Goal: Transaction & Acquisition: Purchase product/service

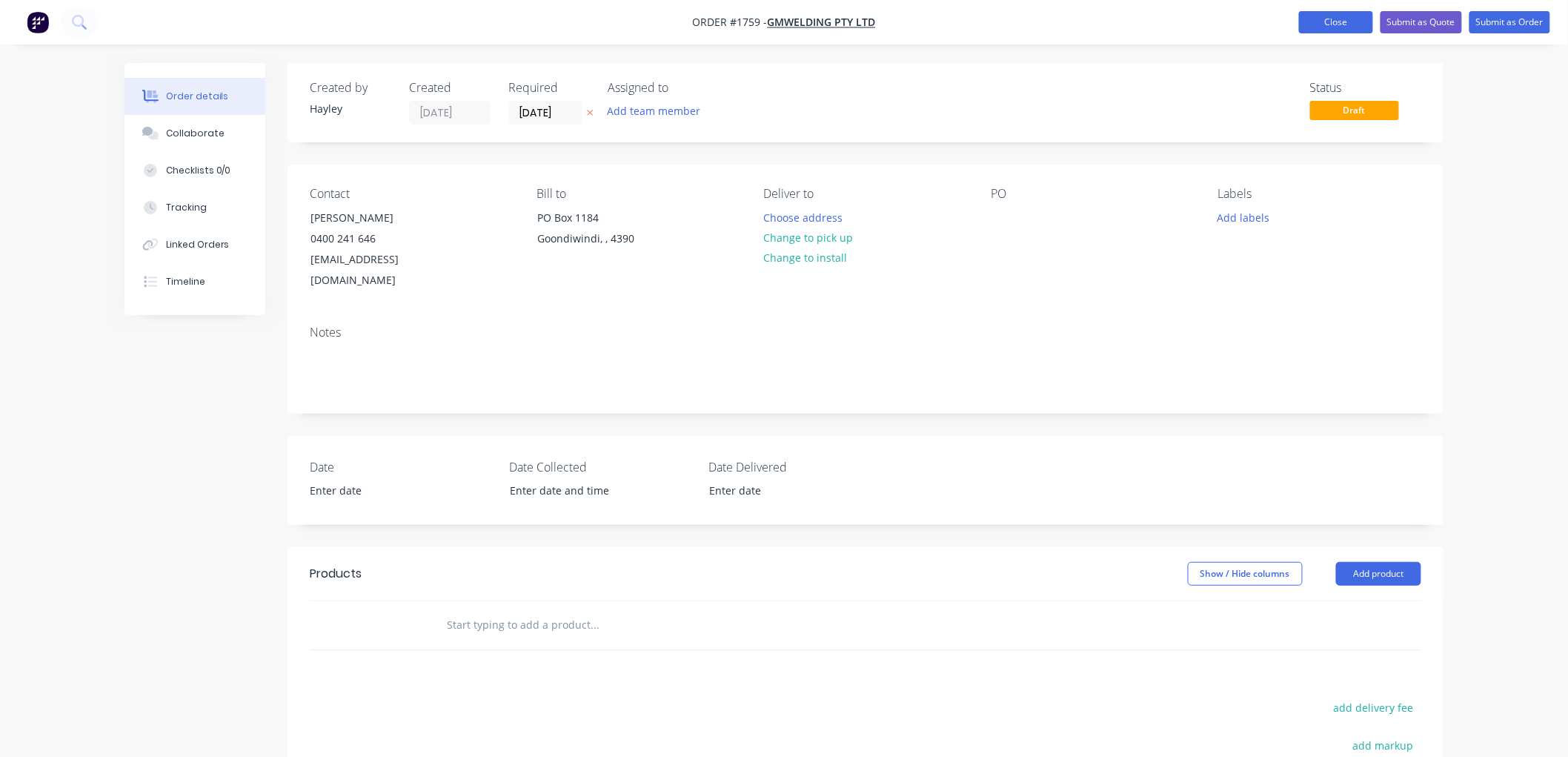
click at [1321, 29] on button "Close" at bounding box center [1336, 22] width 74 height 22
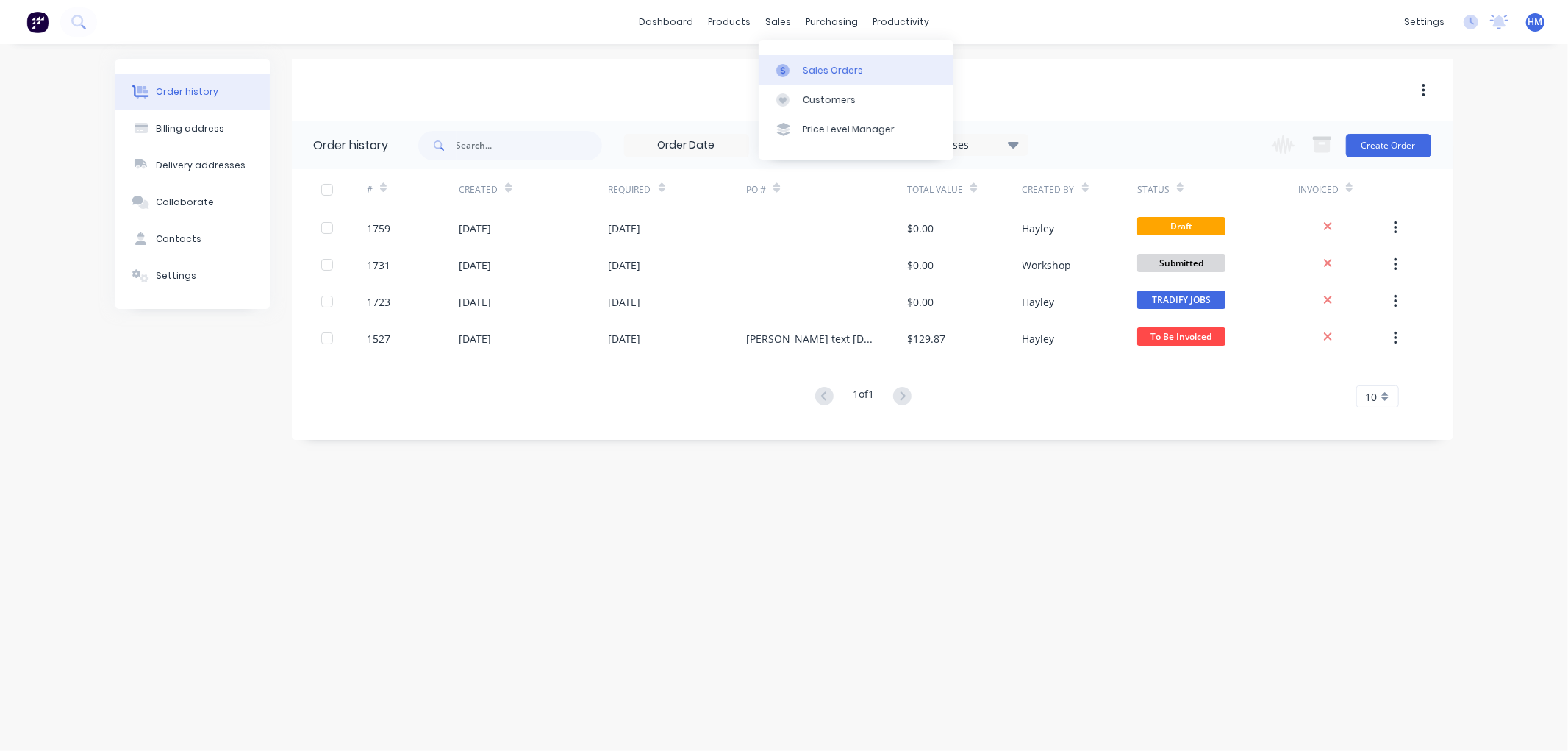
click at [826, 83] on link "Sales Orders" at bounding box center [856, 70] width 195 height 29
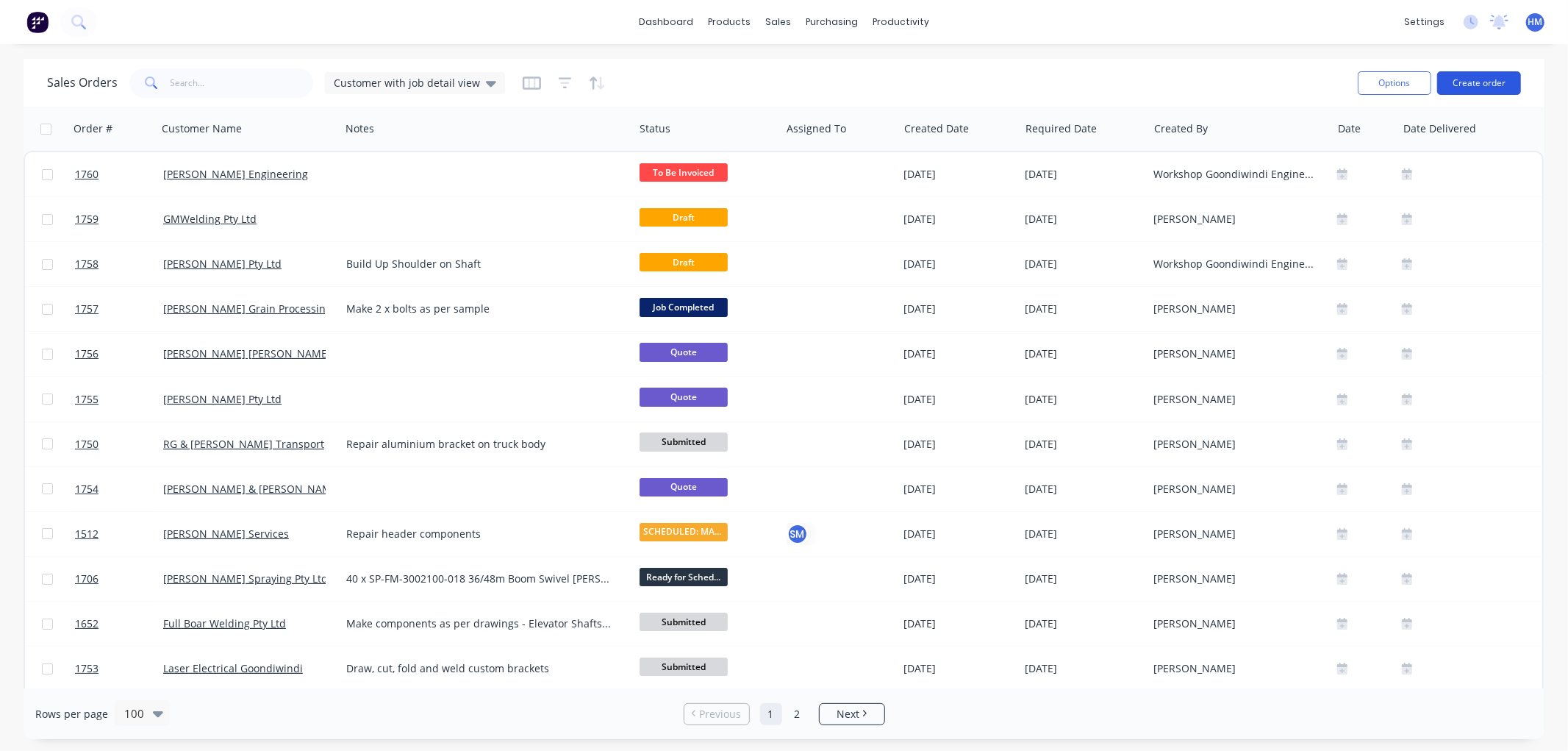
click at [1503, 81] on button "Create order" at bounding box center [1479, 83] width 84 height 24
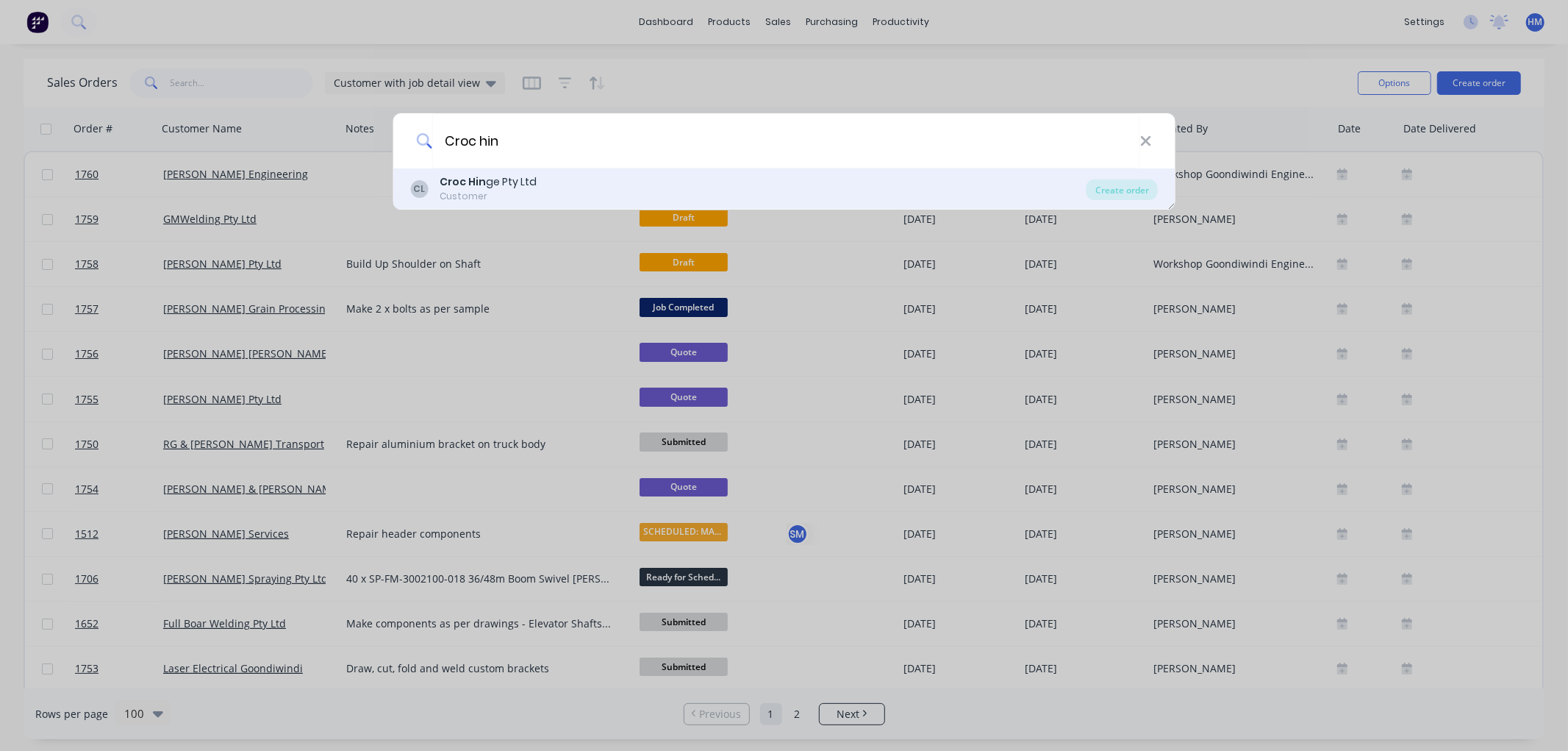
type input "Croc hin"
click at [517, 179] on div "Croc Hin ge Pty Ltd" at bounding box center [488, 182] width 97 height 16
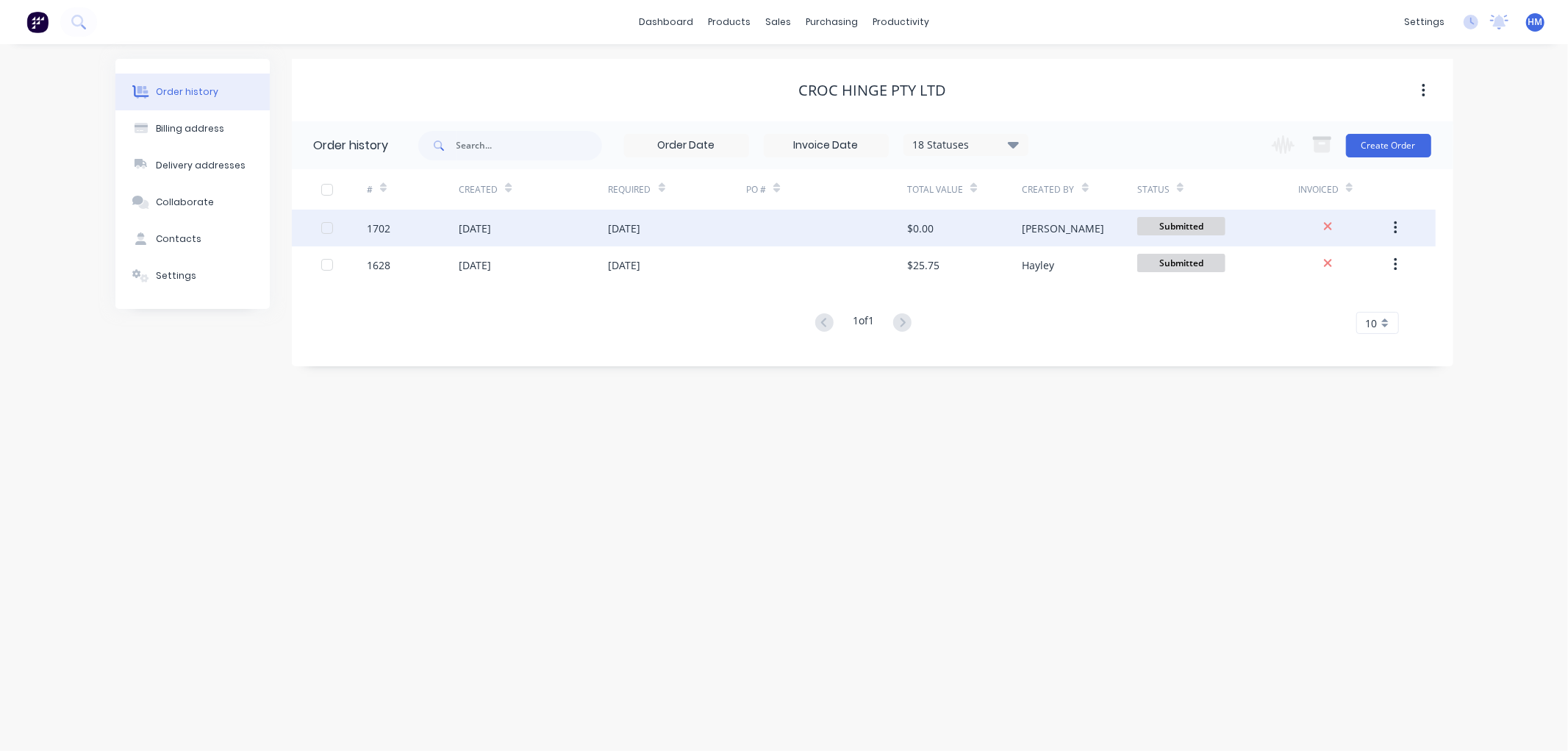
click at [402, 232] on div "1702" at bounding box center [413, 228] width 92 height 37
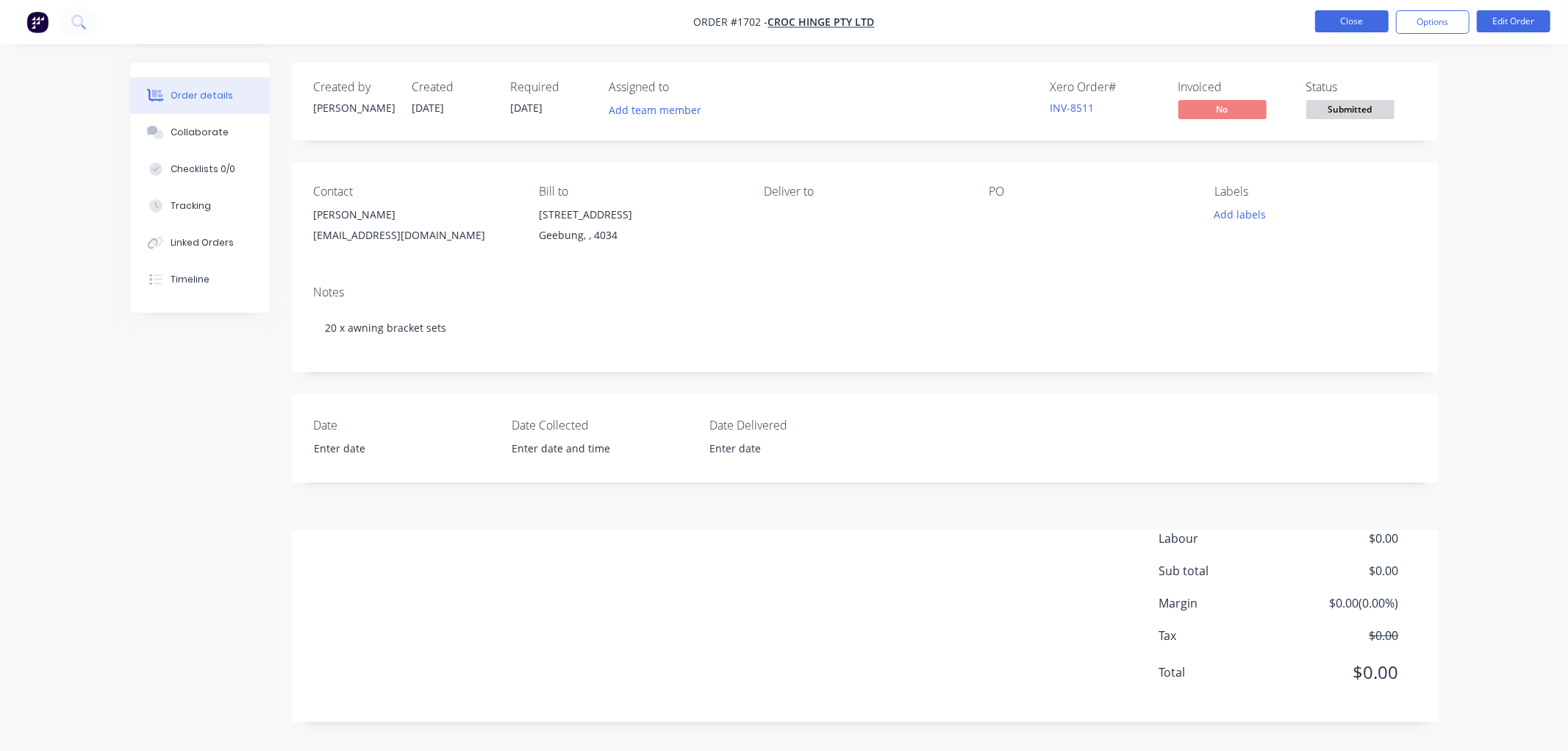
click at [1350, 22] on button "Close" at bounding box center [1351, 21] width 74 height 22
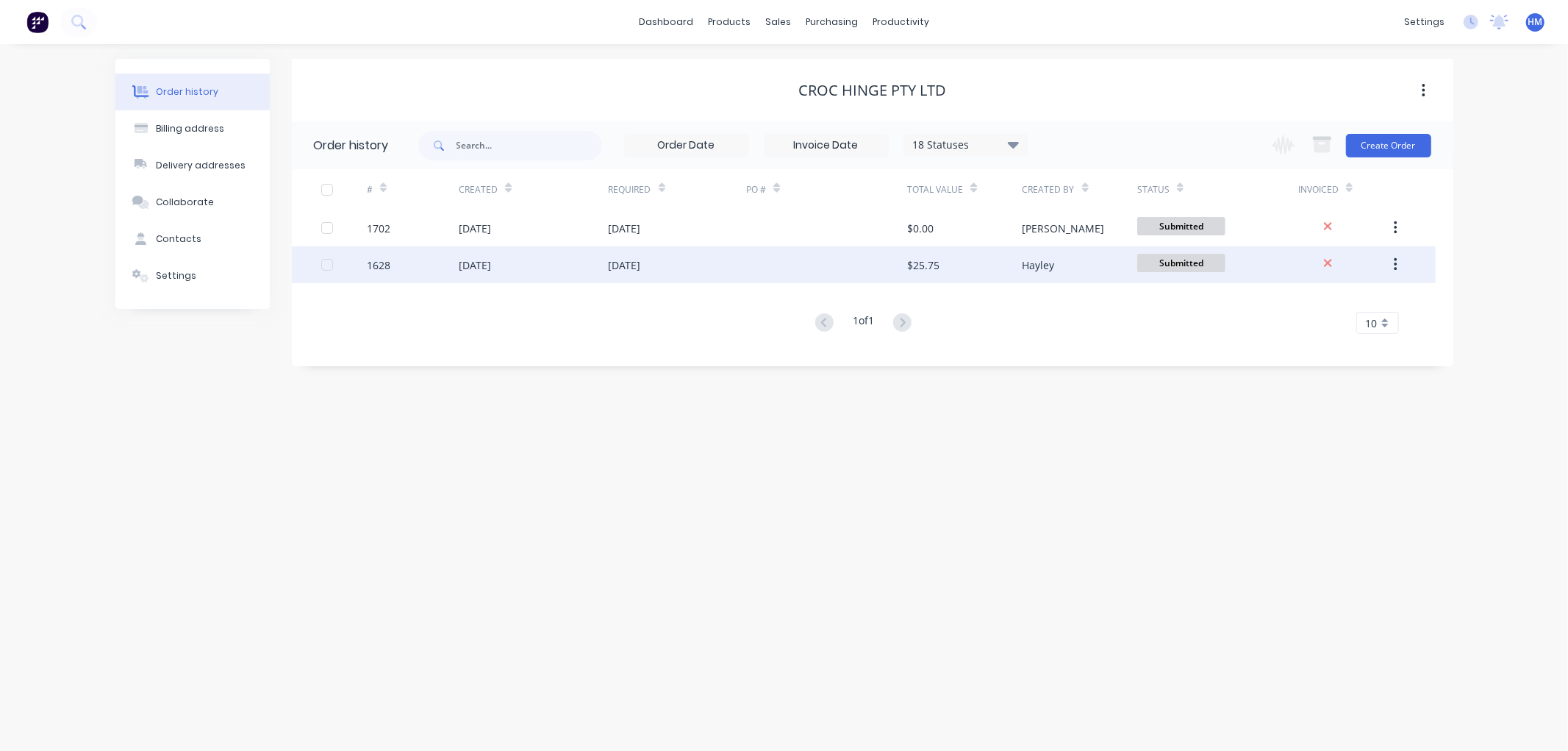
click at [434, 259] on div "1628" at bounding box center [413, 265] width 92 height 37
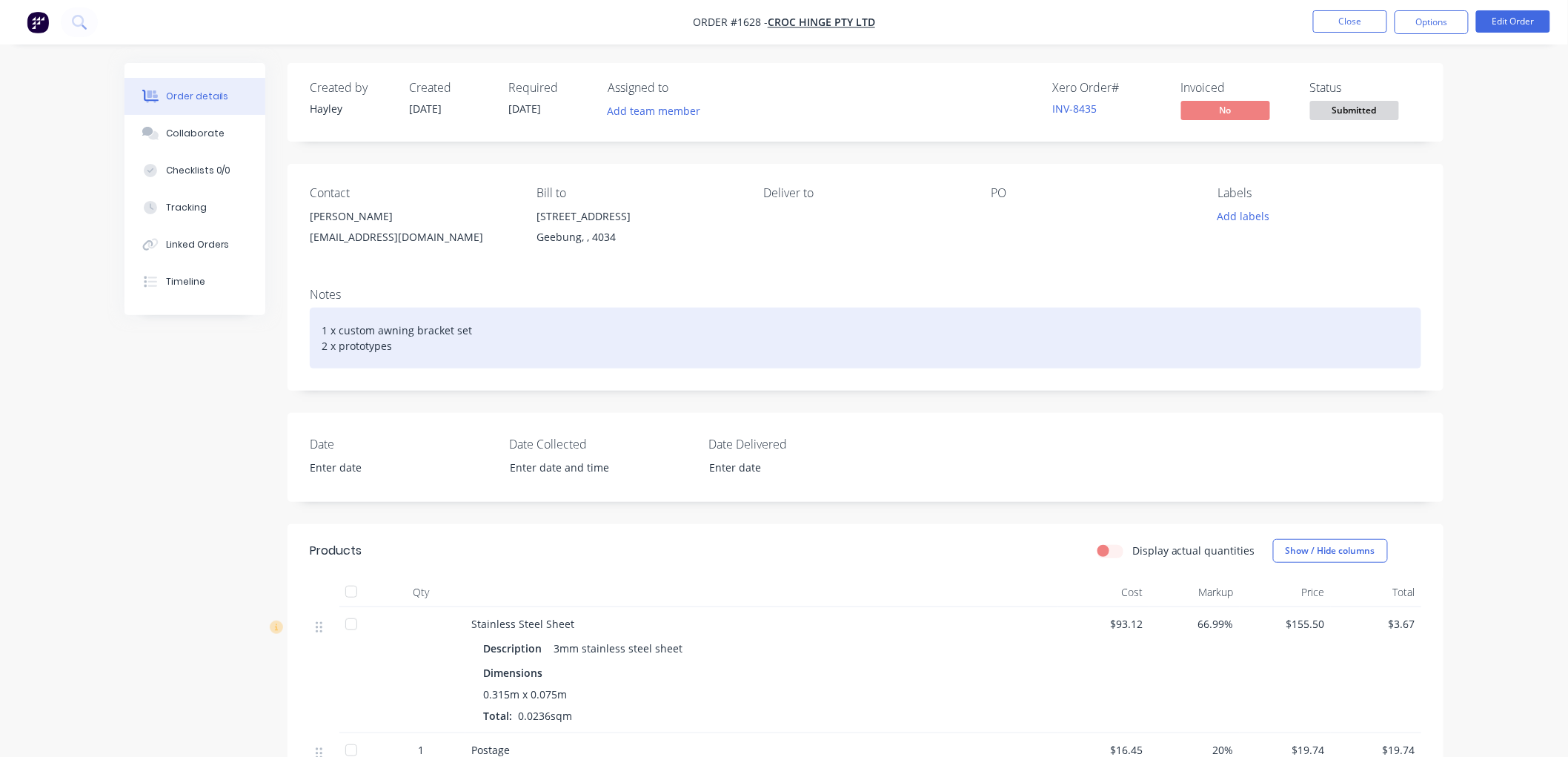
click at [394, 353] on div "1 x custom awning bracket set 2 x prototypes" at bounding box center [865, 338] width 1111 height 61
drag, startPoint x: 402, startPoint y: 350, endPoint x: 310, endPoint y: 347, distance: 92.0
click at [310, 347] on div "1 x custom awning bracket set 2 x prototypes" at bounding box center [865, 338] width 1111 height 61
click at [398, 345] on div "1 x custom awning bracket set 2 x prototypes" at bounding box center [865, 338] width 1111 height 61
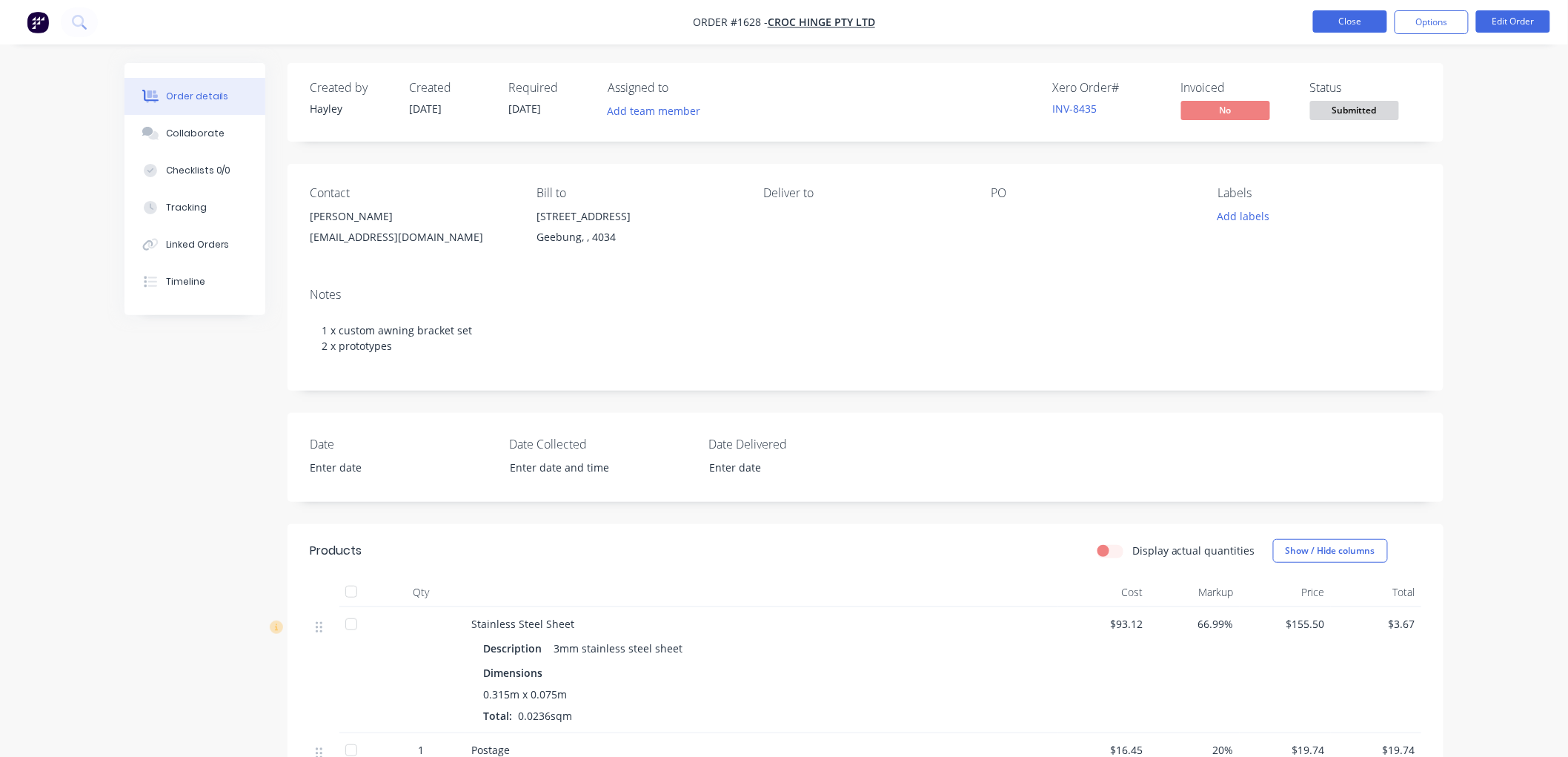
click at [1362, 13] on button "Close" at bounding box center [1350, 22] width 74 height 22
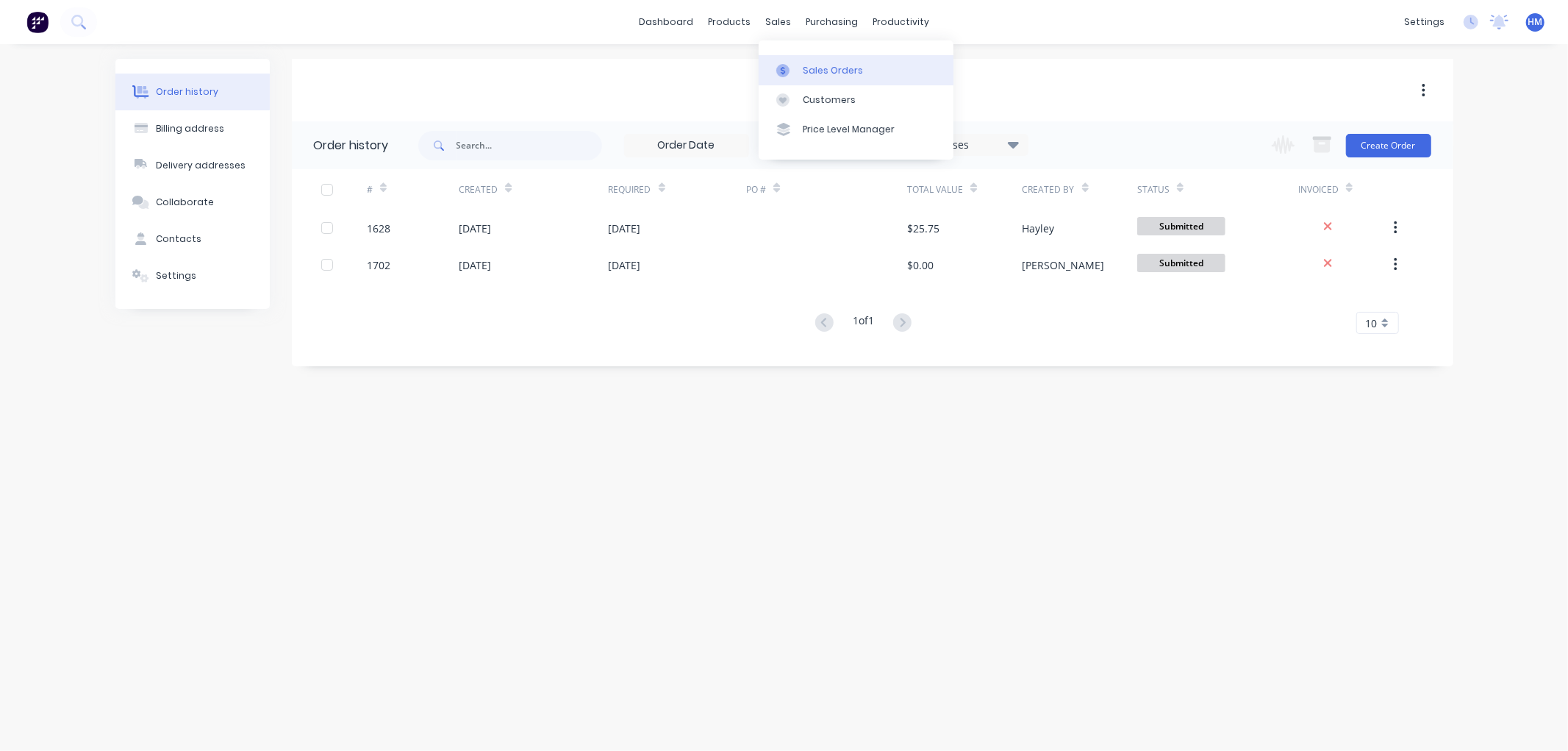
click at [815, 59] on link "Sales Orders" at bounding box center [856, 70] width 195 height 29
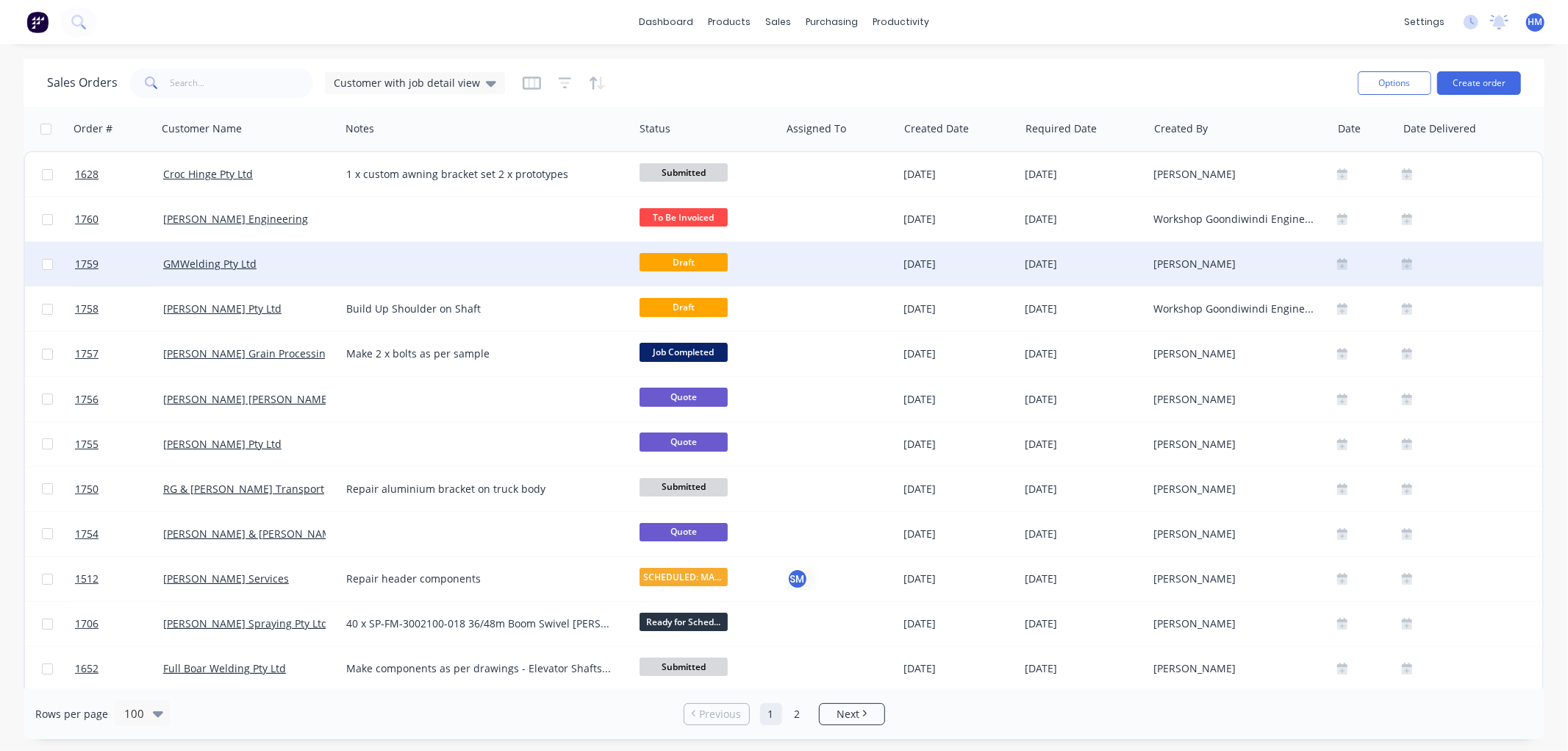
click at [273, 260] on div "GMWelding Pty Ltd" at bounding box center [245, 264] width 164 height 15
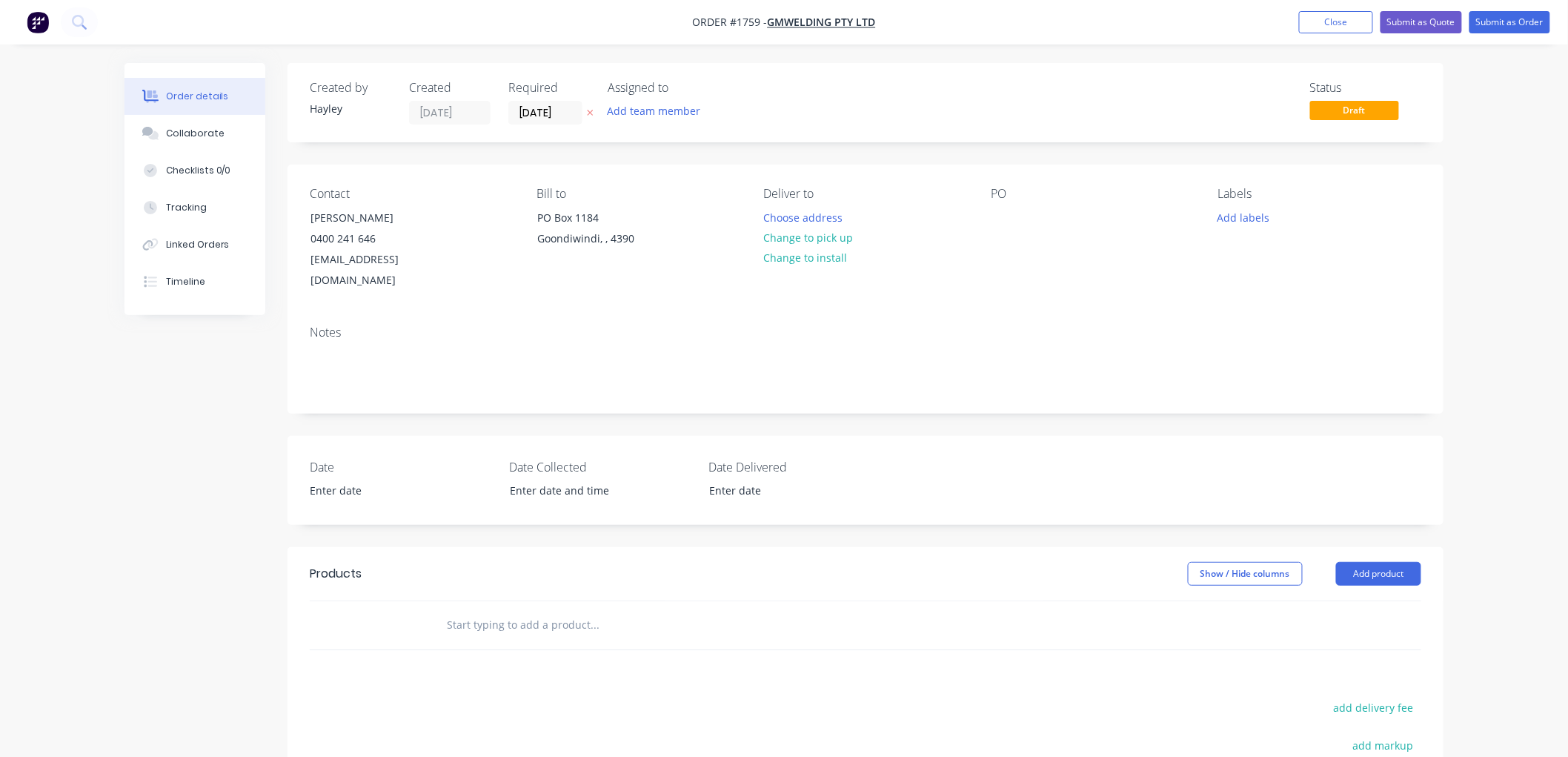
click at [502, 610] on input "text" at bounding box center [594, 625] width 296 height 29
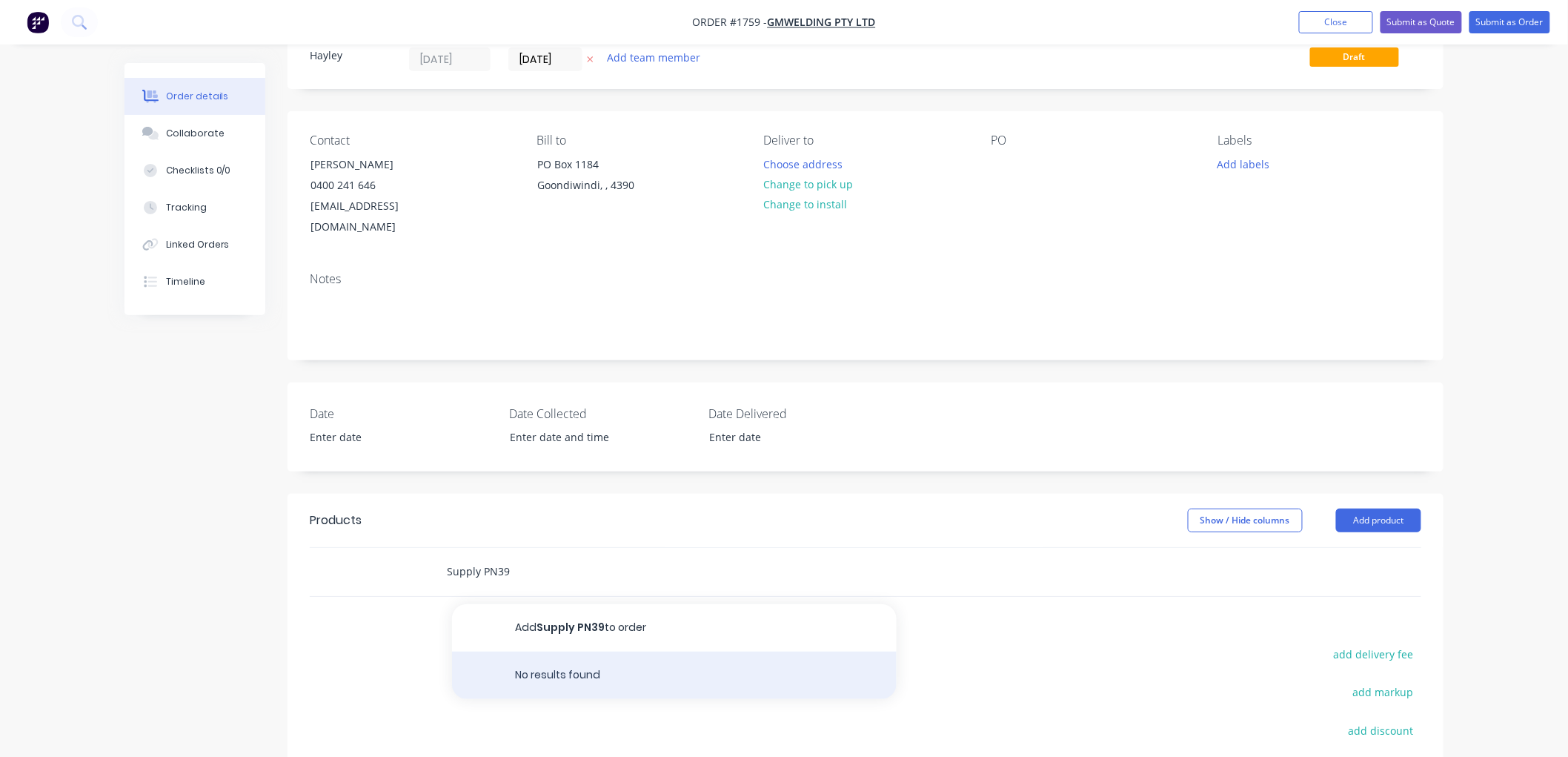
scroll to position [82, 0]
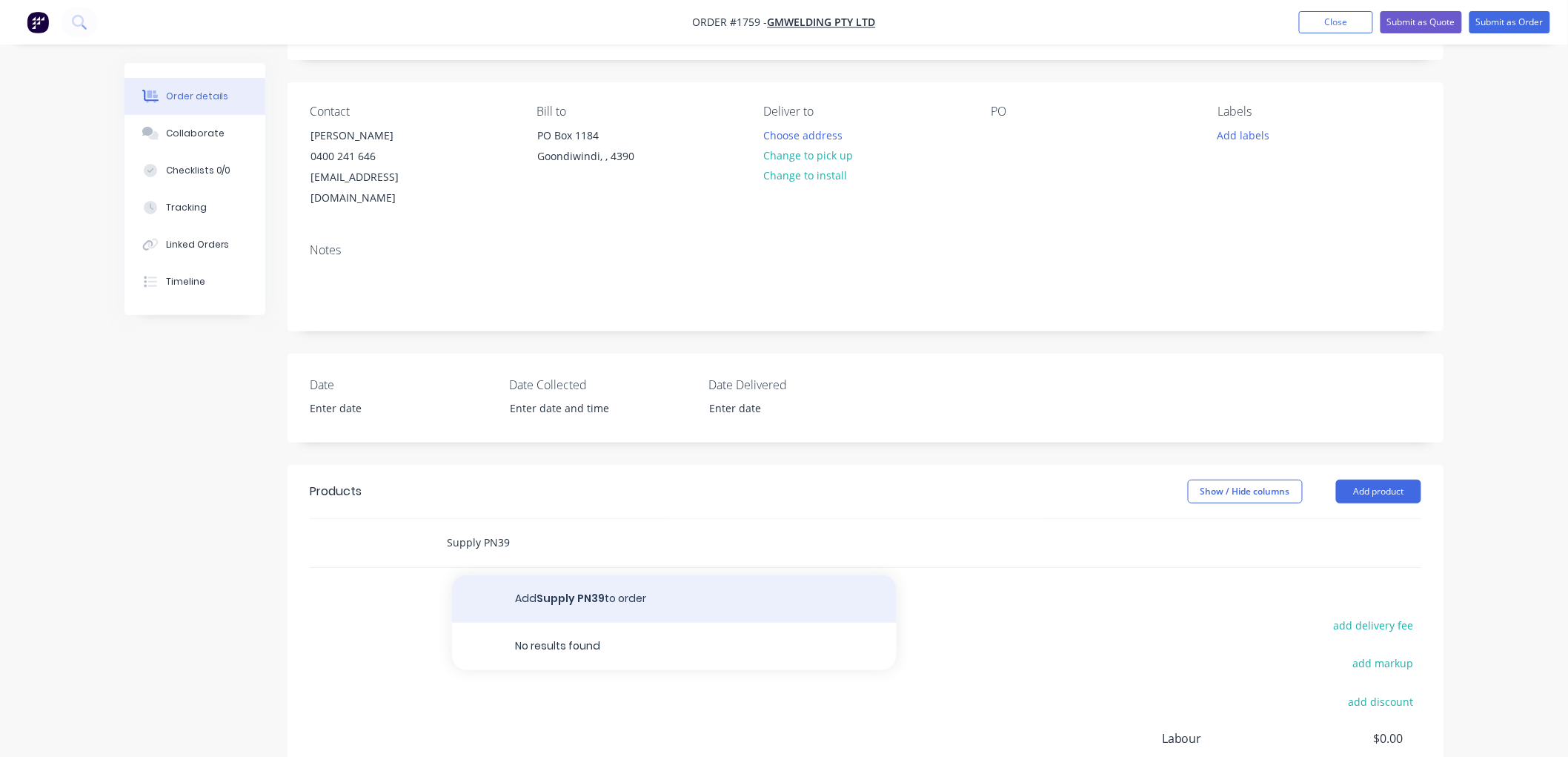
type input "Supply PN39"
click at [571, 584] on button "Add Supply PN39 to order" at bounding box center [674, 599] width 445 height 48
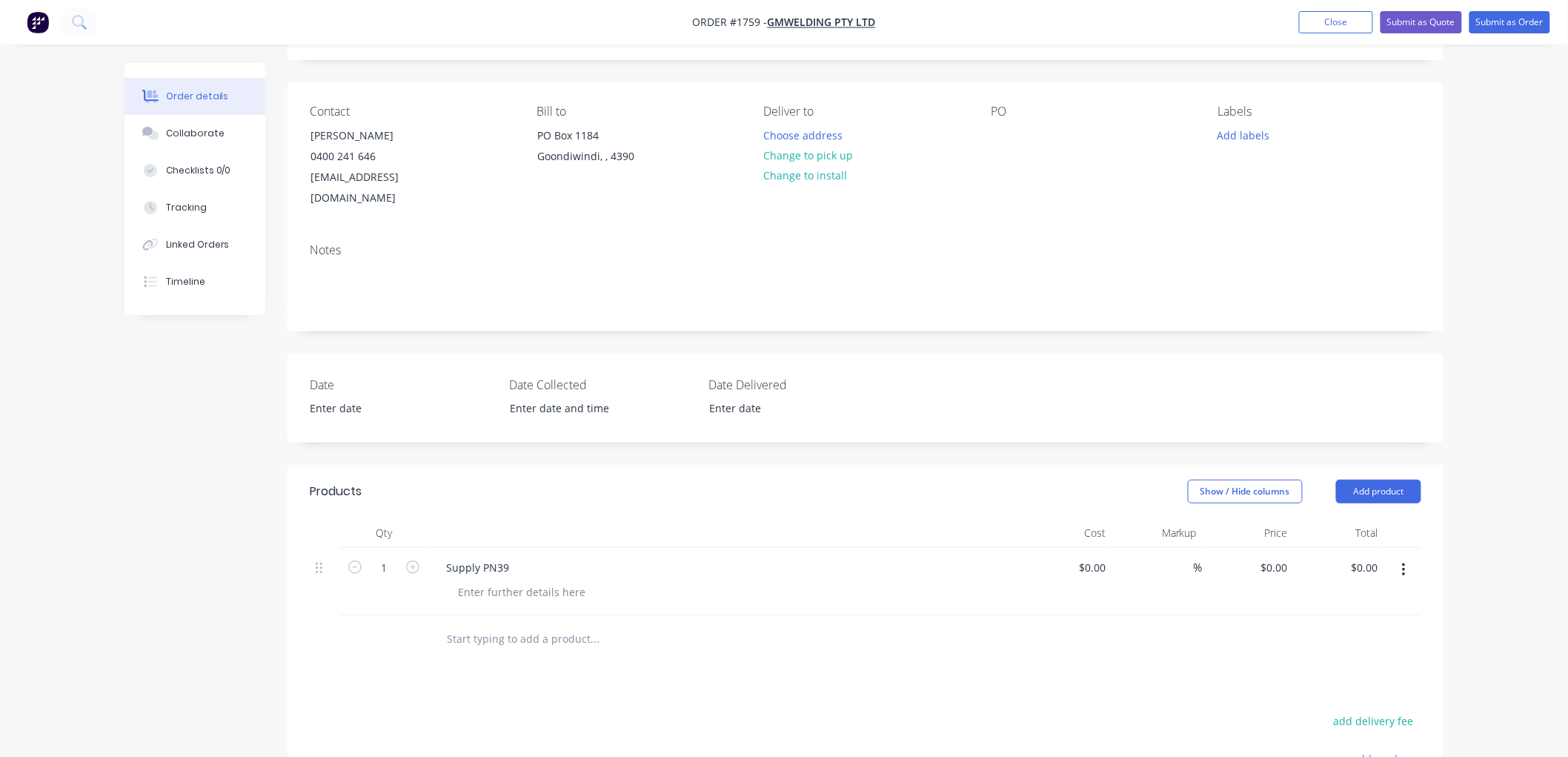
click at [503, 624] on input "text" at bounding box center [594, 638] width 296 height 29
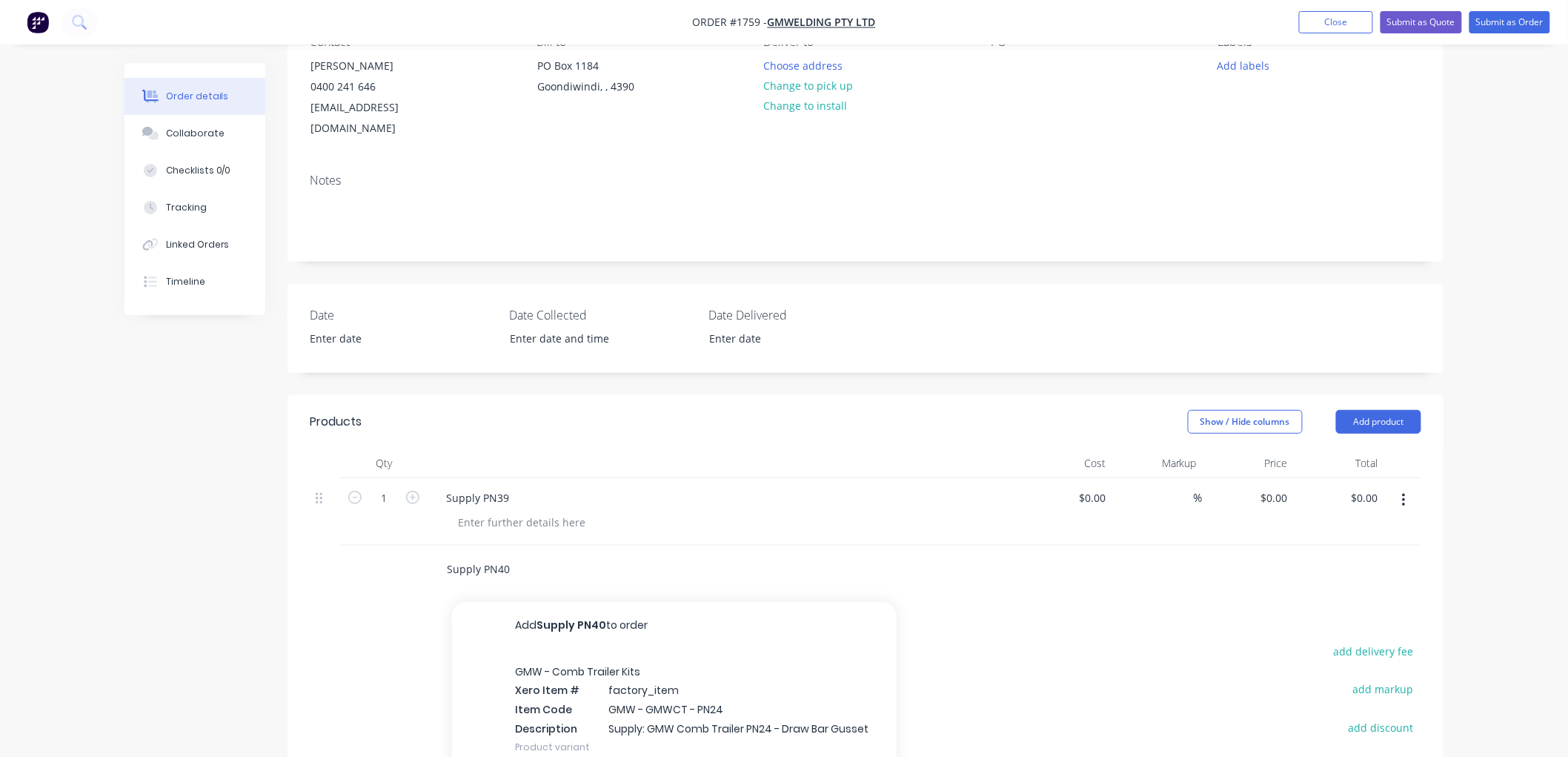
scroll to position [329, 0]
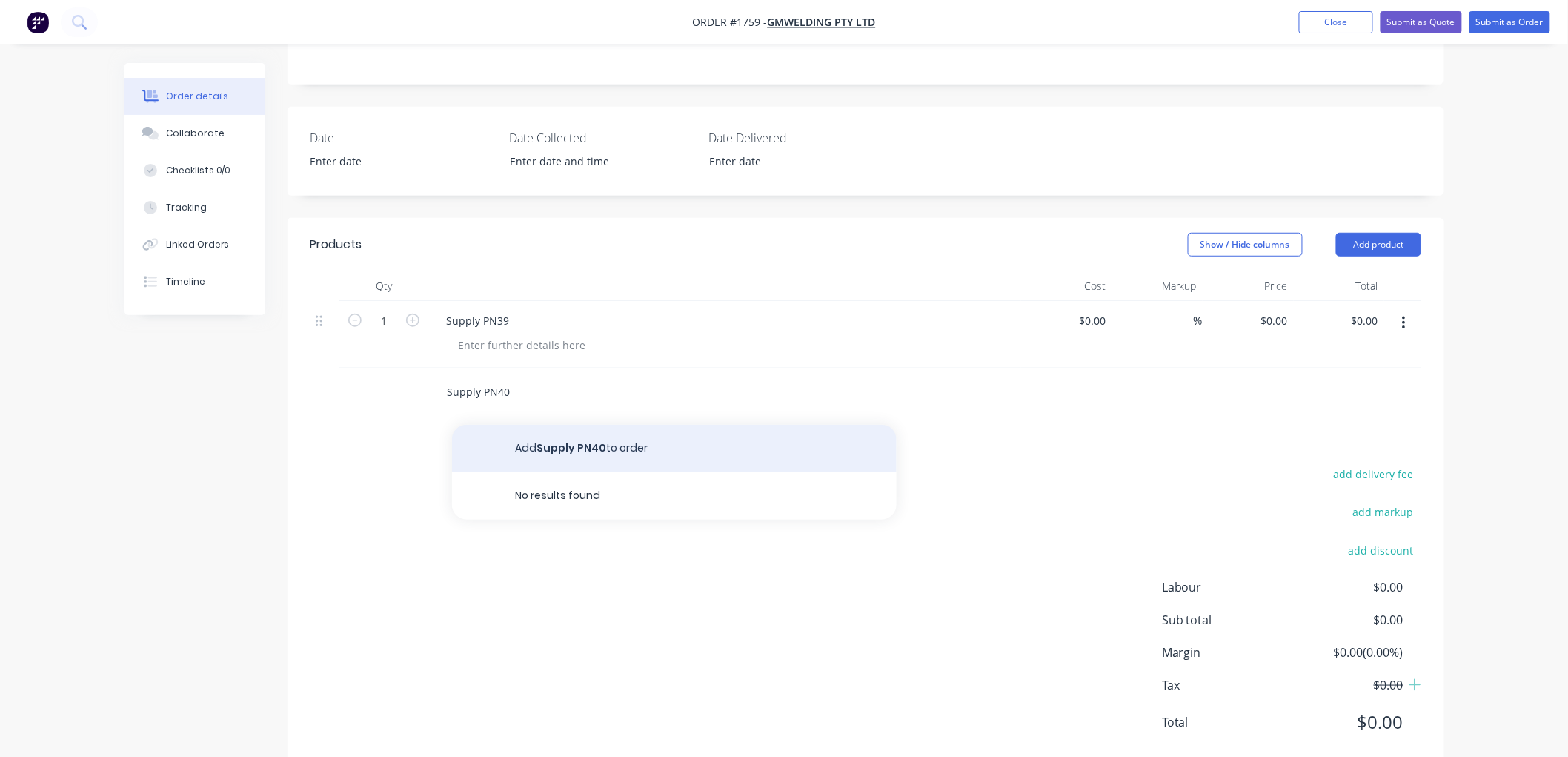
type input "Supply PN40"
click at [595, 425] on button "Add Supply PN40 to order" at bounding box center [674, 449] width 445 height 48
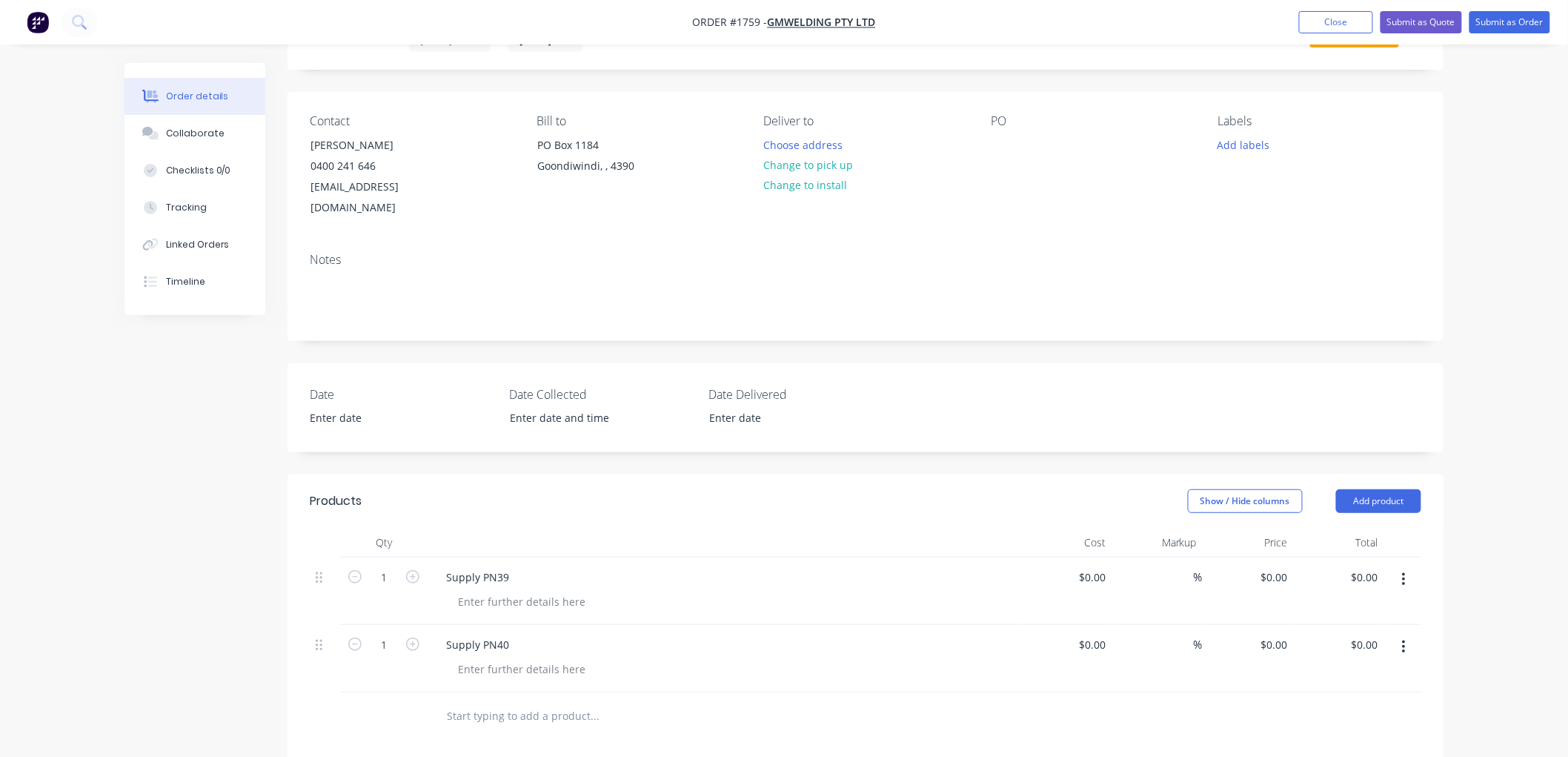
scroll to position [0, 0]
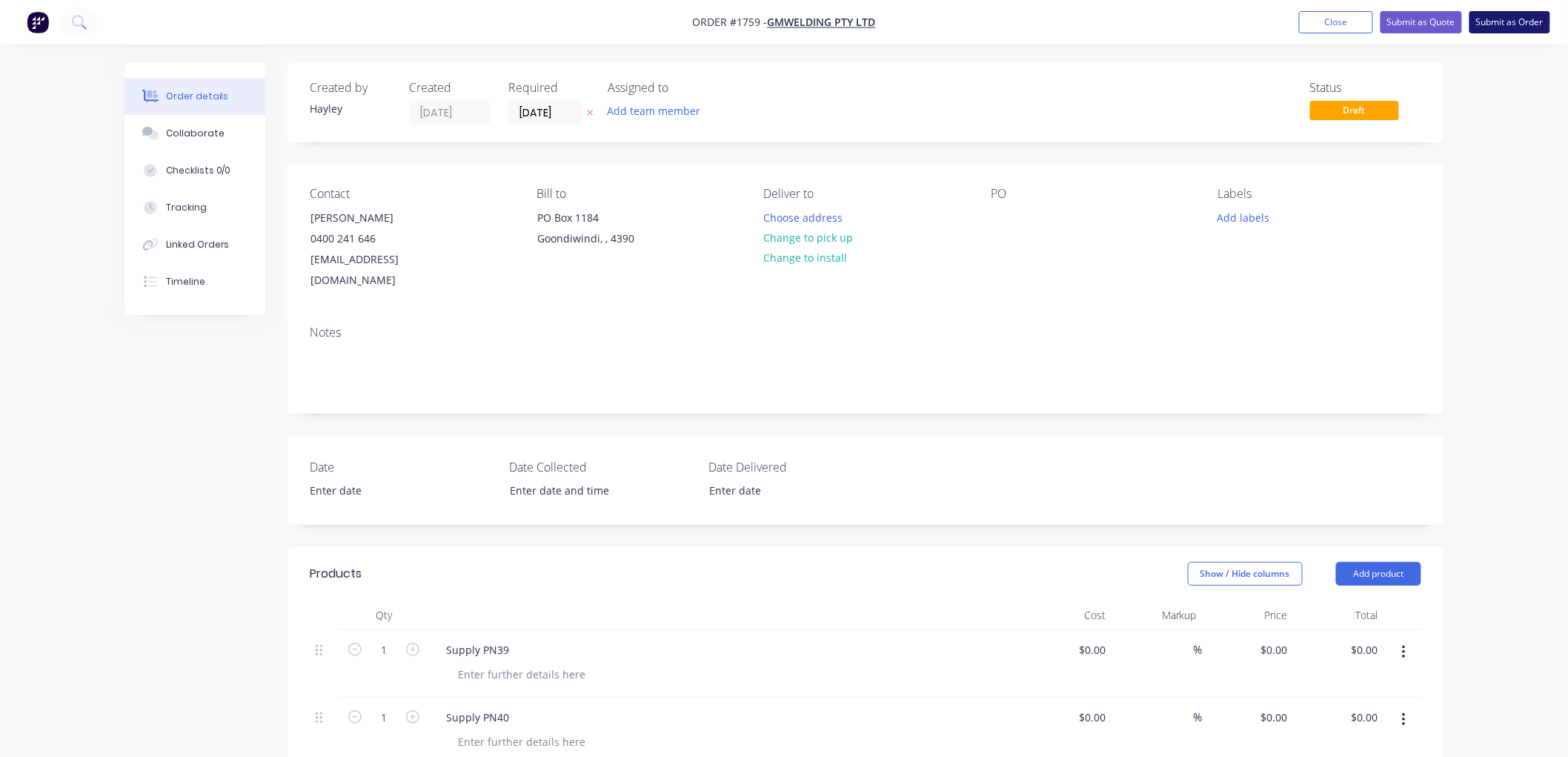
click at [1507, 25] on button "Submit as Order" at bounding box center [1510, 22] width 80 height 22
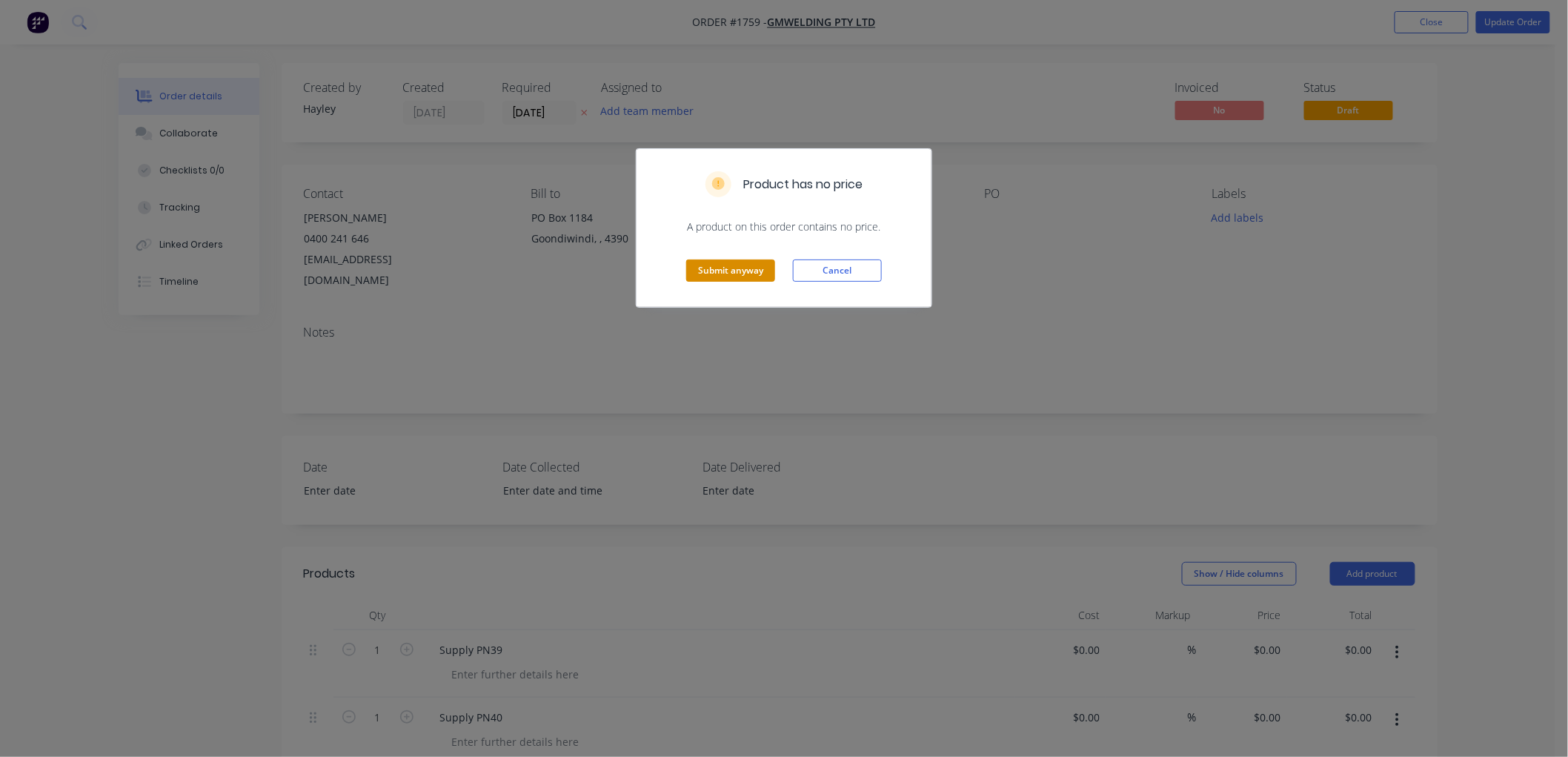
click at [739, 269] on button "Submit anyway" at bounding box center [731, 271] width 89 height 22
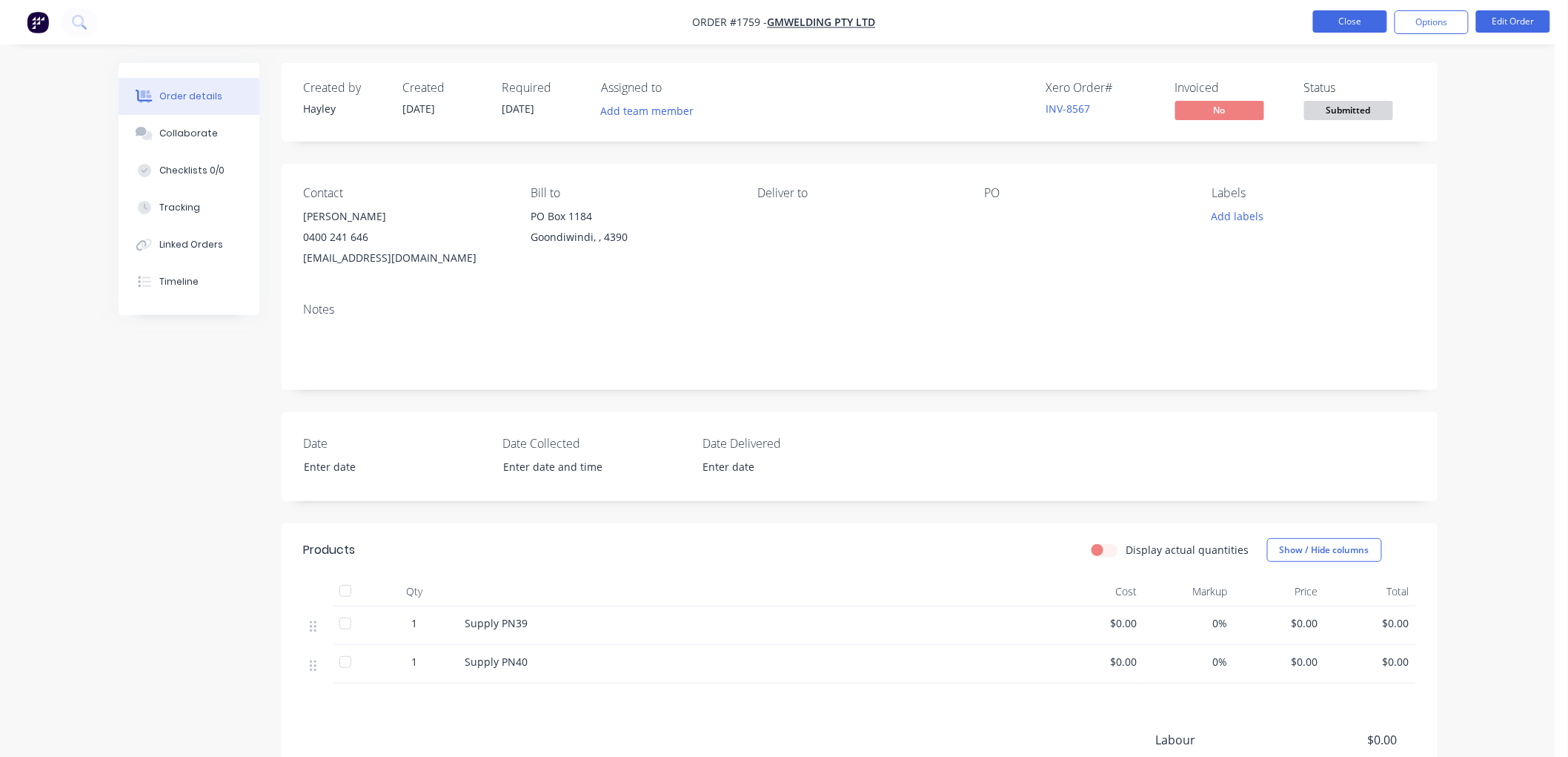
click at [1322, 26] on button "Close" at bounding box center [1350, 22] width 74 height 22
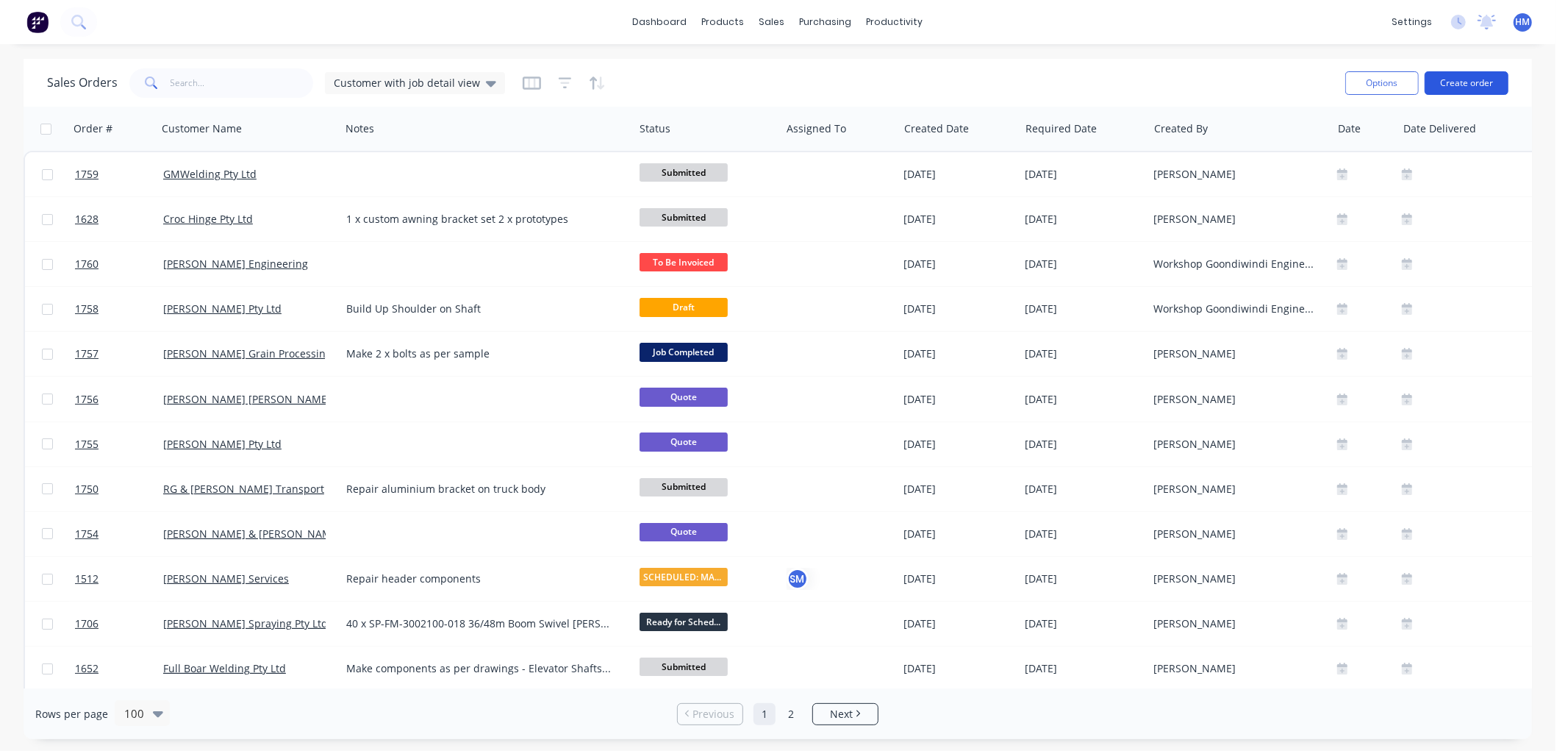
click at [1487, 81] on button "Create order" at bounding box center [1467, 83] width 84 height 24
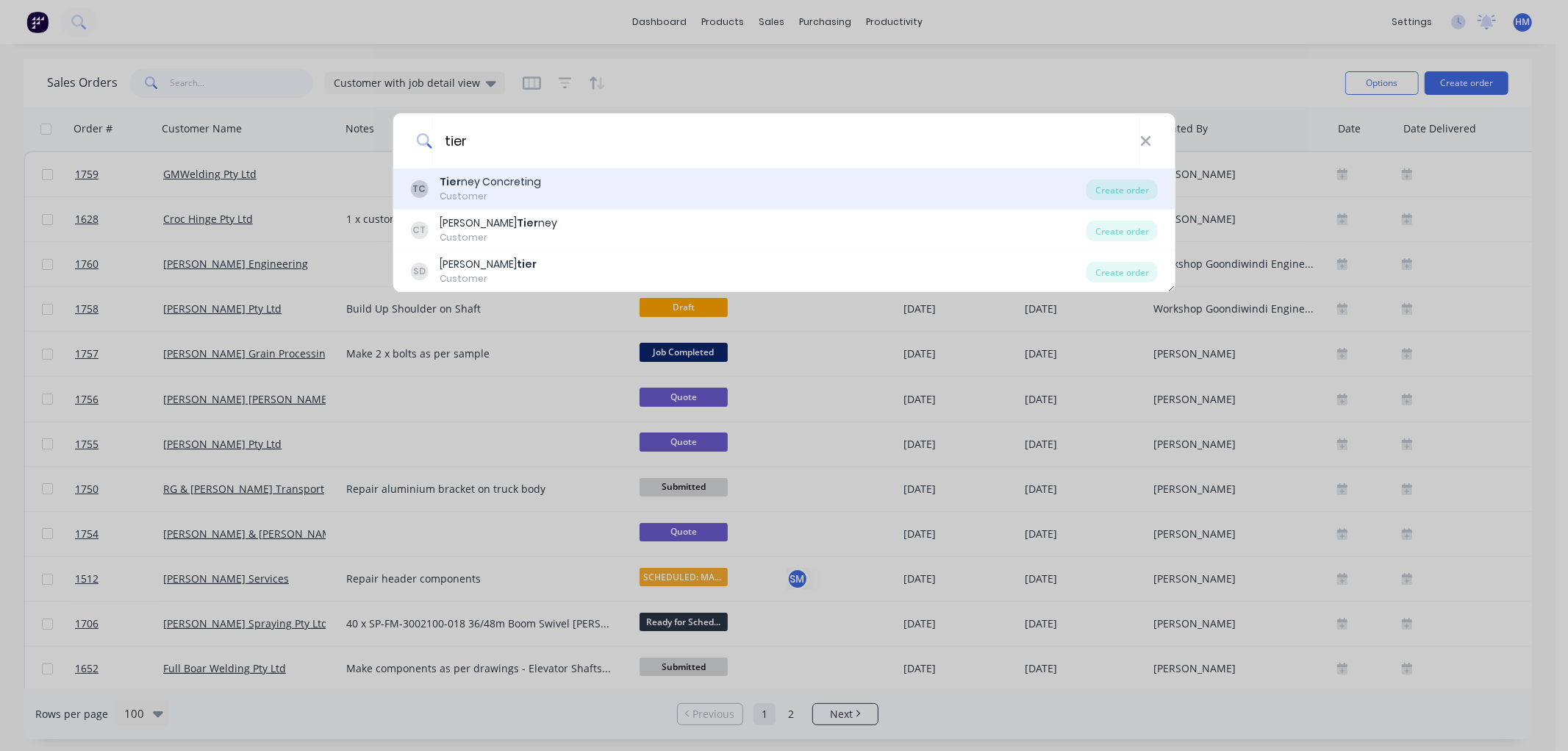
type input "tier"
click at [516, 183] on div "Tier ney Concreting" at bounding box center [490, 182] width 101 height 16
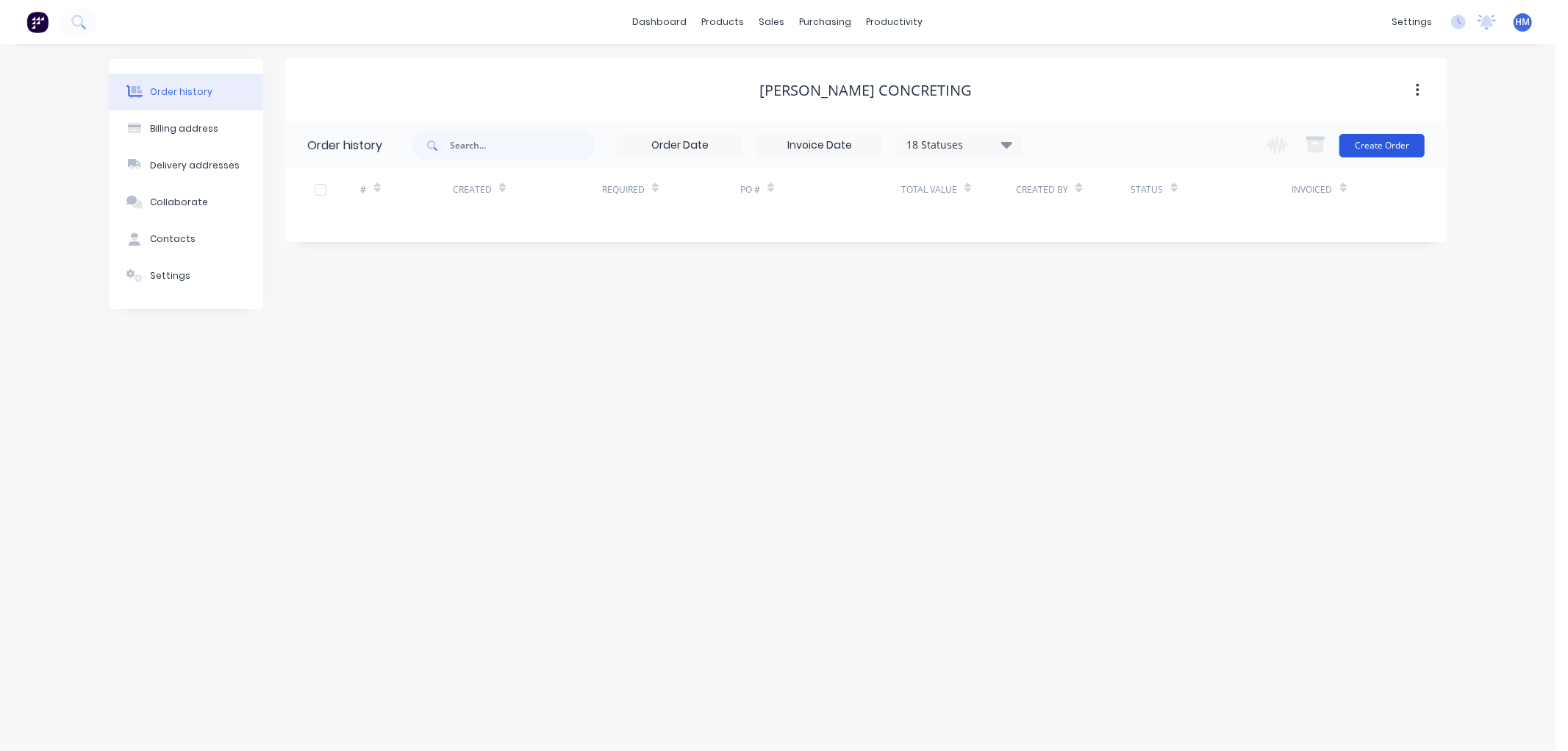
click at [1388, 147] on button "Create Order" at bounding box center [1382, 145] width 85 height 24
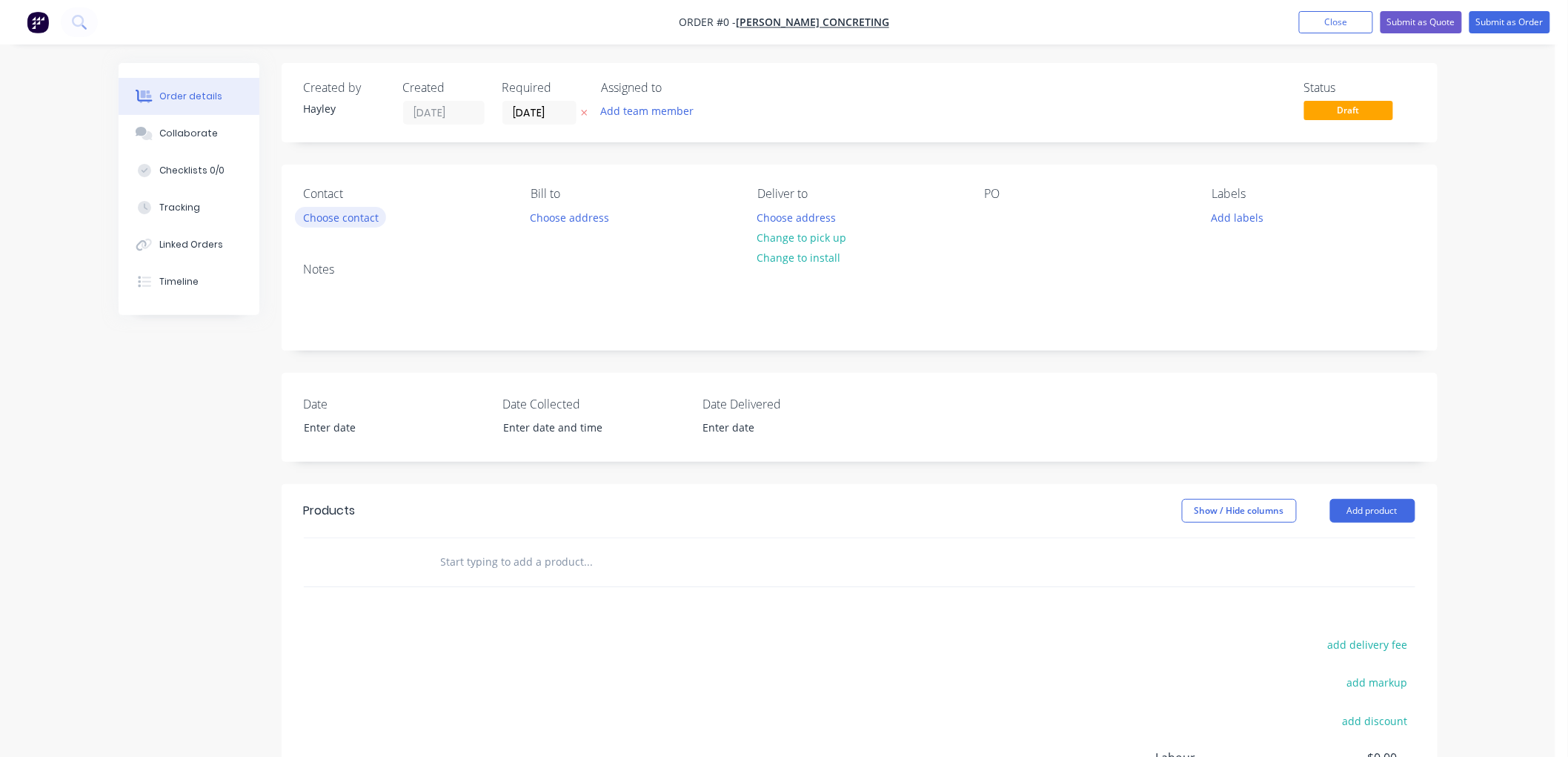
click at [367, 212] on button "Choose contact" at bounding box center [340, 217] width 91 height 20
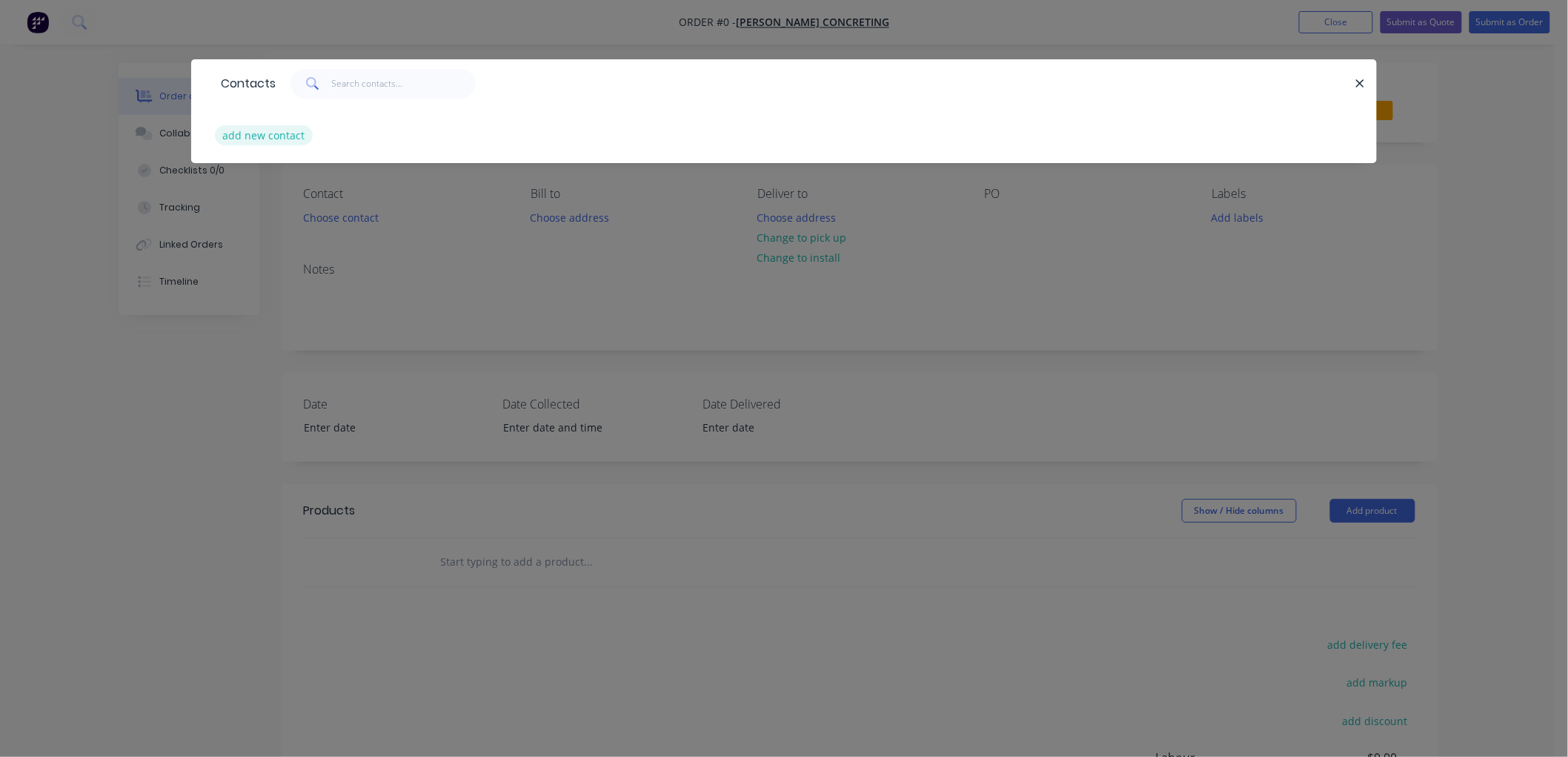
click at [249, 133] on button "add new contact" at bounding box center [264, 135] width 98 height 20
select select "AU"
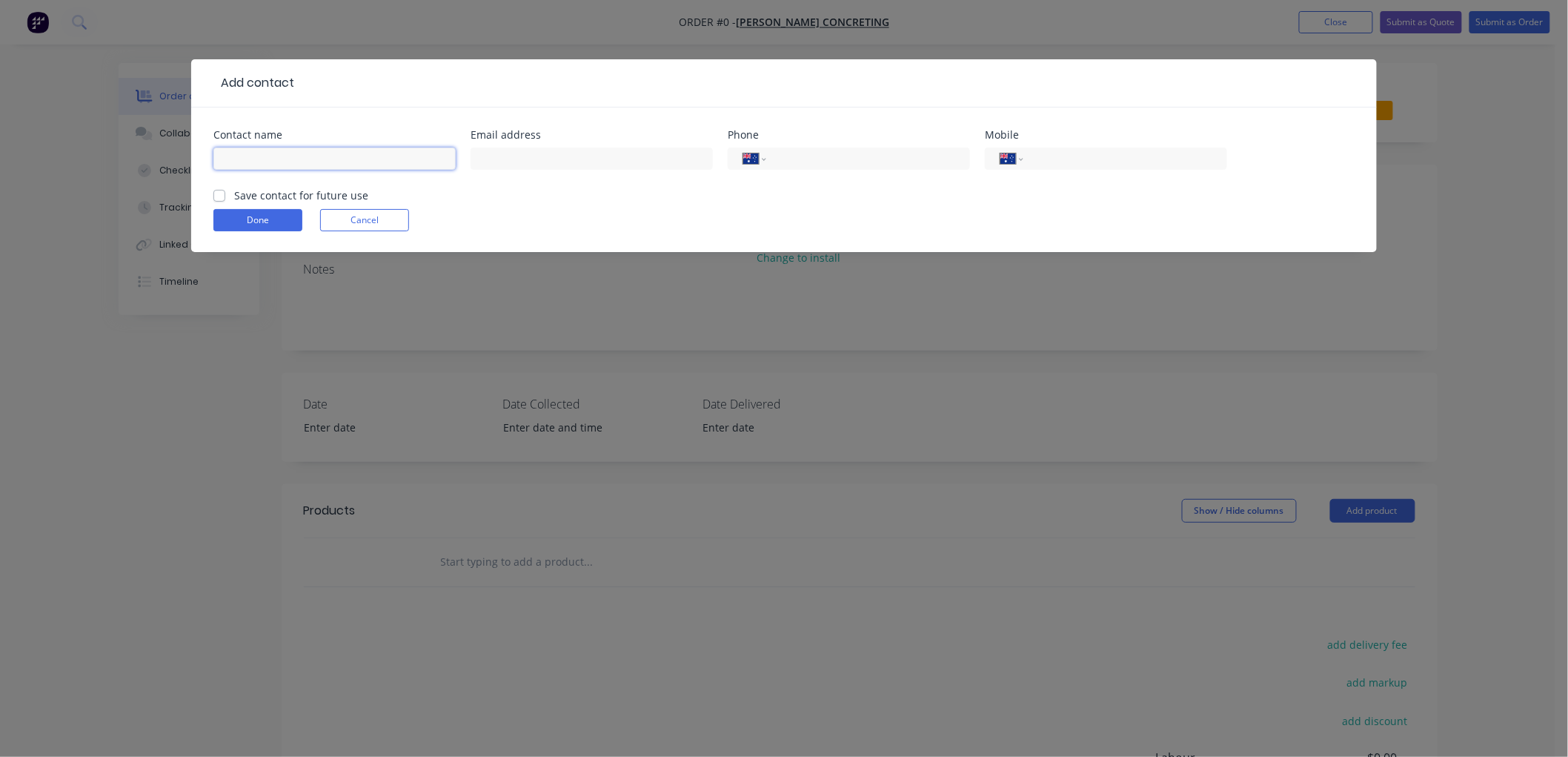
click at [291, 165] on input "text" at bounding box center [335, 159] width 242 height 22
type input "[PERSON_NAME]"
click at [234, 196] on label "Save contact for future use" at bounding box center [301, 195] width 134 height 16
click at [217, 196] on input "Save contact for future use" at bounding box center [219, 194] width 12 height 14
checkbox input "true"
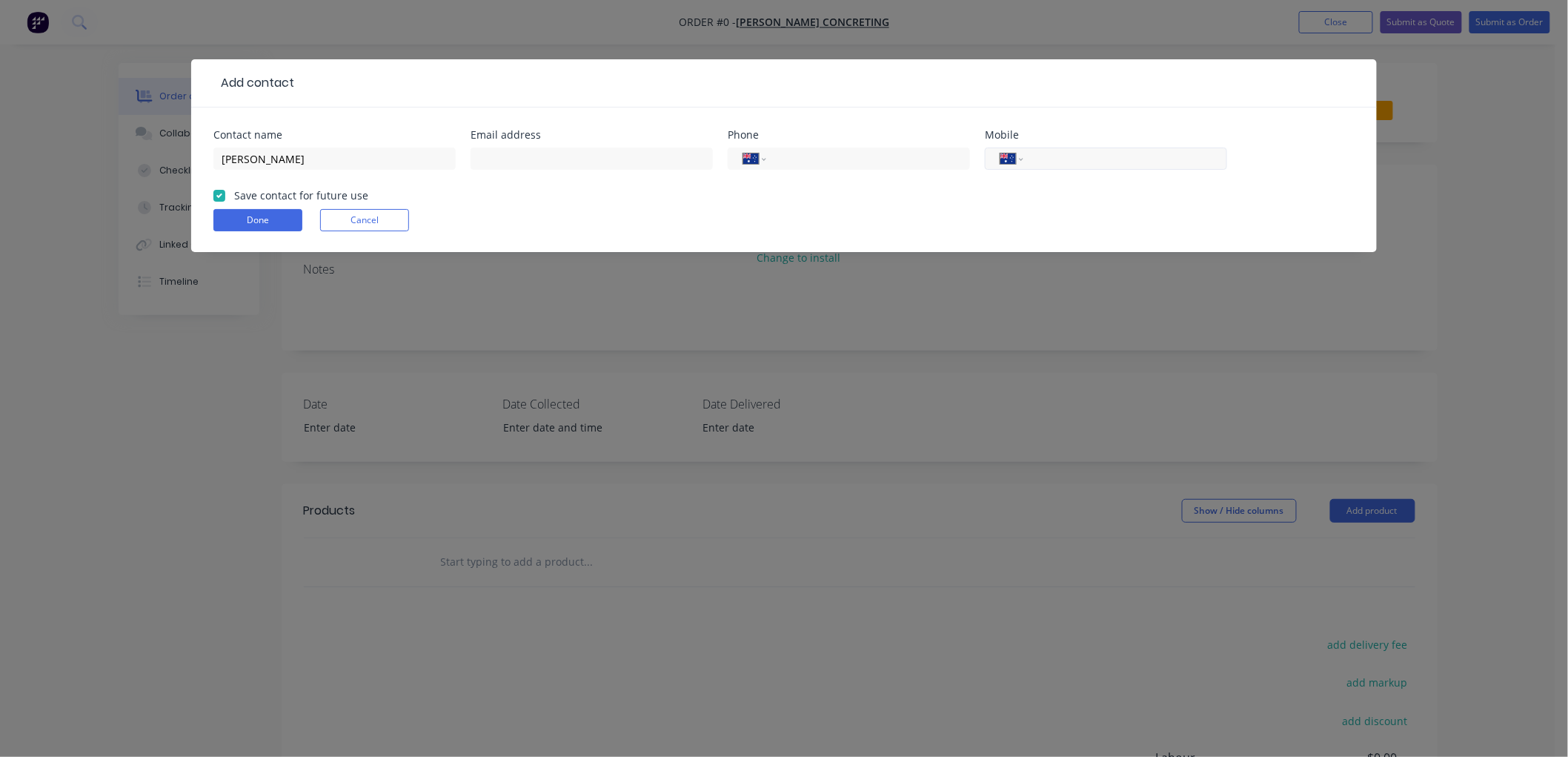
click at [1138, 155] on input "tel" at bounding box center [1123, 159] width 178 height 17
type input "0428 505 164"
click at [258, 215] on button "Done" at bounding box center [258, 220] width 89 height 22
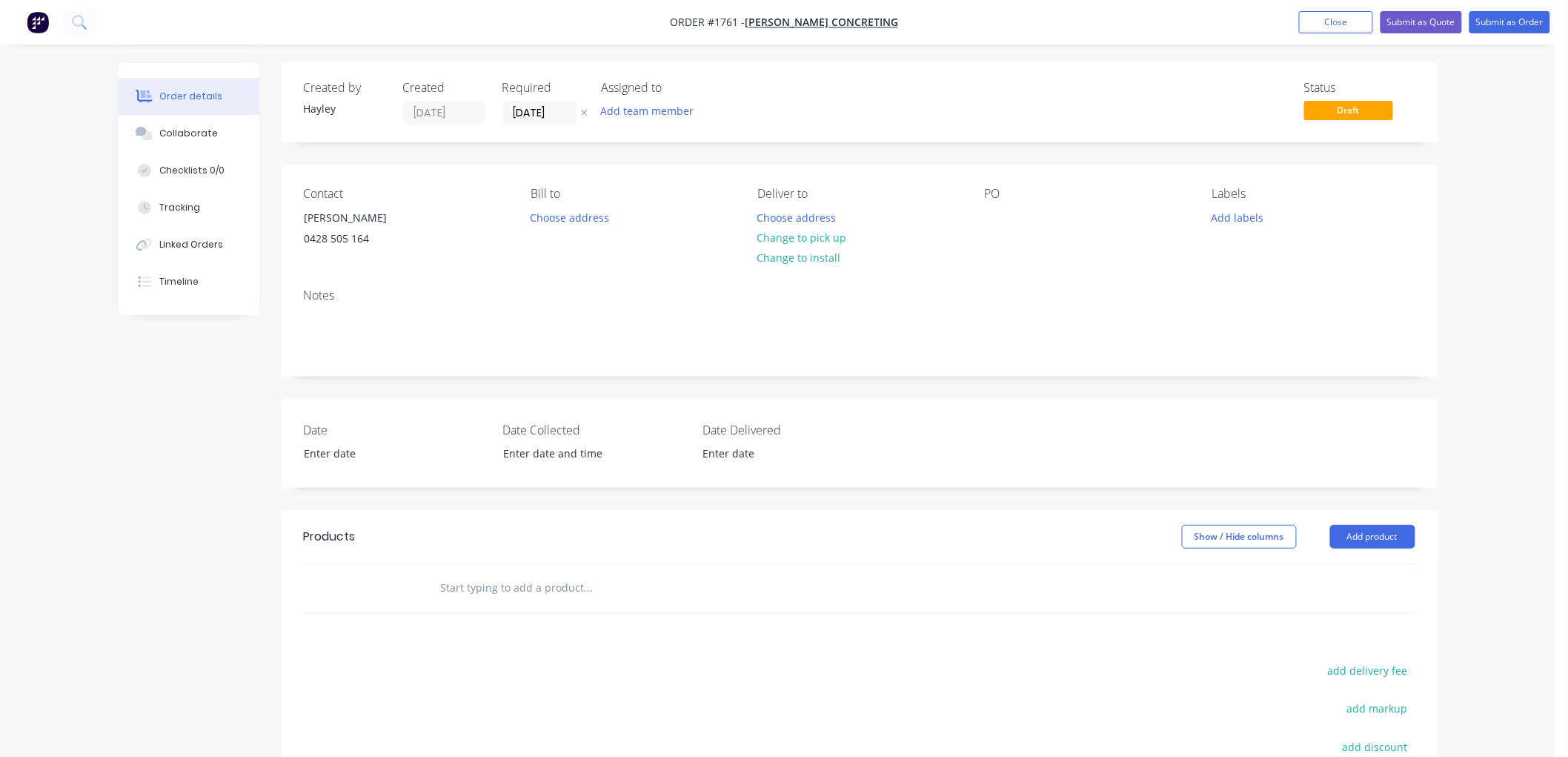
click at [508, 591] on input "text" at bounding box center [589, 587] width 296 height 29
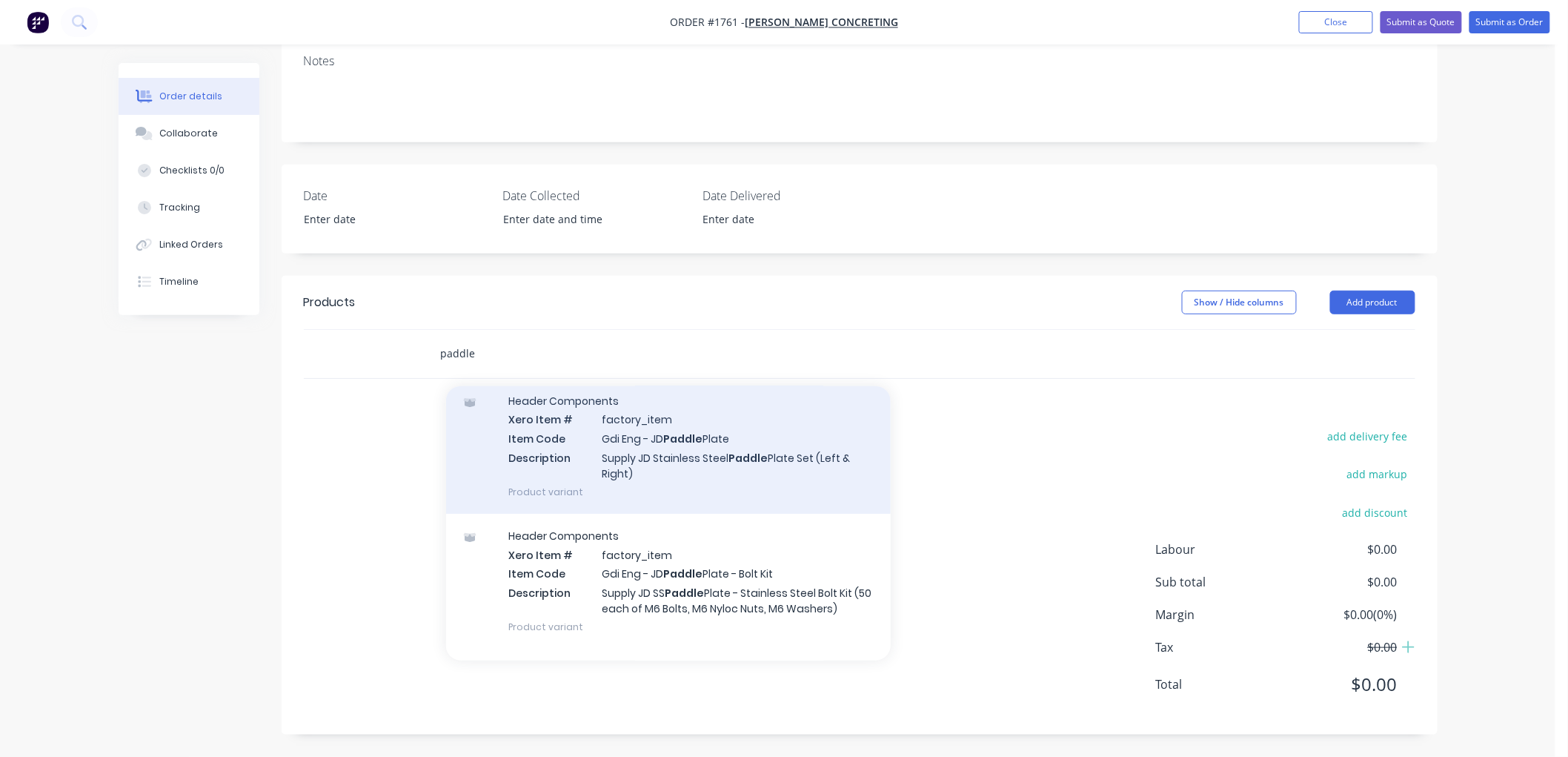
scroll to position [82, 0]
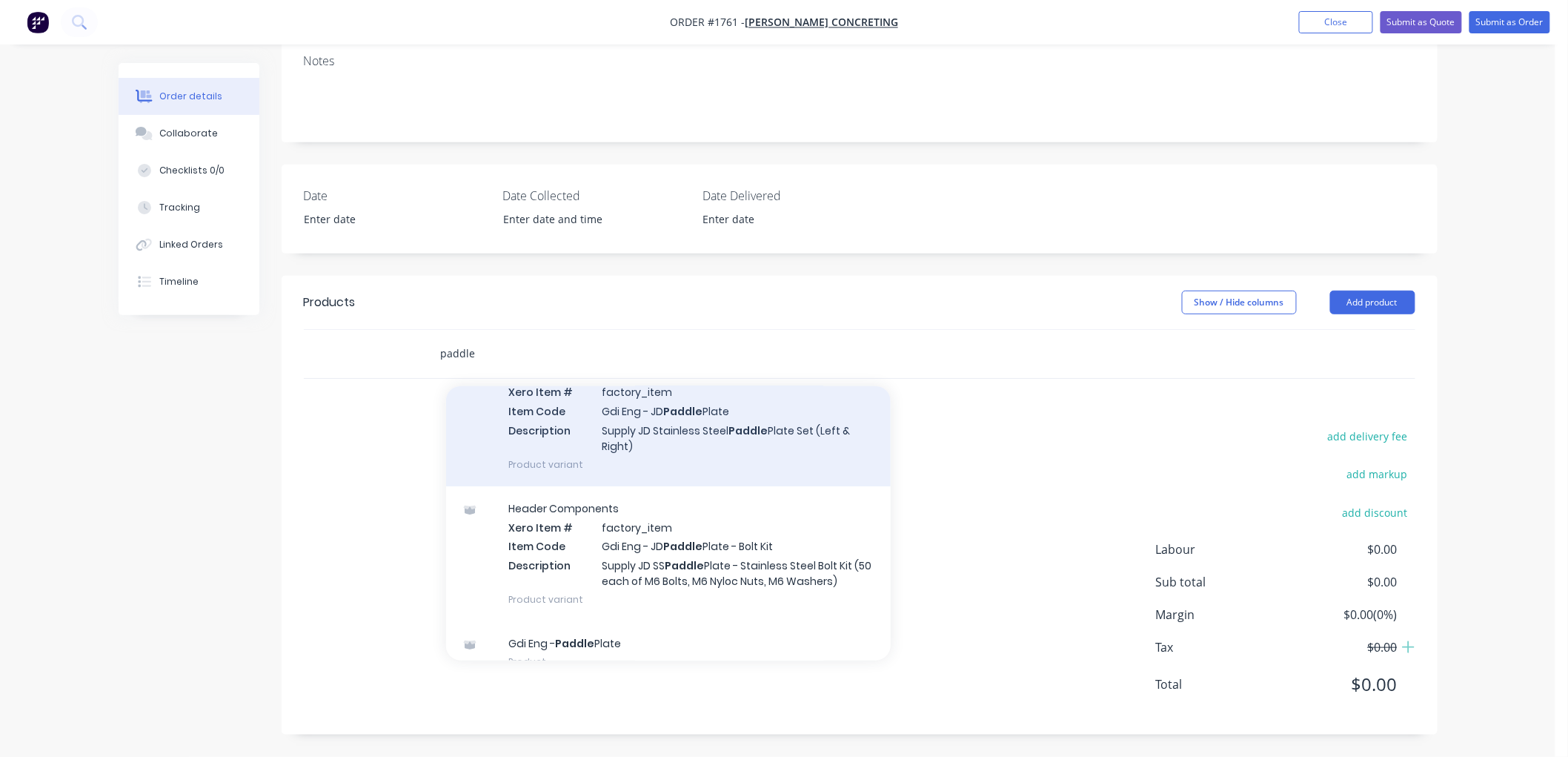
type input "paddle"
click at [678, 443] on div "Header Components Xero Item # factory_item Item Code Gdi Eng - JD Paddle Plate …" at bounding box center [668, 418] width 445 height 135
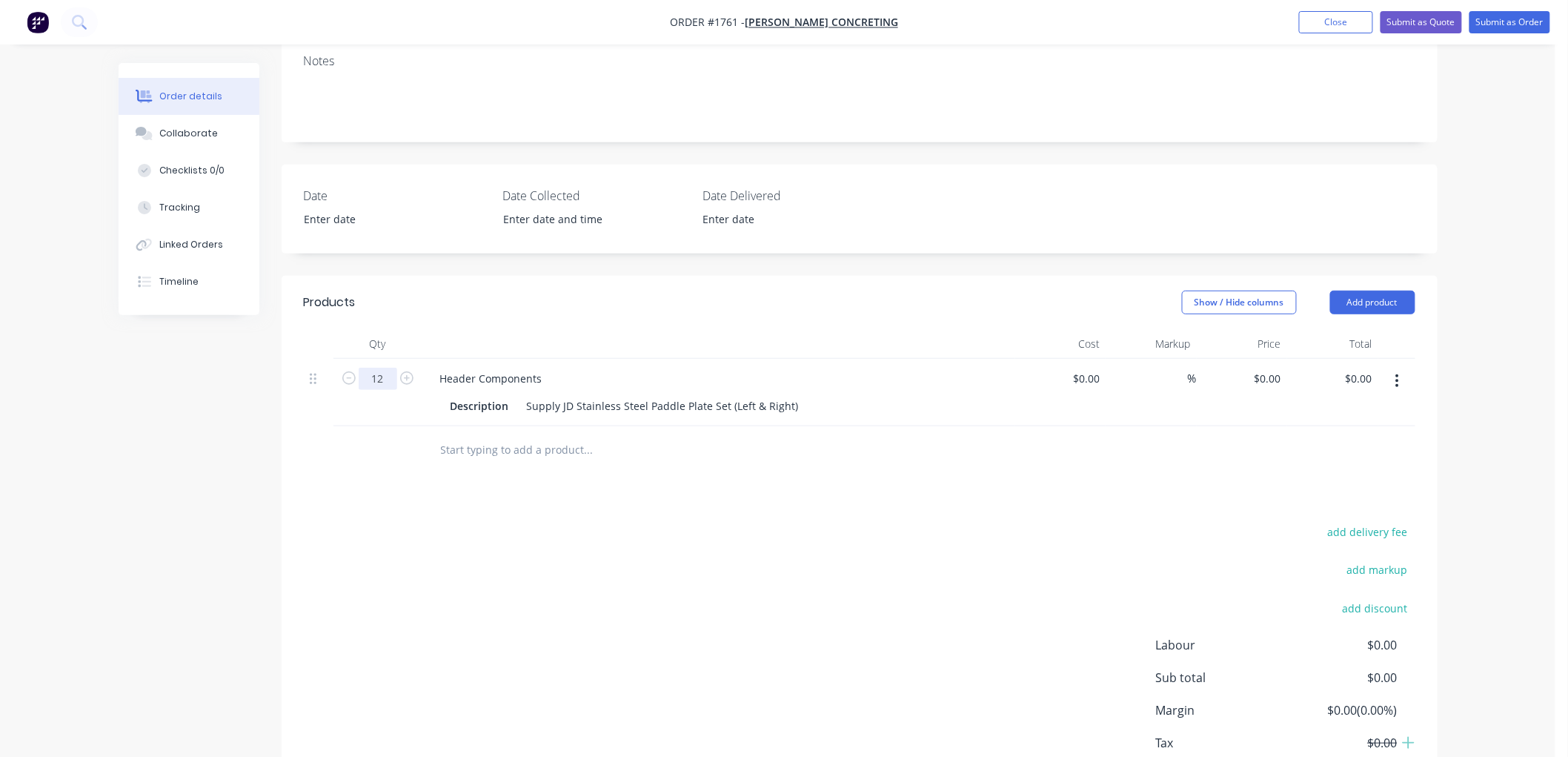
type input "12"
click at [513, 436] on input "text" at bounding box center [589, 449] width 296 height 29
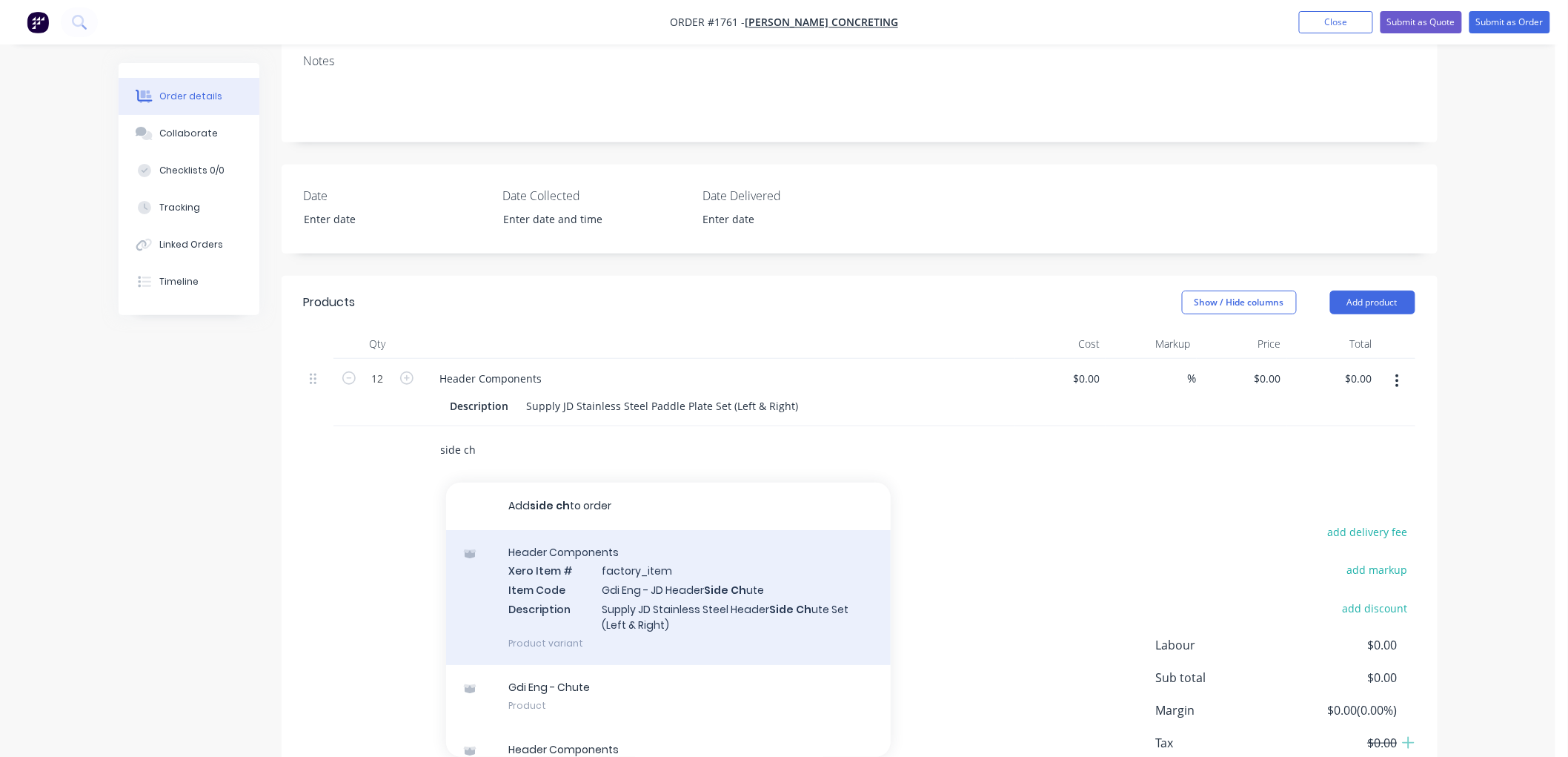
type input "side ch"
click at [653, 614] on div "Header Components Xero Item # factory_item Item Code Gdi Eng - JD Header Side C…" at bounding box center [668, 597] width 445 height 135
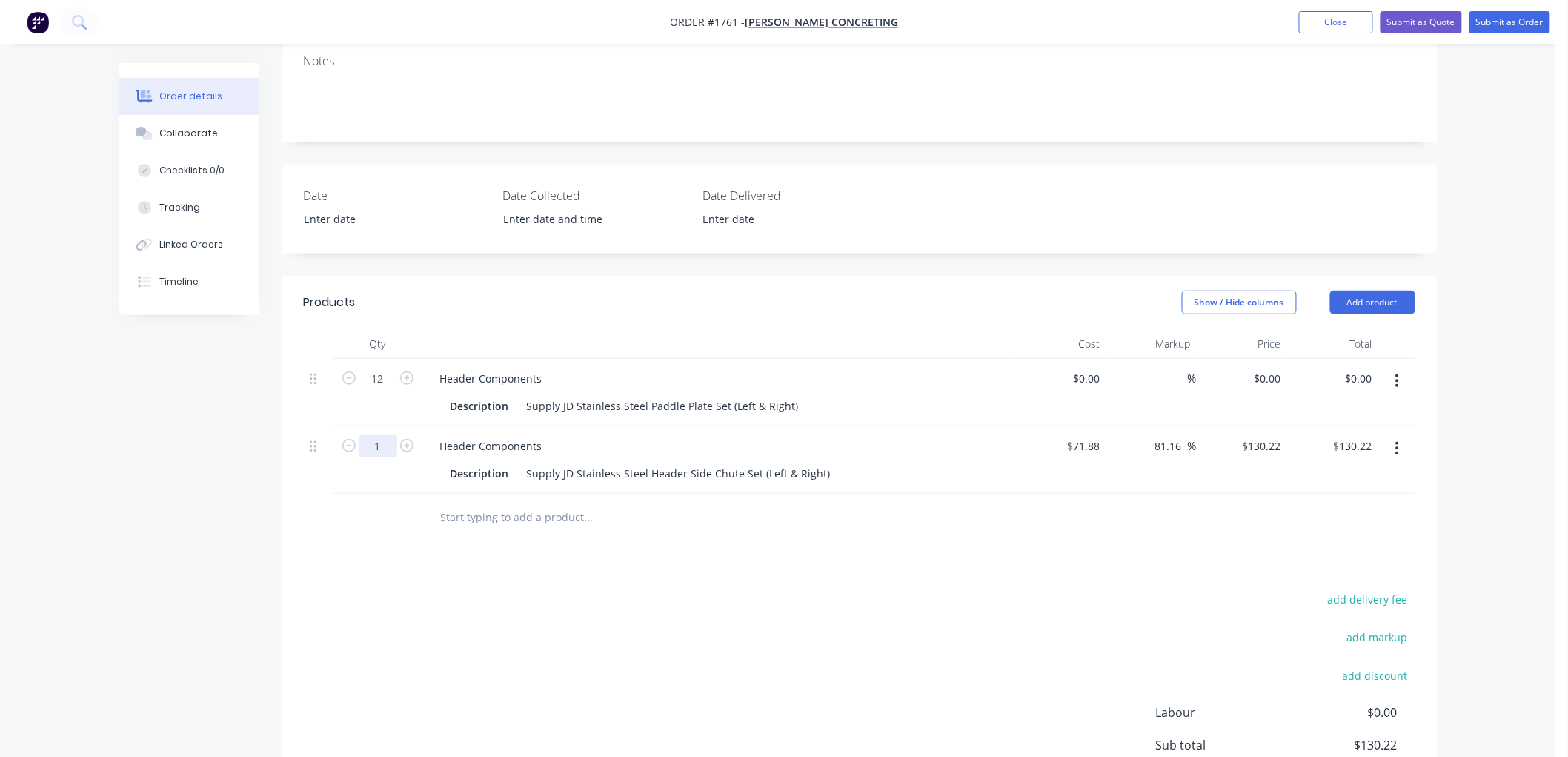
click at [379, 390] on input "1" at bounding box center [378, 378] width 38 height 22
click at [373, 390] on input "2" at bounding box center [378, 378] width 38 height 22
type input "4"
type input "$520.88"
click at [498, 529] on input "text" at bounding box center [589, 517] width 296 height 29
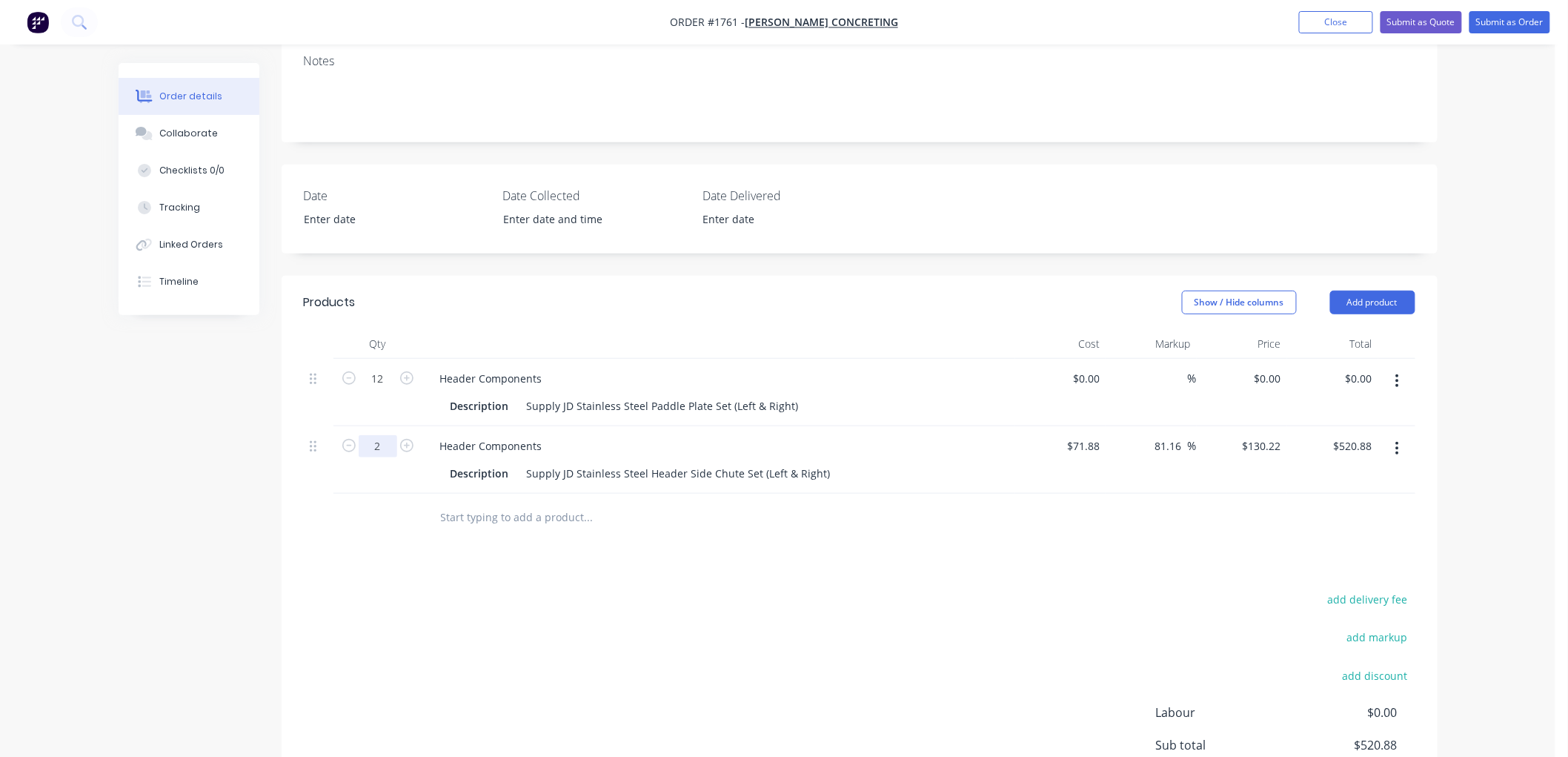
type input "2"
type input "$260.44"
click at [499, 519] on input "text" at bounding box center [589, 517] width 296 height 29
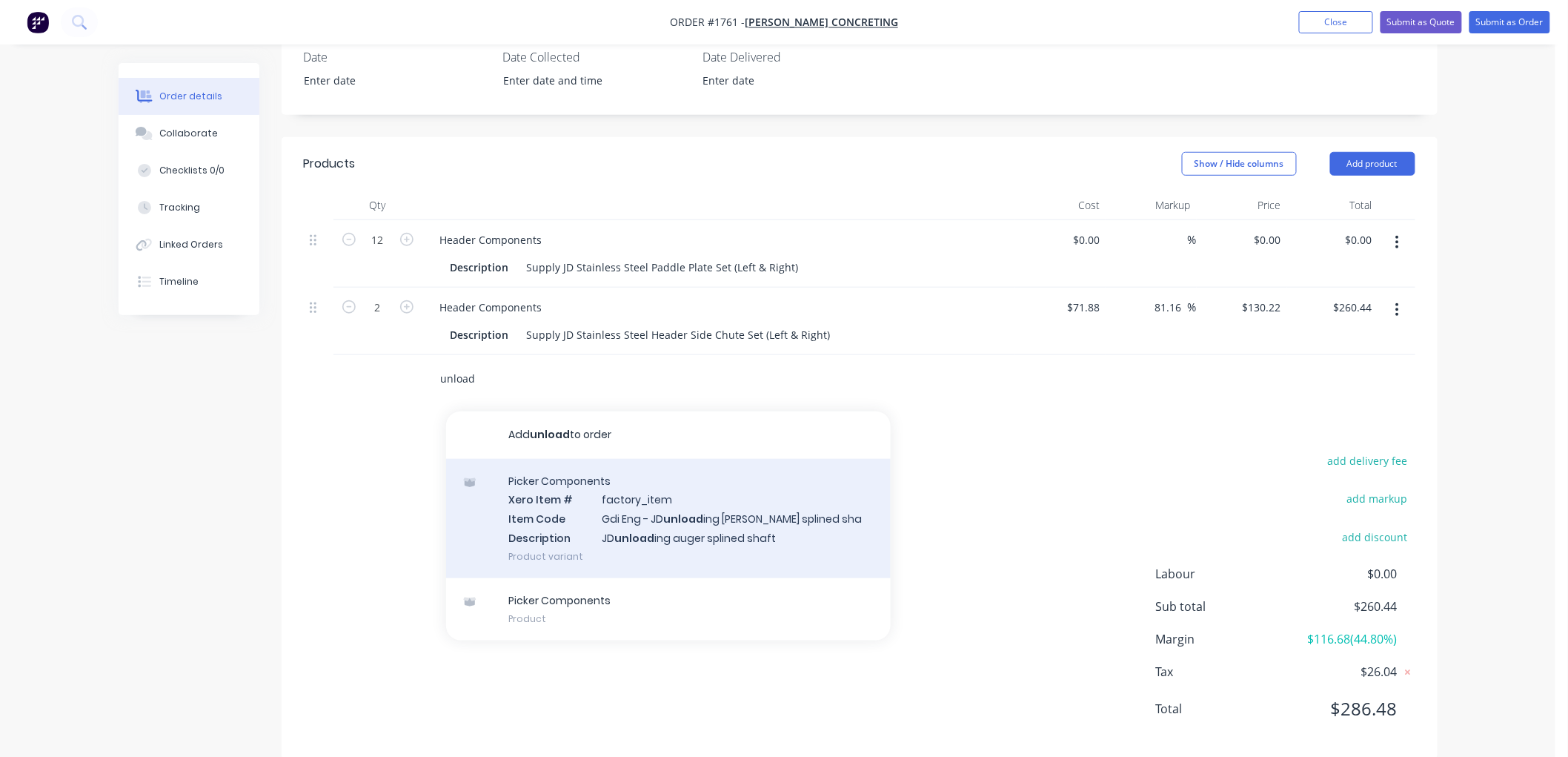
scroll to position [398, 0]
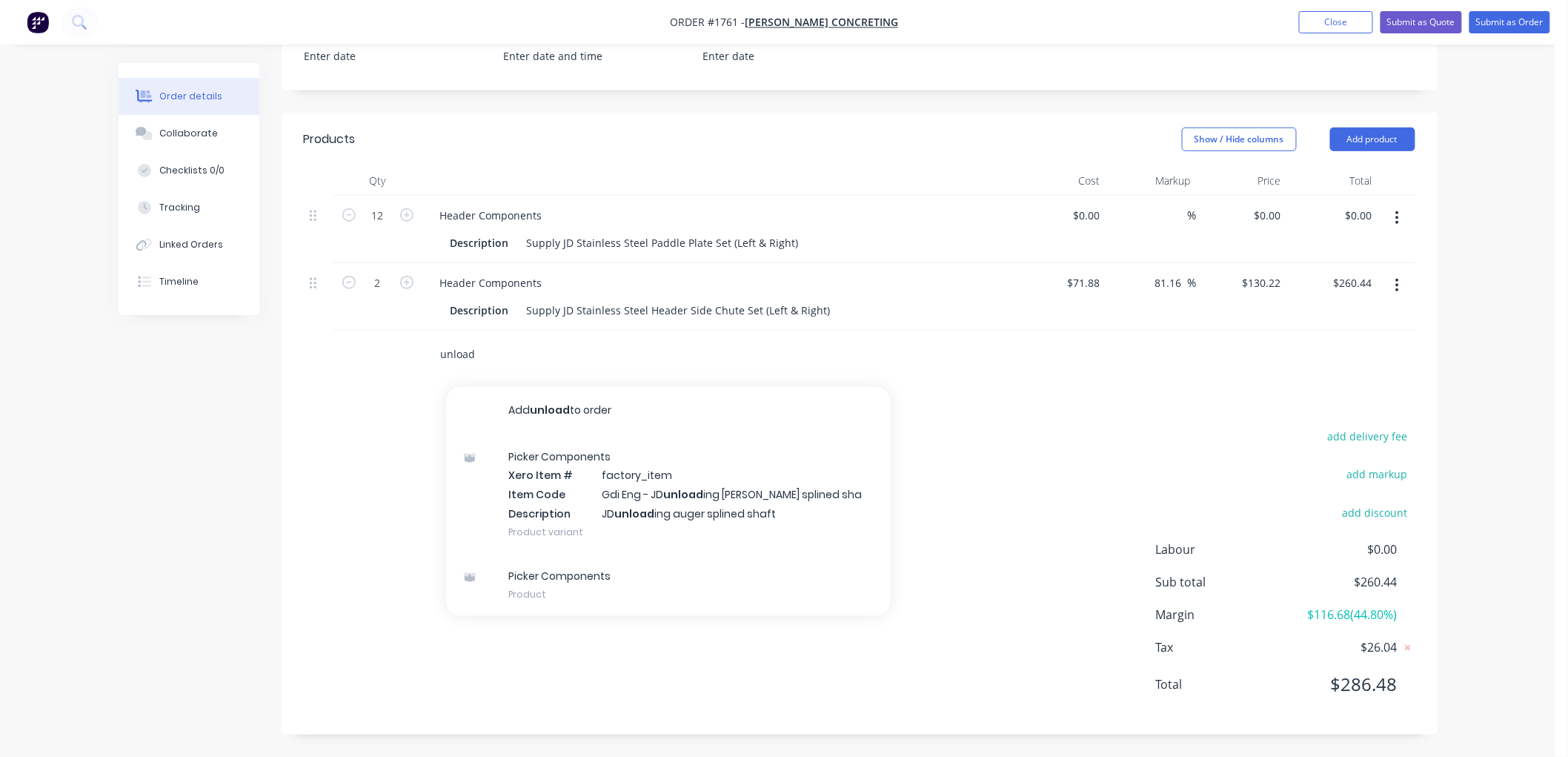
drag, startPoint x: 494, startPoint y: 348, endPoint x: 403, endPoint y: 348, distance: 91.0
click at [403, 348] on div "unload Add unload to order Picker Components Xero Item # factory_item Item Code…" at bounding box center [859, 355] width 1111 height 48
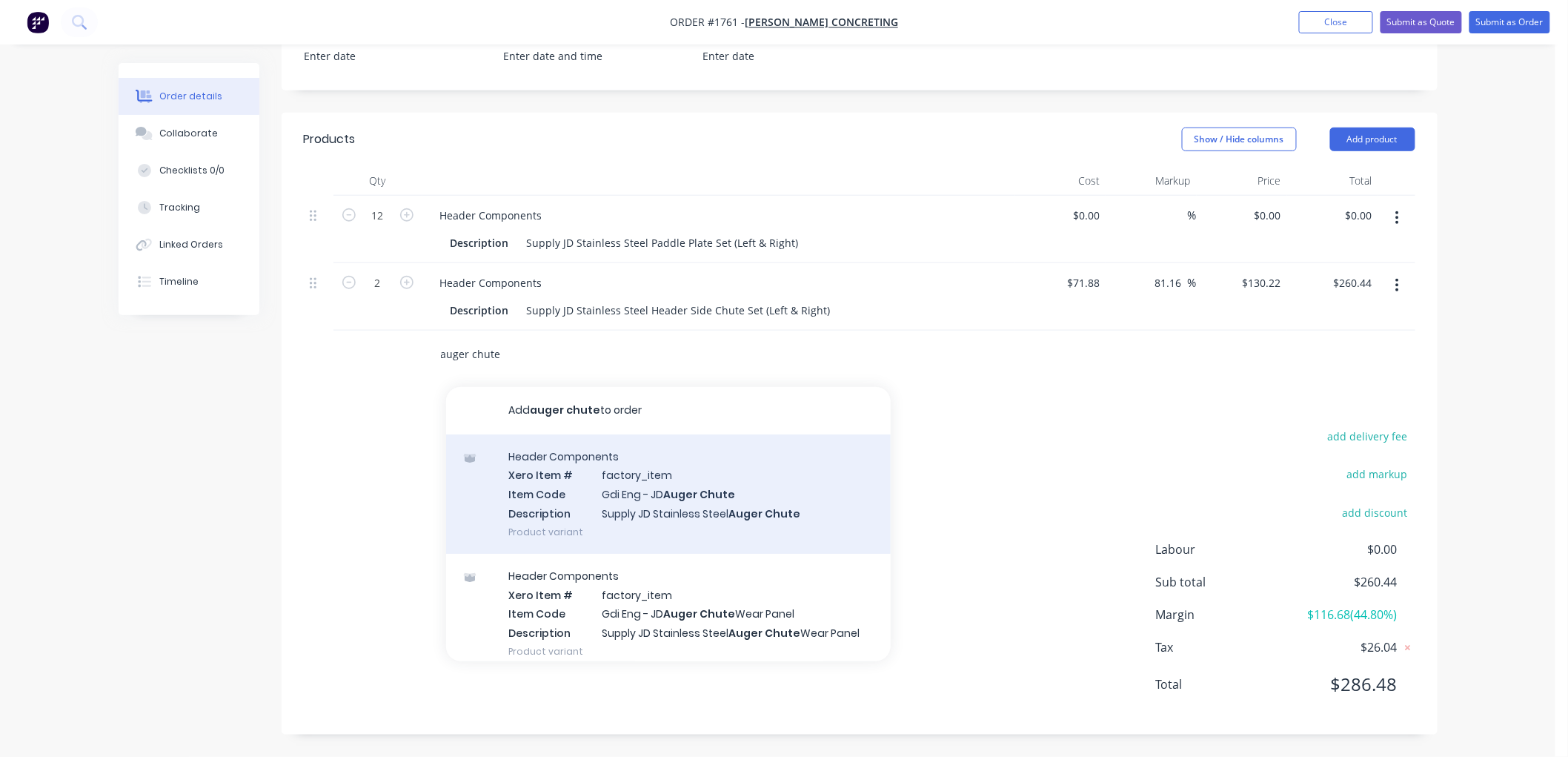
type input "auger chute"
click at [640, 515] on div "Header Components Xero Item # factory_item Item Code Gdi Eng - [PERSON_NAME] Ch…" at bounding box center [668, 494] width 445 height 120
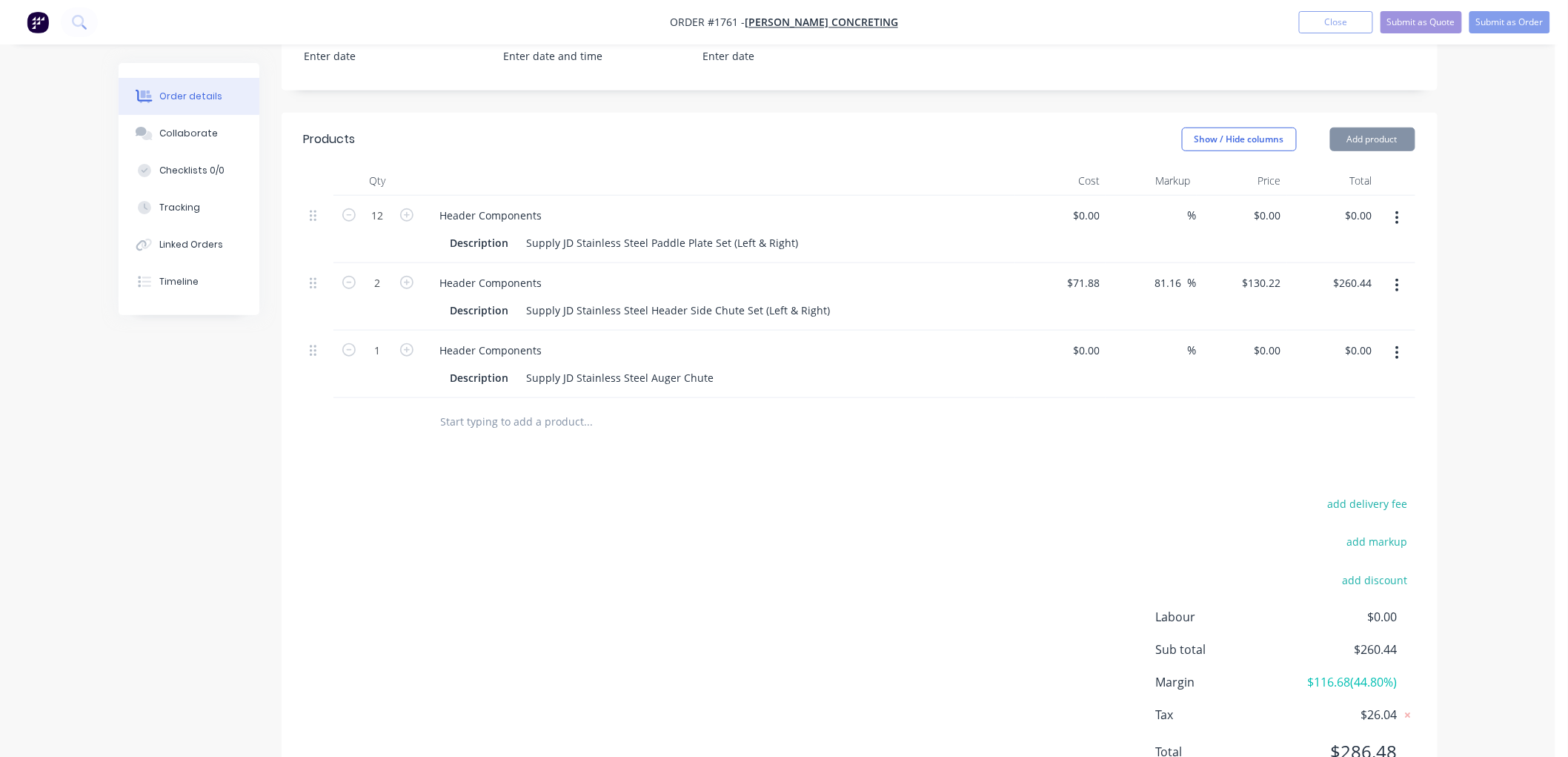
click at [549, 413] on input "text" at bounding box center [589, 422] width 296 height 29
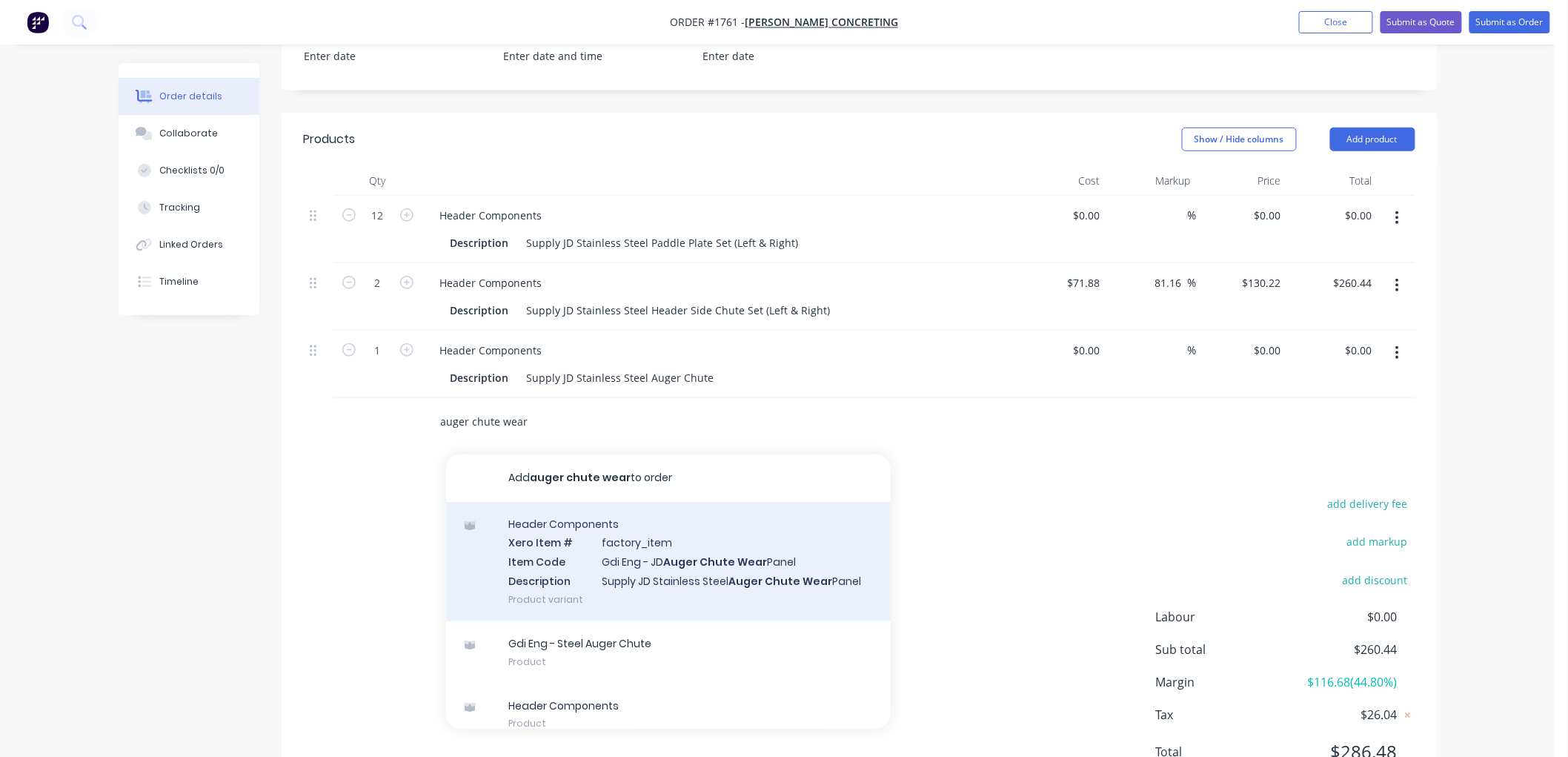
type input "auger chute wear"
click at [692, 559] on div "Header Components Xero Item # factory_item Item Code Gdi Eng - [PERSON_NAME] Ch…" at bounding box center [668, 562] width 445 height 120
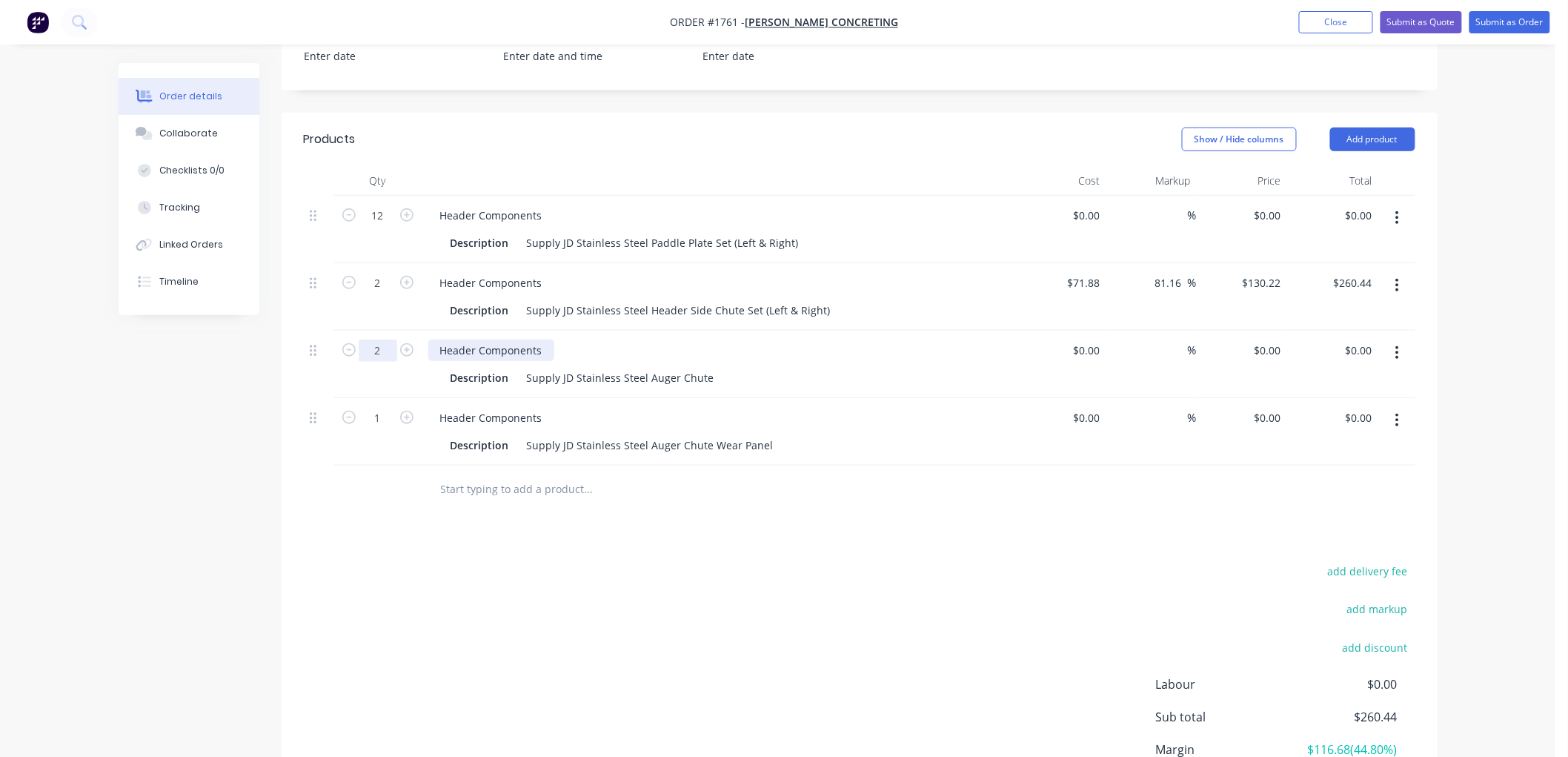
type input "2"
click at [384, 227] on input "1" at bounding box center [378, 216] width 38 height 22
type input "2"
click at [494, 489] on input "text" at bounding box center [589, 488] width 296 height 29
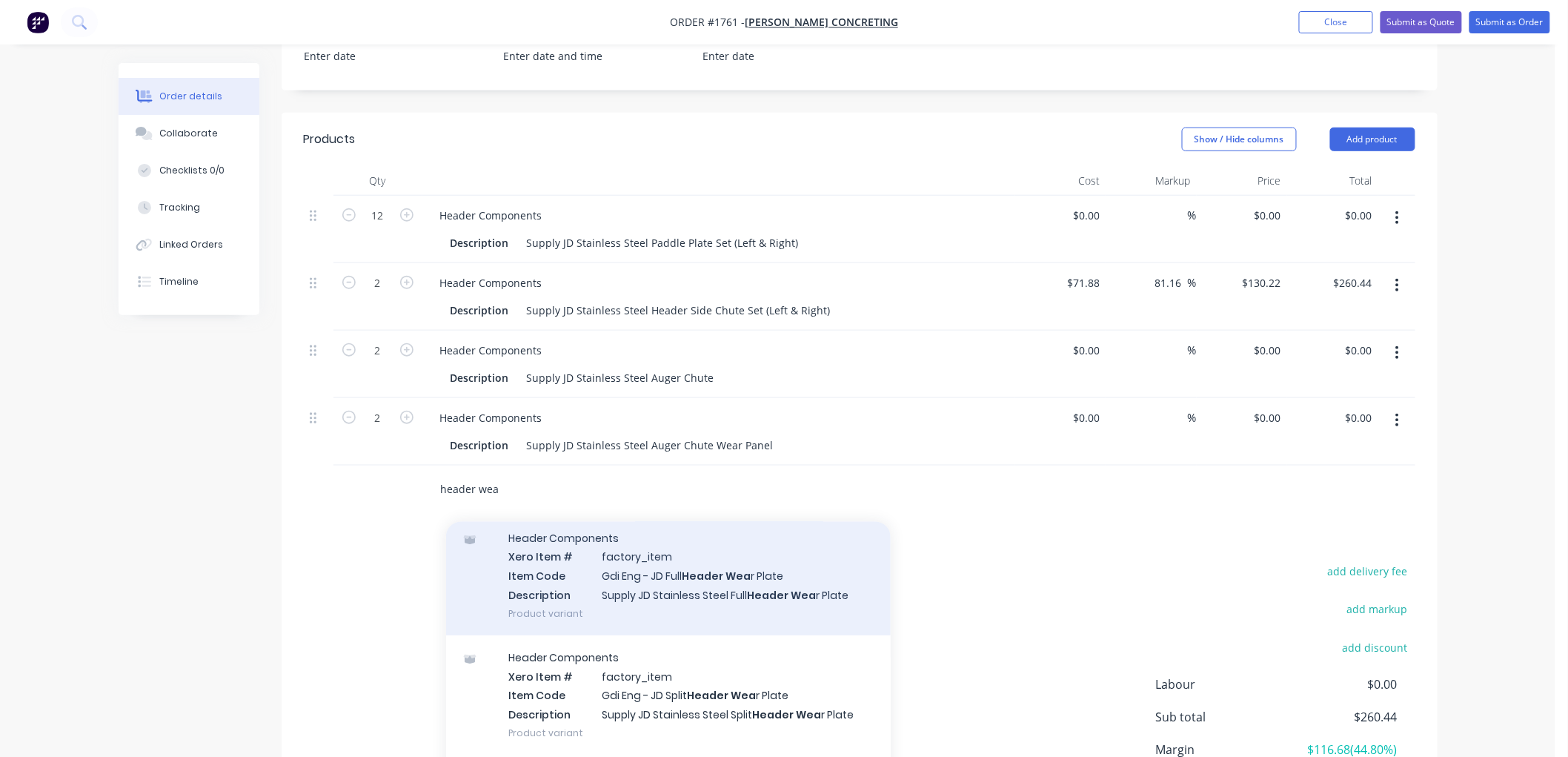
scroll to position [82, 0]
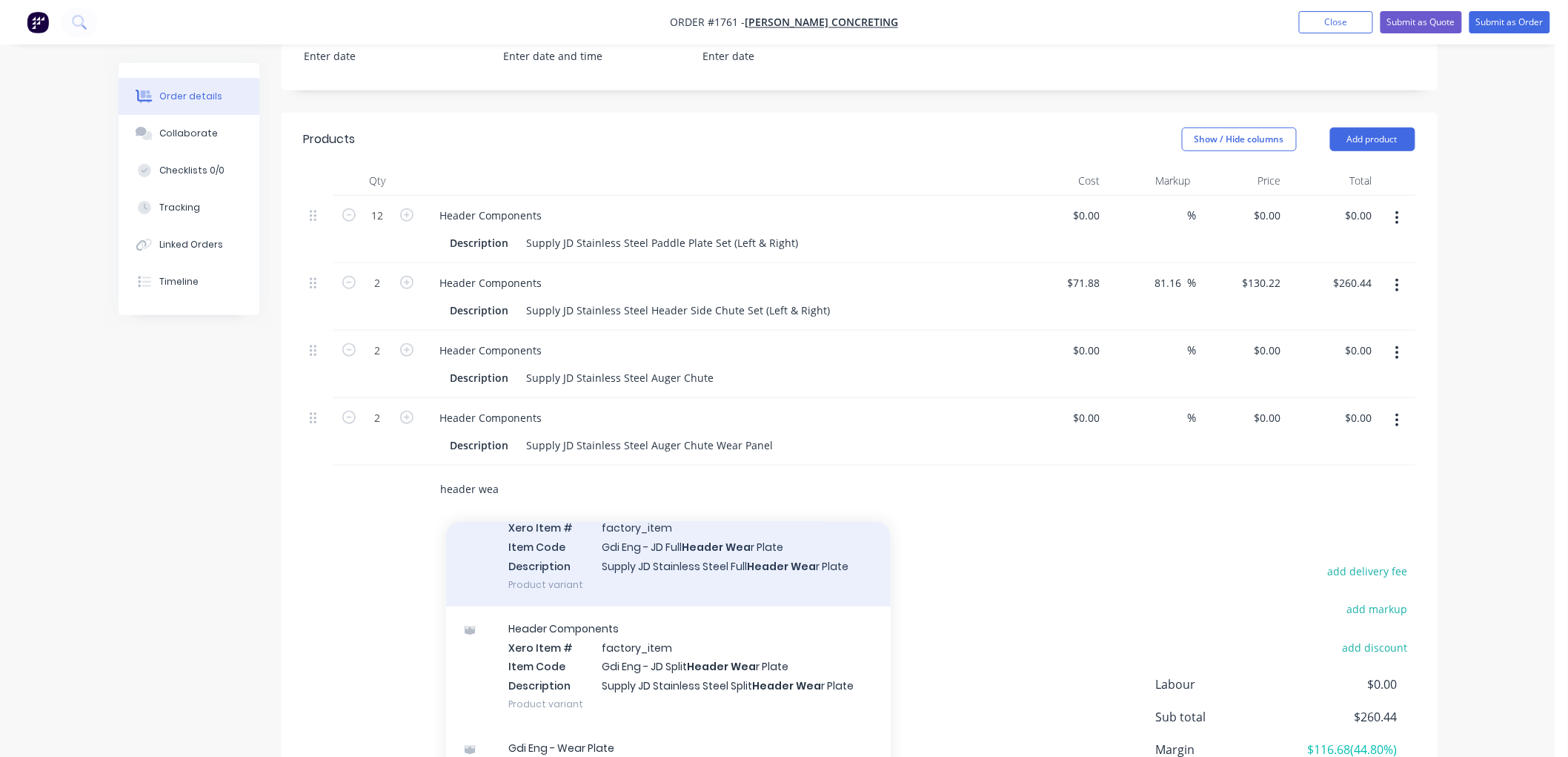
type input "header wea"
click at [664, 558] on div "Header Components Xero Item # factory_item Item Code Gdi Eng - JD Full Header W…" at bounding box center [668, 547] width 445 height 120
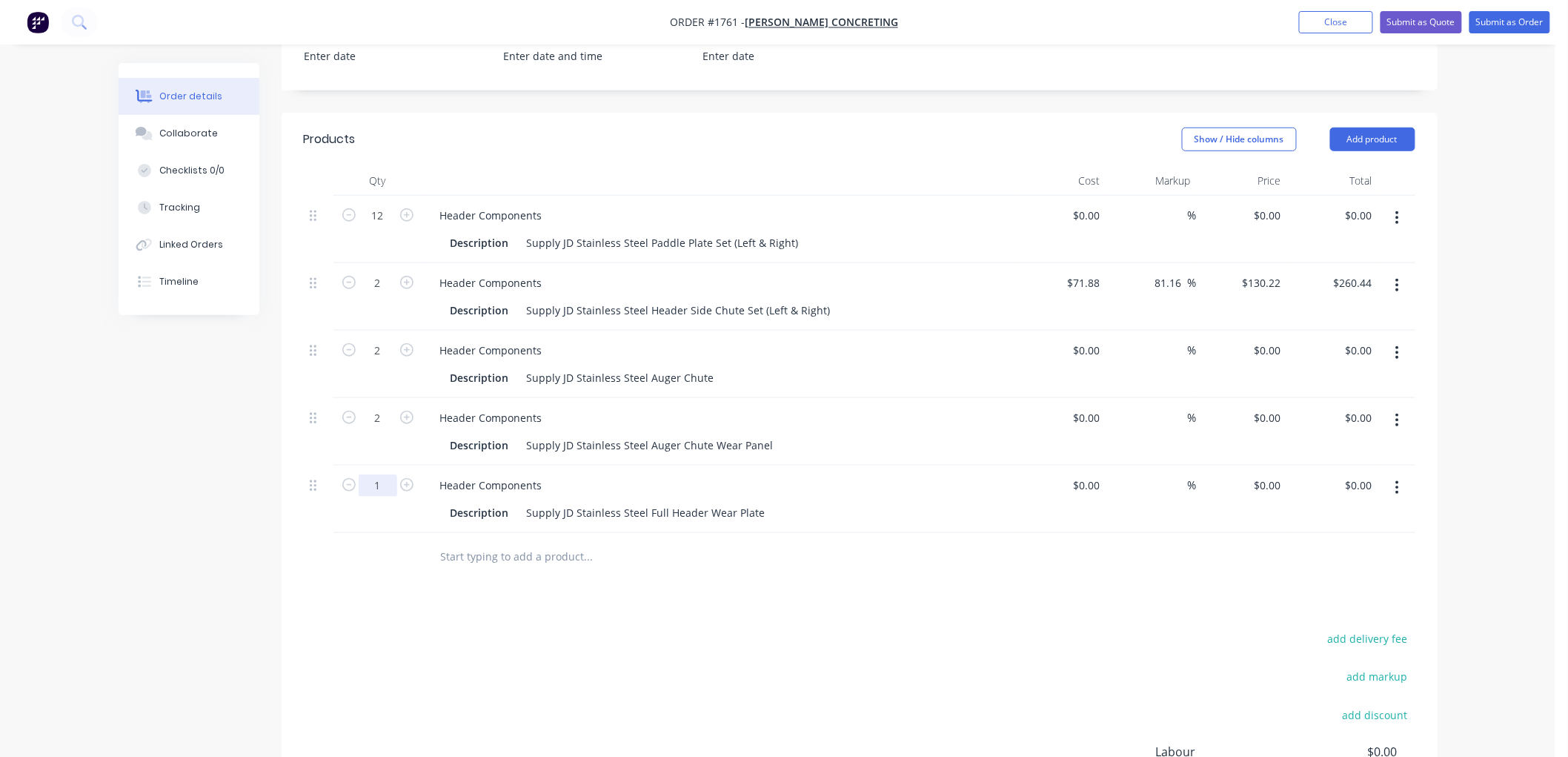
click at [377, 227] on input "1" at bounding box center [378, 216] width 38 height 22
type input "2"
click at [526, 548] on input "text" at bounding box center [589, 556] width 296 height 29
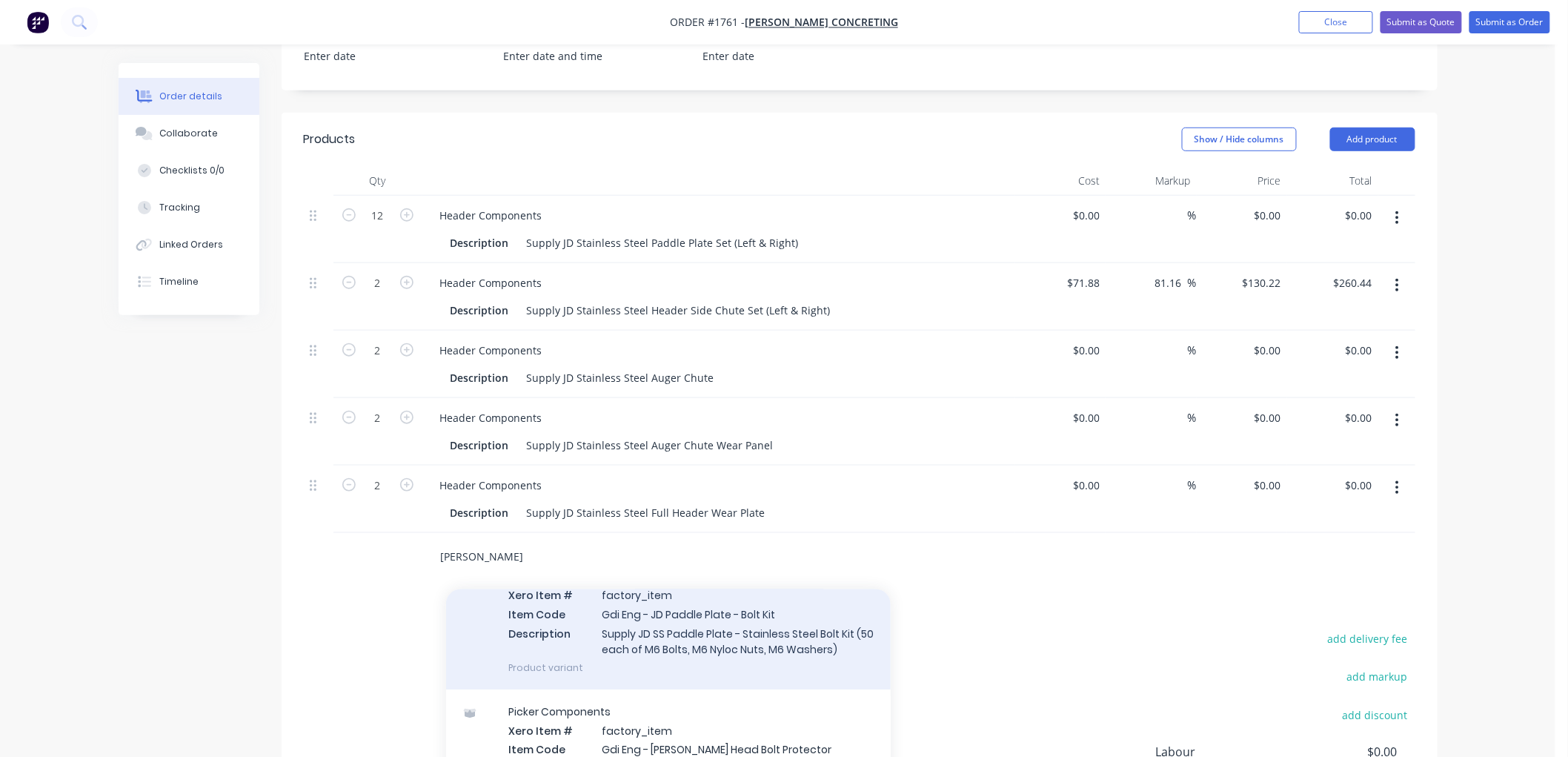
type input "[PERSON_NAME]"
click at [696, 631] on div "Header Components Xero Item # factory_item Item Code Gdi Eng - JD Paddle Plate …" at bounding box center [668, 622] width 445 height 135
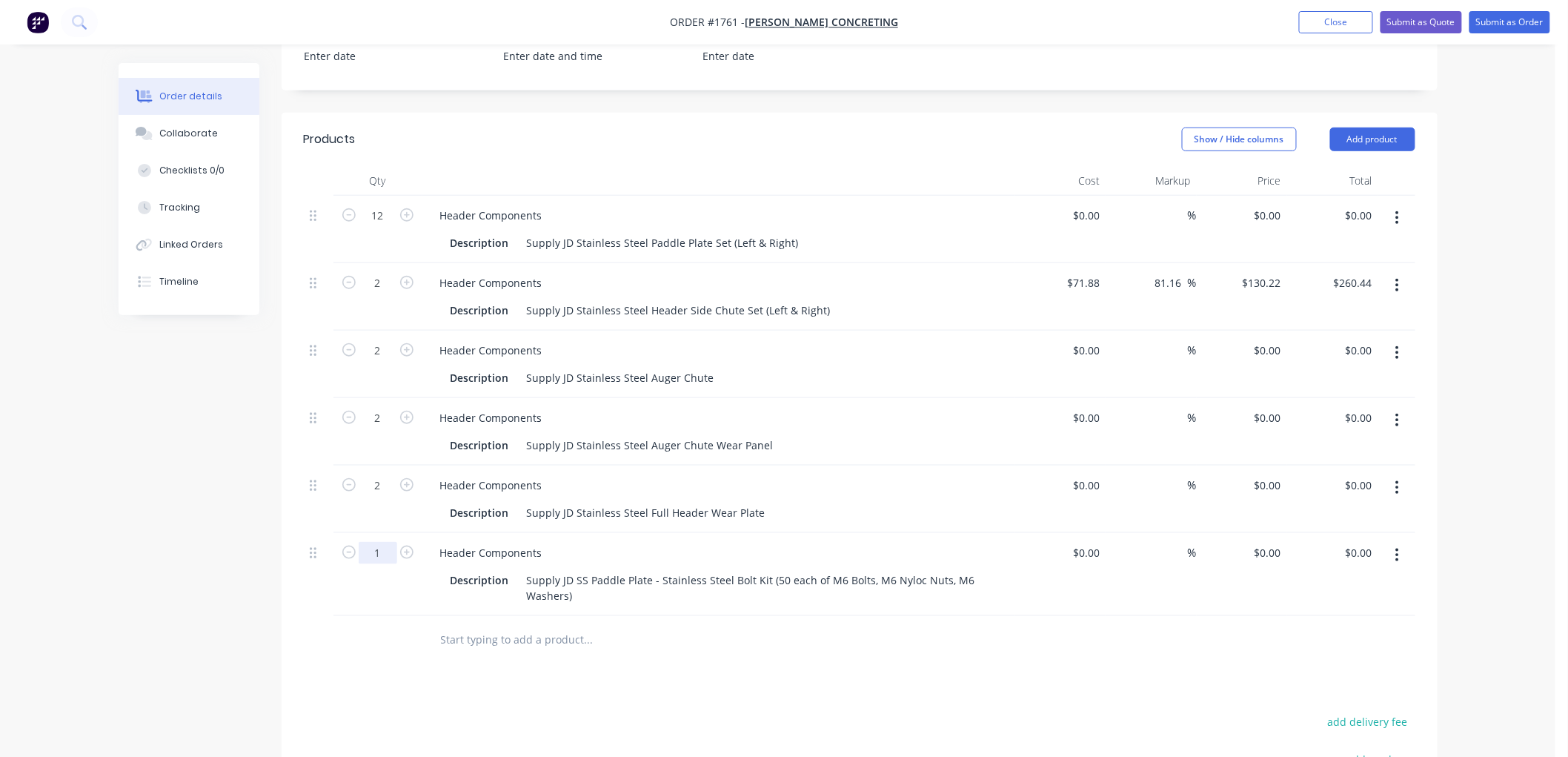
click at [384, 227] on input "1" at bounding box center [378, 216] width 38 height 22
type input "2"
click at [548, 649] on input "text" at bounding box center [589, 639] width 296 height 29
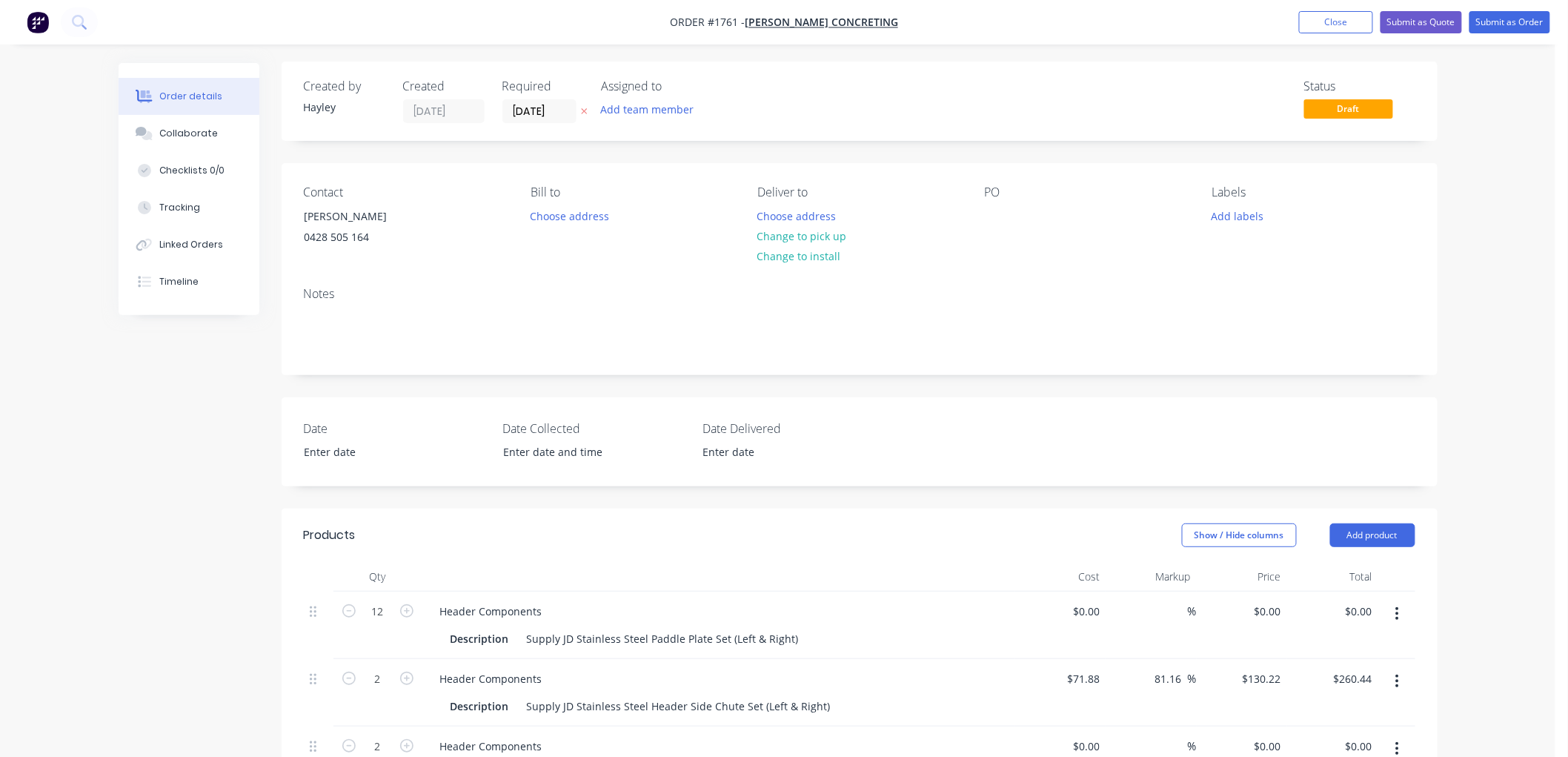
scroll to position [0, 0]
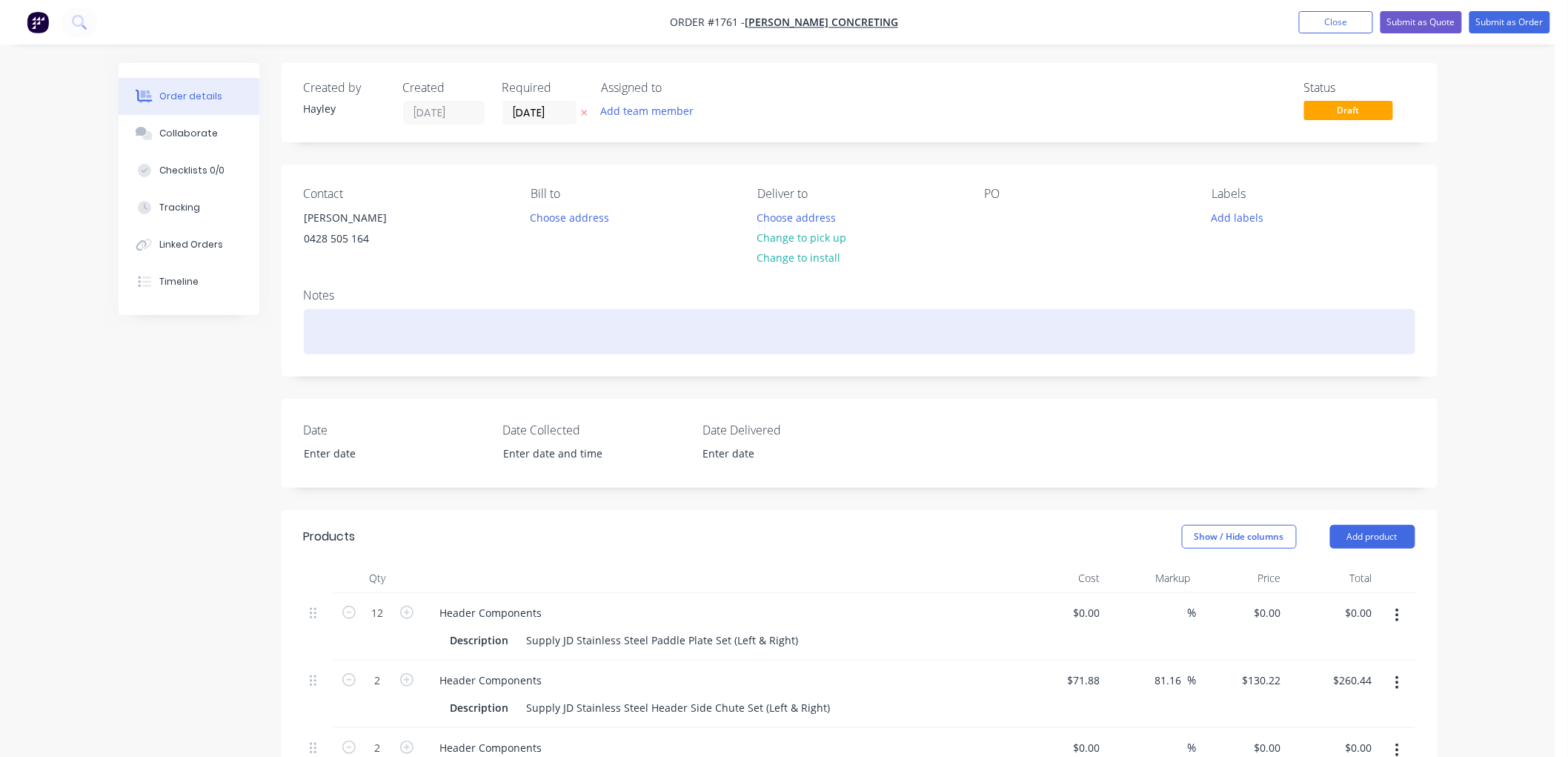
click at [374, 313] on div at bounding box center [859, 331] width 1111 height 45
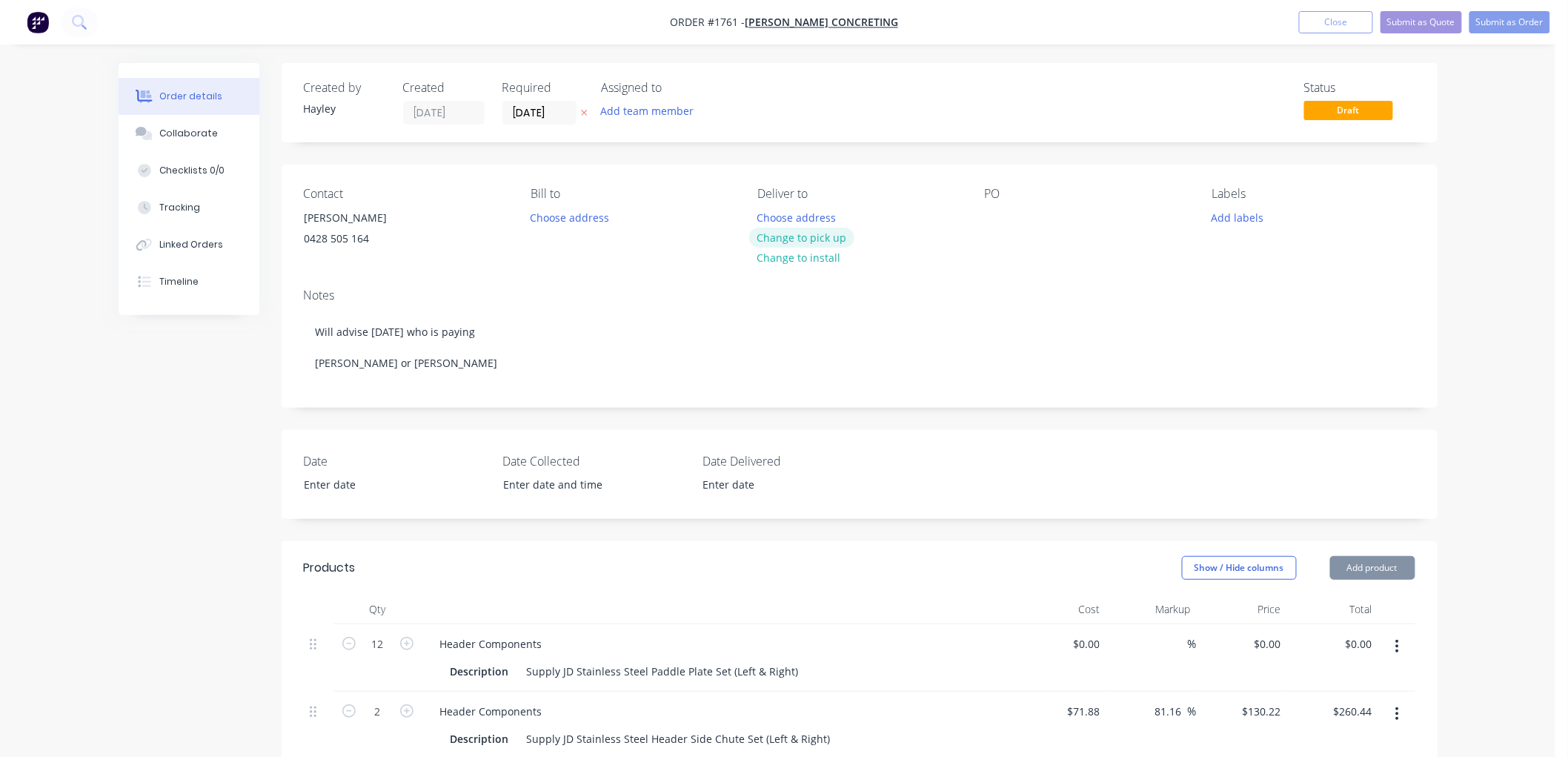
click at [823, 231] on button "Change to pick up" at bounding box center [802, 237] width 105 height 20
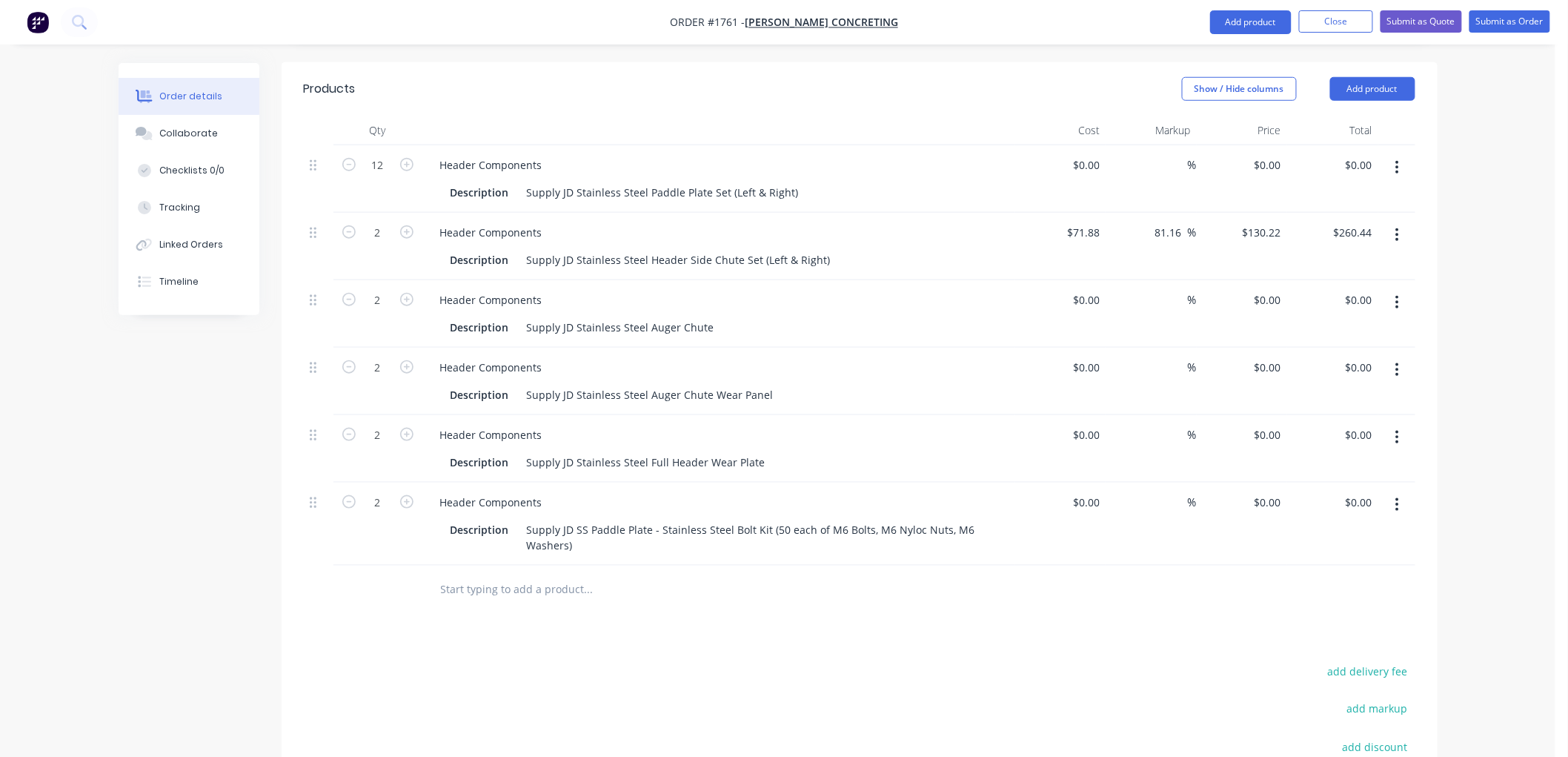
scroll to position [467, 0]
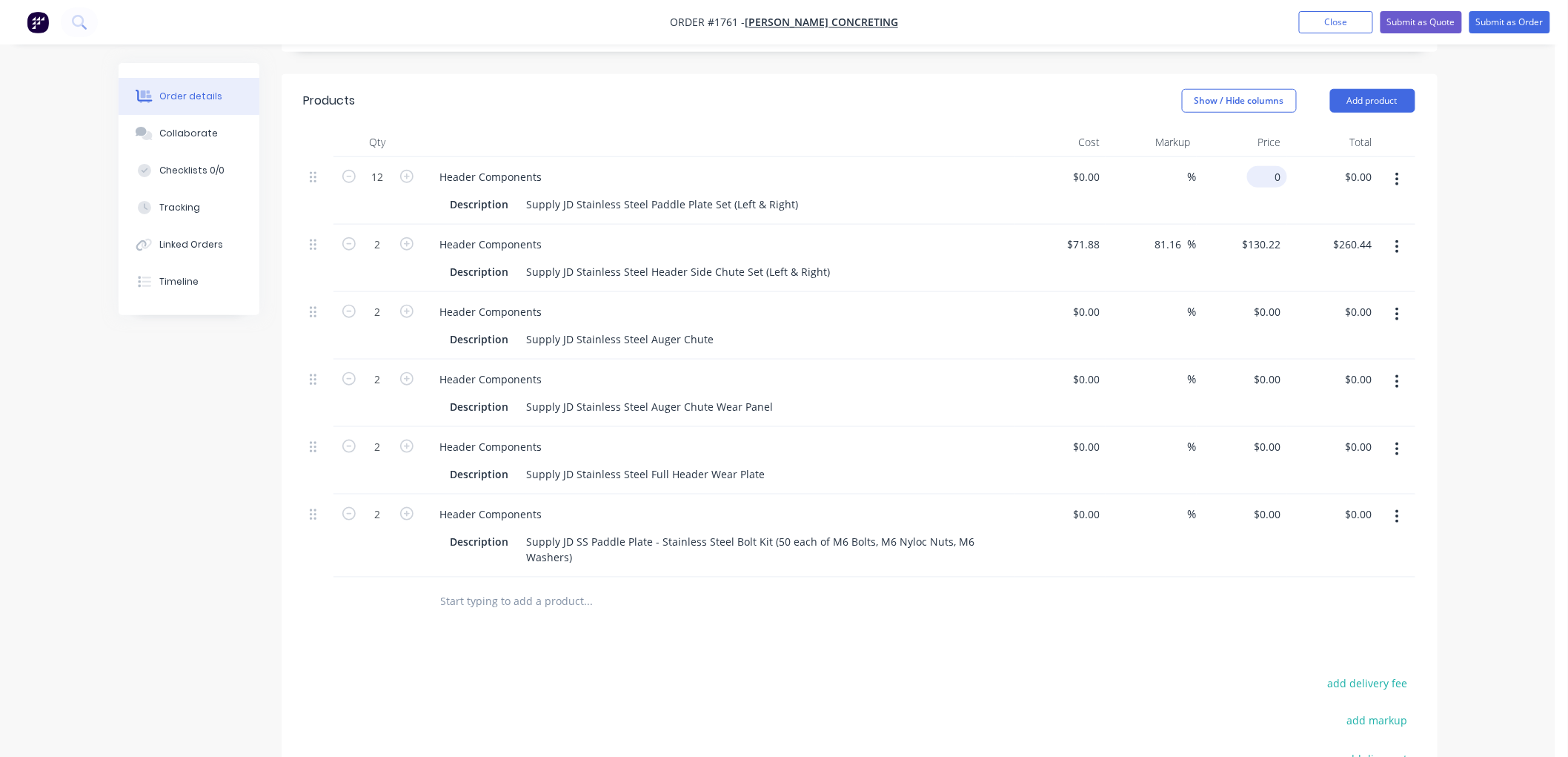
click at [1257, 175] on div "0 $0.00" at bounding box center [1242, 190] width 91 height 68
type input "$76.65"
type input "$919.80"
click at [1260, 252] on input "130.22" at bounding box center [1264, 244] width 46 height 22
type input "145.50"
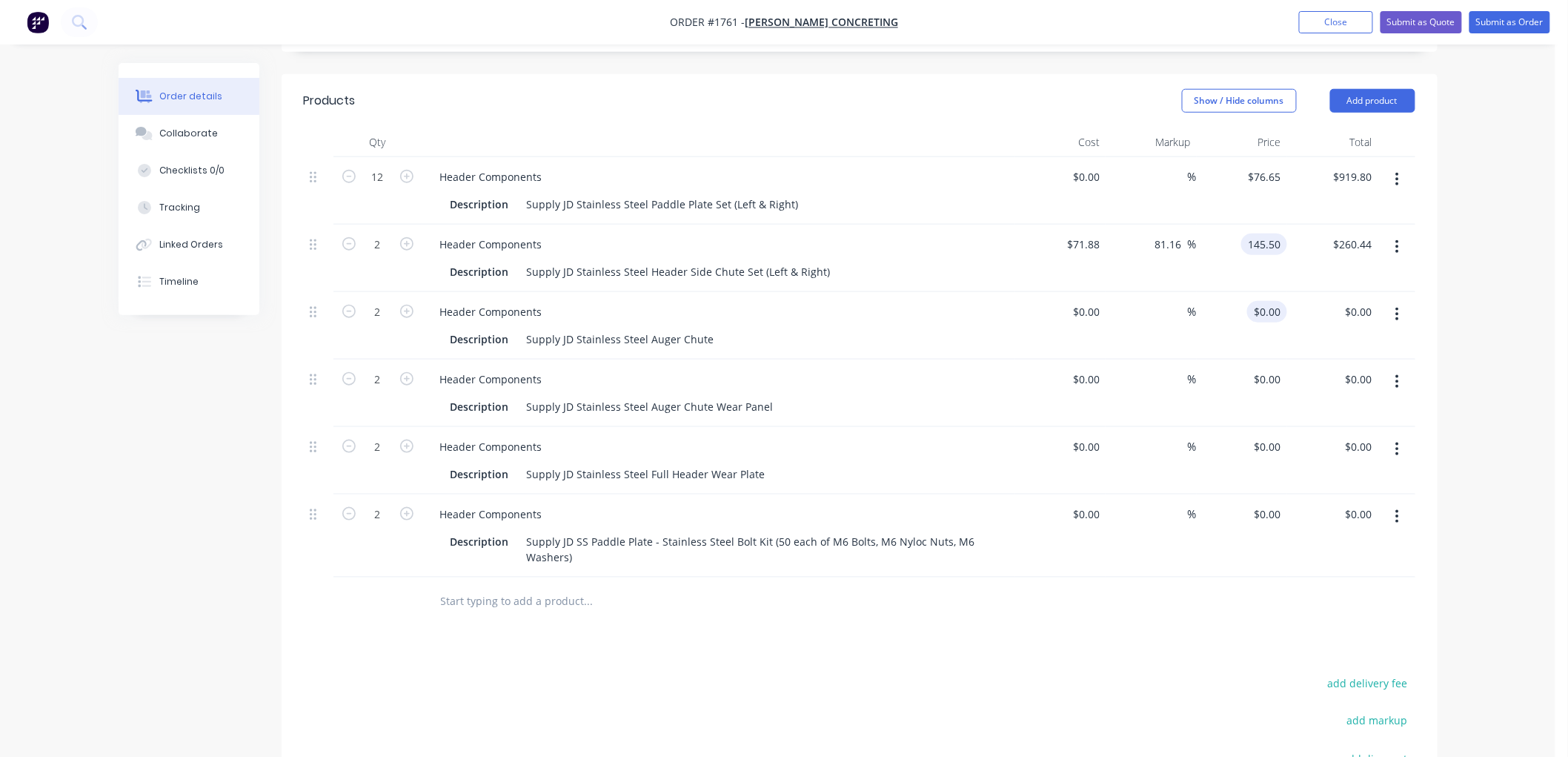
type input "102.42"
type input "$145.50"
type input "$291.00"
click at [1265, 310] on div "0 $0.00" at bounding box center [1268, 312] width 40 height 22
type input "$62.46"
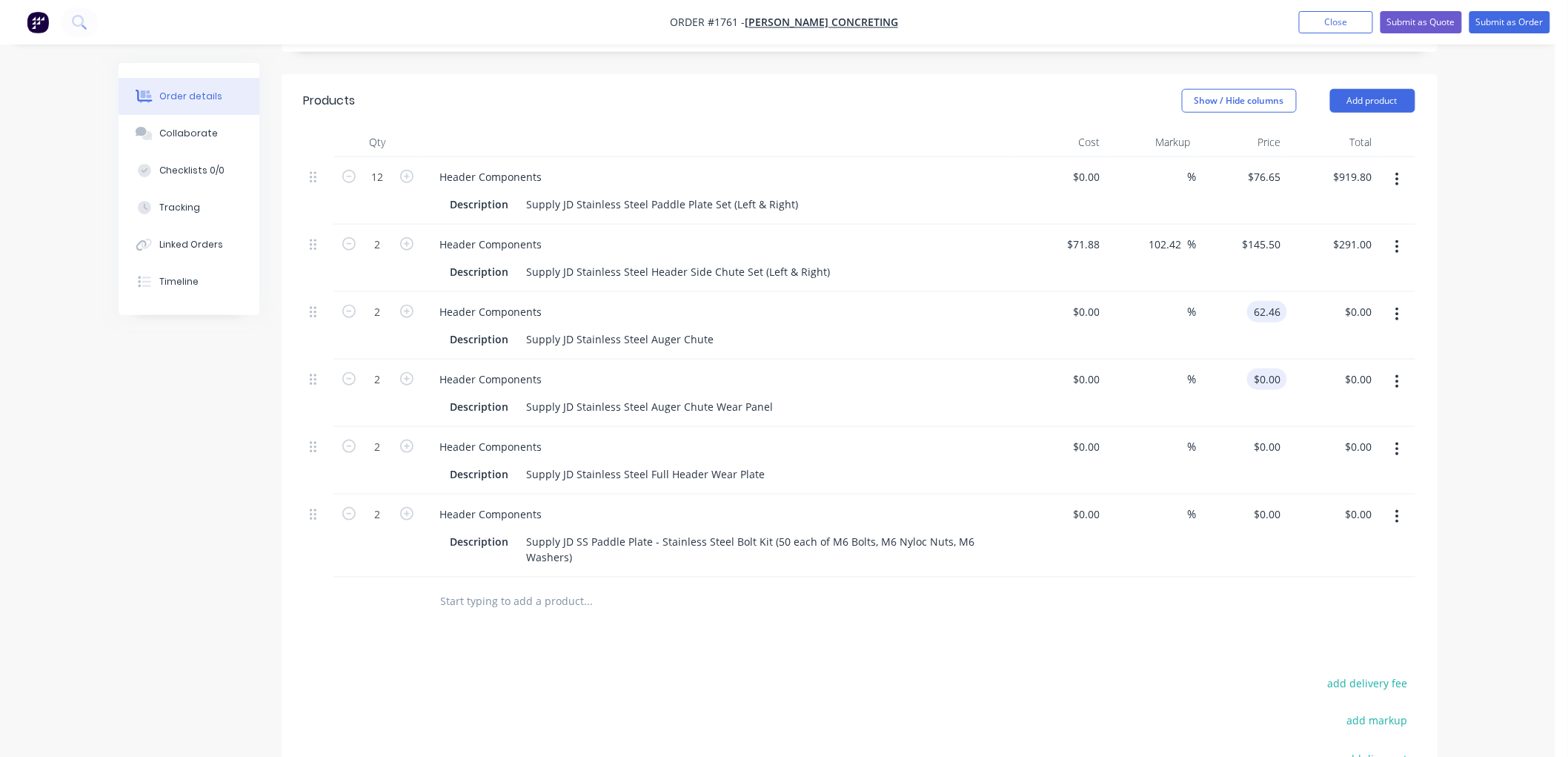
type input "$124.92"
type input "0"
click at [1256, 380] on div "0 $0.00" at bounding box center [1242, 393] width 91 height 68
type input "145.5"
type input "$0.00"
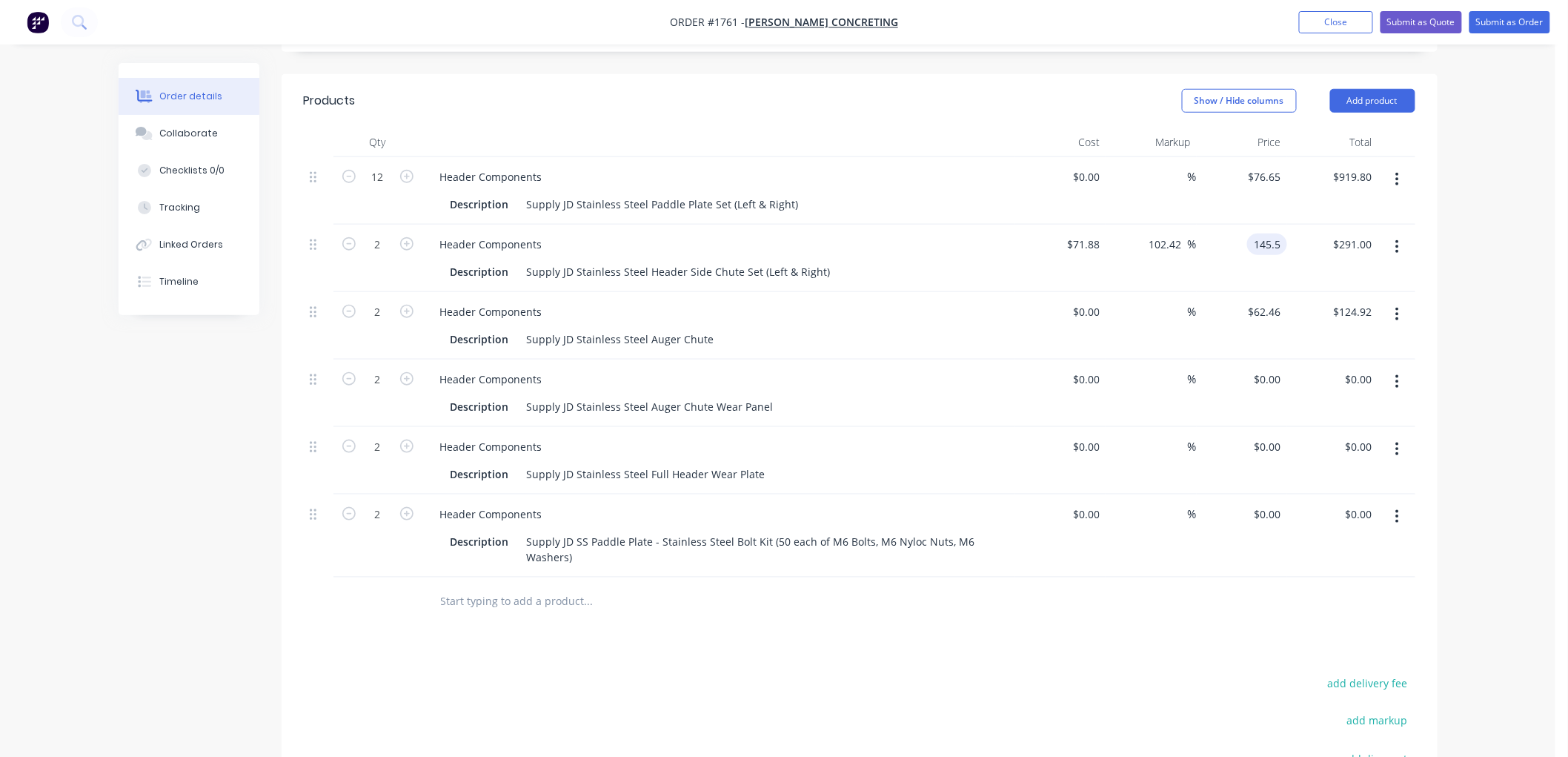
click at [1263, 240] on input "145.5" at bounding box center [1270, 244] width 34 height 22
type input "130.22"
type input "81.16"
type input "$130.22"
type input "$260.44"
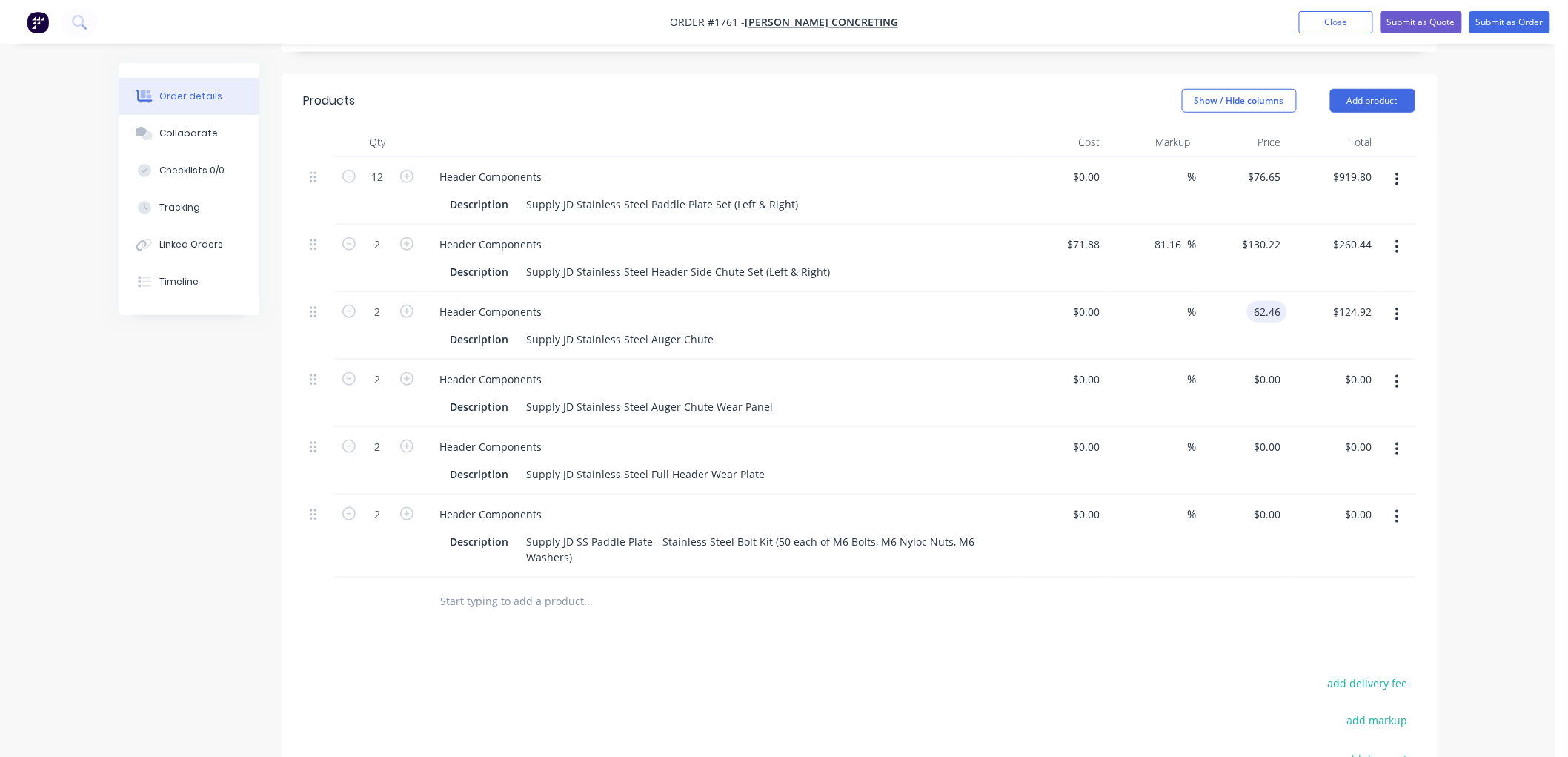
click at [1268, 310] on input "62.46" at bounding box center [1270, 312] width 34 height 22
type input "$125.50"
type input "$251.00"
click at [1258, 378] on div "0 0" at bounding box center [1242, 393] width 91 height 68
type input "$58.46"
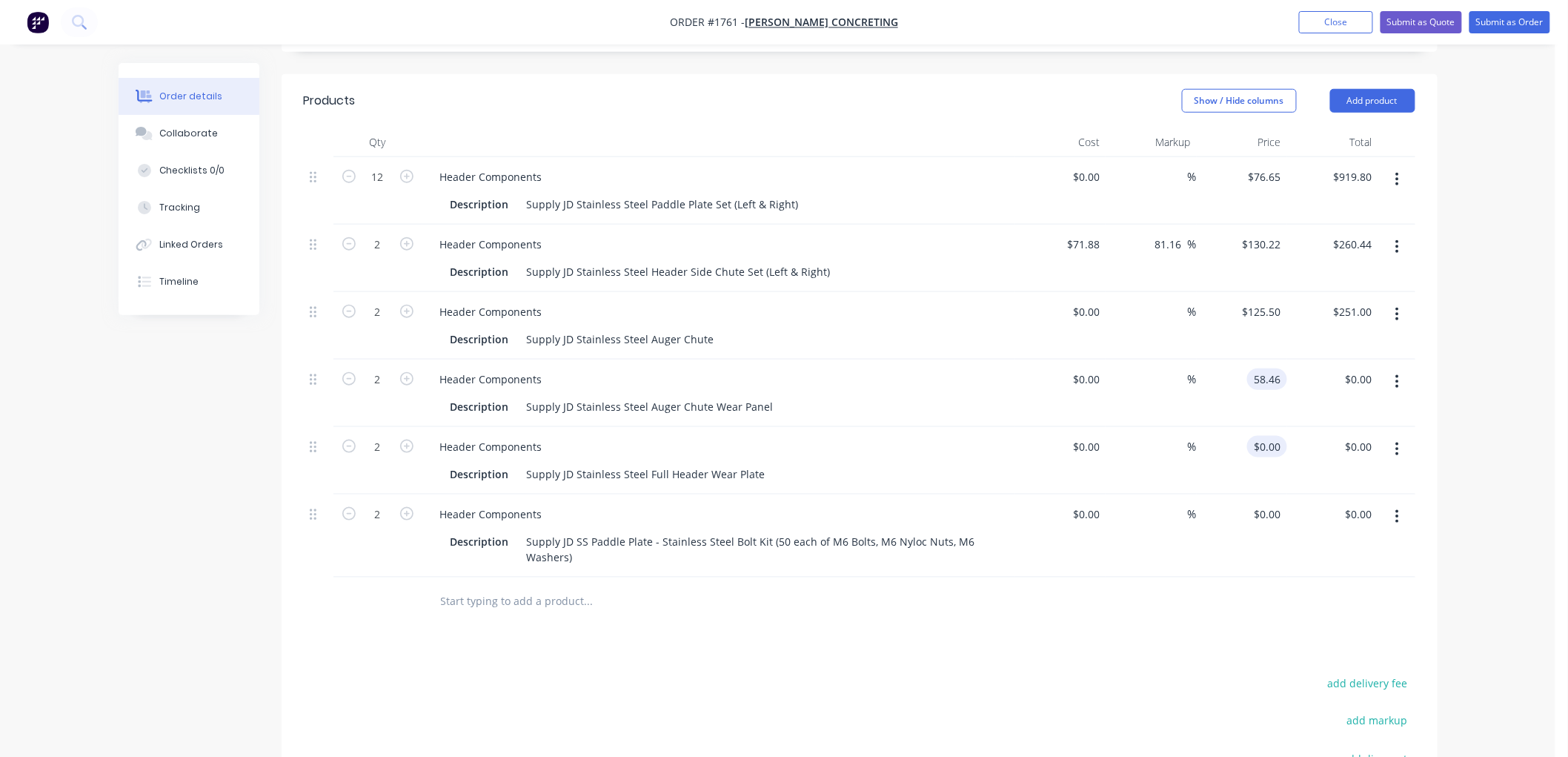
type input "$116.92"
click at [1268, 449] on div "0 0" at bounding box center [1276, 446] width 23 height 22
type input "$120.00"
type input "$240.00"
click at [1258, 507] on div "0 $0.00" at bounding box center [1242, 535] width 91 height 83
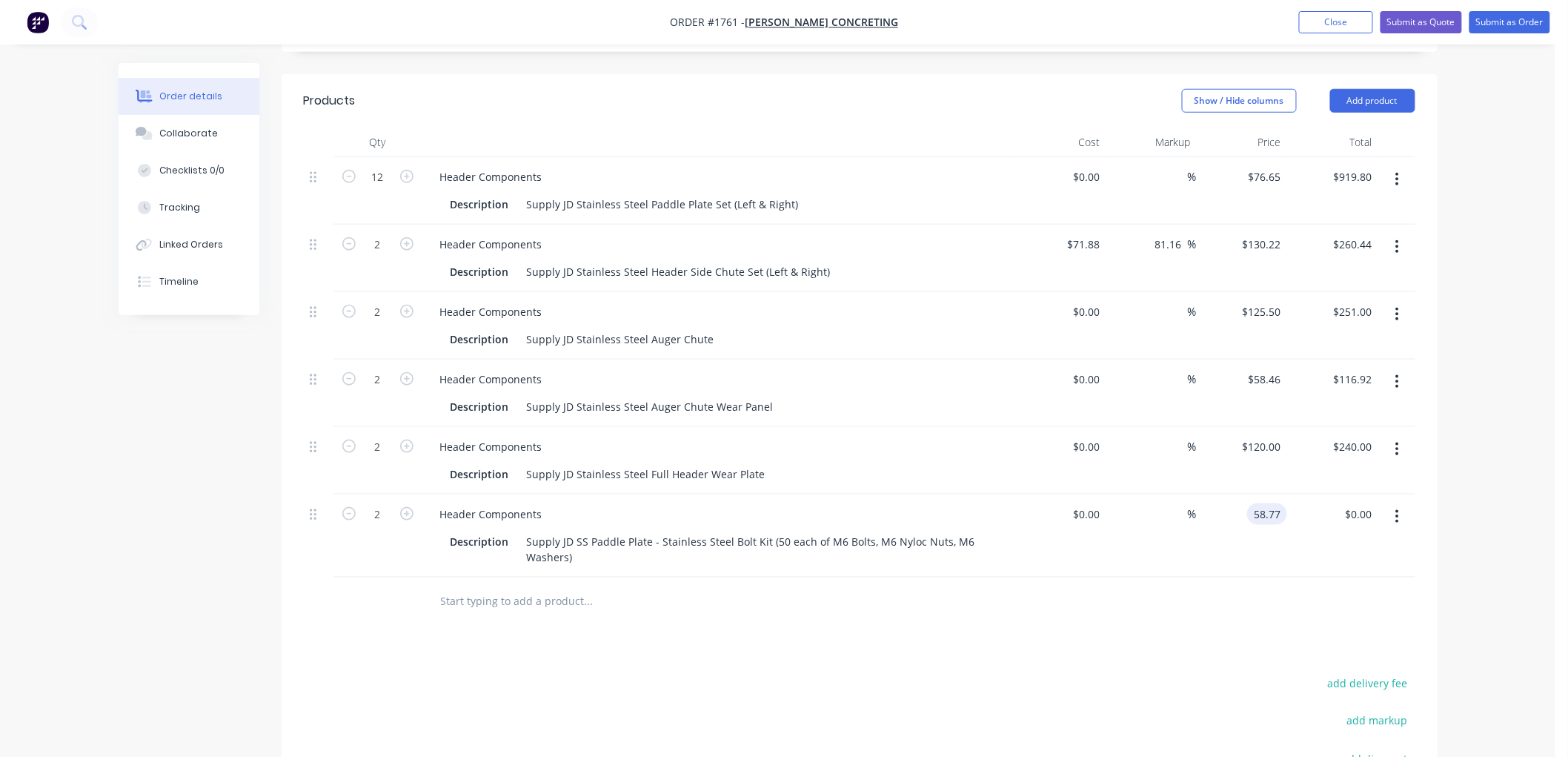
type input "$58.77"
type input "$117.54"
click at [1231, 618] on div at bounding box center [859, 602] width 1111 height 48
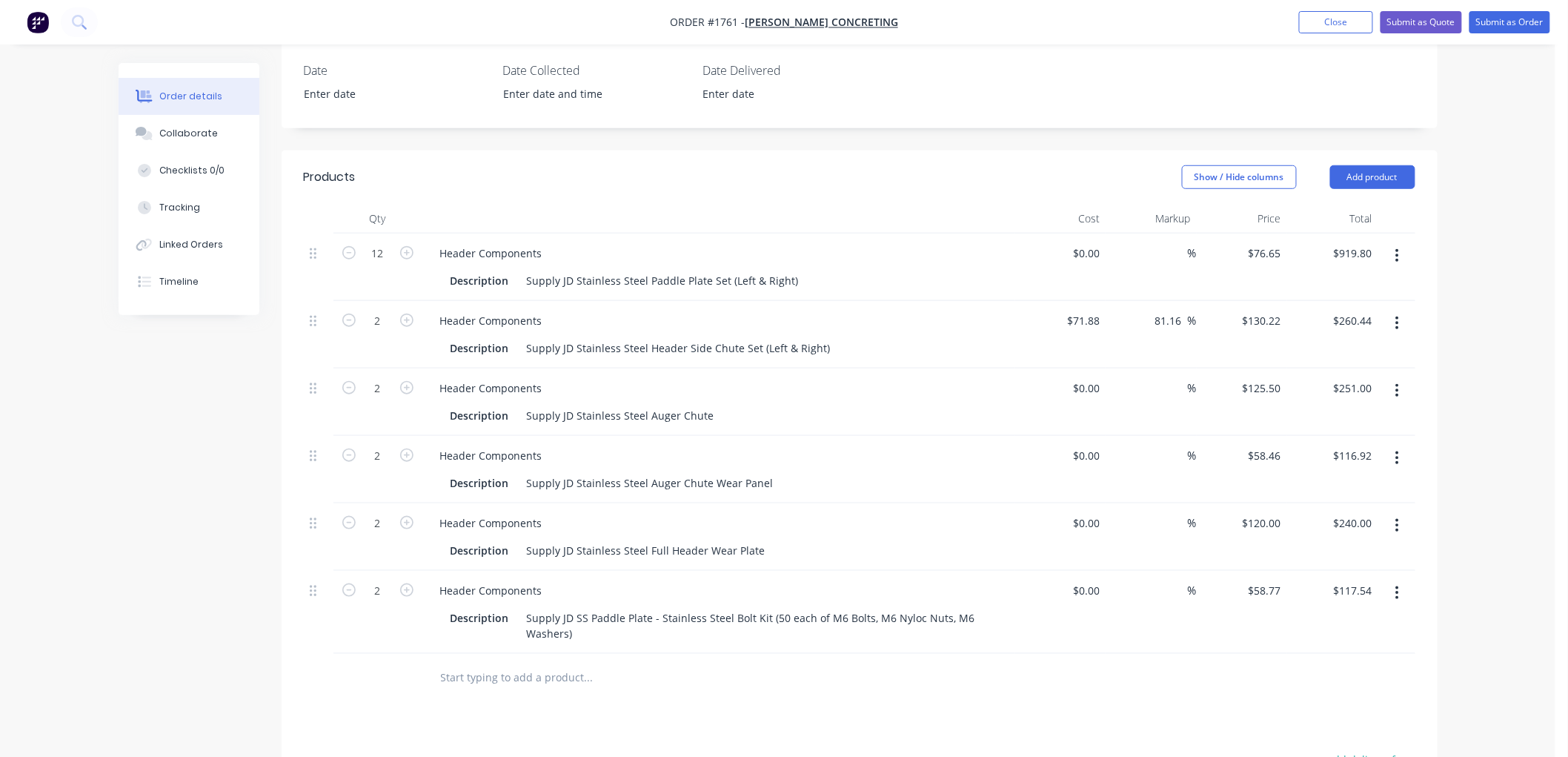
scroll to position [384, 0]
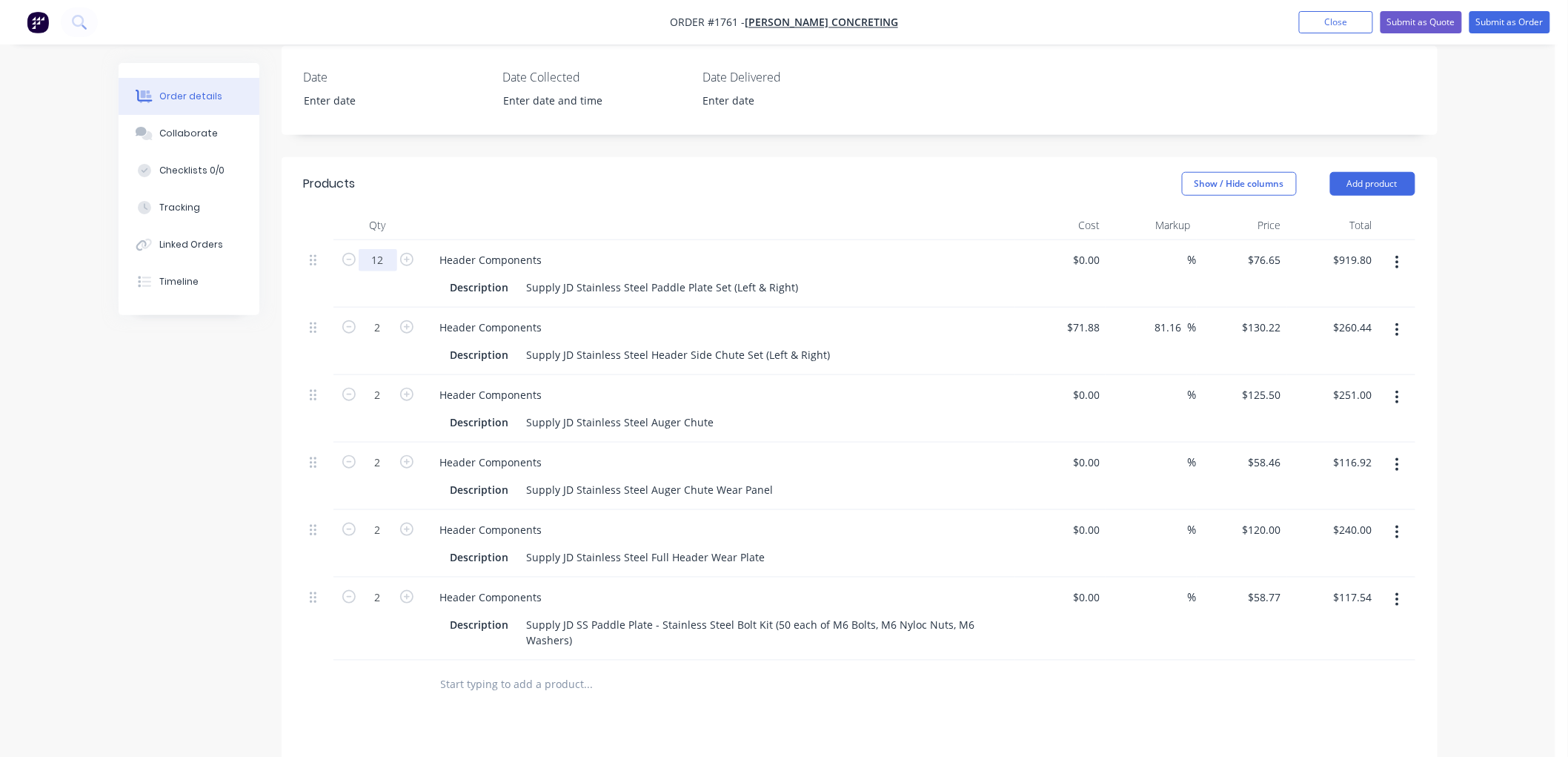
click at [388, 261] on input "12" at bounding box center [378, 261] width 38 height 22
type input "6"
type input "12"
click at [657, 240] on div "Header Components Description Supply JD Stainless Steel Paddle Plate Set (Left …" at bounding box center [719, 273] width 593 height 68
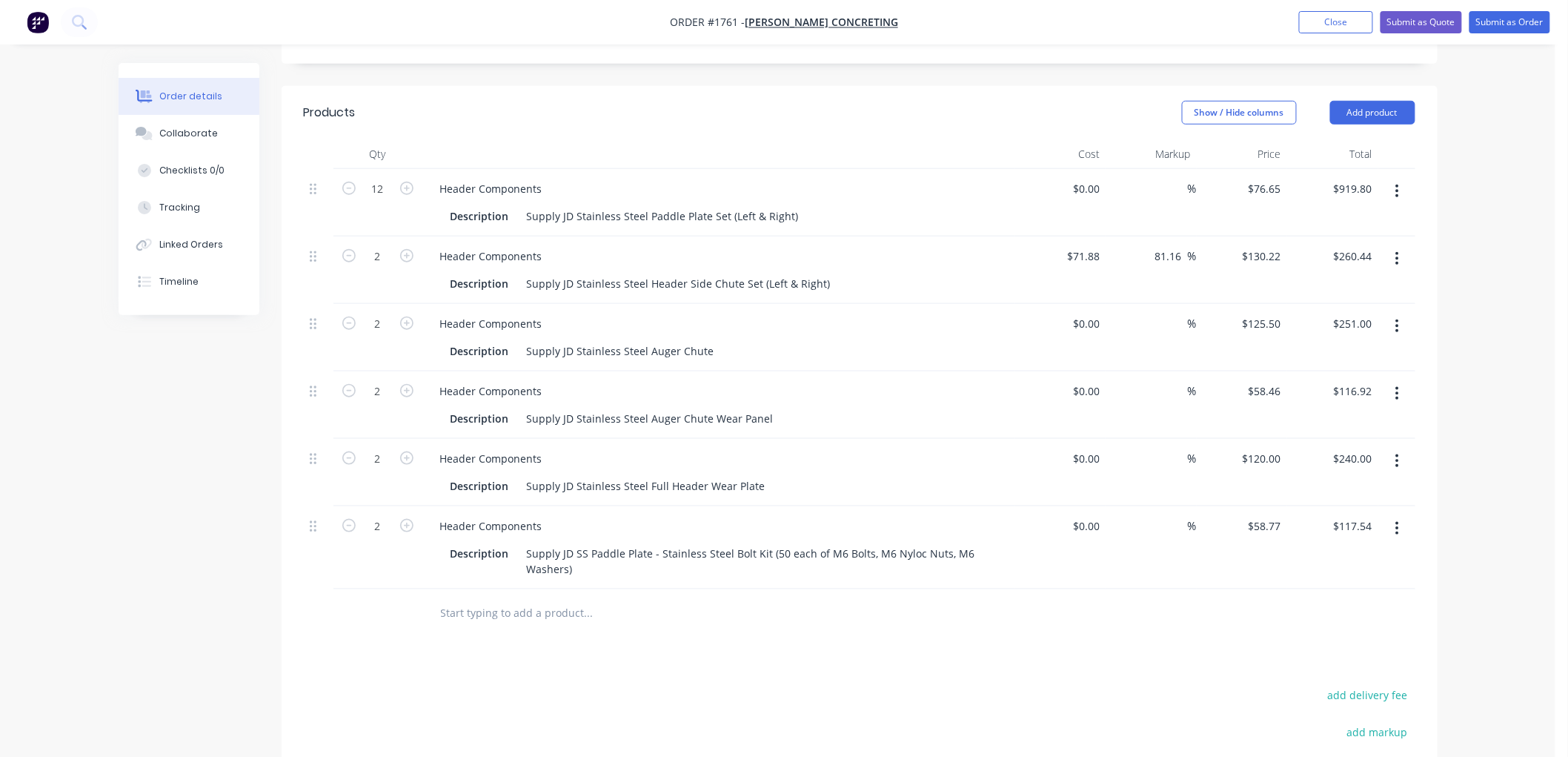
scroll to position [494, 0]
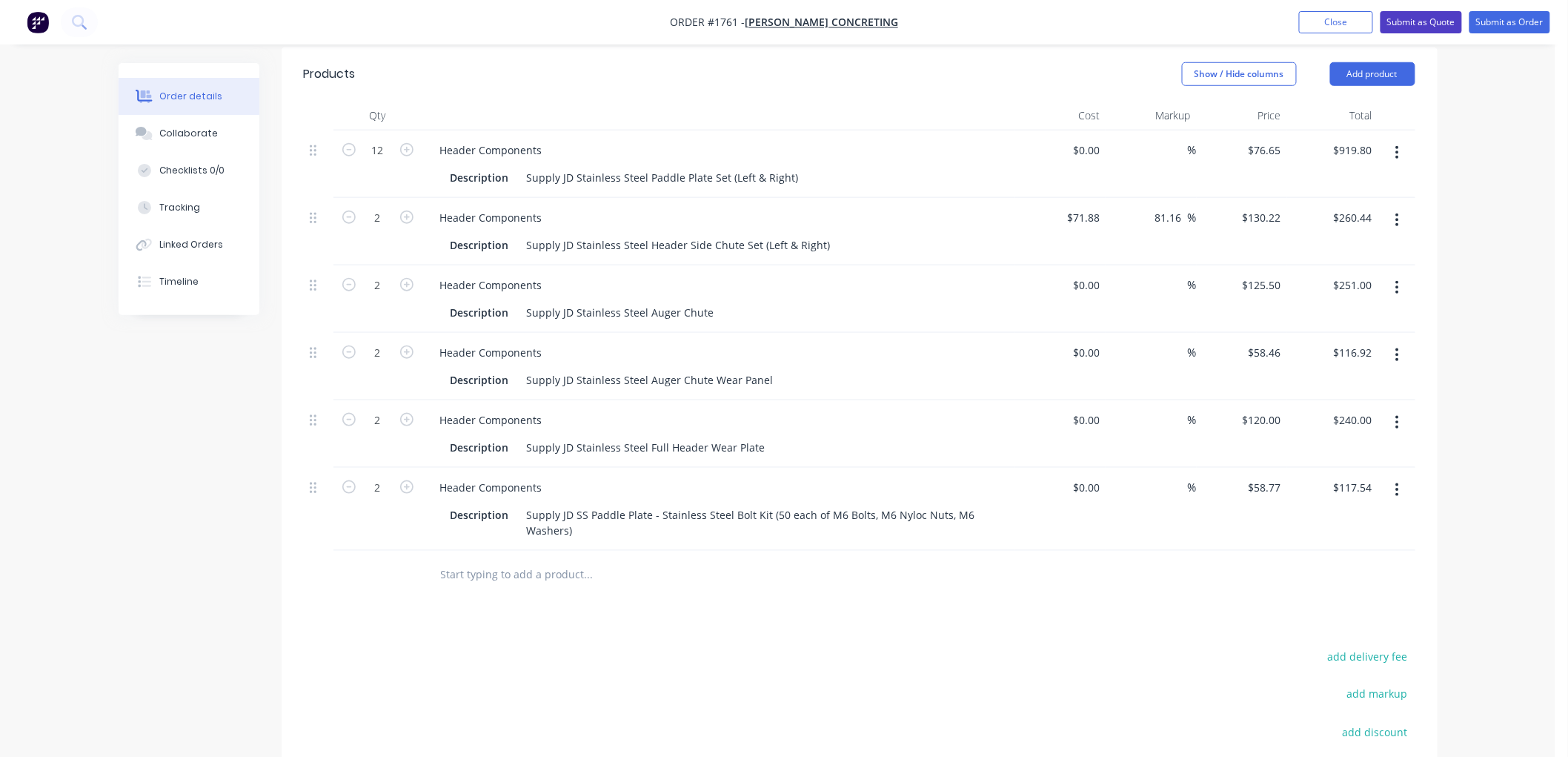
click at [1424, 21] on button "Submit as Quote" at bounding box center [1421, 22] width 81 height 22
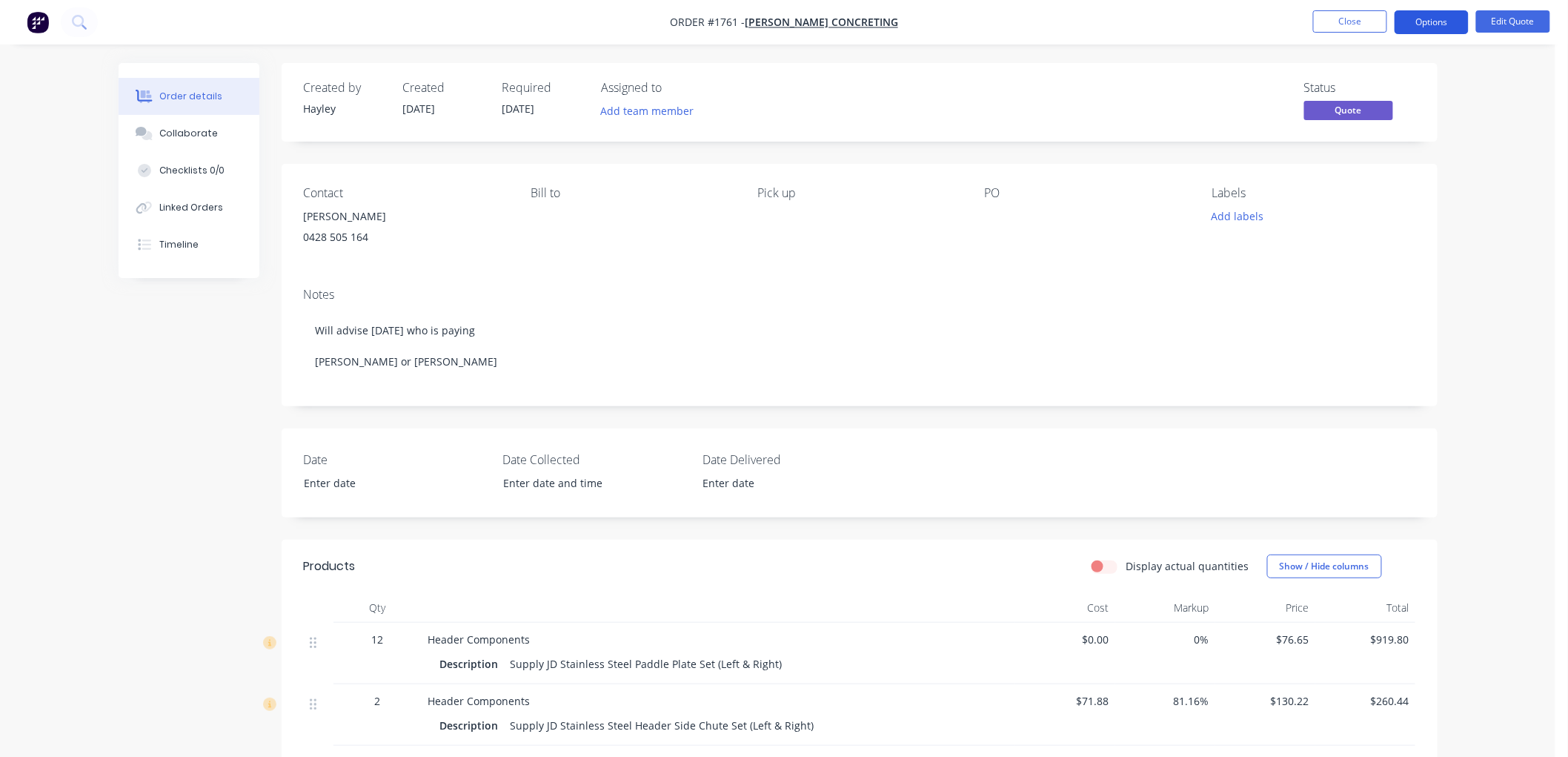
click at [1437, 25] on button "Options" at bounding box center [1432, 22] width 74 height 24
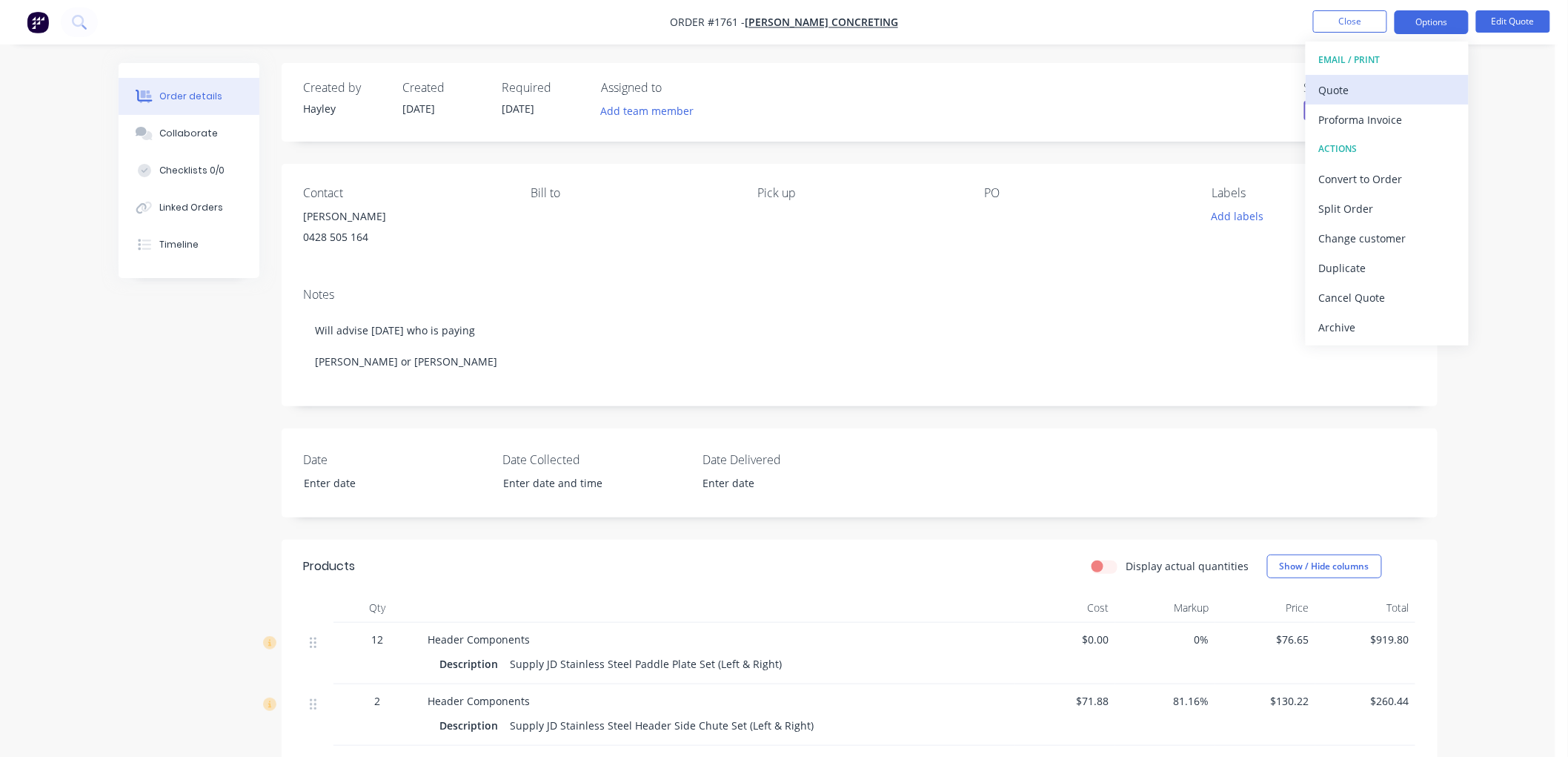
click at [1362, 90] on div "Quote" at bounding box center [1387, 90] width 136 height 22
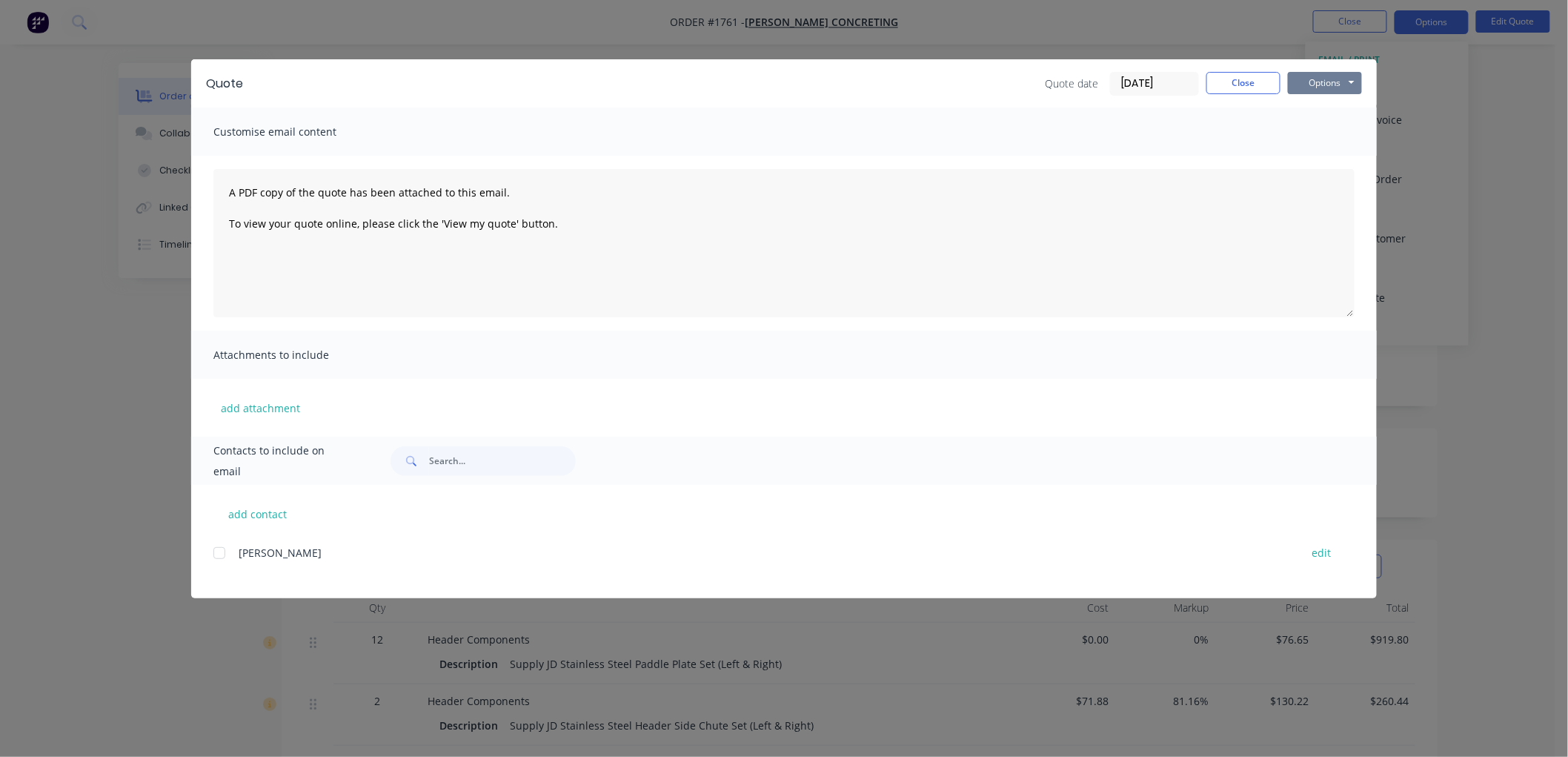
click at [1336, 80] on button "Options" at bounding box center [1325, 83] width 74 height 22
click at [212, 551] on div "add contact [PERSON_NAME] edit" at bounding box center [784, 541] width 1186 height 113
click at [1232, 85] on button "Close" at bounding box center [1243, 83] width 74 height 22
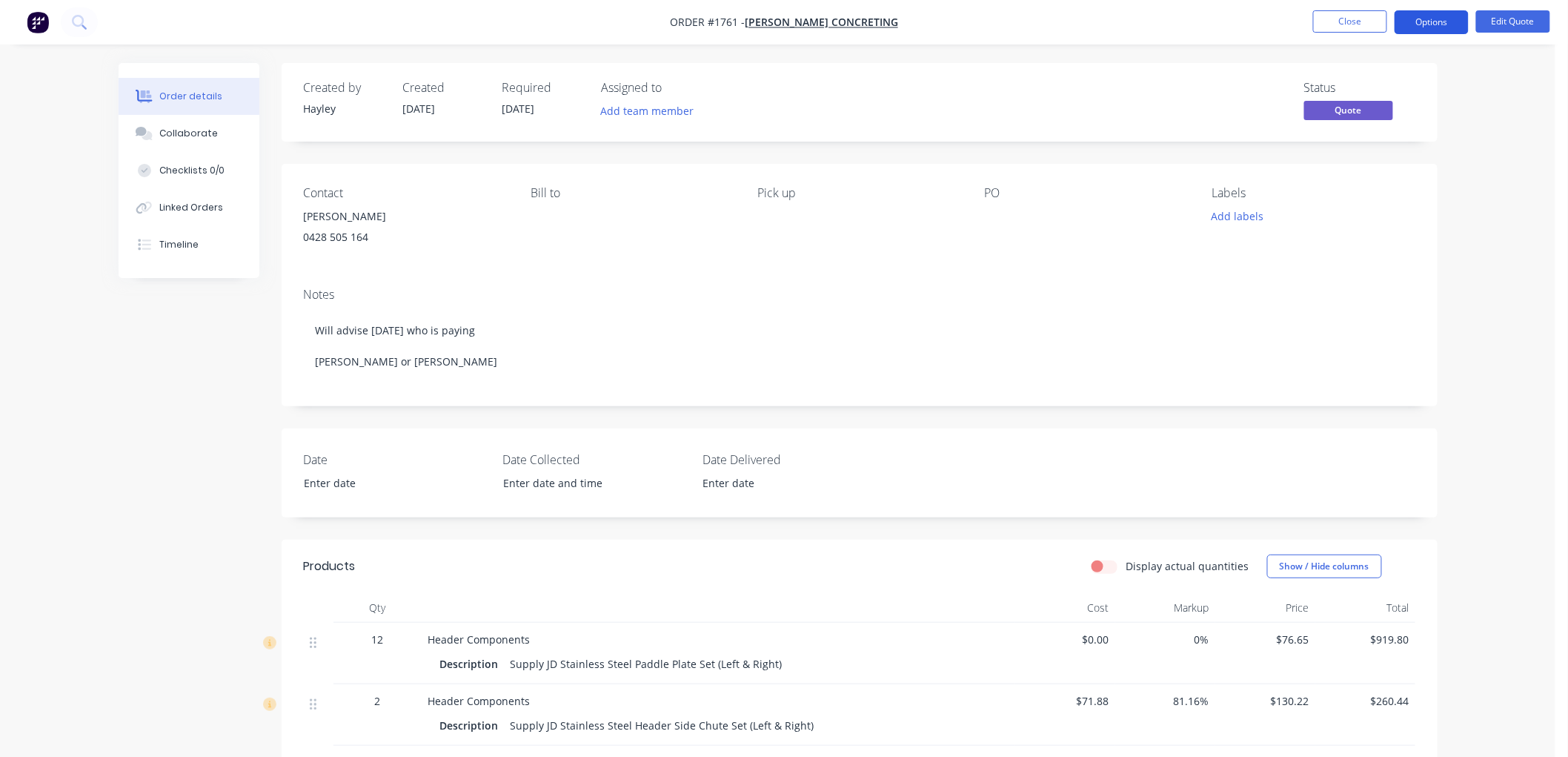
click at [1441, 19] on button "Options" at bounding box center [1432, 22] width 74 height 24
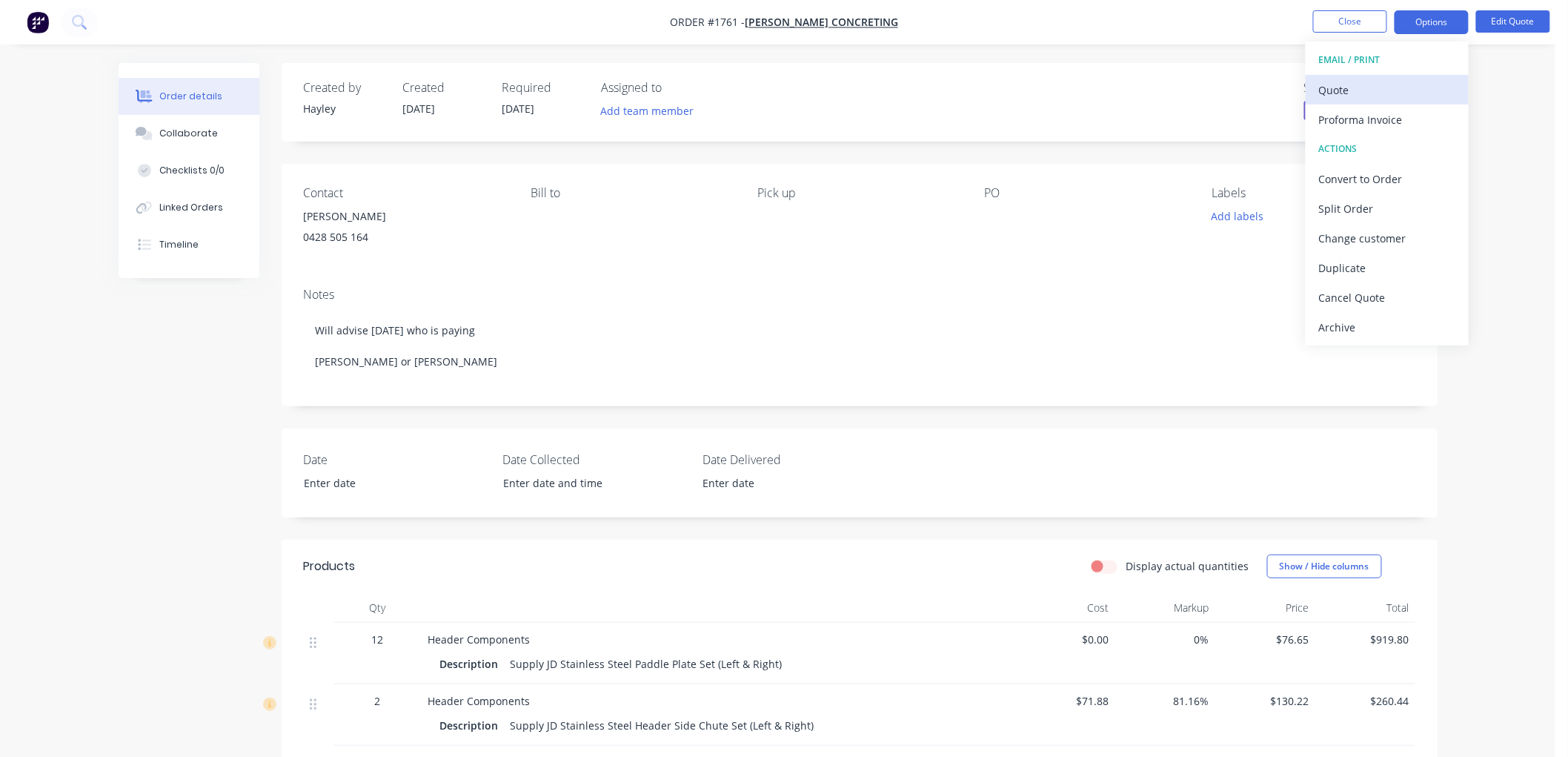
click at [1365, 84] on div "Quote" at bounding box center [1387, 90] width 136 height 22
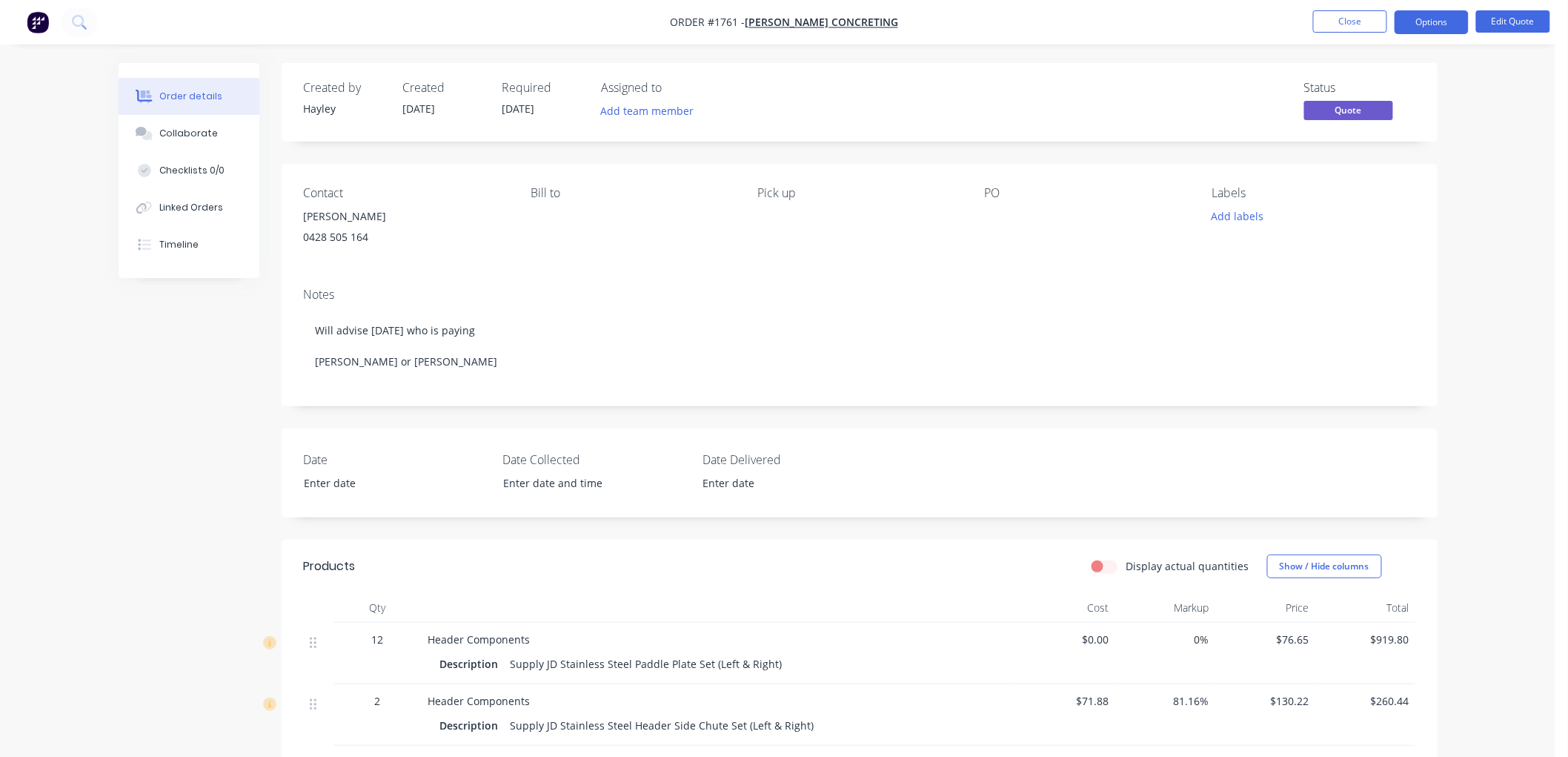
drag, startPoint x: 370, startPoint y: 226, endPoint x: 316, endPoint y: 229, distance: 54.1
click at [367, 228] on div "[PERSON_NAME] 0428 505 164" at bounding box center [405, 230] width 203 height 48
click at [329, 211] on div "[PERSON_NAME]" at bounding box center [405, 217] width 203 height 21
click at [1491, 25] on button "Edit Quote" at bounding box center [1513, 22] width 74 height 22
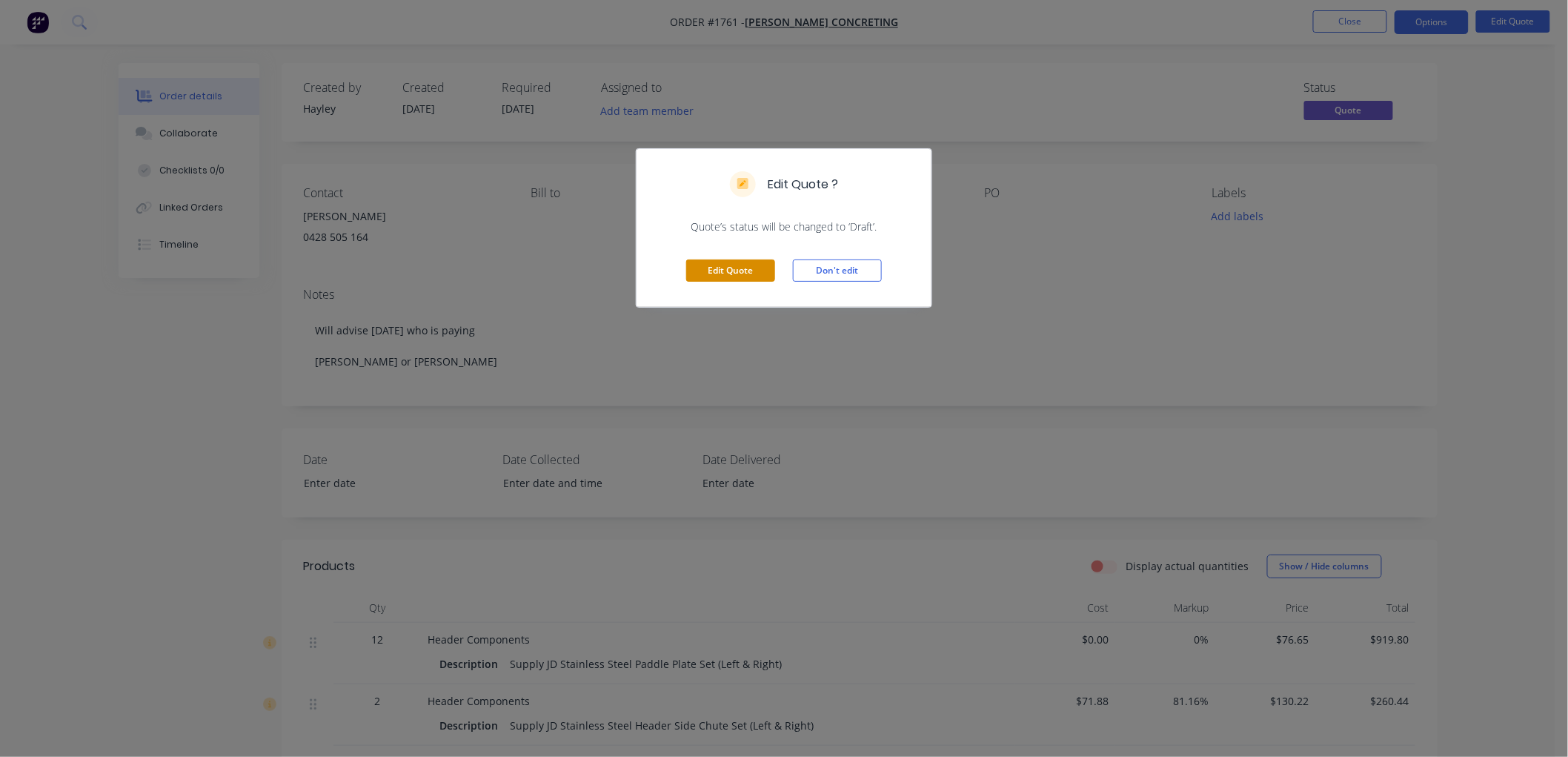
click at [708, 271] on button "Edit Quote" at bounding box center [731, 271] width 89 height 22
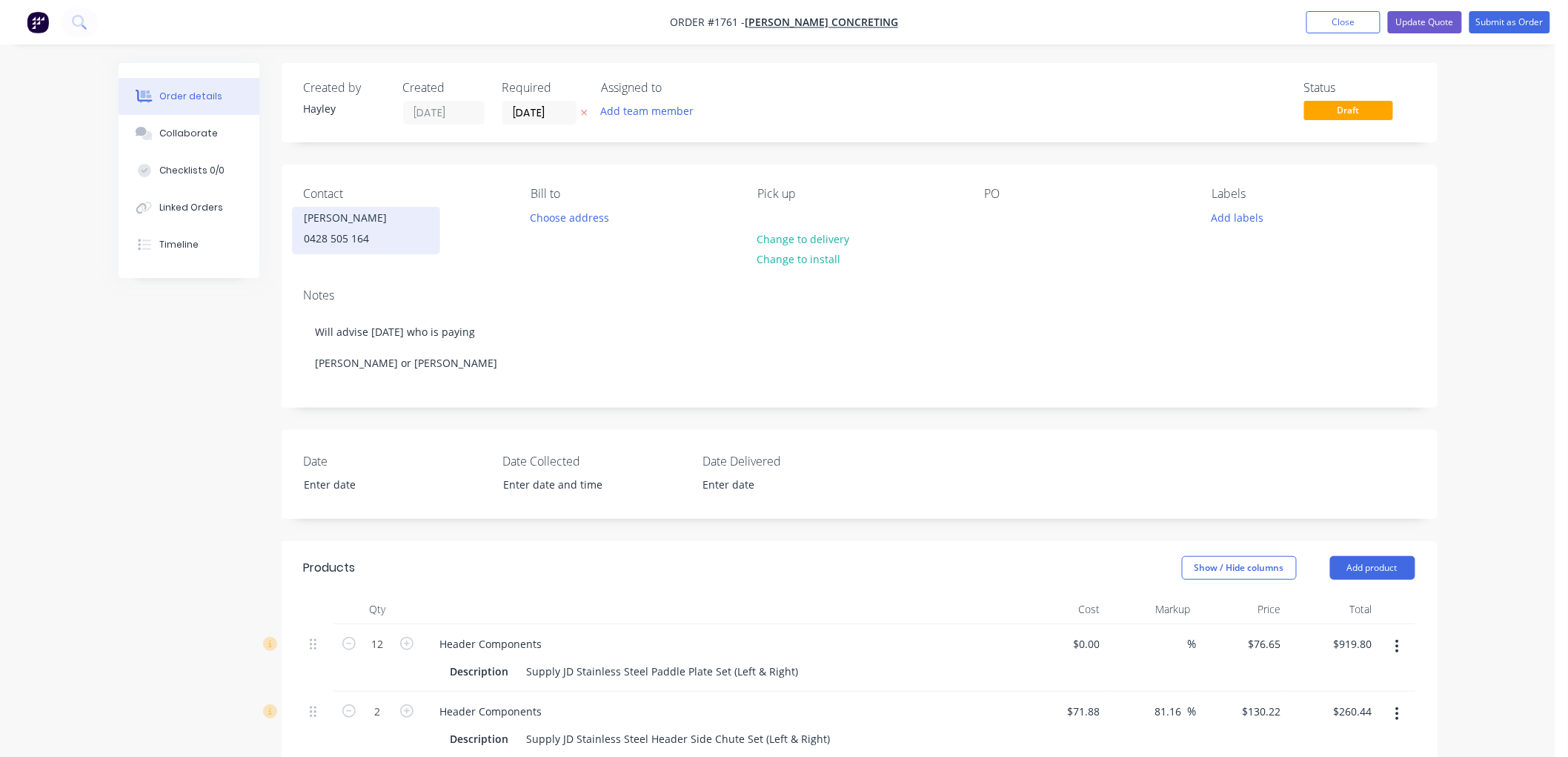
click at [362, 214] on div "[PERSON_NAME]" at bounding box center [366, 218] width 123 height 21
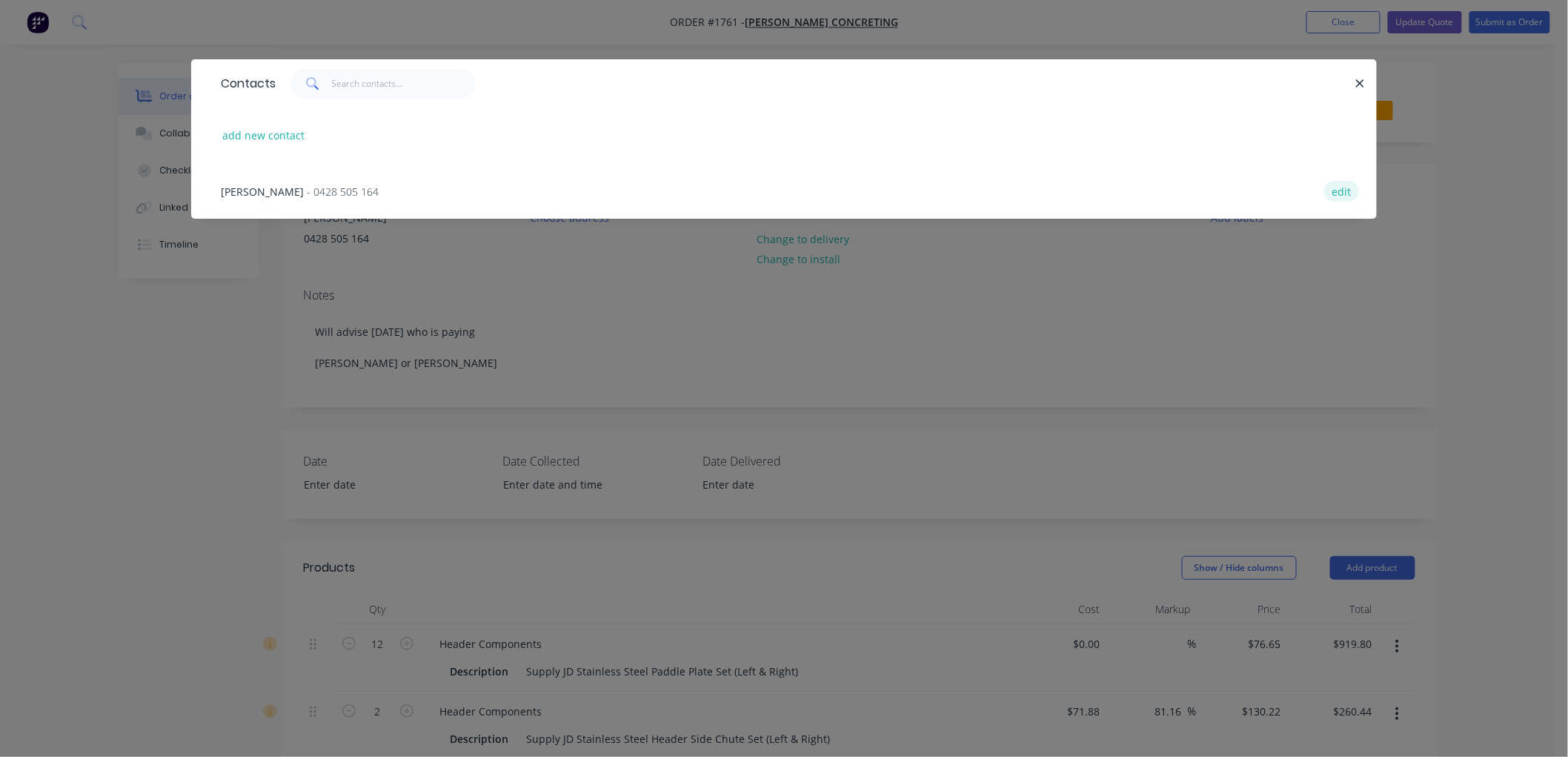
click at [1335, 188] on button "edit" at bounding box center [1342, 190] width 35 height 20
select select "AU"
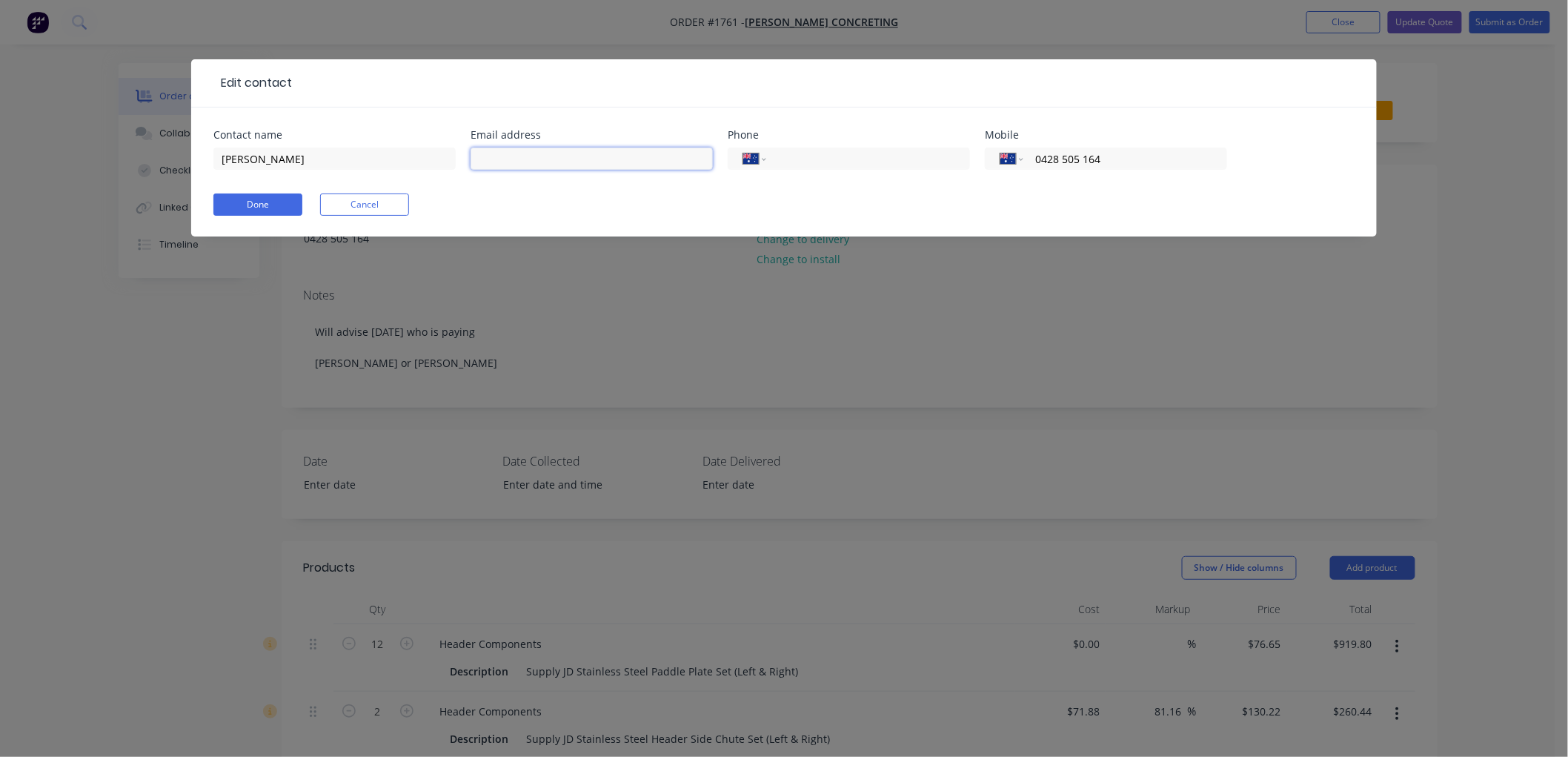
click at [547, 163] on input "text" at bounding box center [592, 159] width 242 height 22
paste input "[EMAIL_ADDRESS][DOMAIN_NAME]"
type input "[EMAIL_ADDRESS][DOMAIN_NAME]"
click at [248, 198] on button "Done" at bounding box center [258, 205] width 89 height 22
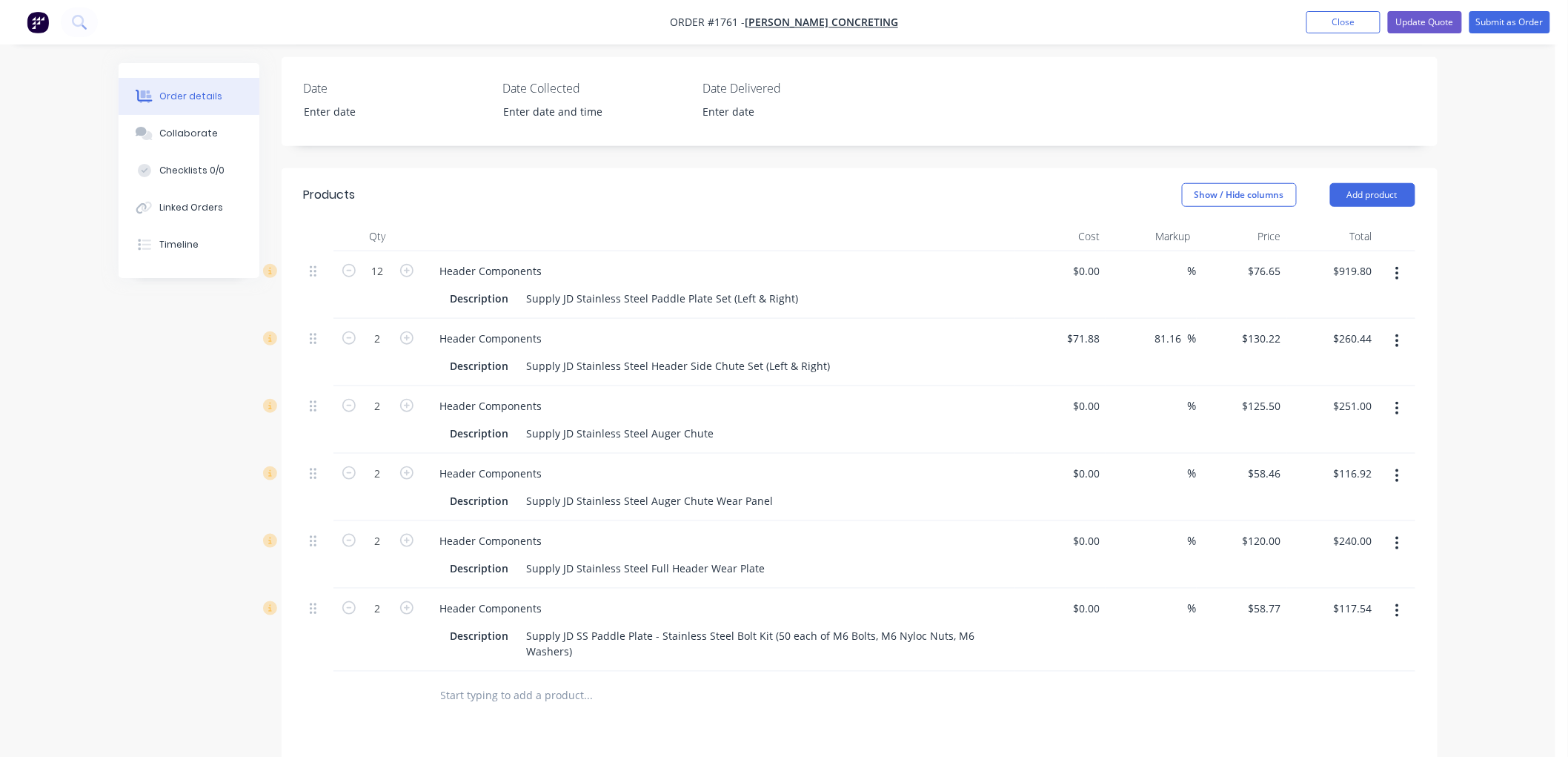
scroll to position [411, 0]
click at [1432, 24] on button "Update Quote" at bounding box center [1425, 22] width 74 height 22
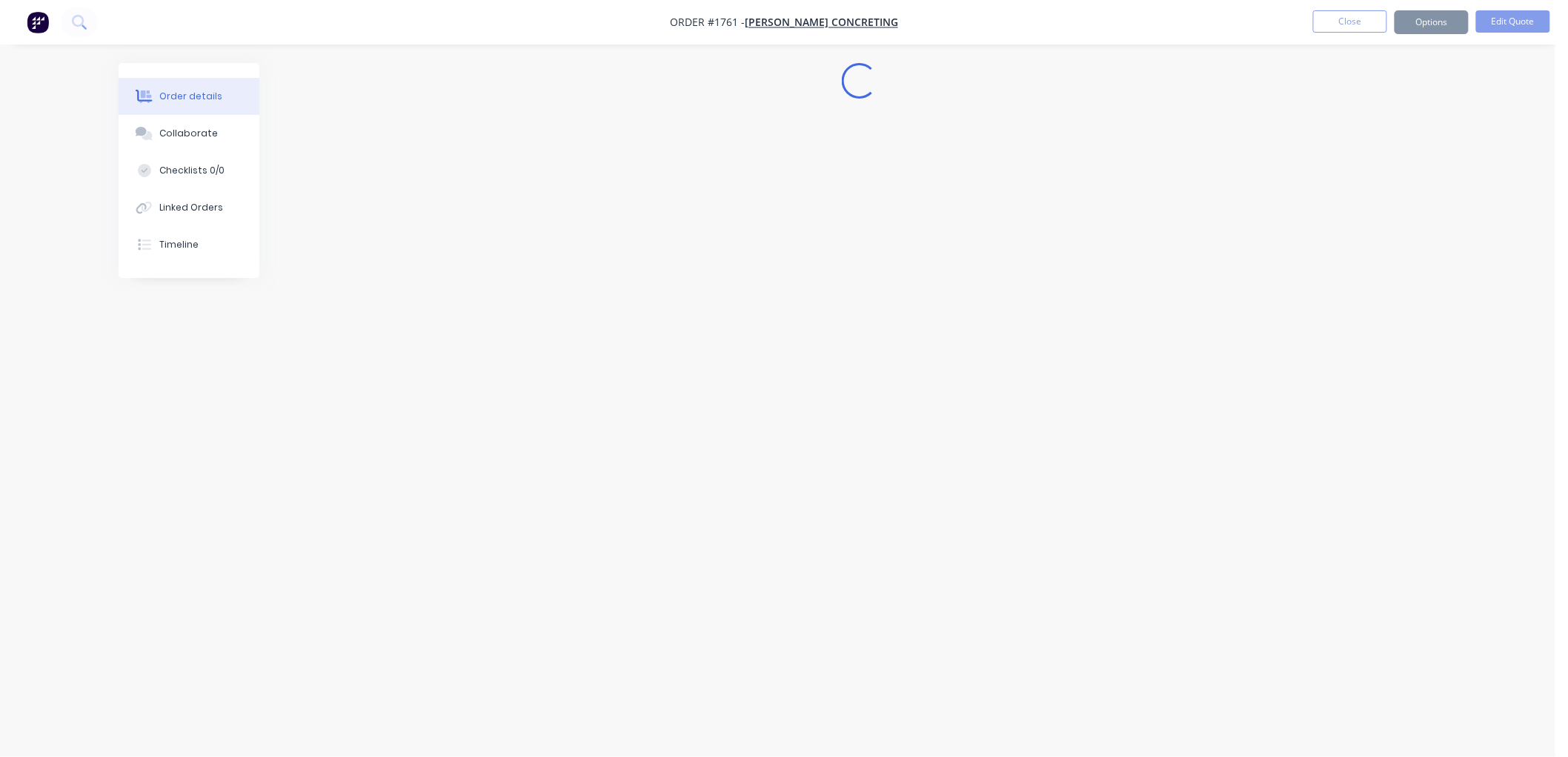
scroll to position [0, 0]
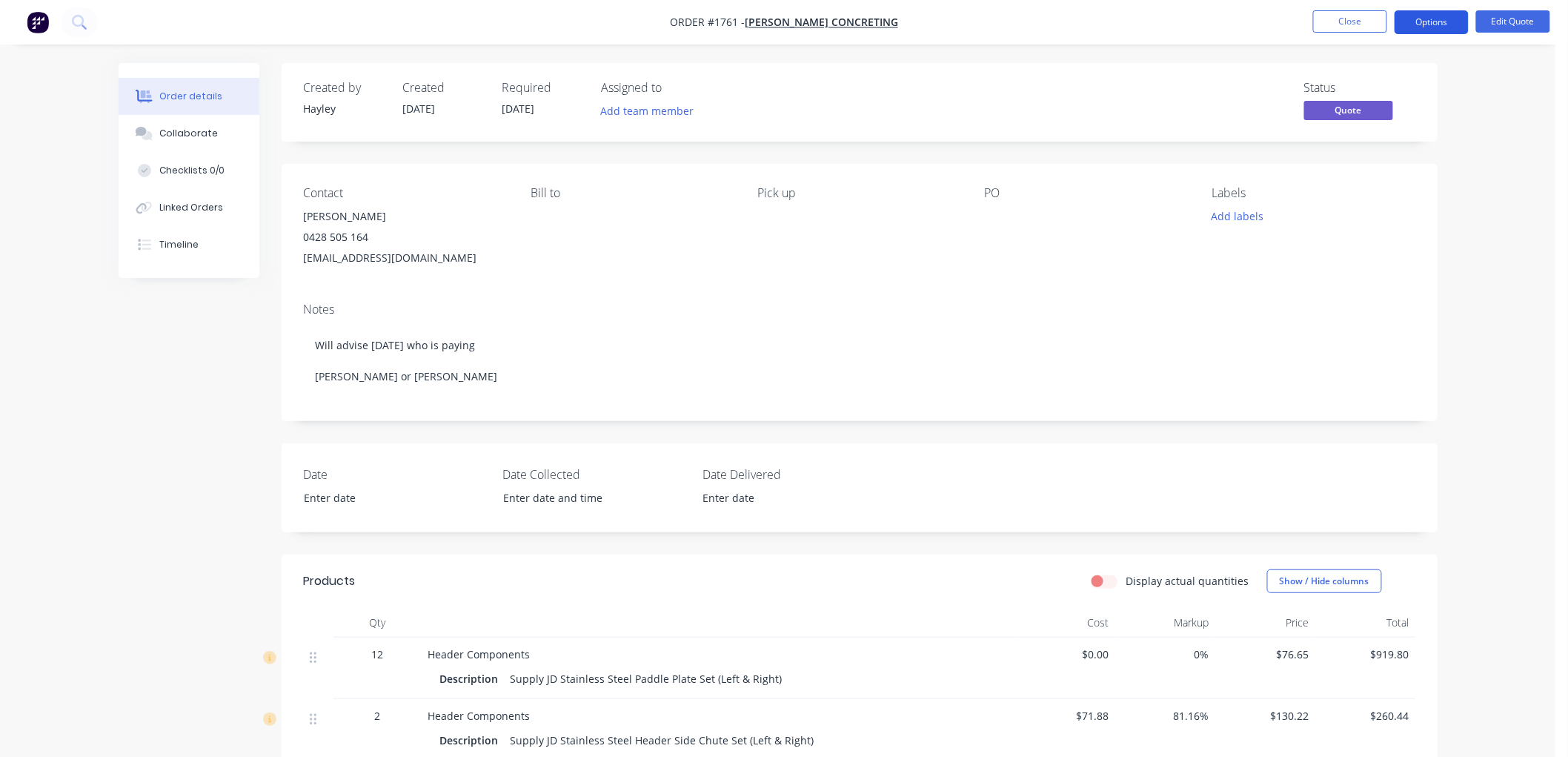
click at [1431, 17] on button "Options" at bounding box center [1432, 22] width 74 height 24
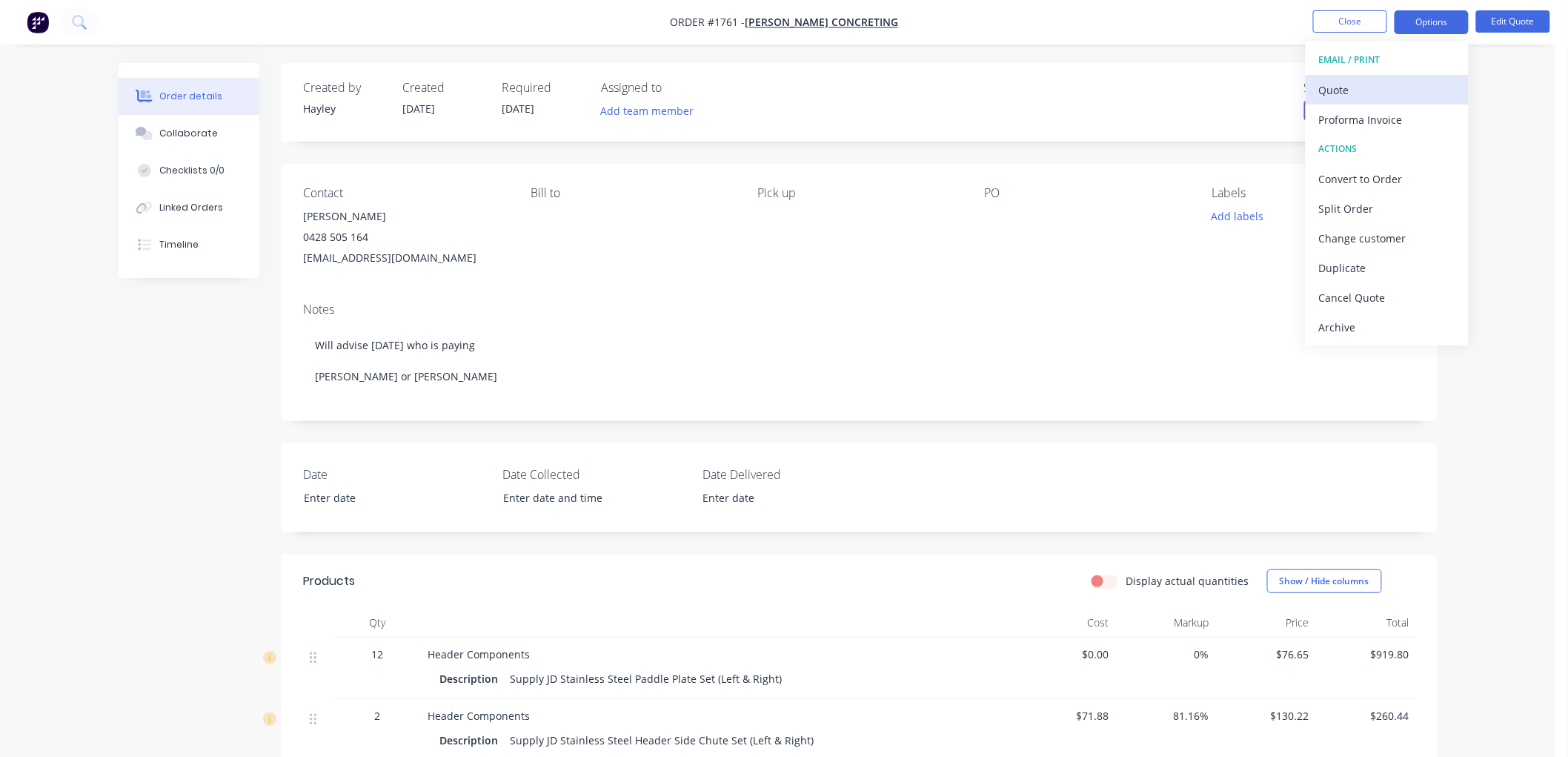
click at [1390, 89] on div "Quote" at bounding box center [1387, 90] width 136 height 22
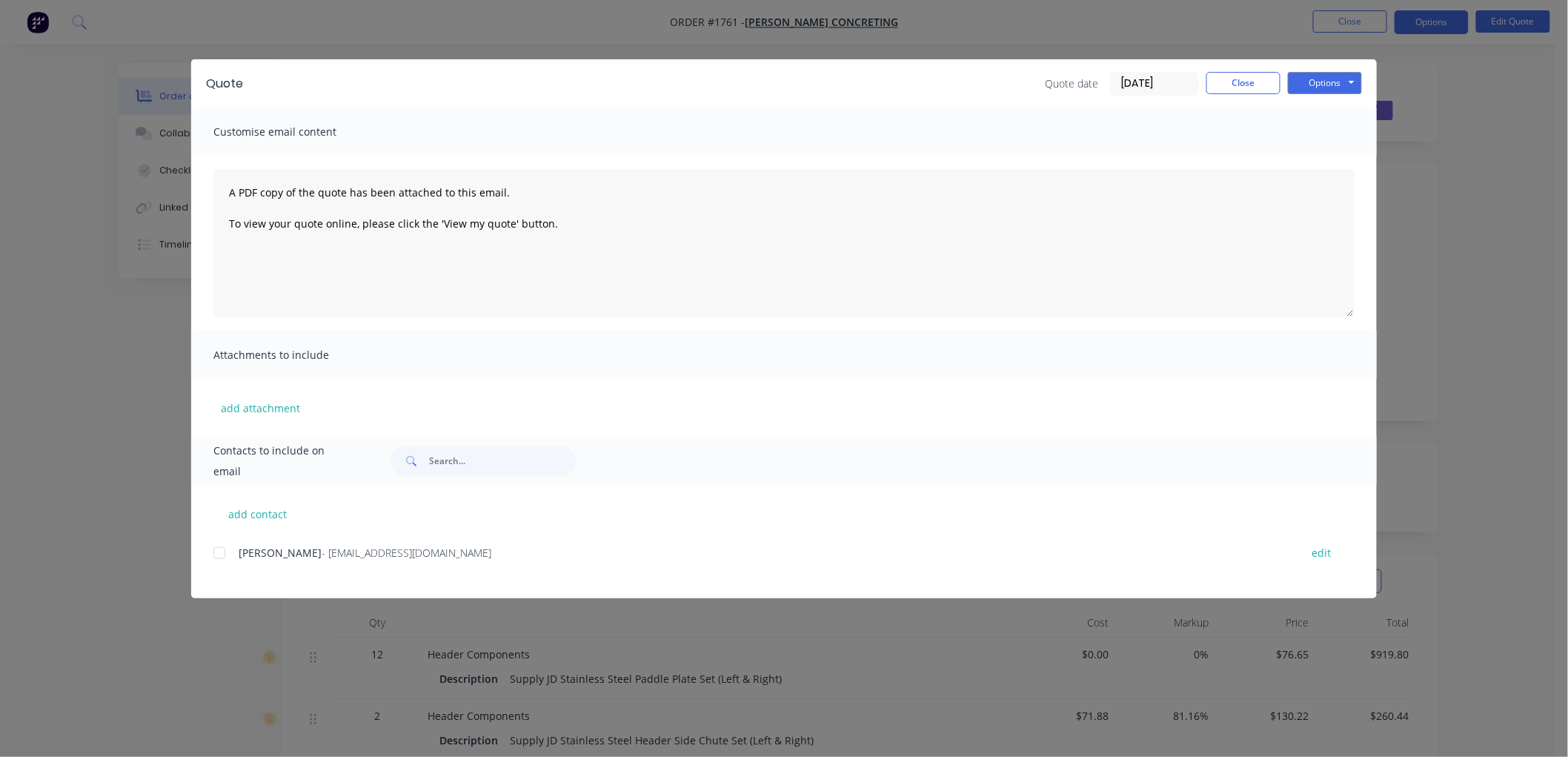
drag, startPoint x: 282, startPoint y: 132, endPoint x: 319, endPoint y: 120, distance: 38.9
click at [283, 131] on span "Customise email content" at bounding box center [295, 132] width 163 height 21
drag, startPoint x: 345, startPoint y: 120, endPoint x: 201, endPoint y: 127, distance: 144.2
click at [201, 127] on div "Customise email content" at bounding box center [784, 131] width 1186 height 48
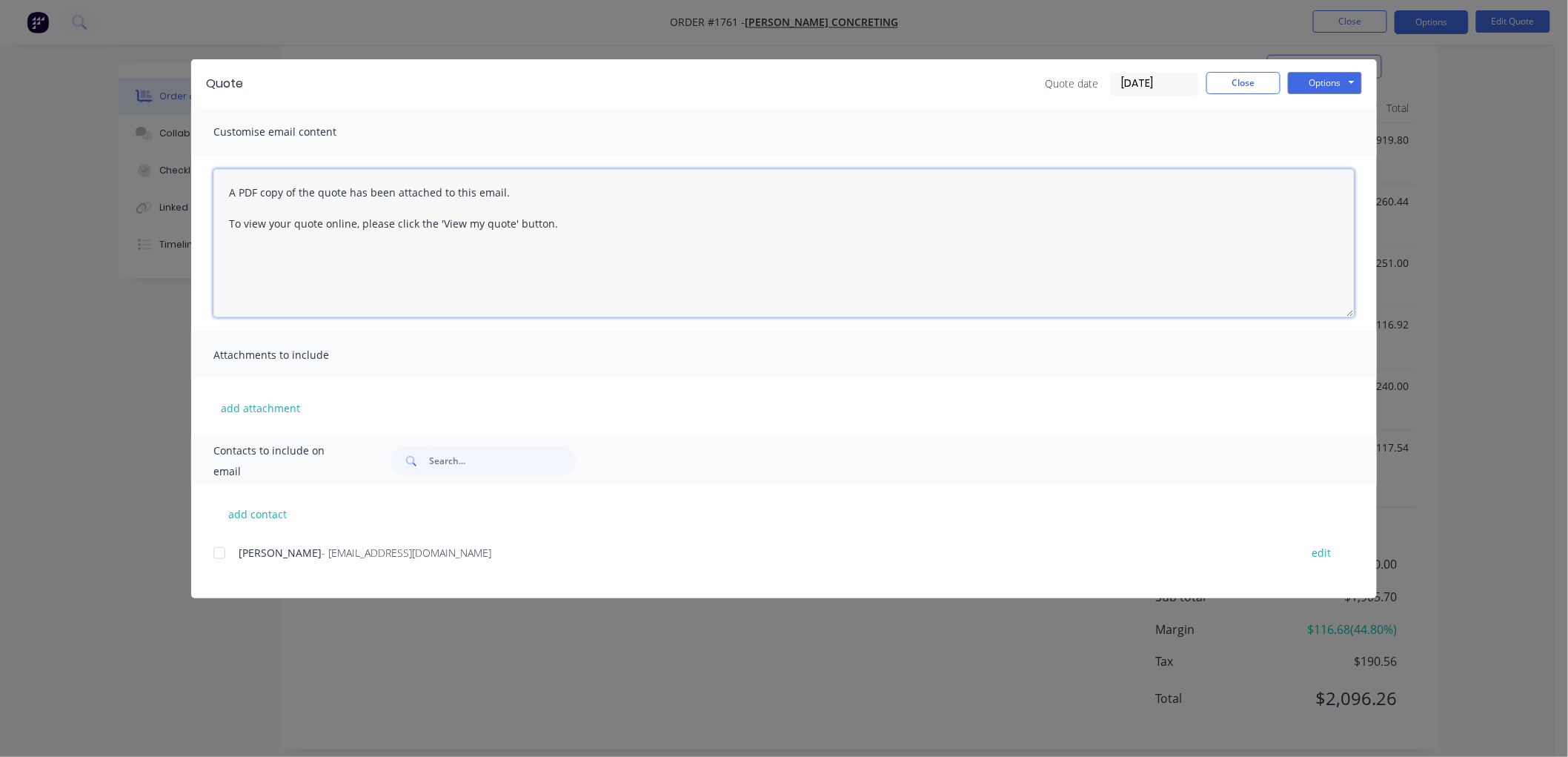
click at [225, 190] on textarea "A PDF copy of the quote has been attached to this email. To view your quote onl…" at bounding box center [784, 243] width 1142 height 148
click at [254, 178] on textarea "A PDF copy of the quote has been attached to this email. To view your quote onl…" at bounding box center [784, 243] width 1142 height 148
click at [218, 554] on div at bounding box center [219, 552] width 29 height 29
type textarea "Hi [PERSON_NAME] - sorry, my spreadsheet didn't calculate correctly as there wa…"
click at [1335, 81] on button "Options" at bounding box center [1325, 83] width 74 height 22
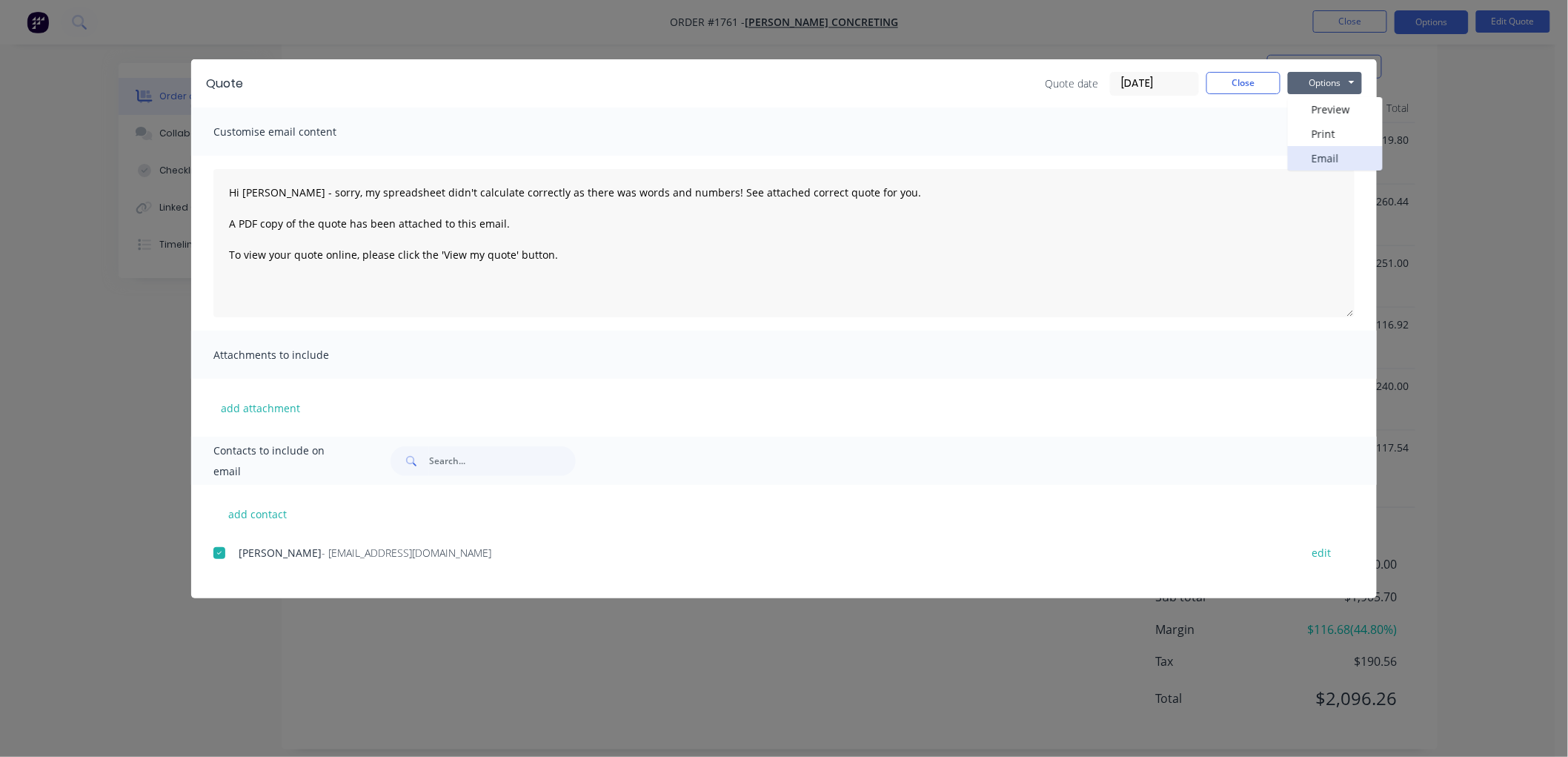
click at [1337, 151] on button "Email" at bounding box center [1335, 158] width 95 height 25
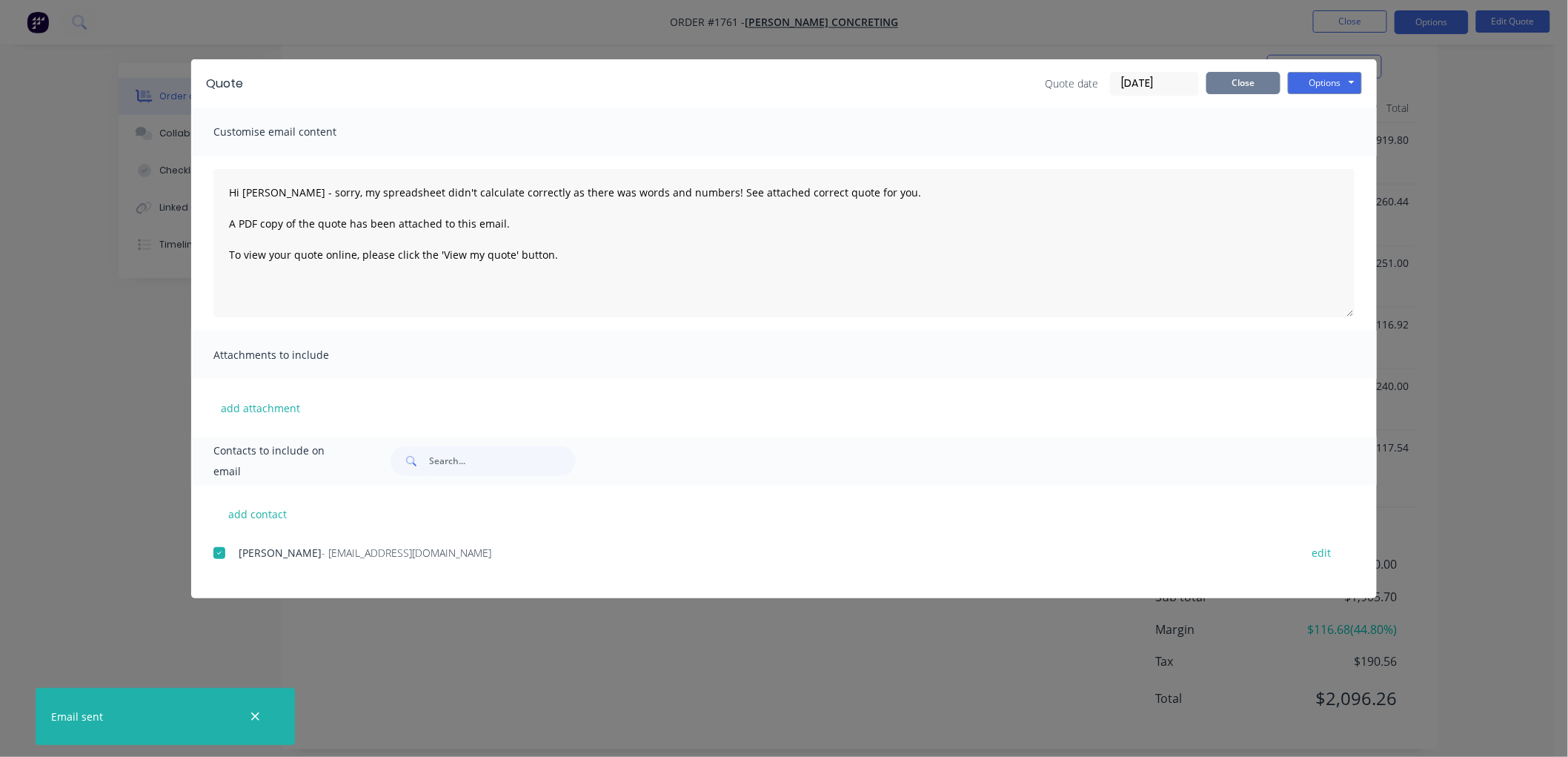
click at [1233, 77] on button "Close" at bounding box center [1243, 83] width 74 height 22
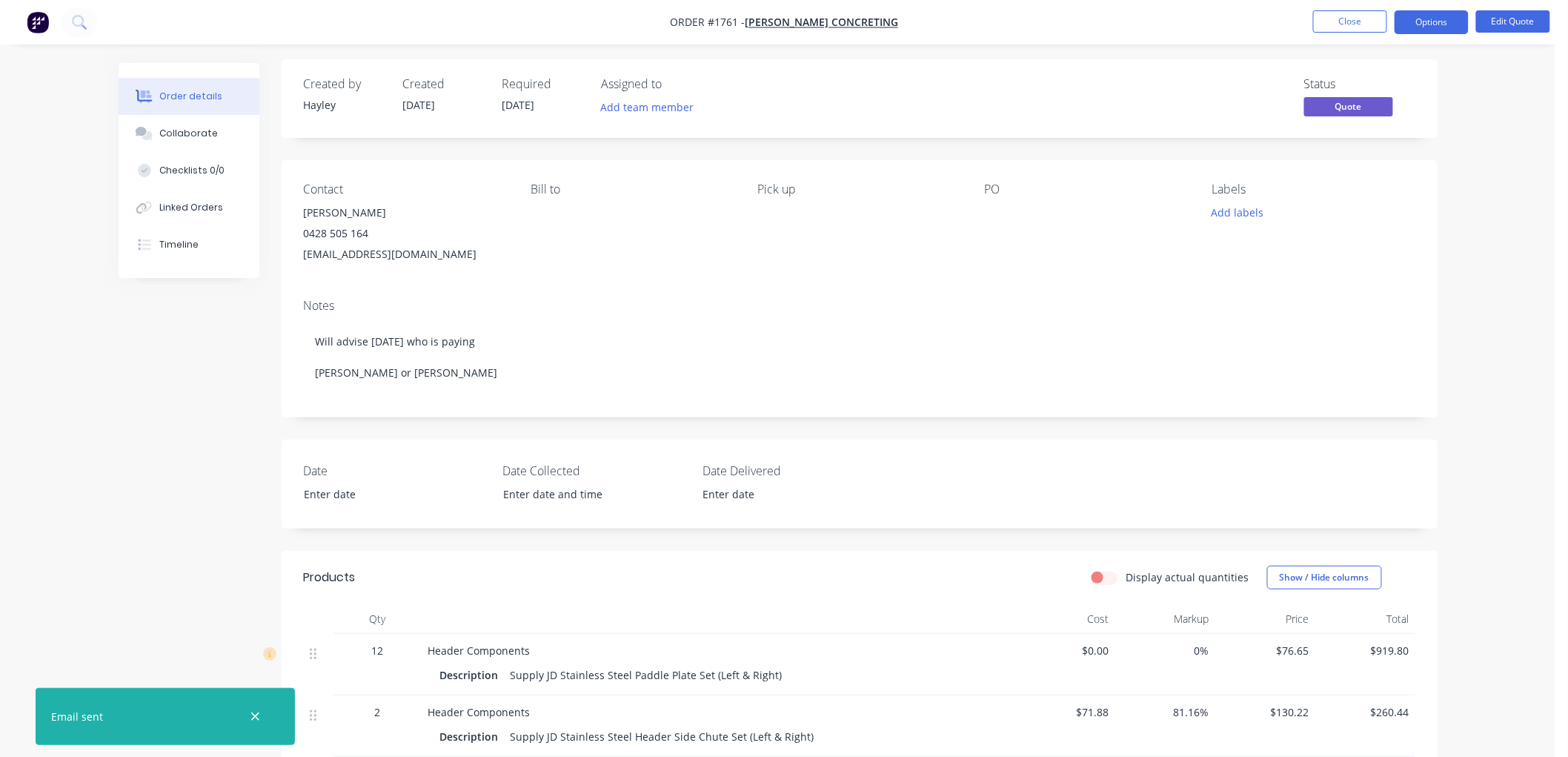
scroll to position [0, 0]
click at [1430, 19] on button "Options" at bounding box center [1432, 22] width 74 height 24
click at [1335, 25] on button "Close" at bounding box center [1350, 22] width 74 height 22
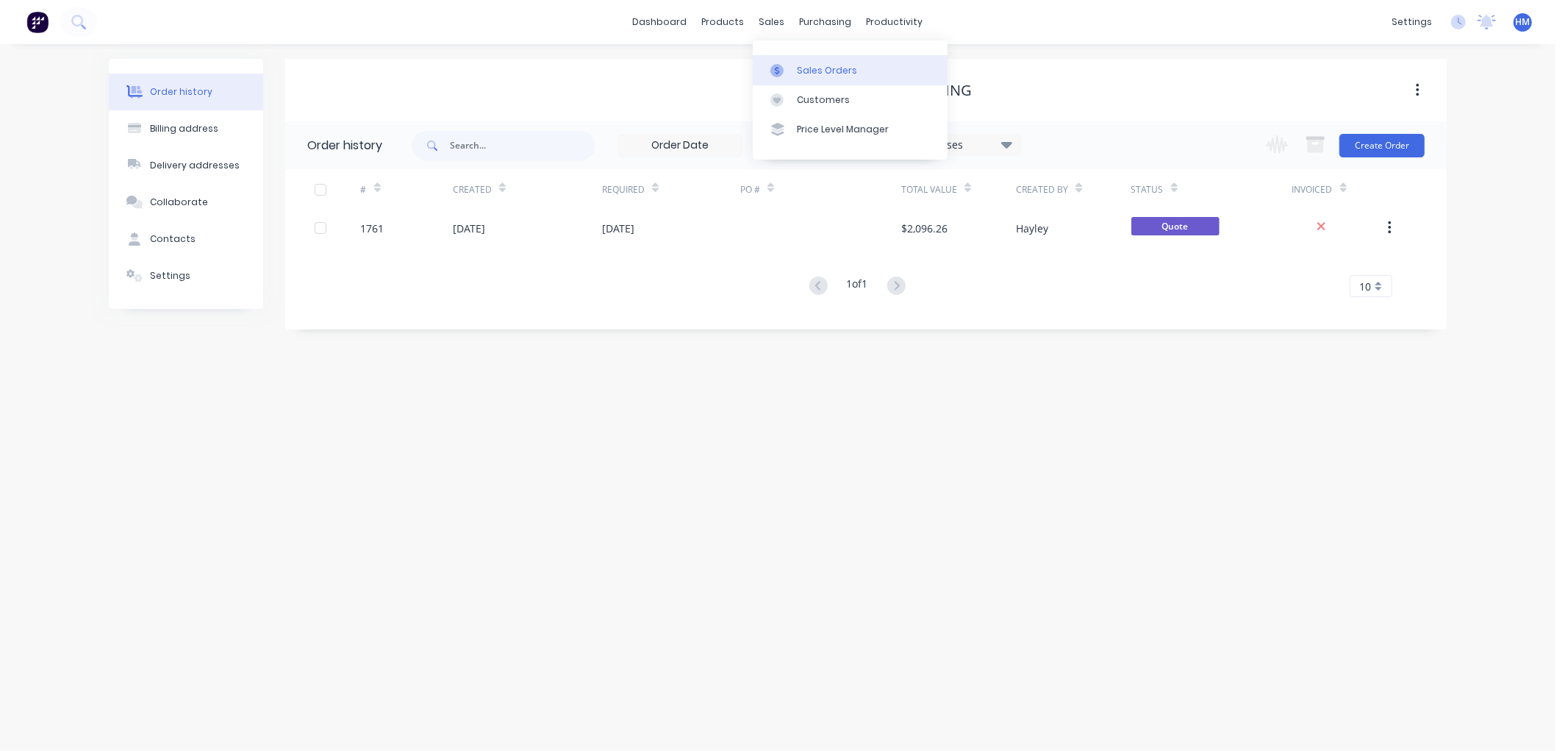
click at [805, 71] on div "Sales Orders" at bounding box center [827, 70] width 60 height 13
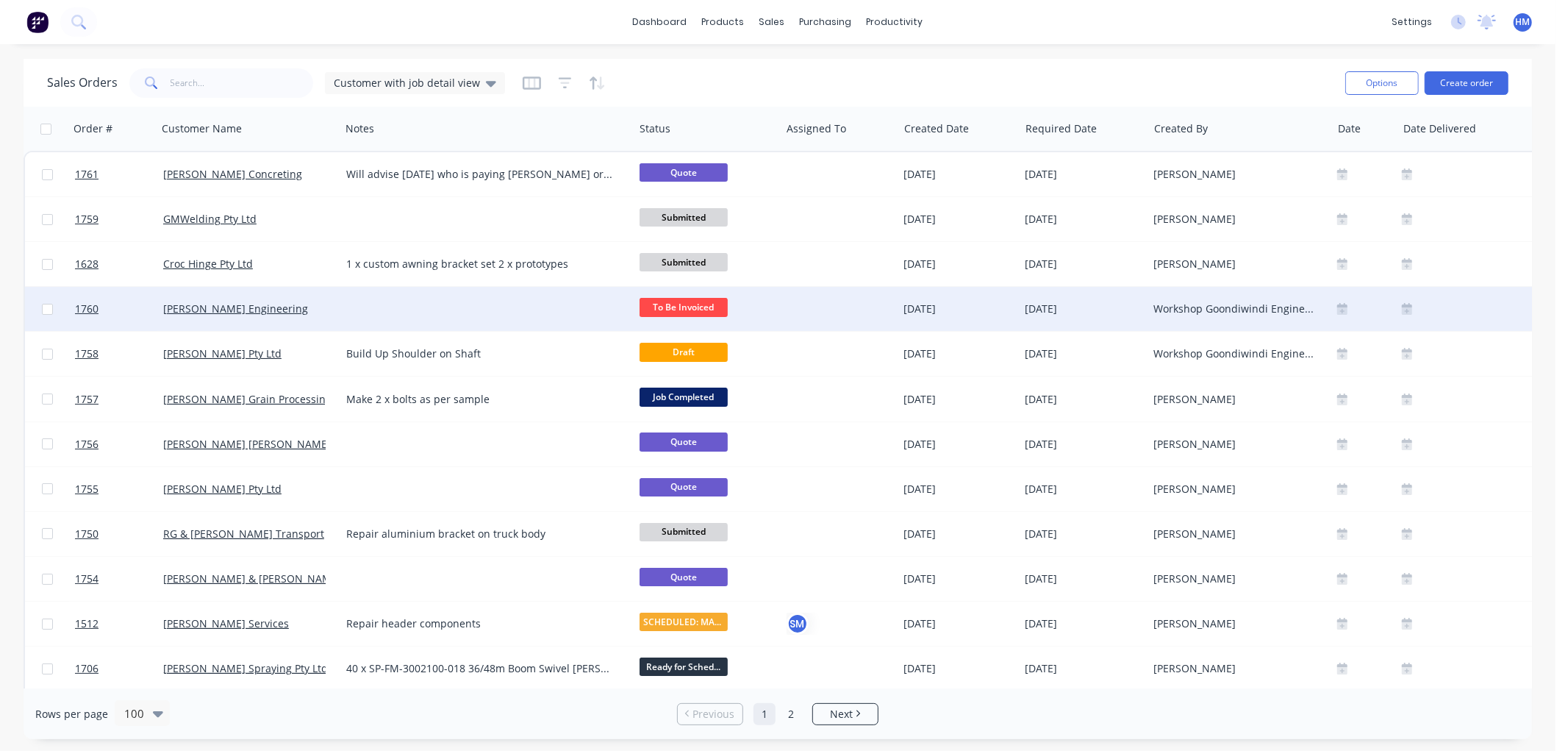
click at [333, 304] on div "[PERSON_NAME] Engineering" at bounding box center [249, 308] width 172 height 15
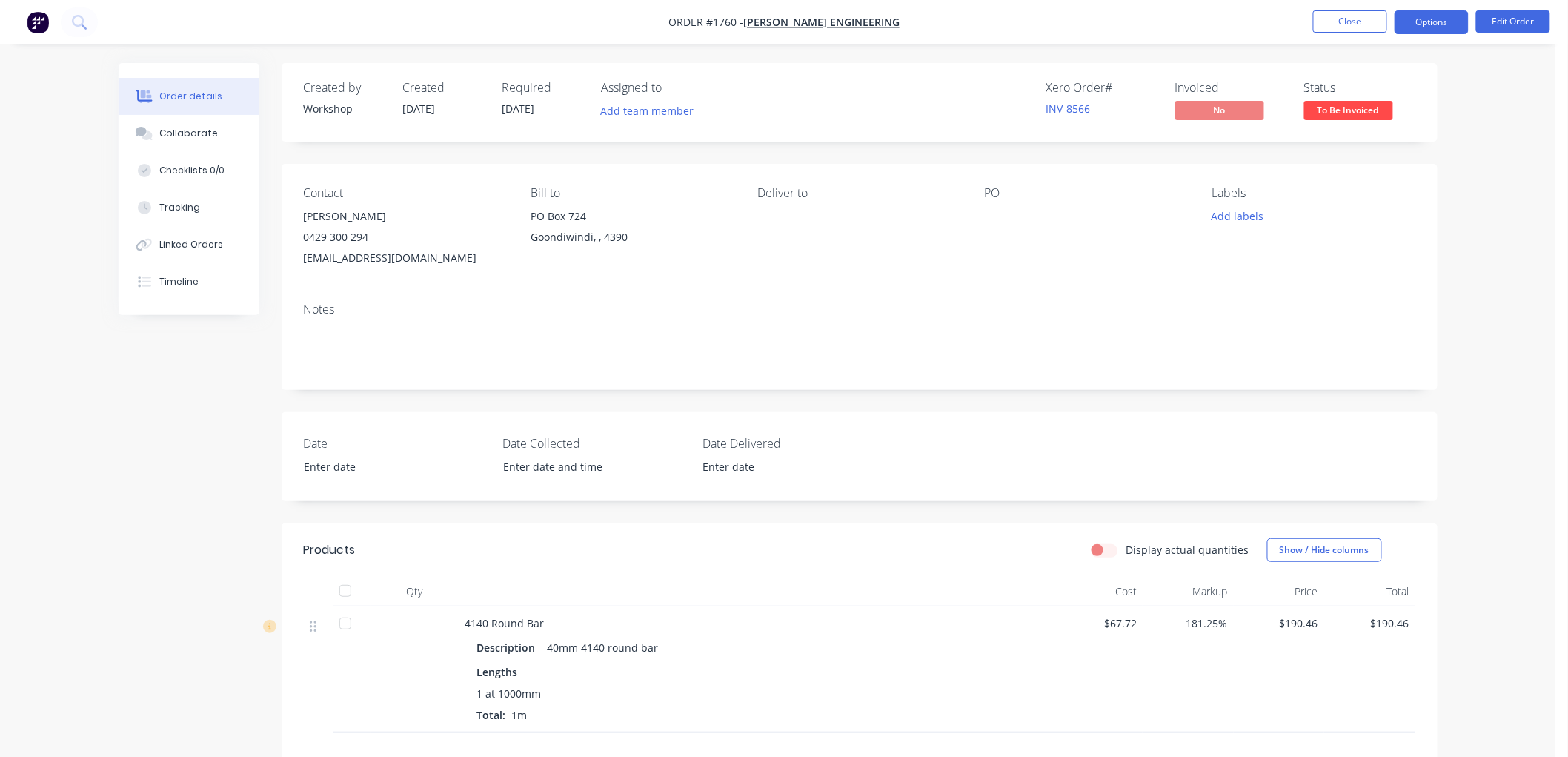
click at [1420, 17] on button "Options" at bounding box center [1432, 22] width 74 height 24
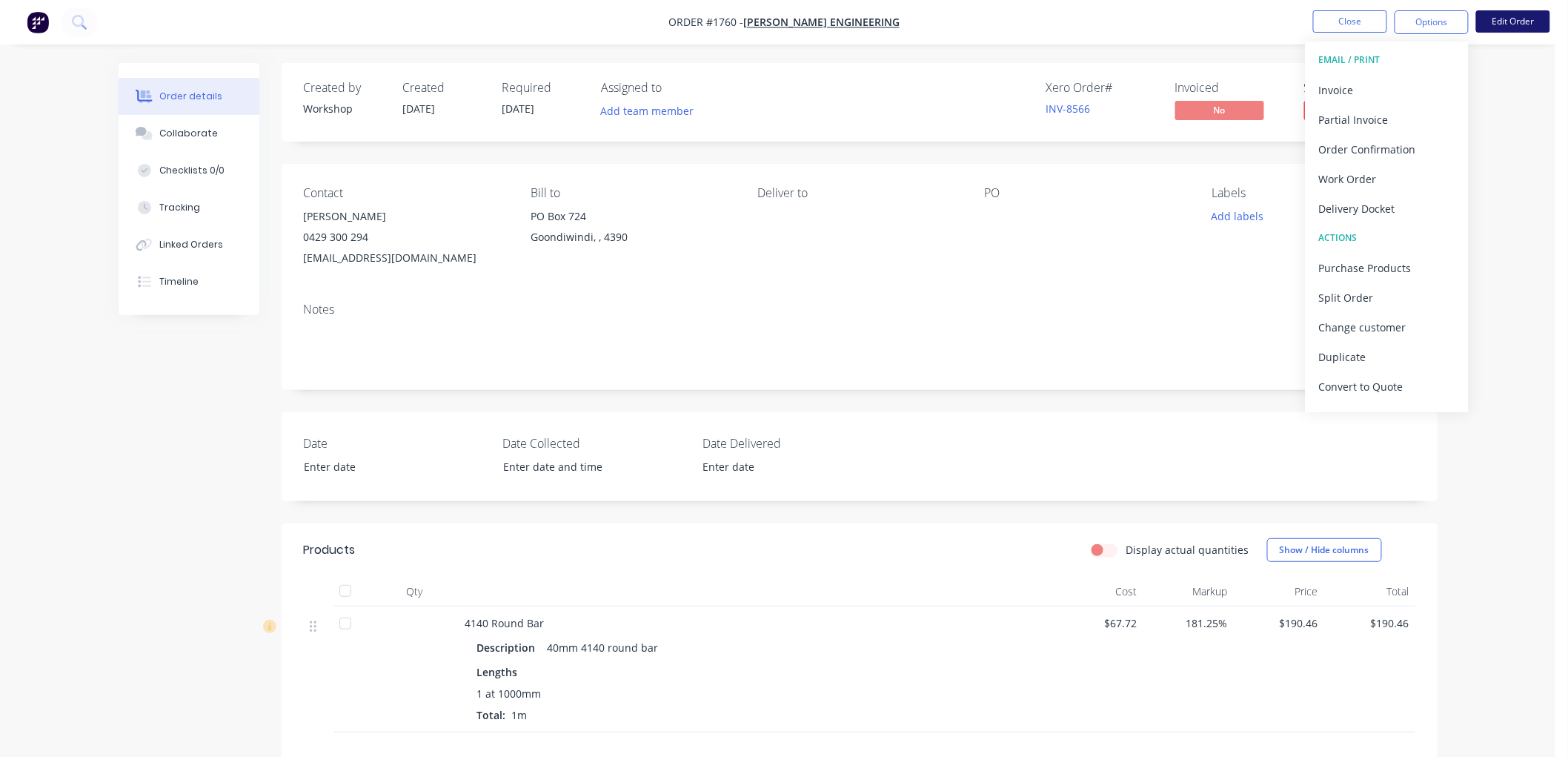
click at [1507, 22] on button "Edit Order" at bounding box center [1513, 22] width 74 height 22
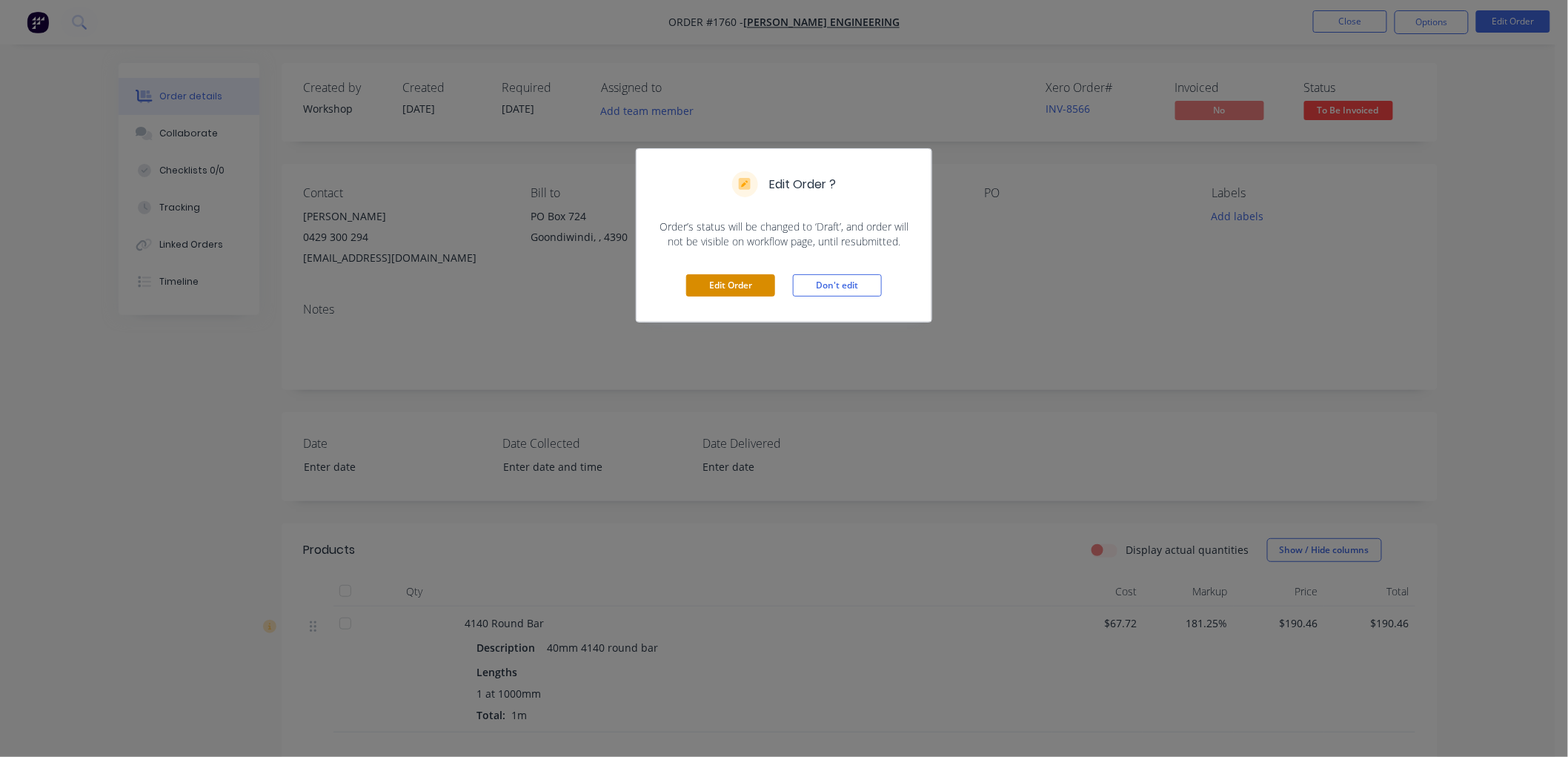
click at [727, 282] on button "Edit Order" at bounding box center [731, 285] width 89 height 22
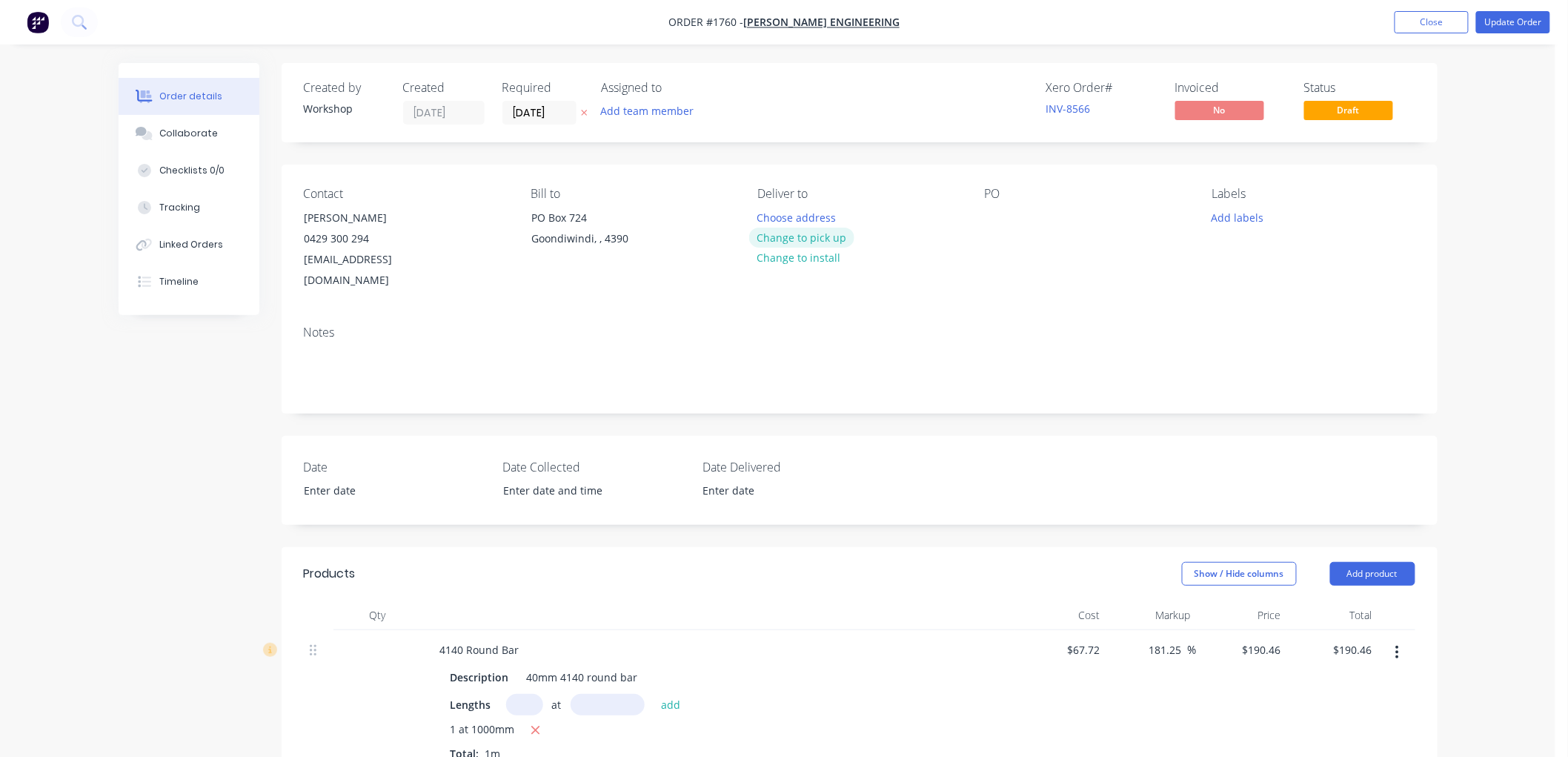
click at [819, 228] on button "Change to pick up" at bounding box center [802, 237] width 105 height 20
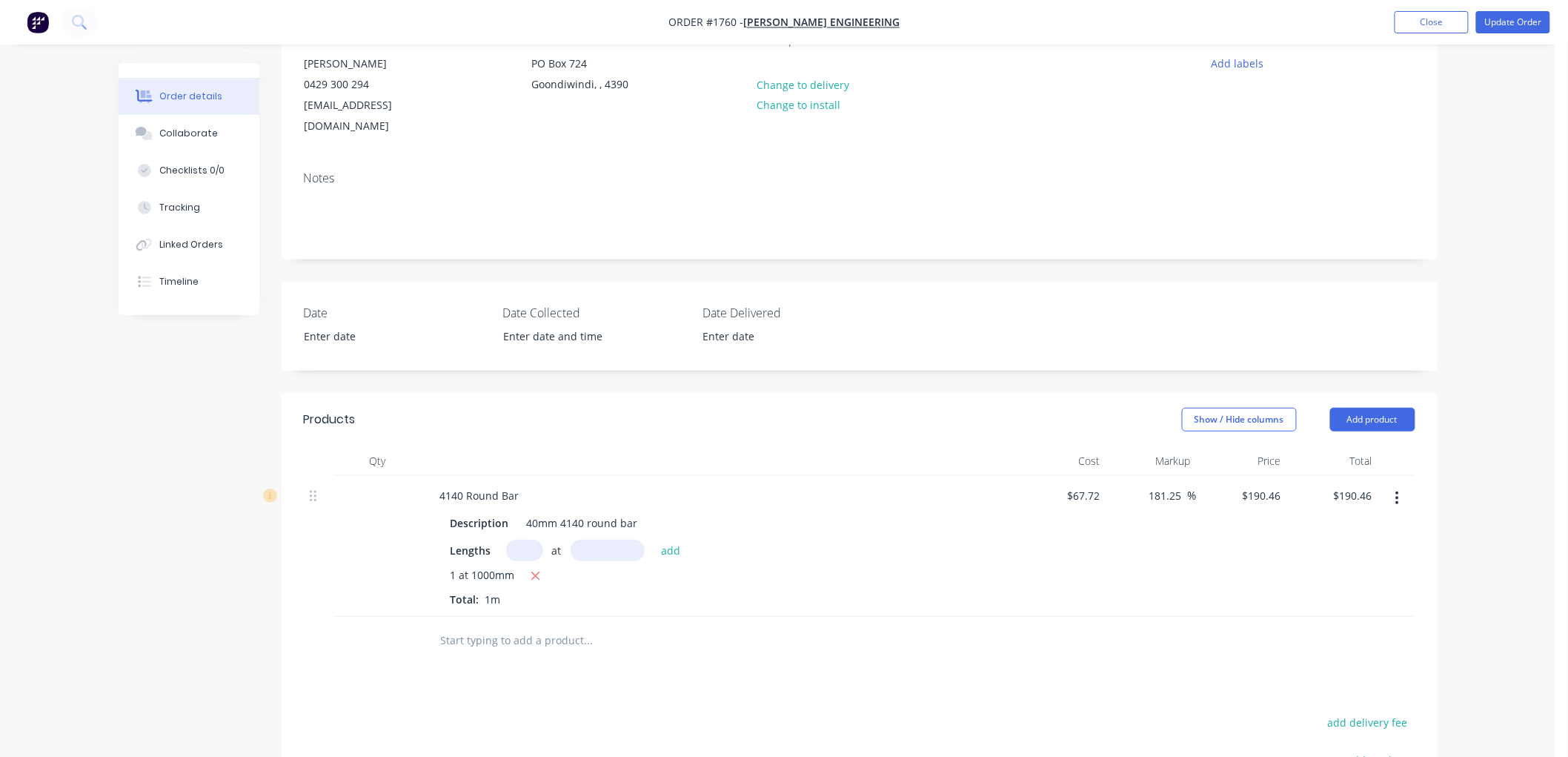
scroll to position [165, 0]
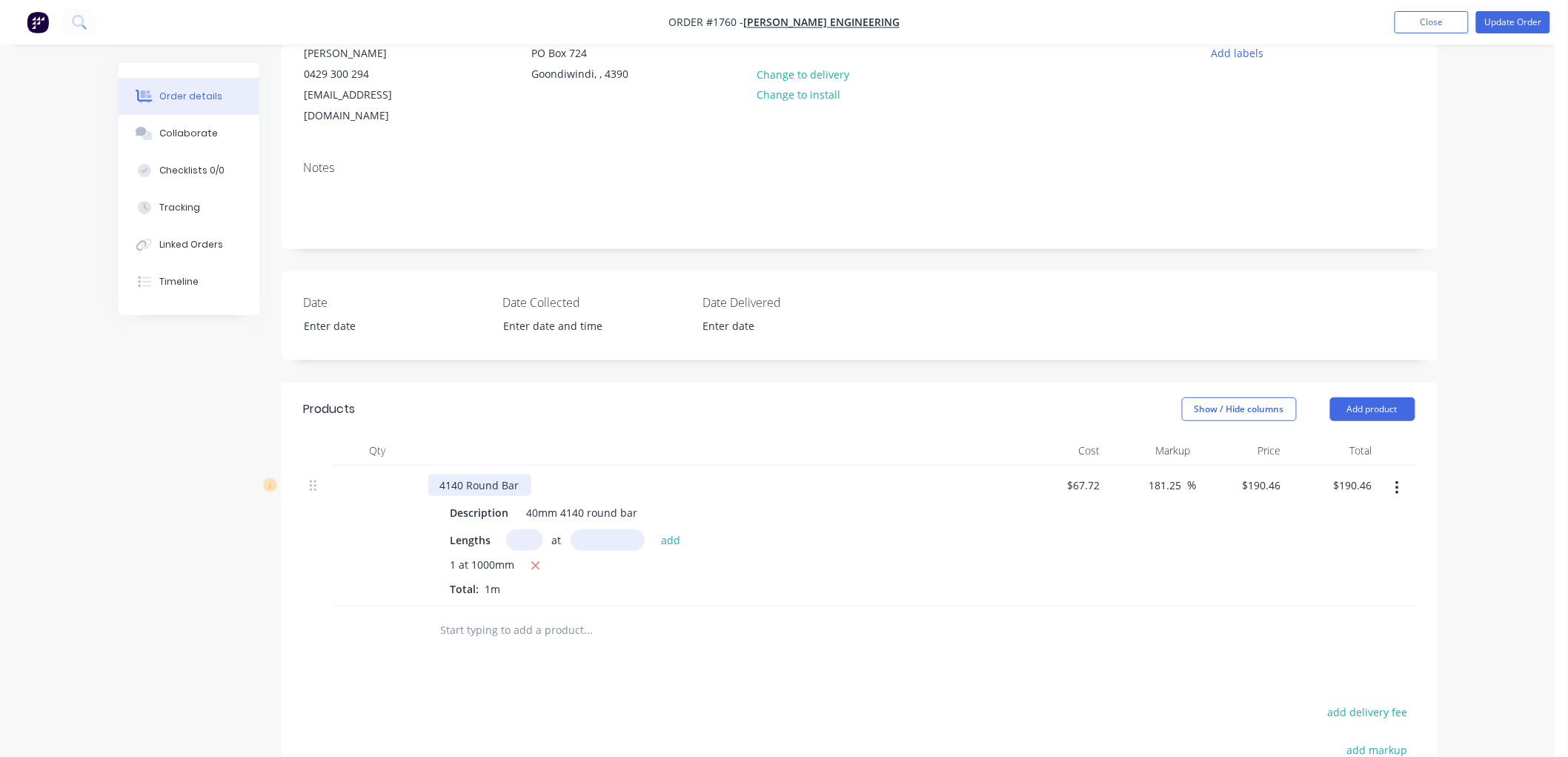
click at [441, 474] on div "4140 Round Bar" at bounding box center [480, 484] width 103 height 22
click at [493, 615] on input "text" at bounding box center [589, 630] width 296 height 29
click at [1249, 398] on button "Show / Hide columns" at bounding box center [1240, 410] width 115 height 24
click at [1217, 477] on div "Discount" at bounding box center [1232, 478] width 88 height 13
click at [1196, 478] on span at bounding box center [1194, 478] width 13 height 13
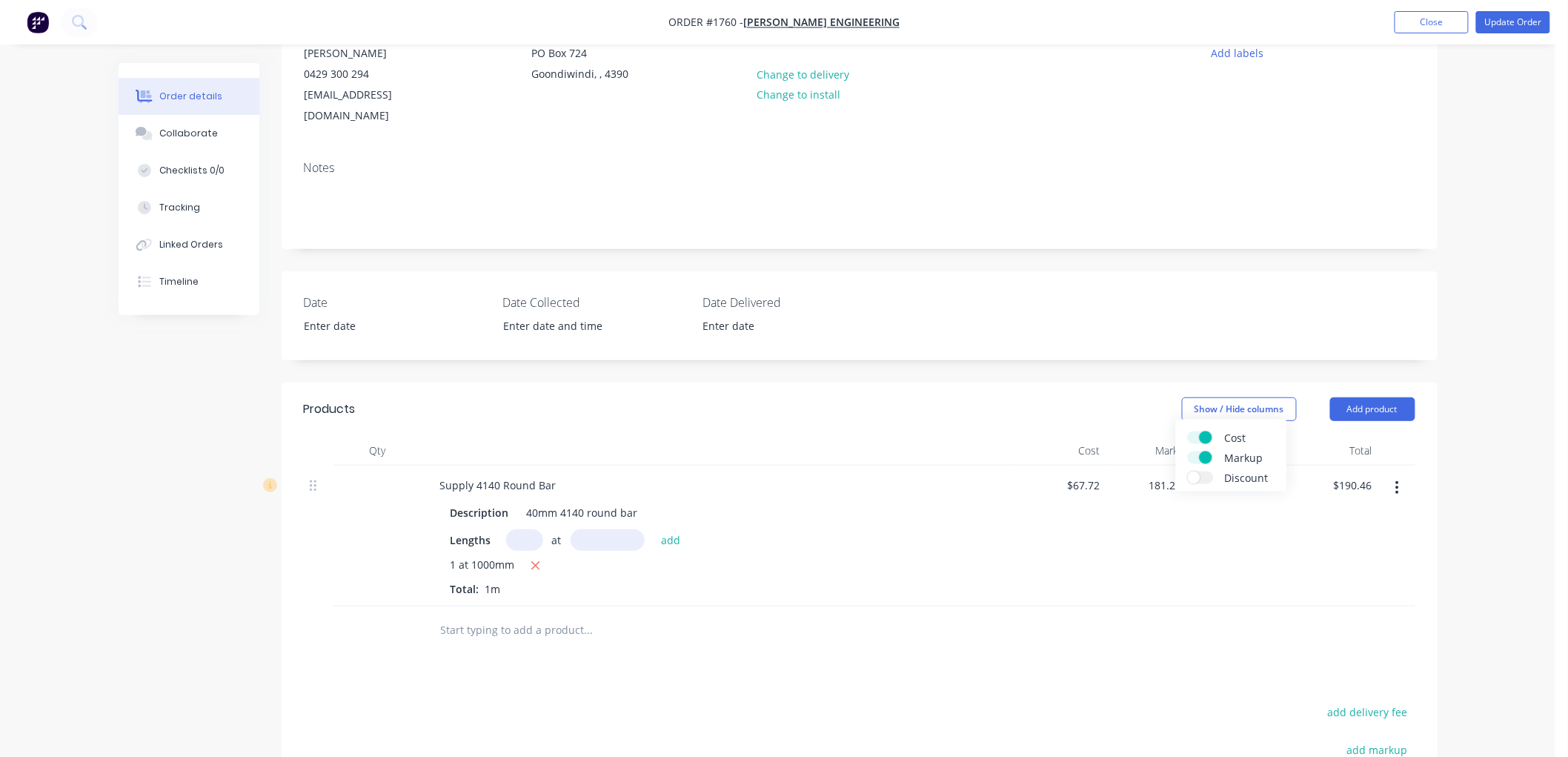
click at [1188, 472] on input "Discount" at bounding box center [1188, 472] width 0 height 0
click at [1076, 613] on div at bounding box center [859, 630] width 1111 height 48
click at [1181, 474] on input at bounding box center [1180, 484] width 21 height 22
type input "20"
type input "$152.37"
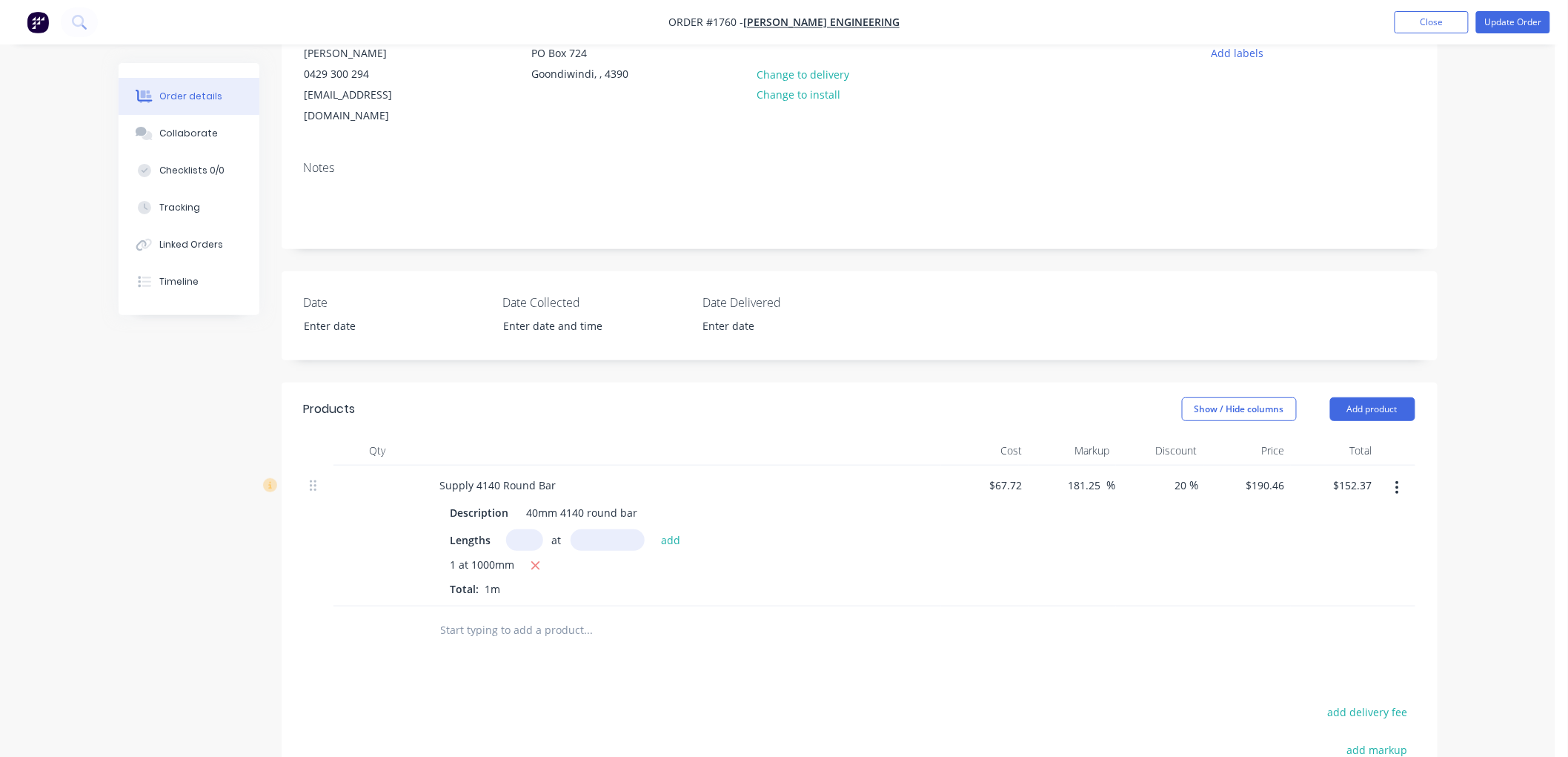
drag, startPoint x: 705, startPoint y: 693, endPoint x: 744, endPoint y: 694, distance: 39.0
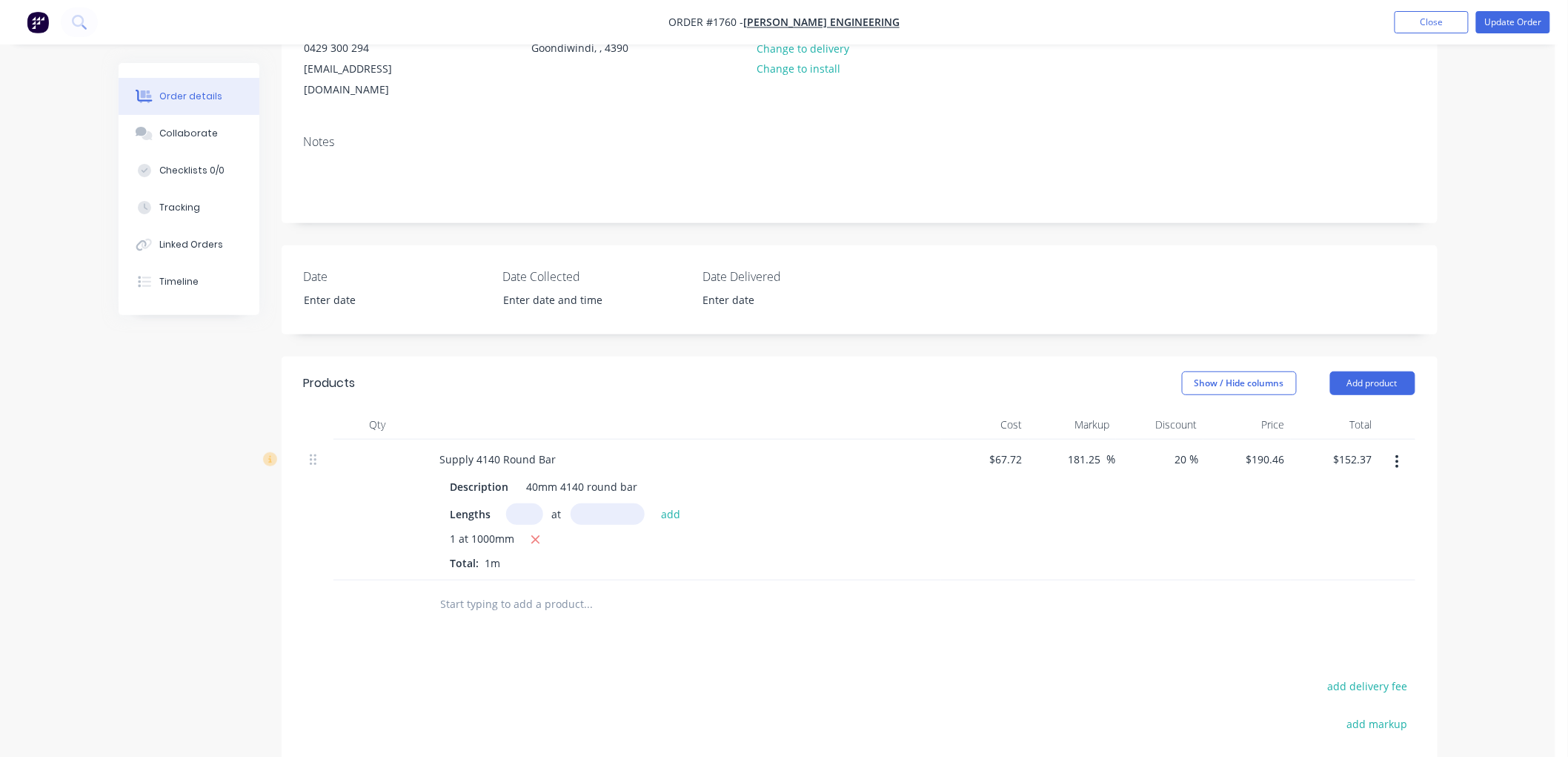
scroll to position [90, 0]
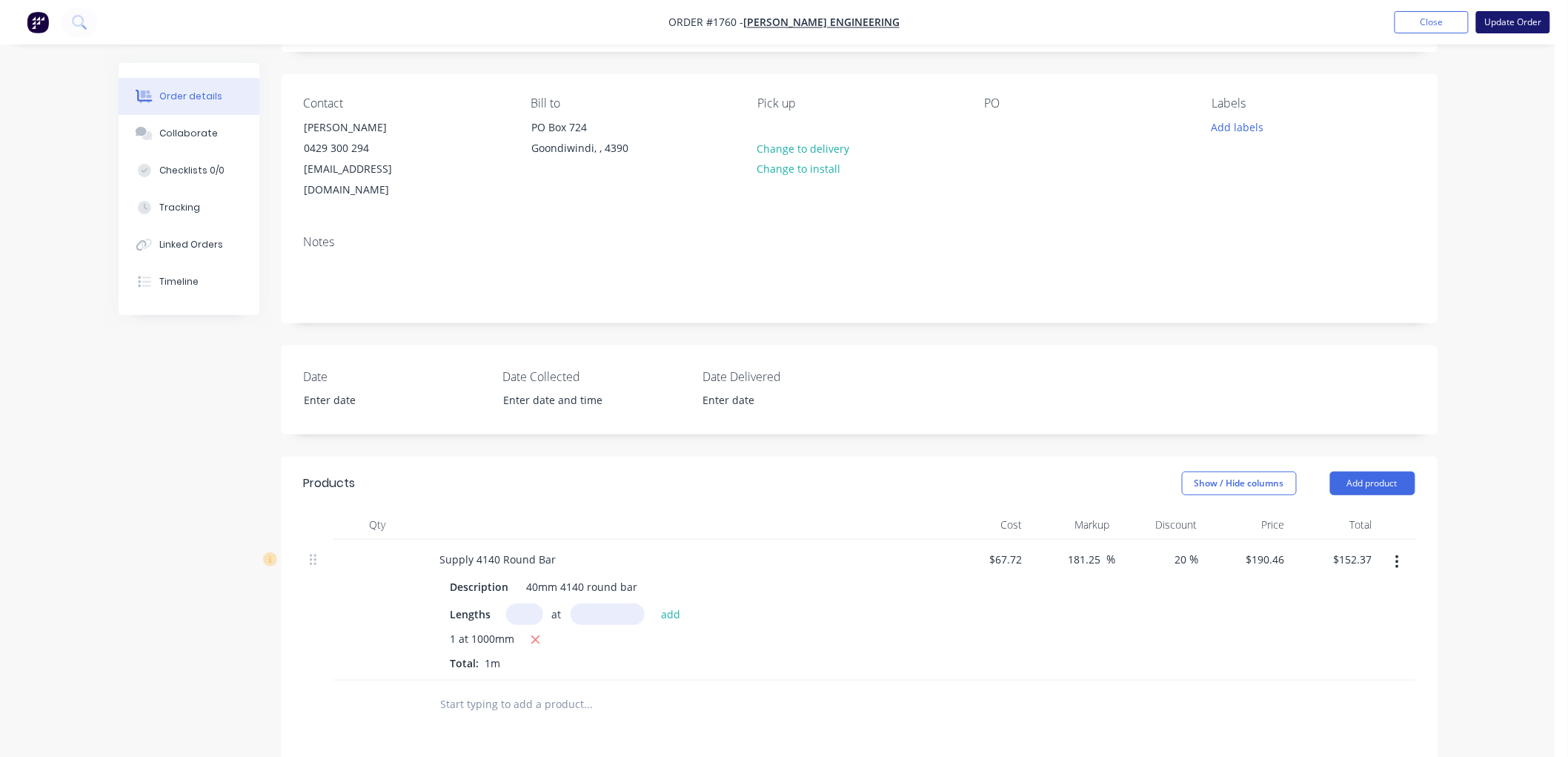
click at [1515, 19] on button "Update Order" at bounding box center [1513, 22] width 74 height 22
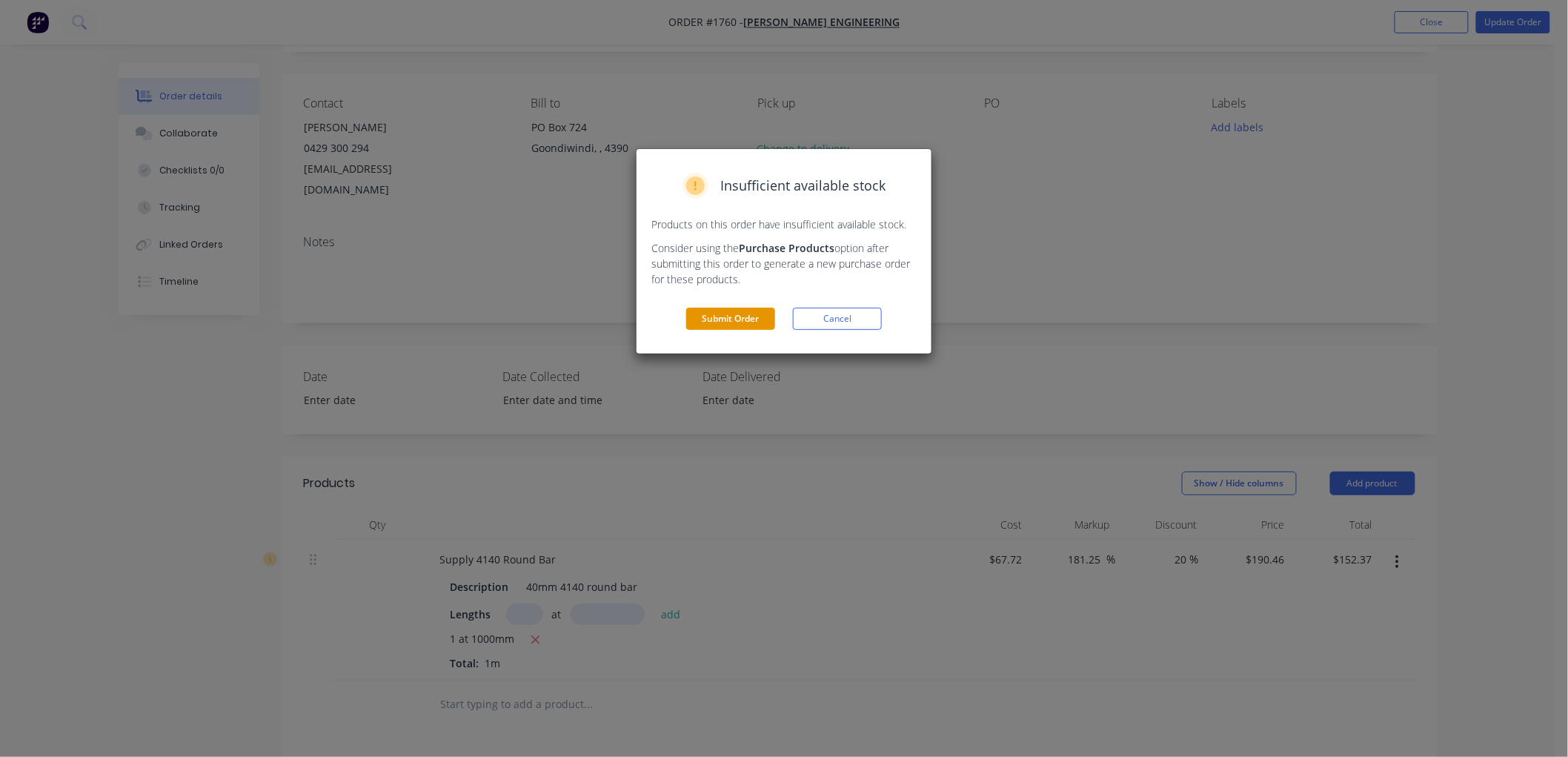
click at [763, 316] on button "Submit Order" at bounding box center [731, 319] width 89 height 22
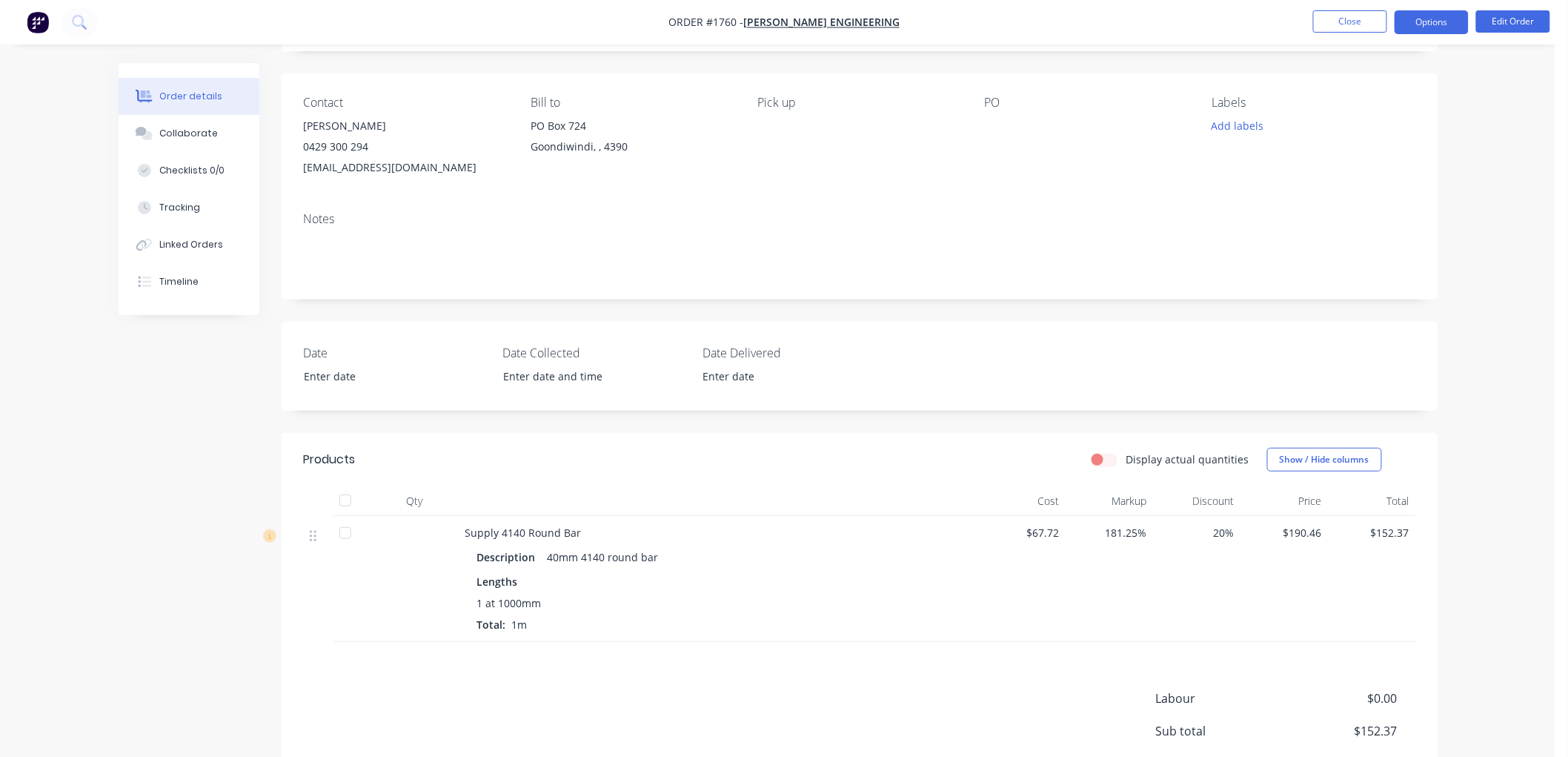
click at [1452, 21] on button "Options" at bounding box center [1432, 22] width 74 height 24
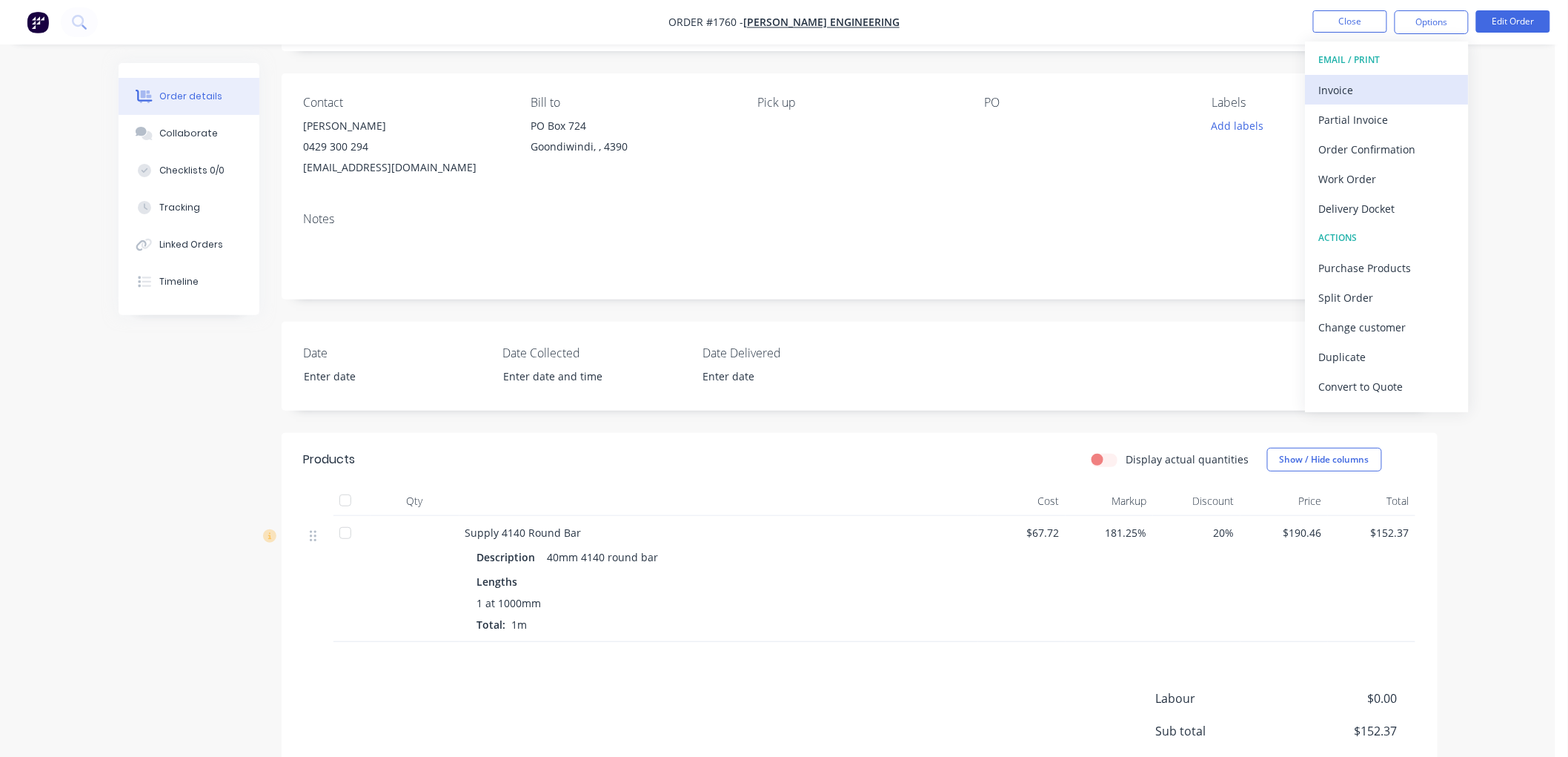
click at [1365, 89] on div "Invoice" at bounding box center [1387, 90] width 136 height 22
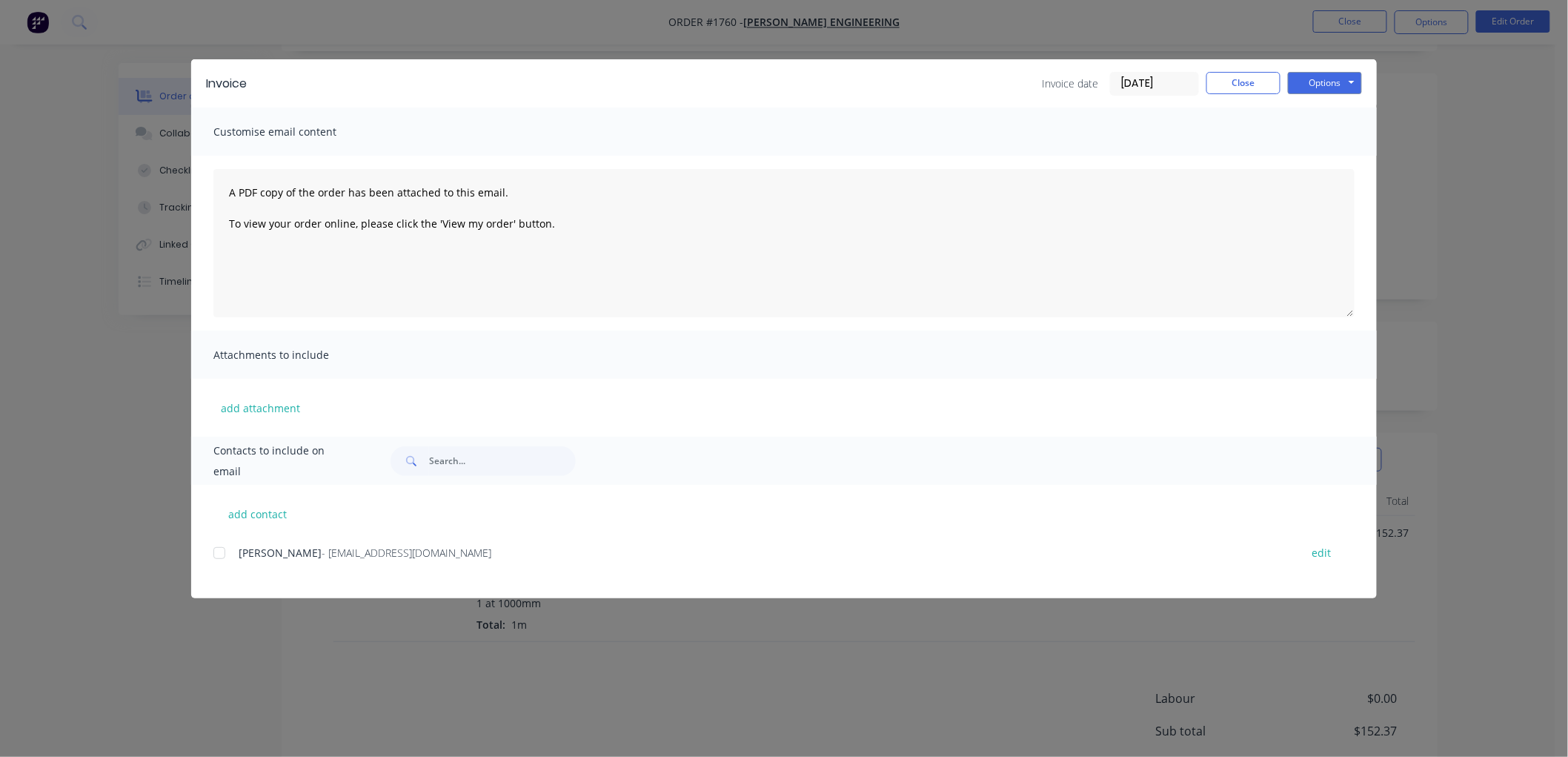
click at [225, 549] on div at bounding box center [219, 552] width 29 height 29
click at [1345, 89] on button "Options" at bounding box center [1325, 83] width 74 height 22
click at [1340, 135] on button "Print" at bounding box center [1335, 134] width 95 height 25
click at [1233, 83] on button "Close" at bounding box center [1243, 83] width 74 height 22
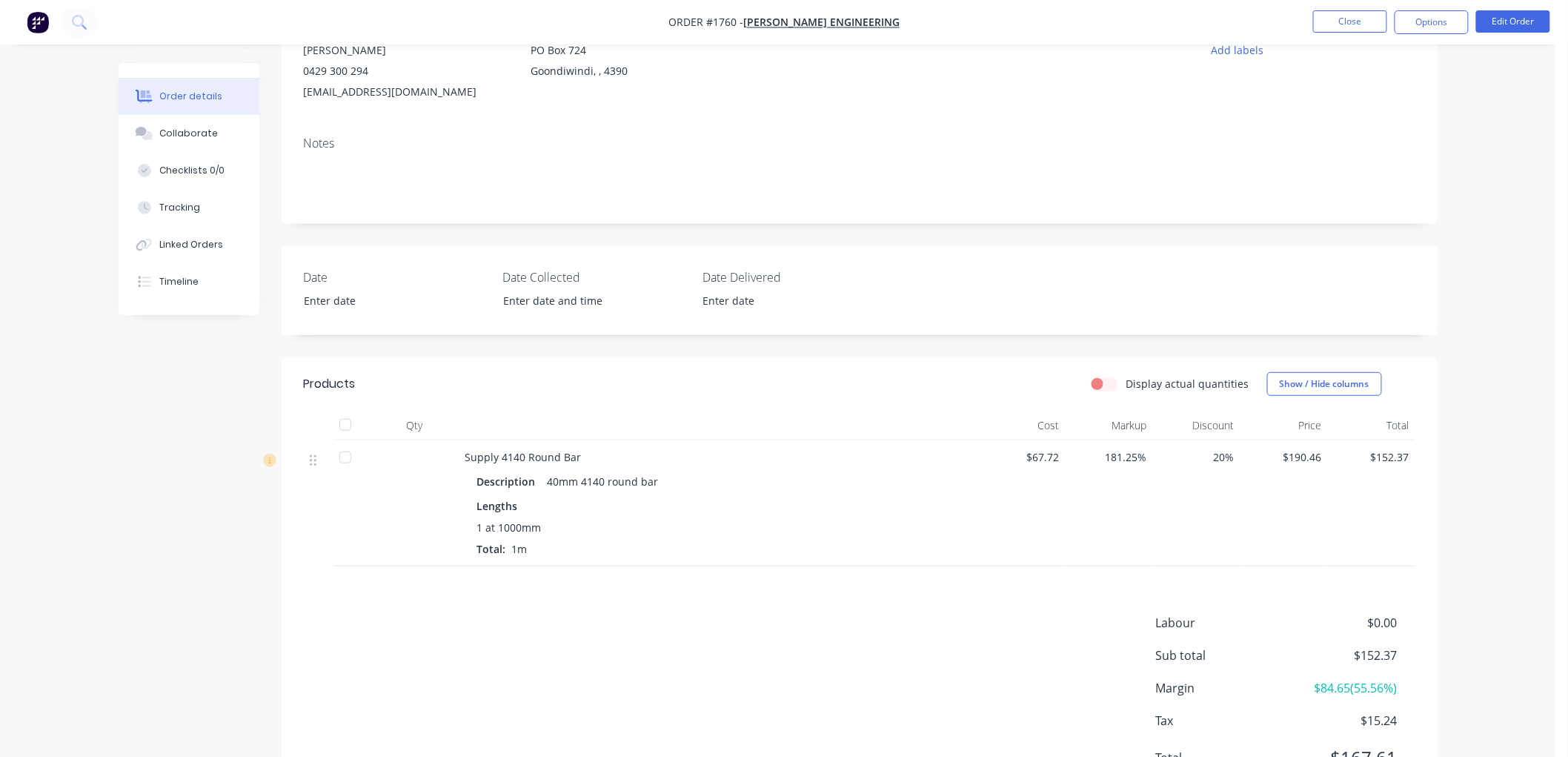
scroll to position [240, 0]
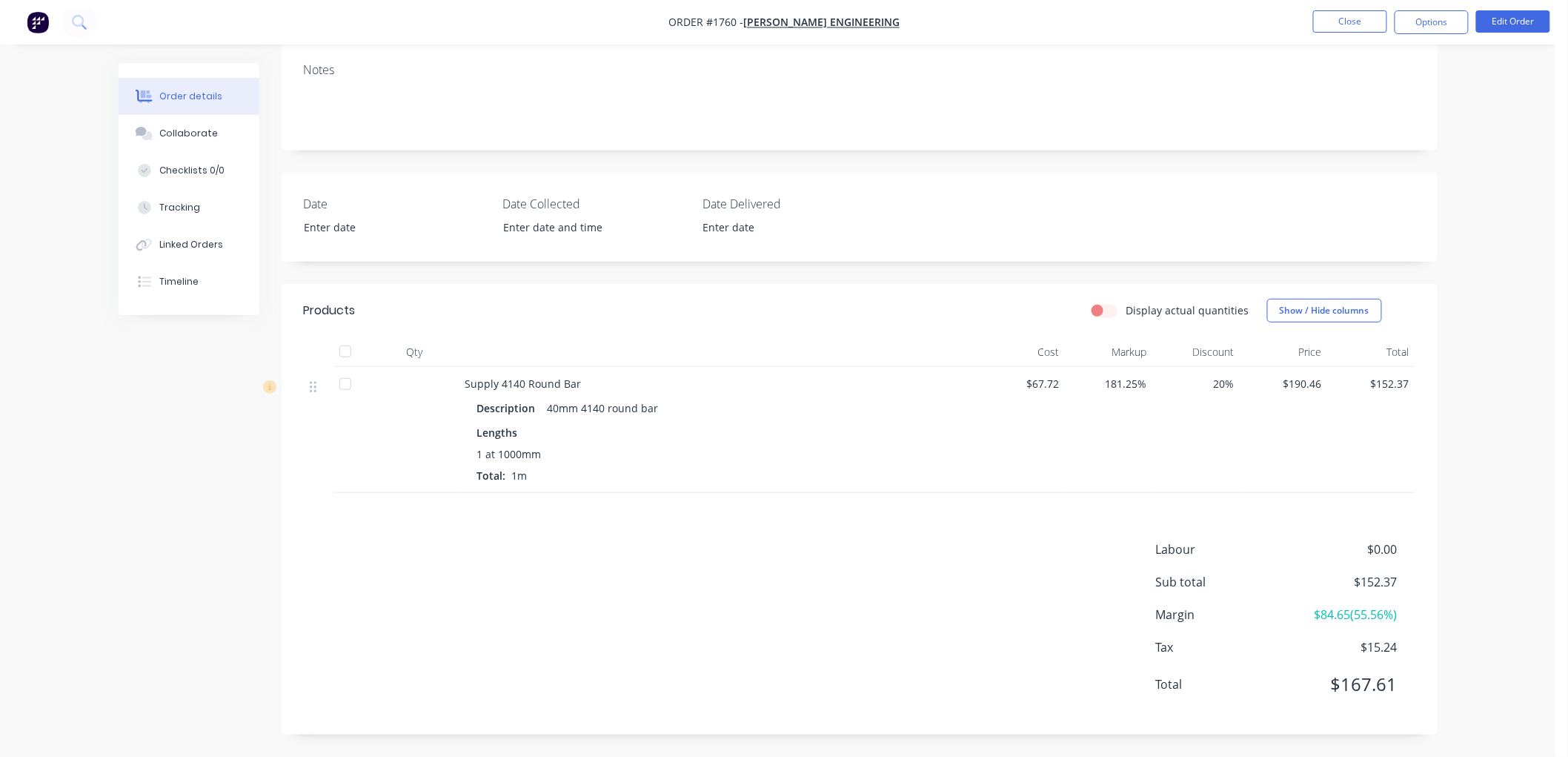
click at [1209, 382] on span "20 %" at bounding box center [1197, 384] width 76 height 16
click at [1511, 22] on button "Edit Order" at bounding box center [1513, 22] width 74 height 22
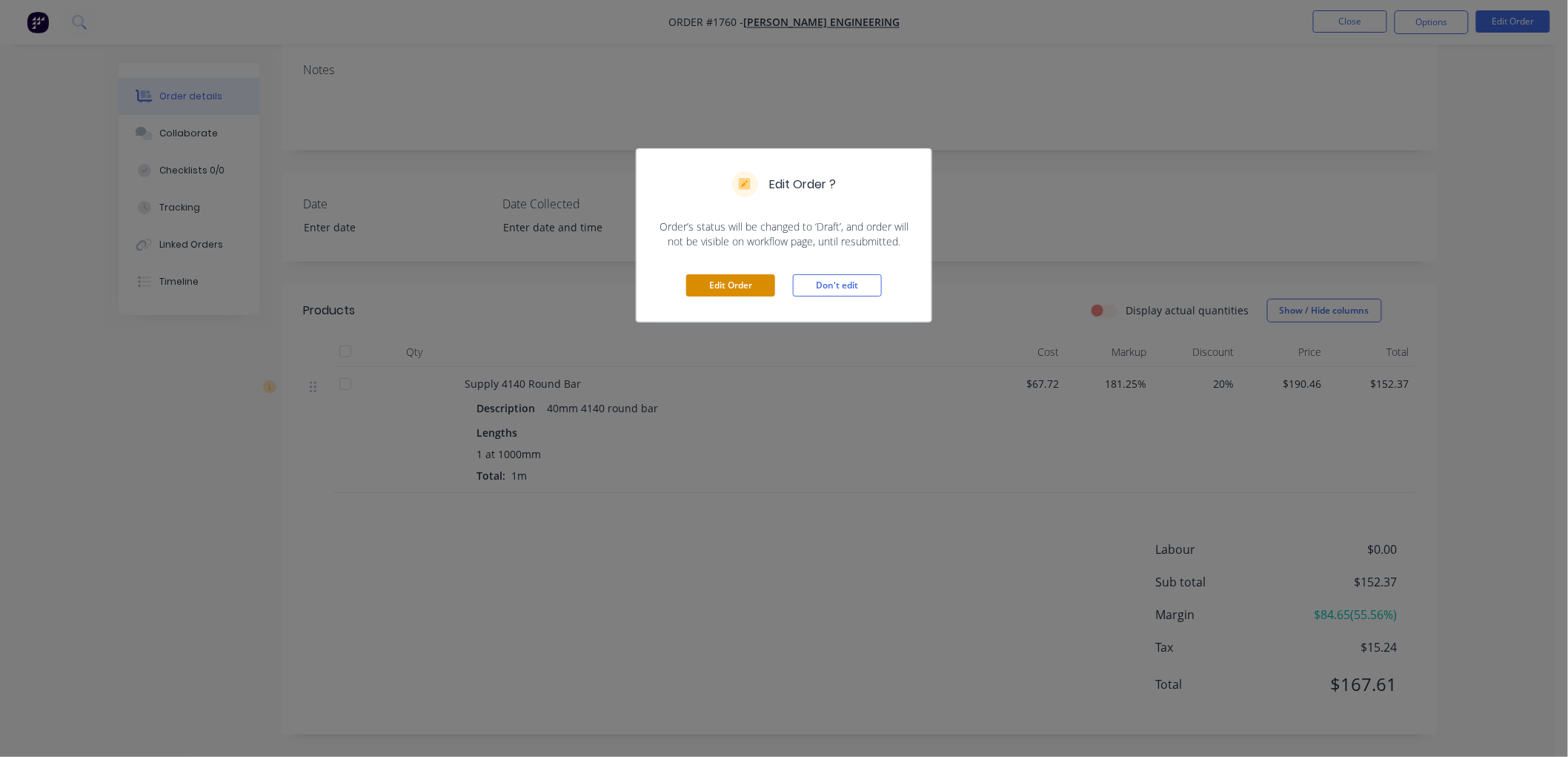
click at [703, 288] on button "Edit Order" at bounding box center [731, 285] width 89 height 22
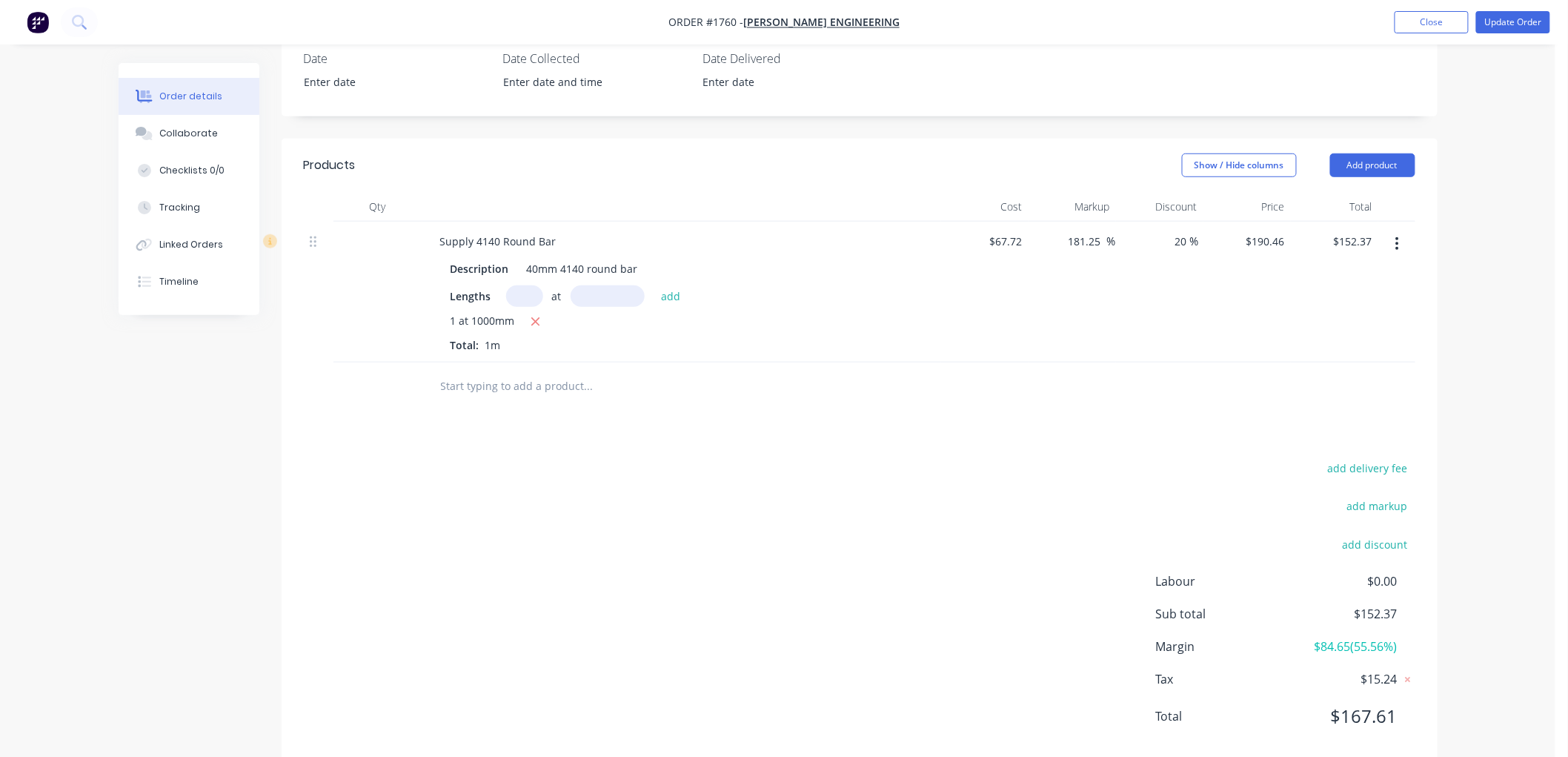
scroll to position [411, 0]
click at [1397, 531] on button "add discount" at bounding box center [1374, 540] width 80 height 20
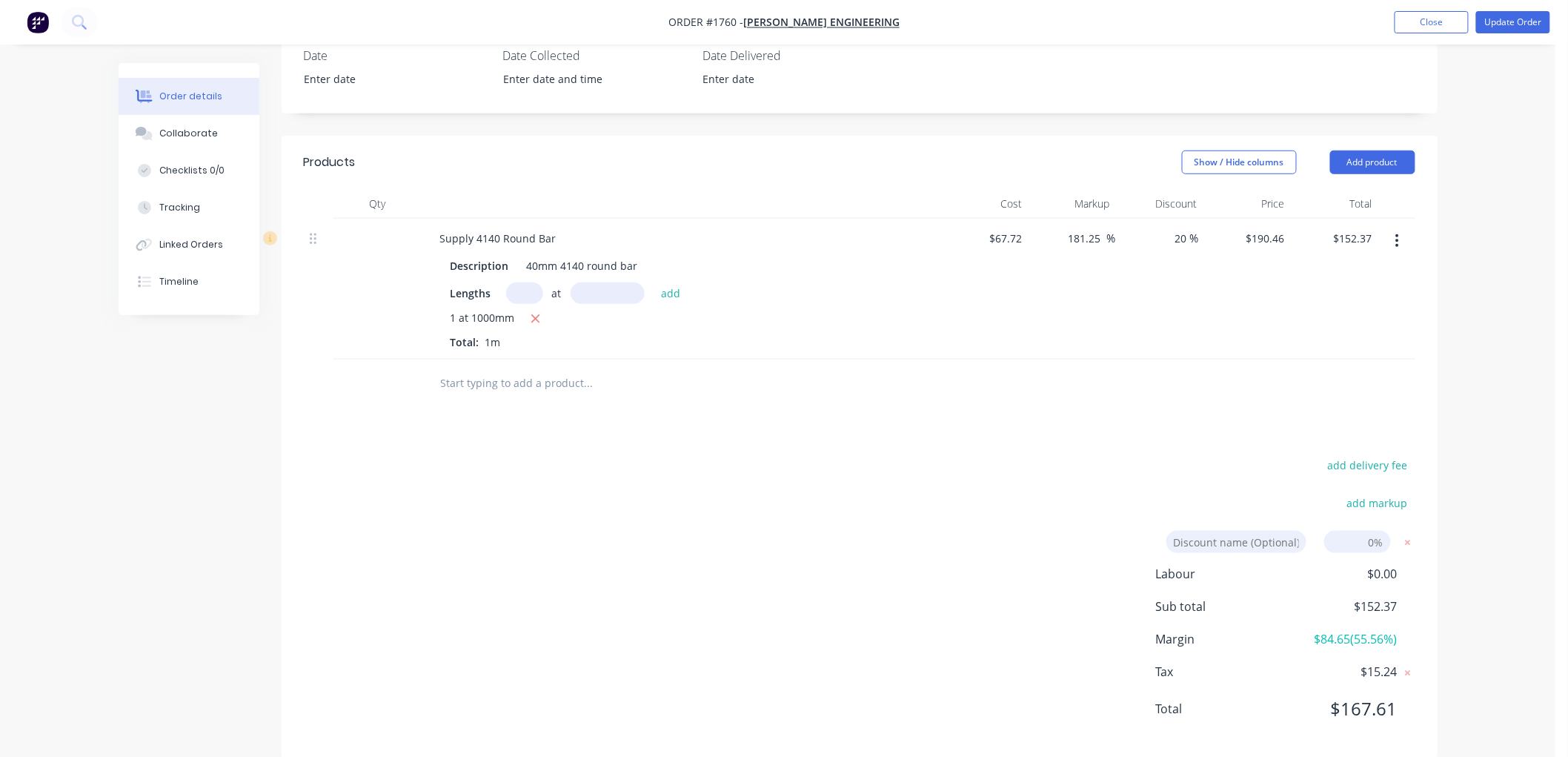
click at [1234, 531] on input at bounding box center [1237, 542] width 140 height 22
type input "Discount"
type input "20%"
click input "submit" at bounding box center [0, 0] width 0 height 0
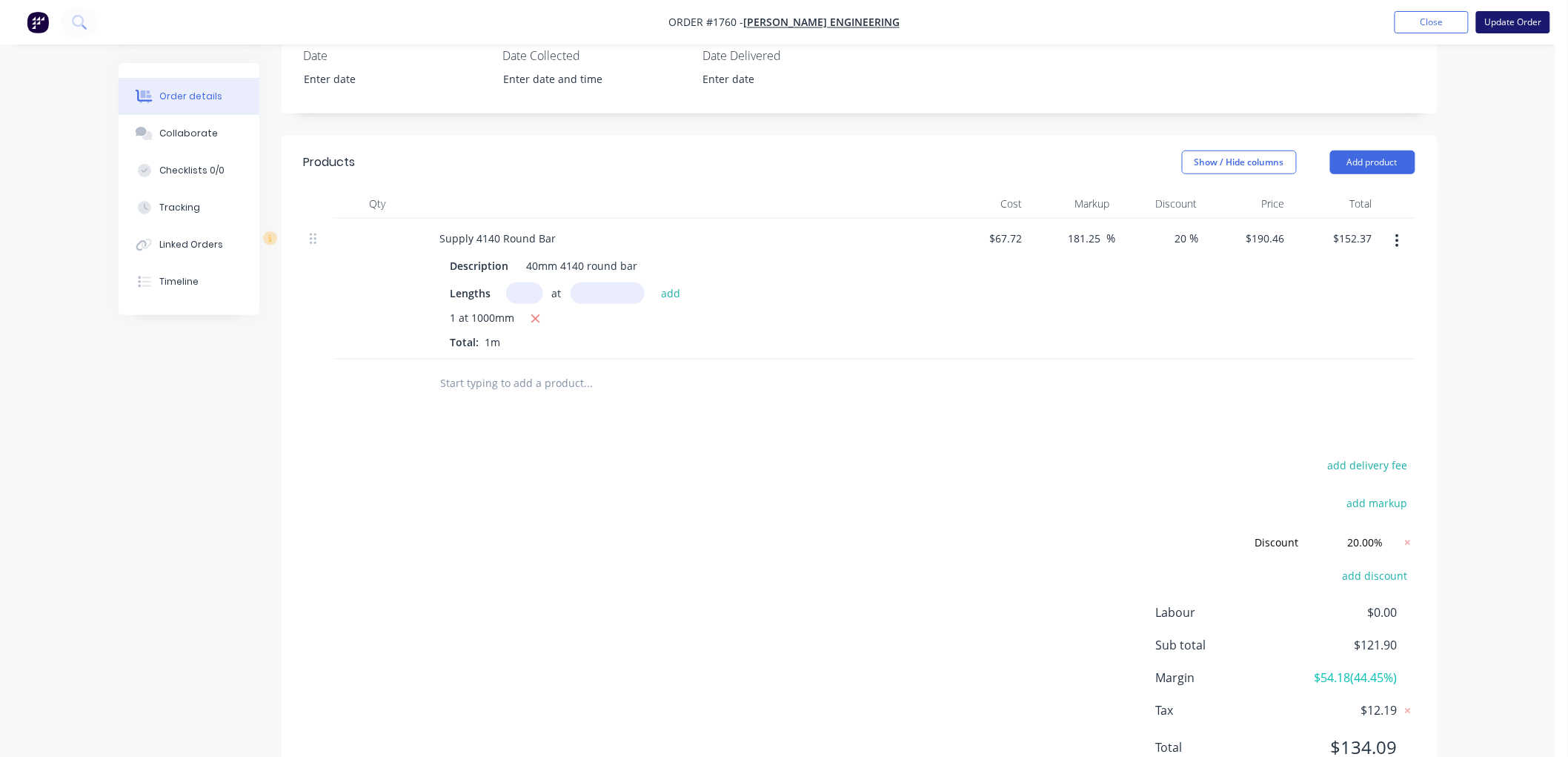
click at [1512, 22] on button "Update Order" at bounding box center [1513, 22] width 74 height 22
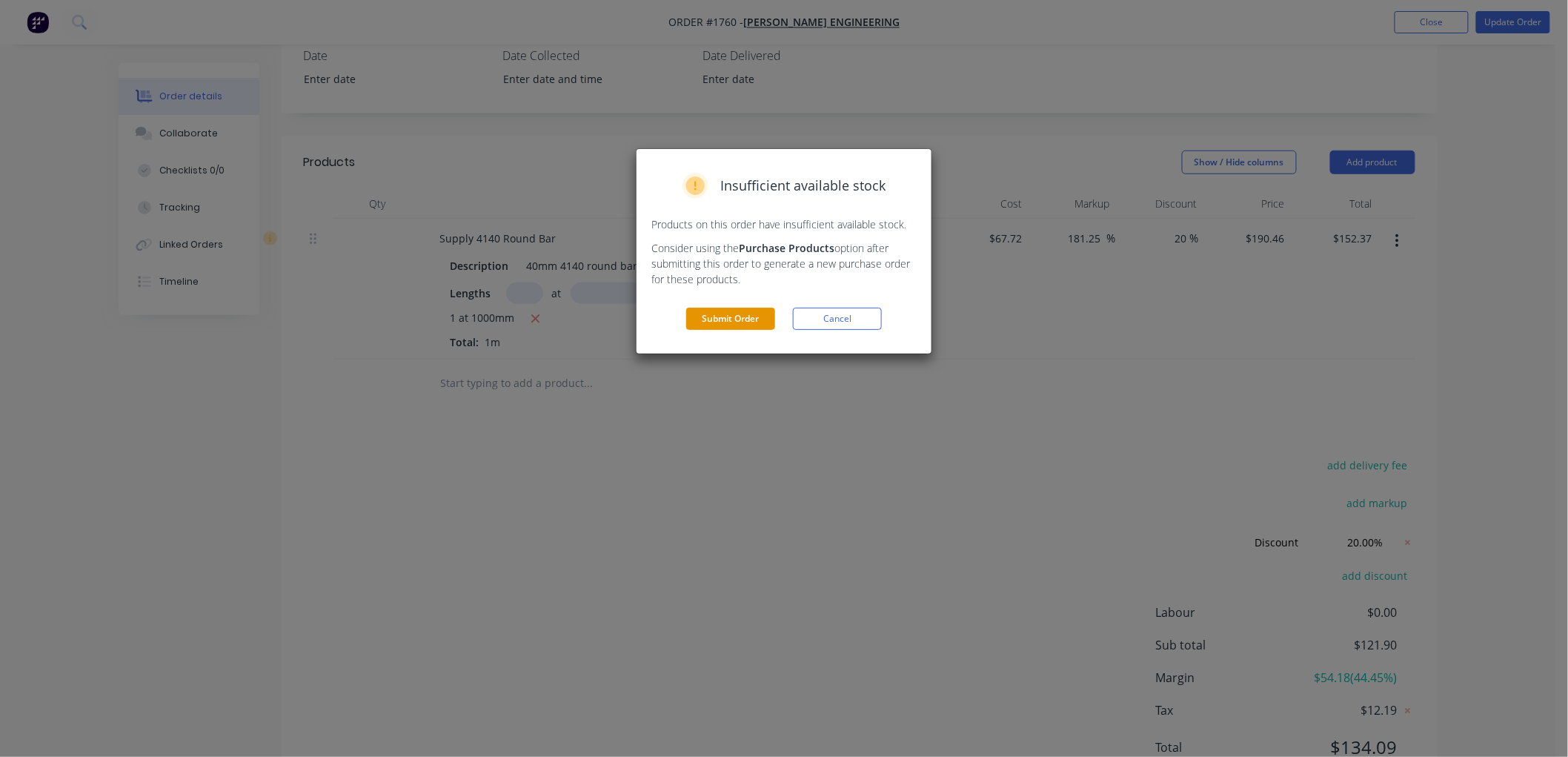
click at [717, 320] on button "Submit Order" at bounding box center [731, 319] width 89 height 22
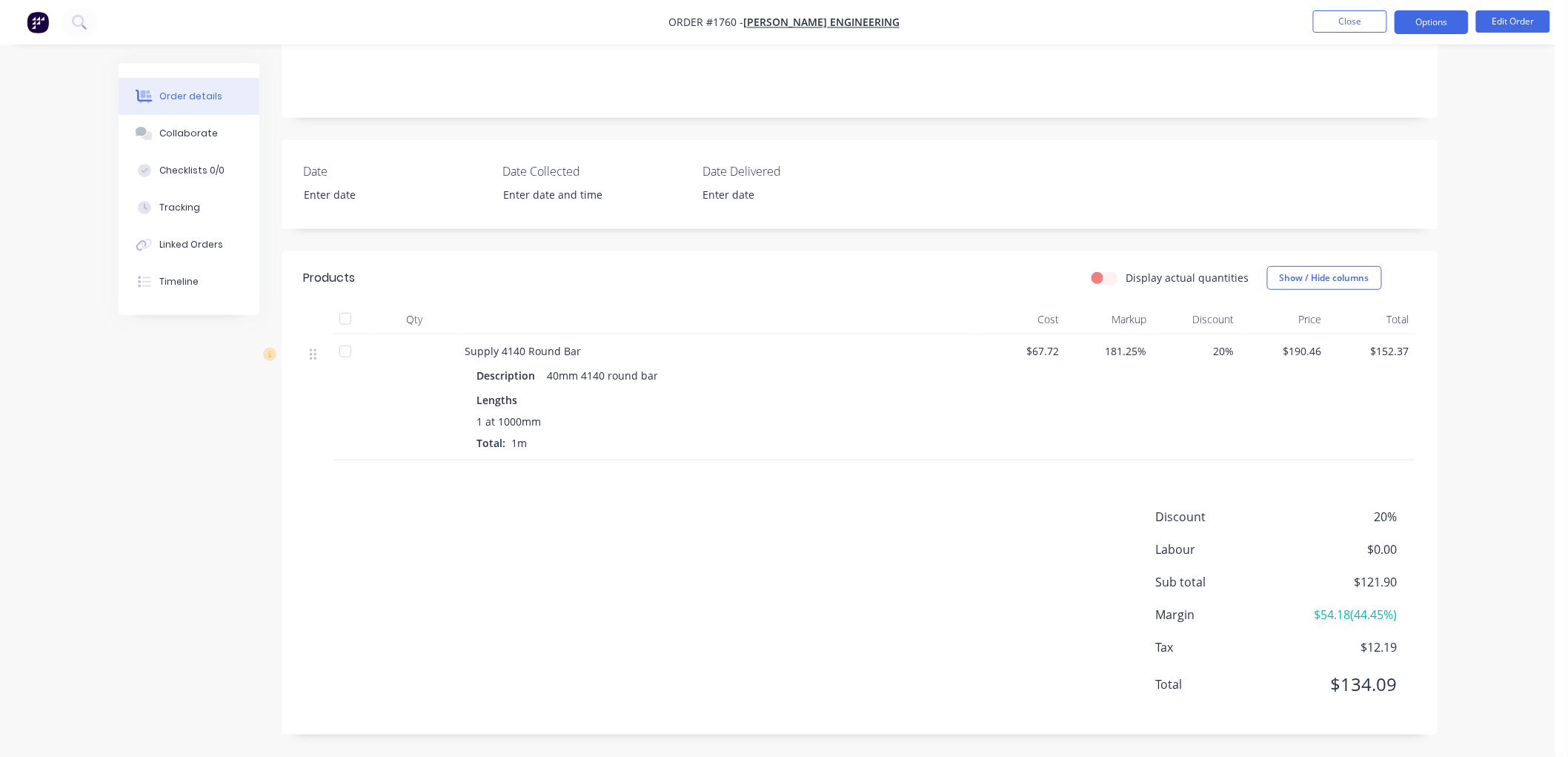
click at [1424, 26] on button "Options" at bounding box center [1432, 22] width 74 height 24
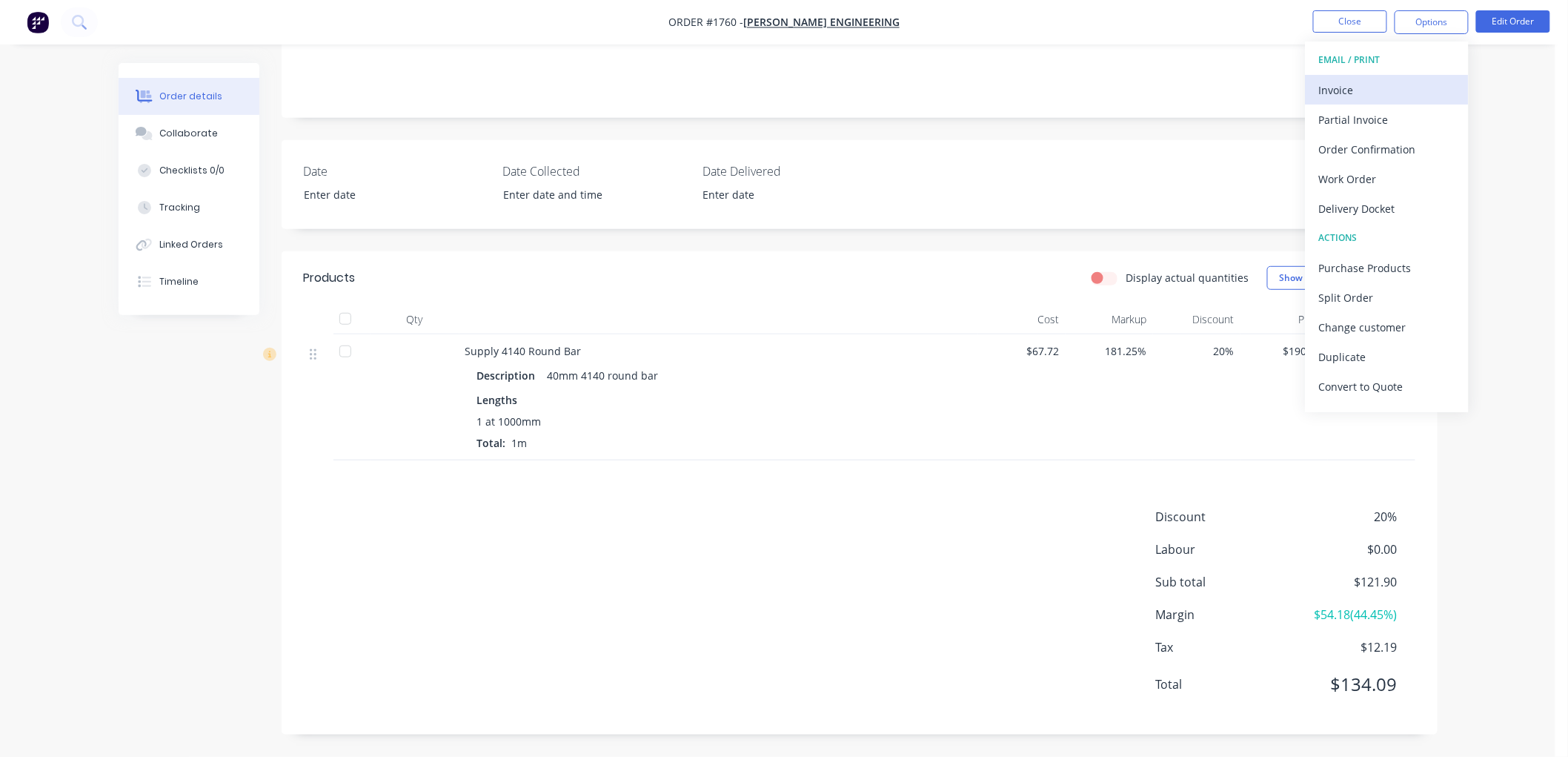
click at [1366, 84] on div "Invoice" at bounding box center [1387, 90] width 136 height 22
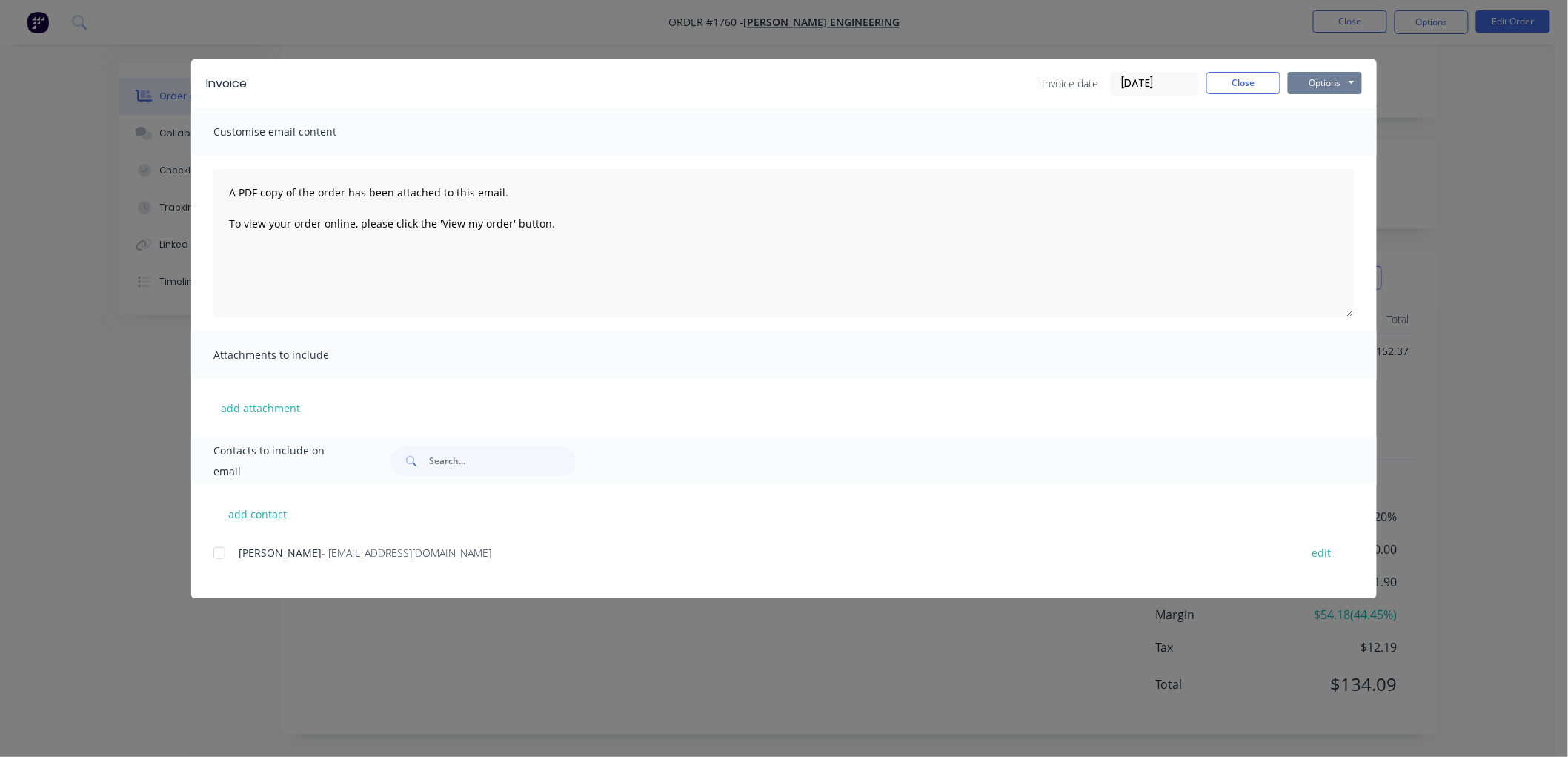
click at [1323, 84] on button "Options" at bounding box center [1325, 83] width 74 height 22
click at [1347, 107] on button "Preview" at bounding box center [1335, 109] width 95 height 25
click at [1328, 81] on button "Options" at bounding box center [1325, 83] width 74 height 22
drag, startPoint x: 214, startPoint y: 551, endPoint x: 241, endPoint y: 548, distance: 27.2
click at [218, 548] on div at bounding box center [219, 552] width 29 height 29
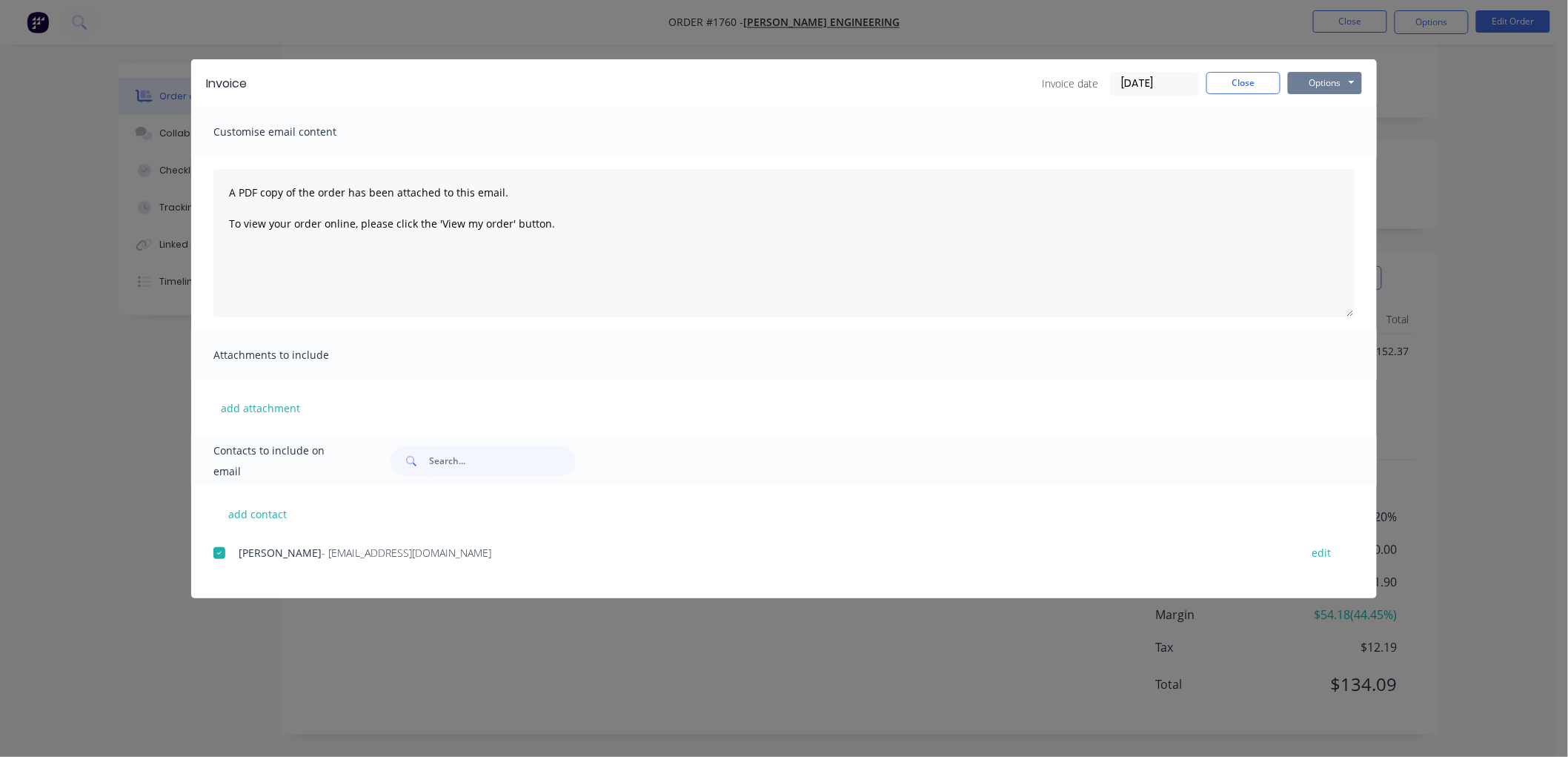
click at [1319, 86] on button "Options" at bounding box center [1325, 83] width 74 height 22
click at [1325, 160] on button "Email" at bounding box center [1335, 158] width 95 height 25
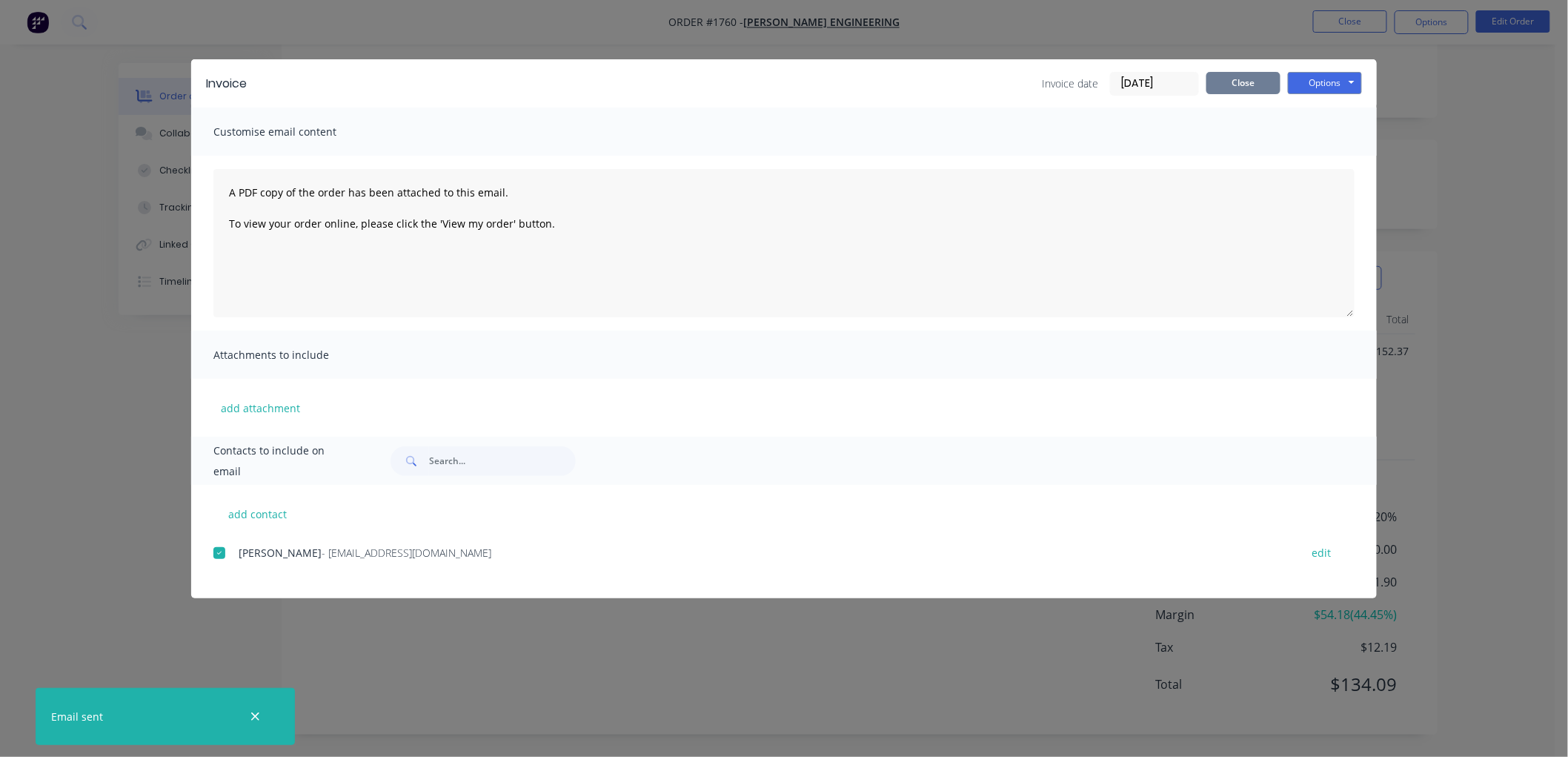
click at [1245, 85] on button "Close" at bounding box center [1243, 83] width 74 height 22
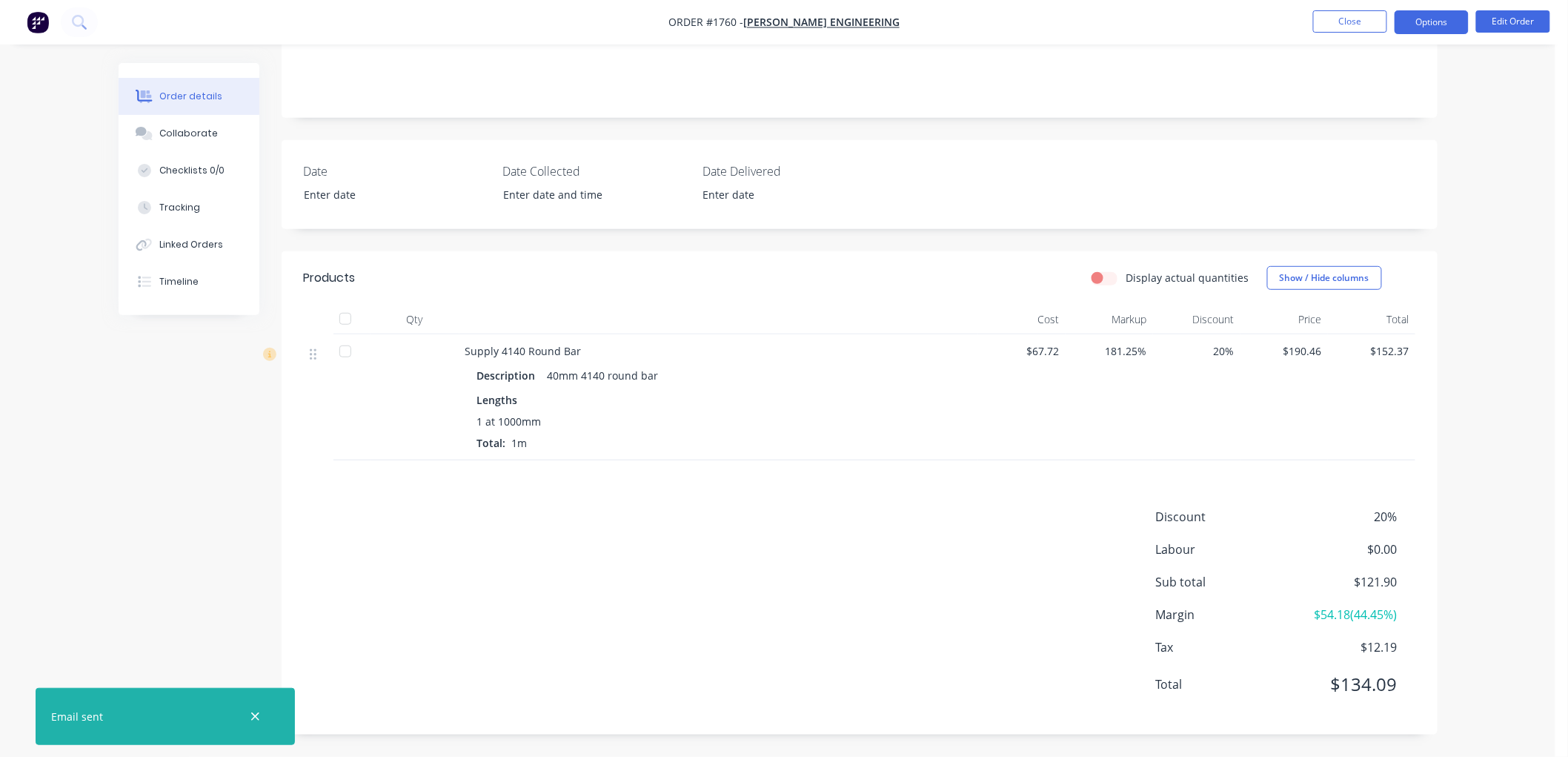
click at [1424, 29] on button "Options" at bounding box center [1432, 22] width 74 height 24
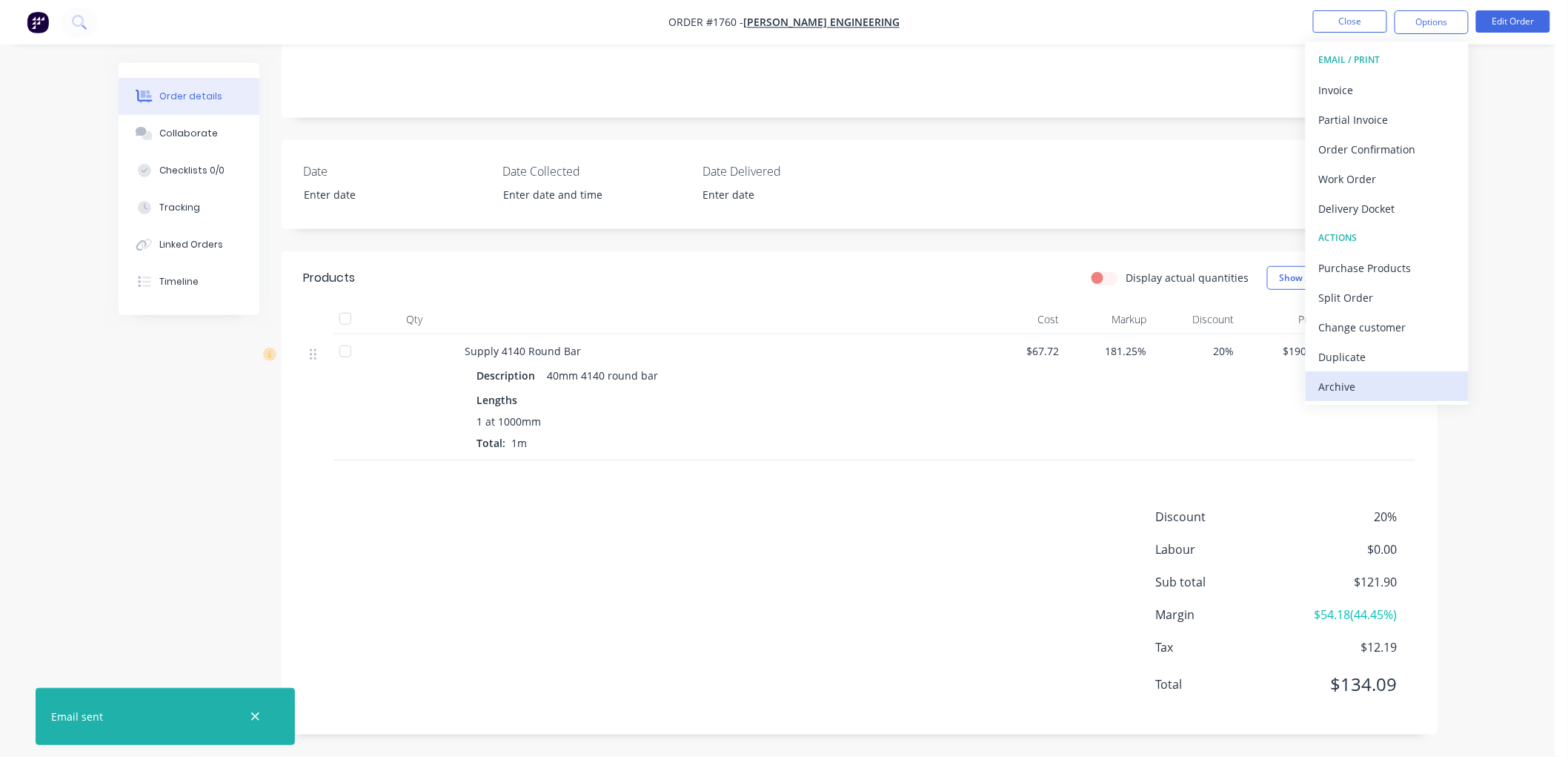
click at [1359, 380] on div "Archive" at bounding box center [1387, 386] width 136 height 22
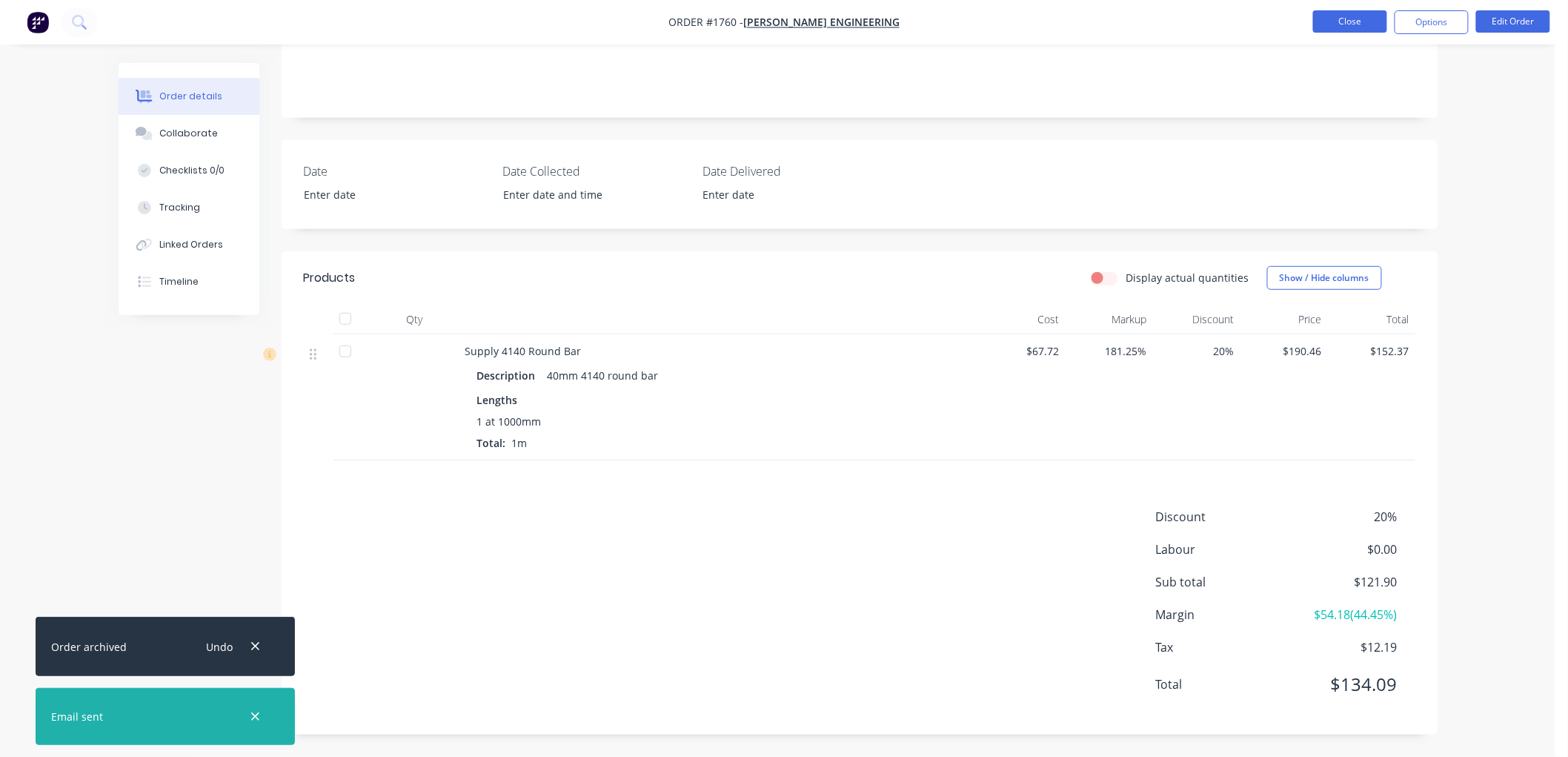
click at [1353, 25] on button "Close" at bounding box center [1350, 22] width 74 height 22
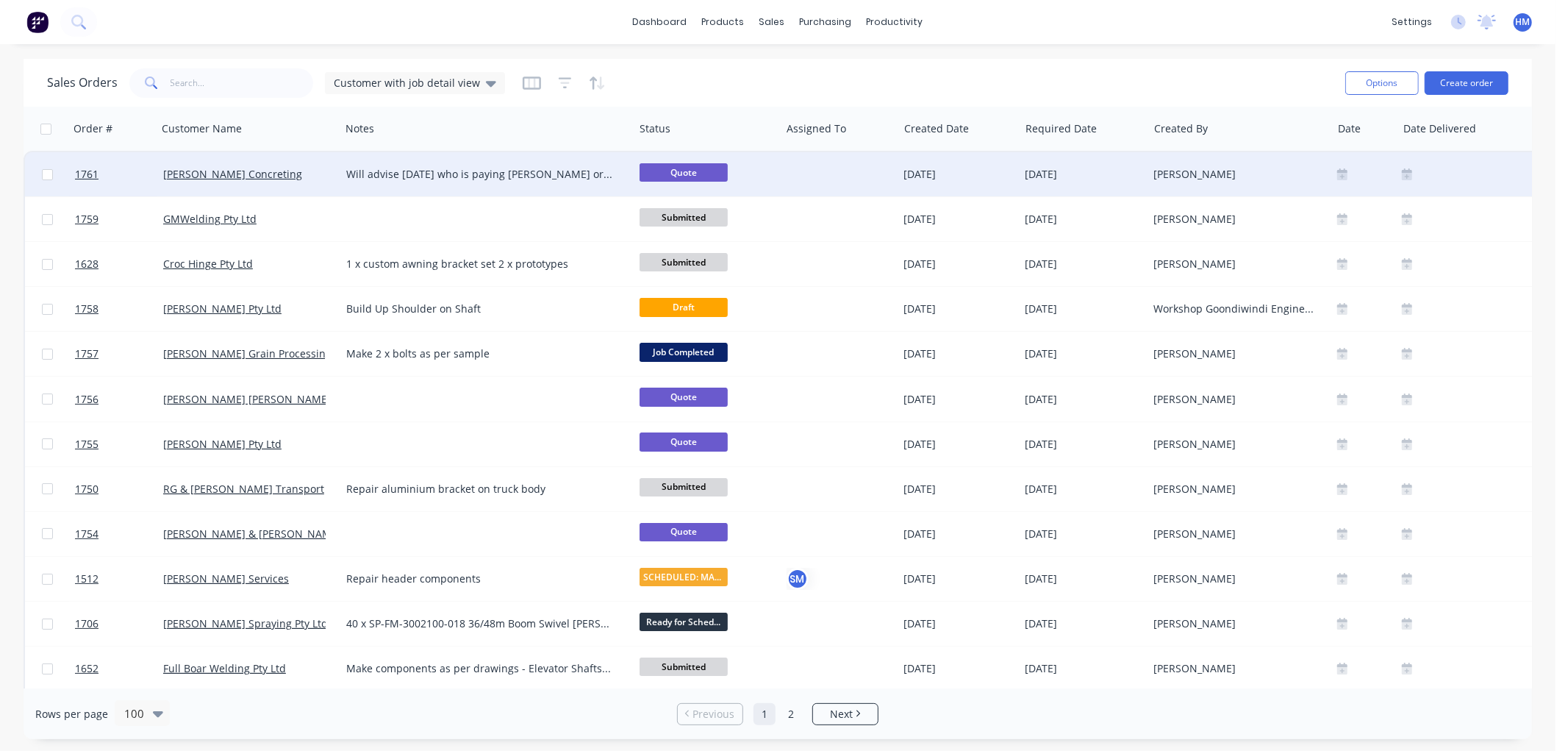
click at [347, 172] on div "Will advise [DATE] who is paying [PERSON_NAME] or [PERSON_NAME]" at bounding box center [480, 174] width 268 height 15
click at [344, 158] on div "Will advise [DATE] who is paying [PERSON_NAME] or [PERSON_NAME]" at bounding box center [487, 178] width 290 height 50
click at [361, 168] on div "Will advise [DATE] who is paying [PERSON_NAME] or [PERSON_NAME]" at bounding box center [487, 193] width 290 height 79
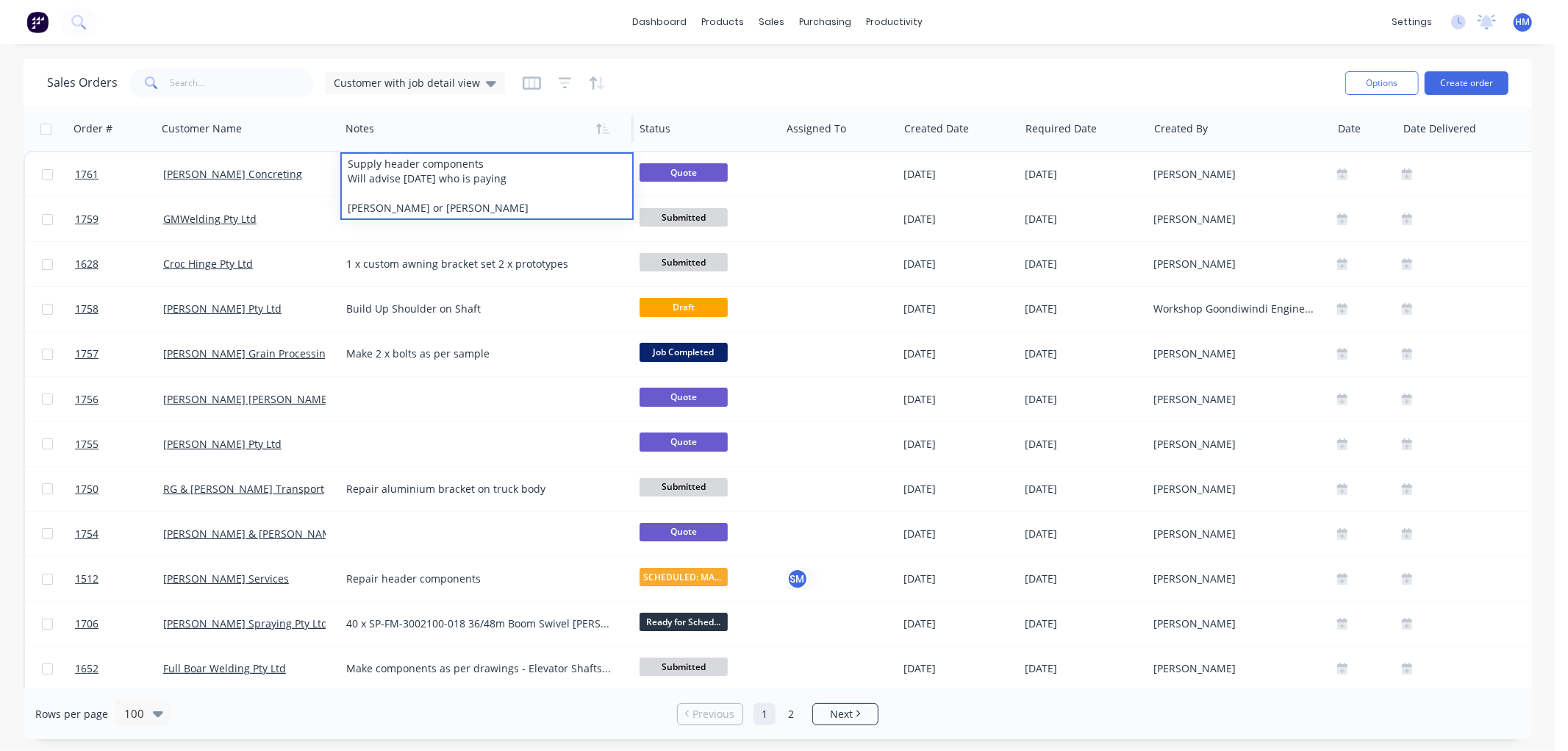
drag, startPoint x: 434, startPoint y: 123, endPoint x: 443, endPoint y: 135, distance: 15.0
click at [443, 135] on div at bounding box center [480, 128] width 269 height 29
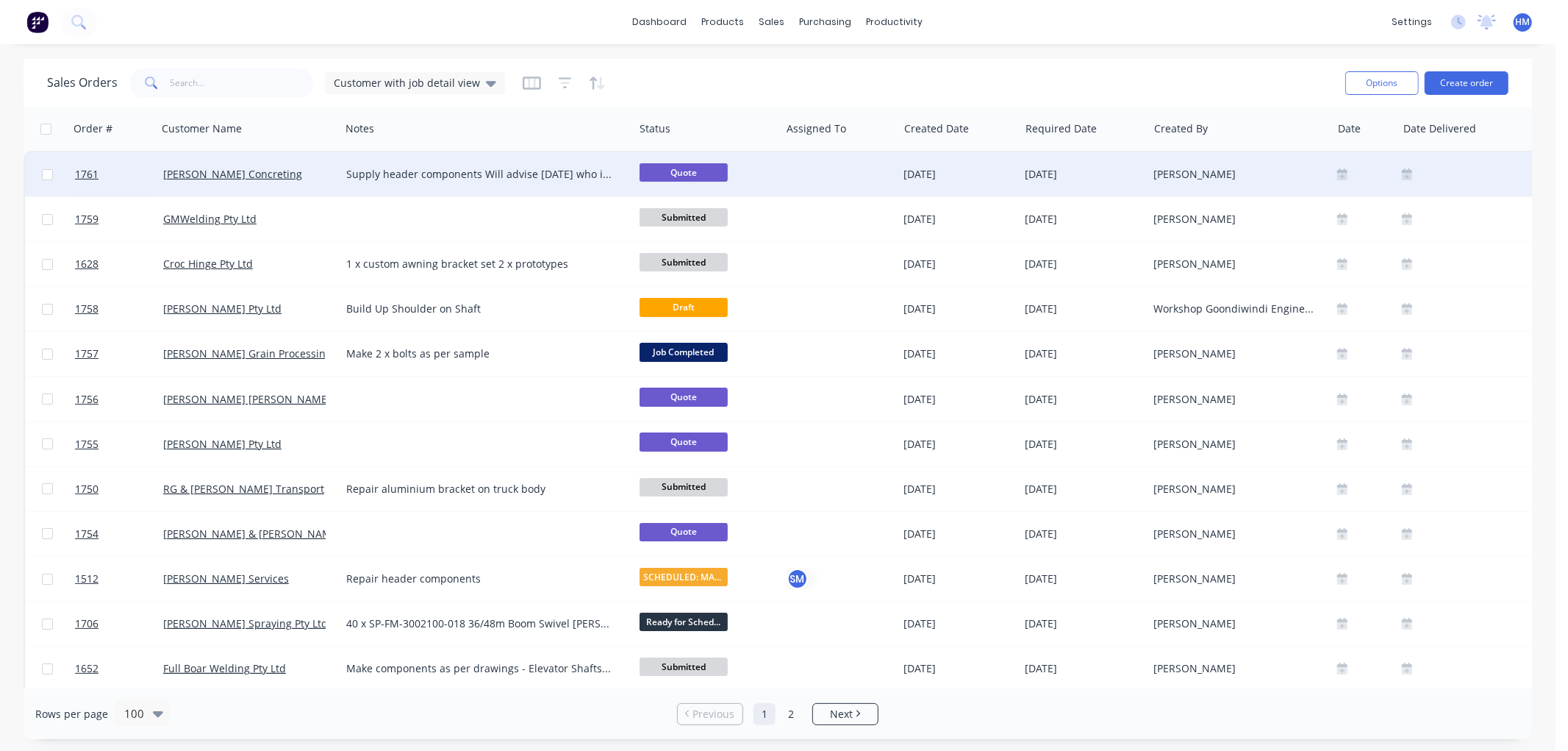
click at [322, 167] on div "[PERSON_NAME] Concreting" at bounding box center [245, 174] width 164 height 15
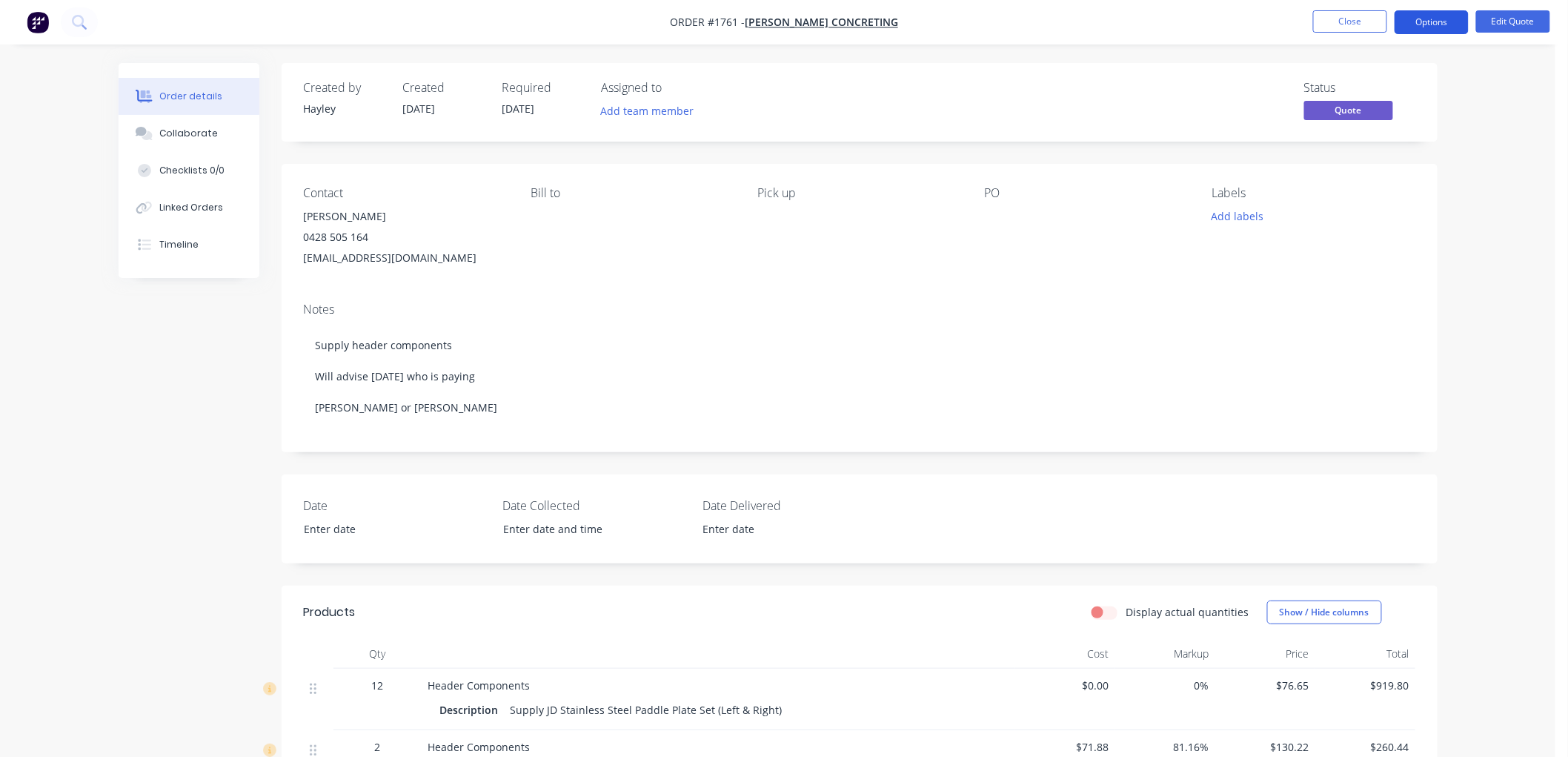
click at [1401, 22] on button "Options" at bounding box center [1432, 22] width 74 height 24
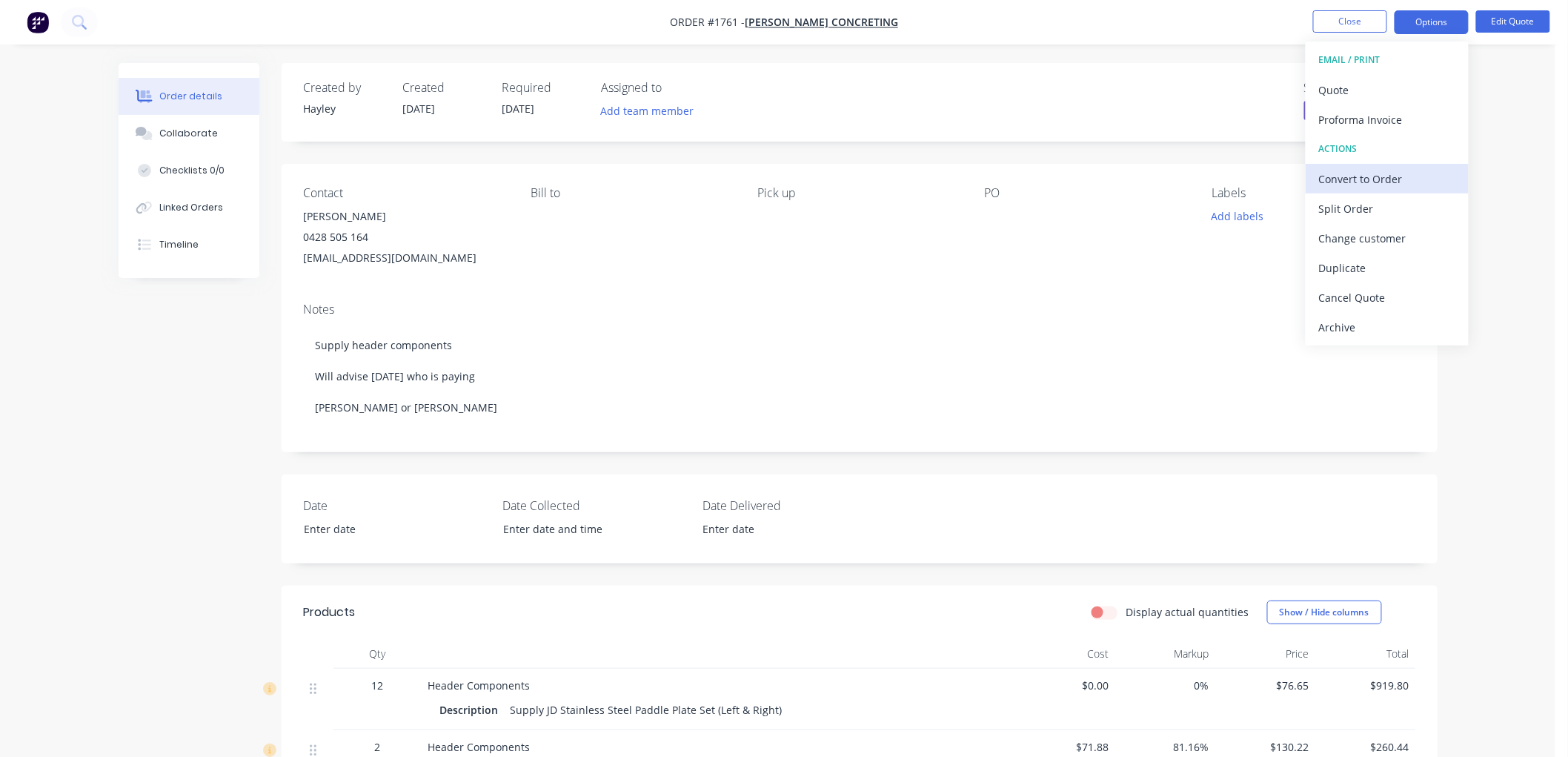
click at [1389, 175] on div "Convert to Order" at bounding box center [1387, 178] width 136 height 22
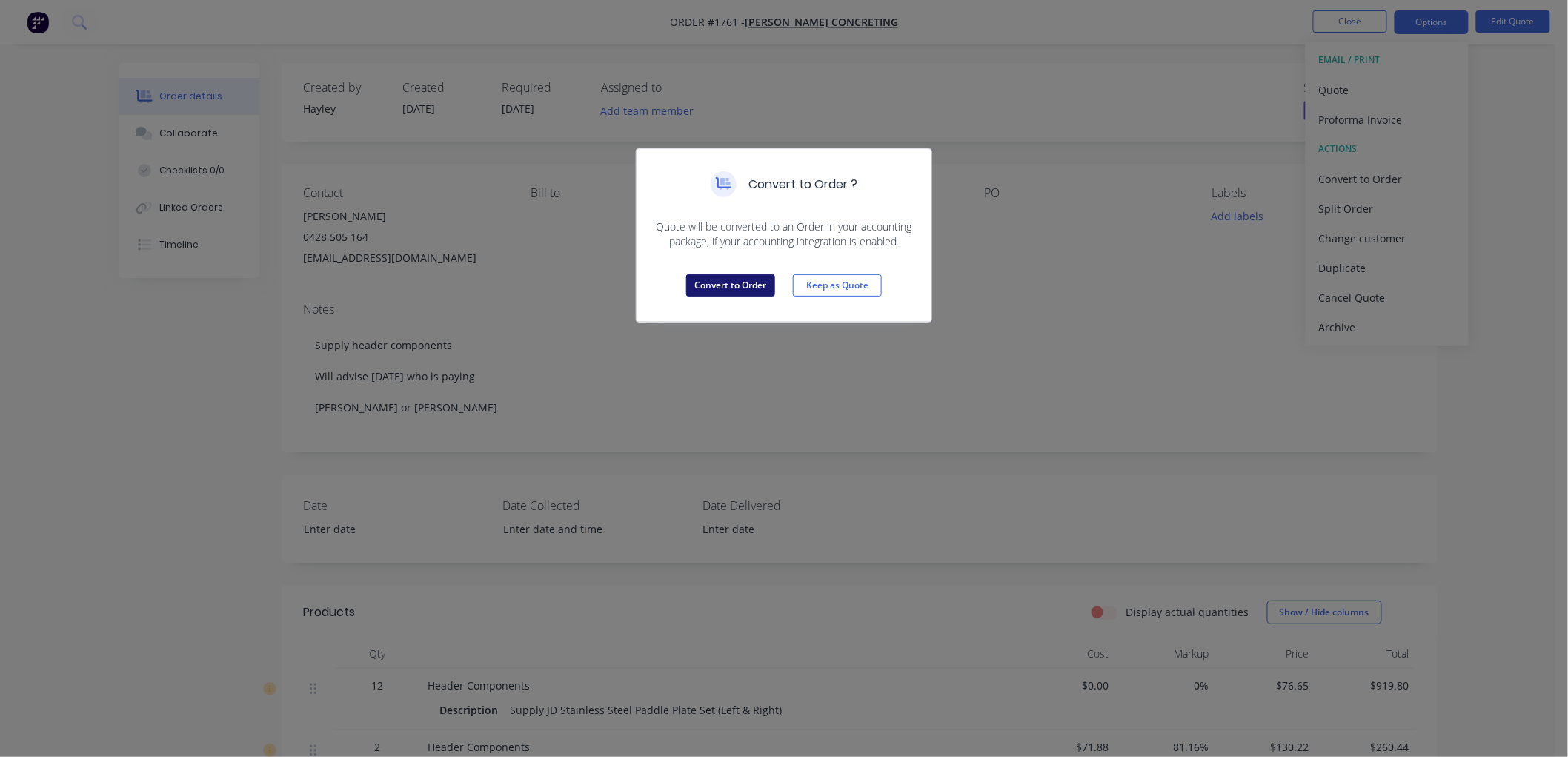
click at [728, 283] on button "Convert to Order" at bounding box center [731, 285] width 89 height 22
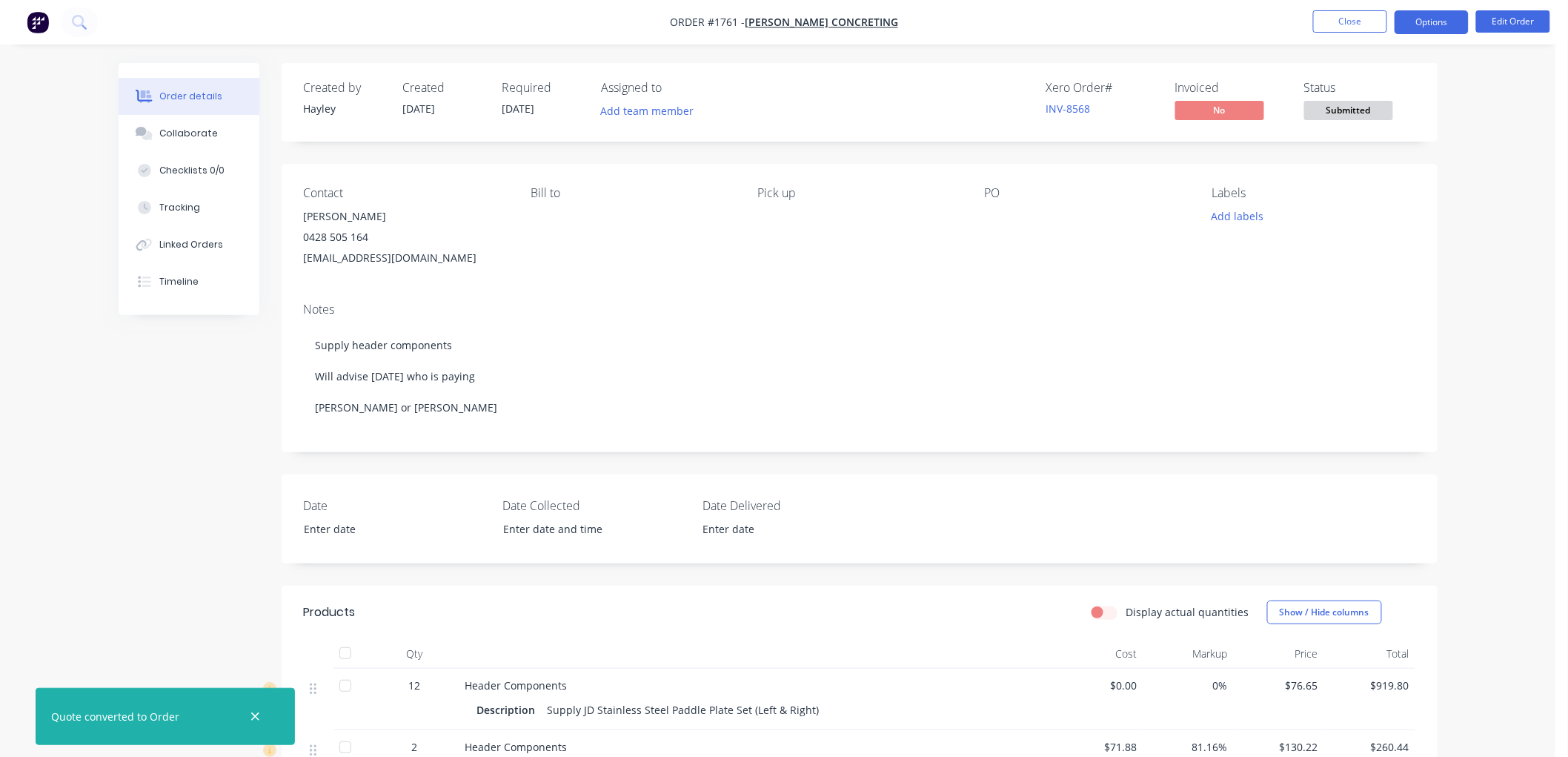
click at [1431, 25] on button "Options" at bounding box center [1432, 22] width 74 height 24
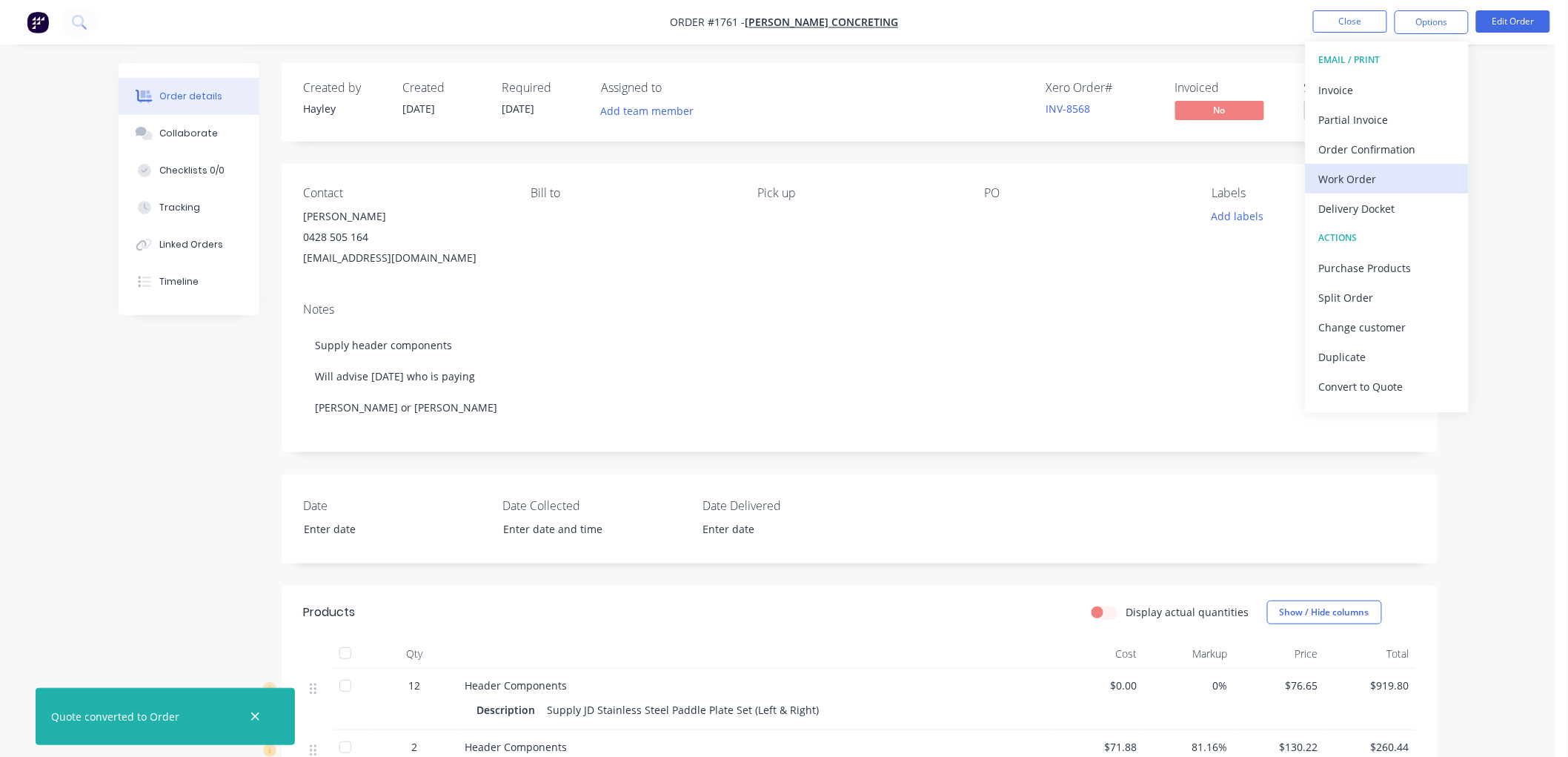
click at [1374, 169] on div "Work Order" at bounding box center [1387, 178] width 136 height 22
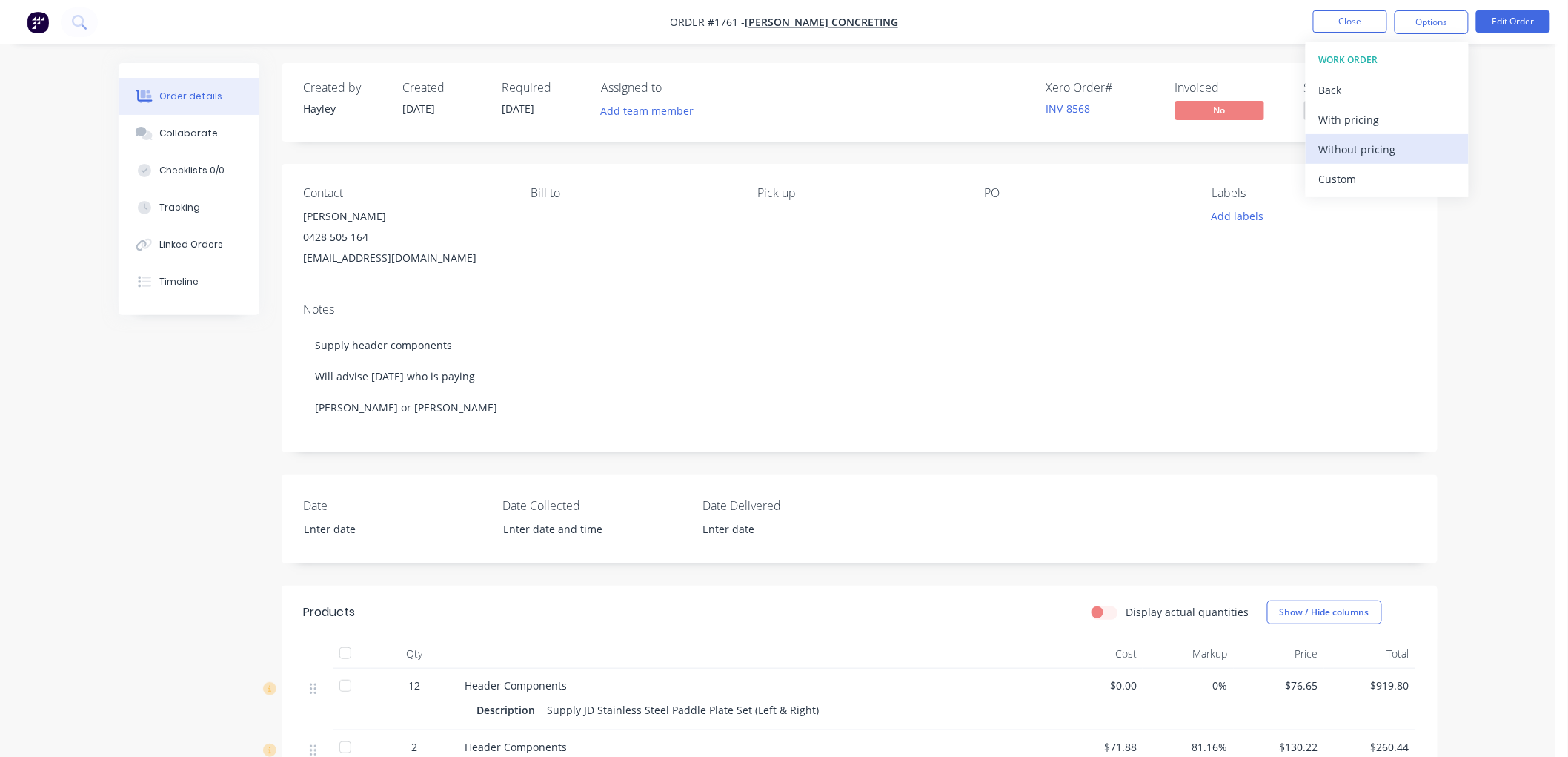
click at [1376, 146] on div "Without pricing" at bounding box center [1387, 149] width 136 height 22
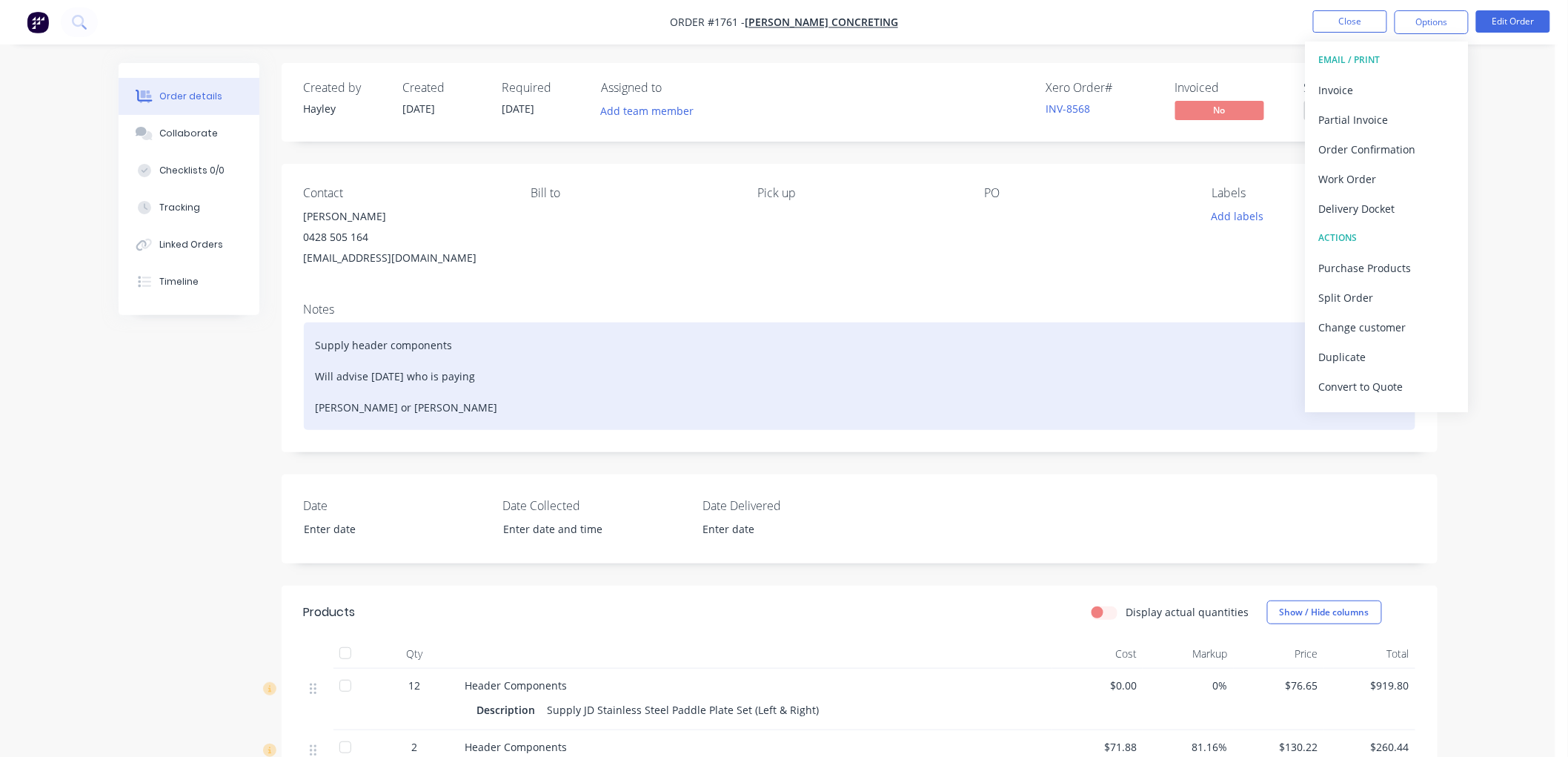
click at [405, 343] on div "Supply header components Will advise [DATE] who is paying [PERSON_NAME] or [PER…" at bounding box center [859, 376] width 1111 height 108
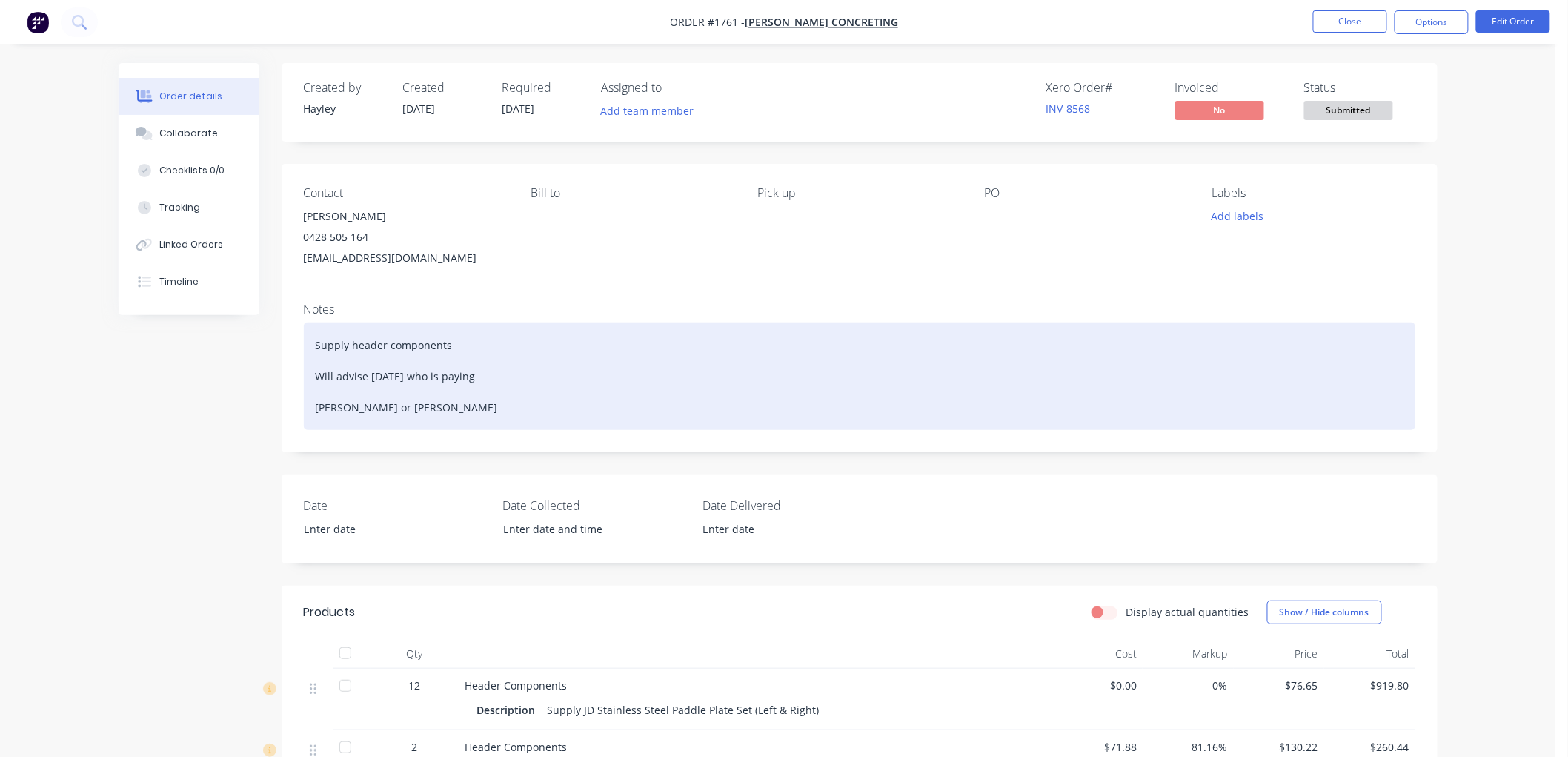
click at [472, 329] on div "Supply header components Will advise [DATE] who is paying [PERSON_NAME] or [PER…" at bounding box center [859, 376] width 1111 height 108
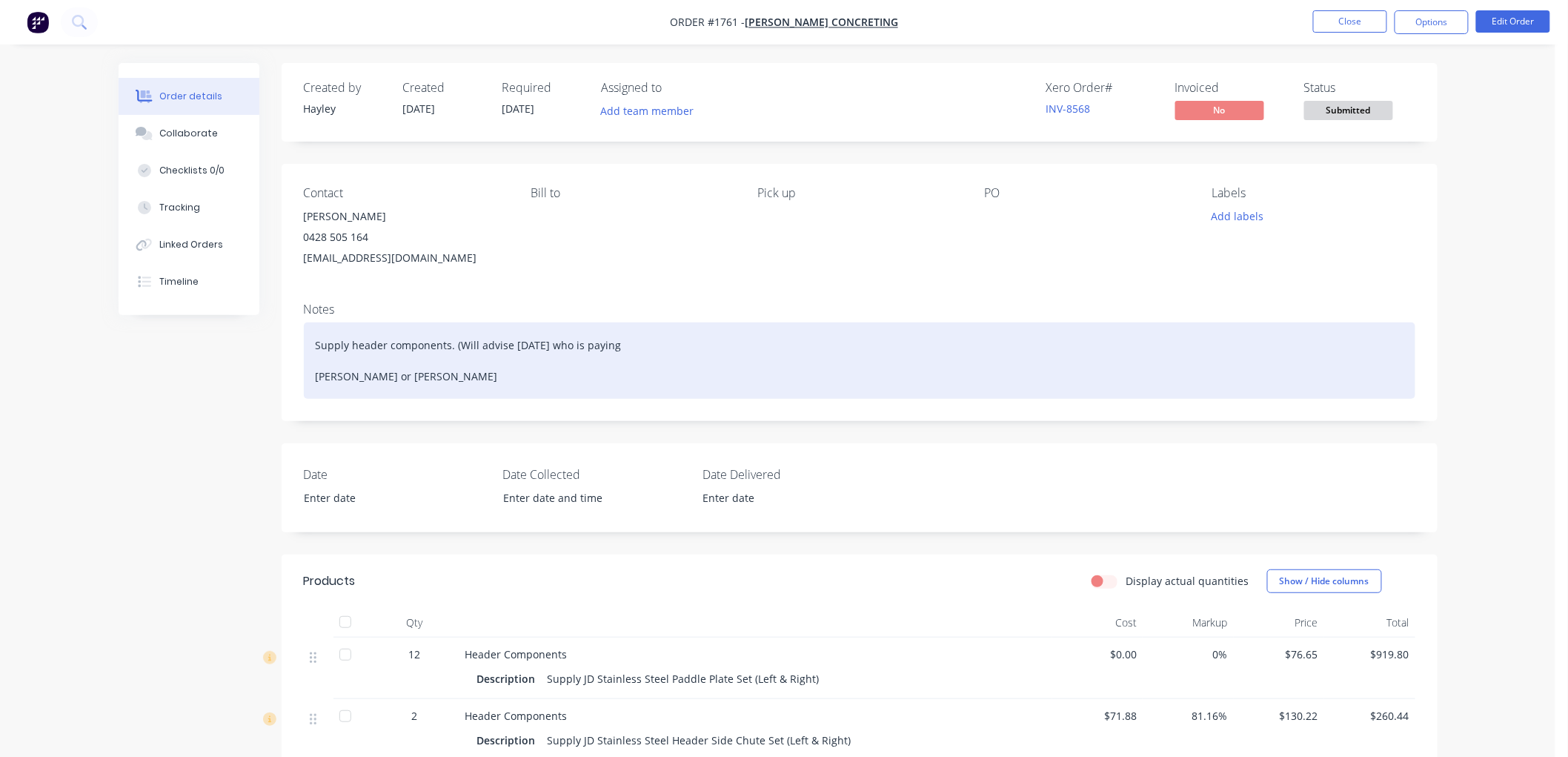
click at [636, 349] on div "Supply header components. (Will advise [DATE] who is paying [PERSON_NAME] or [P…" at bounding box center [859, 361] width 1111 height 76
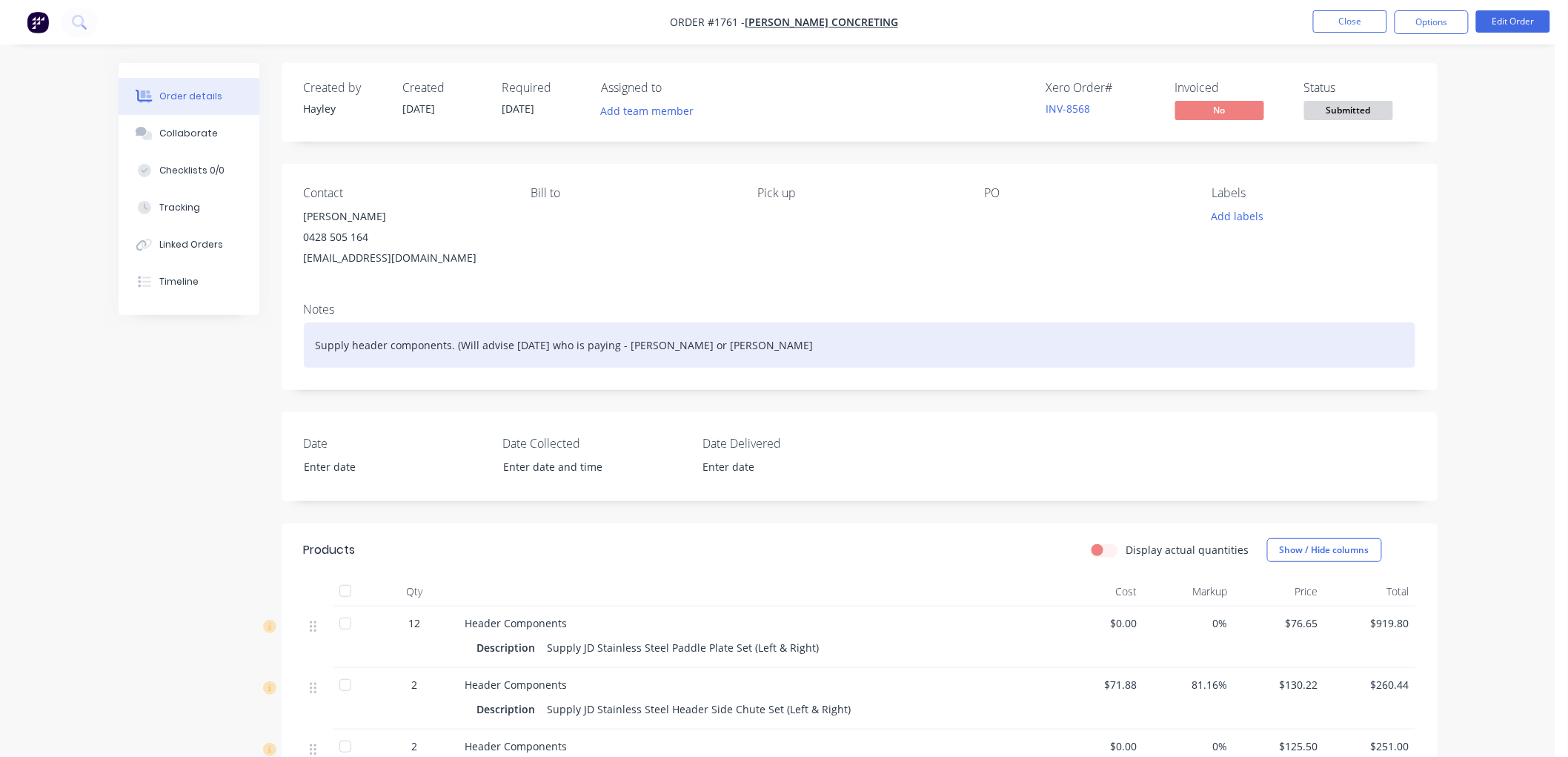
click at [791, 352] on div "Supply header components. (Will advise [DATE] who is paying - [PERSON_NAME] or …" at bounding box center [859, 345] width 1111 height 45
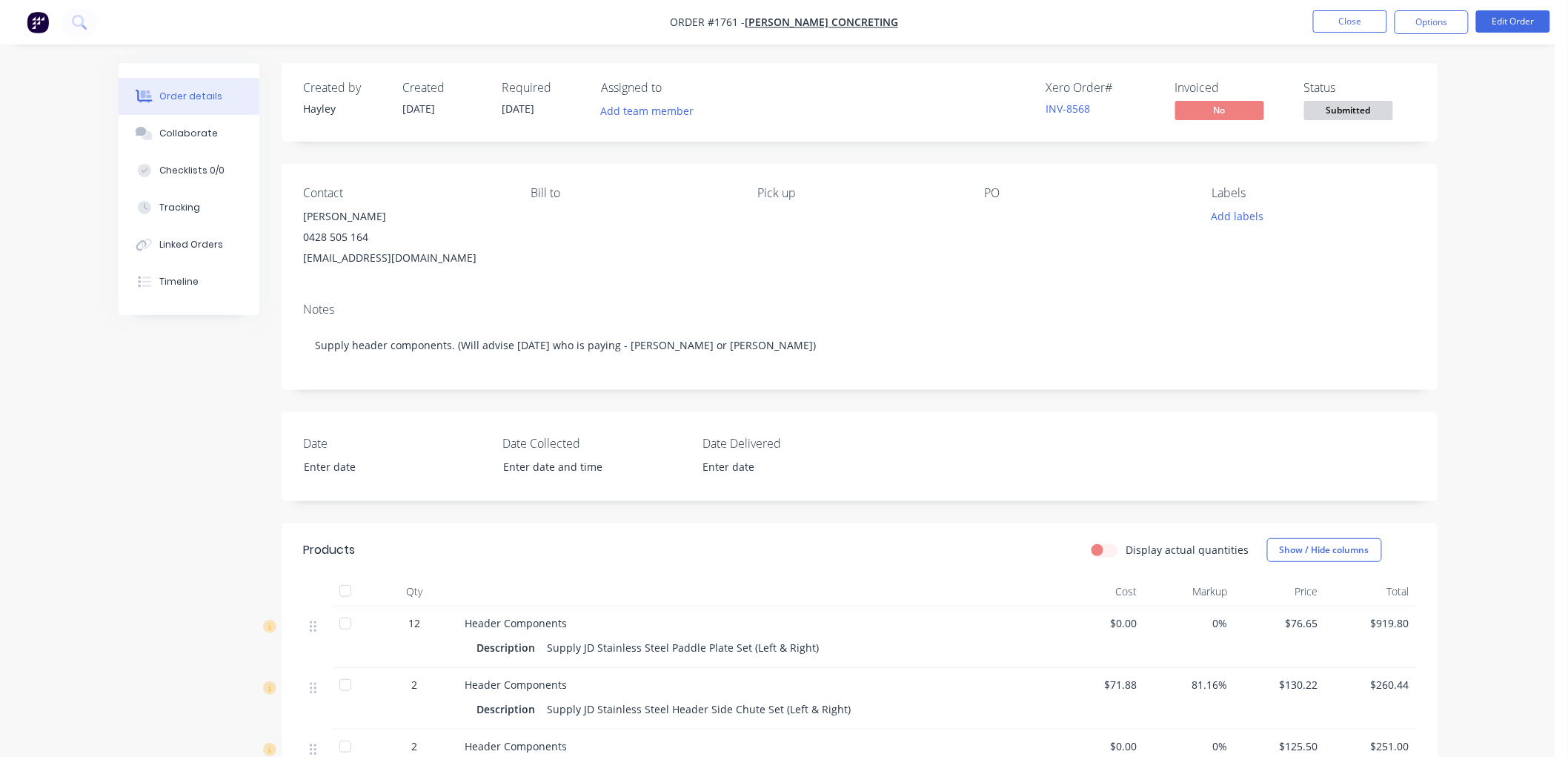
click at [611, 273] on div "Contact [PERSON_NAME] [PHONE_NUMBER] [EMAIL_ADDRESS][DOMAIN_NAME] [PERSON_NAME]…" at bounding box center [859, 227] width 1156 height 127
click at [1461, 20] on button "Options" at bounding box center [1432, 22] width 74 height 24
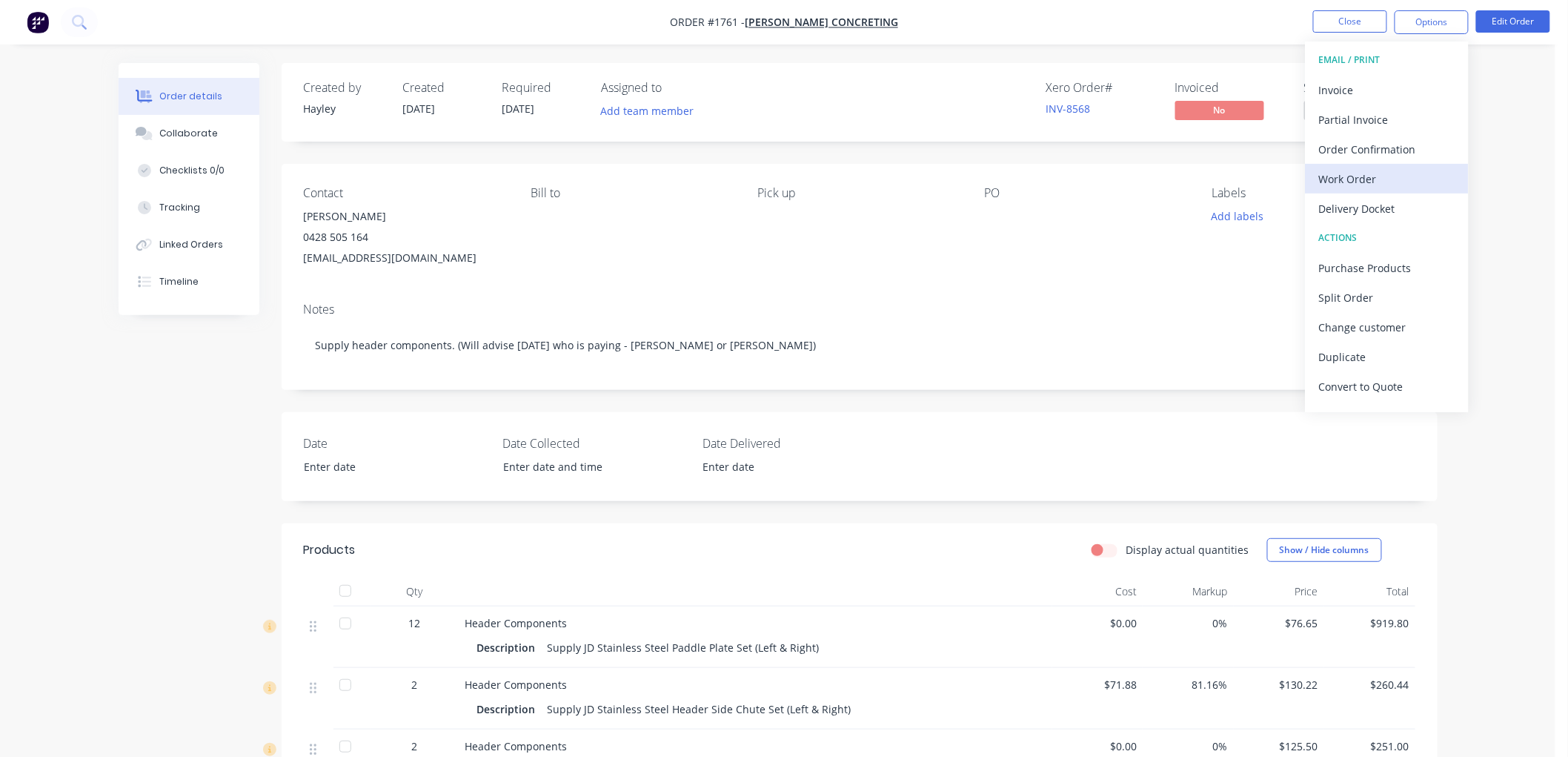
click at [1397, 182] on div "Work Order" at bounding box center [1387, 178] width 136 height 22
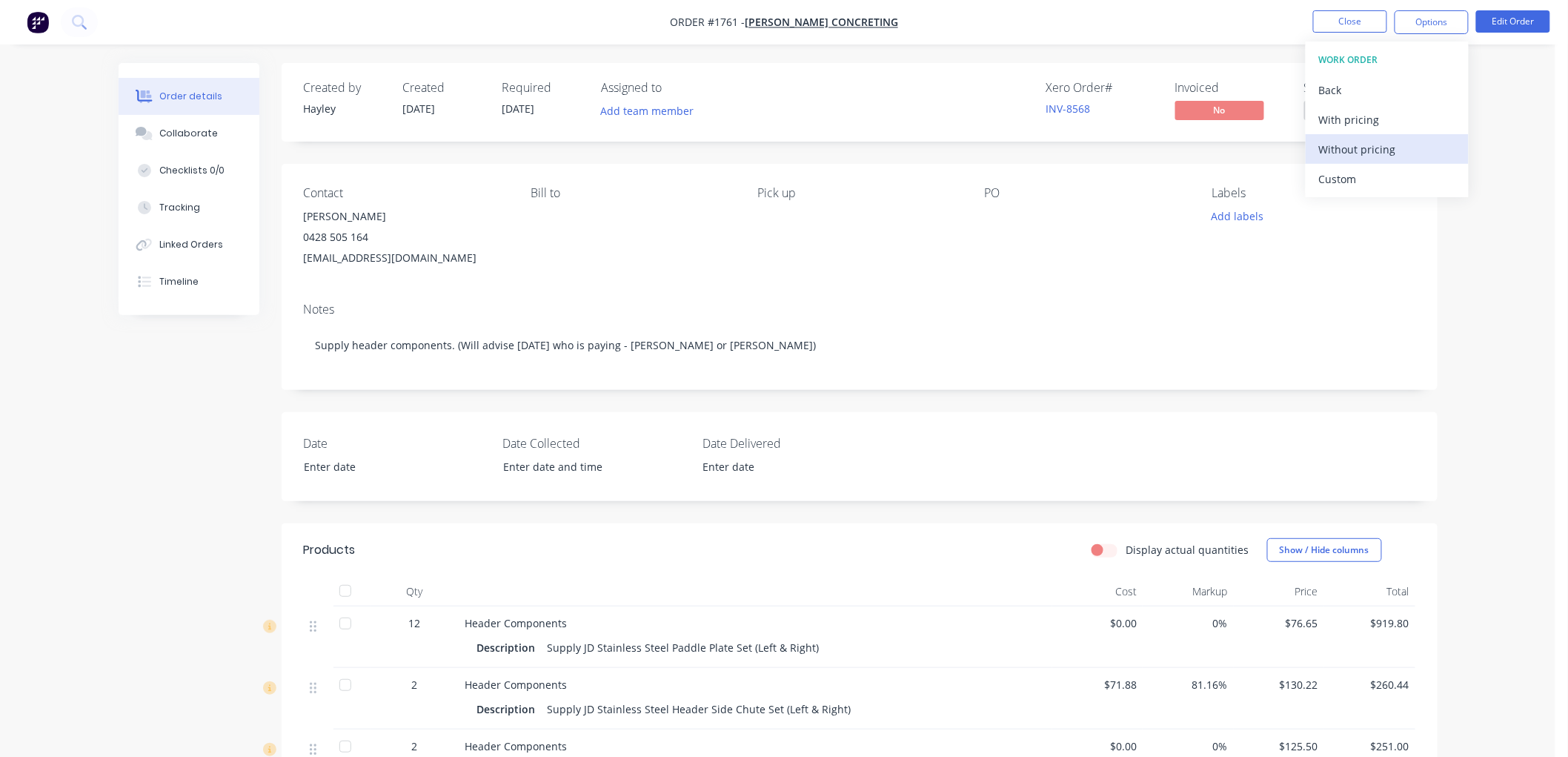
click at [1390, 143] on div "Without pricing" at bounding box center [1387, 149] width 136 height 22
click at [517, 113] on span "[DATE]" at bounding box center [519, 108] width 33 height 14
click at [523, 93] on div "Required" at bounding box center [543, 88] width 81 height 14
drag, startPoint x: 524, startPoint y: 106, endPoint x: 1162, endPoint y: 89, distance: 638.2
click at [526, 106] on span "[DATE]" at bounding box center [519, 108] width 33 height 14
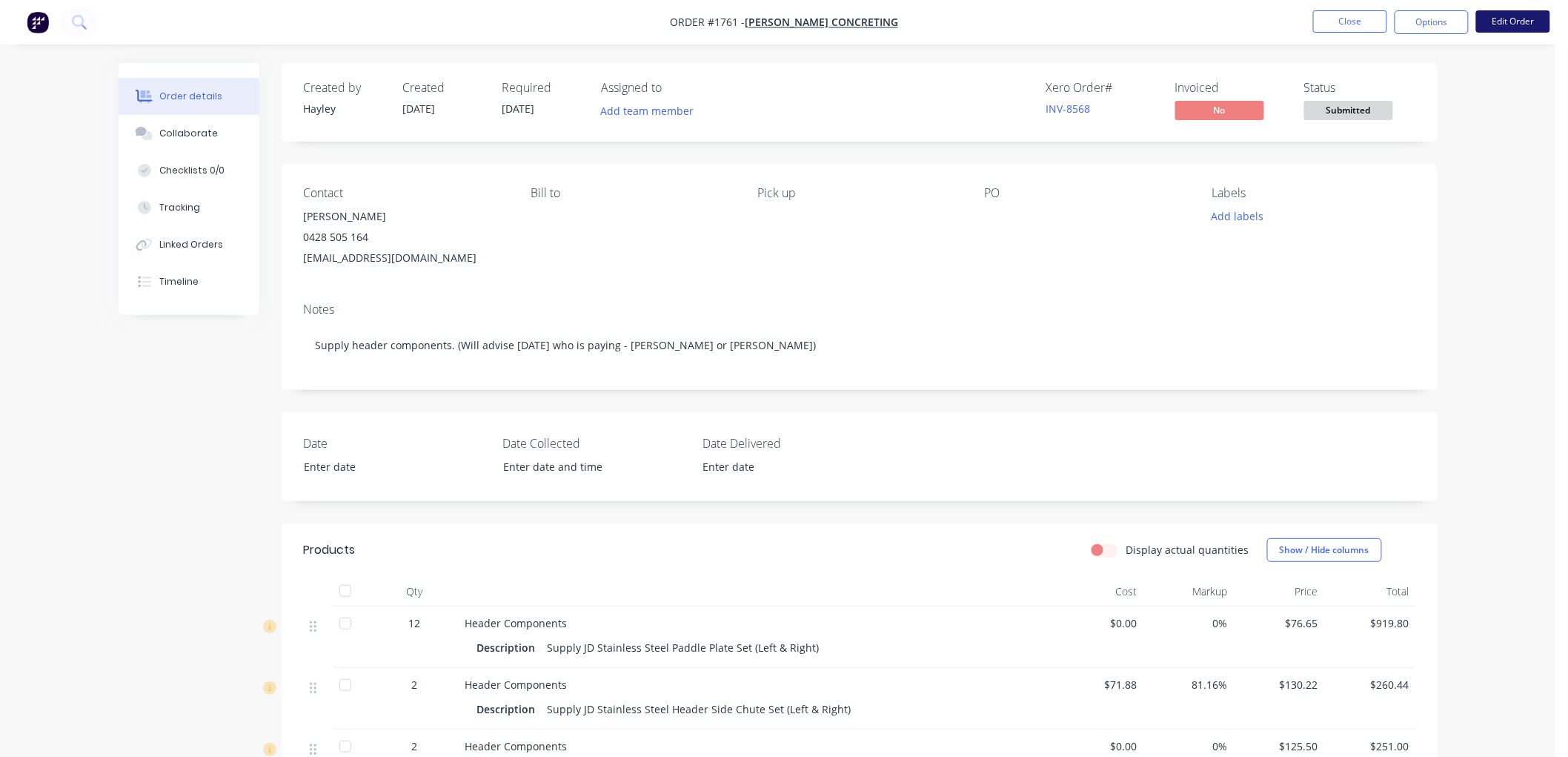
click at [1525, 24] on button "Edit Order" at bounding box center [1513, 22] width 74 height 22
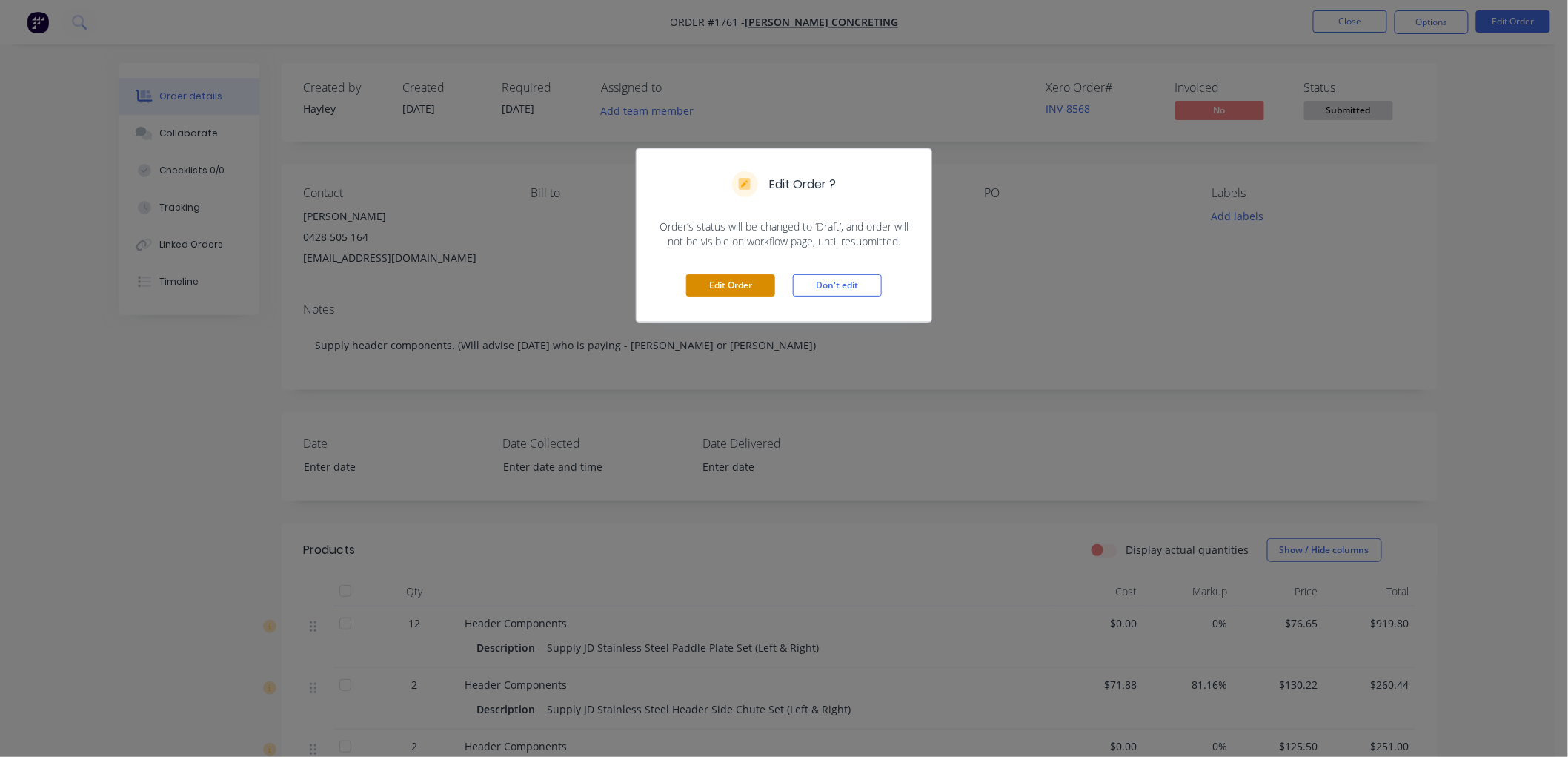
drag, startPoint x: 724, startPoint y: 286, endPoint x: 741, endPoint y: 289, distance: 17.3
click at [725, 284] on button "Edit Order" at bounding box center [731, 285] width 89 height 22
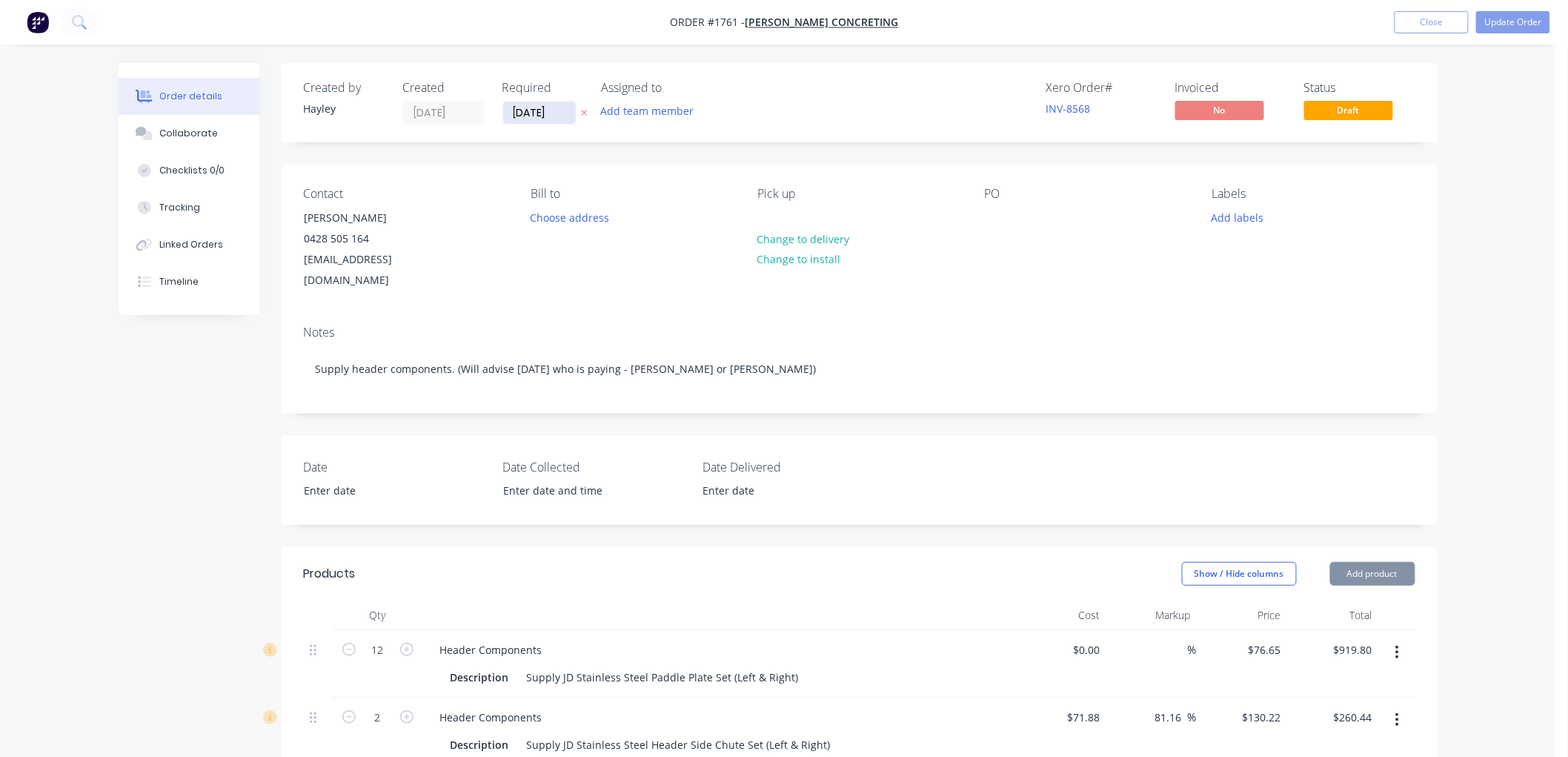
click at [531, 112] on input "[DATE]" at bounding box center [539, 112] width 73 height 22
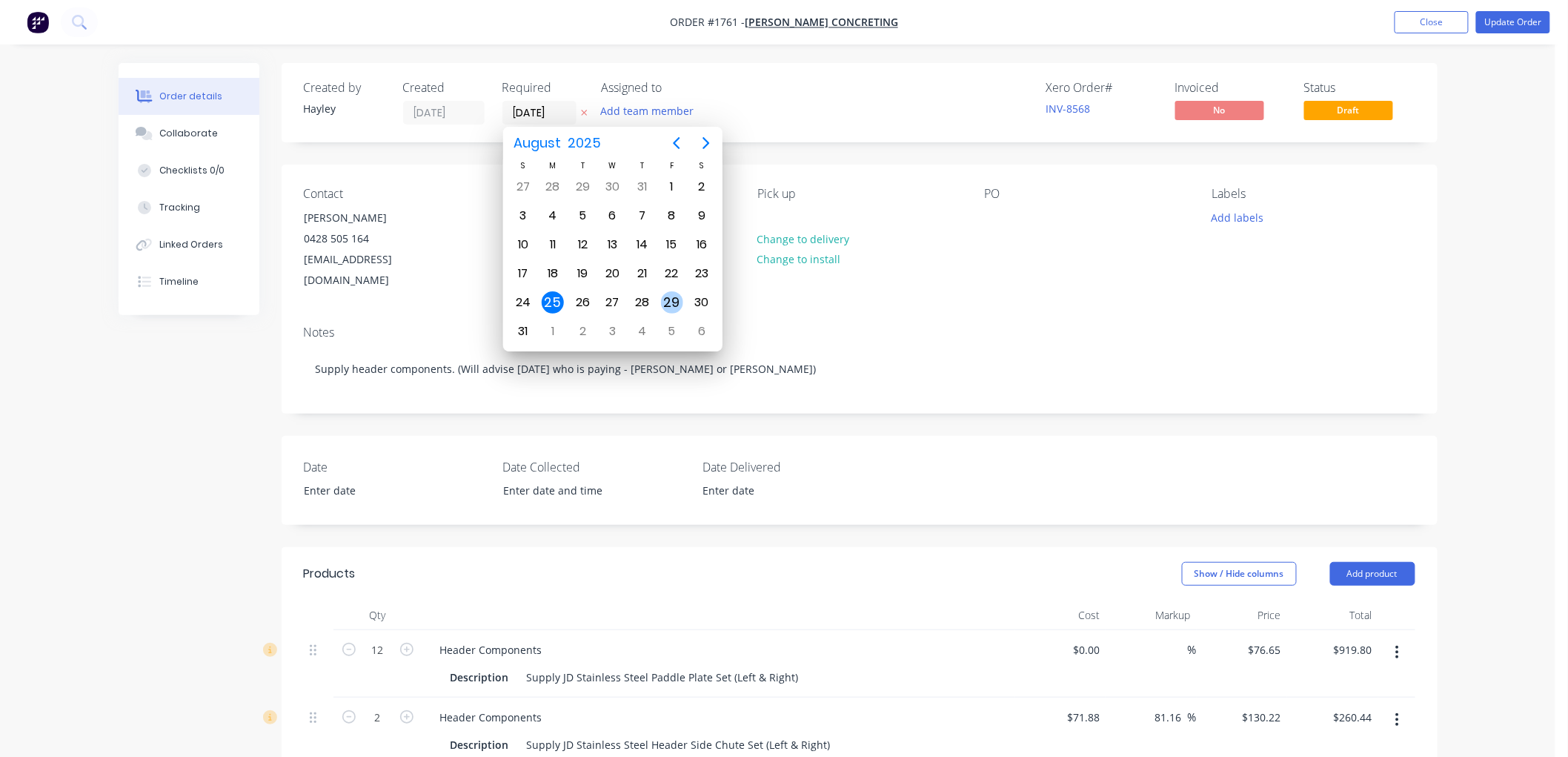
click at [668, 293] on div "29" at bounding box center [672, 303] width 22 height 22
type input "[DATE]"
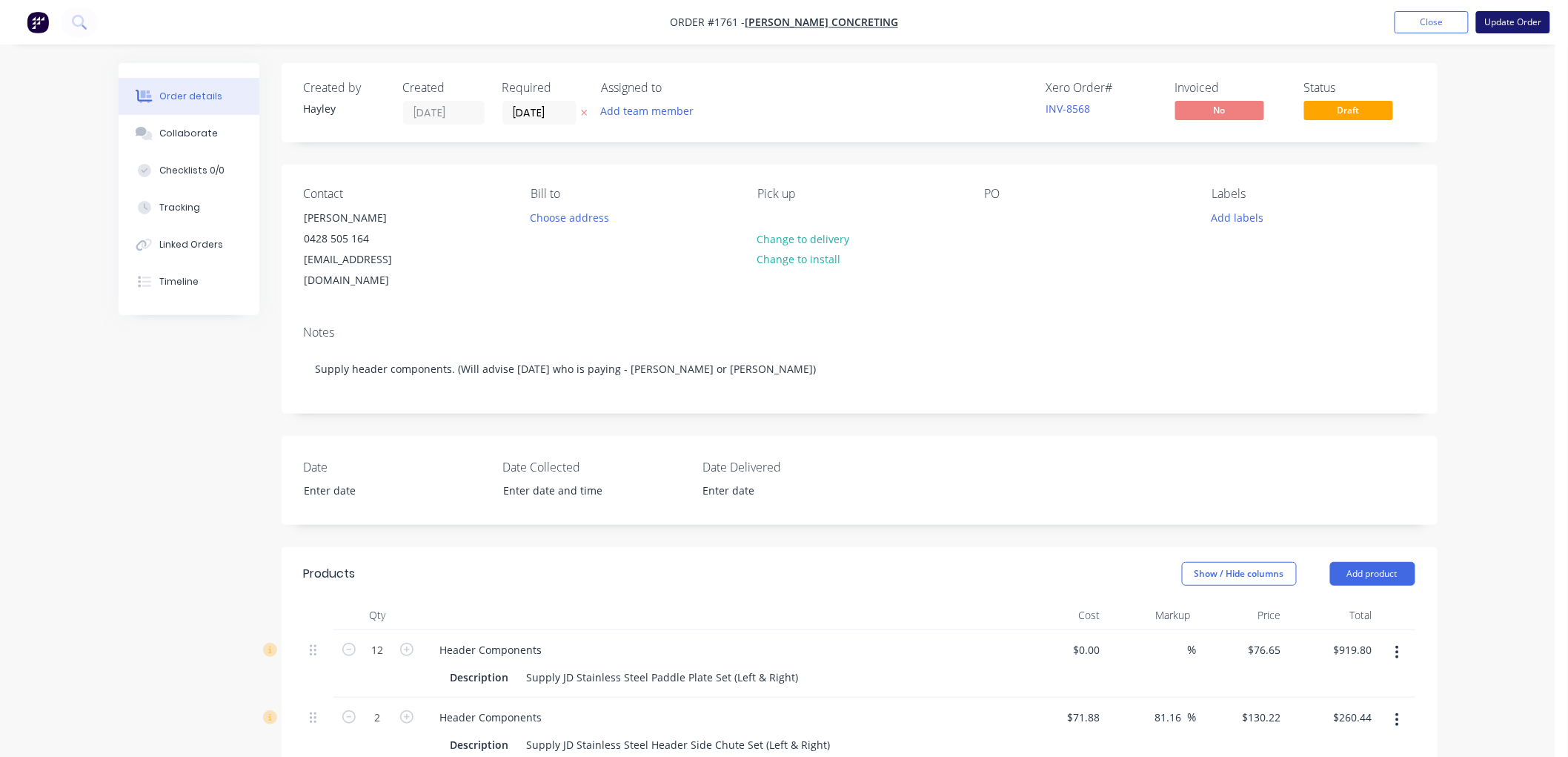
click at [1519, 22] on button "Update Order" at bounding box center [1513, 22] width 74 height 22
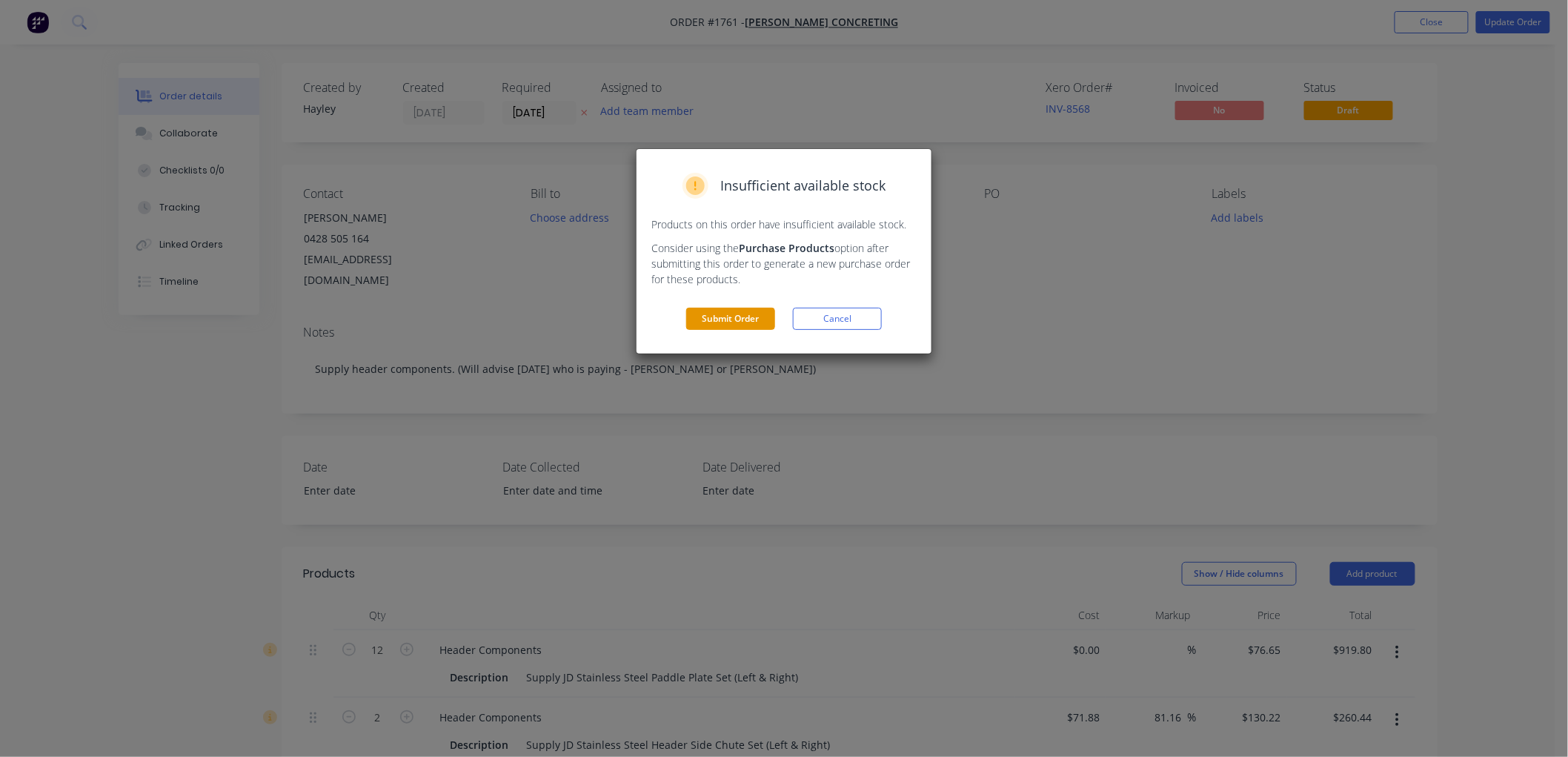
click at [735, 319] on button "Submit Order" at bounding box center [731, 319] width 89 height 22
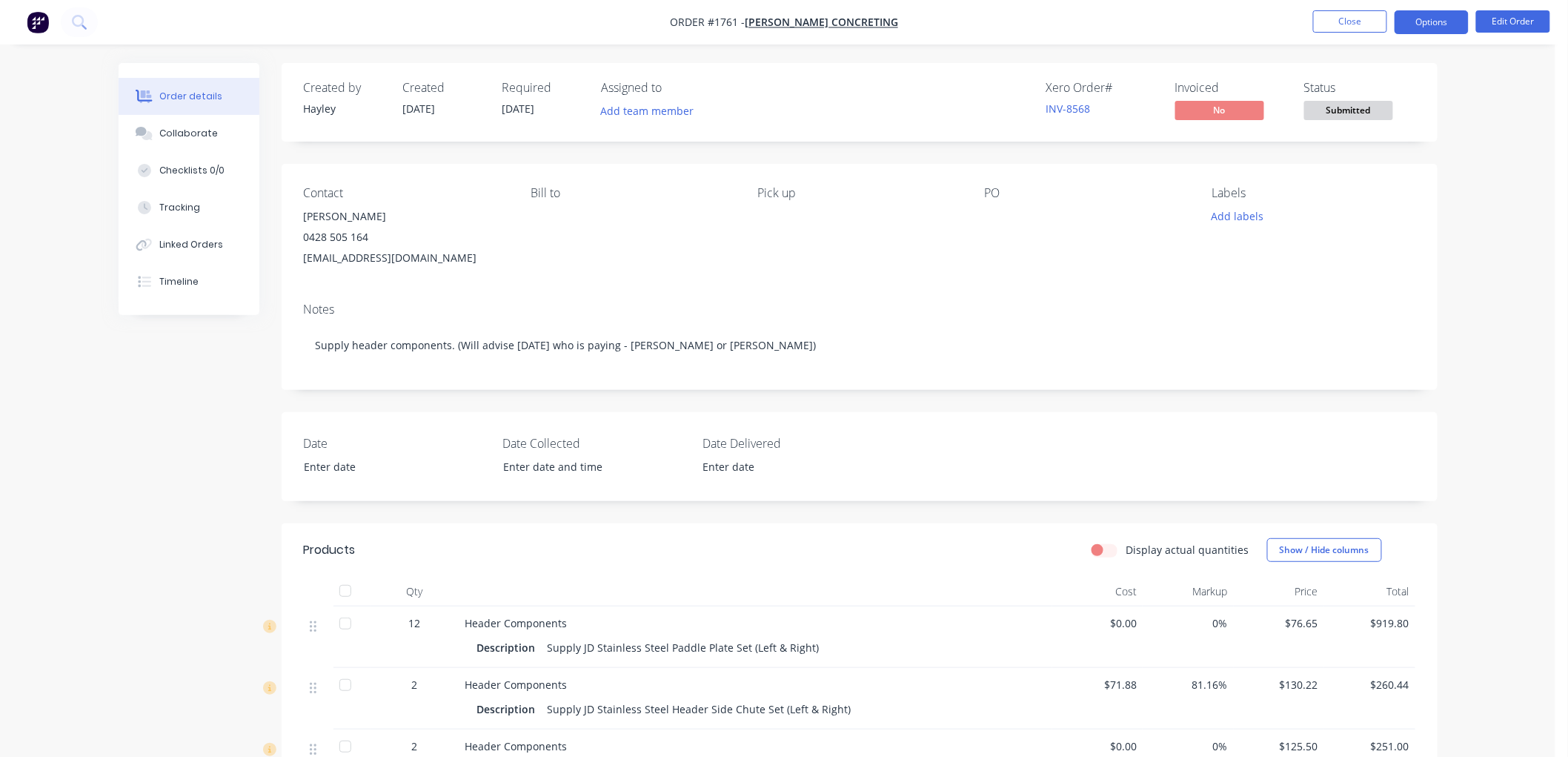
click at [1425, 23] on button "Options" at bounding box center [1432, 22] width 74 height 24
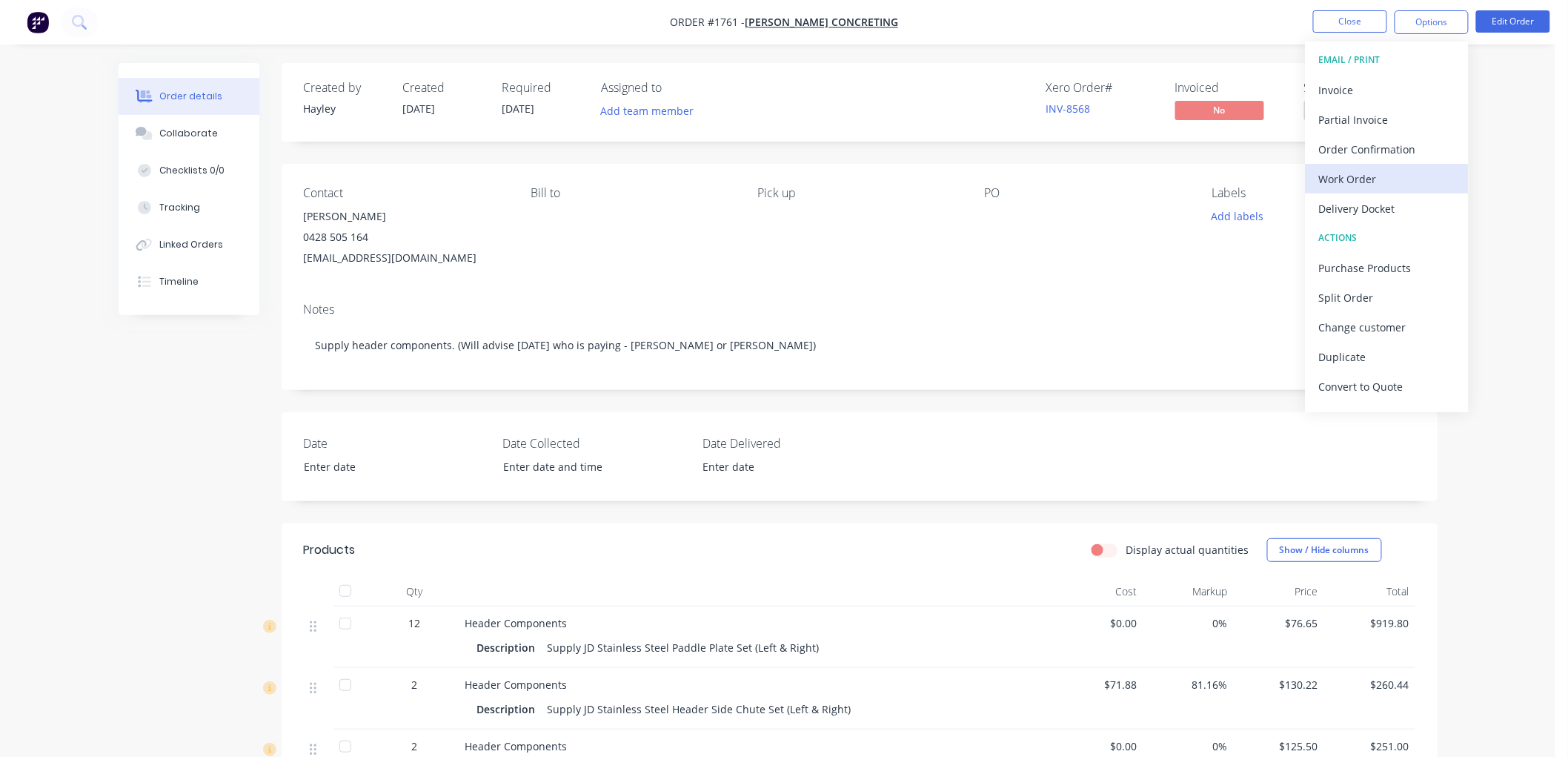
click at [1378, 188] on div "Work Order" at bounding box center [1387, 178] width 136 height 22
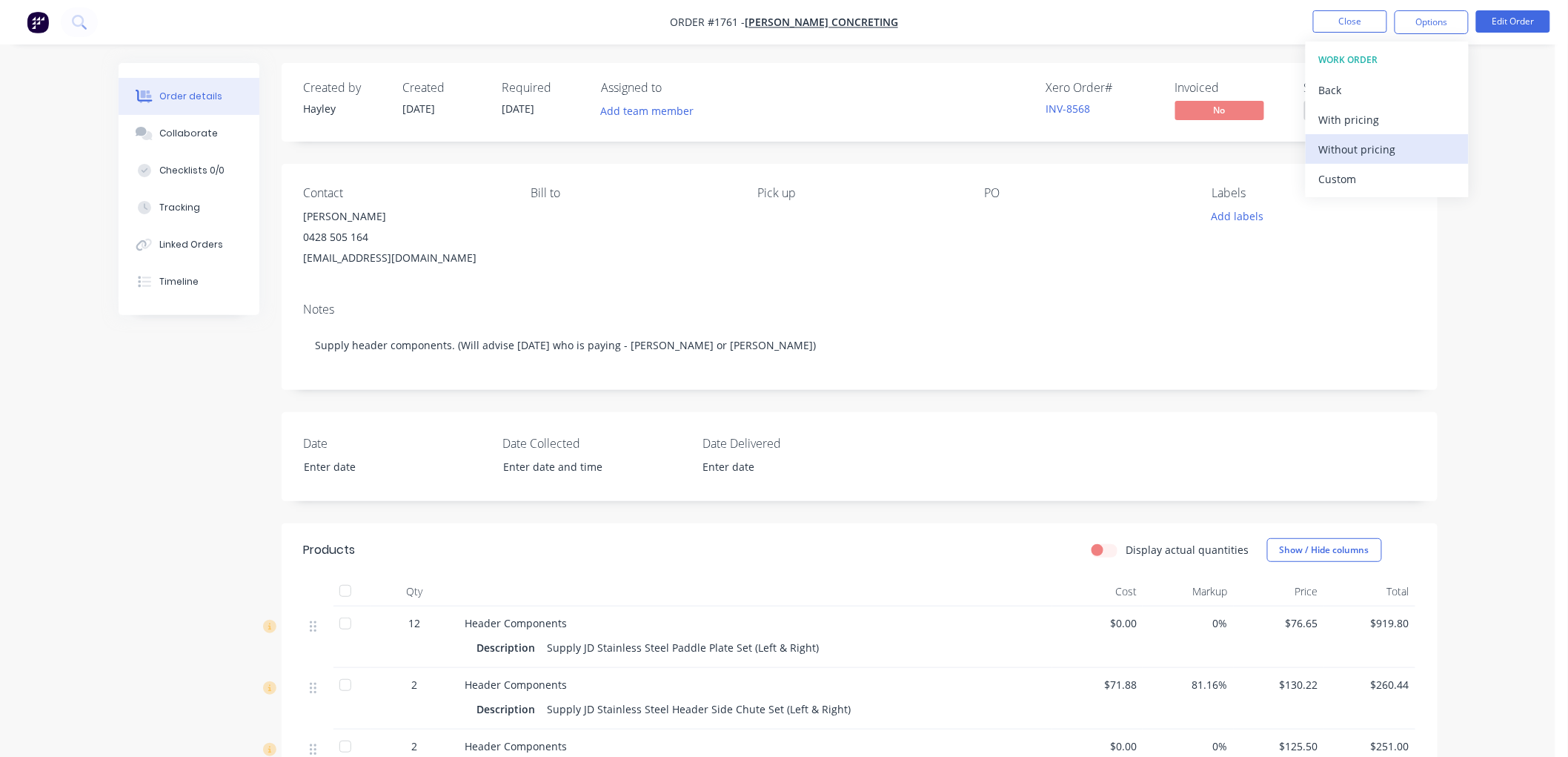
click at [1373, 148] on div "Without pricing" at bounding box center [1387, 149] width 136 height 22
click at [1345, 19] on button "Close" at bounding box center [1350, 22] width 74 height 22
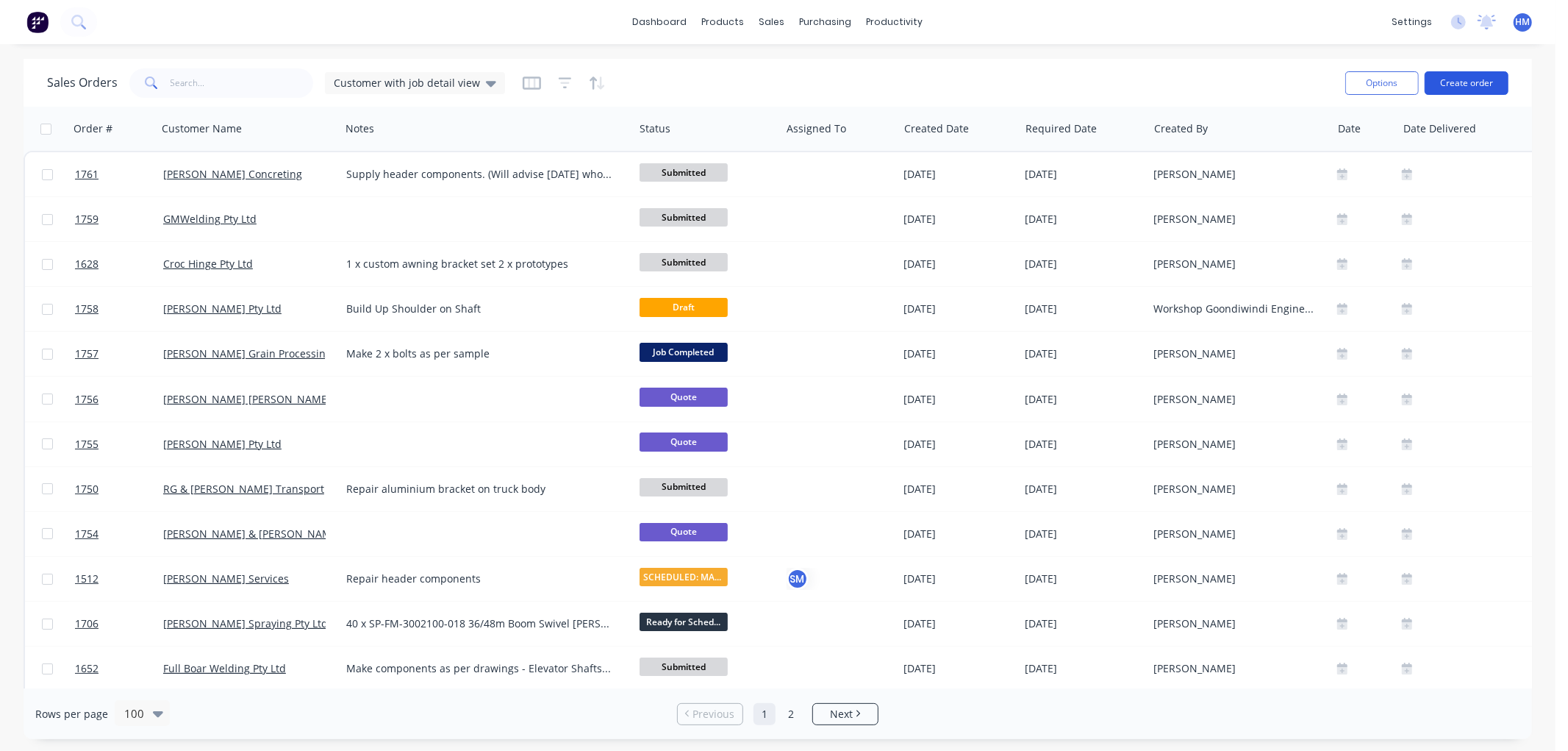
click at [1447, 77] on button "Create order" at bounding box center [1467, 83] width 84 height 24
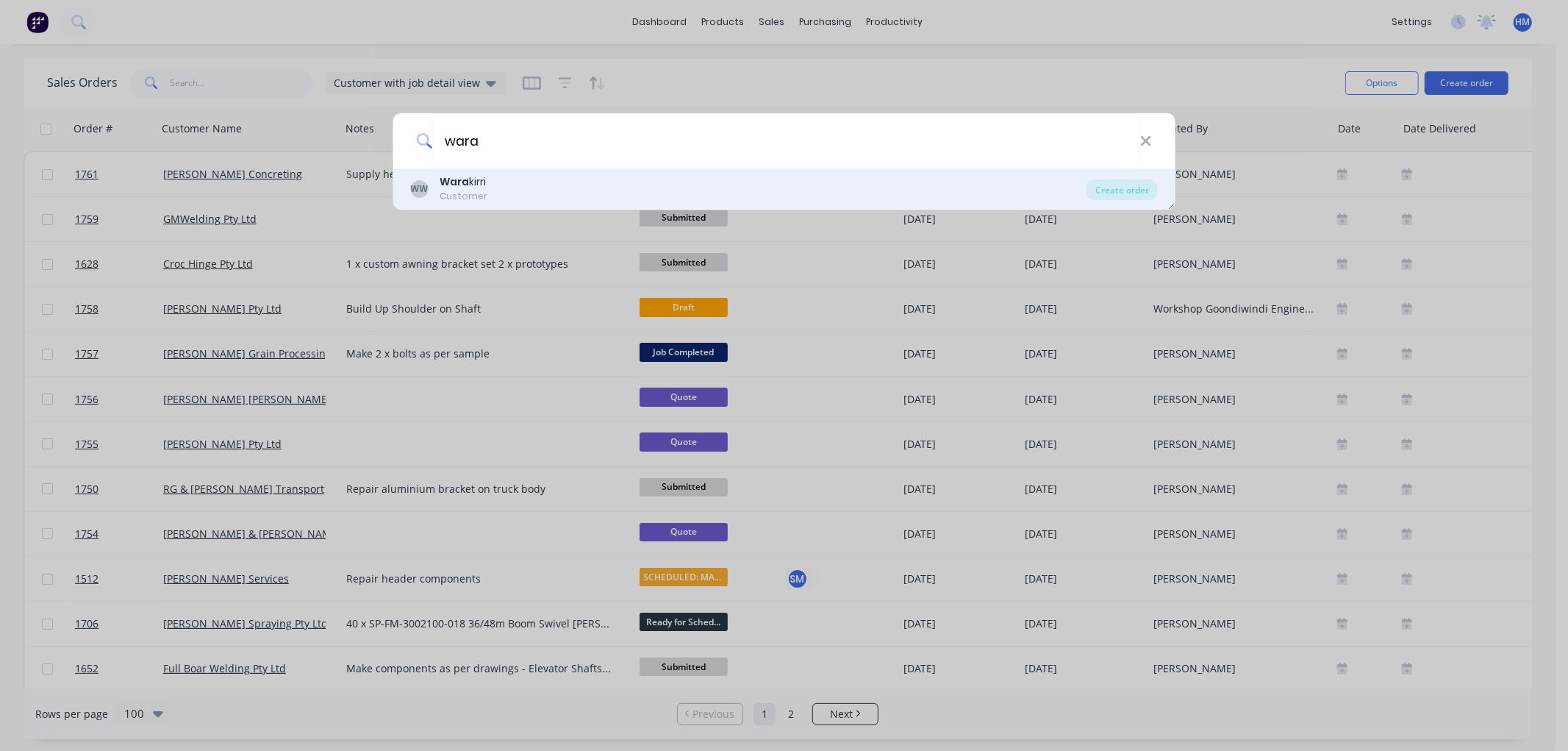
type input "wara"
click at [511, 190] on div "[PERSON_NAME] kirri Customer" at bounding box center [748, 188] width 677 height 28
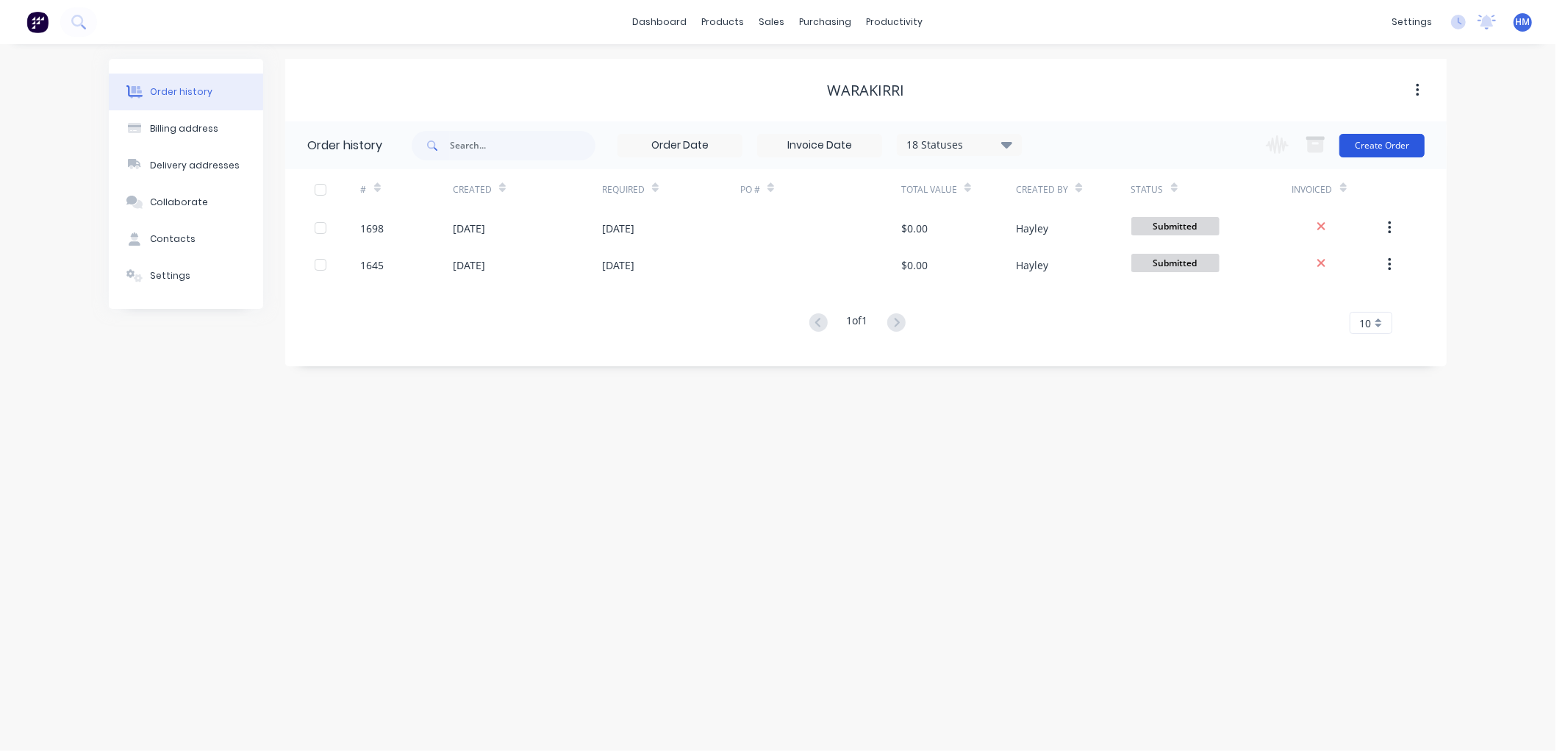
click at [1374, 142] on button "Create Order" at bounding box center [1382, 145] width 85 height 24
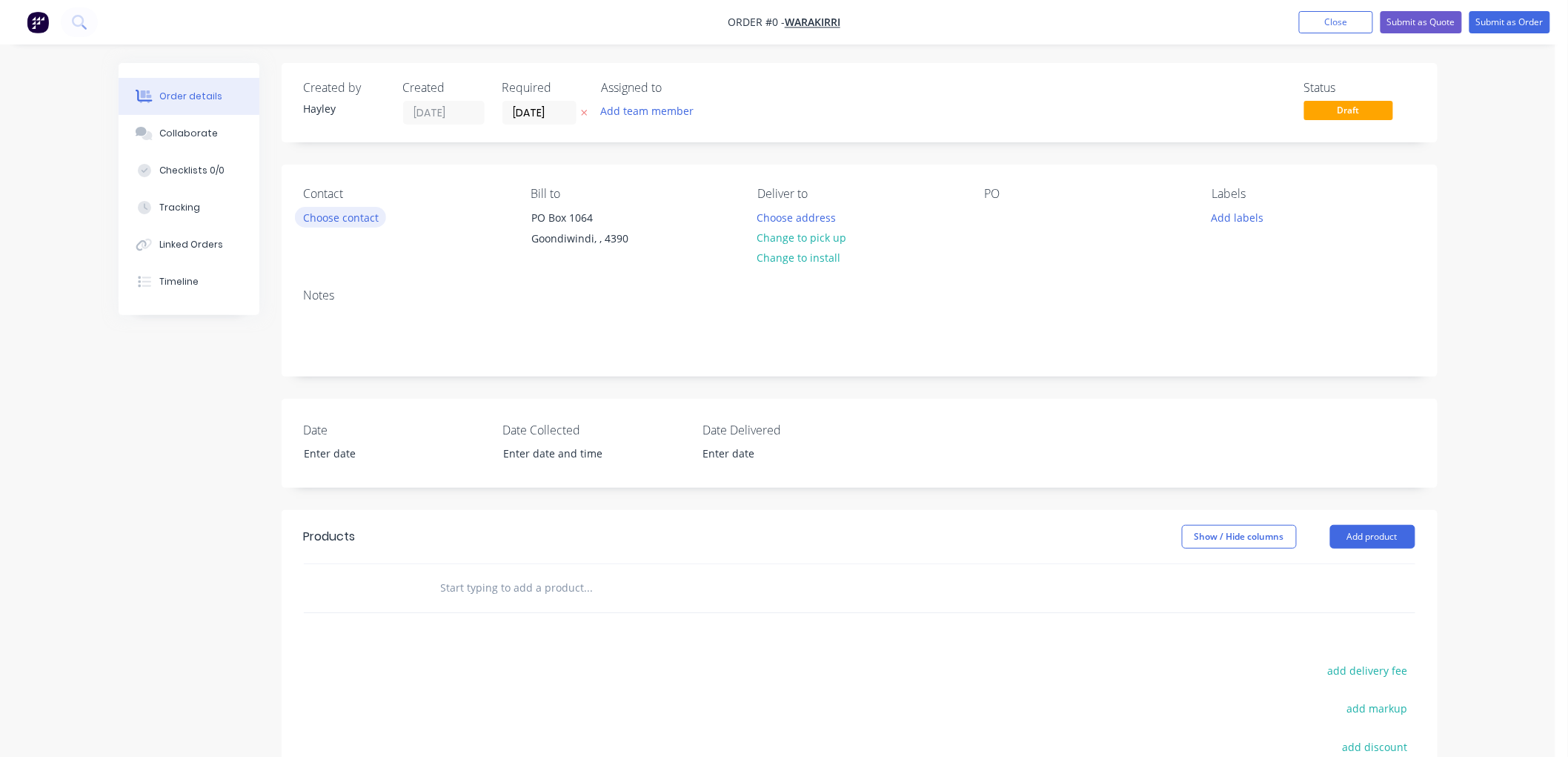
click at [378, 225] on button "Choose contact" at bounding box center [340, 217] width 91 height 20
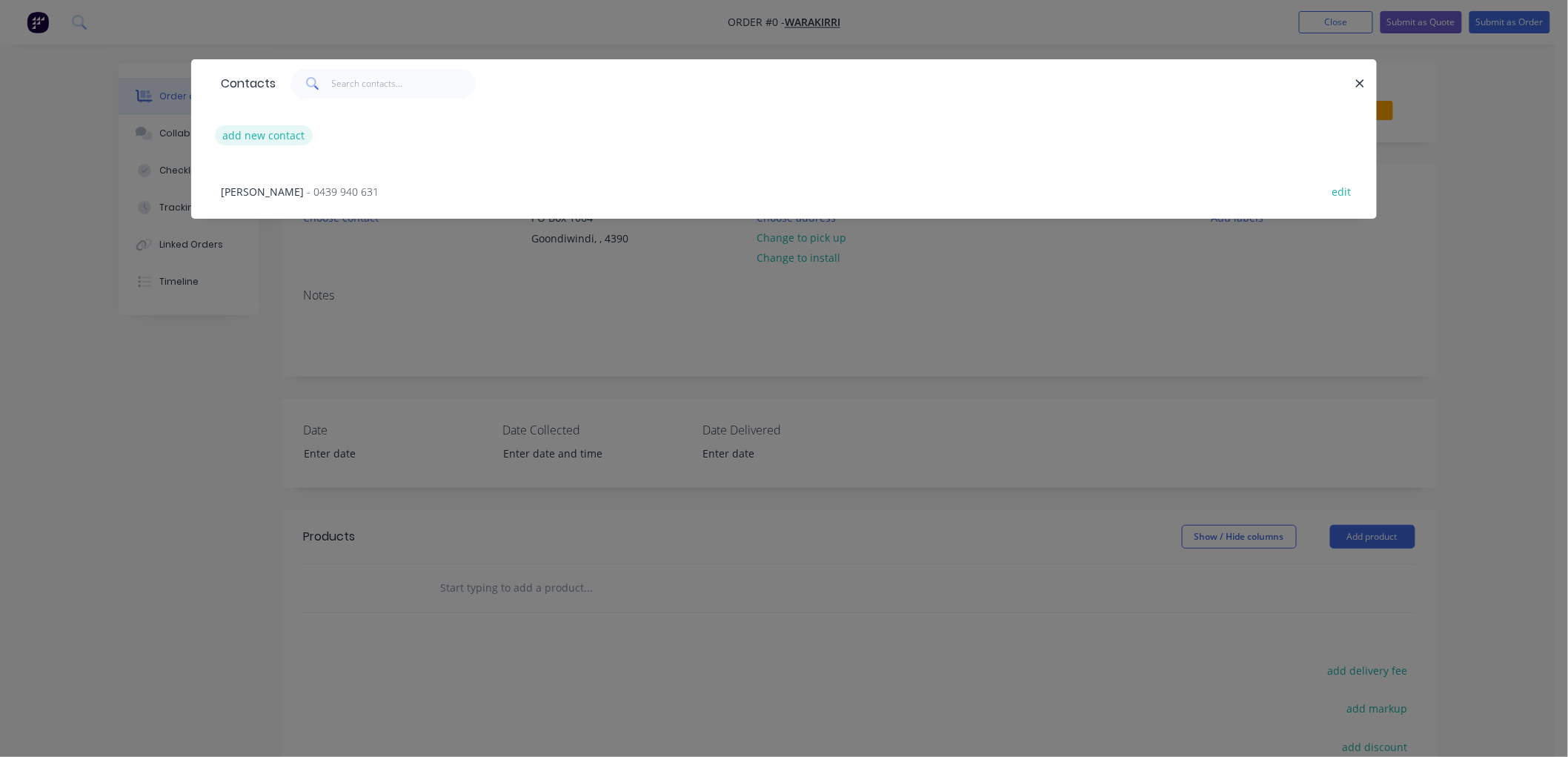
click at [272, 125] on button "add new contact" at bounding box center [264, 135] width 98 height 20
select select "AU"
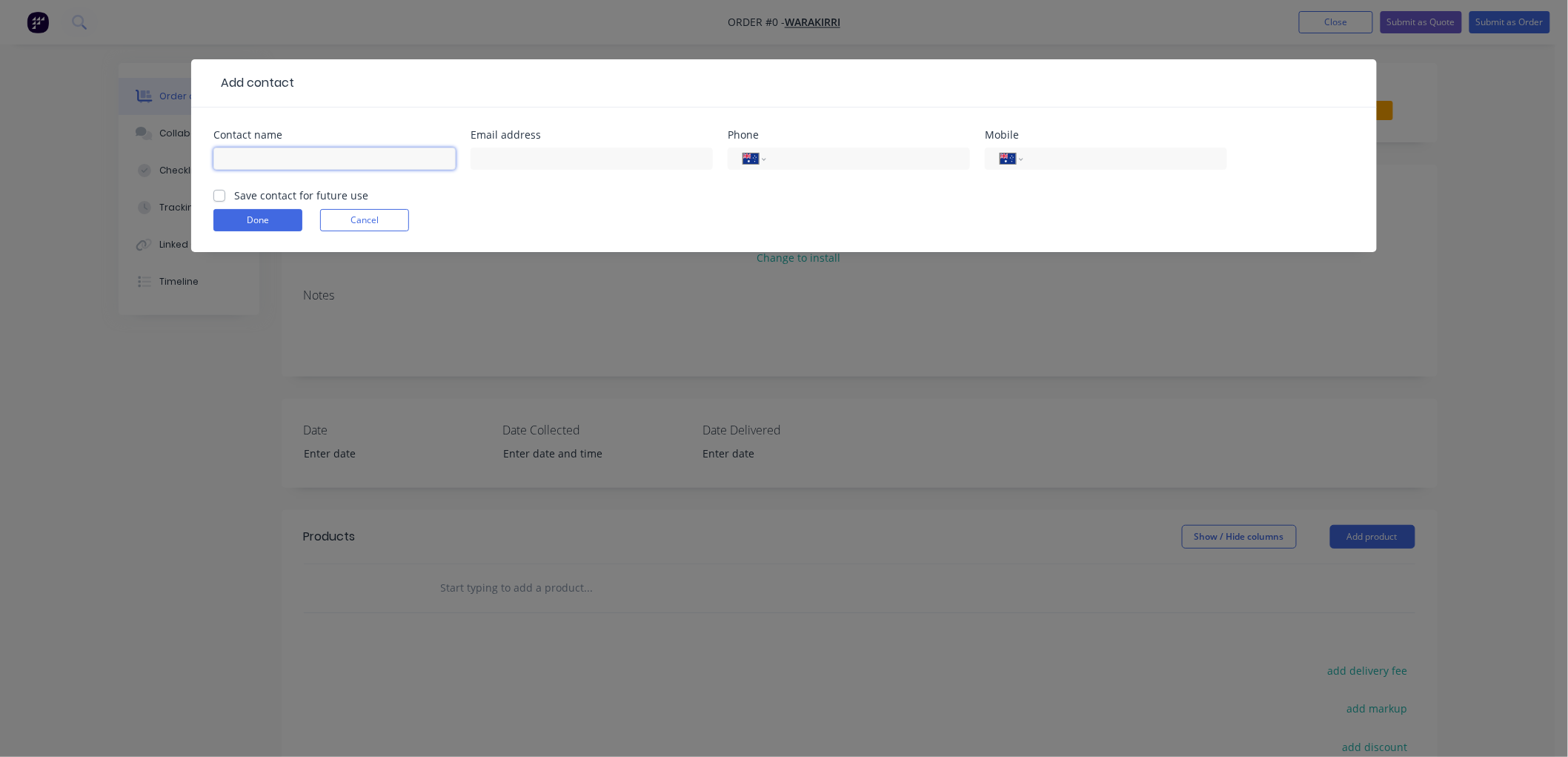
click at [302, 167] on input "text" at bounding box center [335, 159] width 242 height 22
type input "[PERSON_NAME]"
type input "0409 030 254"
click at [234, 194] on label "Save contact for future use" at bounding box center [301, 195] width 134 height 16
click at [224, 194] on input "Save contact for future use" at bounding box center [219, 194] width 12 height 14
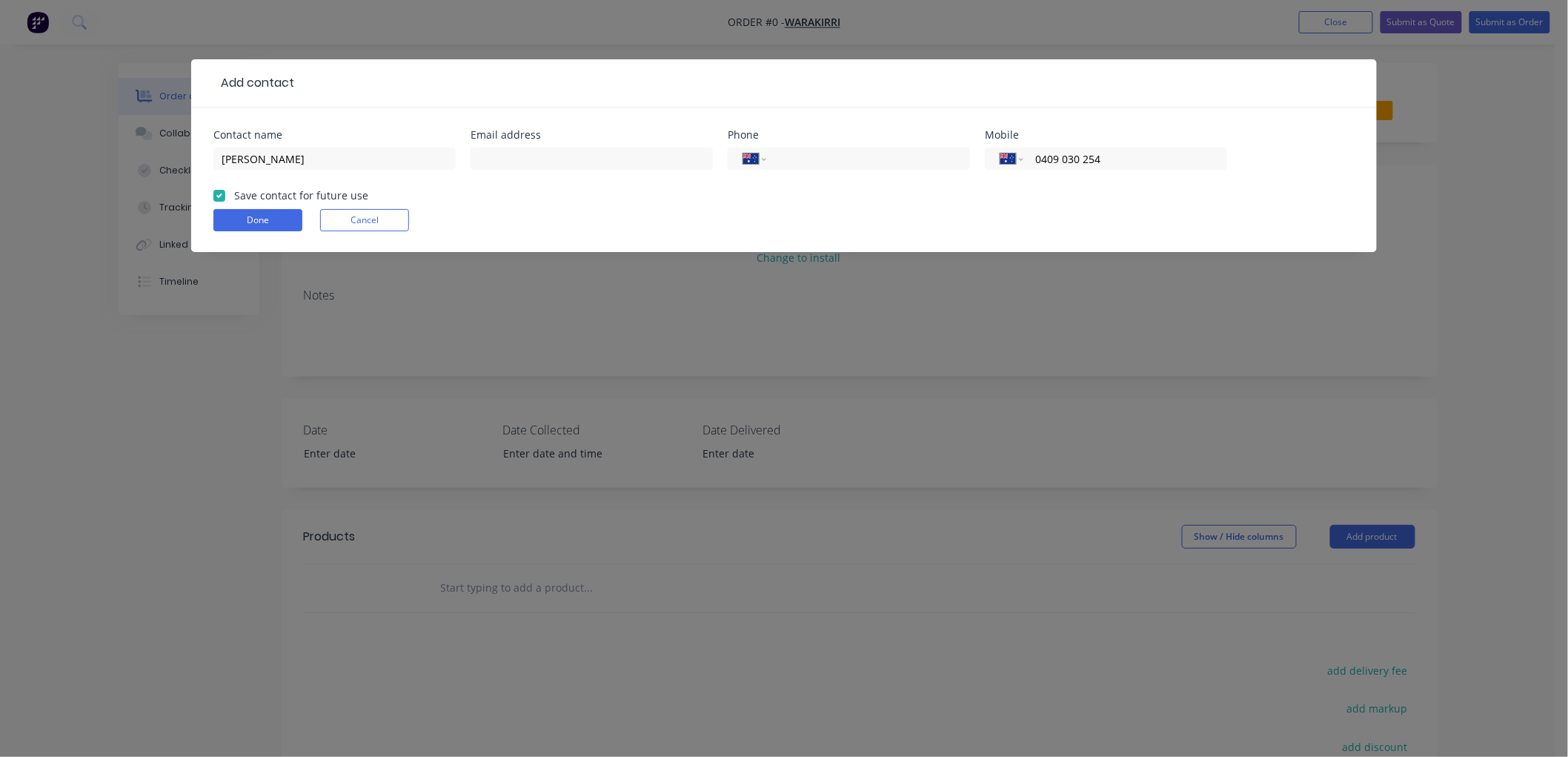
checkbox input "true"
click at [237, 211] on button "Done" at bounding box center [258, 220] width 89 height 22
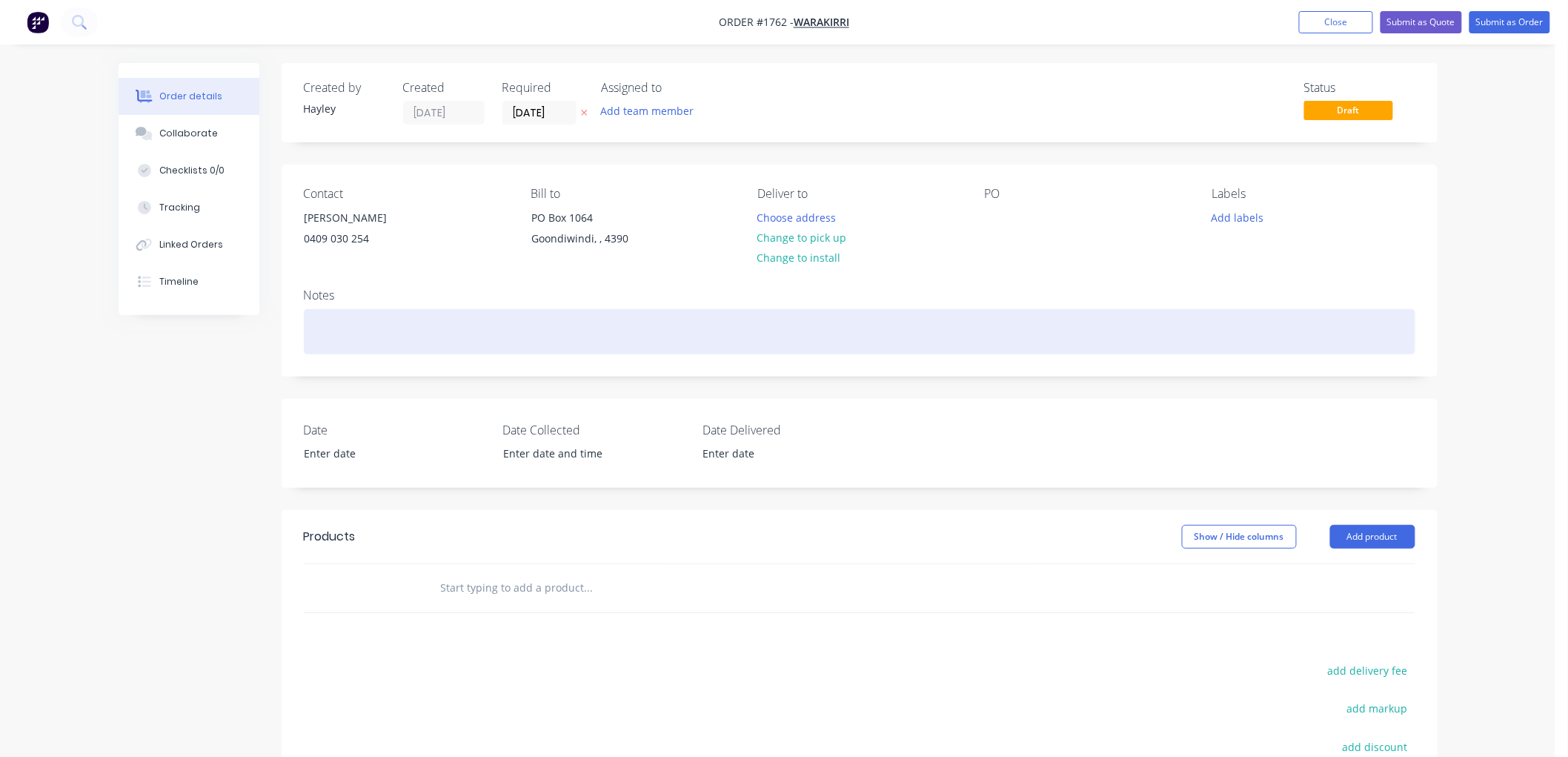
click at [432, 324] on div at bounding box center [859, 331] width 1111 height 45
click at [532, 329] on div "Machine 15mm off supplied [PERSON_NAME]" at bounding box center [859, 331] width 1111 height 45
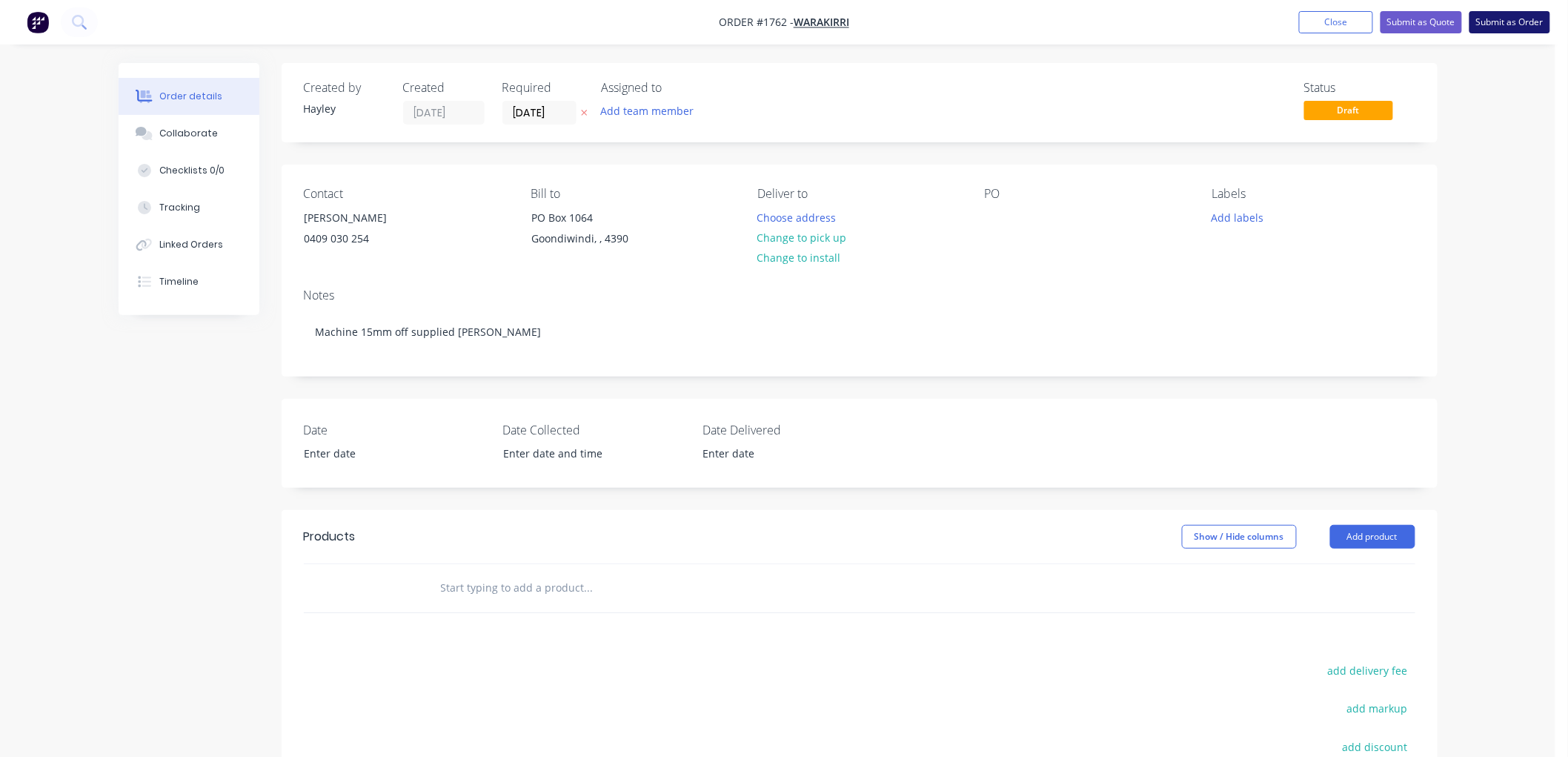
click at [1513, 19] on button "Submit as Order" at bounding box center [1510, 22] width 80 height 22
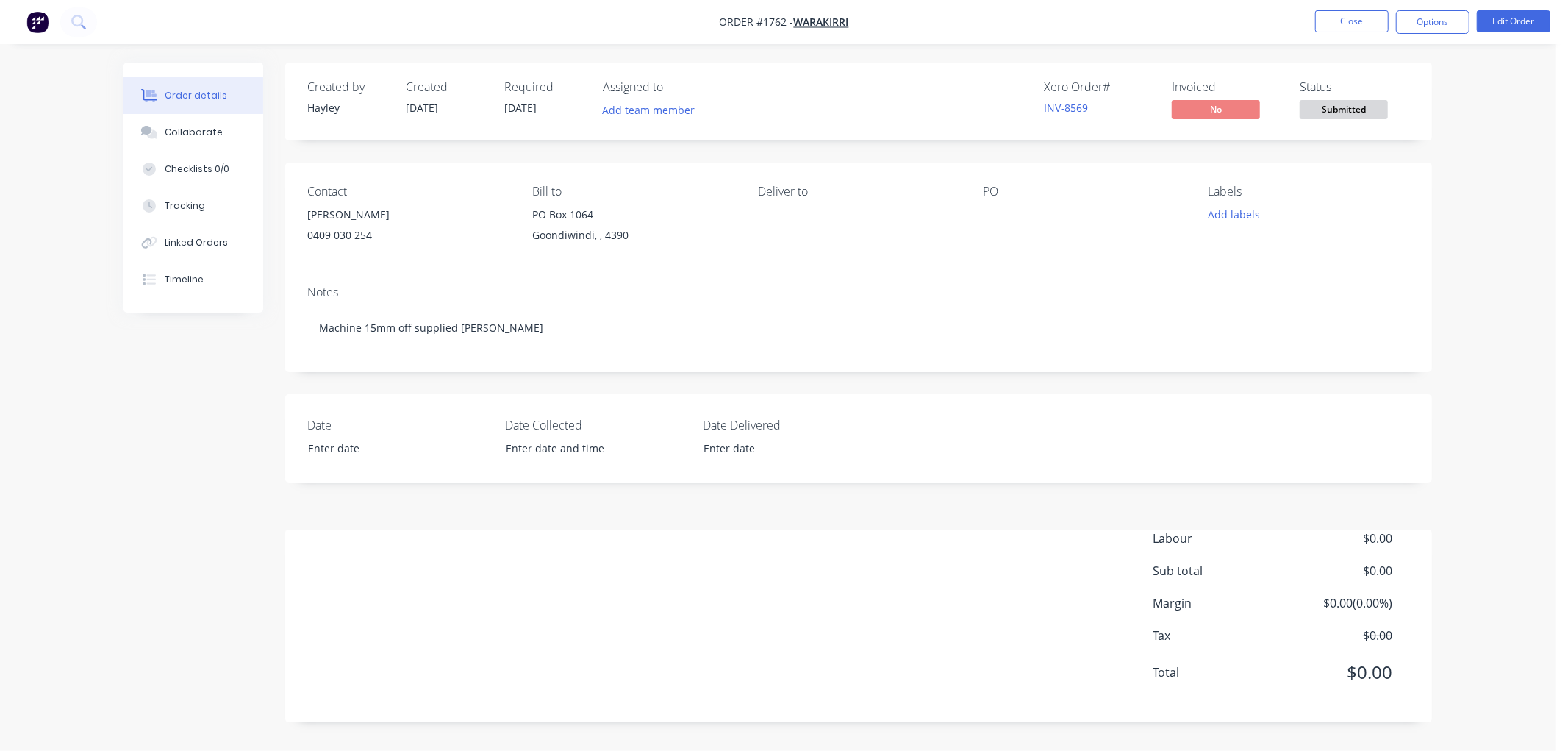
click at [341, 234] on div "0409 030 254" at bounding box center [408, 236] width 202 height 21
click at [1507, 22] on button "Edit Order" at bounding box center [1513, 21] width 74 height 22
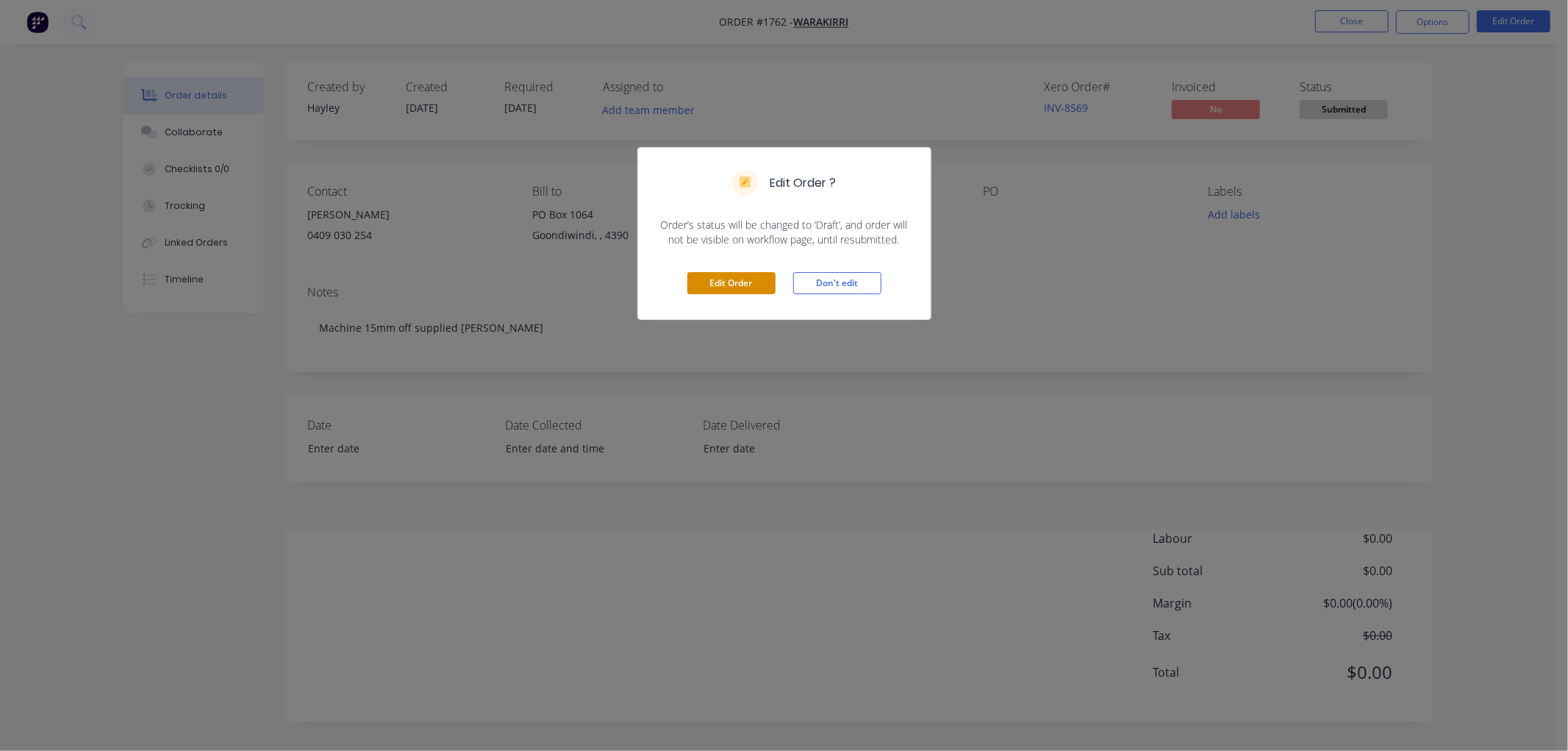
click at [741, 280] on button "Edit Order" at bounding box center [732, 283] width 89 height 22
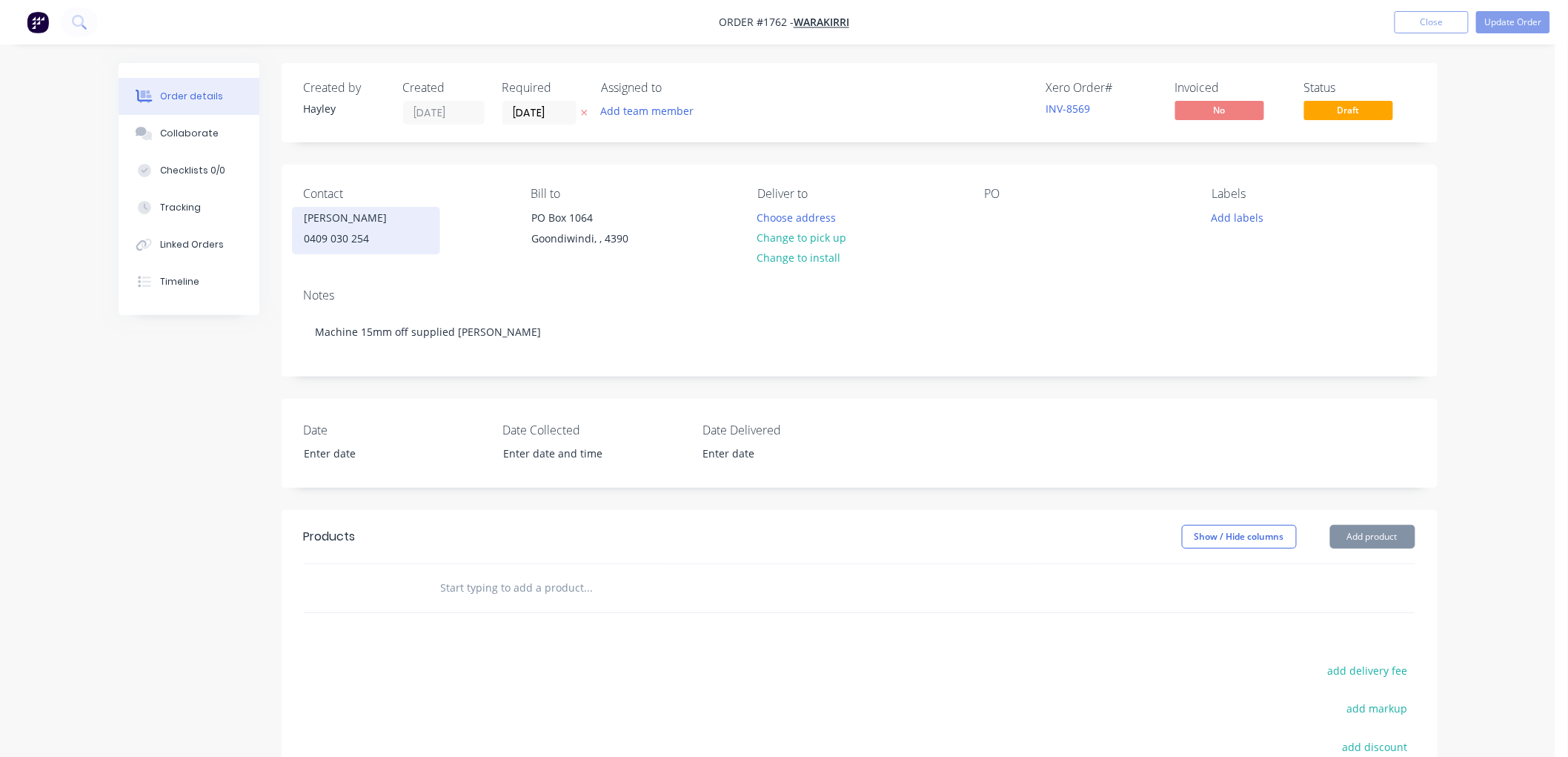
click at [343, 253] on div "[PERSON_NAME] 0409 030 254" at bounding box center [367, 231] width 148 height 48
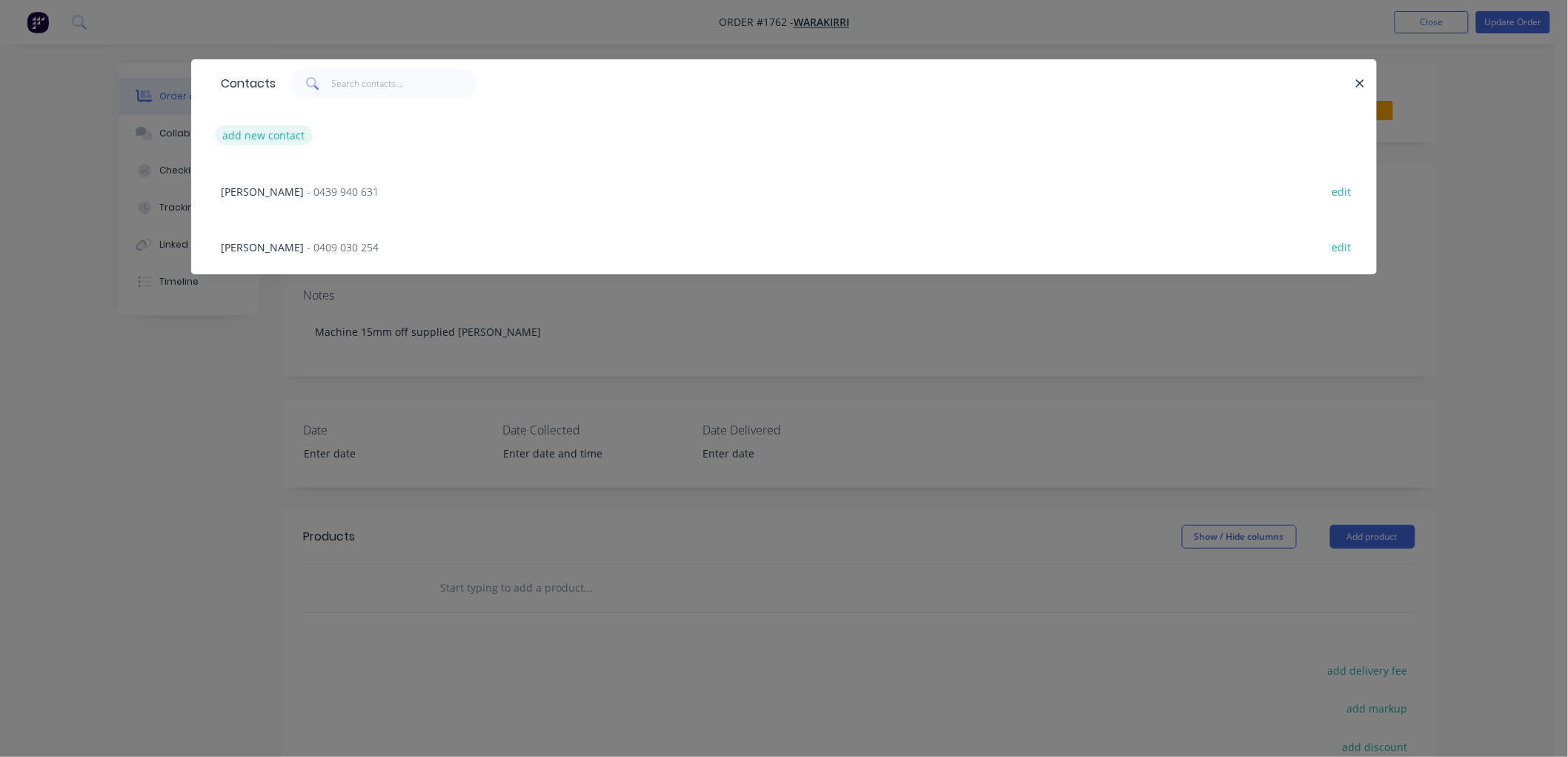
click at [291, 138] on button "add new contact" at bounding box center [264, 135] width 98 height 20
select select "AU"
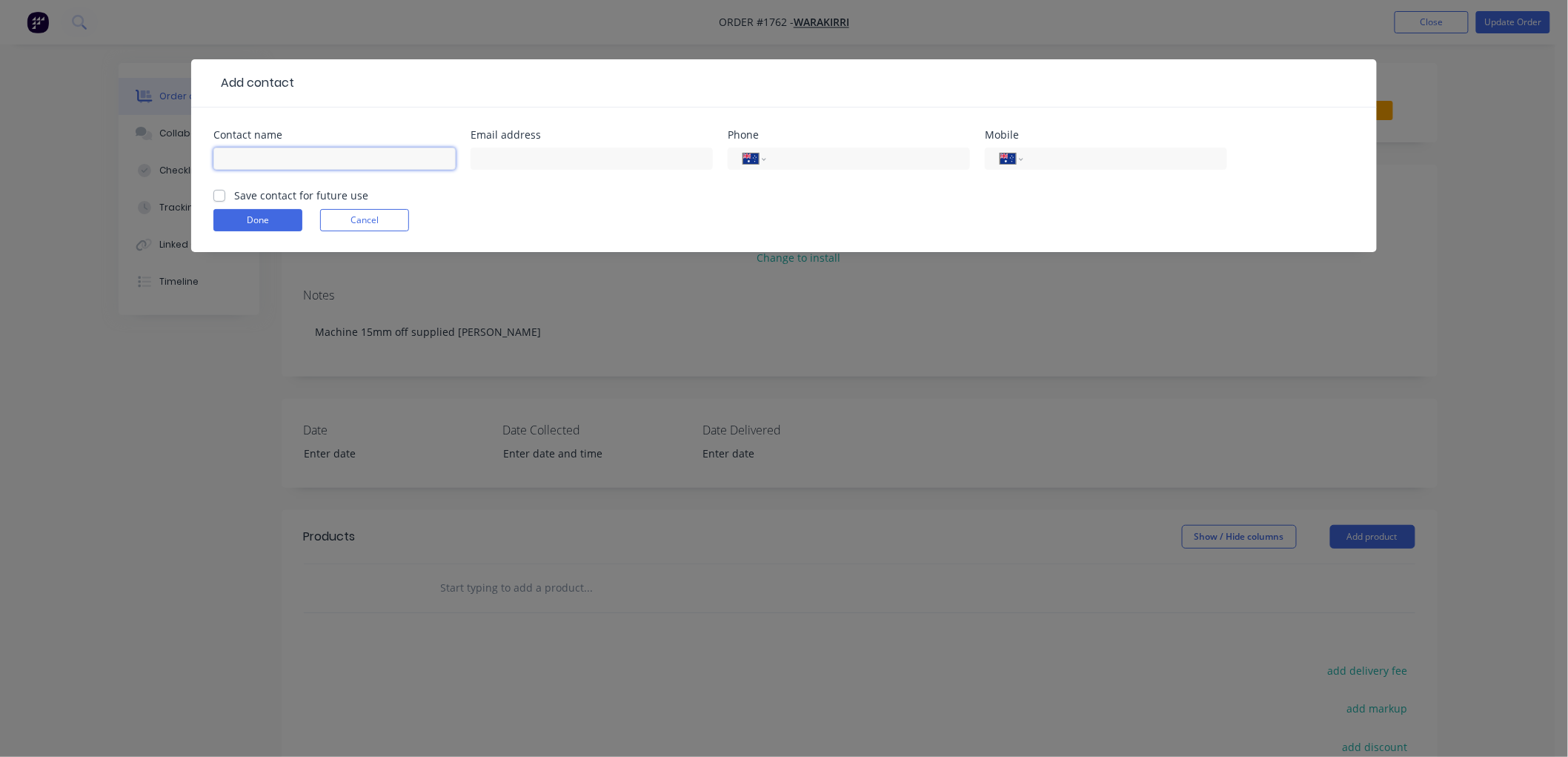
click at [279, 158] on input "text" at bounding box center [335, 159] width 242 height 22
type input "[PERSON_NAME]"
click at [234, 195] on label "Save contact for future use" at bounding box center [301, 195] width 134 height 16
click at [214, 195] on input "Save contact for future use" at bounding box center [219, 194] width 12 height 14
checkbox input "true"
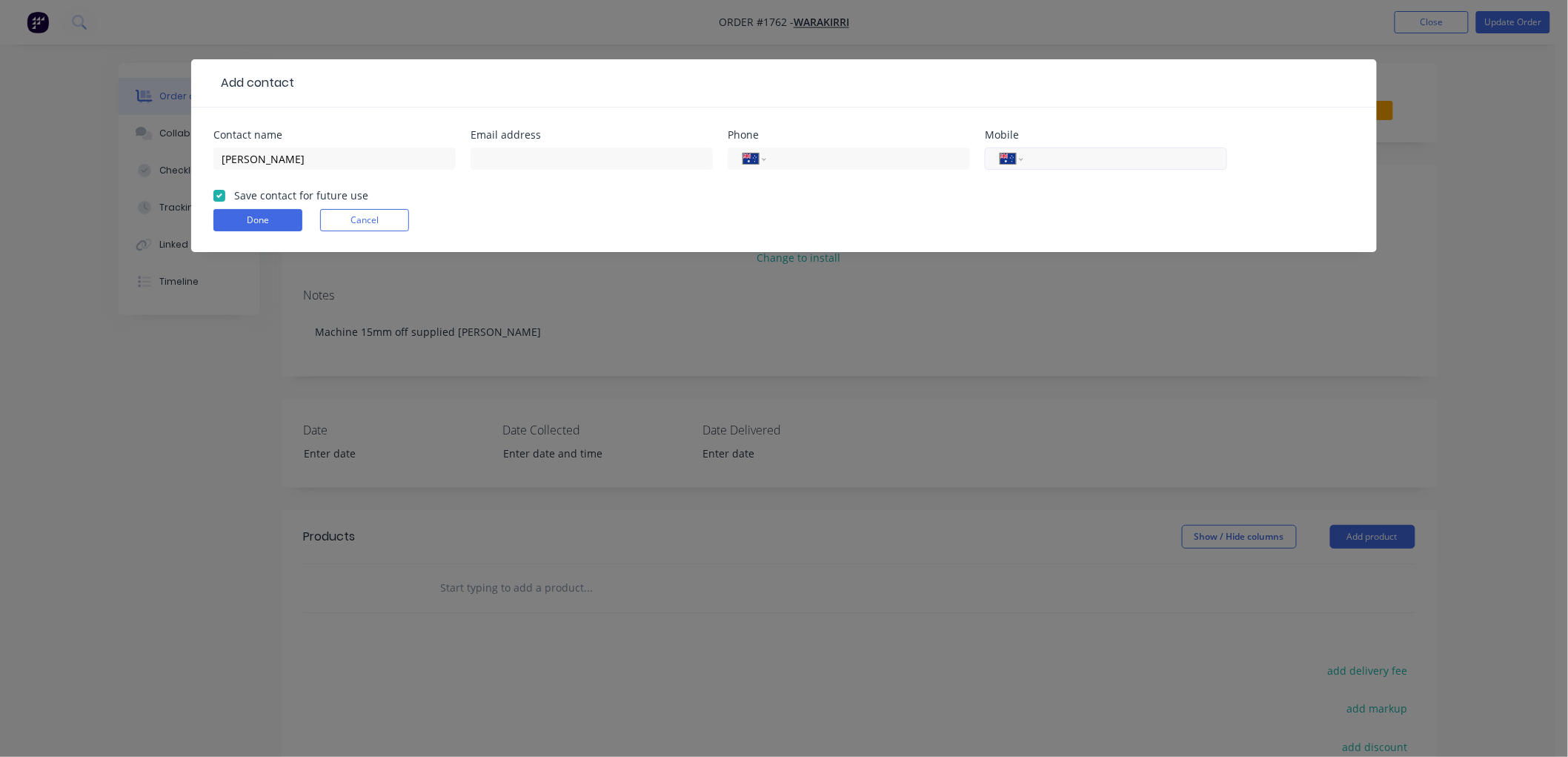
click at [1136, 164] on input "tel" at bounding box center [1123, 159] width 178 height 17
type input "0428 957 633"
click at [294, 222] on button "Done" at bounding box center [258, 220] width 89 height 22
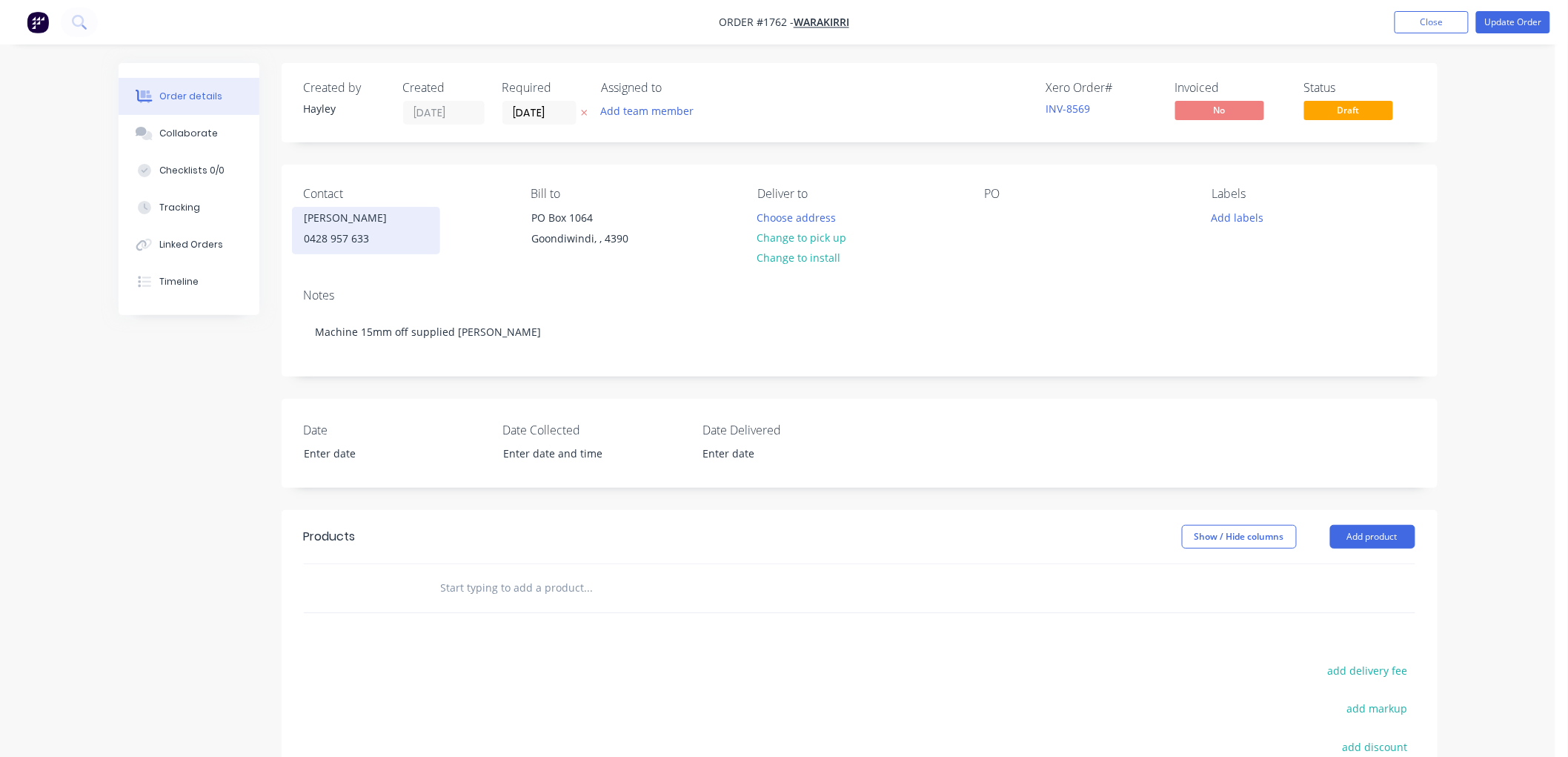
click at [351, 253] on div "[PERSON_NAME] 0428 957 633" at bounding box center [367, 231] width 148 height 48
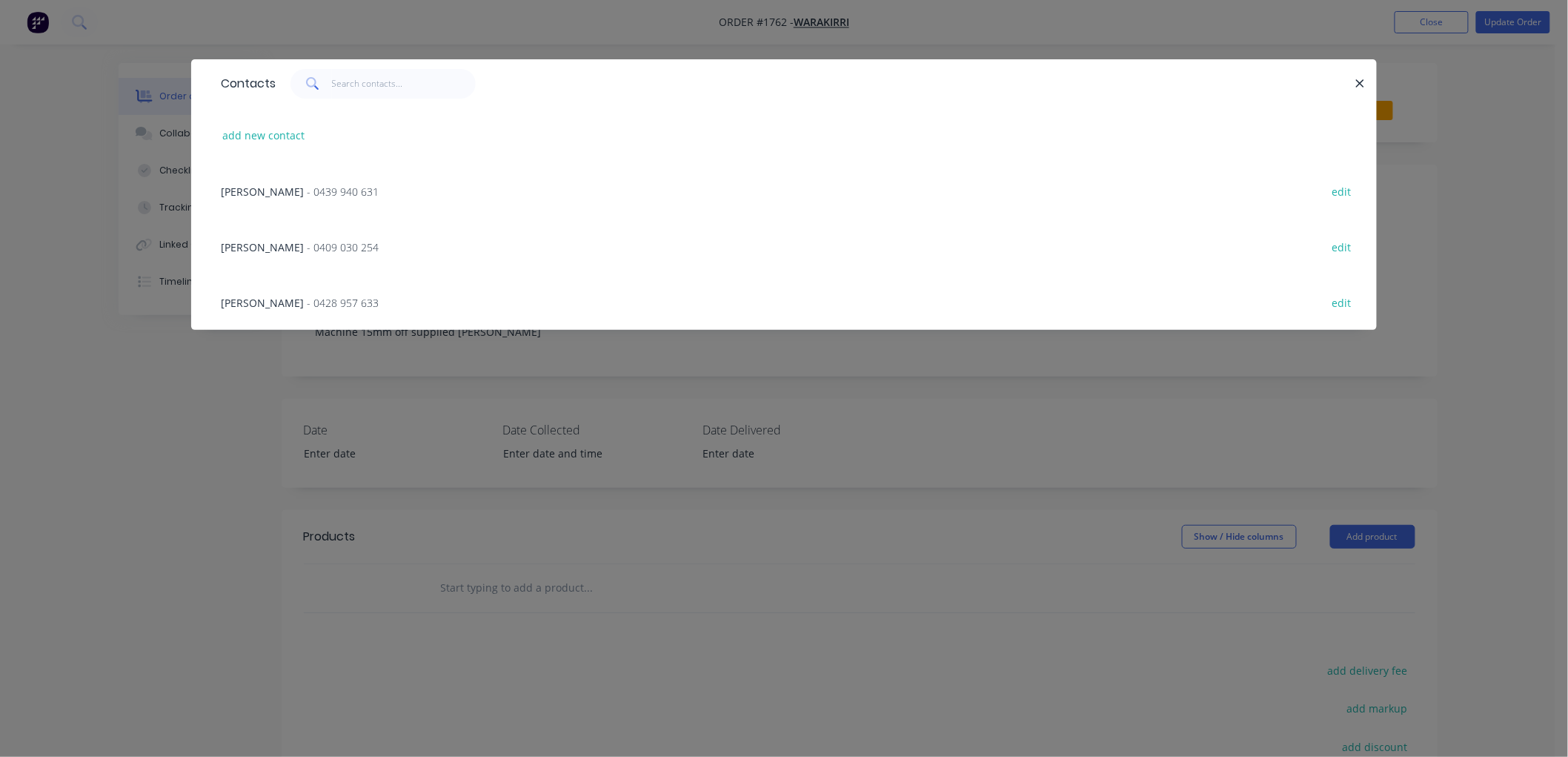
click at [227, 241] on span "[PERSON_NAME]" at bounding box center [262, 247] width 83 height 14
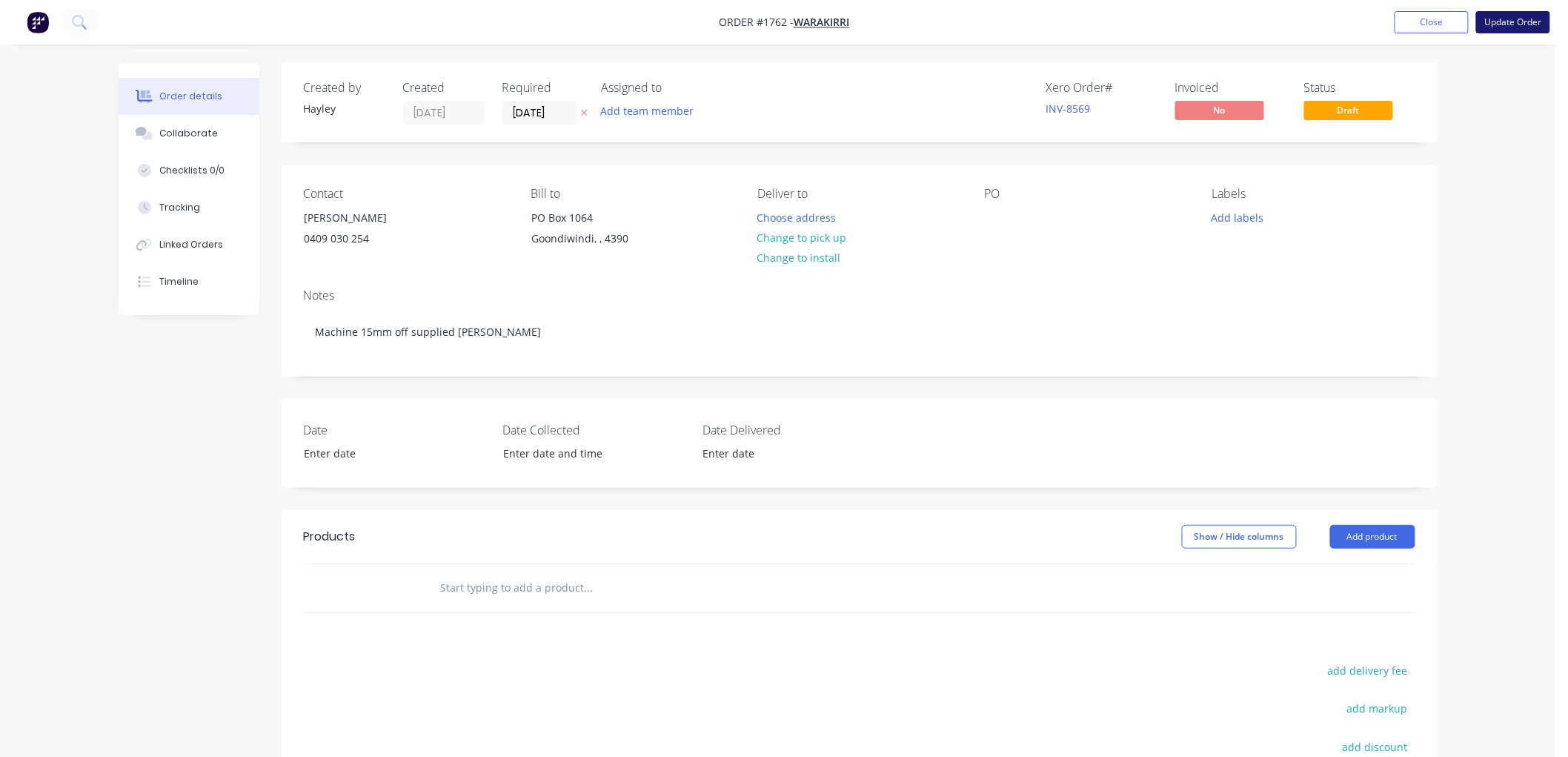
click at [1515, 22] on button "Update Order" at bounding box center [1513, 22] width 74 height 22
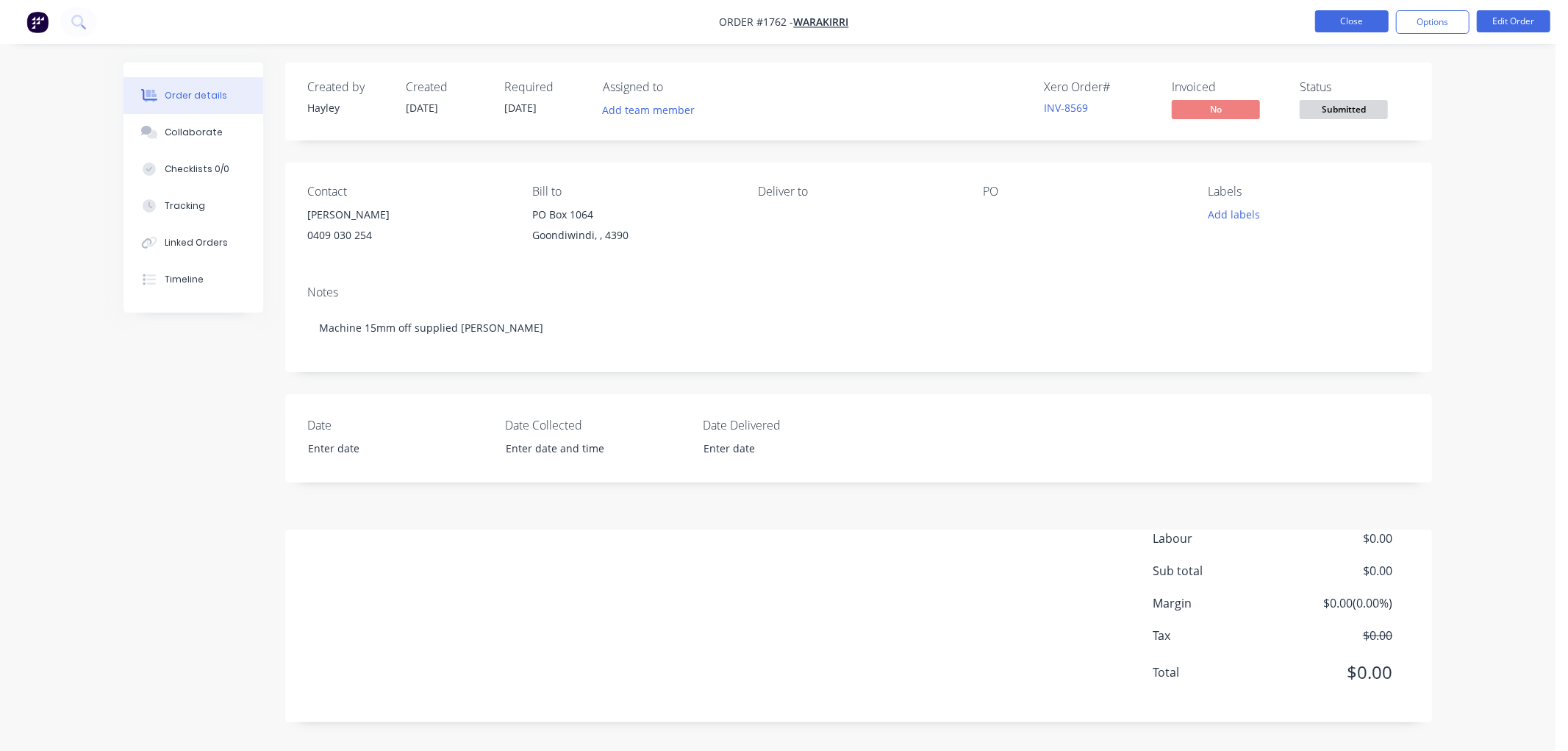
click at [1371, 20] on button "Close" at bounding box center [1351, 21] width 74 height 22
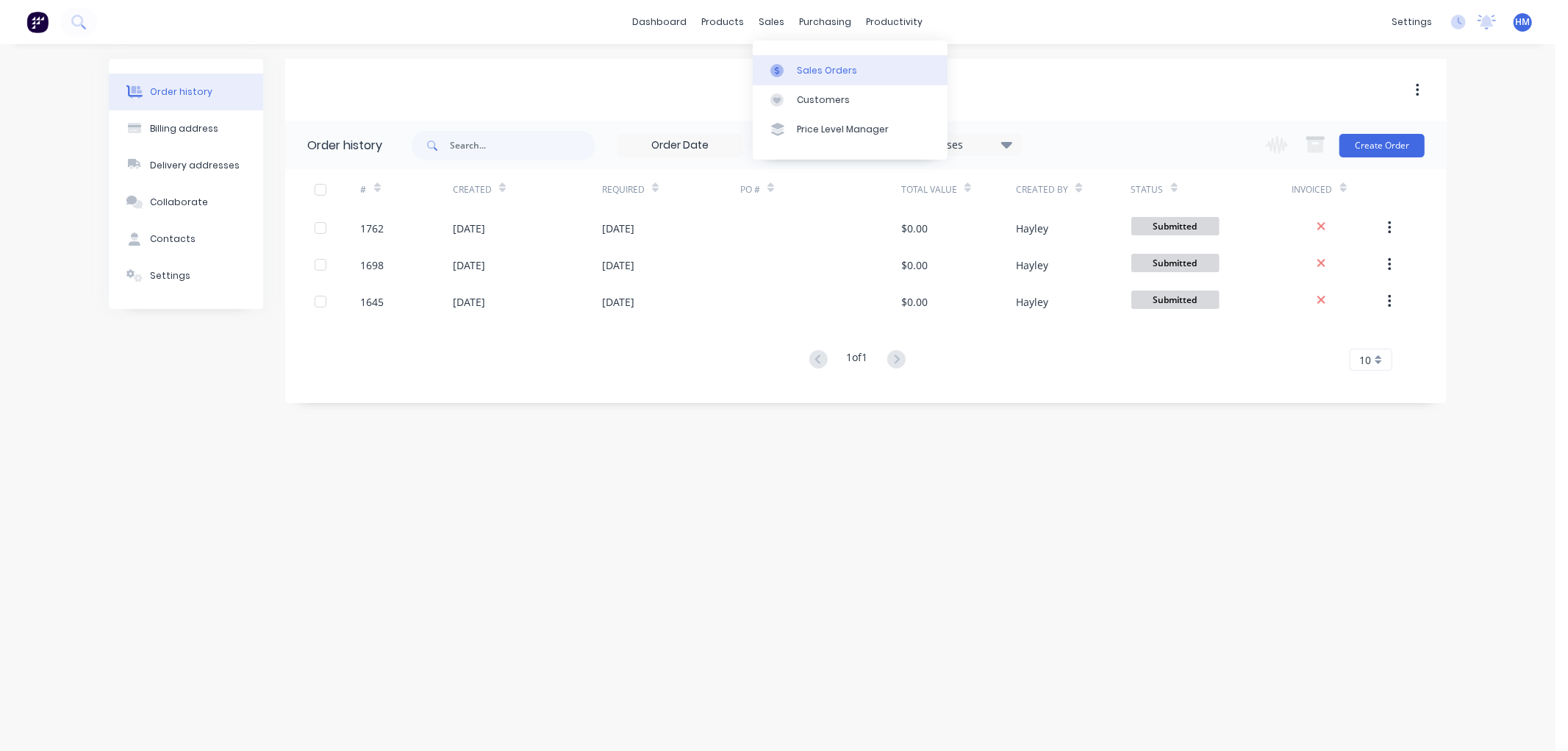
click at [820, 69] on div "Sales Orders" at bounding box center [827, 70] width 60 height 13
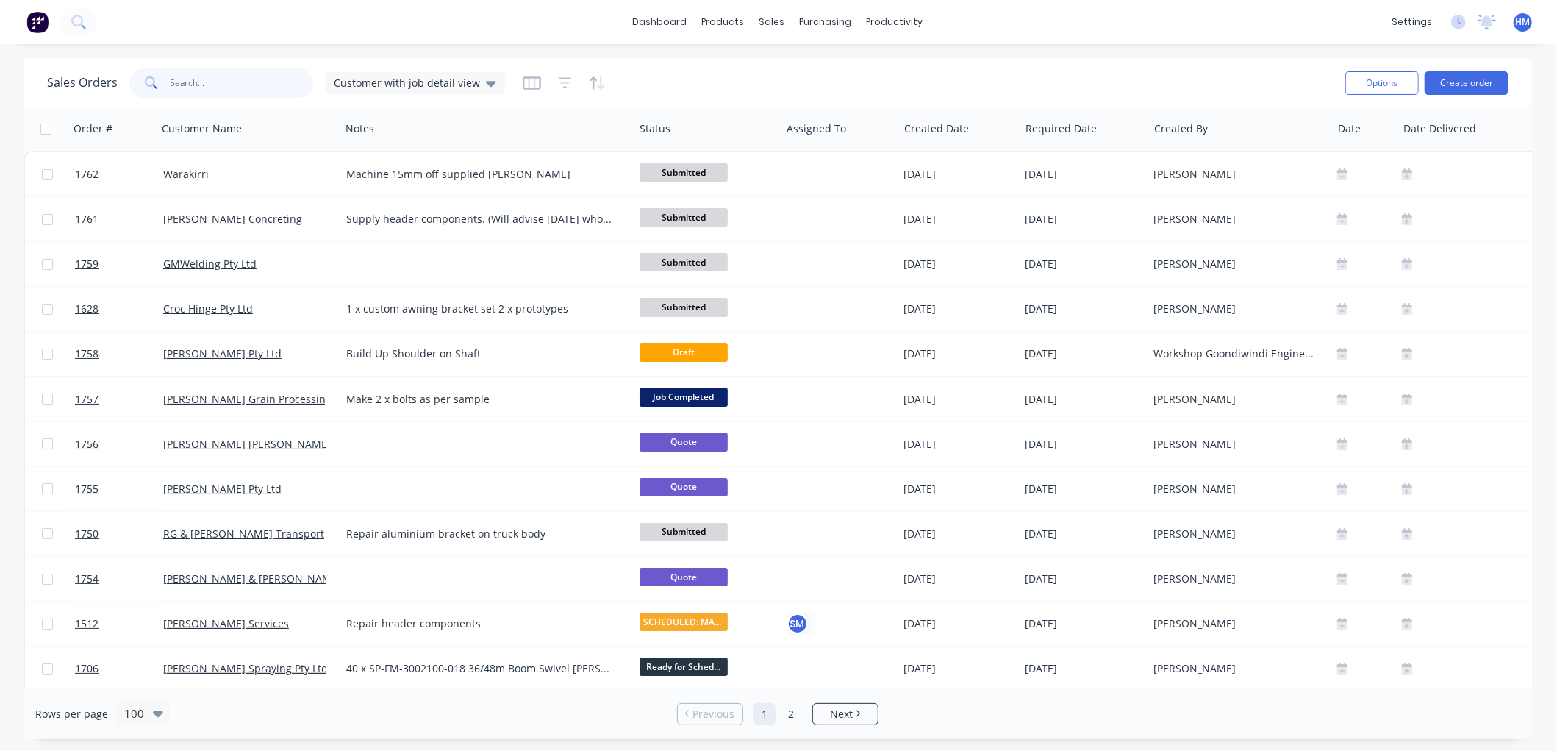
click at [220, 92] on input "text" at bounding box center [242, 83] width 143 height 29
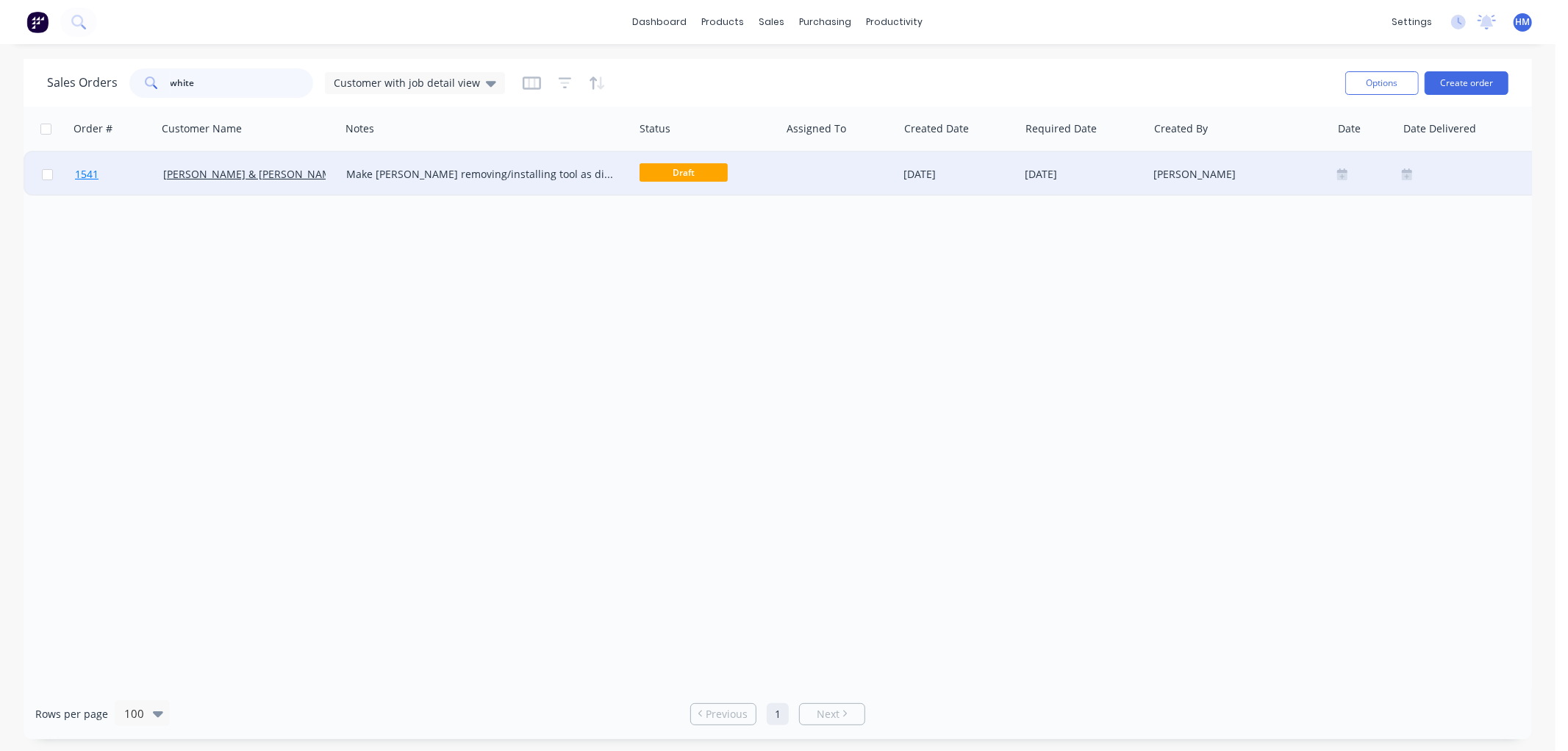
type input "white"
click at [136, 173] on link "1541" at bounding box center [119, 175] width 89 height 44
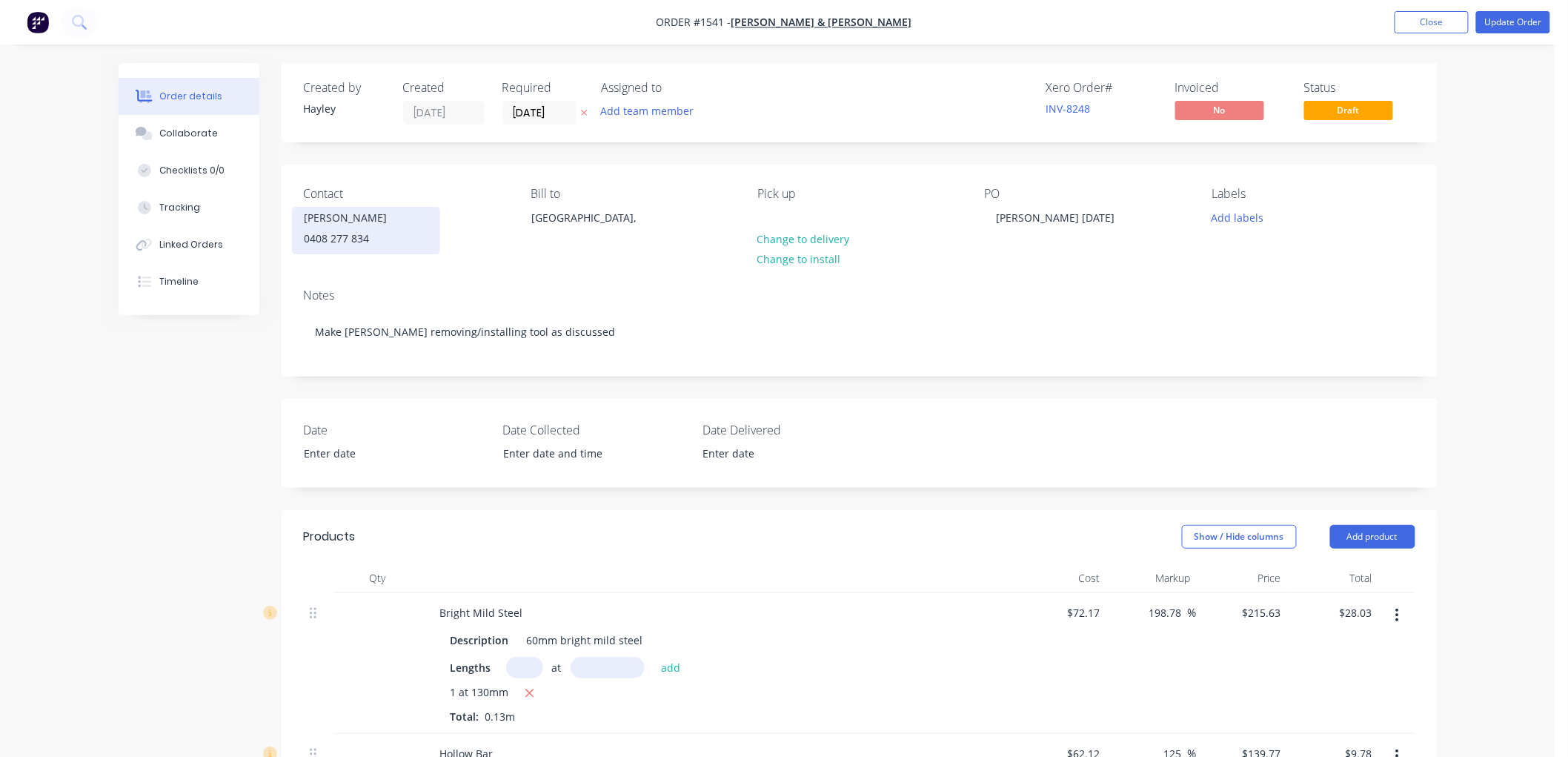
click at [337, 225] on div "[PERSON_NAME]" at bounding box center [366, 218] width 123 height 21
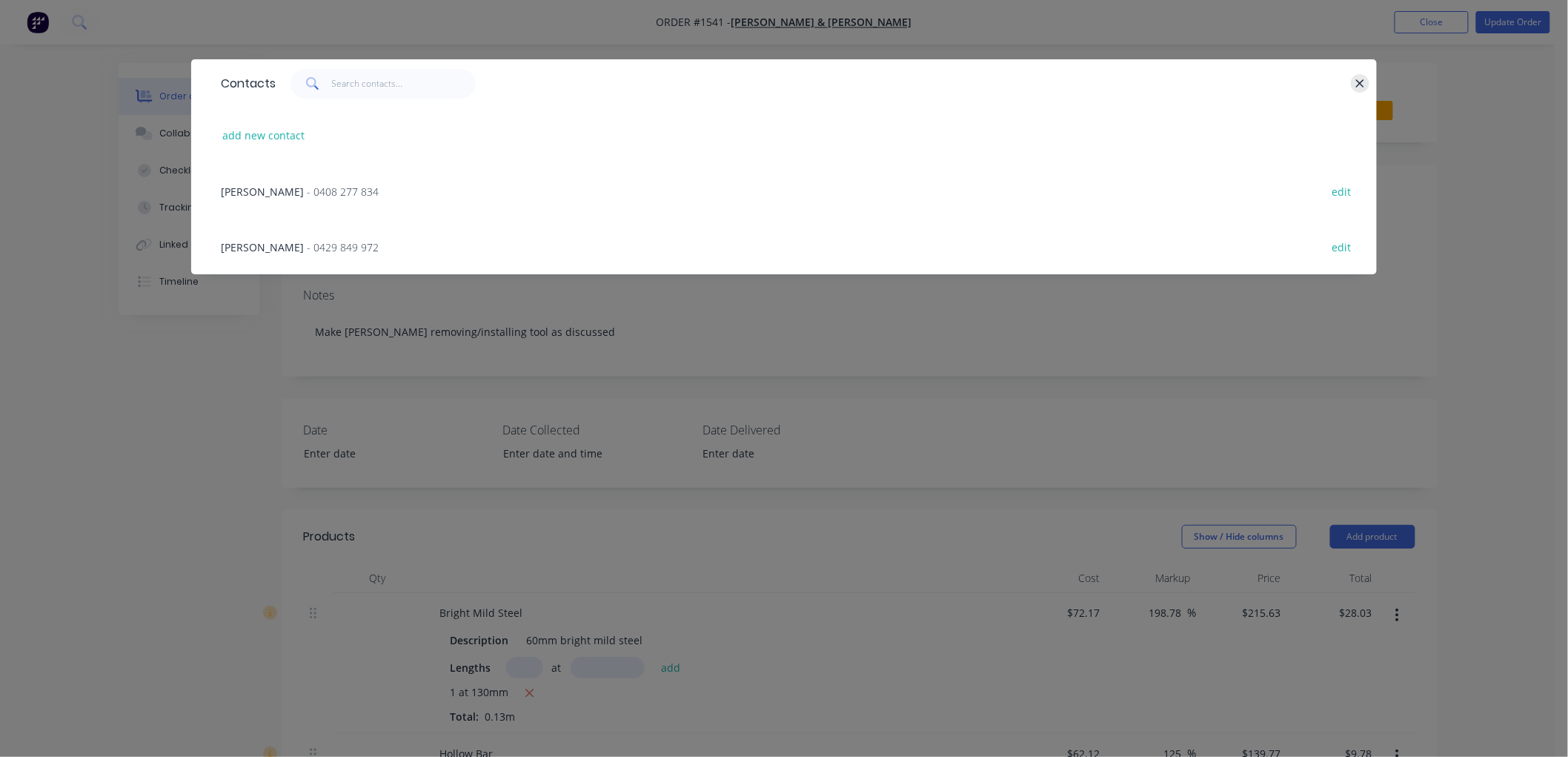
click at [1358, 86] on icon "button" at bounding box center [1360, 84] width 8 height 8
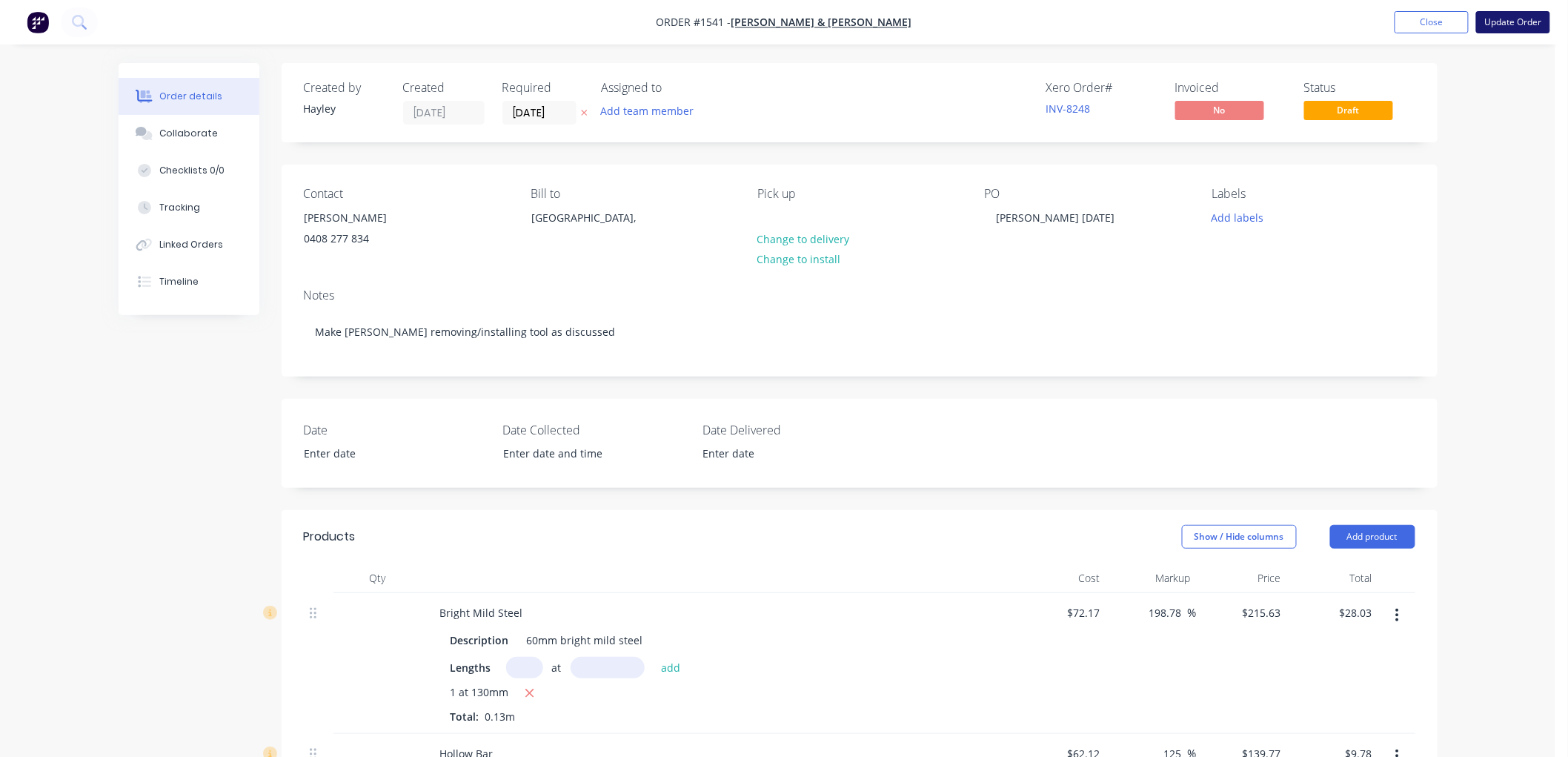
click at [1531, 18] on button "Update Order" at bounding box center [1513, 22] width 74 height 22
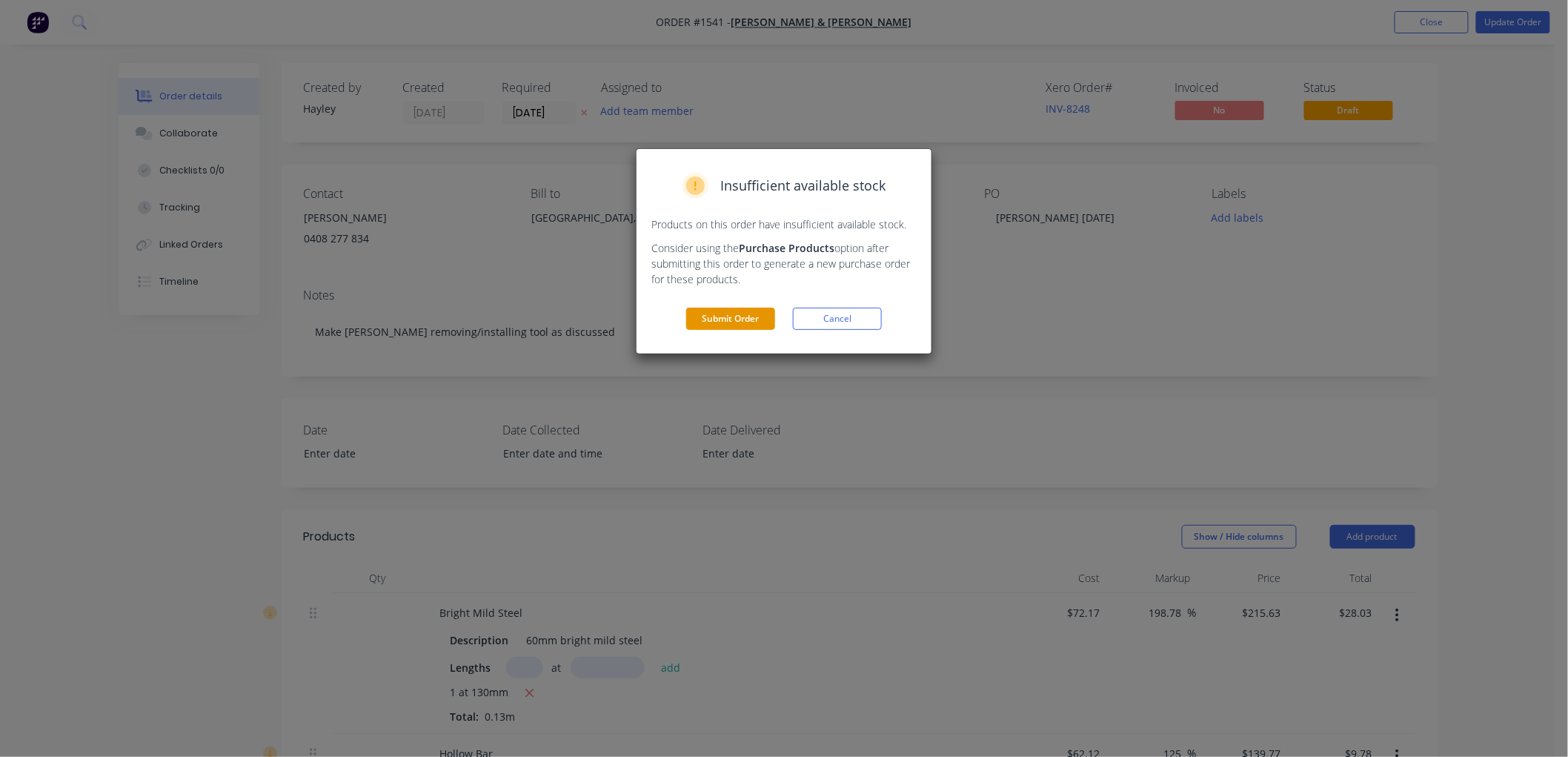
click at [735, 317] on button "Submit Order" at bounding box center [731, 319] width 89 height 22
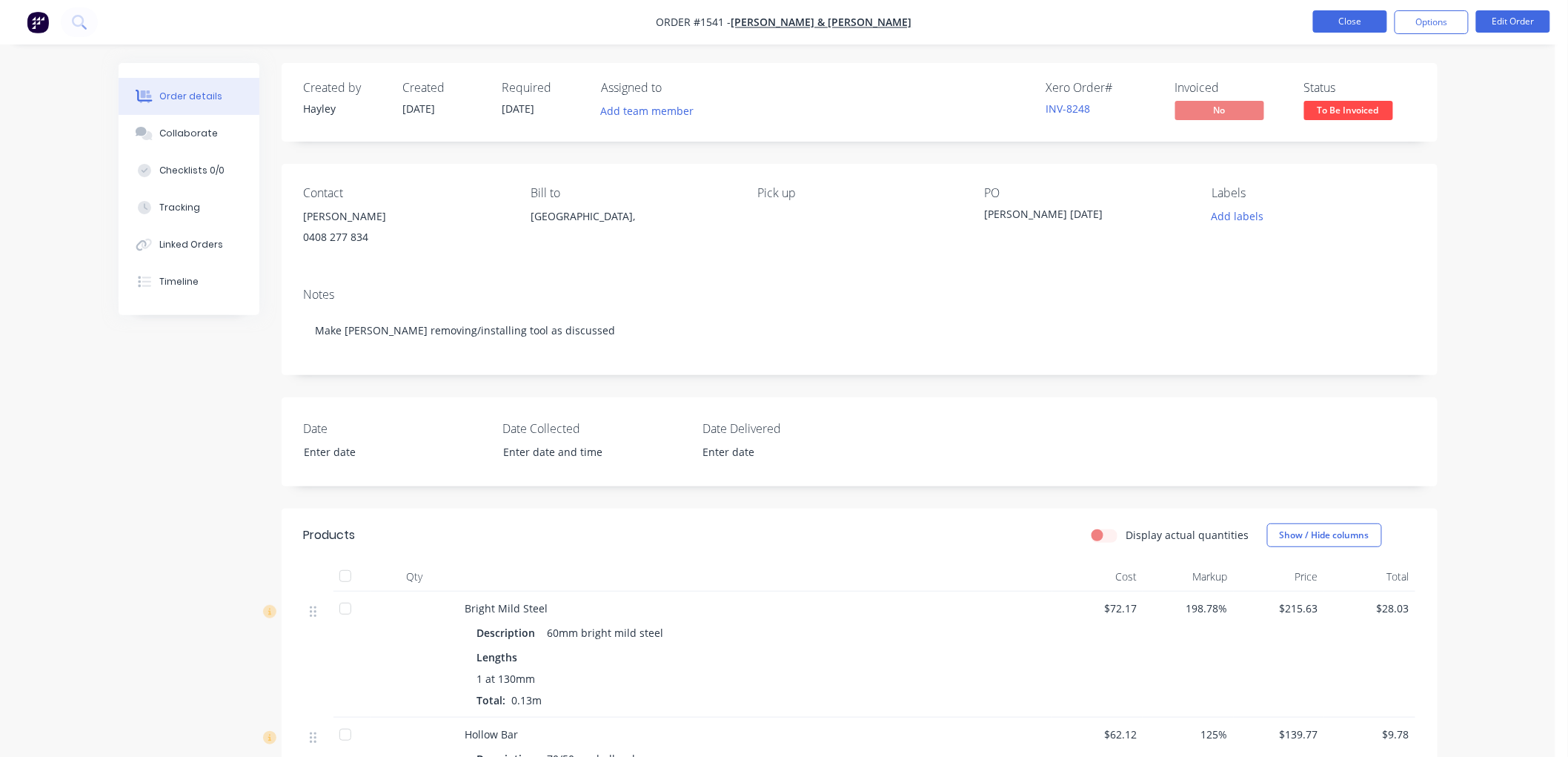
click at [1346, 19] on button "Close" at bounding box center [1350, 22] width 74 height 22
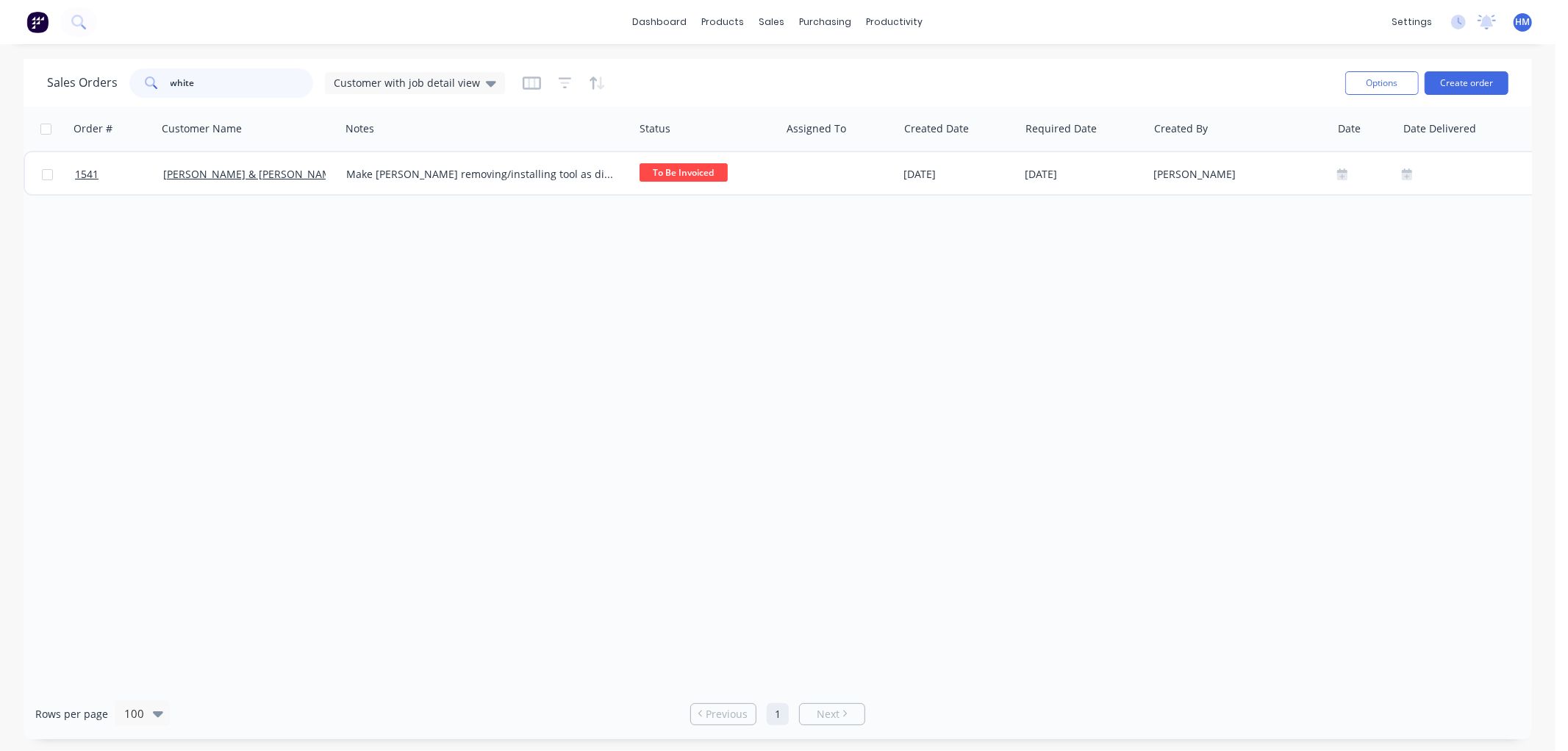
drag, startPoint x: 226, startPoint y: 89, endPoint x: 47, endPoint y: 89, distance: 179.0
click at [47, 89] on div "Sales Orders white Customer with job detail view" at bounding box center [277, 83] width 458 height 29
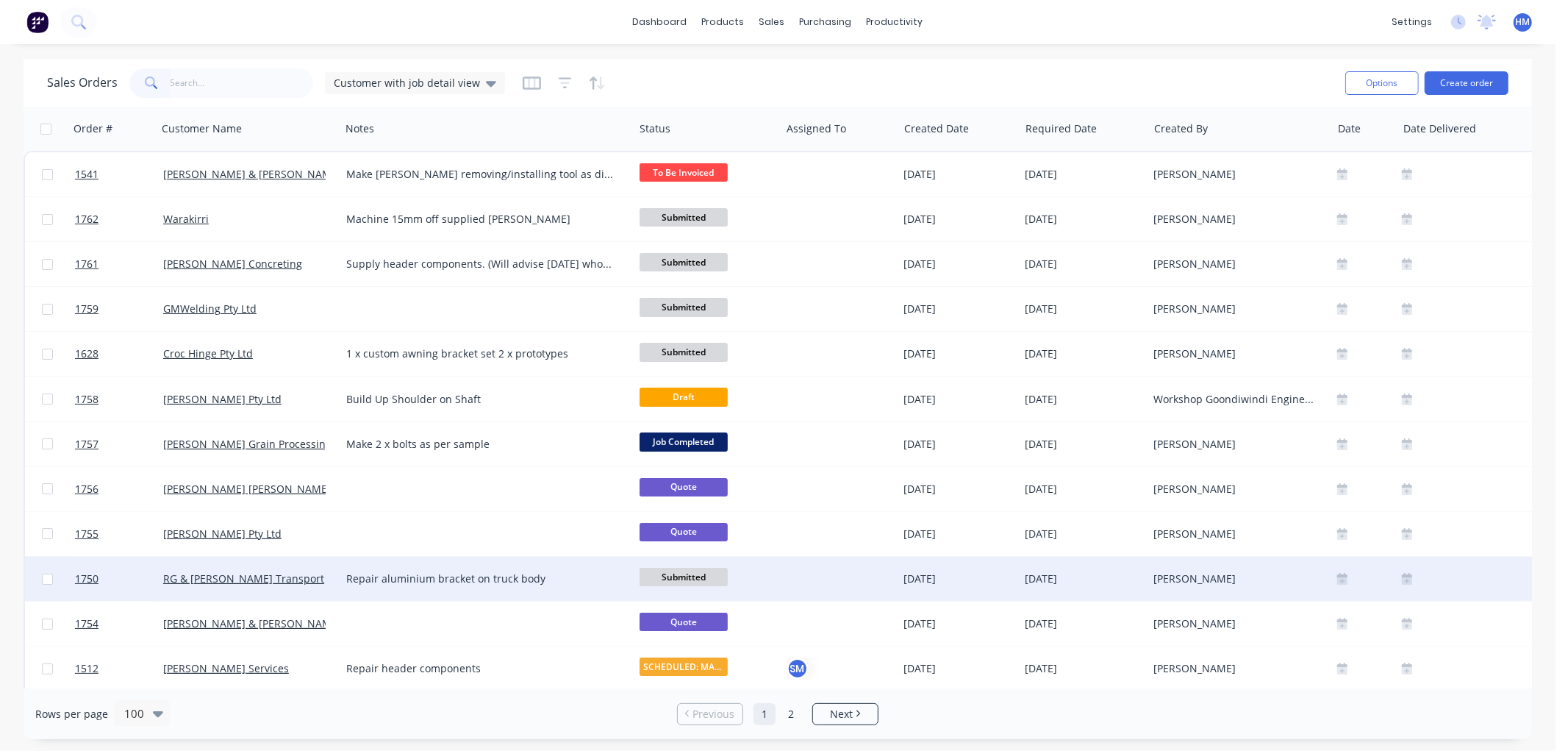
click at [700, 574] on span "Submitted" at bounding box center [684, 576] width 89 height 18
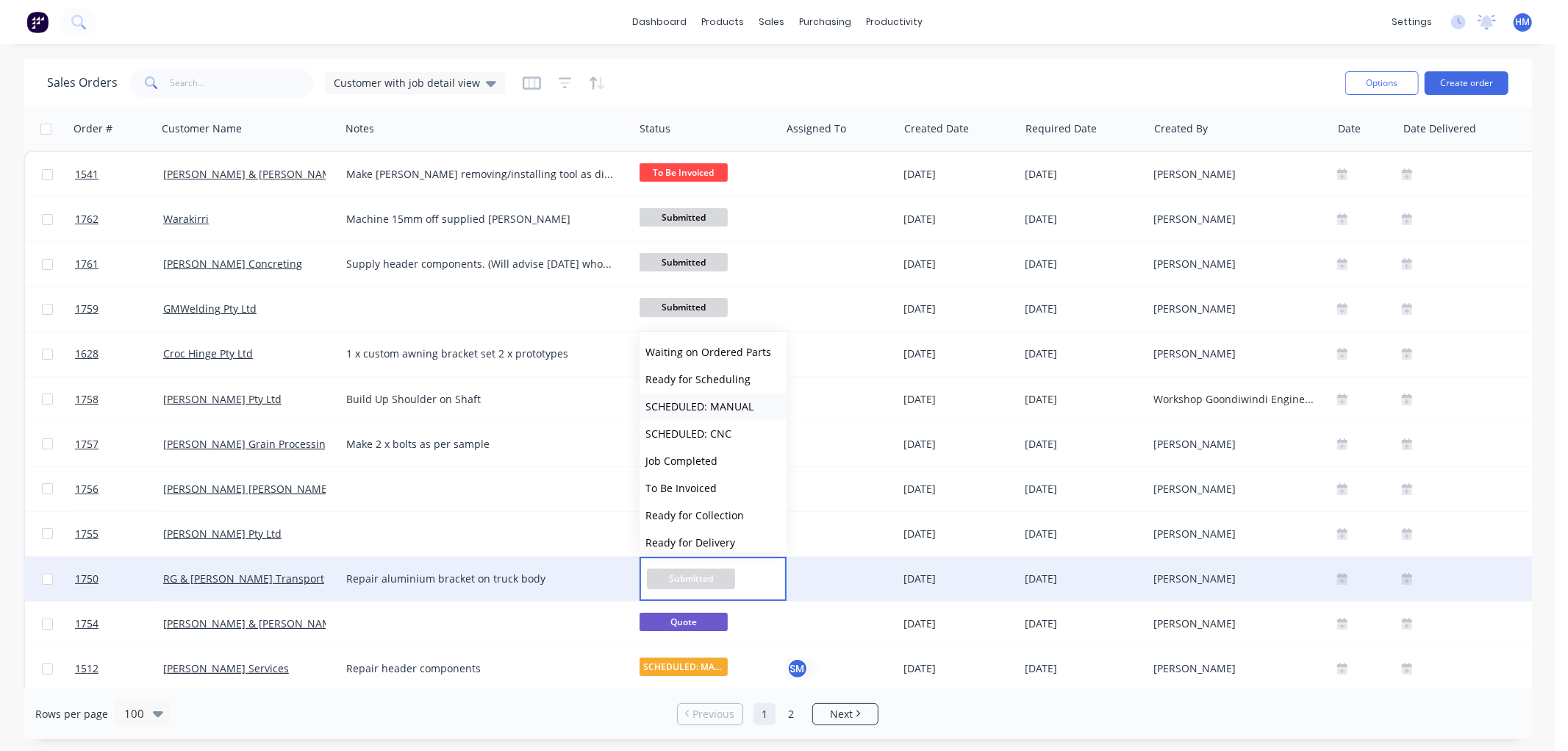
scroll to position [144, 0]
click at [692, 421] on span "To Be Invoiced" at bounding box center [681, 425] width 71 height 14
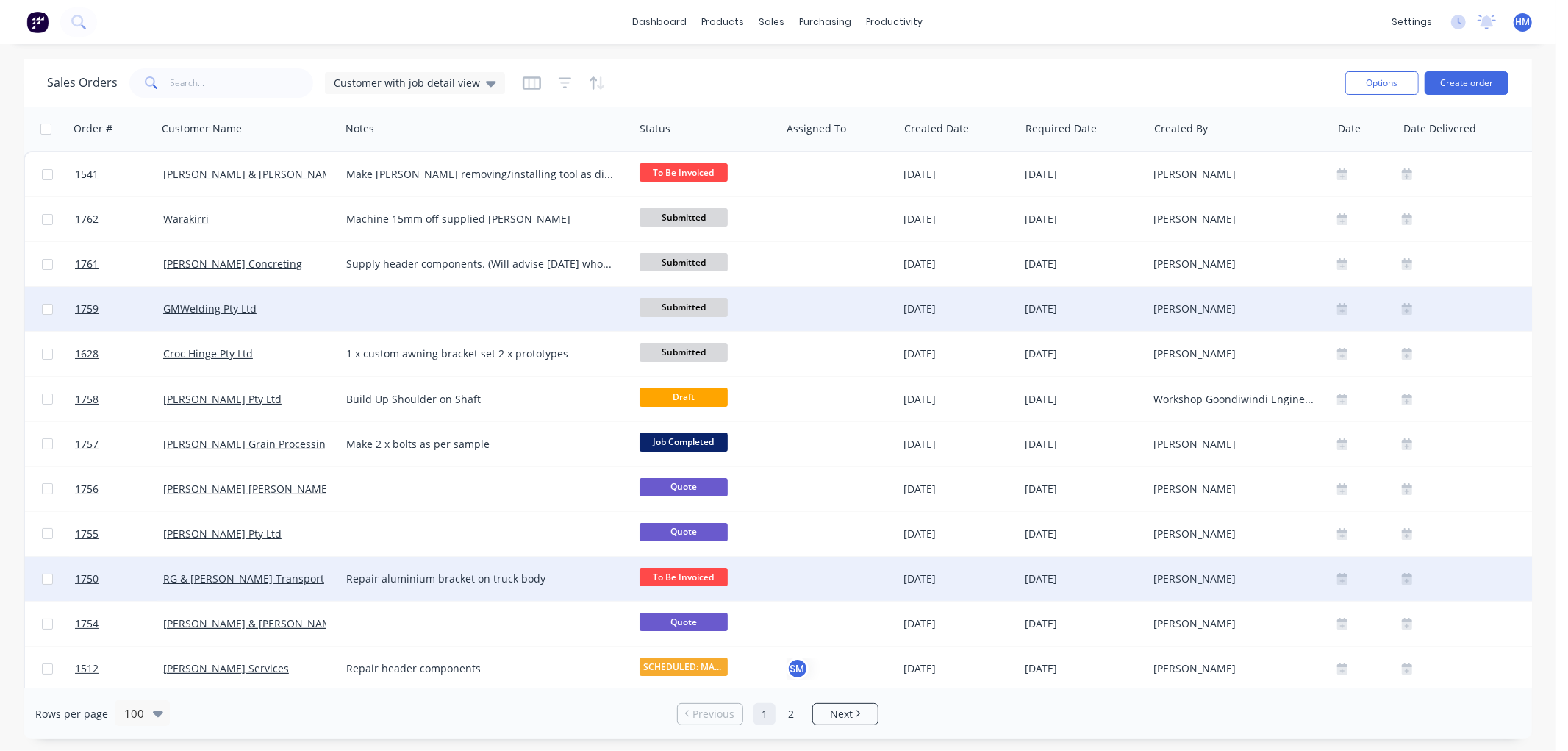
click at [435, 302] on div at bounding box center [487, 309] width 293 height 44
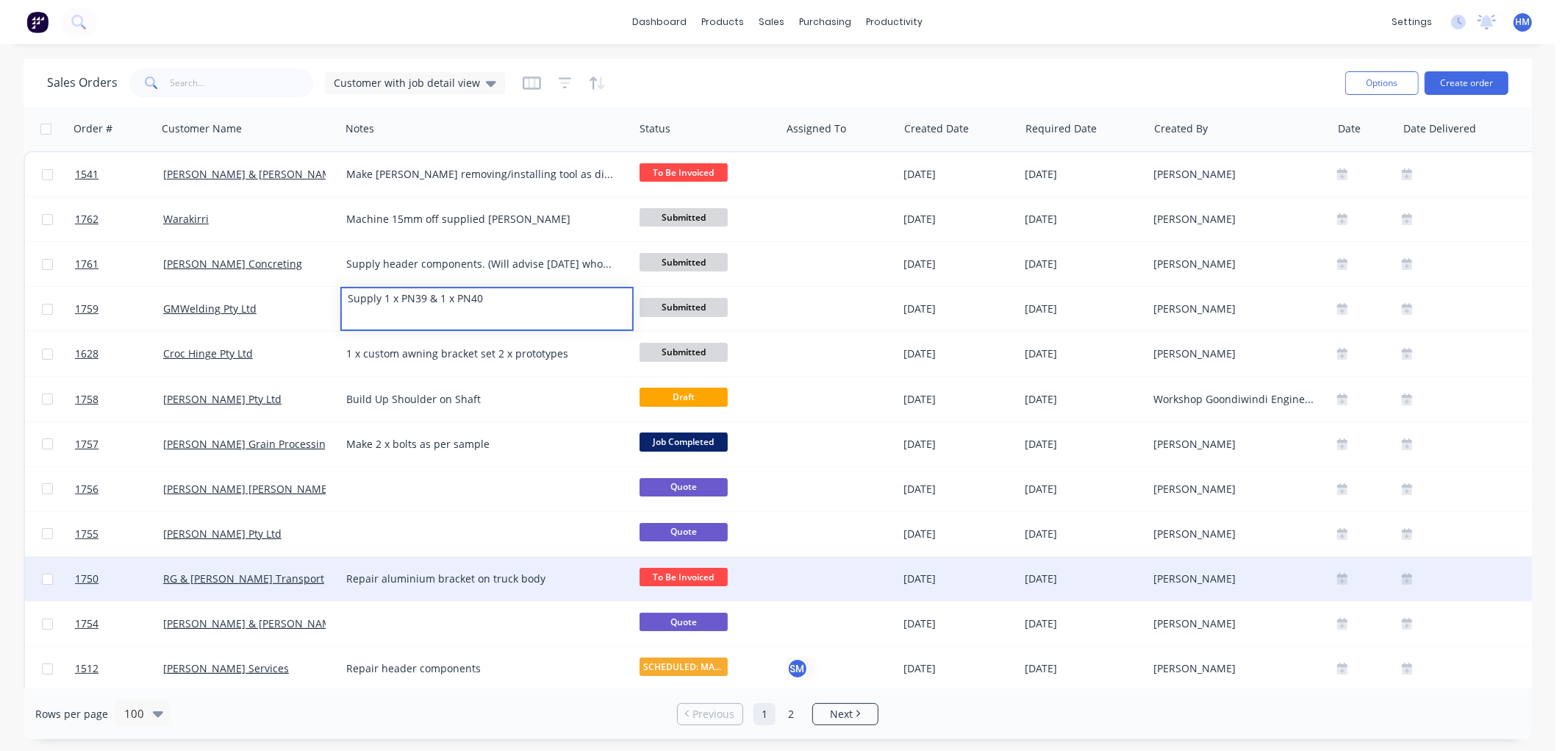
click at [13, 283] on div "Sales Orders Customer with job detail view Options Create order Order # Custome…" at bounding box center [778, 398] width 1555 height 680
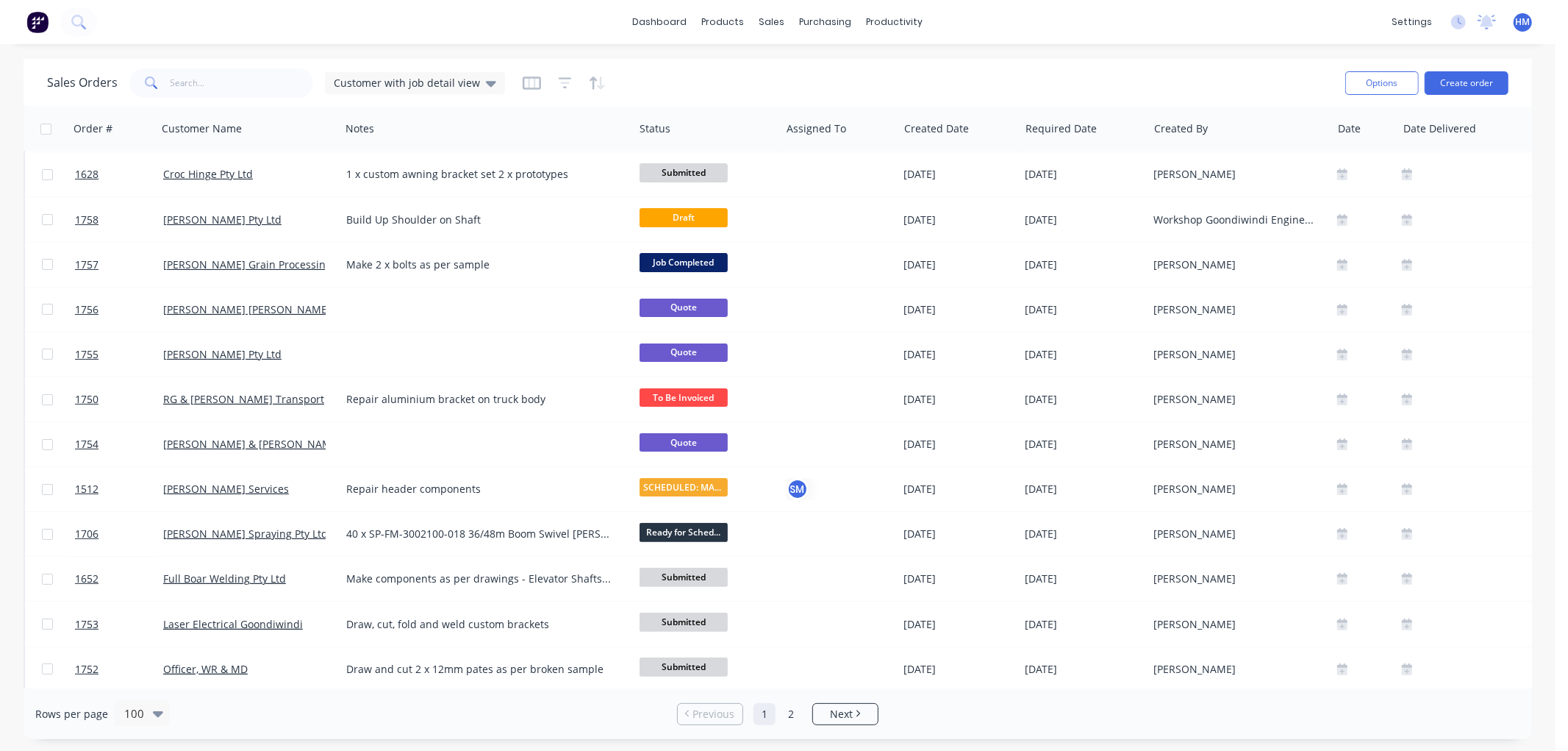
scroll to position [0, 0]
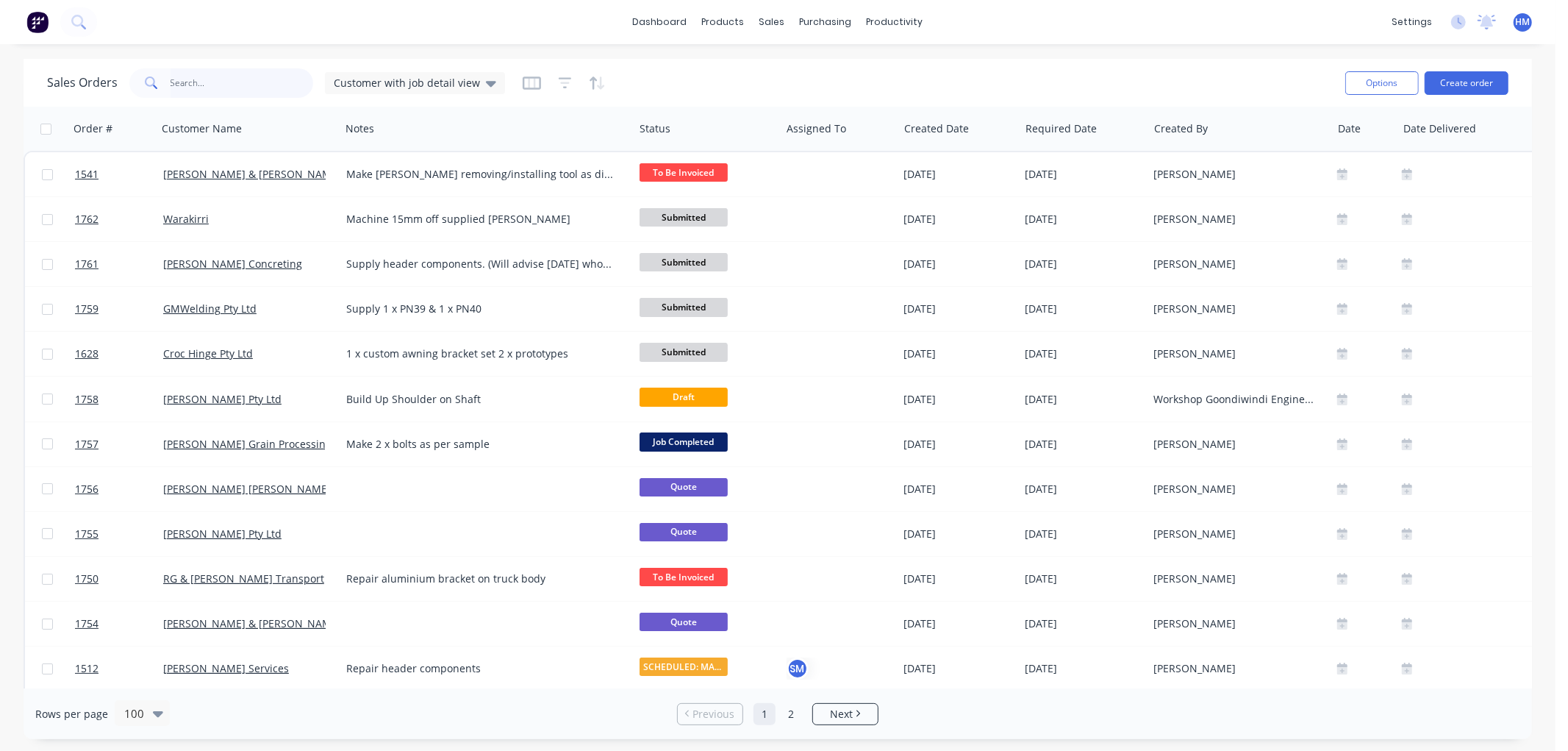
click at [273, 85] on input "text" at bounding box center [242, 83] width 143 height 29
type input "1661"
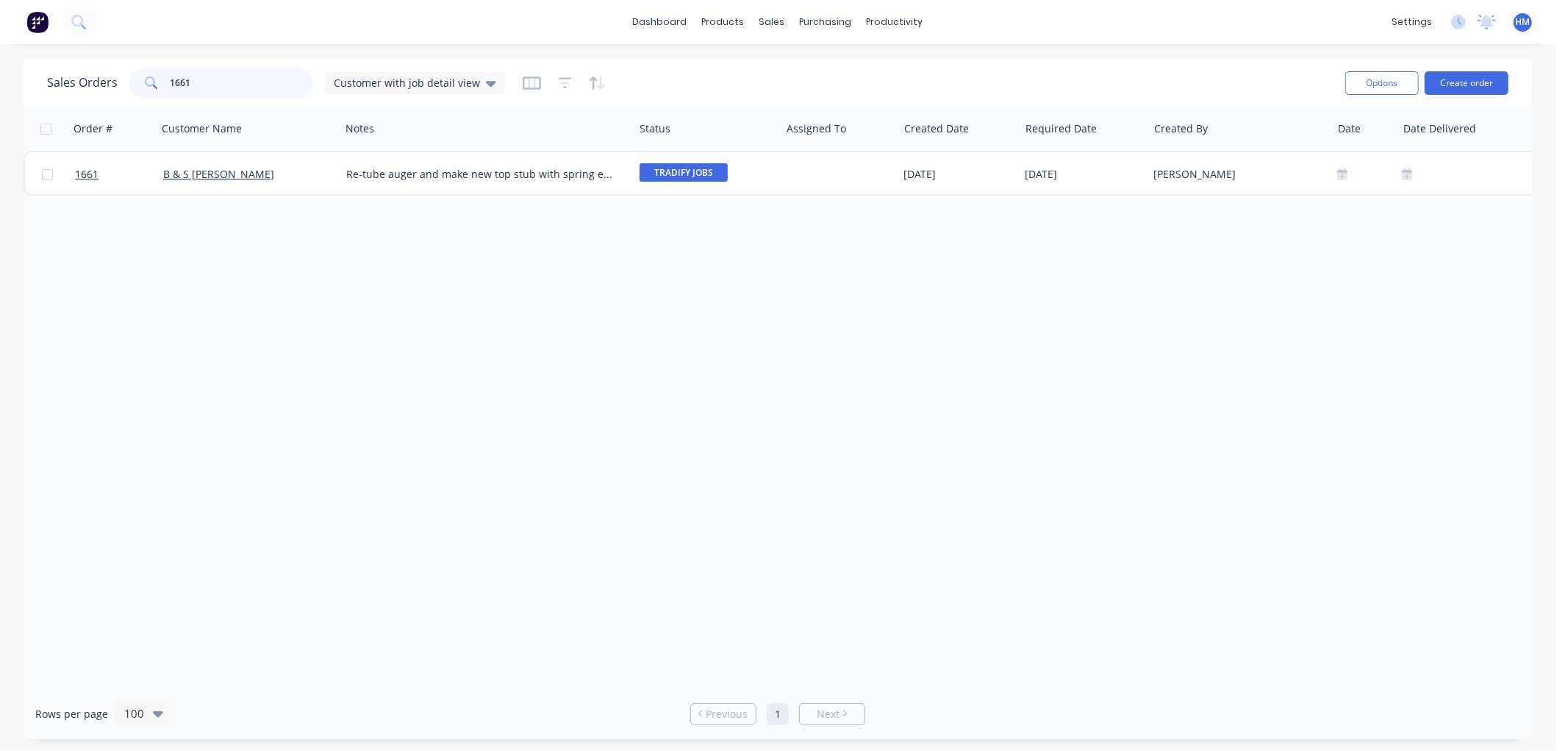
drag, startPoint x: 273, startPoint y: 85, endPoint x: 47, endPoint y: 85, distance: 226.0
click at [47, 85] on div "Sales Orders 1661 Customer with job detail view" at bounding box center [277, 83] width 458 height 29
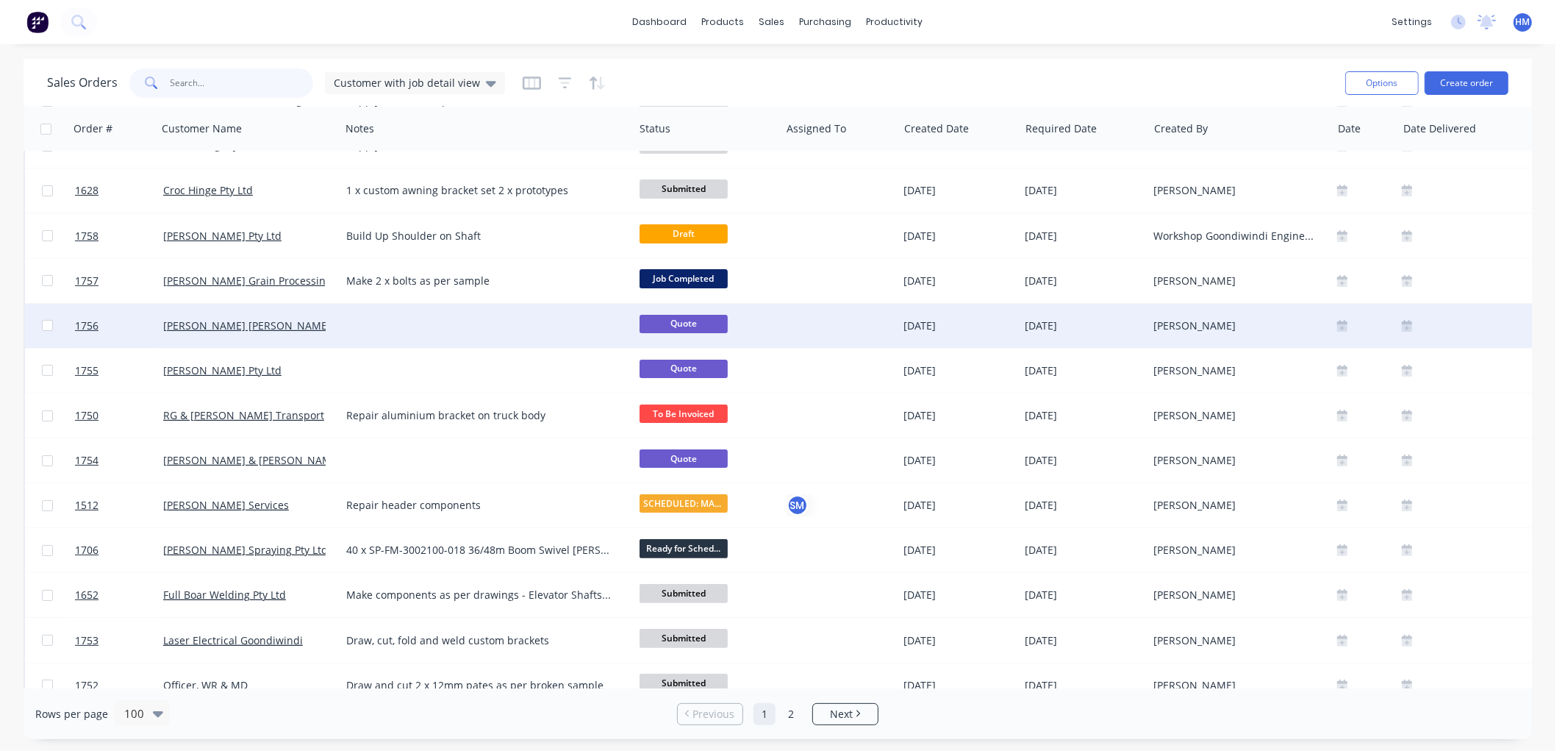
scroll to position [81, 0]
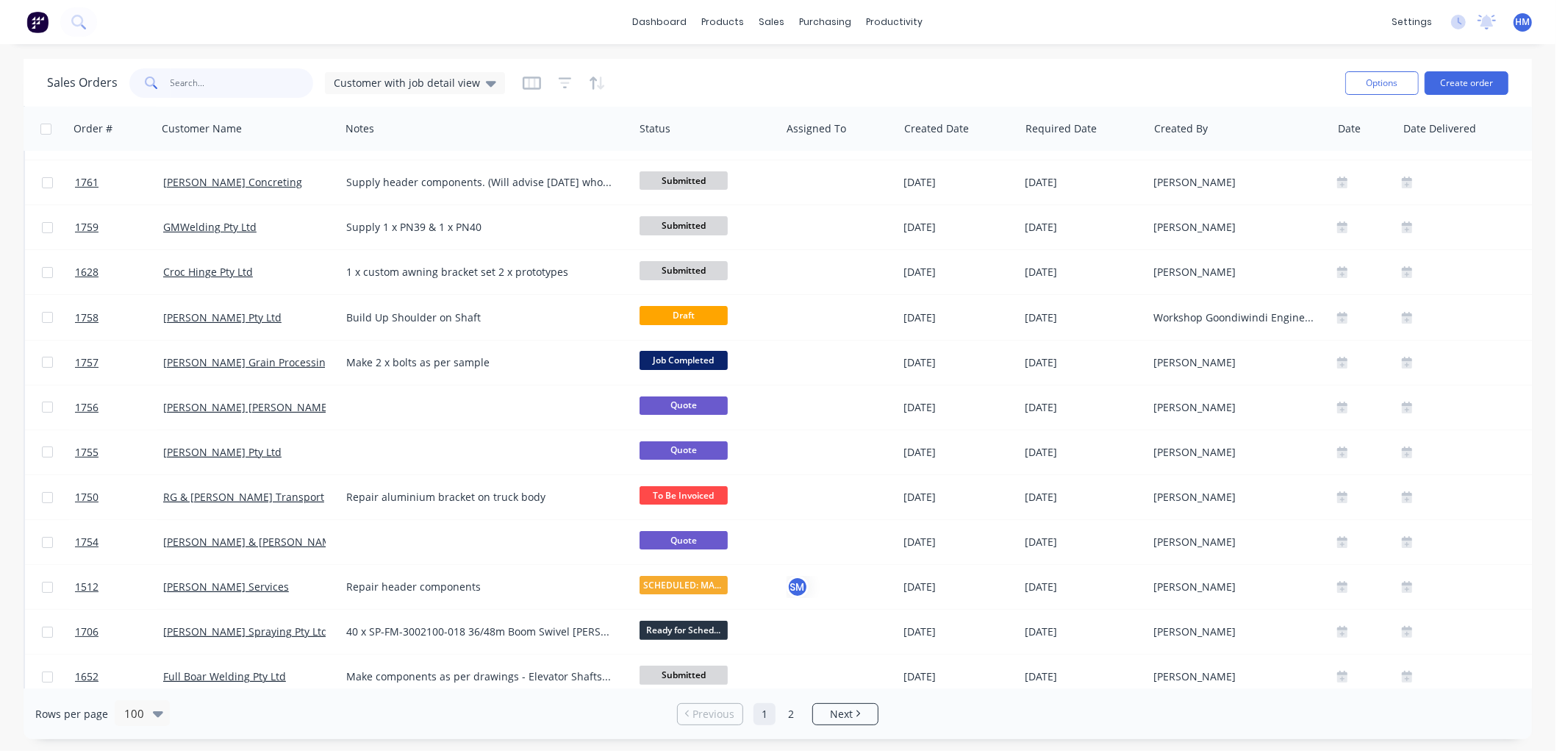
click at [209, 82] on input "text" at bounding box center [242, 83] width 143 height 29
type input "1661"
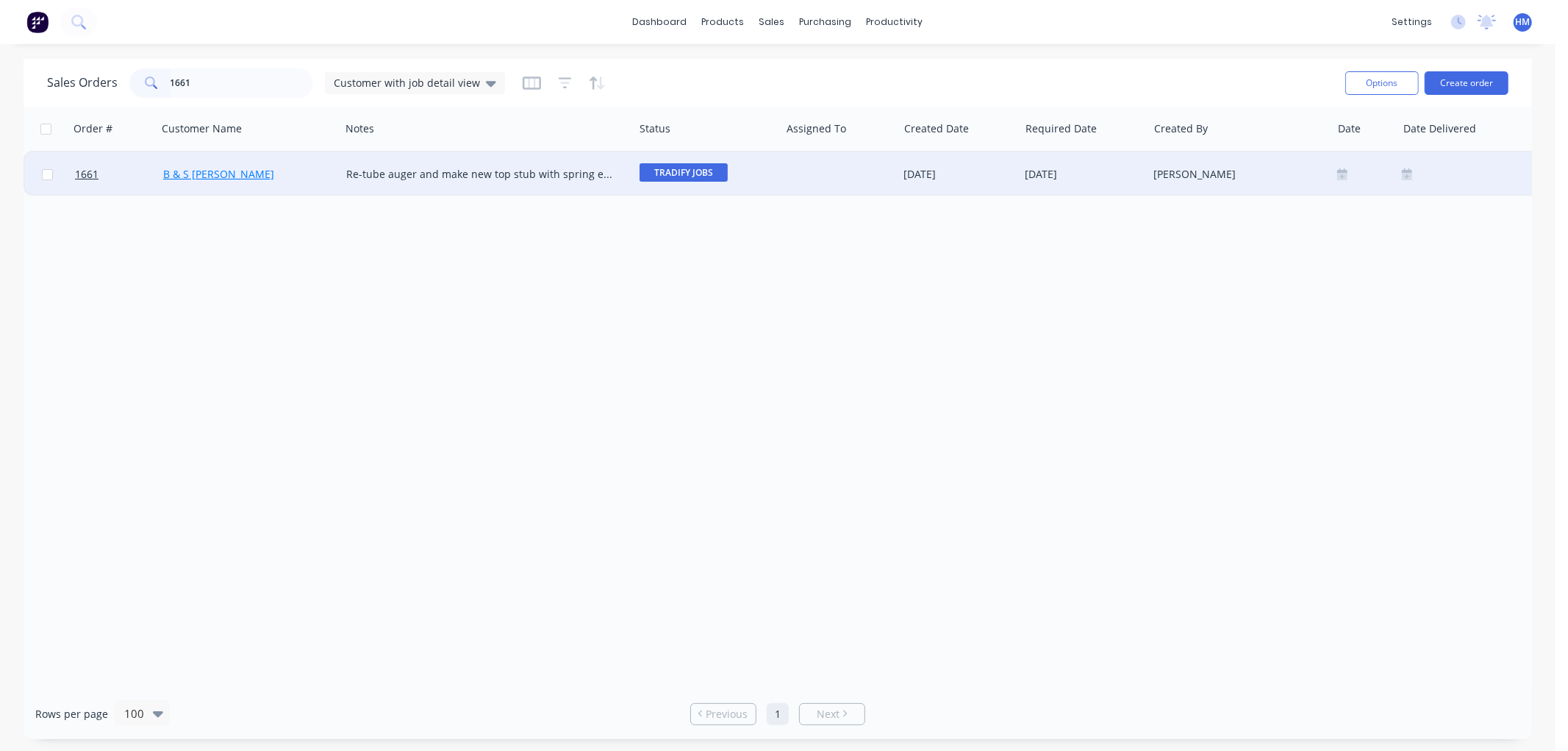
click at [221, 177] on link "B & S [PERSON_NAME]" at bounding box center [219, 174] width 111 height 14
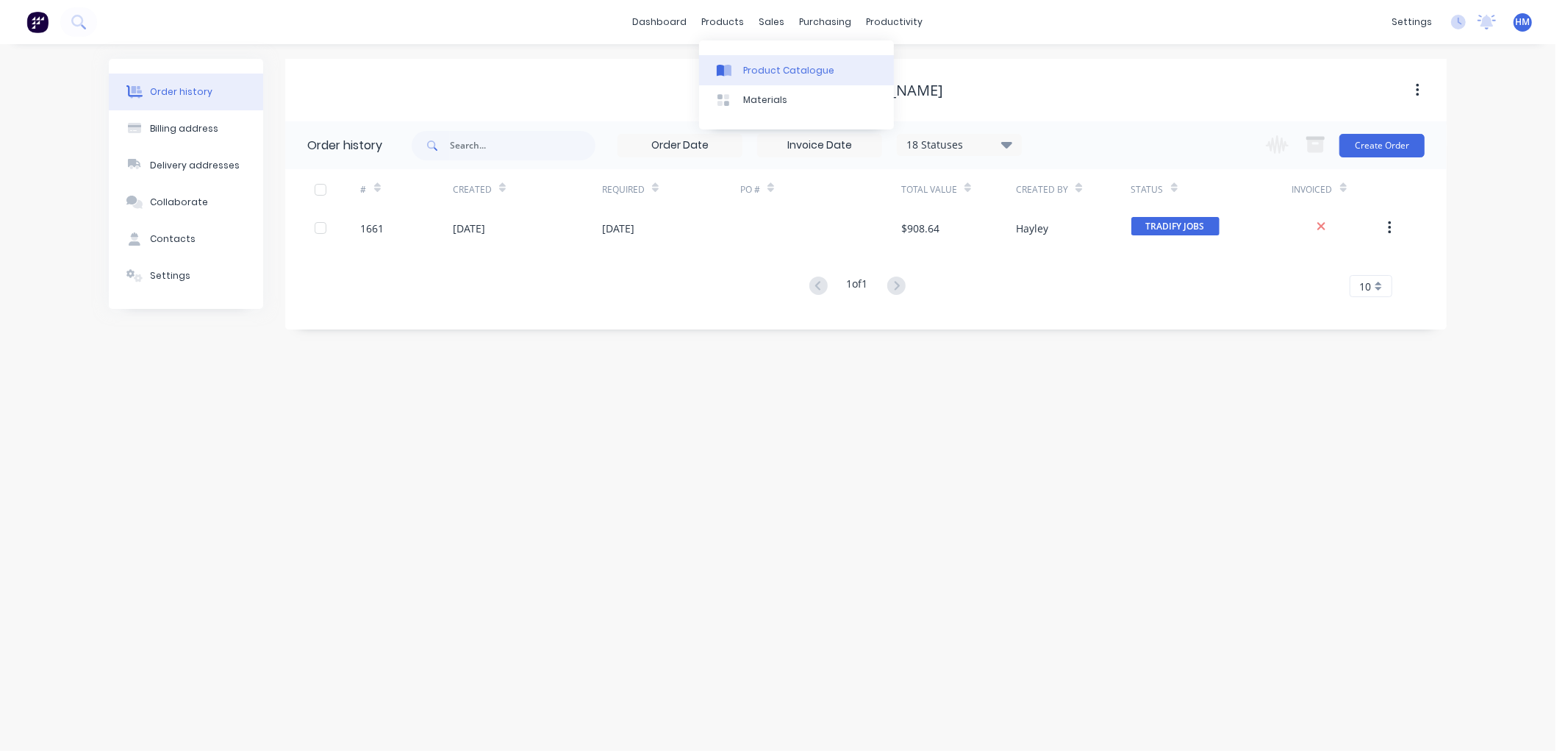
click at [758, 69] on div "Product Catalogue" at bounding box center [788, 70] width 91 height 13
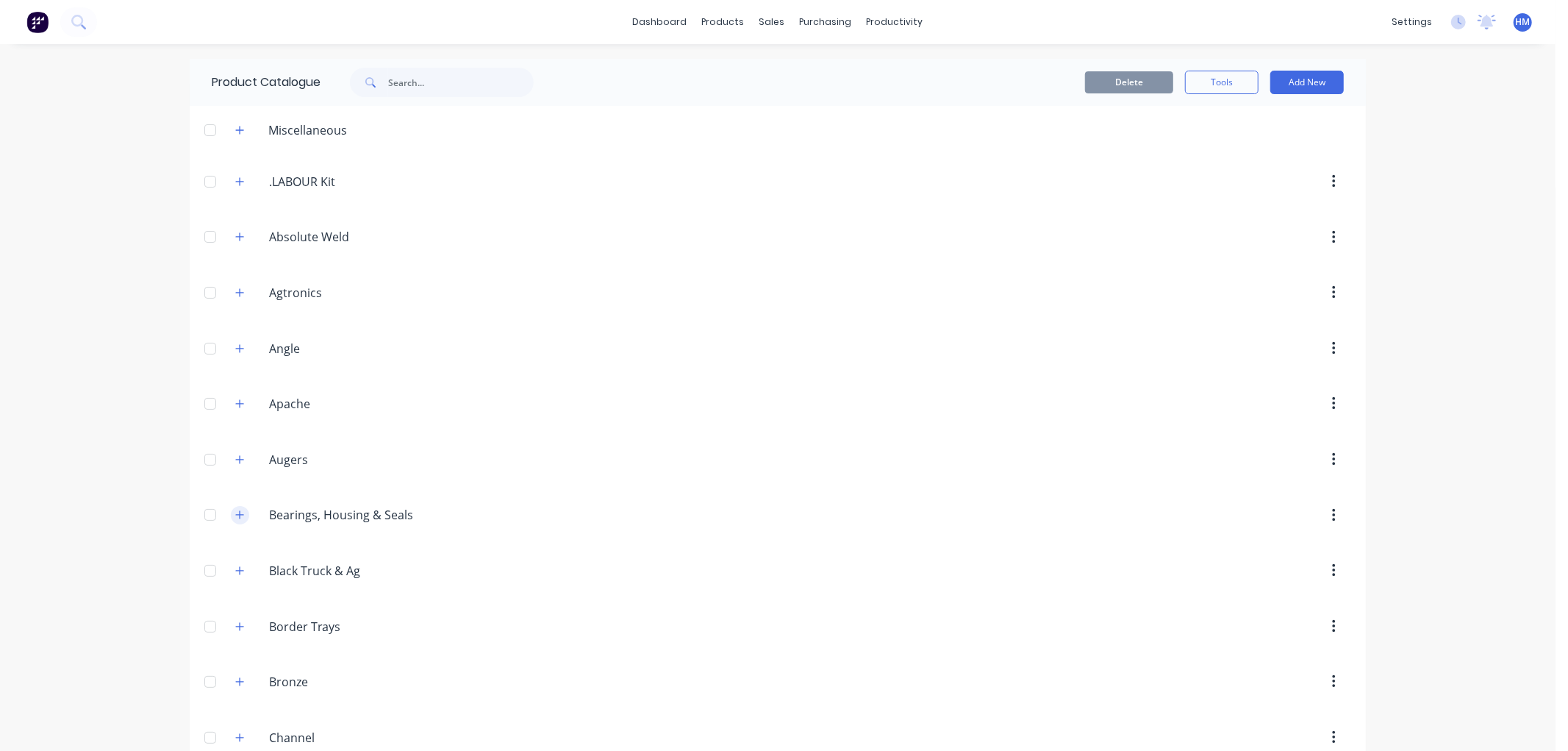
click at [236, 515] on icon "button" at bounding box center [240, 515] width 8 height 8
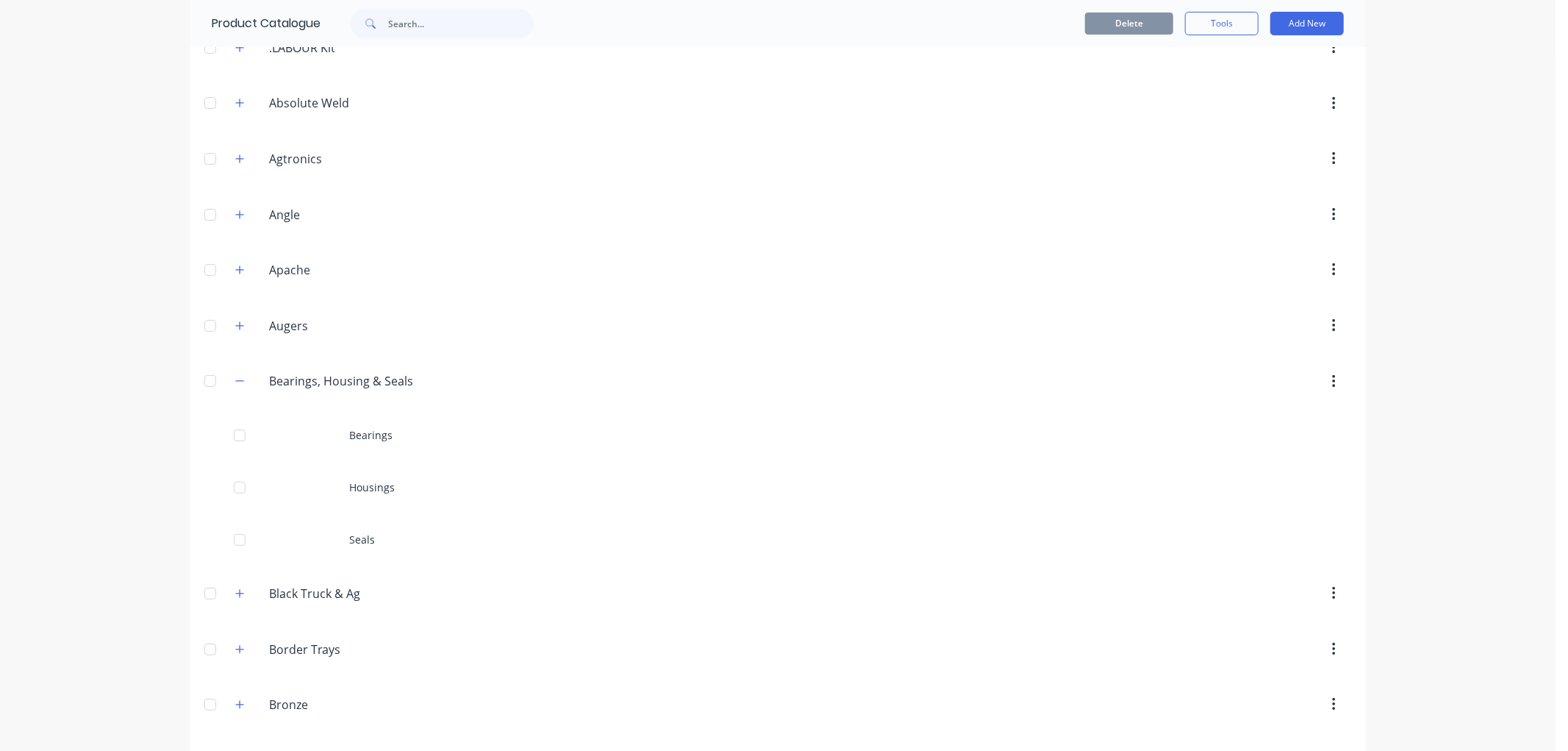
scroll to position [164, 0]
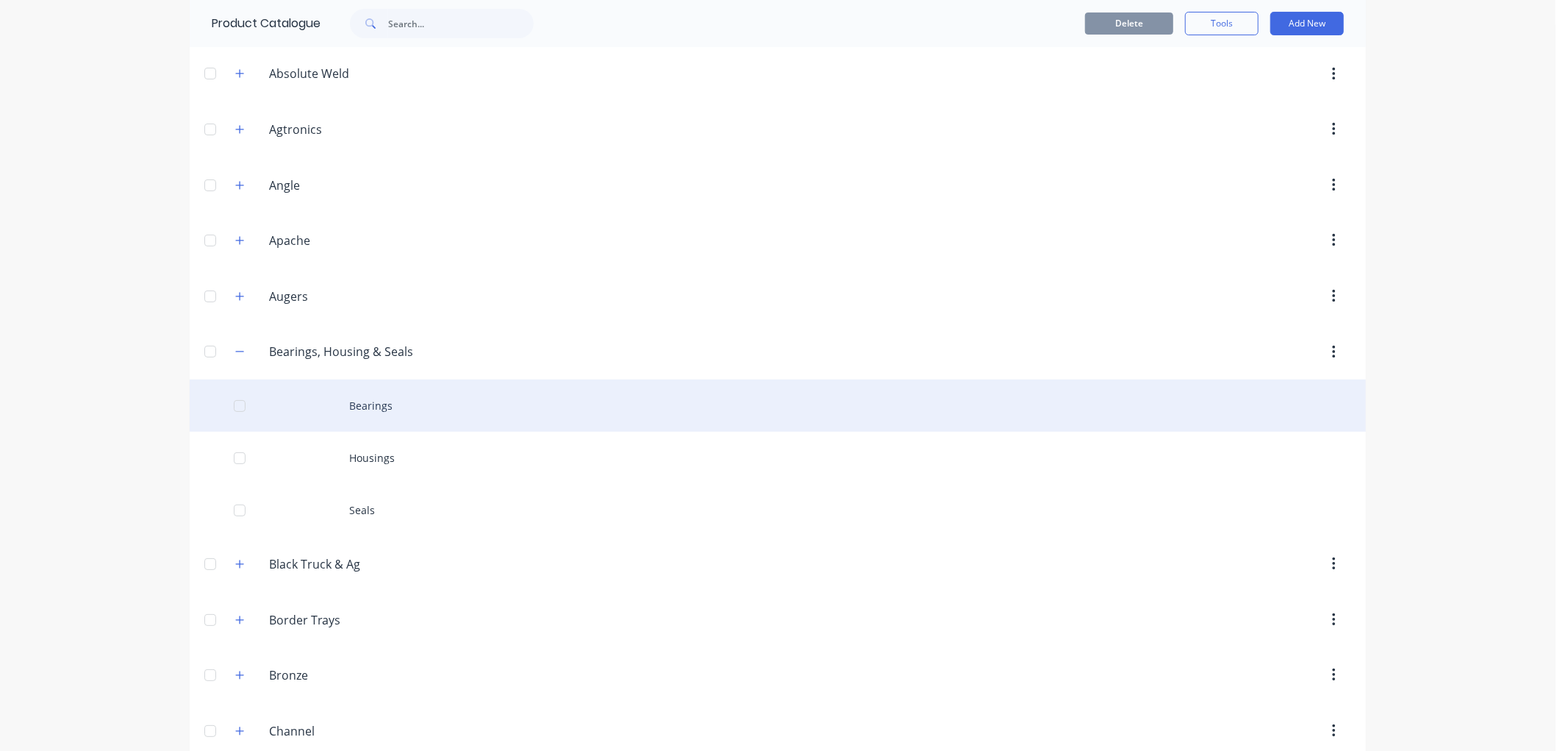
click at [394, 402] on div "Bearings" at bounding box center [778, 406] width 1176 height 52
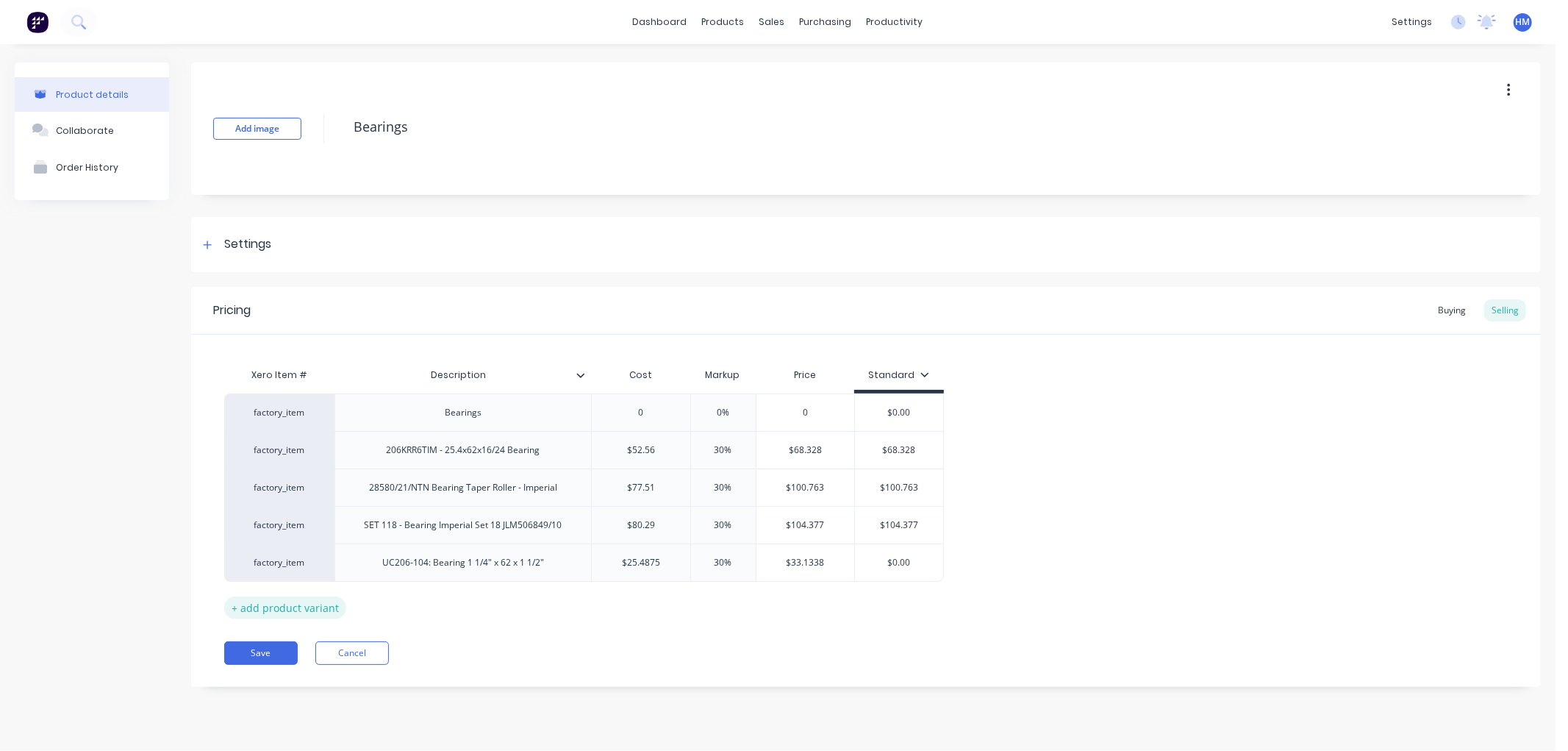
click at [300, 609] on div "+ add product variant" at bounding box center [285, 607] width 122 height 23
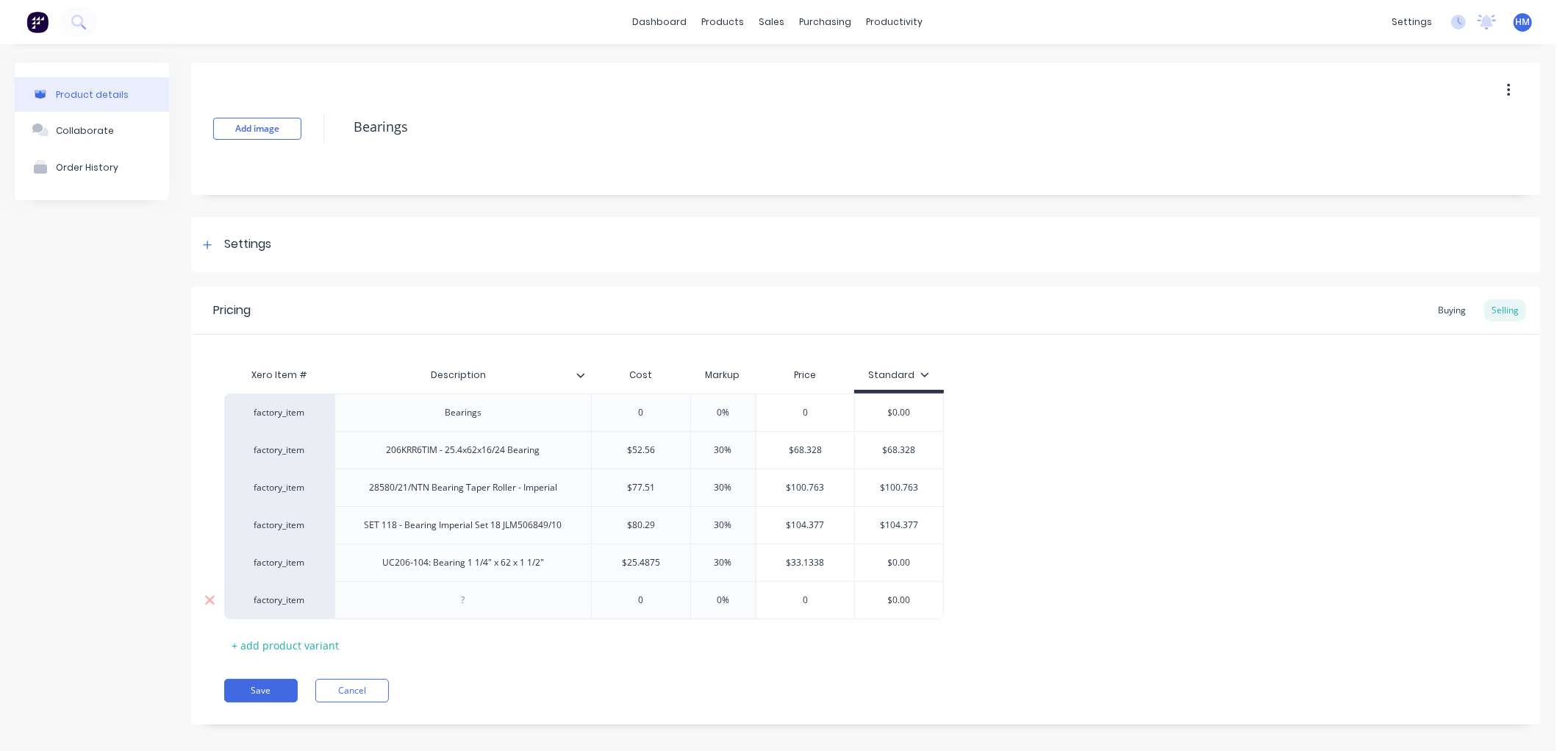
click at [481, 598] on div at bounding box center [463, 600] width 74 height 19
type input "0"
type input "5"
type input "50.23"
click at [733, 664] on div "Pricing Buying Selling Xero Item # Description Cost Markup Price Standard facto…" at bounding box center [866, 505] width 1350 height 437
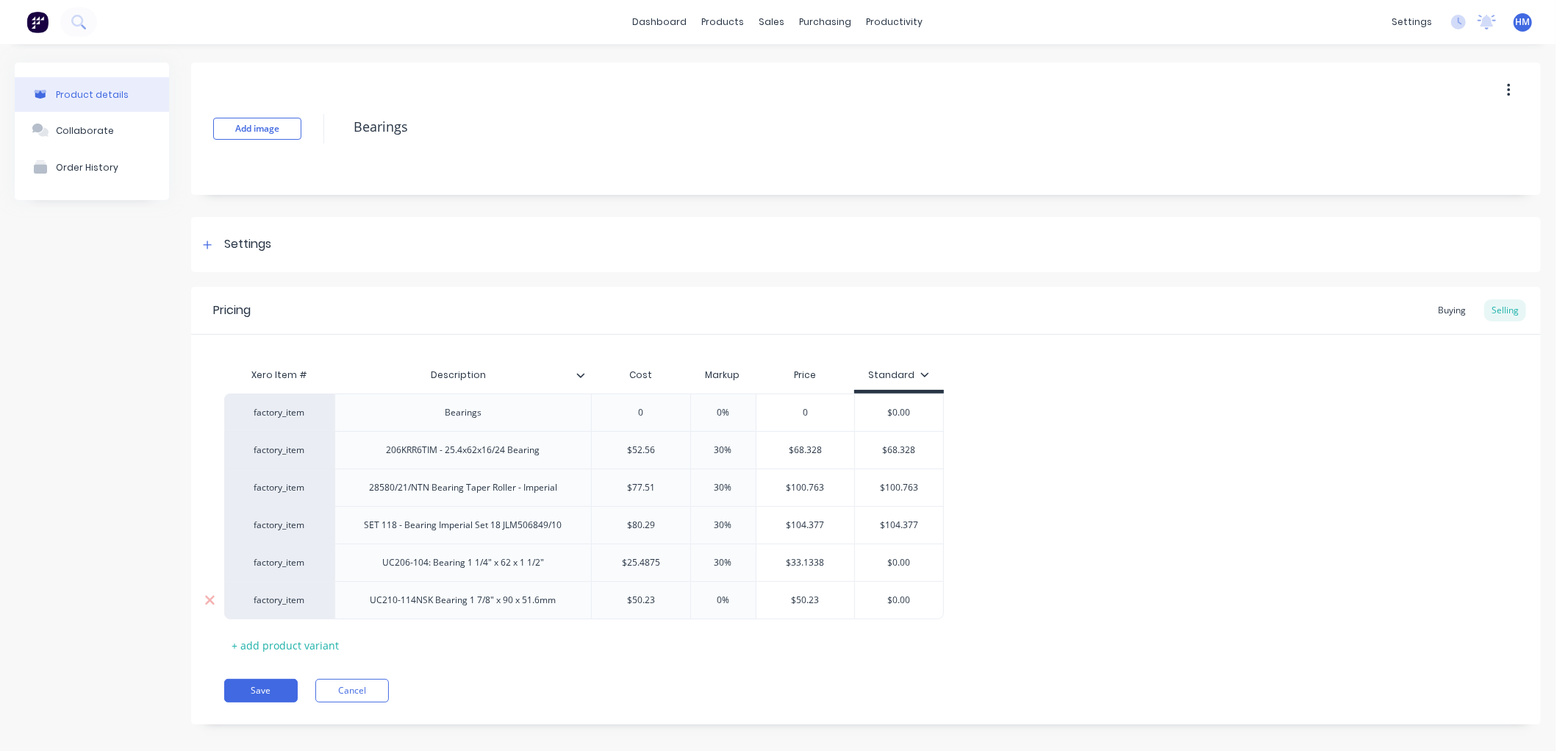
click at [715, 606] on input "0%" at bounding box center [723, 600] width 74 height 13
type input "30%"
type input "$65.299"
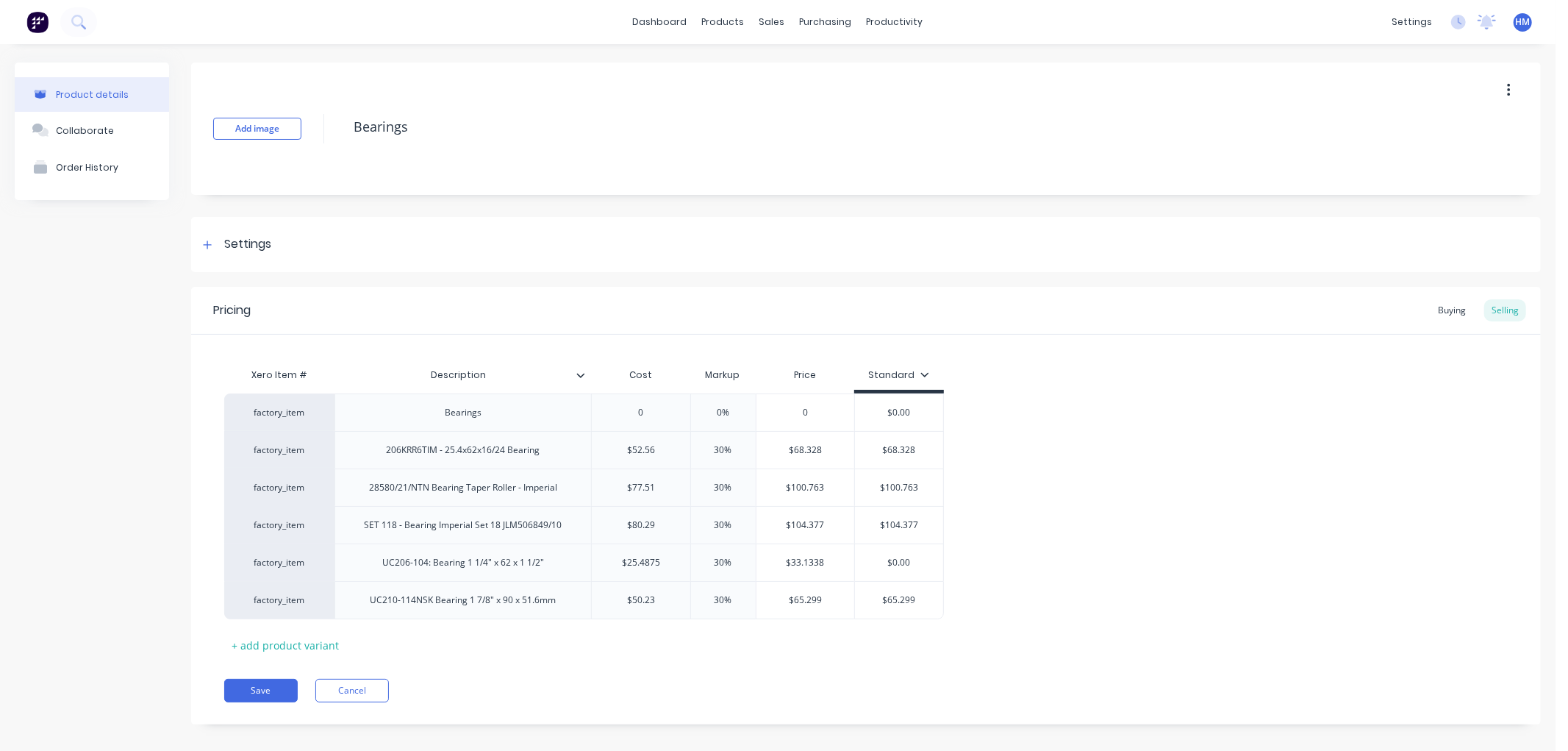
scroll to position [15, 0]
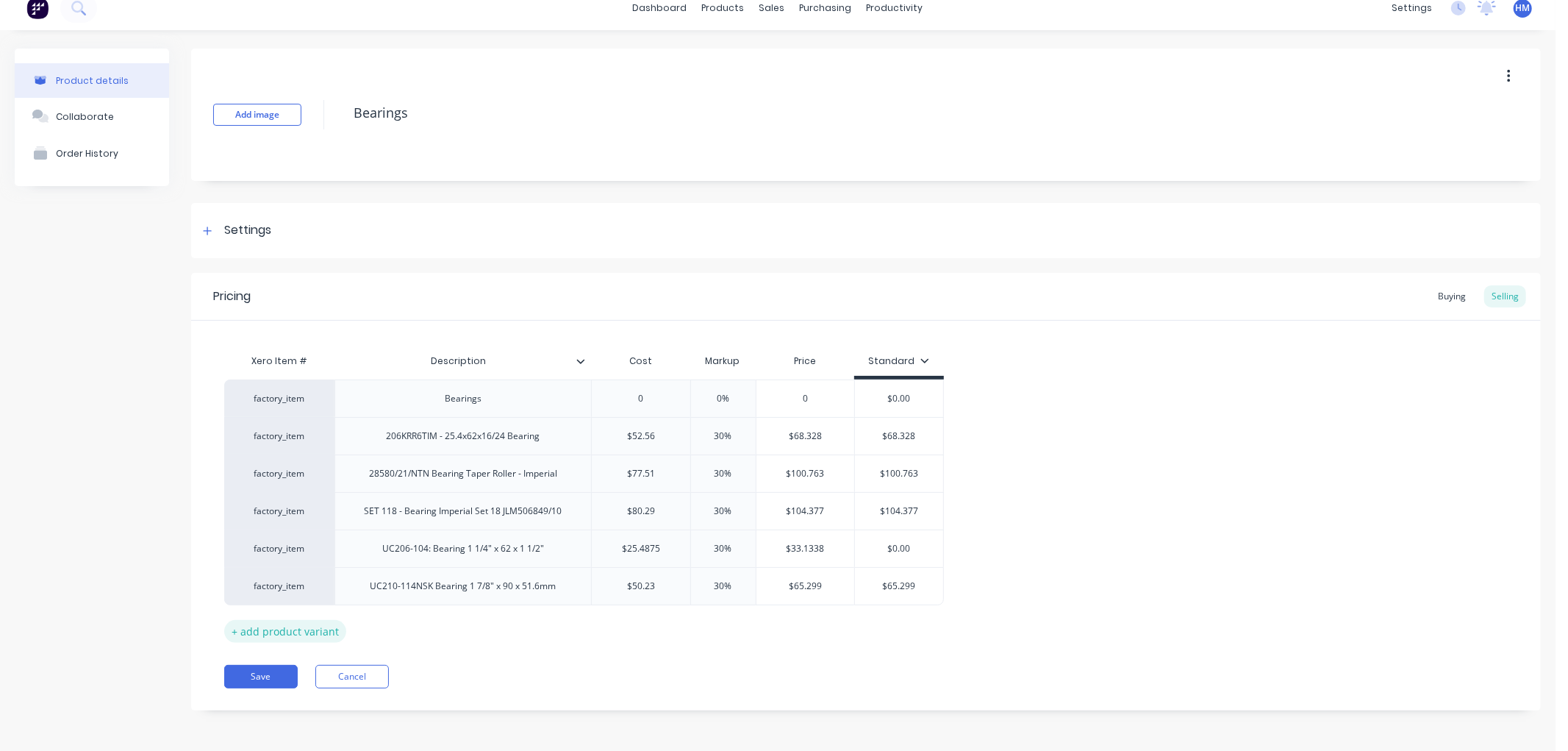
click at [288, 627] on div "+ add product variant" at bounding box center [285, 631] width 122 height 23
click at [444, 618] on div at bounding box center [463, 623] width 74 height 19
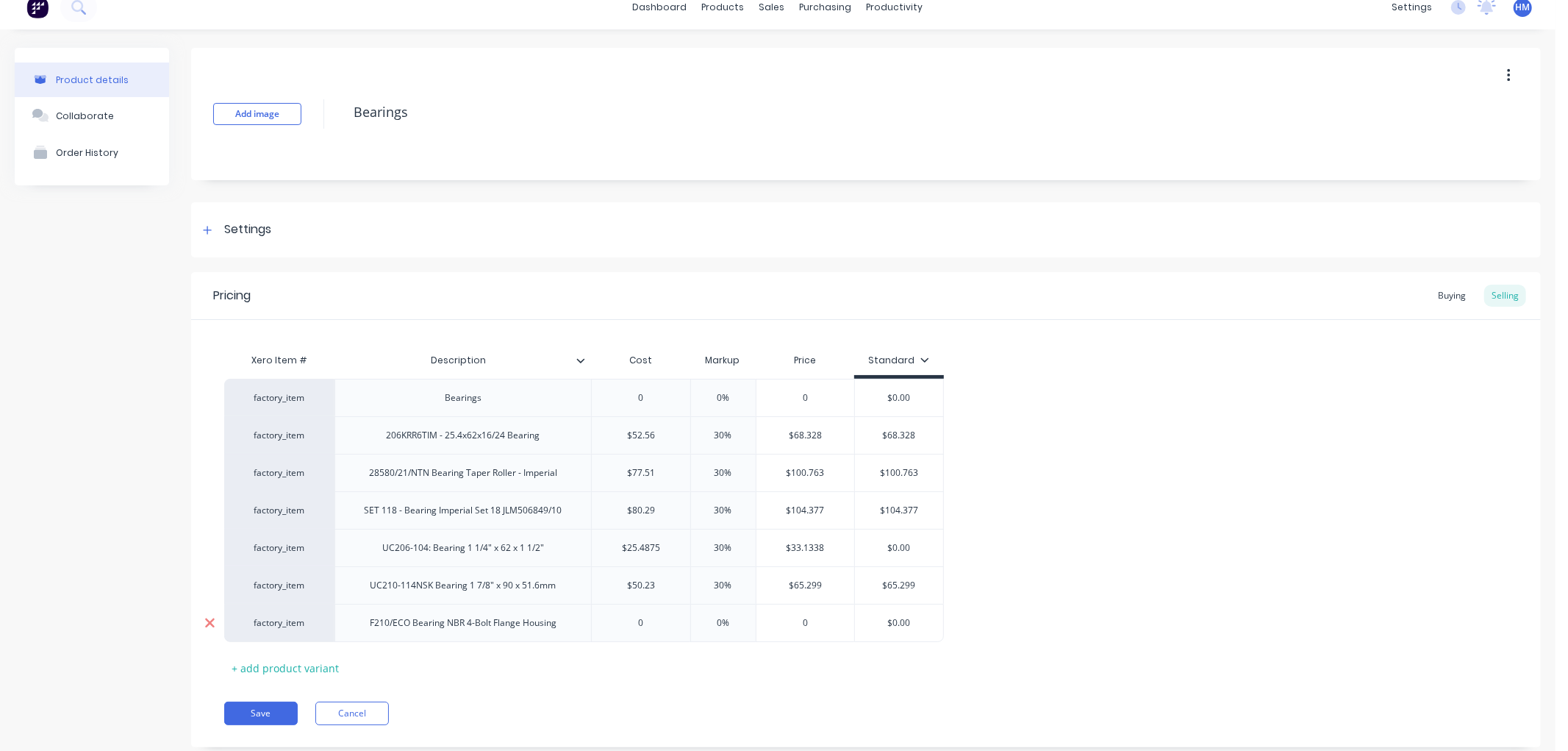
click at [209, 625] on icon at bounding box center [210, 623] width 9 height 9
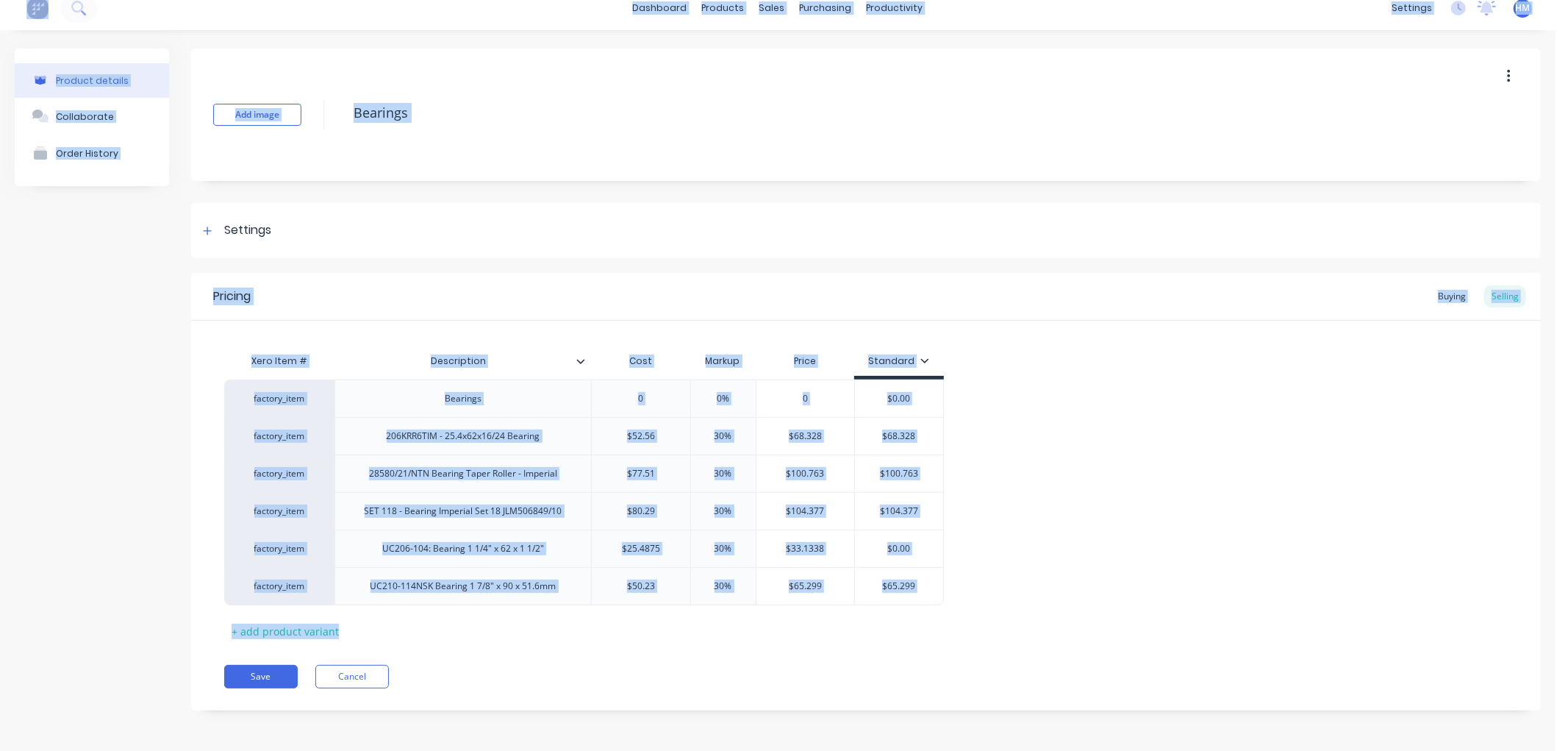
click at [1272, 627] on div "Xero Item # Description Cost Markup Price Standard factory_item Bearings 0 0% 0…" at bounding box center [866, 494] width 1283 height 296
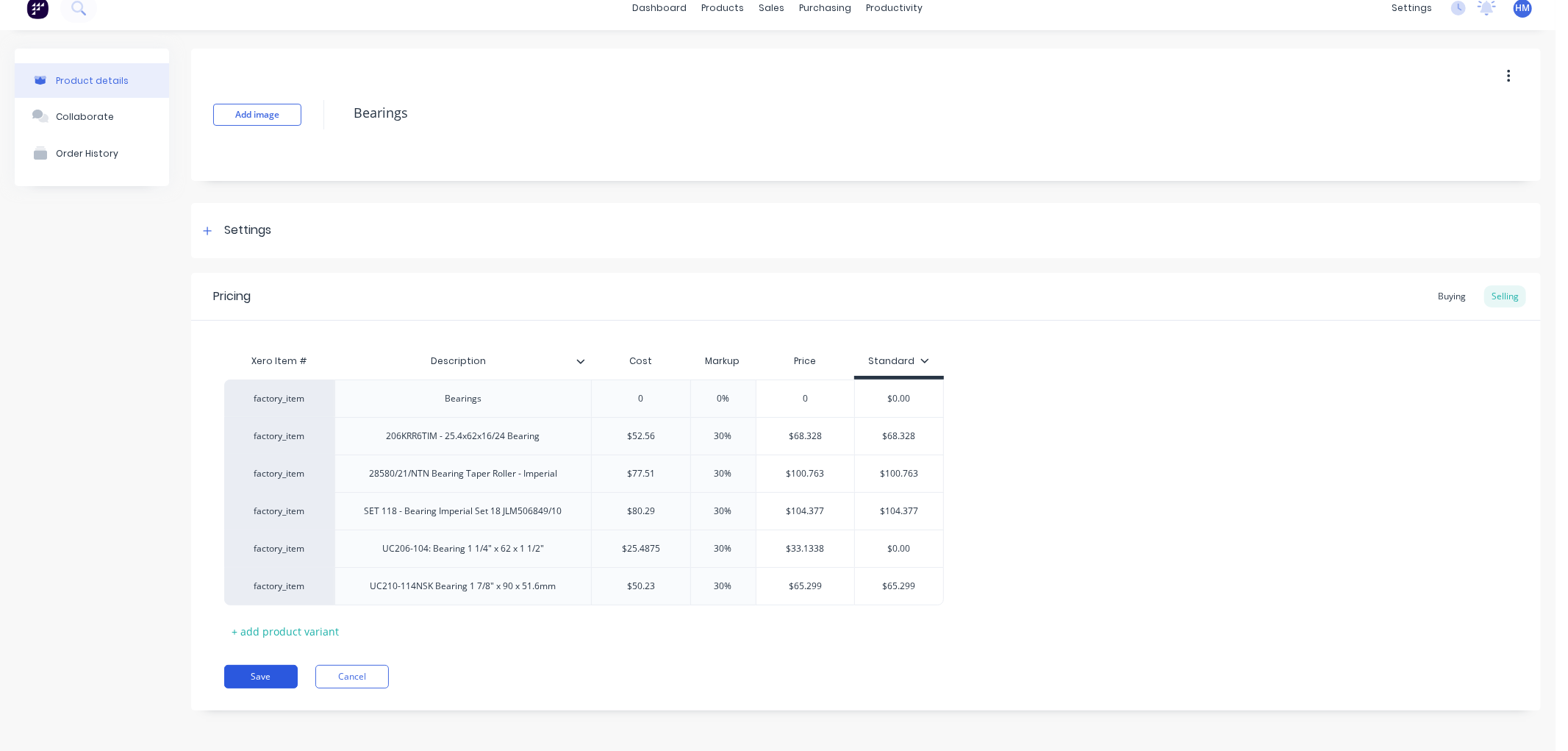
click at [290, 677] on button "Save" at bounding box center [261, 677] width 74 height 24
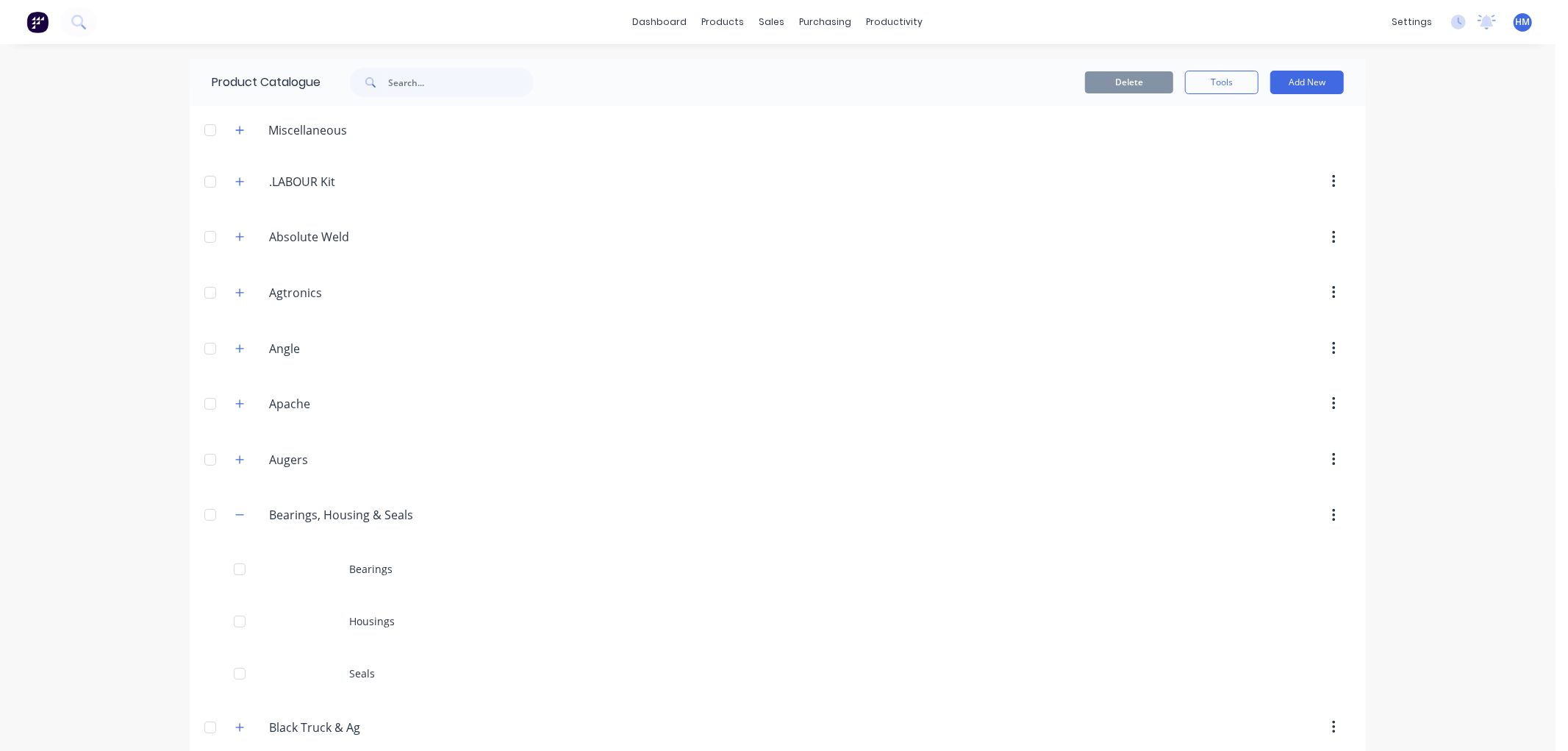
scroll to position [81, 0]
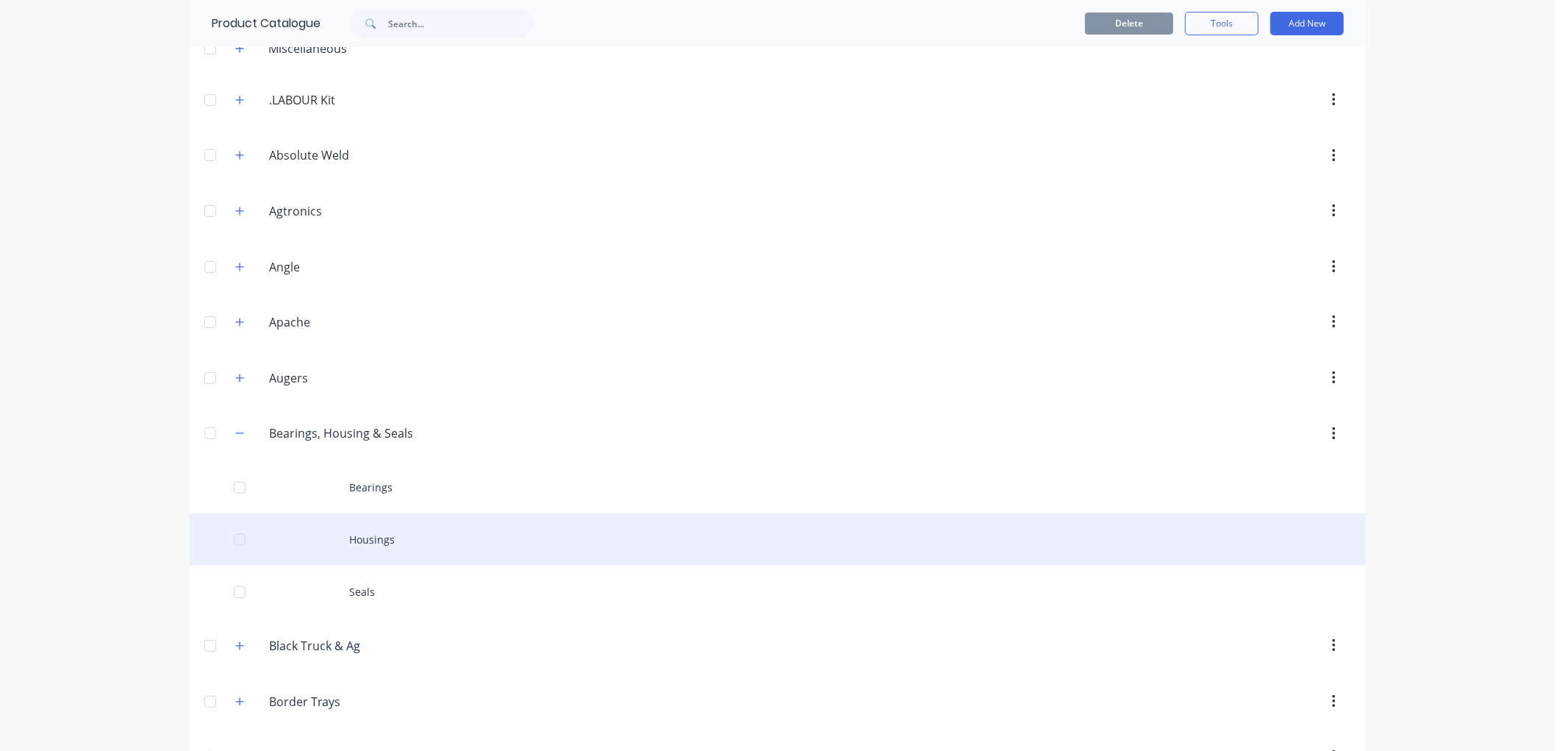
click at [381, 534] on div "Housings" at bounding box center [778, 539] width 1176 height 52
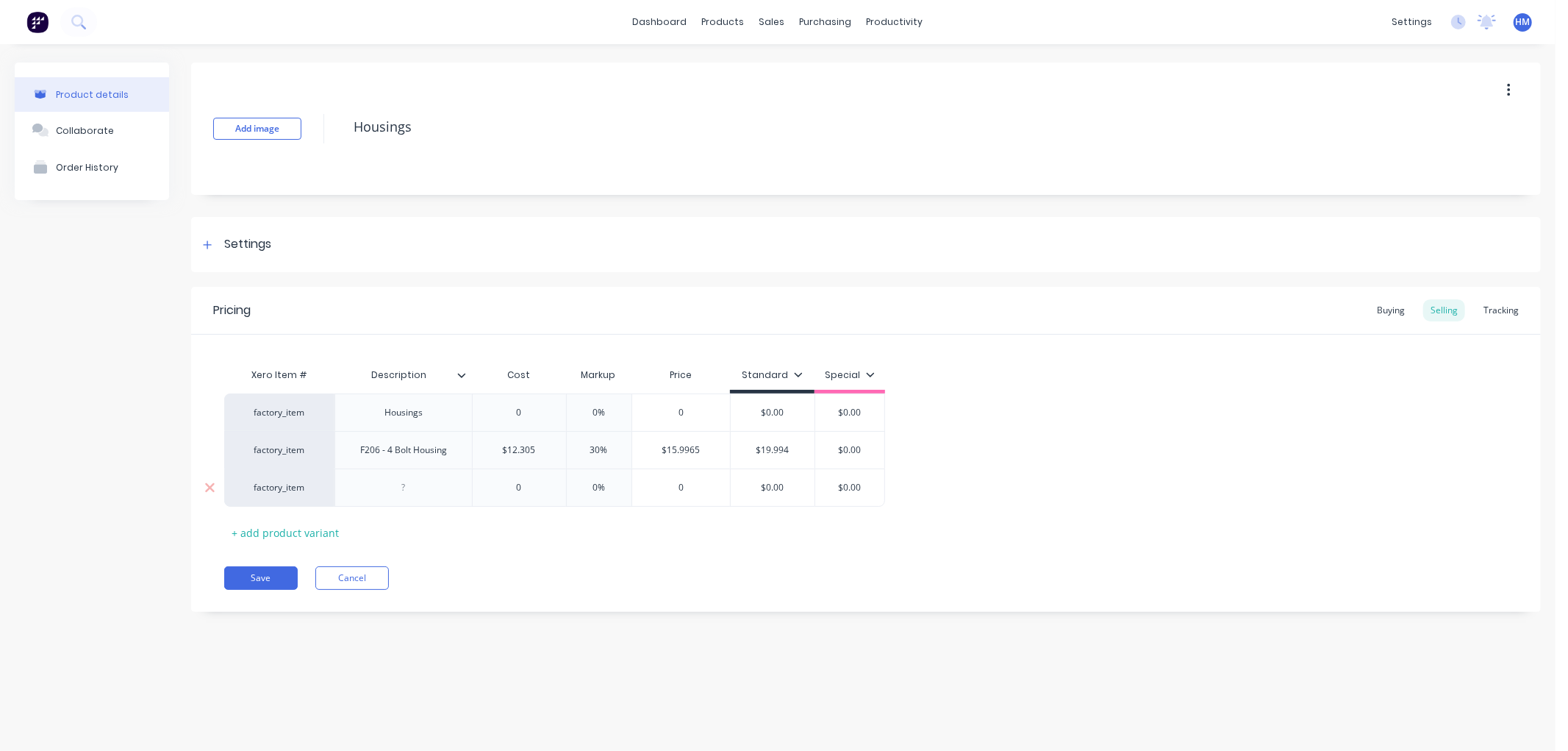
click at [424, 495] on div at bounding box center [403, 488] width 74 height 19
type input "018.94"
type input "0"
type input "30"
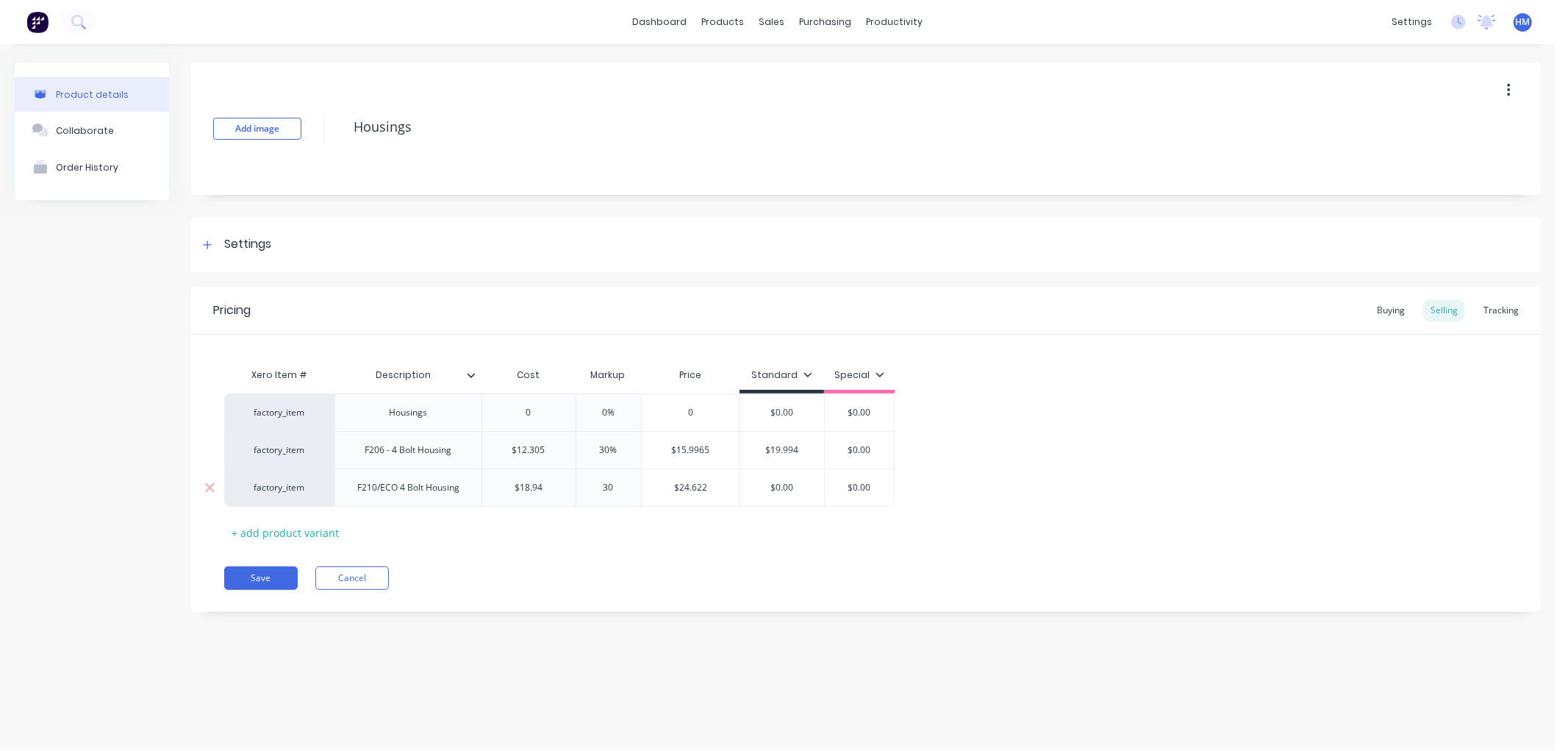
type input "$24.622"
click at [809, 493] on input "$0.00" at bounding box center [782, 487] width 84 height 13
click at [873, 501] on div "$0.00" at bounding box center [859, 487] width 74 height 37
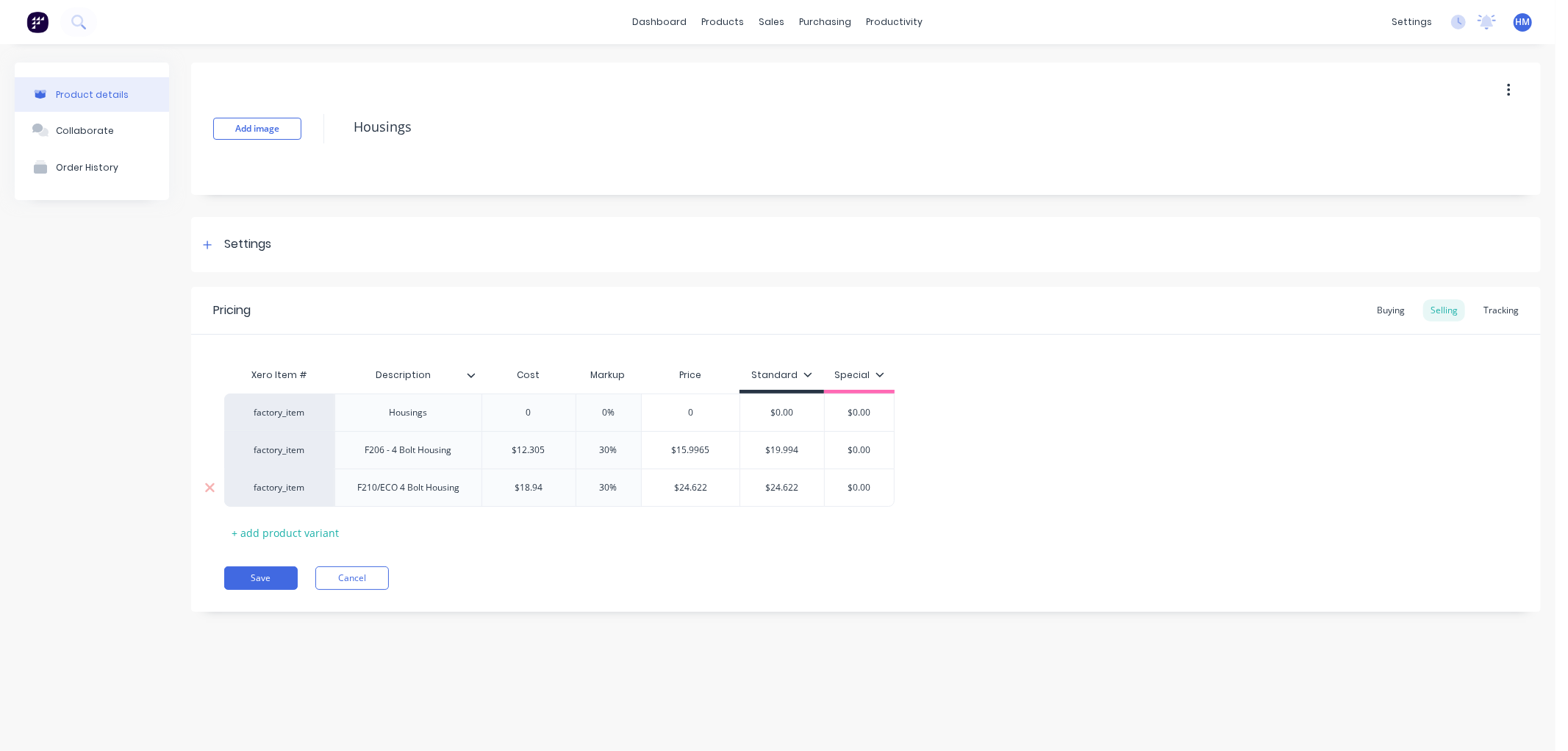
type input "24.622"
click at [866, 486] on input "$0.00" at bounding box center [859, 487] width 74 height 13
type input "$24.62"
click at [501, 576] on div "Save Cancel" at bounding box center [883, 578] width 1317 height 24
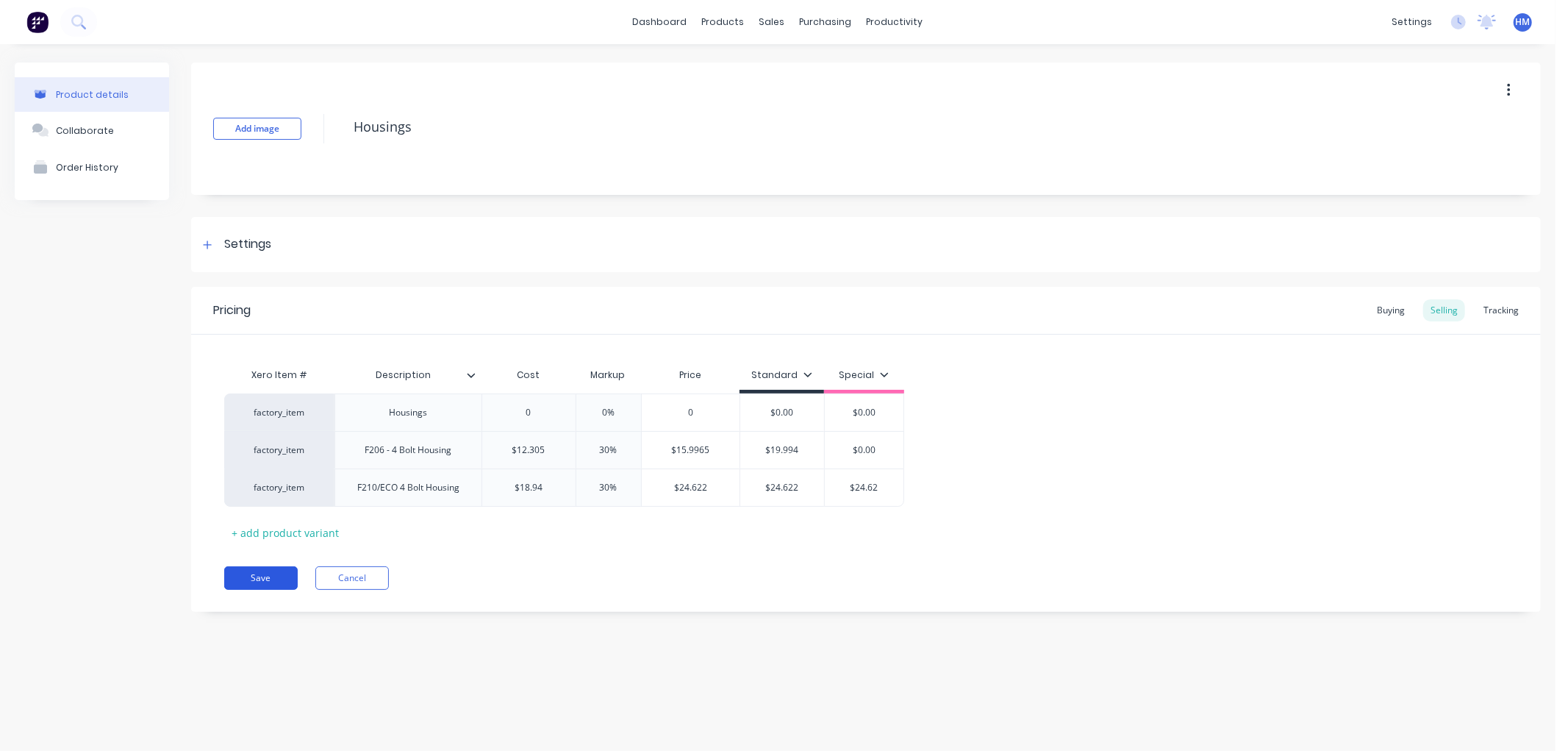
click at [274, 581] on button "Save" at bounding box center [261, 578] width 74 height 24
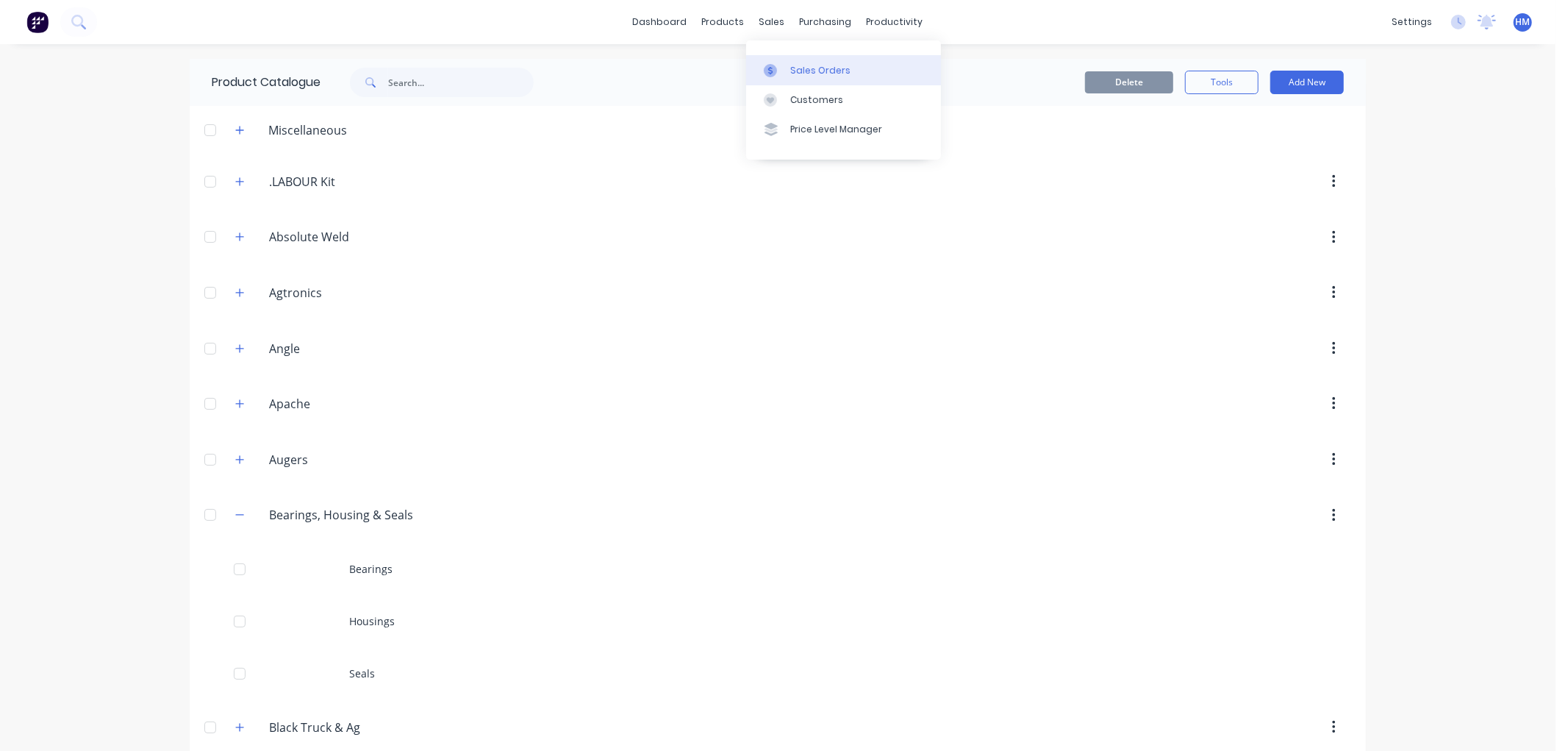
click at [821, 66] on div "Sales Orders" at bounding box center [820, 70] width 60 height 13
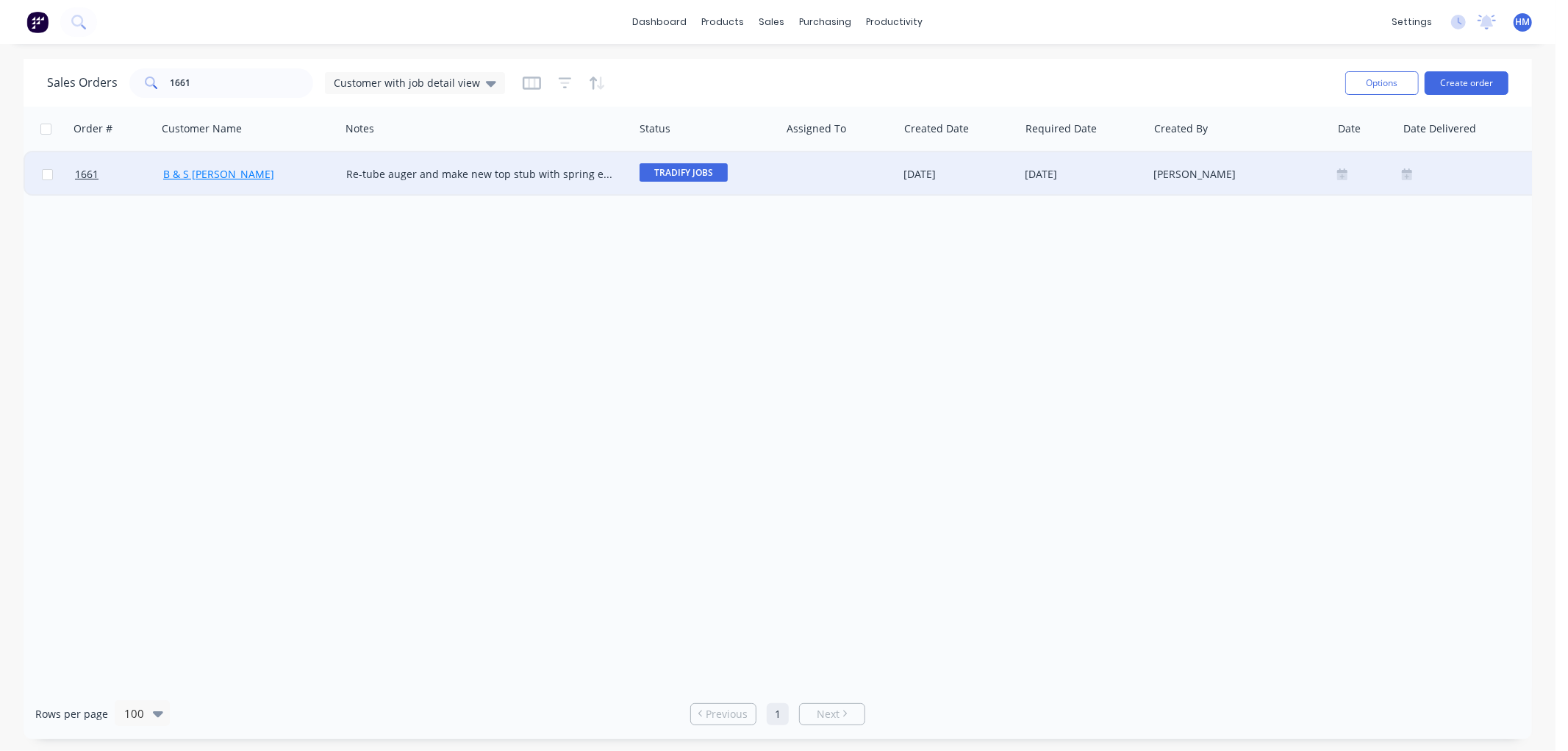
click at [210, 168] on link "B & S [PERSON_NAME]" at bounding box center [219, 174] width 111 height 14
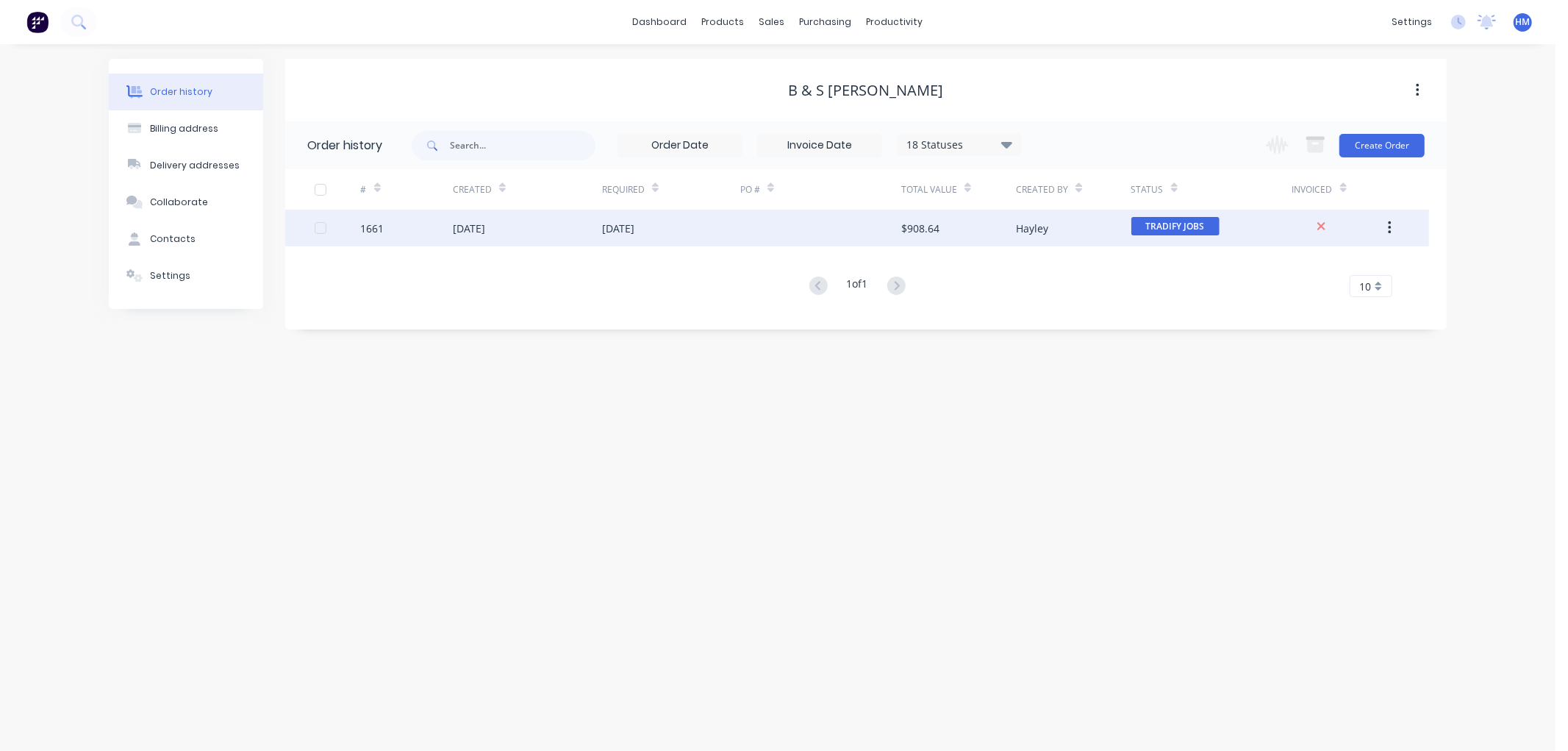
click at [597, 230] on div "[DATE]" at bounding box center [527, 228] width 149 height 37
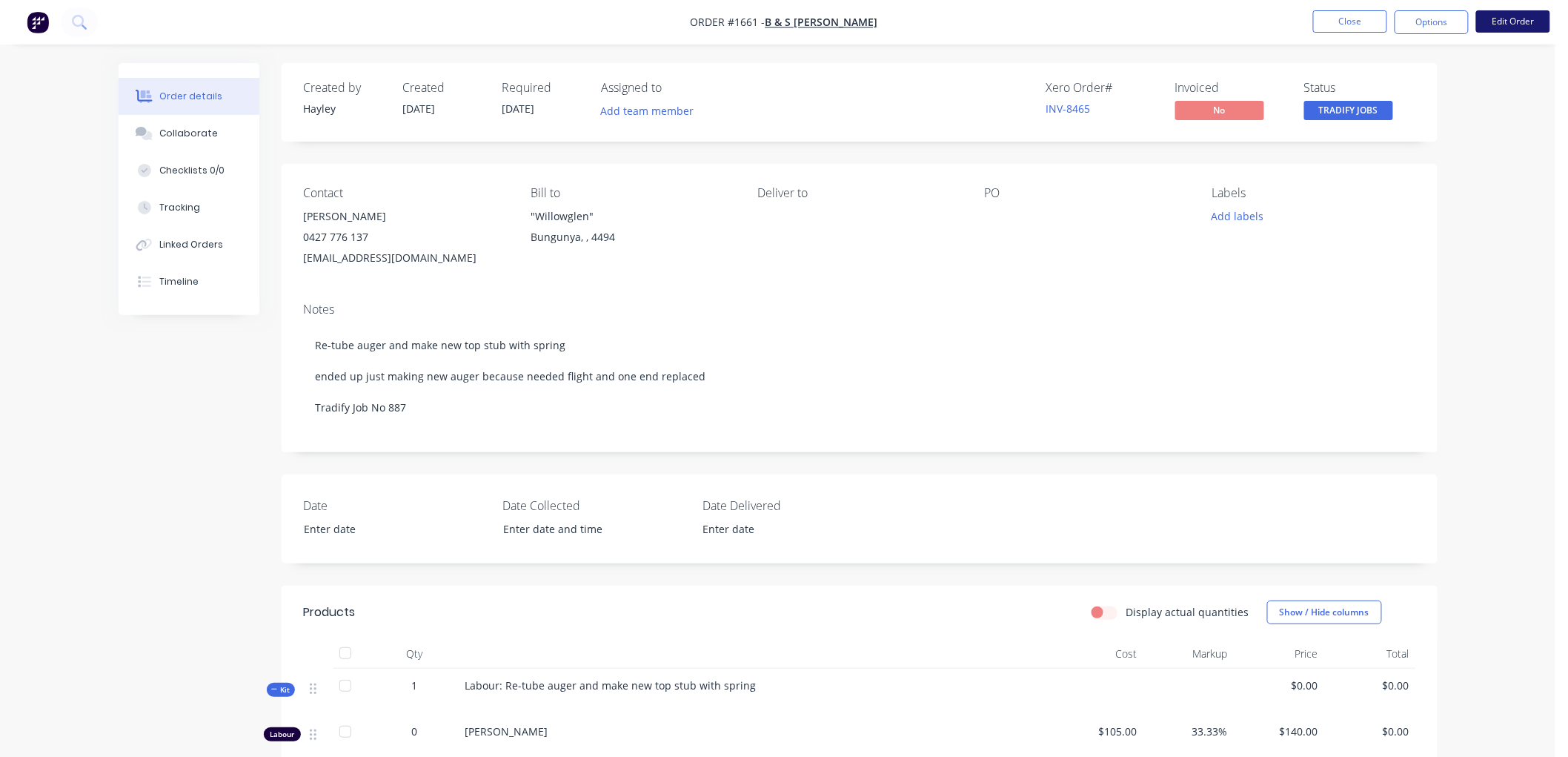
click at [1547, 18] on button "Edit Order" at bounding box center [1513, 22] width 74 height 22
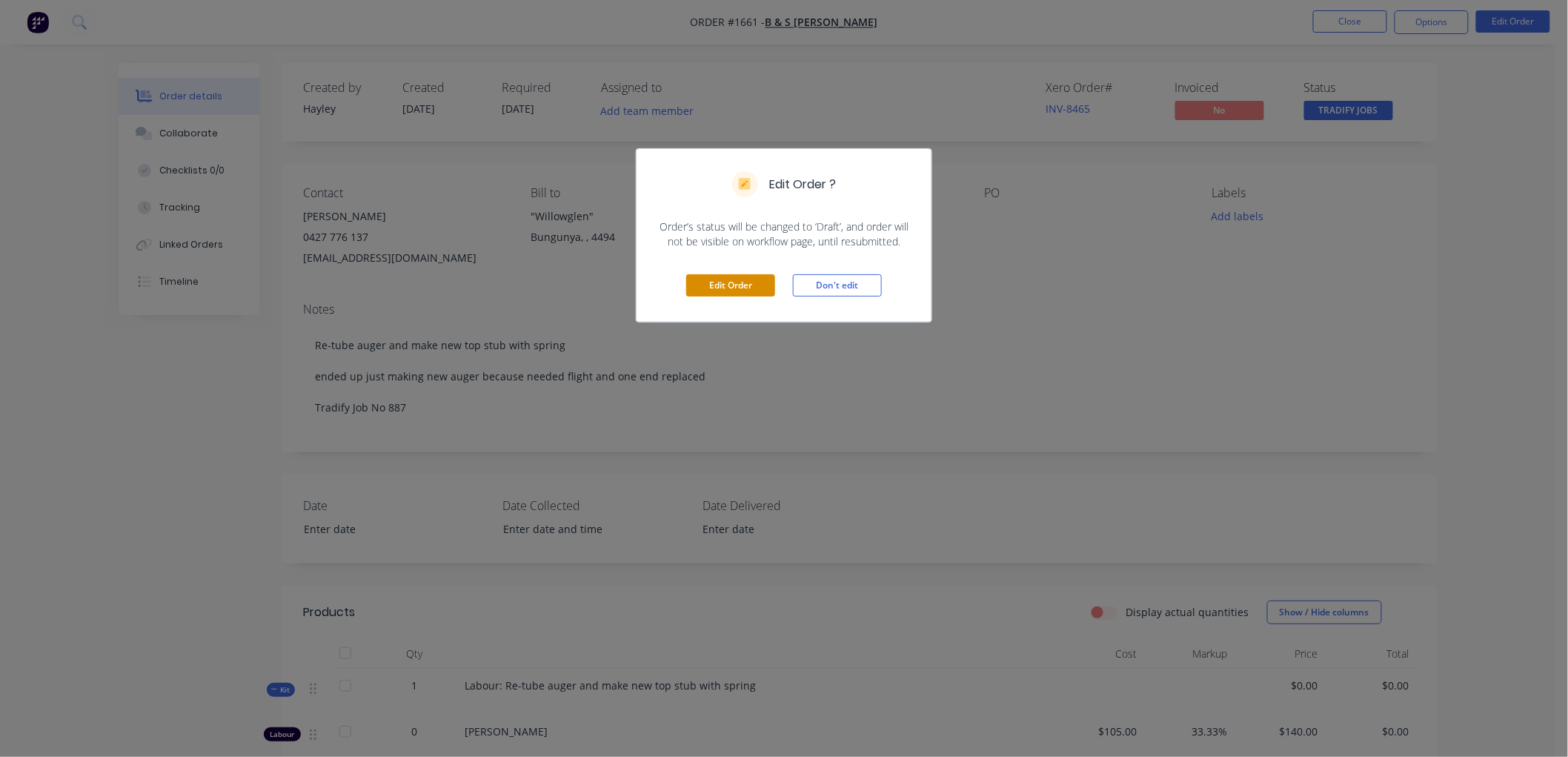
click at [751, 290] on button "Edit Order" at bounding box center [731, 285] width 89 height 22
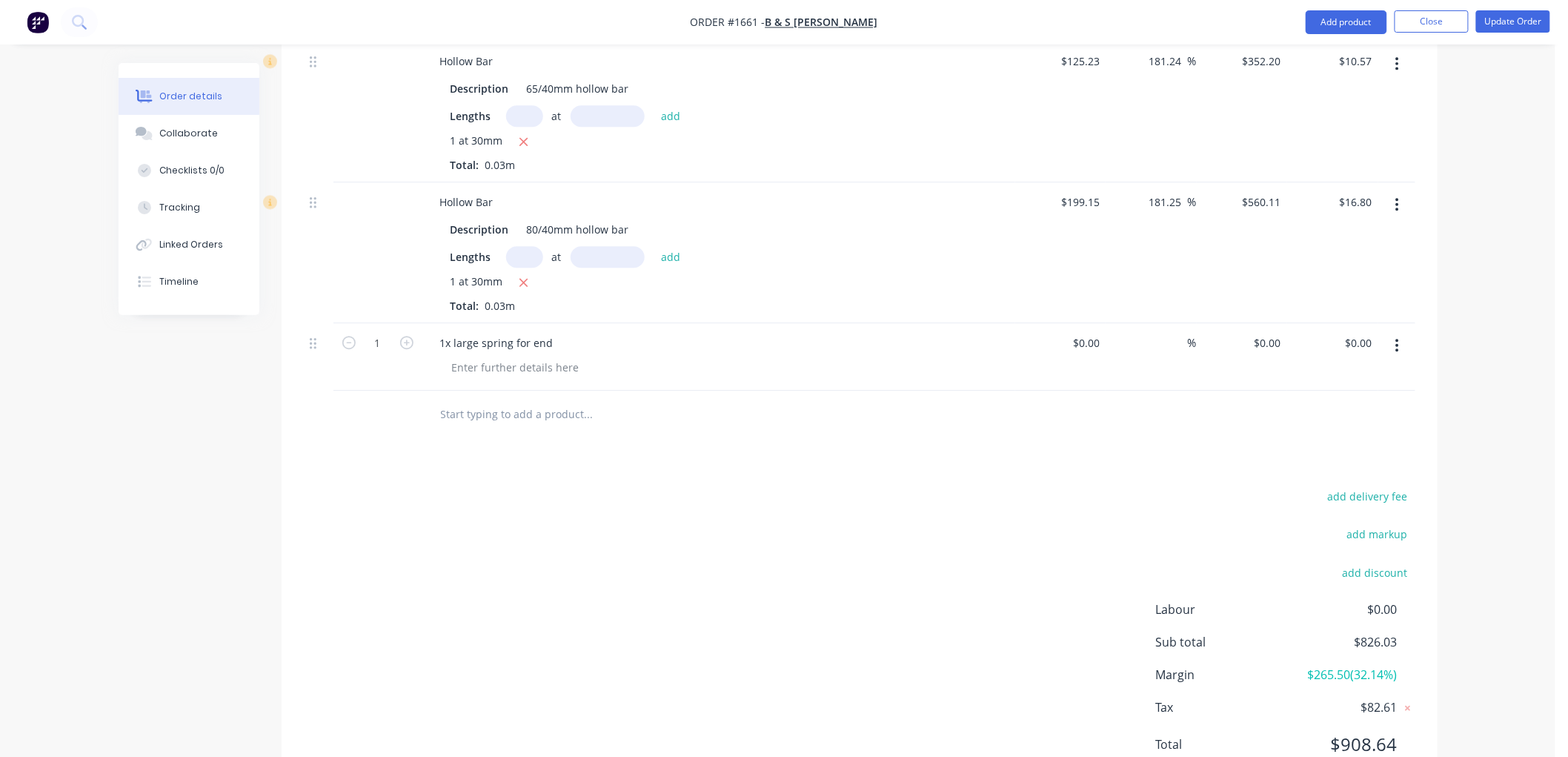
scroll to position [1524, 0]
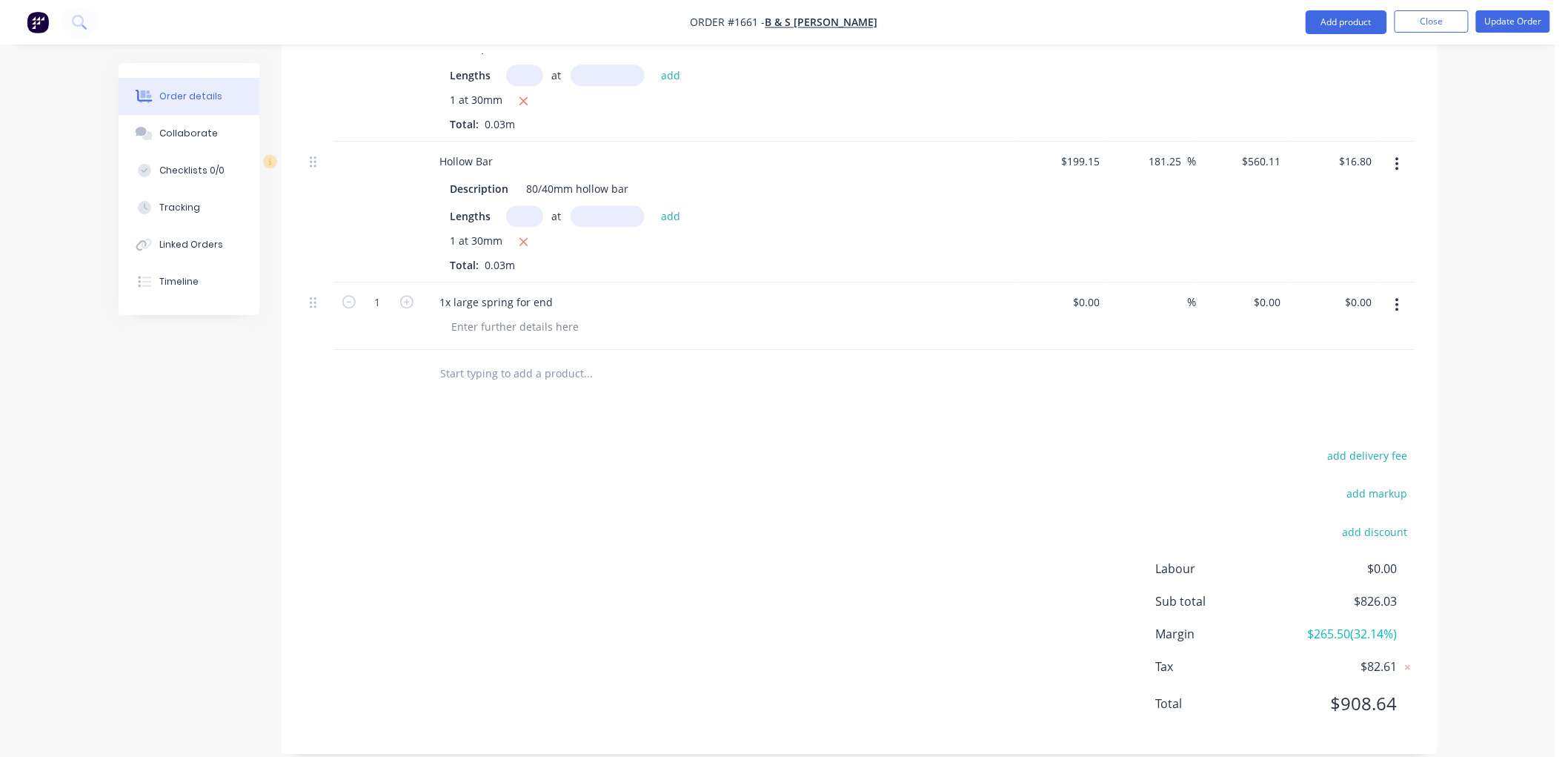
click at [491, 359] on input "text" at bounding box center [589, 373] width 296 height 29
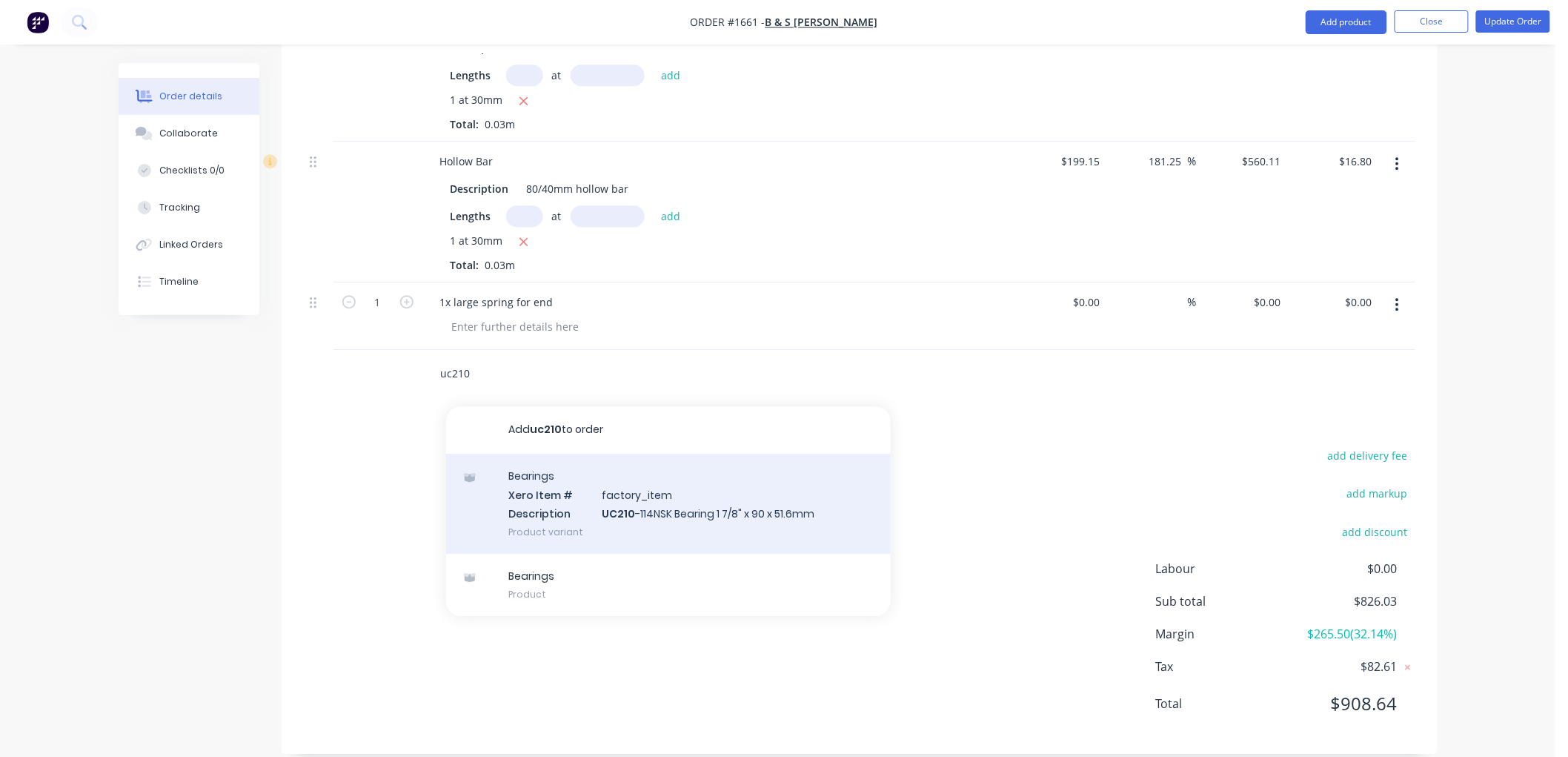
type input "uc210"
click at [685, 502] on div "Bearings Xero Item # factory_item Description UC210 -114NSK Bearing 1 7/8" x 90…" at bounding box center [668, 504] width 445 height 100
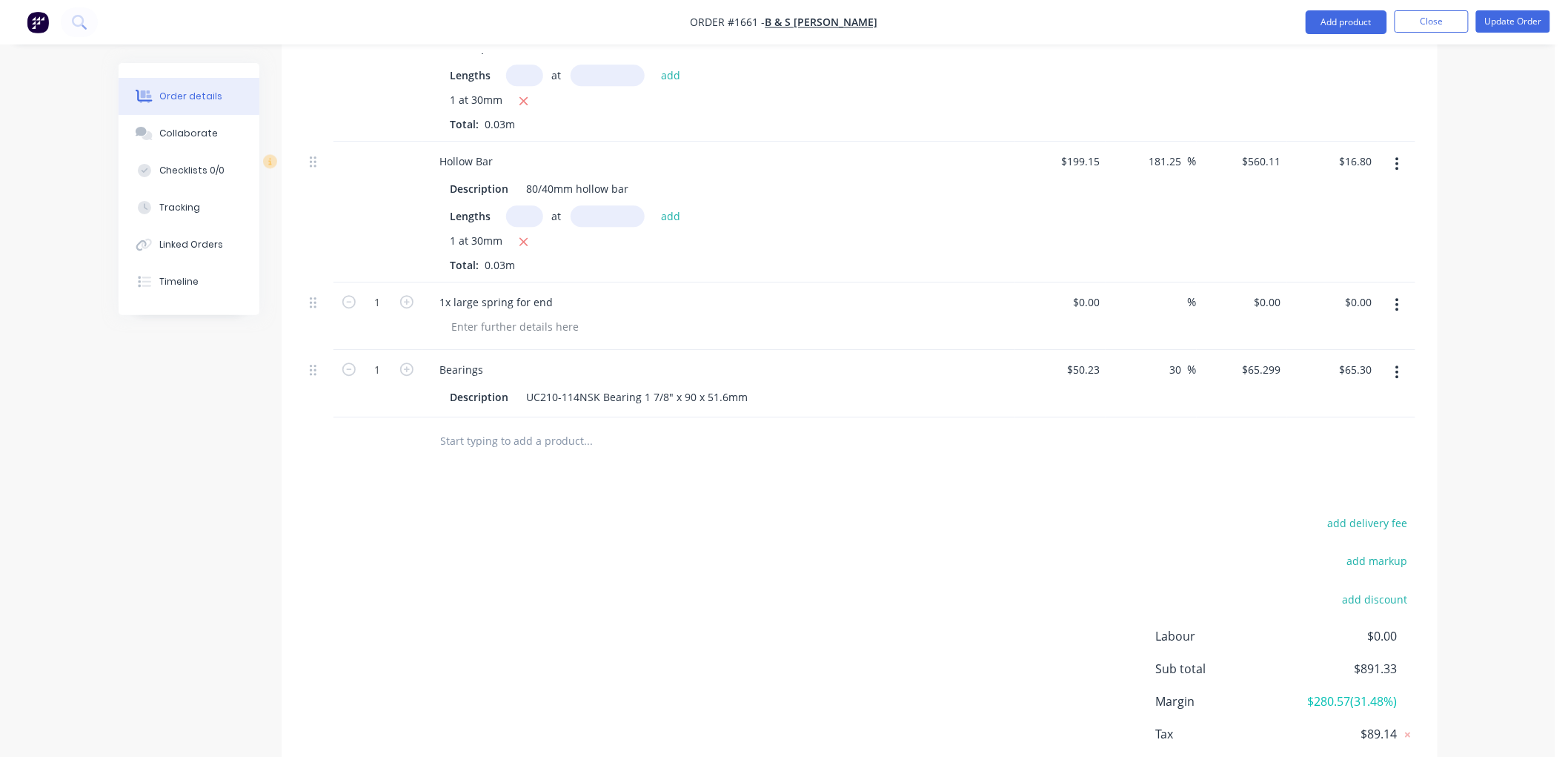
click at [568, 426] on input "text" at bounding box center [589, 441] width 296 height 29
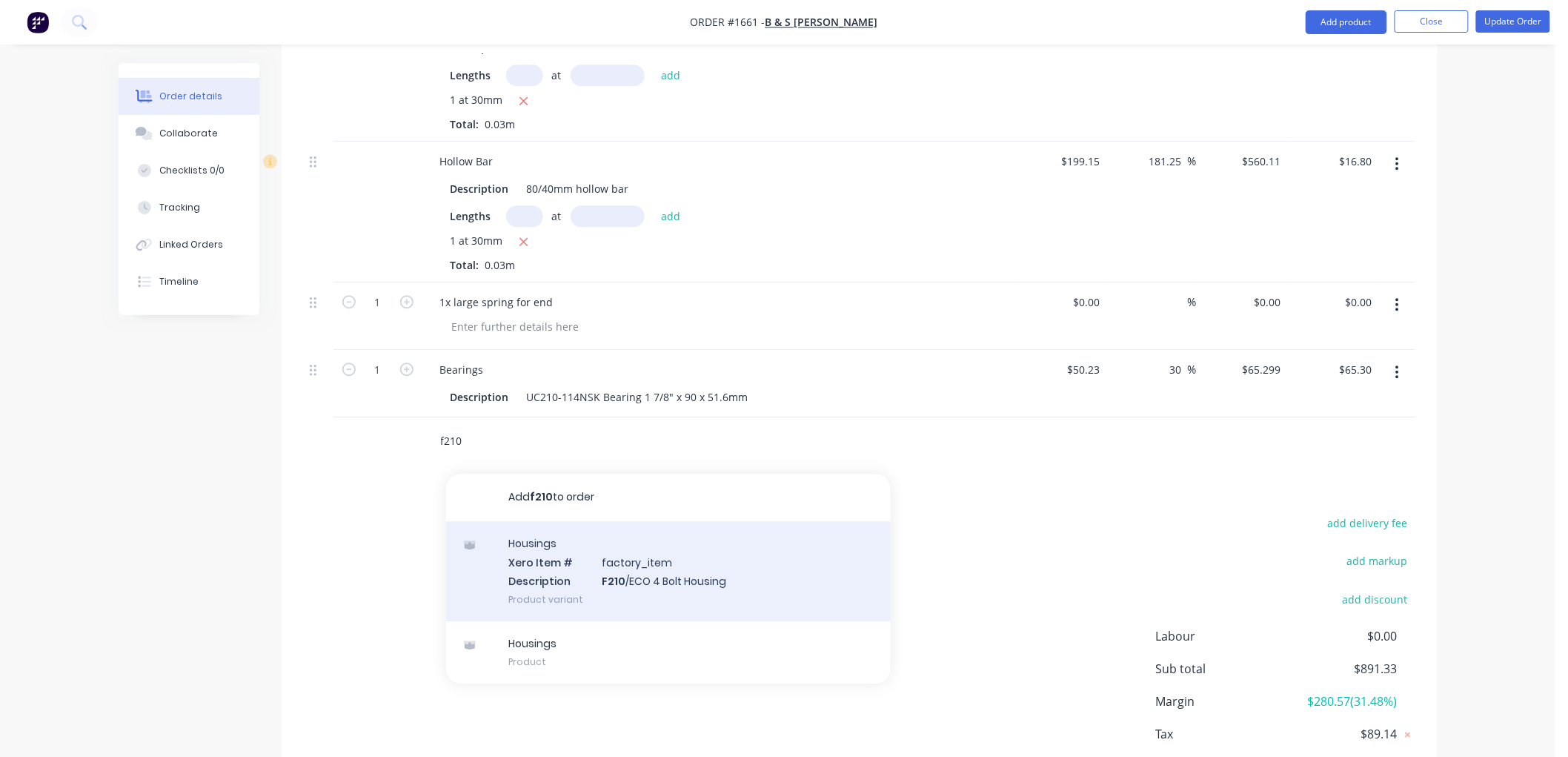
type input "f210"
click at [674, 545] on div "Housings Xero Item # factory_item Description F210 /ECO 4 Bolt Housing Product …" at bounding box center [668, 571] width 445 height 100
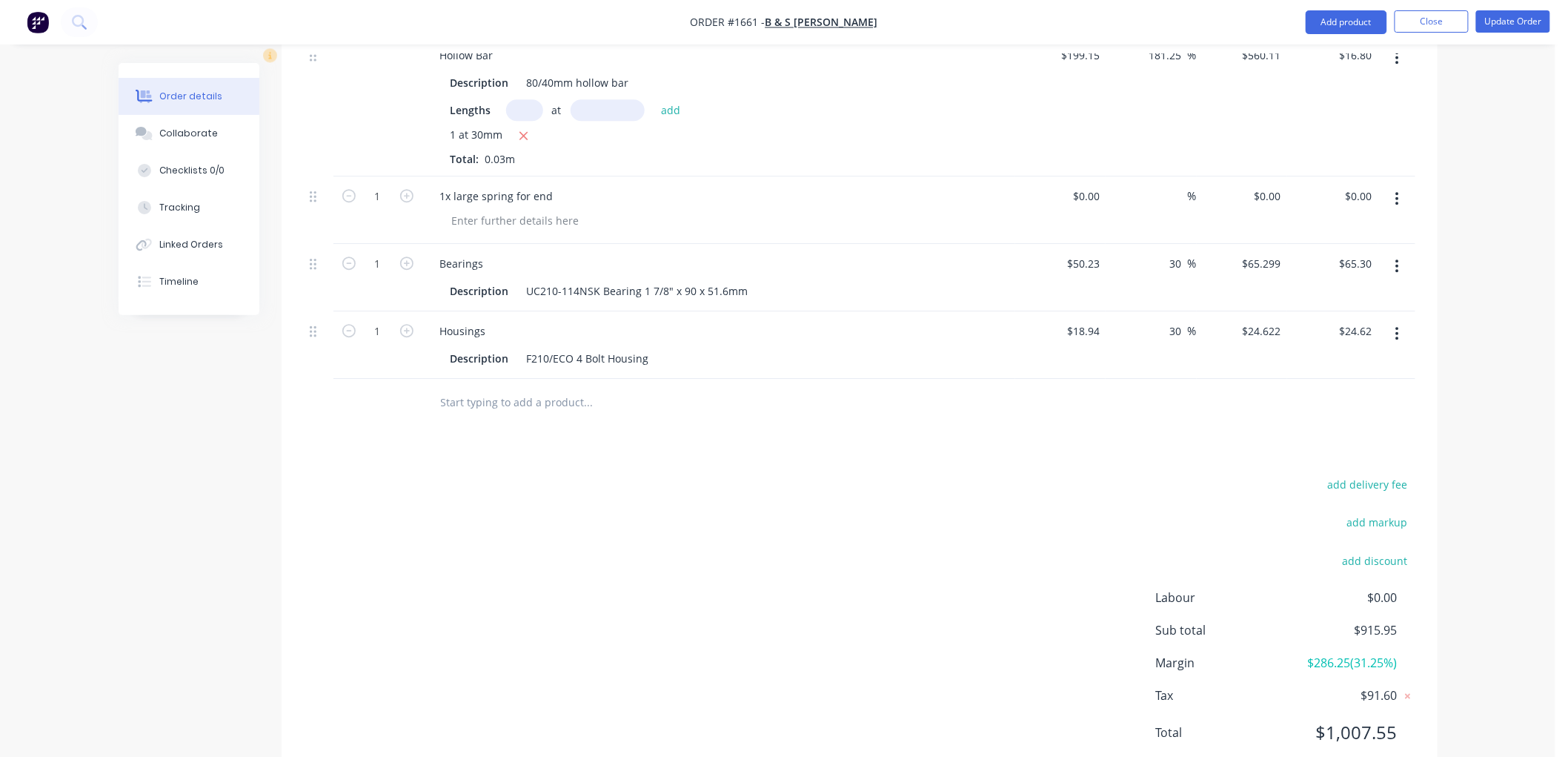
scroll to position [1658, 0]
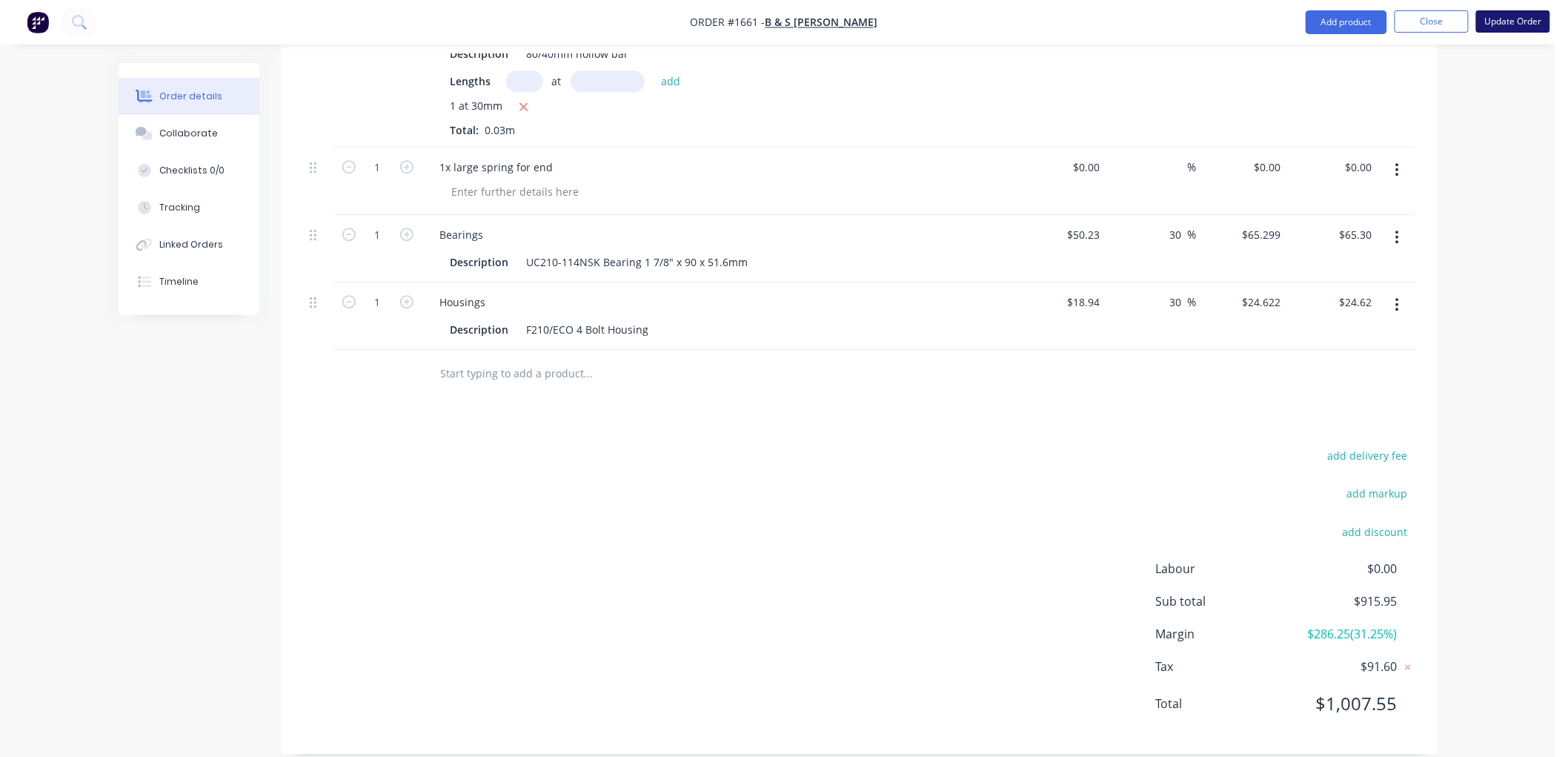
click at [1531, 16] on button "Update Order" at bounding box center [1513, 22] width 74 height 22
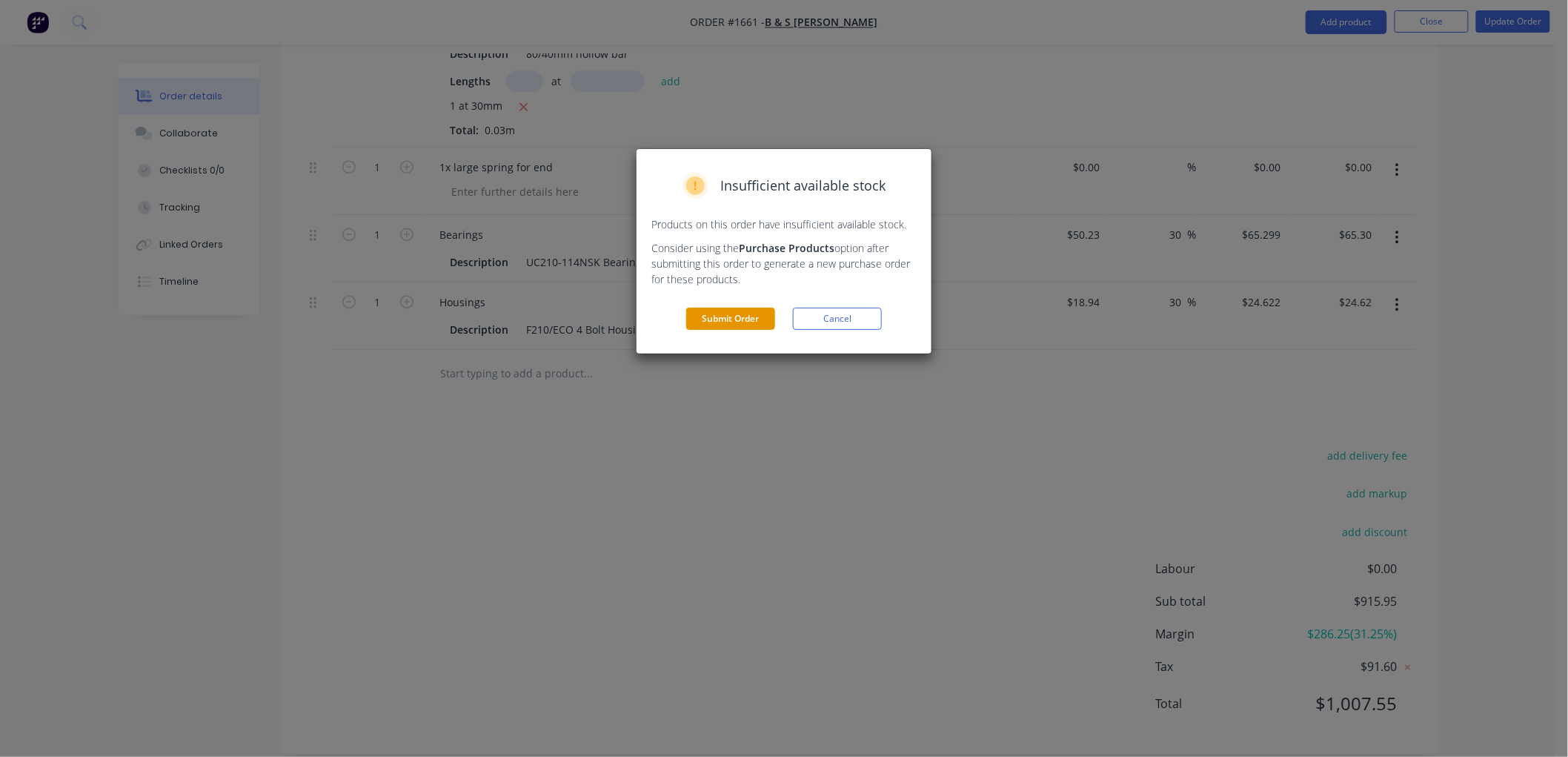
click at [747, 321] on button "Submit Order" at bounding box center [731, 319] width 89 height 22
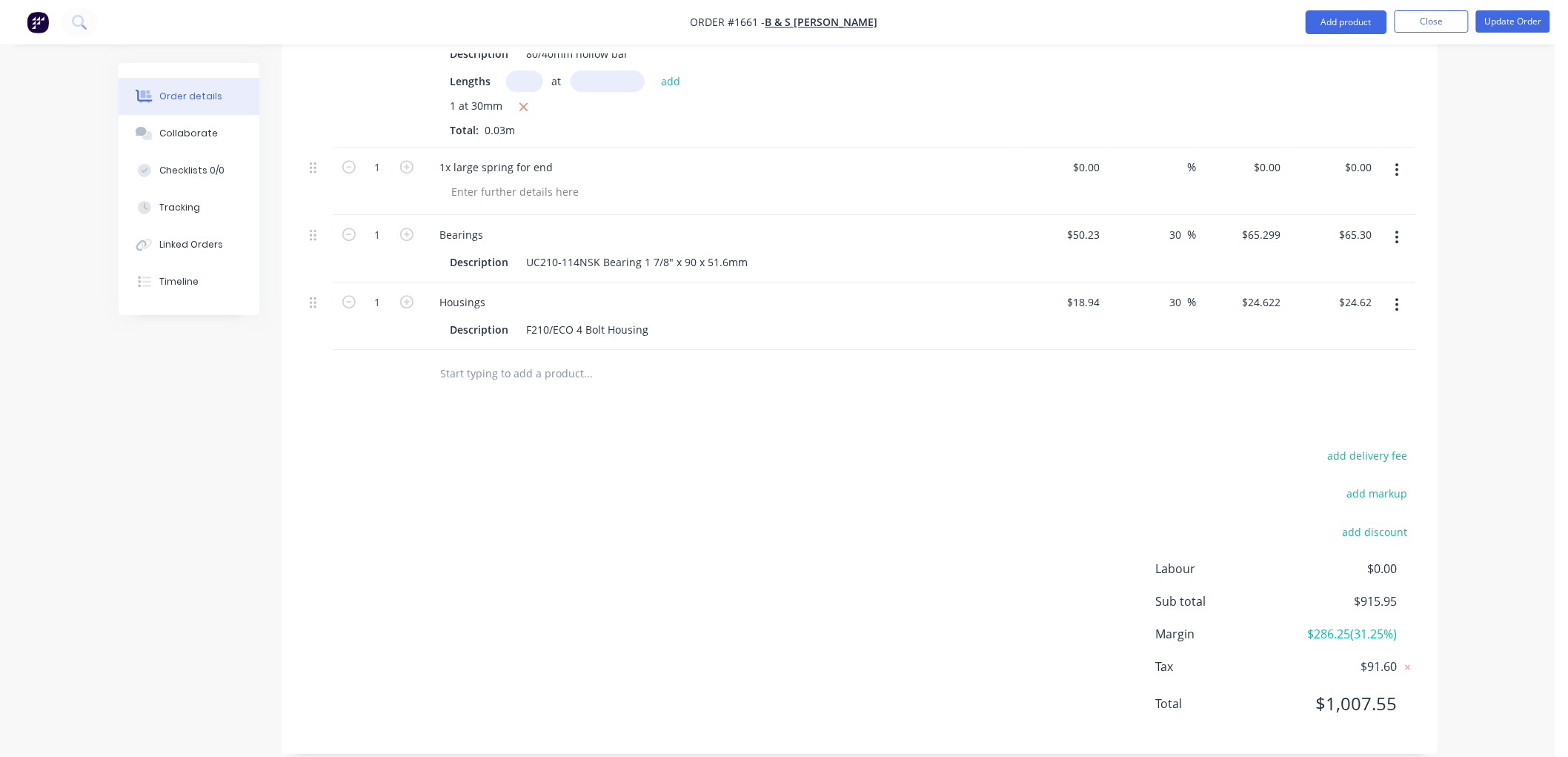
scroll to position [1297, 0]
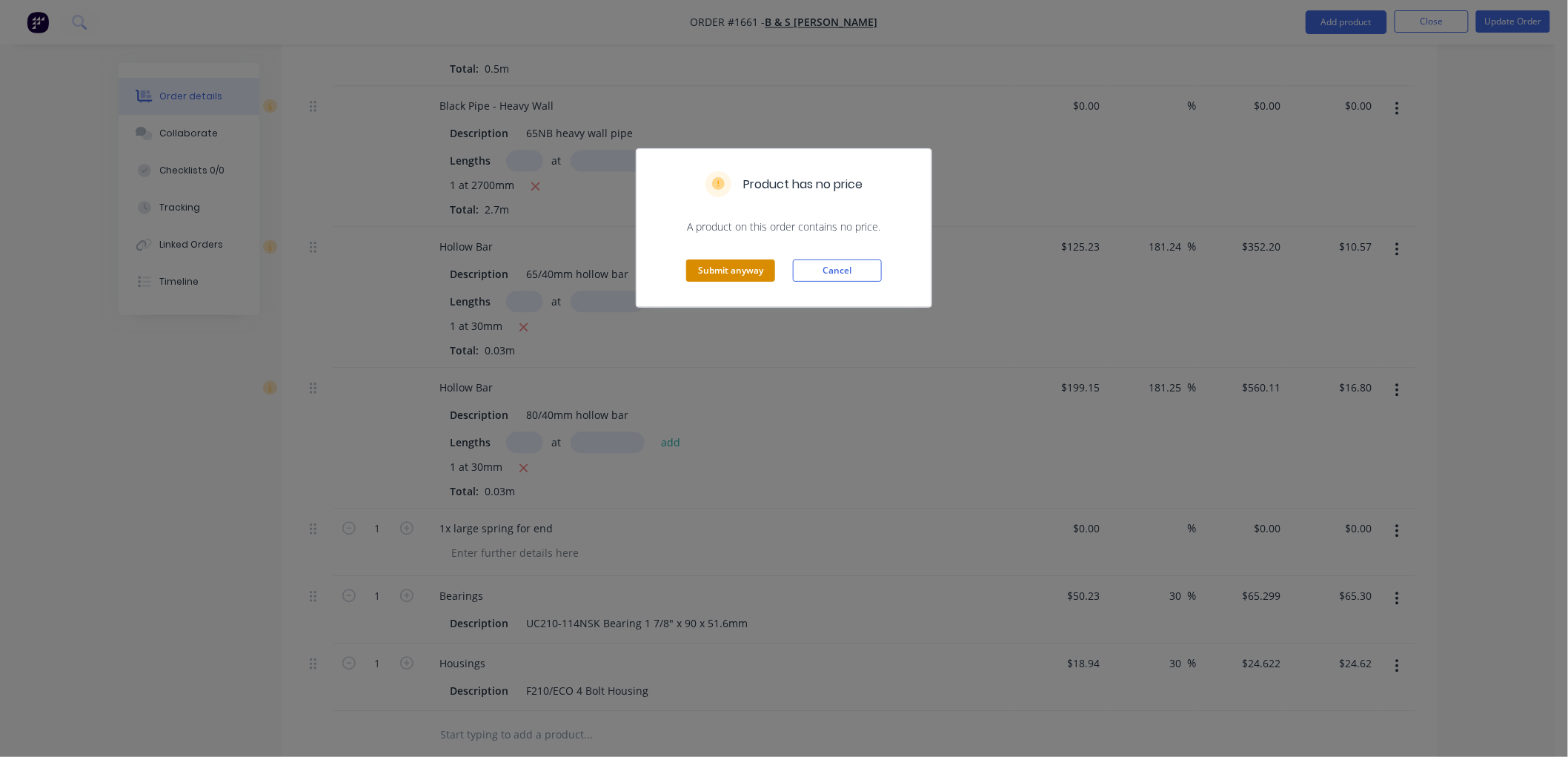
click at [710, 272] on button "Submit anyway" at bounding box center [731, 271] width 89 height 22
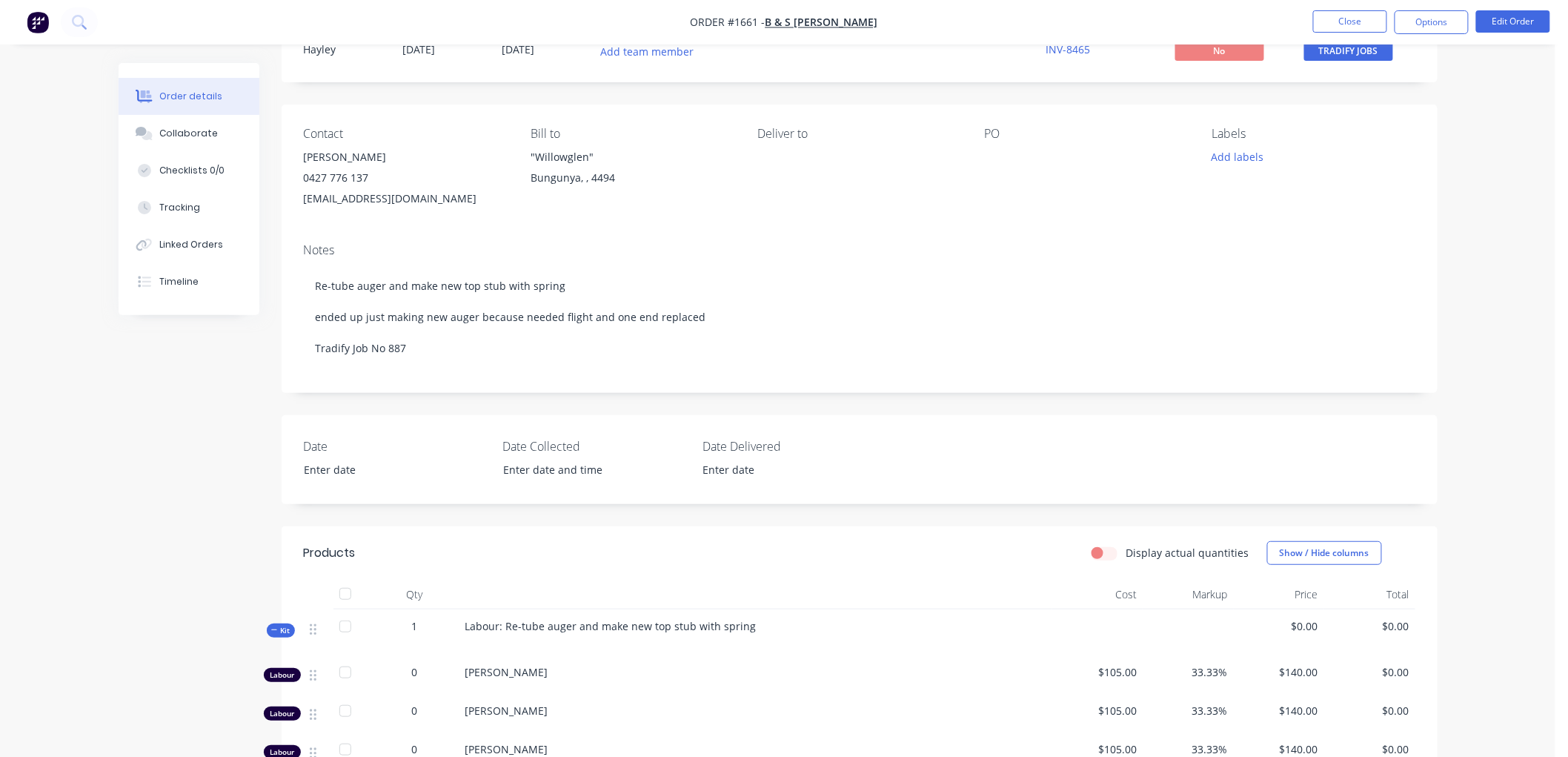
scroll to position [0, 0]
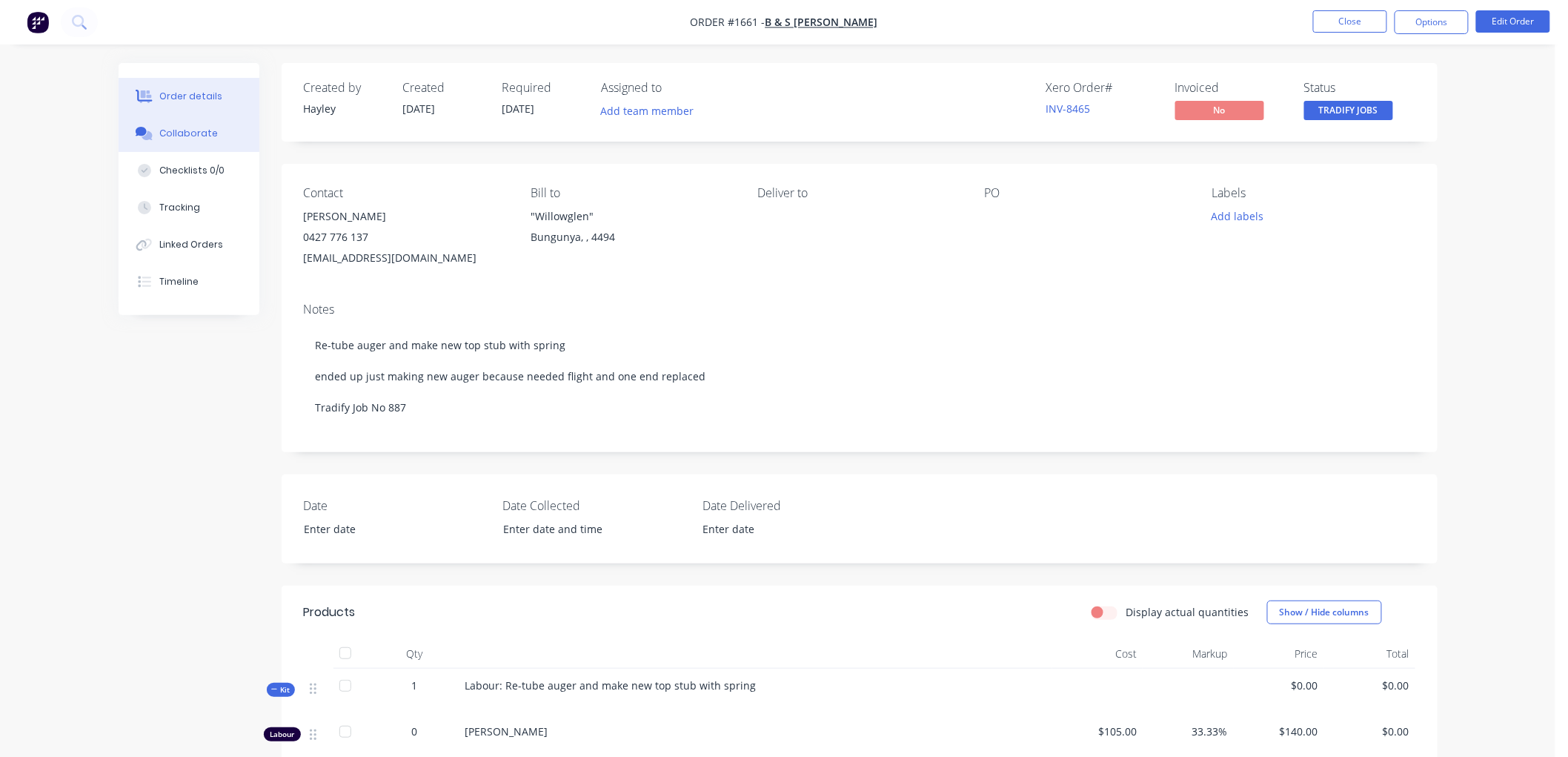
click at [224, 127] on button "Collaborate" at bounding box center [189, 133] width 141 height 37
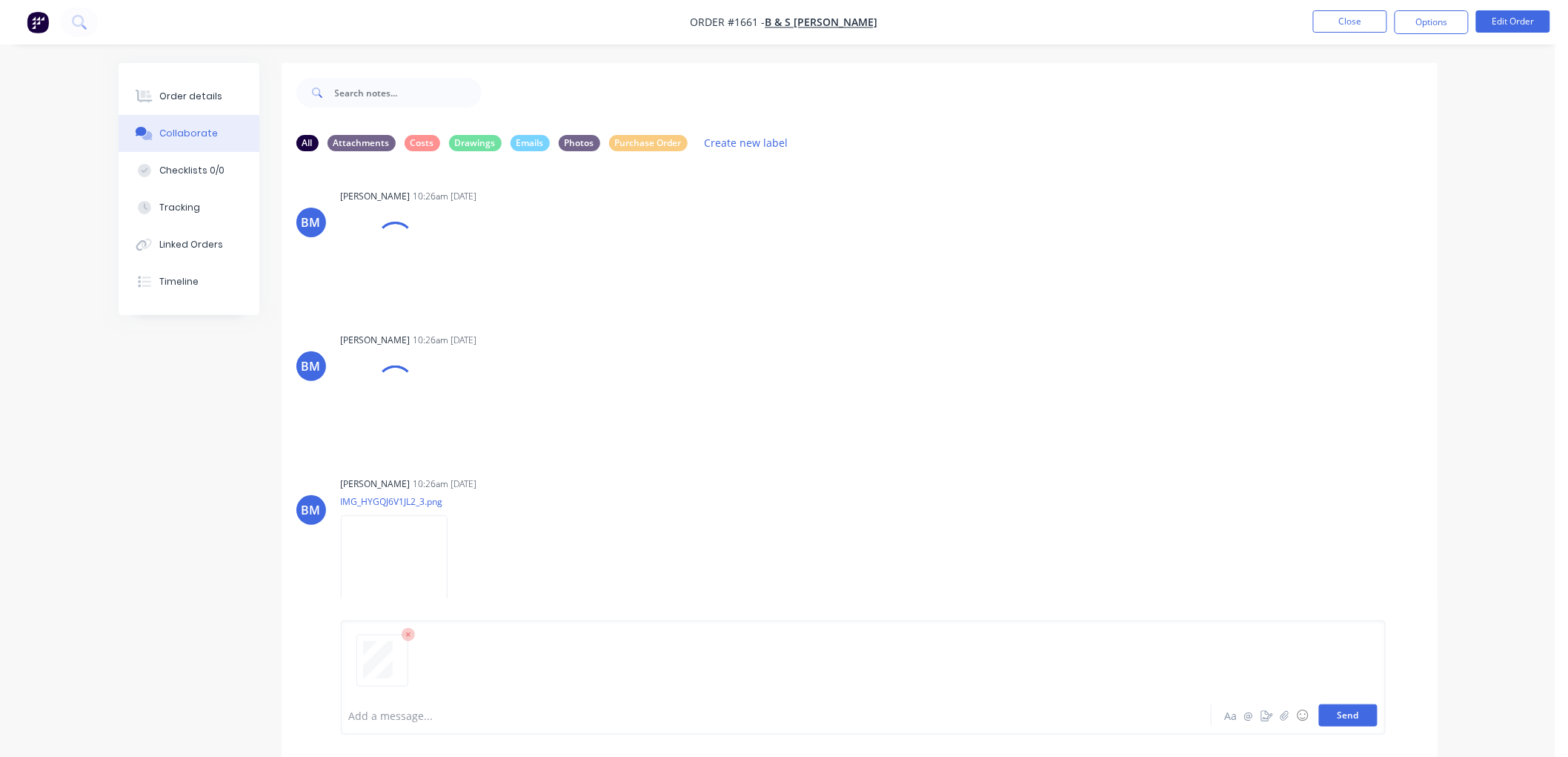
click at [1361, 717] on button "Send" at bounding box center [1348, 716] width 58 height 22
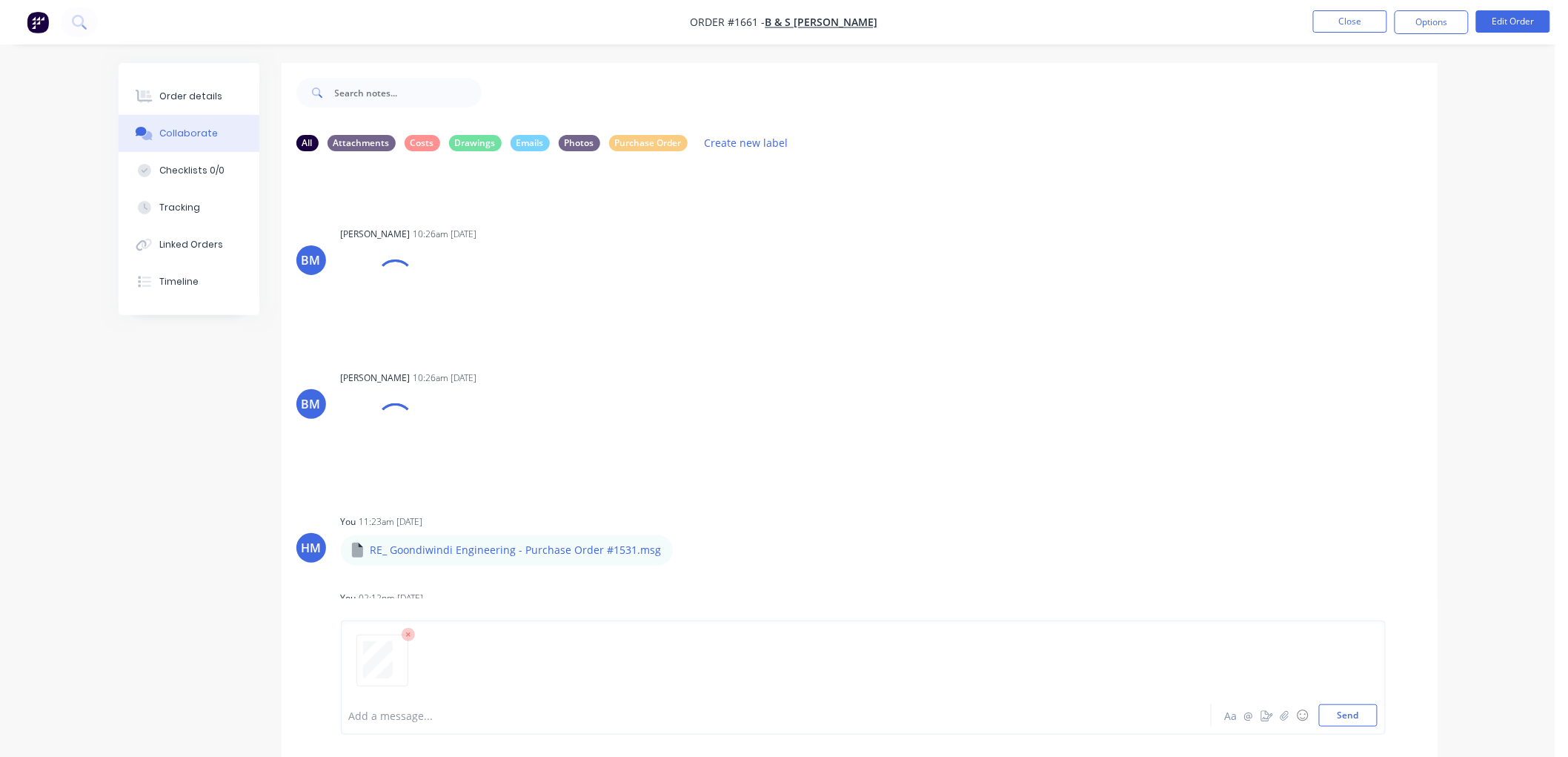
scroll to position [1303, 0]
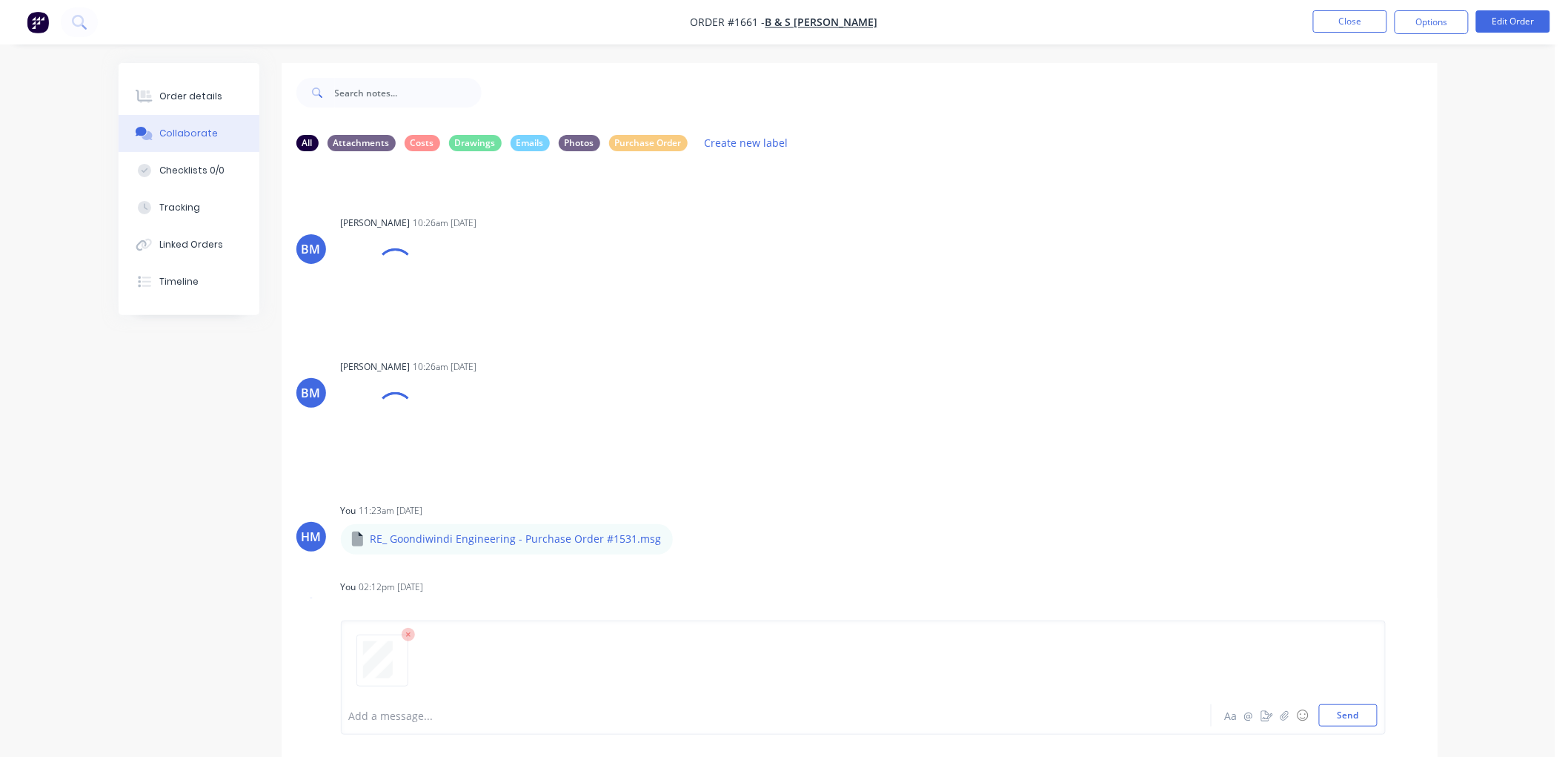
click at [379, 720] on div at bounding box center [735, 716] width 770 height 16
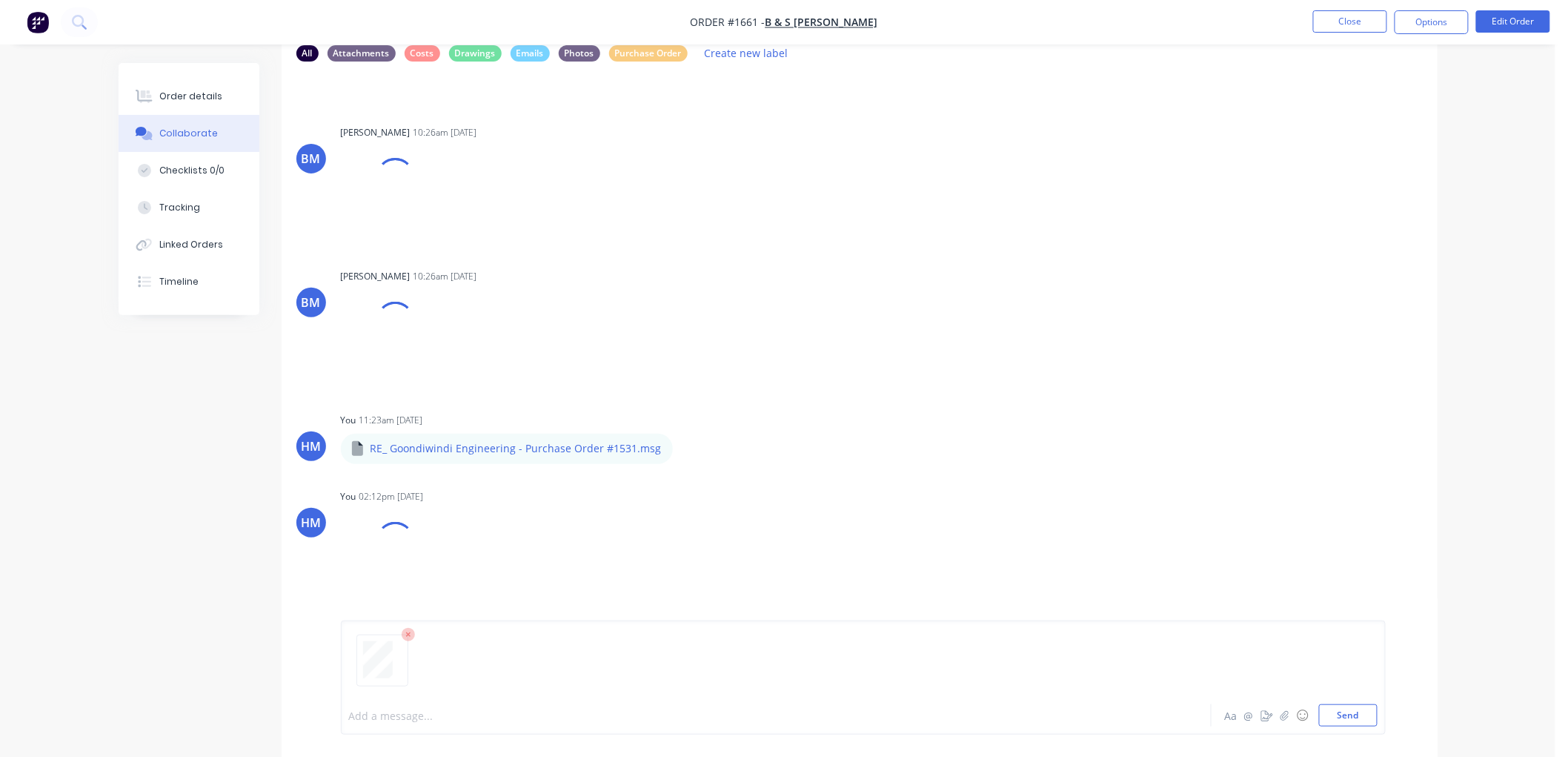
scroll to position [98, 0]
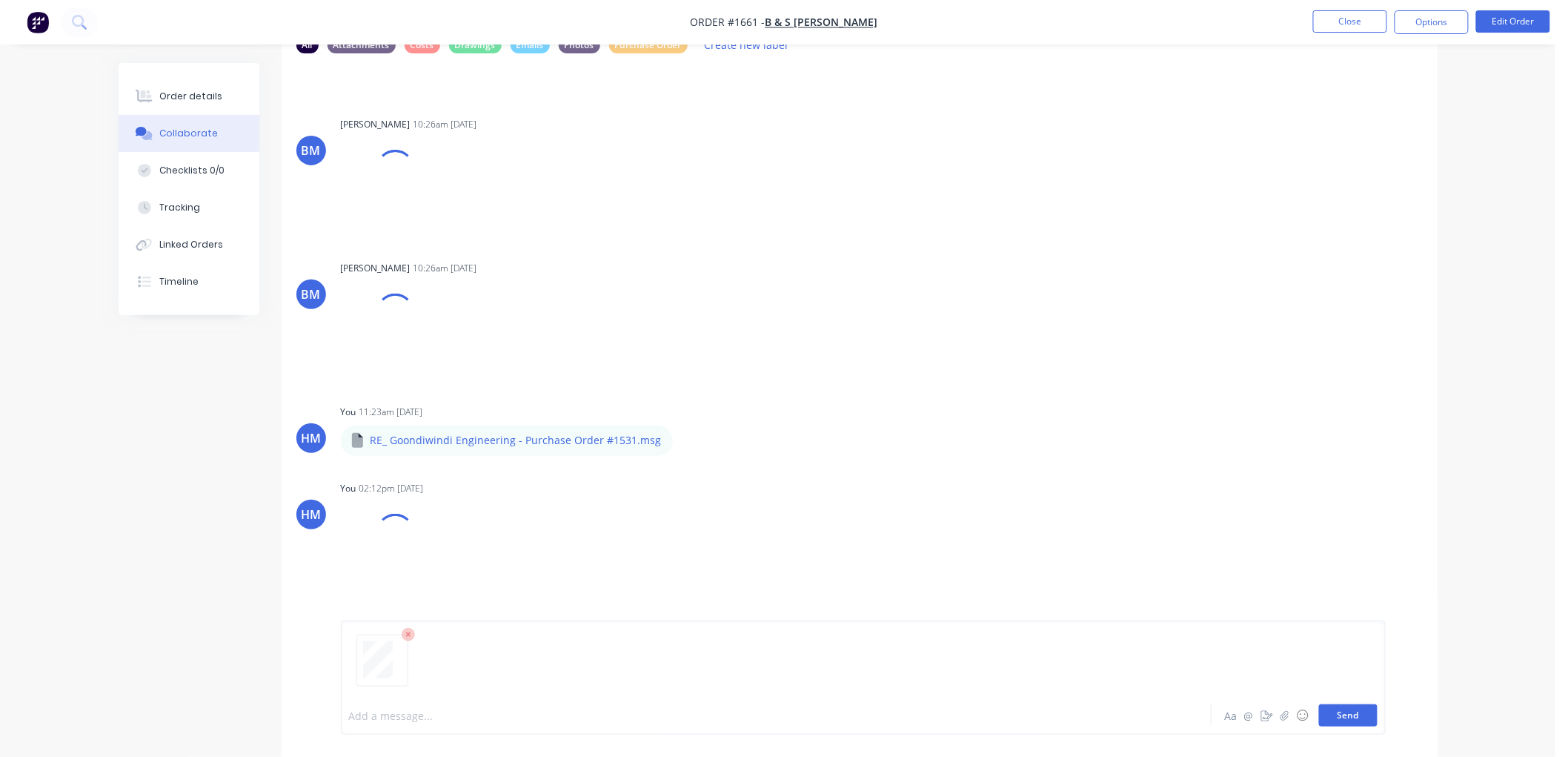
click at [1357, 712] on button "Send" at bounding box center [1348, 716] width 58 height 22
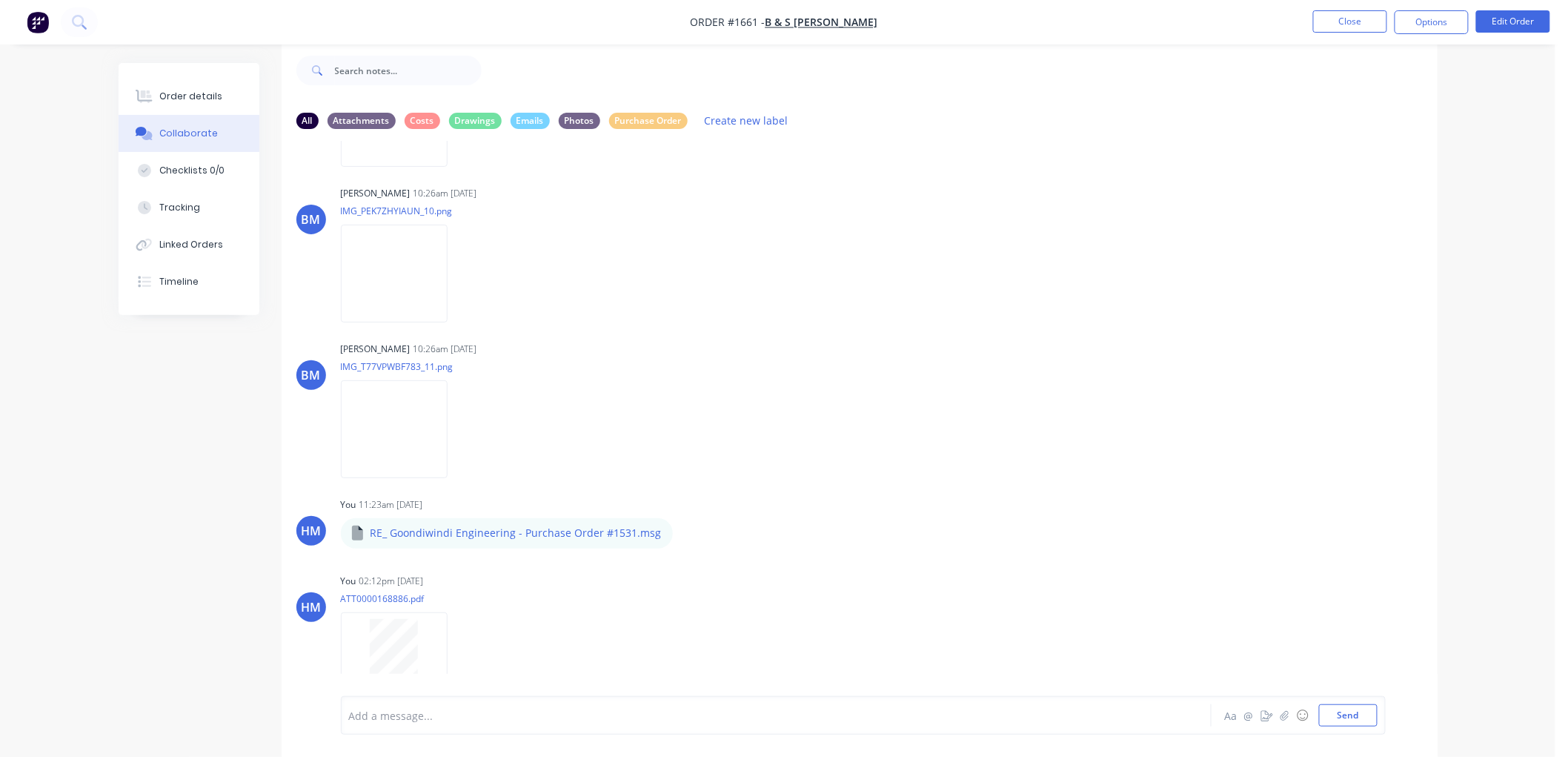
scroll to position [1579, 0]
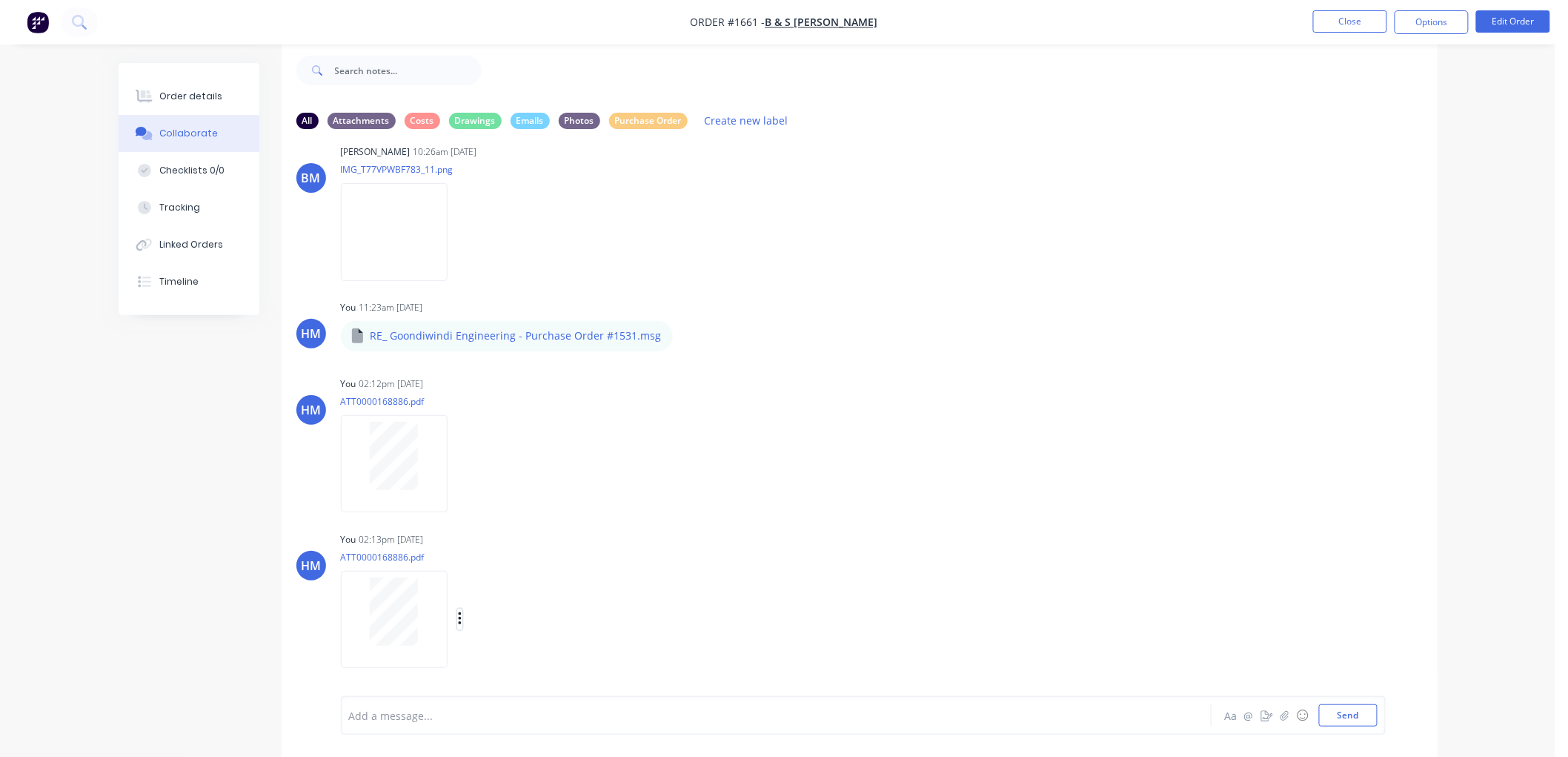
click at [462, 614] on icon "button" at bounding box center [461, 618] width 5 height 17
click at [517, 649] on button "Delete" at bounding box center [556, 654] width 167 height 33
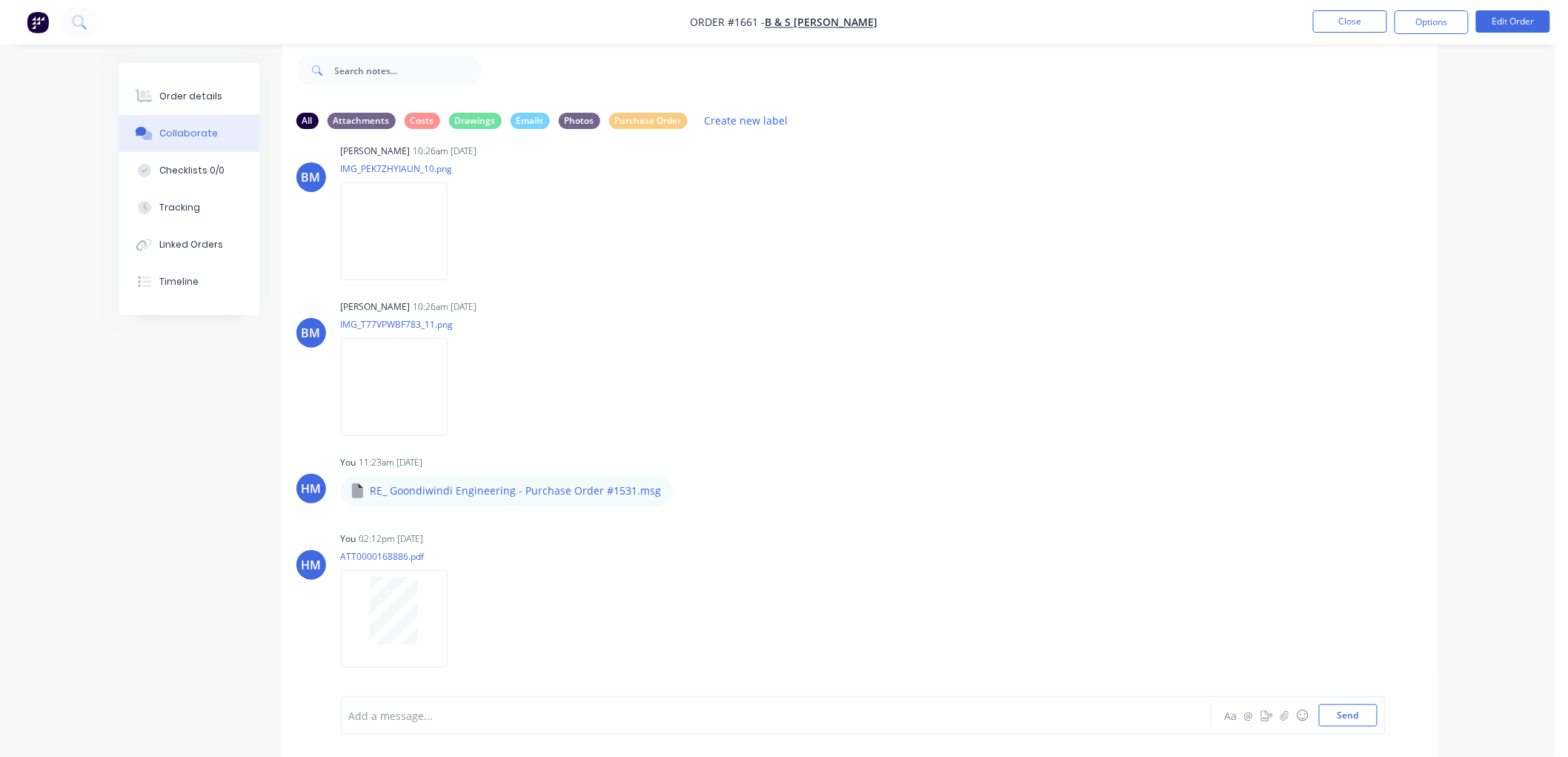
scroll to position [1424, 0]
click at [1338, 22] on button "Close" at bounding box center [1350, 22] width 74 height 22
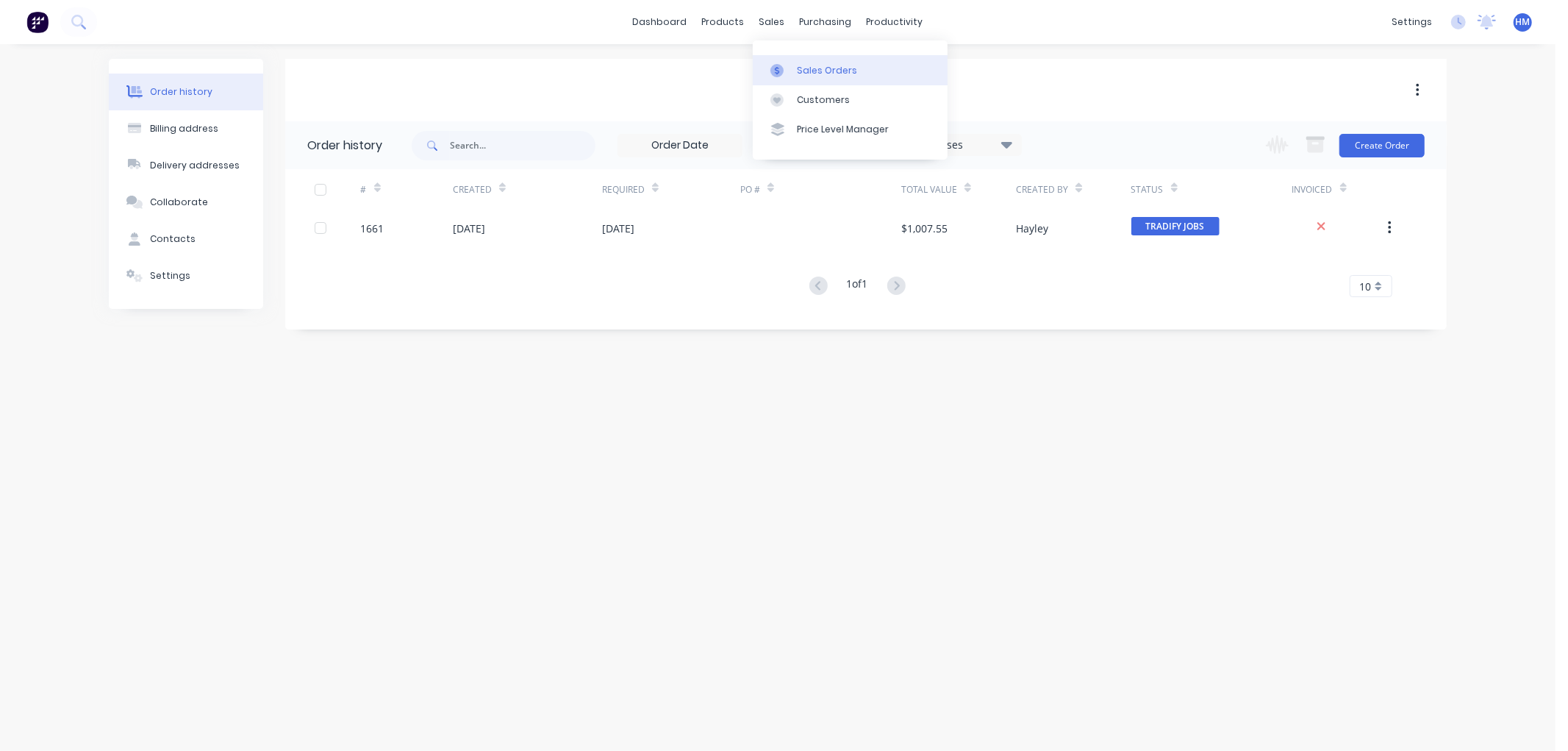
click at [795, 63] on link "Sales Orders" at bounding box center [850, 70] width 195 height 29
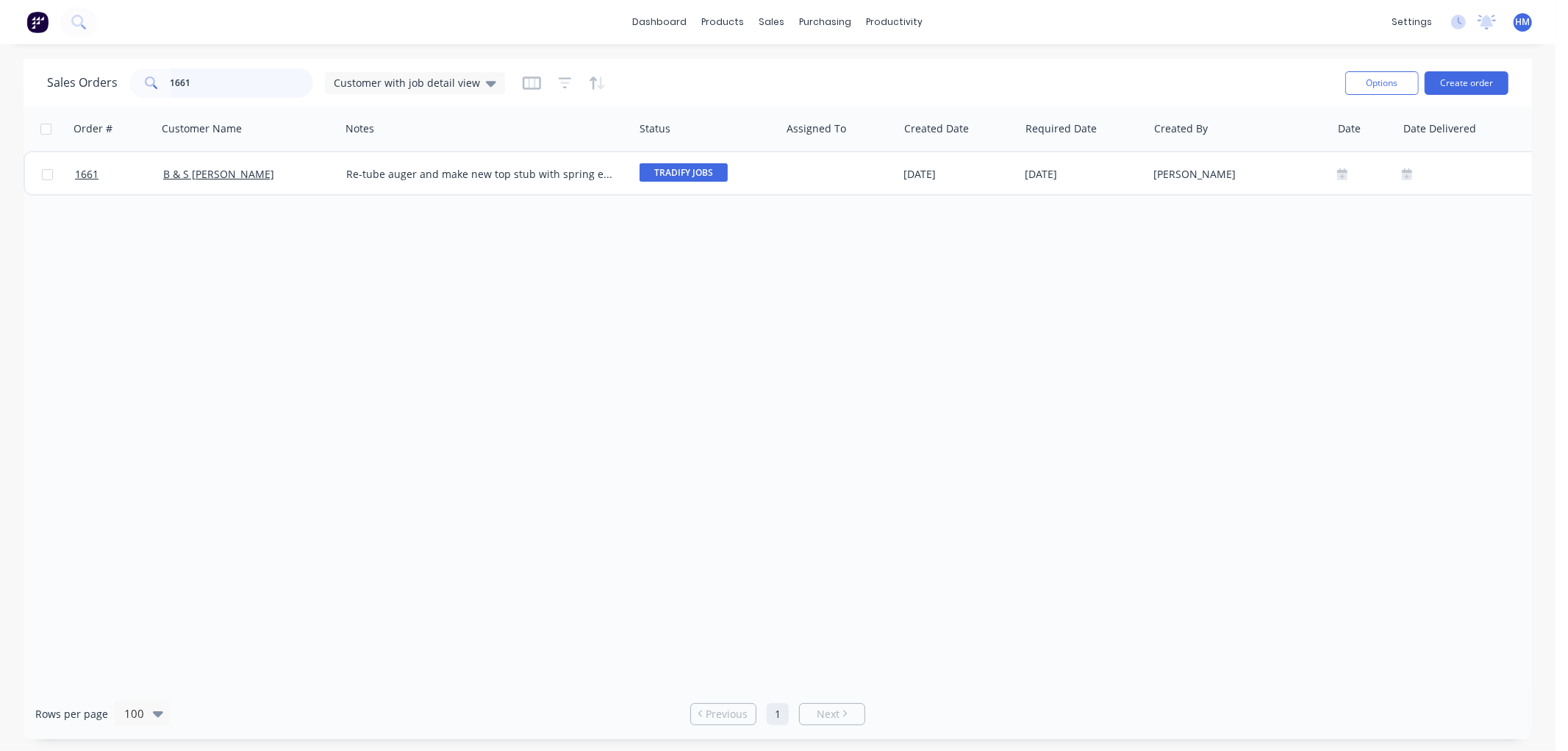
click at [233, 69] on input "1661" at bounding box center [242, 83] width 143 height 29
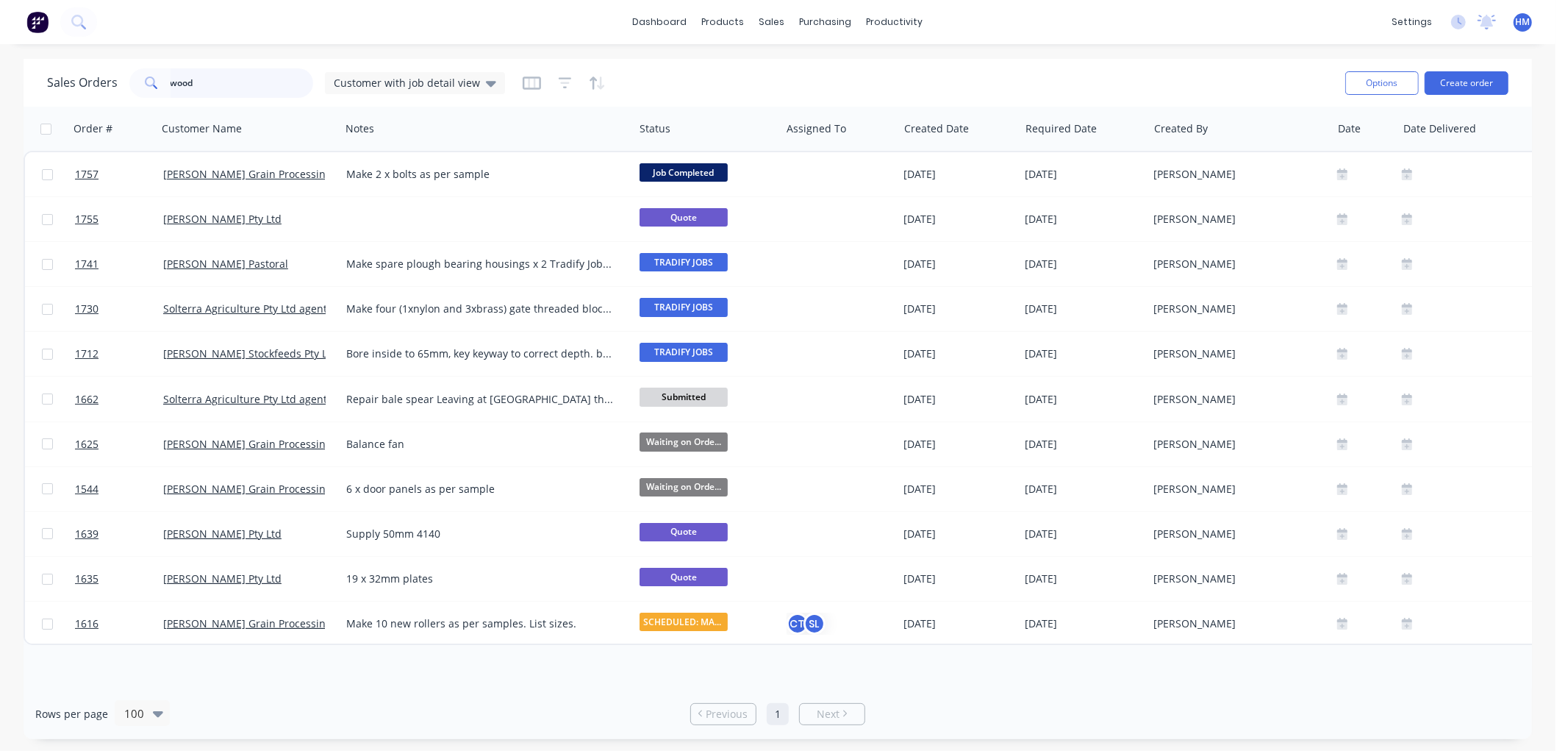
click at [216, 92] on input "wood" at bounding box center [242, 83] width 143 height 29
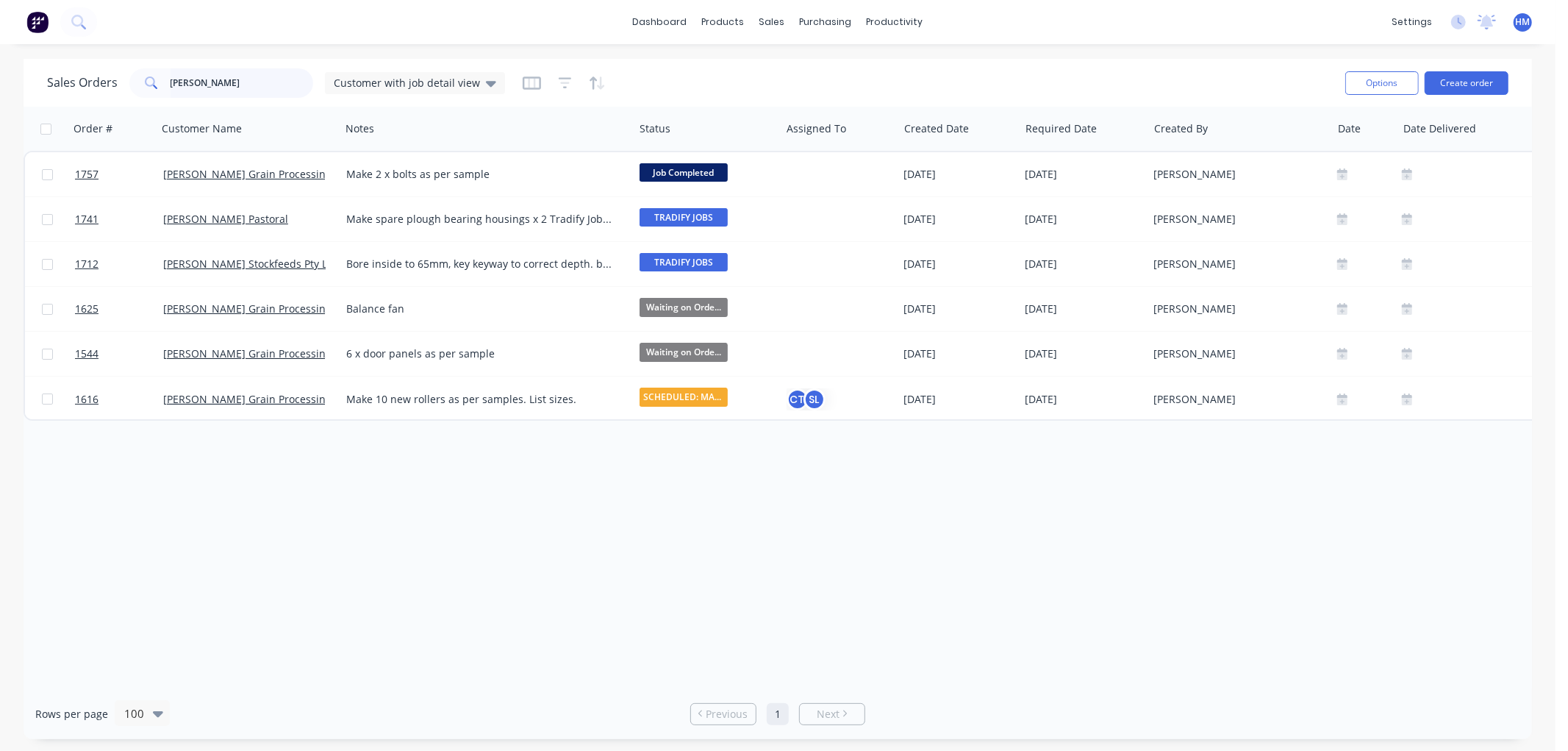
click at [250, 89] on input "[PERSON_NAME]" at bounding box center [242, 83] width 143 height 29
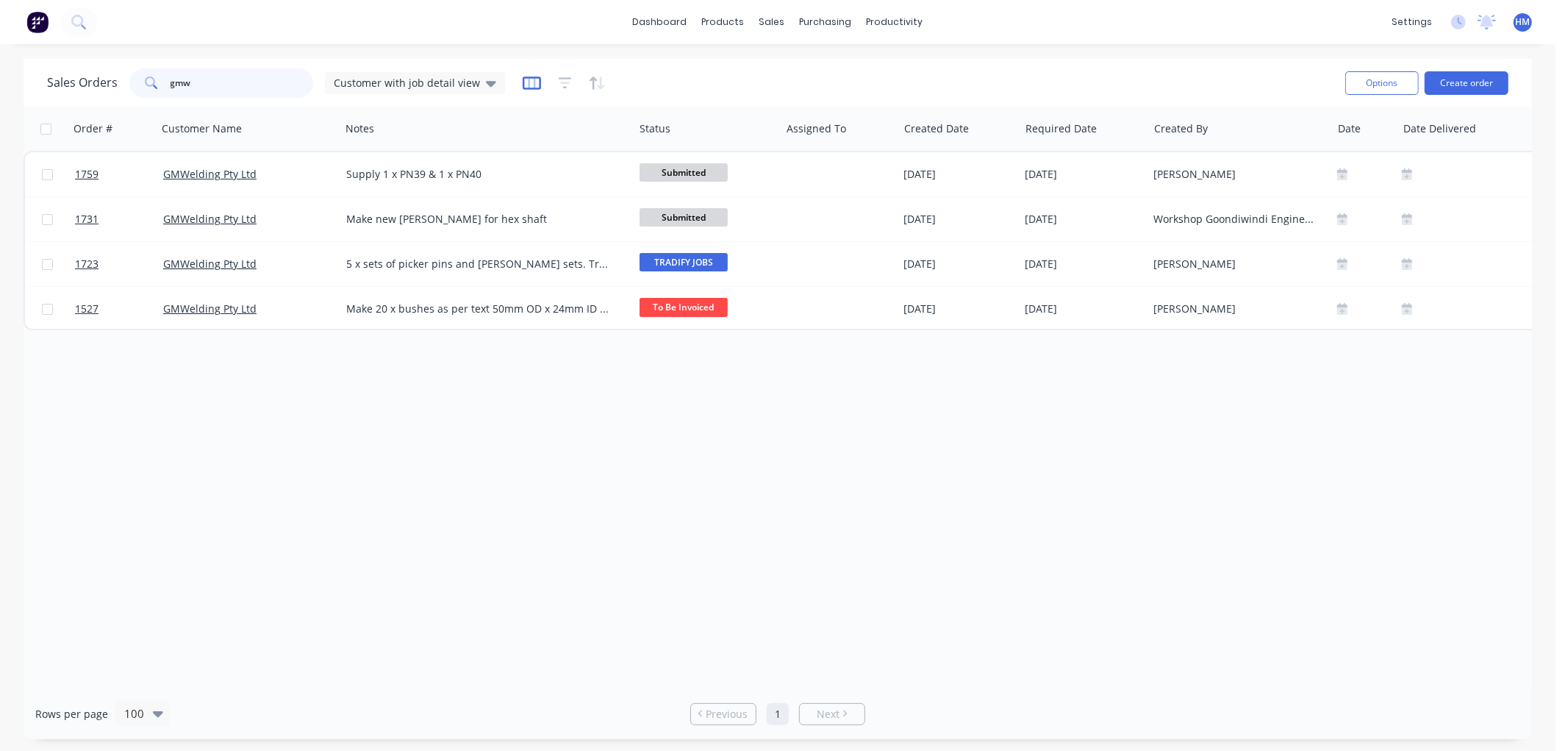
type input "gmw"
click at [522, 79] on icon "button" at bounding box center [531, 83] width 18 height 15
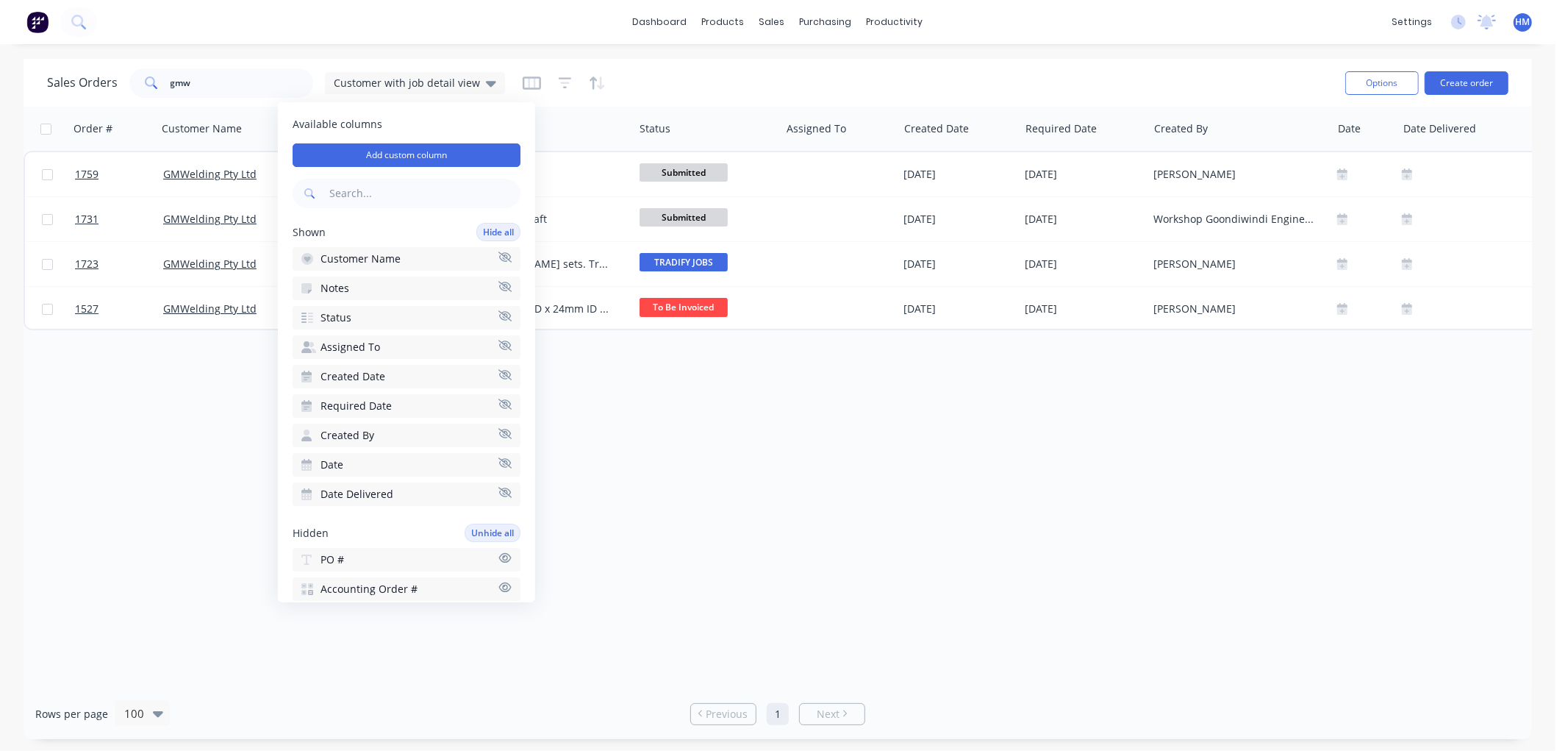
click at [564, 79] on div at bounding box center [564, 83] width 83 height 24
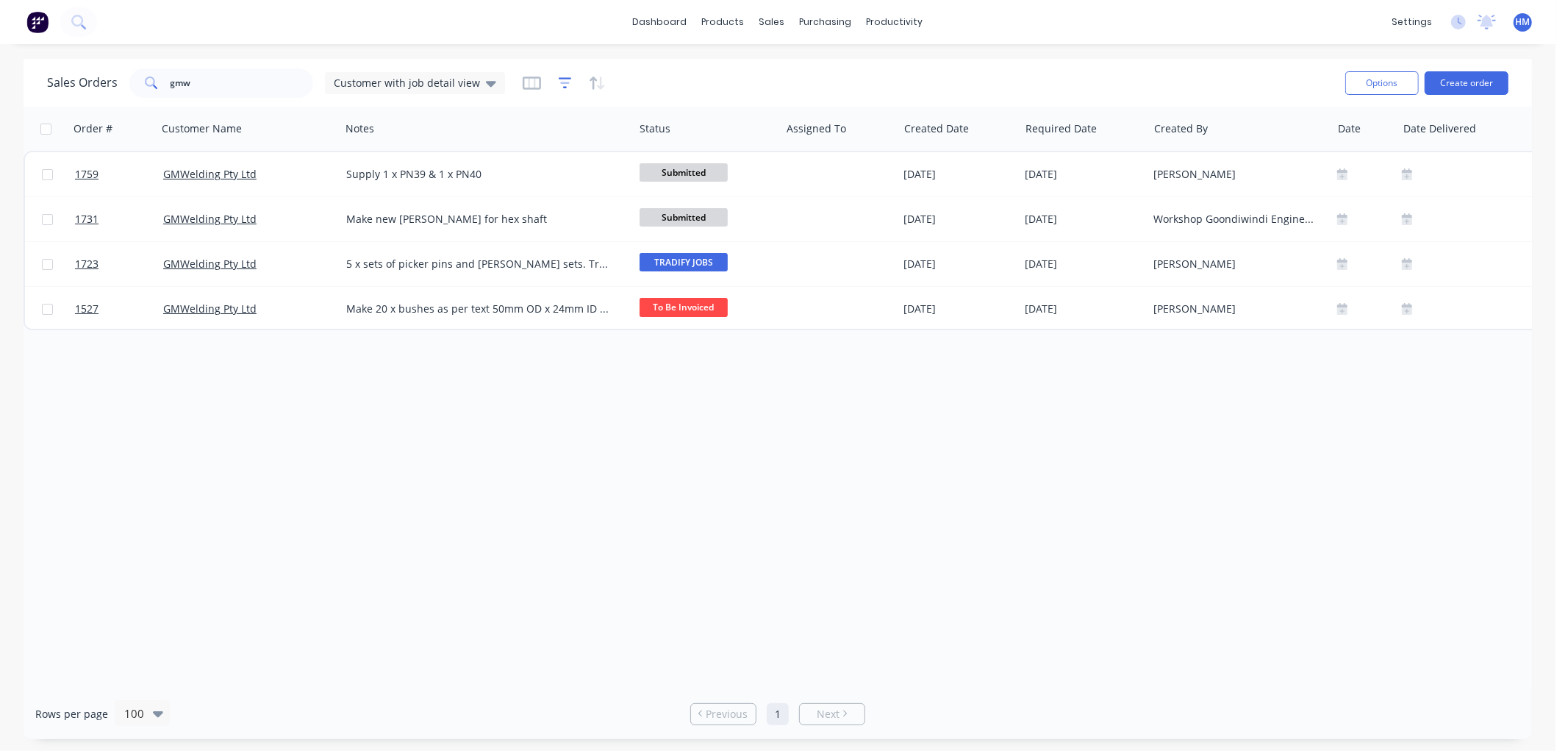
click at [562, 81] on icon "button" at bounding box center [565, 83] width 13 height 15
click at [489, 85] on icon at bounding box center [491, 83] width 10 height 16
click at [831, 98] on div "Customers" at bounding box center [823, 100] width 53 height 13
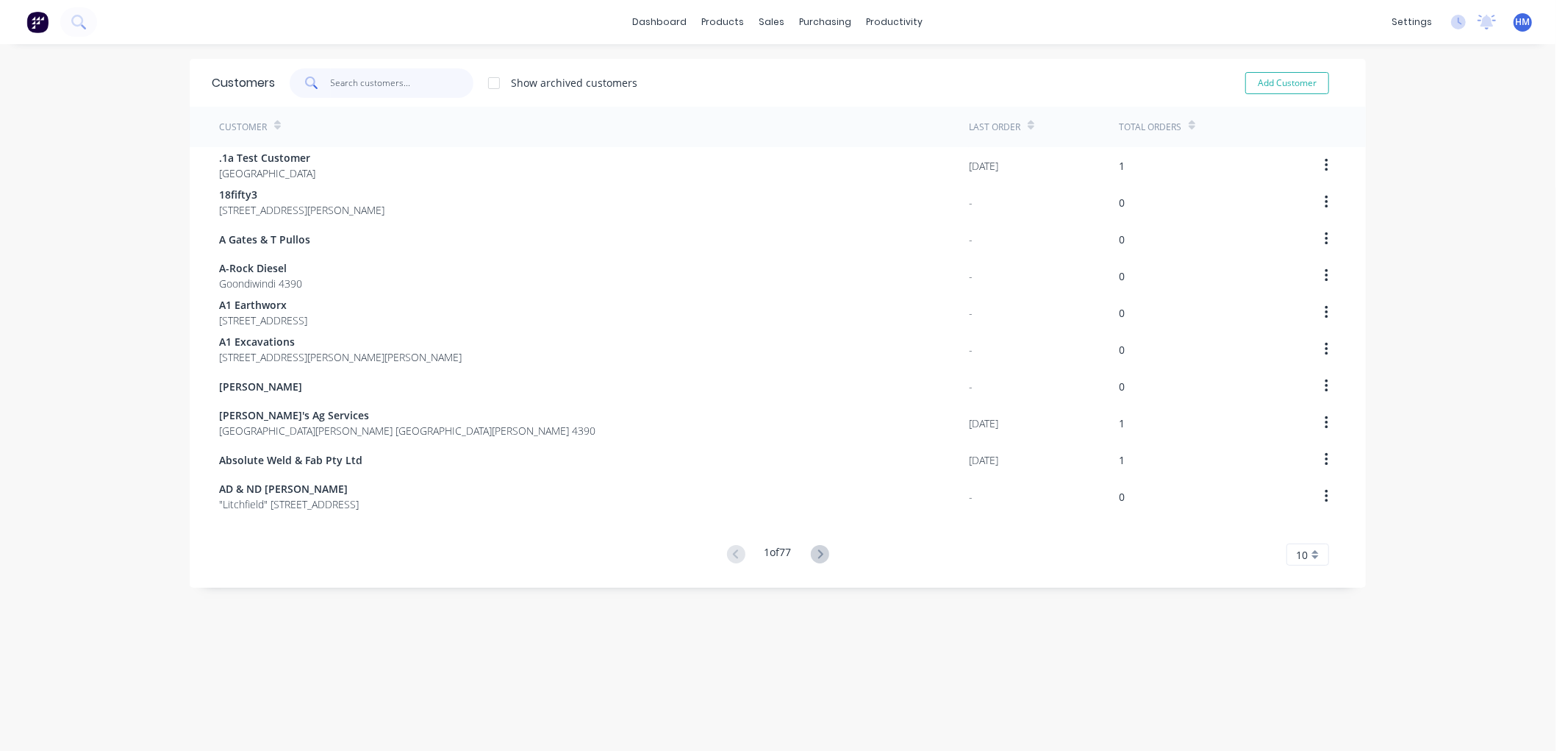
click at [386, 89] on input "text" at bounding box center [402, 83] width 143 height 29
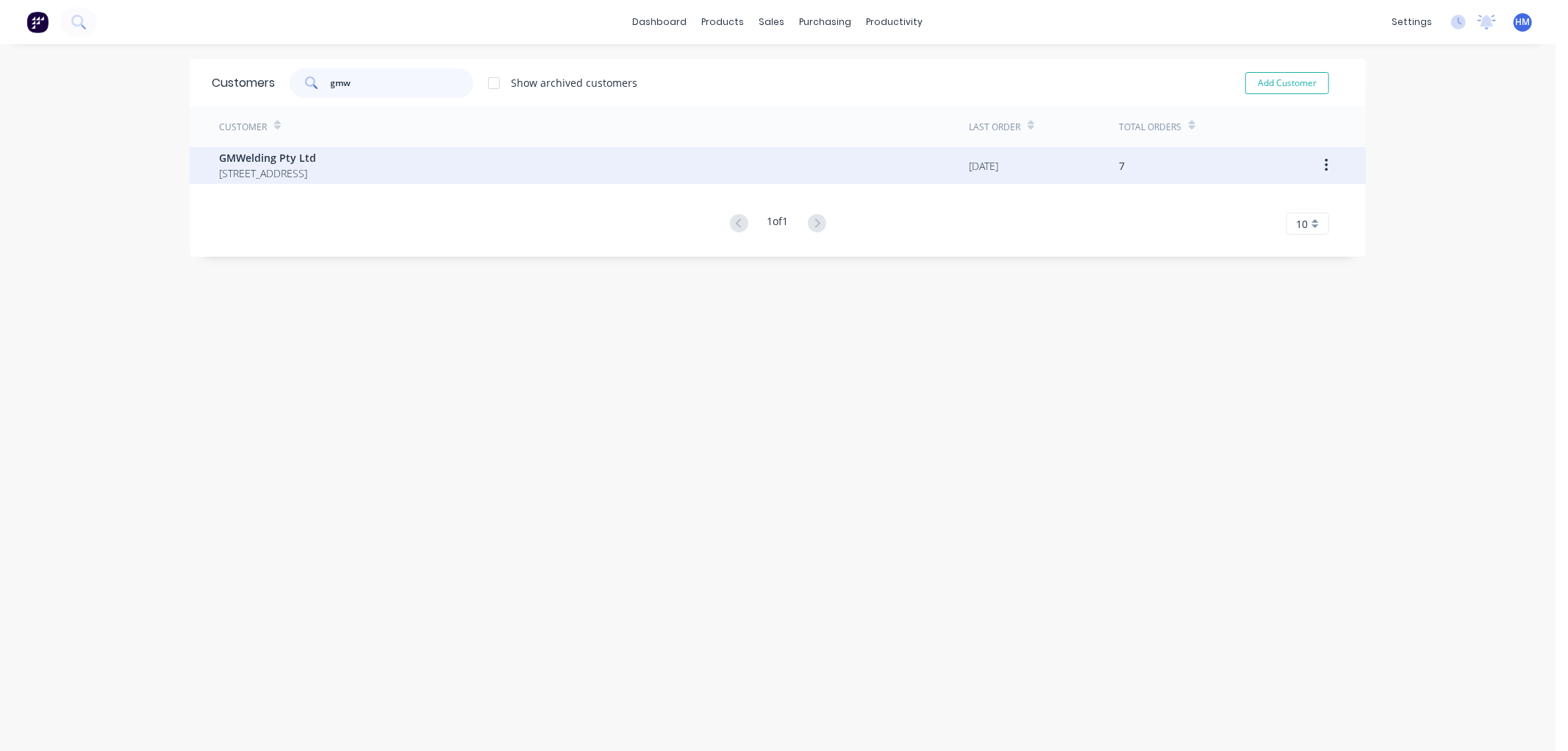
type input "gmw"
click at [289, 164] on span "GMWelding Pty Ltd" at bounding box center [267, 158] width 97 height 16
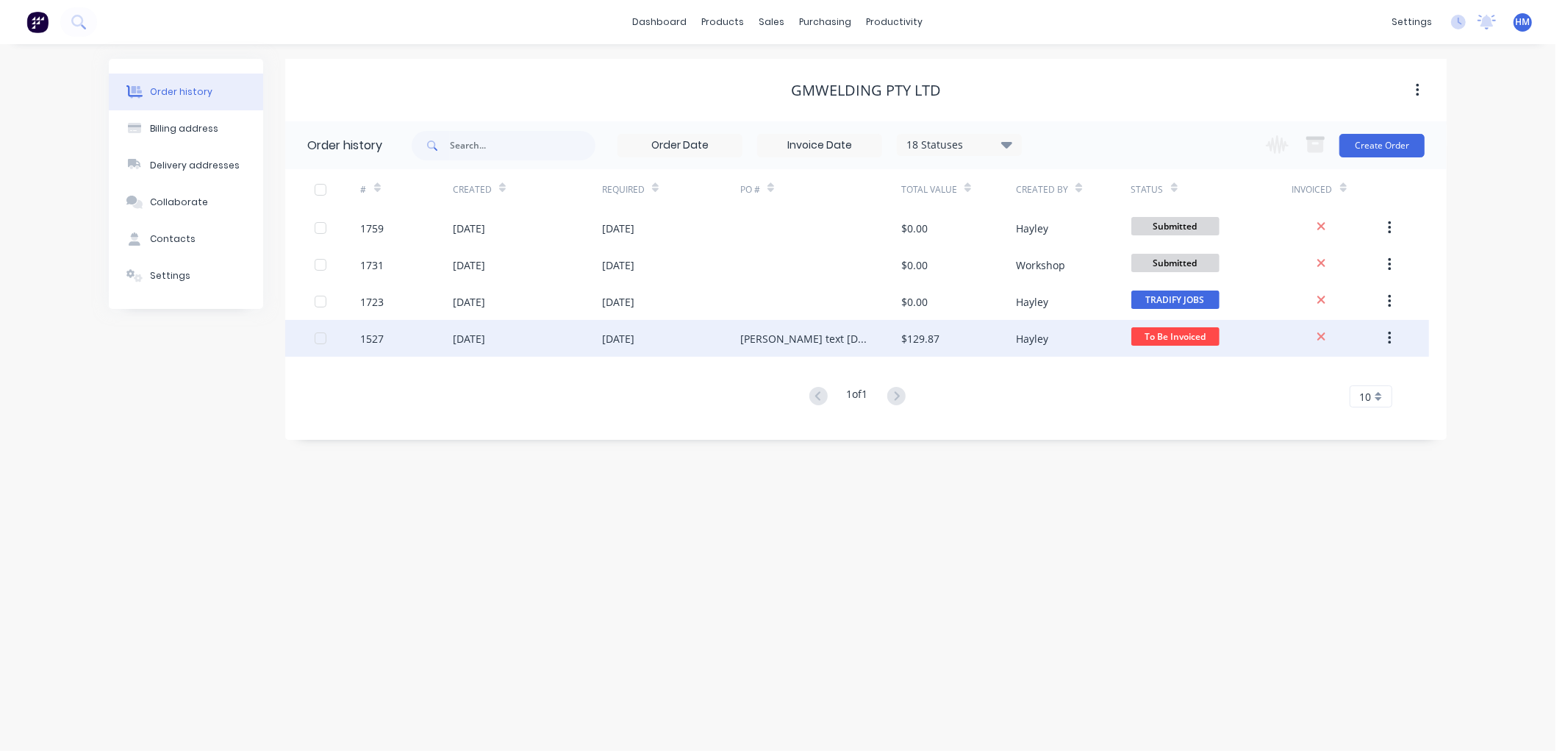
click at [470, 337] on div "[DATE]" at bounding box center [469, 339] width 32 height 16
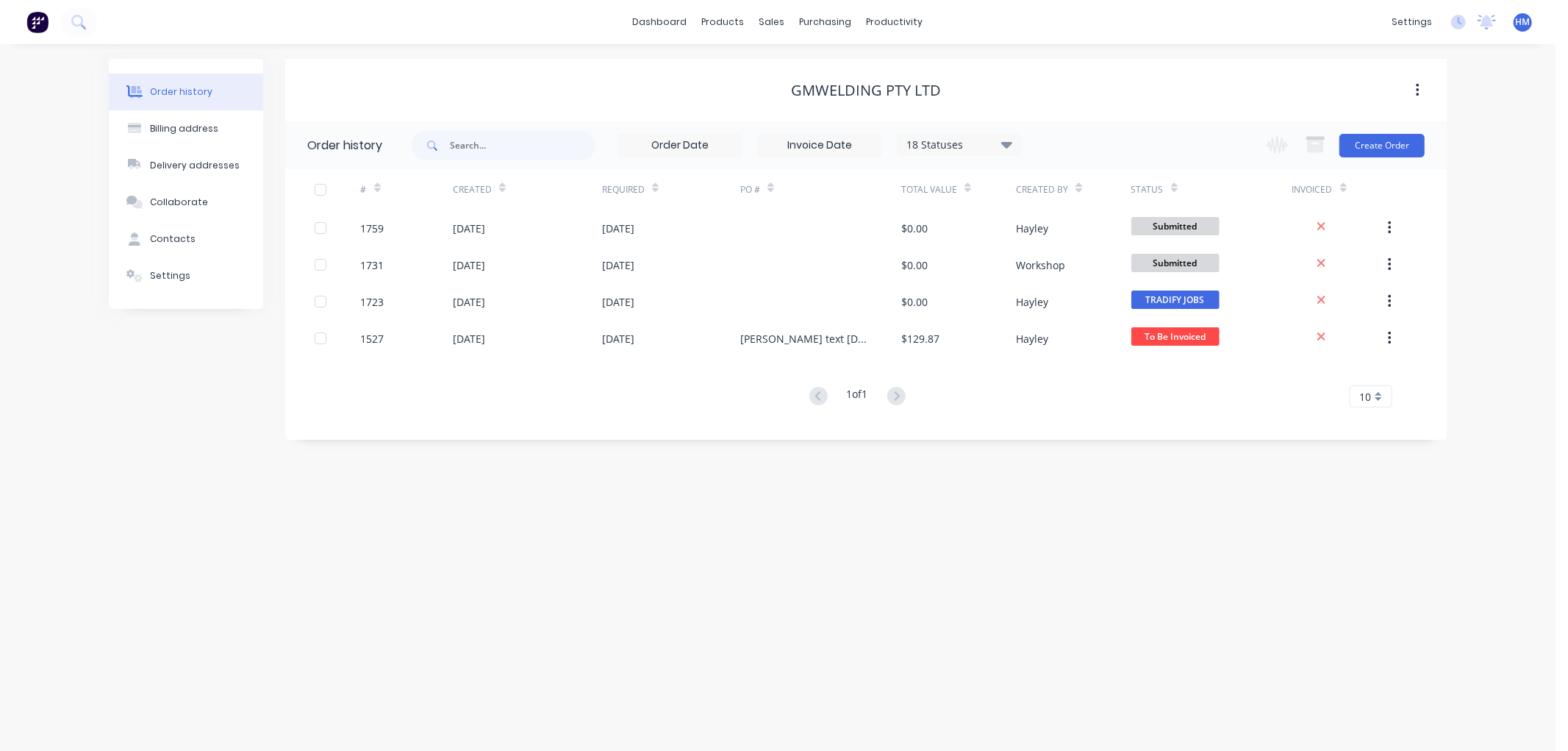
click at [1002, 140] on icon at bounding box center [1007, 144] width 11 height 17
click at [1080, 343] on label at bounding box center [1080, 343] width 0 height 0
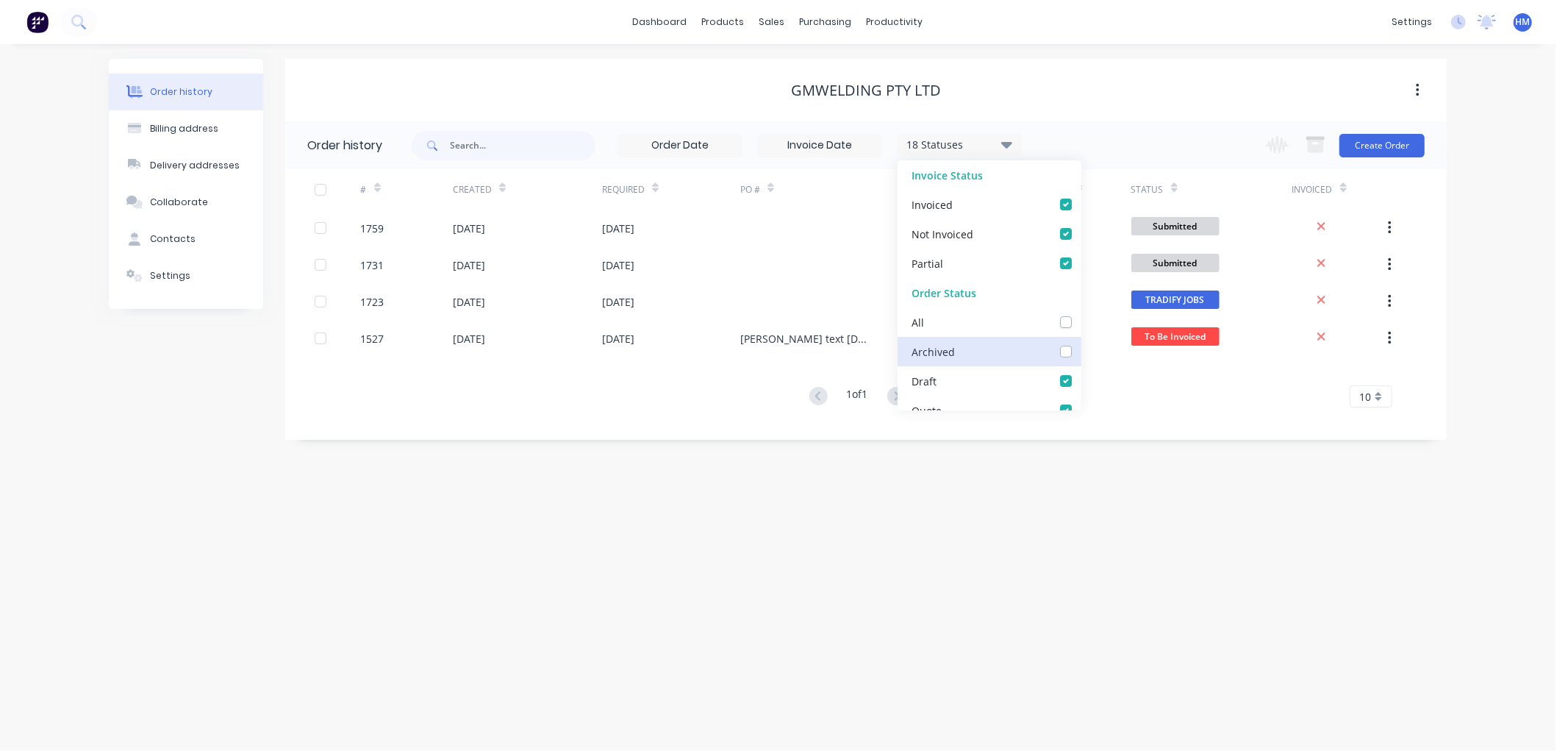
click at [1080, 348] on input "checkbox" at bounding box center [1086, 350] width 12 height 14
checkbox input "true"
click at [1101, 118] on div "GMWelding Pty Ltd" at bounding box center [866, 89] width 1162 height 62
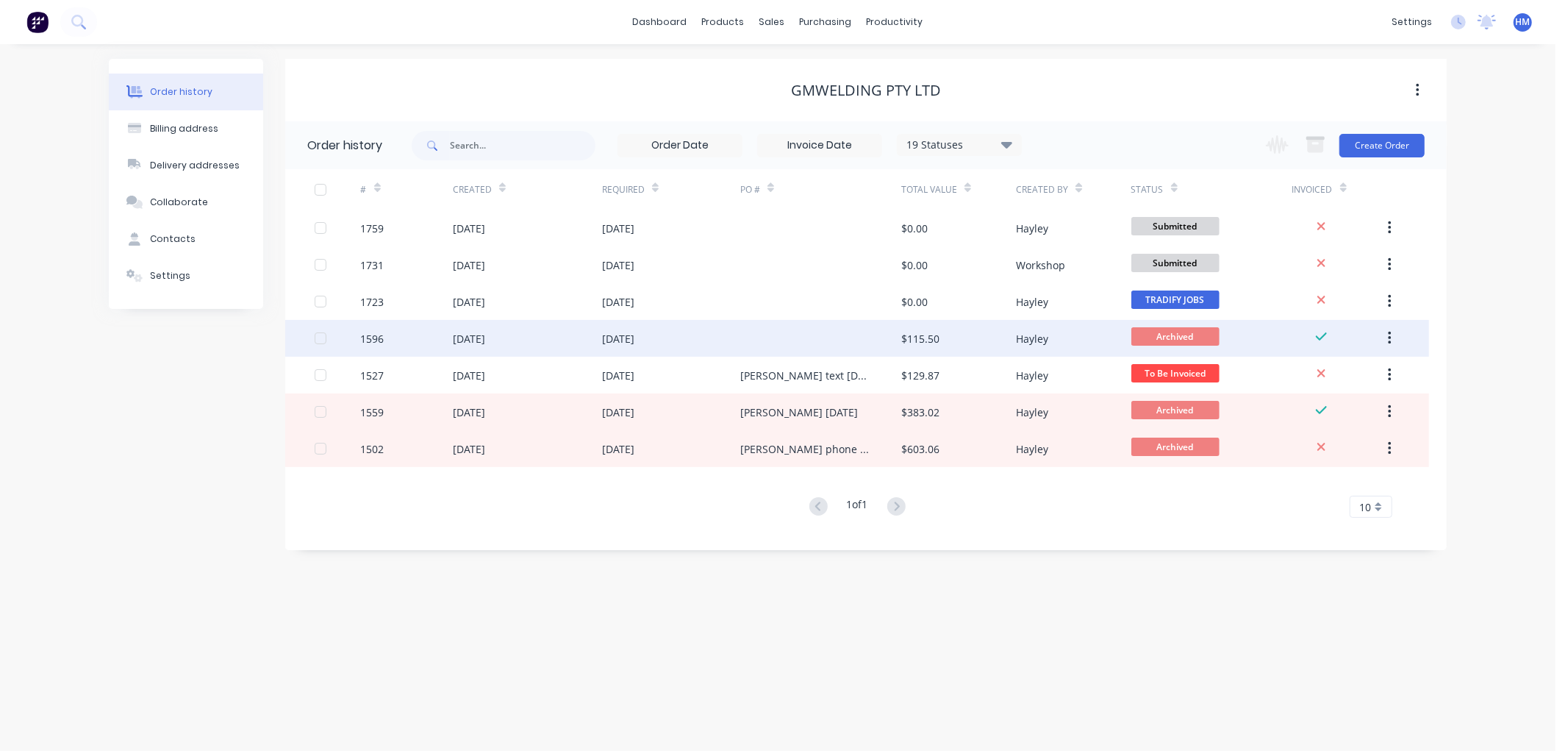
click at [485, 340] on div "[DATE]" at bounding box center [469, 339] width 32 height 16
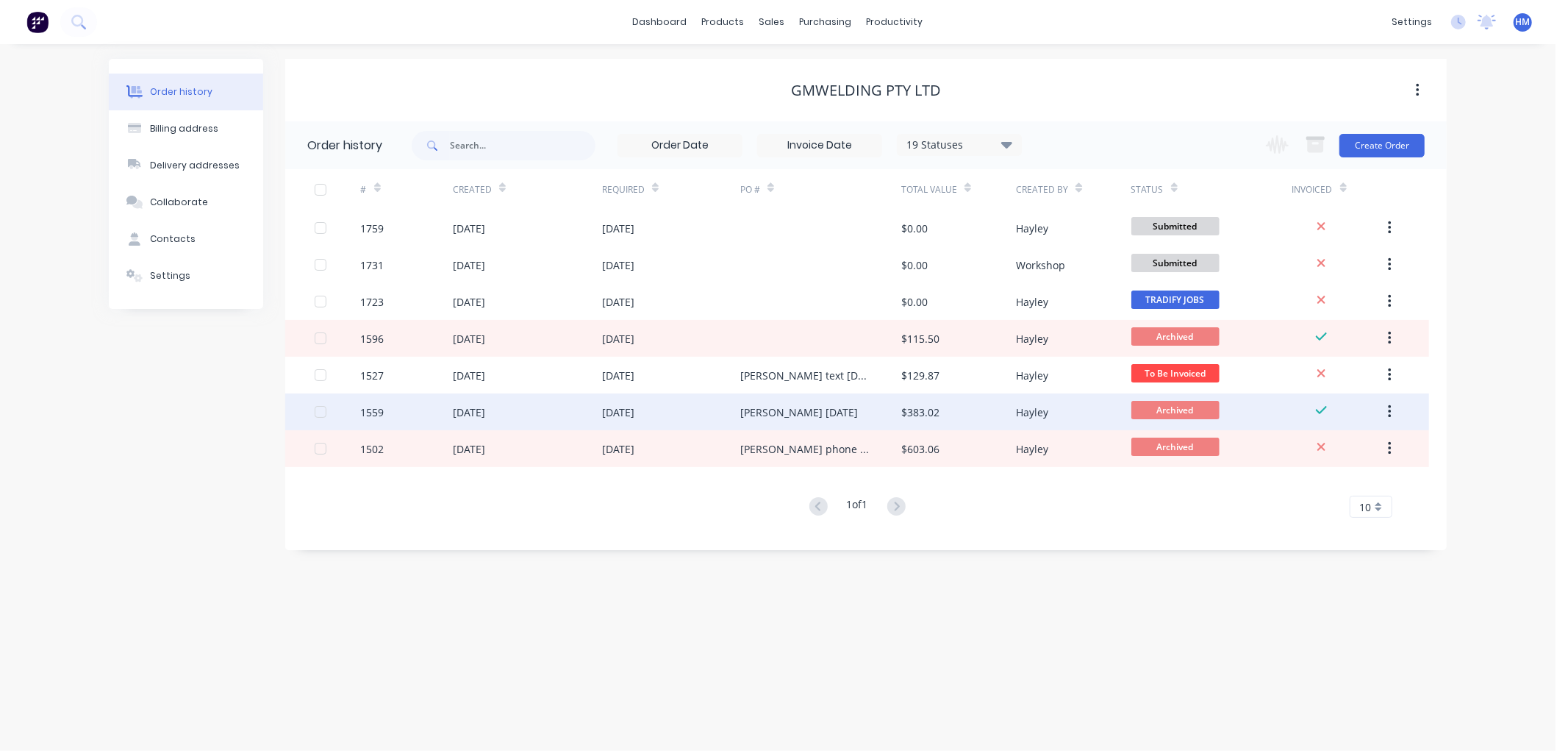
click at [690, 414] on div "[DATE]" at bounding box center [671, 412] width 138 height 37
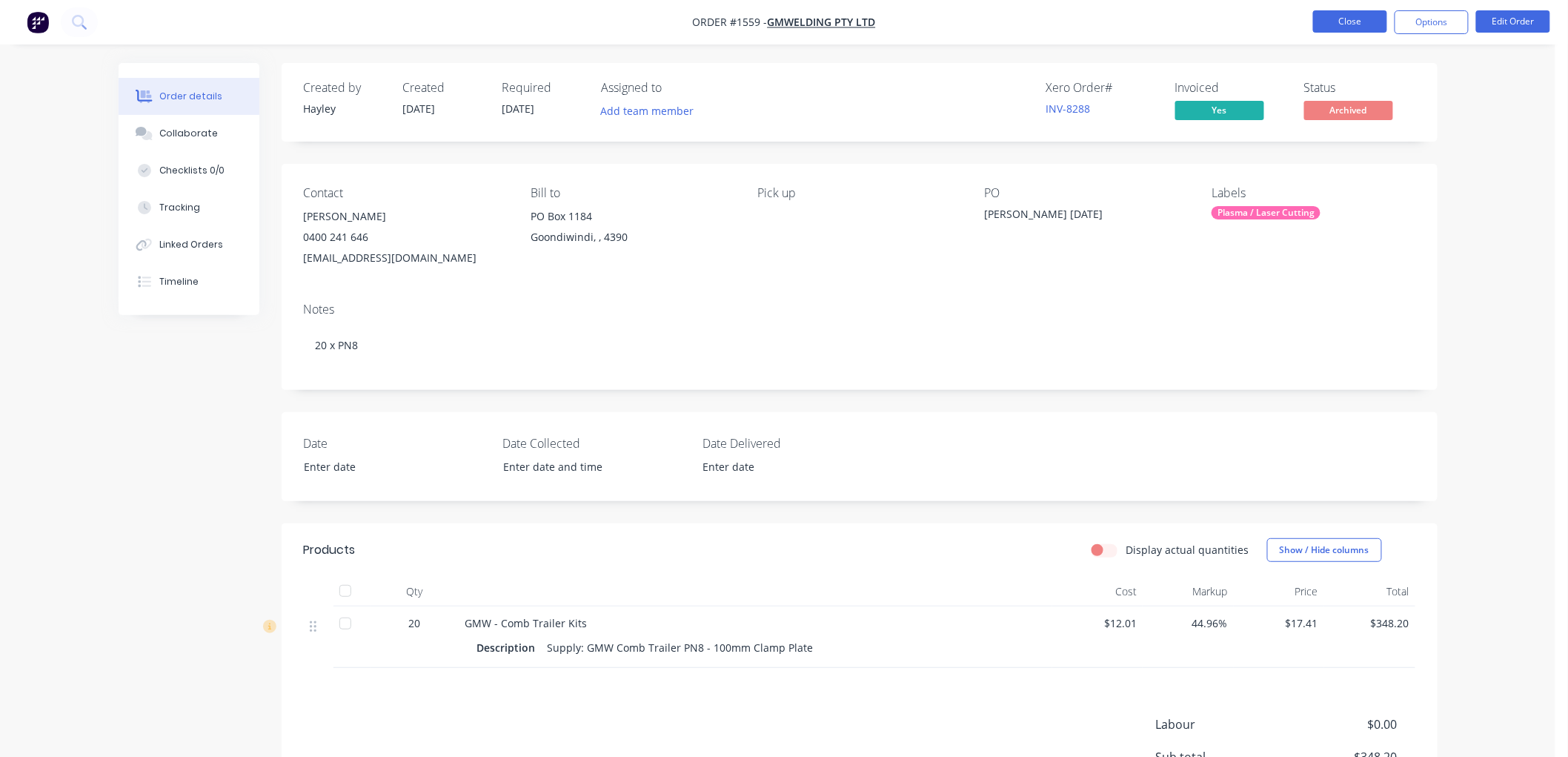
click at [1357, 18] on button "Close" at bounding box center [1350, 22] width 74 height 22
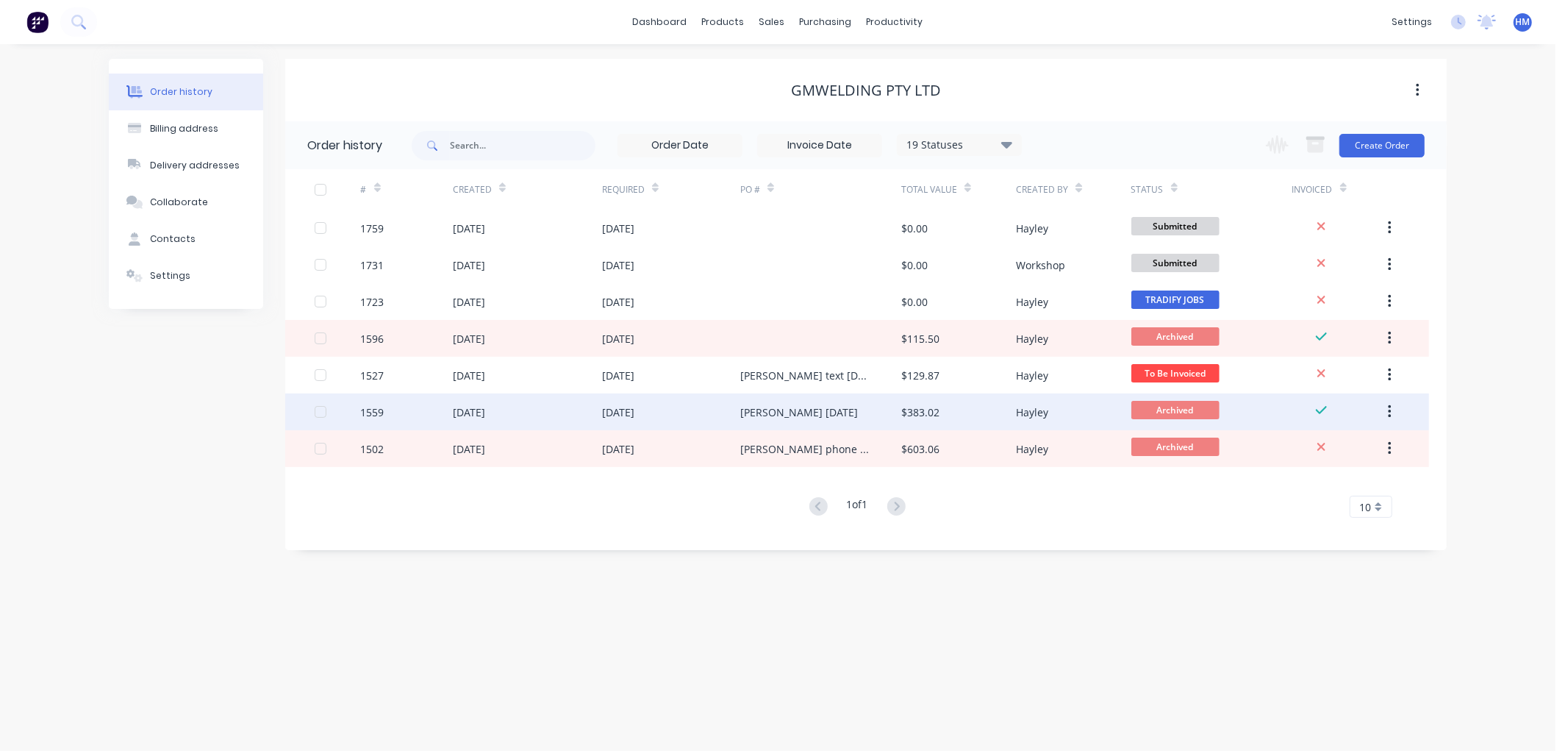
click at [482, 406] on div "[DATE]" at bounding box center [469, 413] width 32 height 16
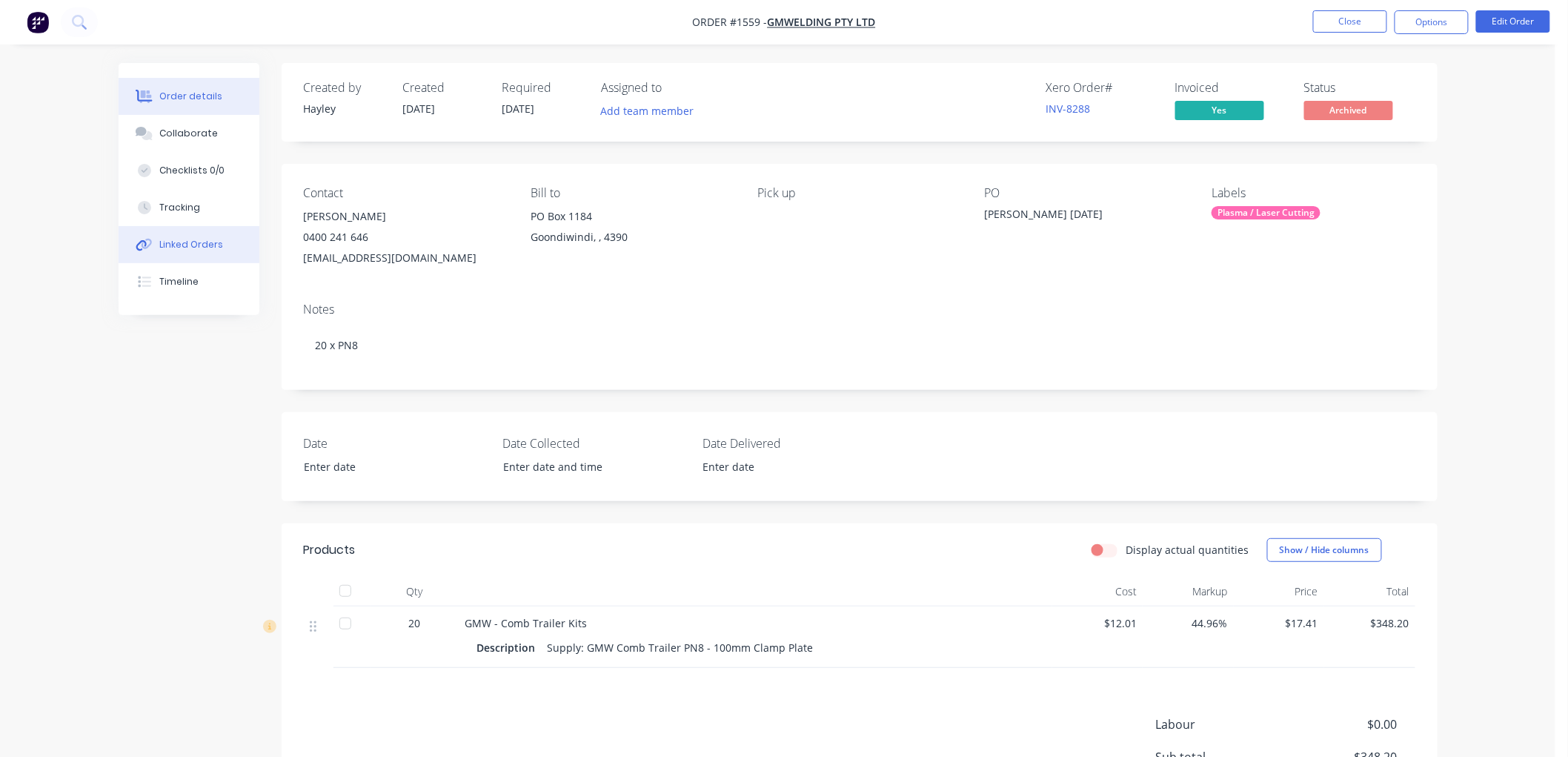
click at [219, 248] on button "Linked Orders" at bounding box center [189, 245] width 141 height 37
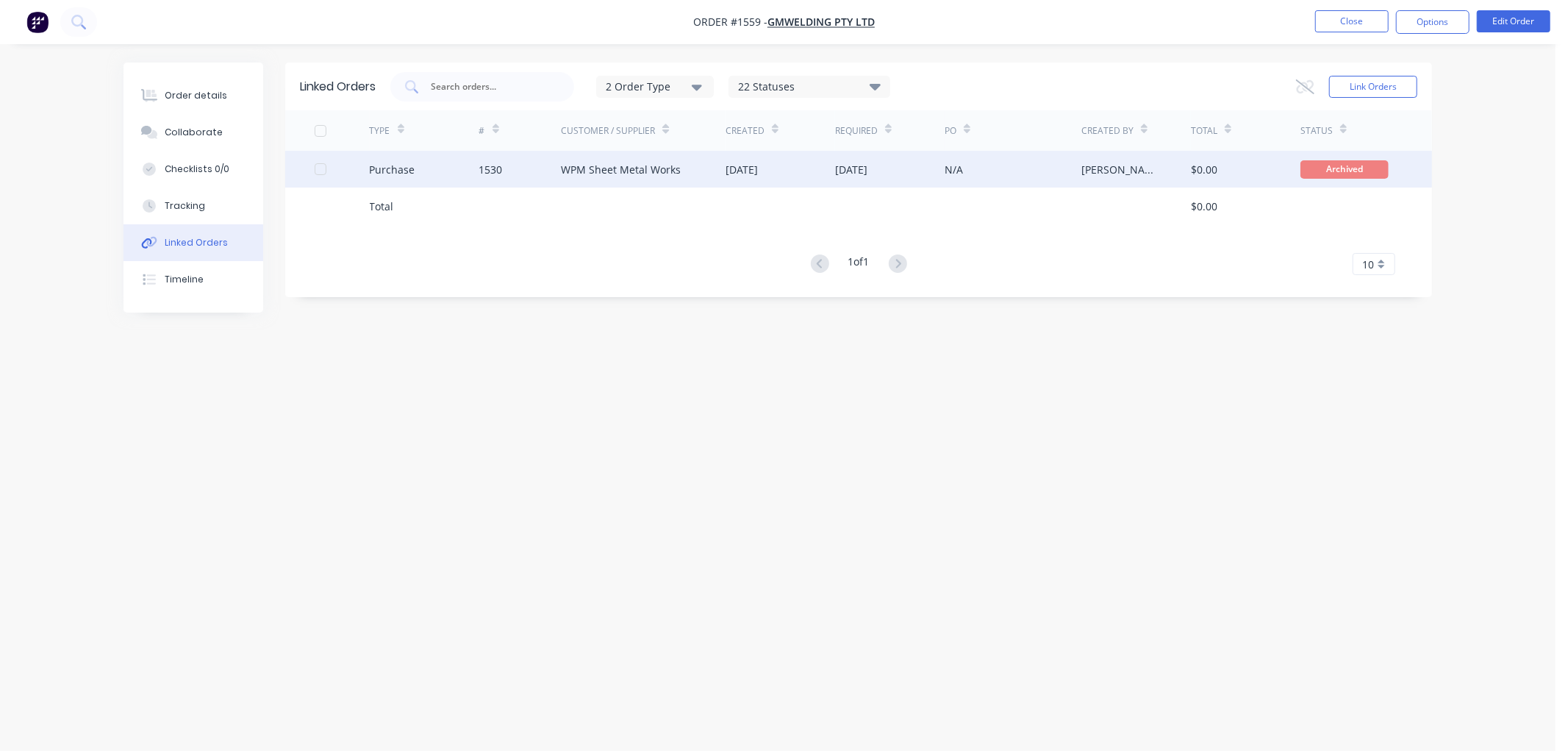
click at [625, 169] on div "WPM Sheet Metal Works" at bounding box center [621, 170] width 120 height 16
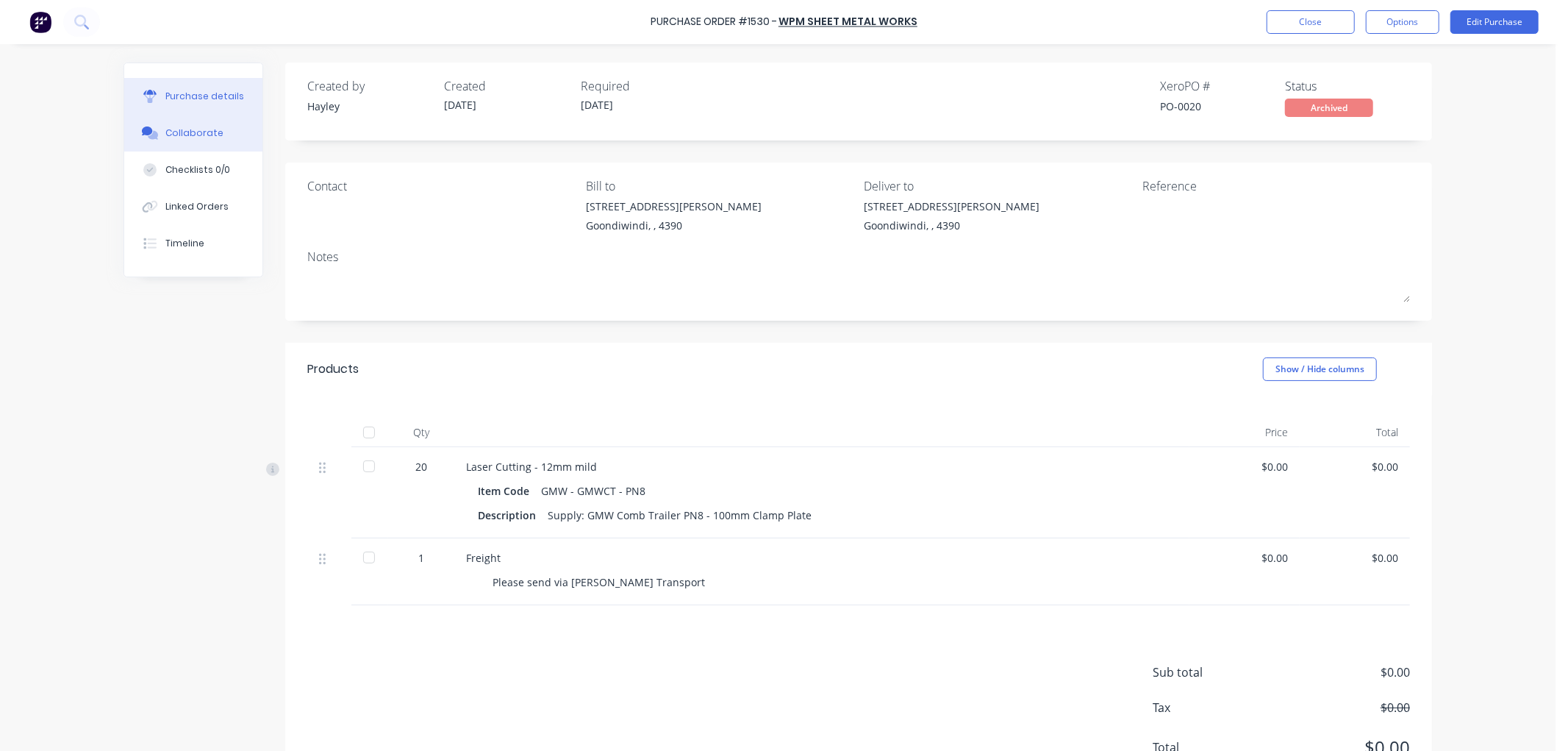
click at [166, 123] on button "Collaborate" at bounding box center [193, 133] width 138 height 37
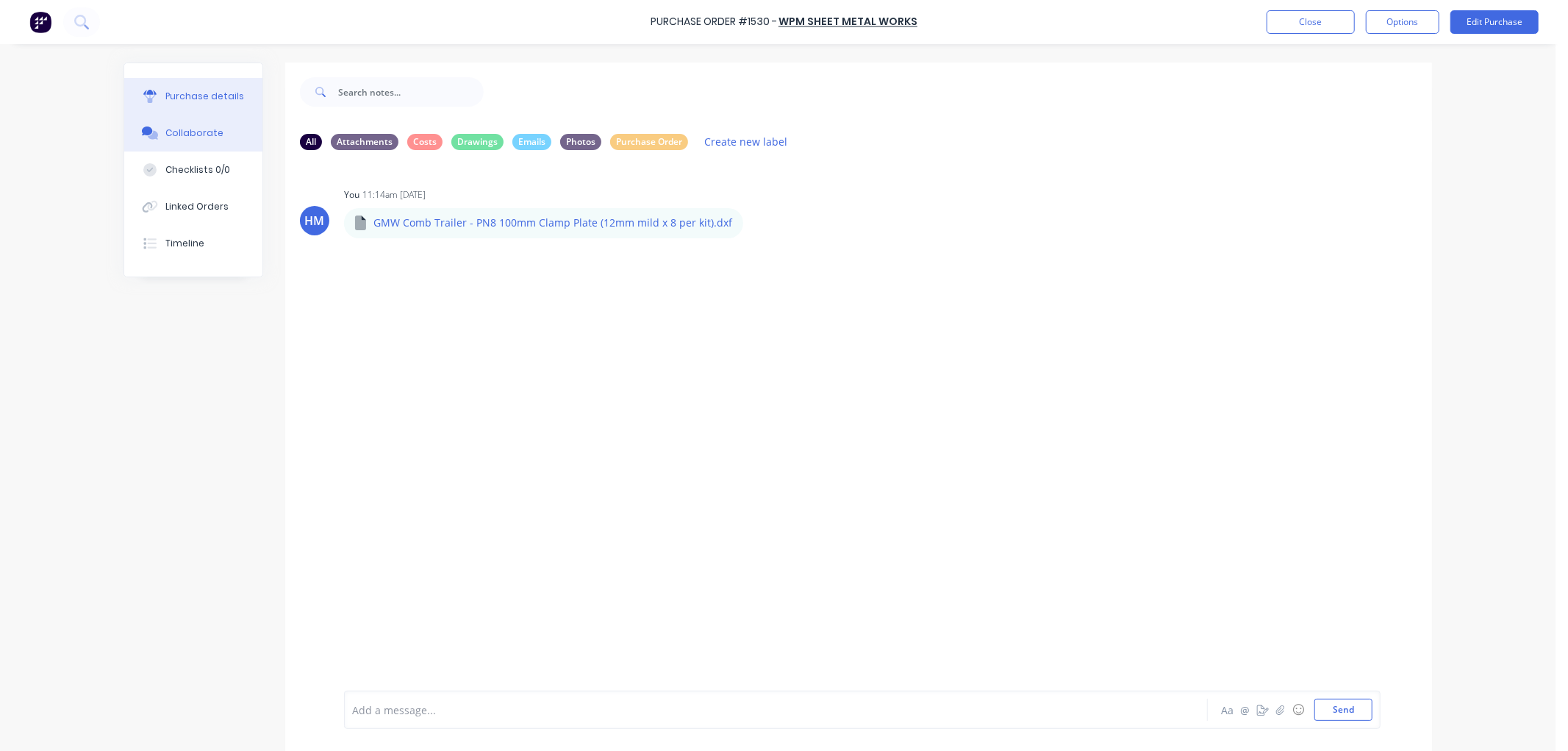
click at [217, 99] on div "Purchase details" at bounding box center [205, 96] width 79 height 13
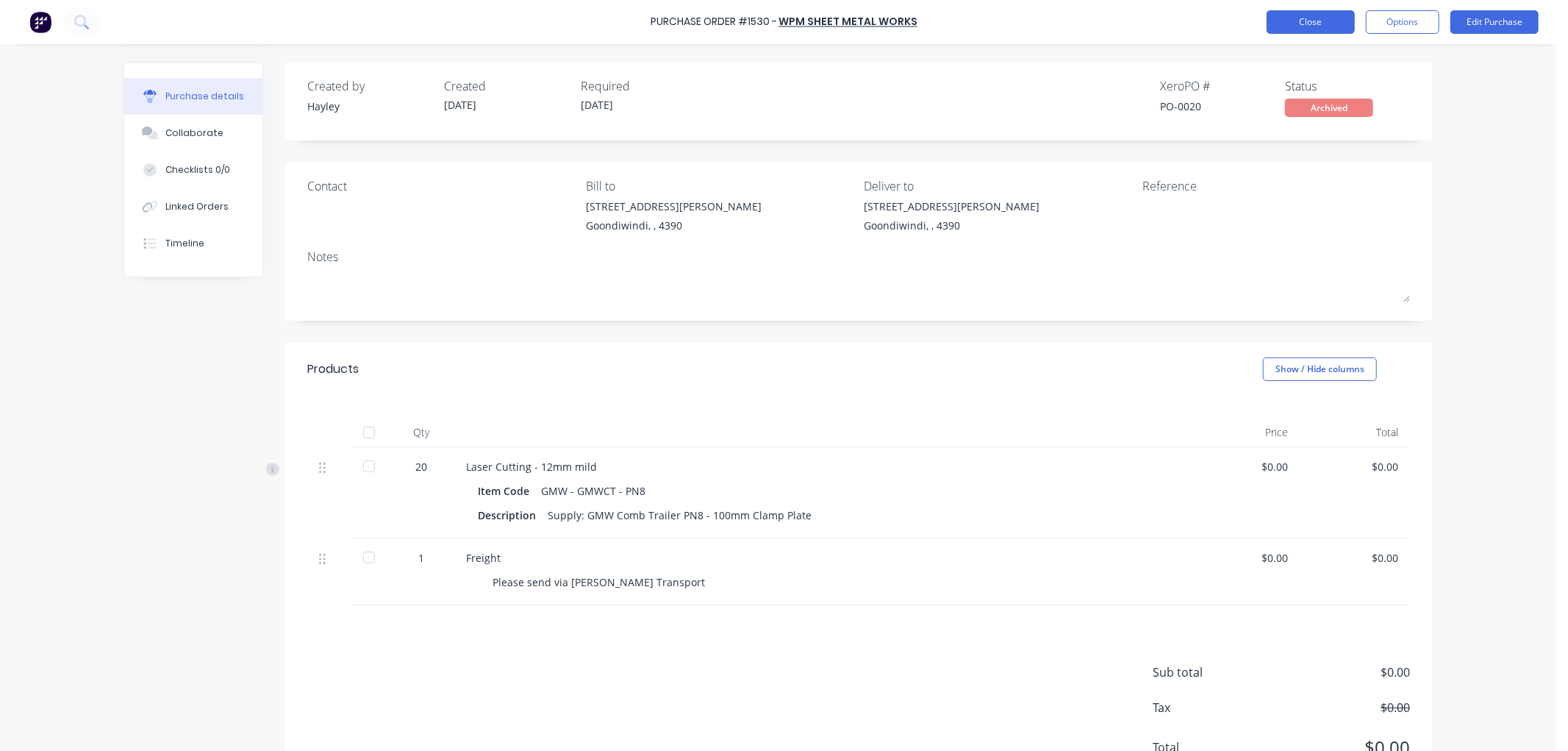
click at [1323, 21] on button "Close" at bounding box center [1311, 22] width 89 height 24
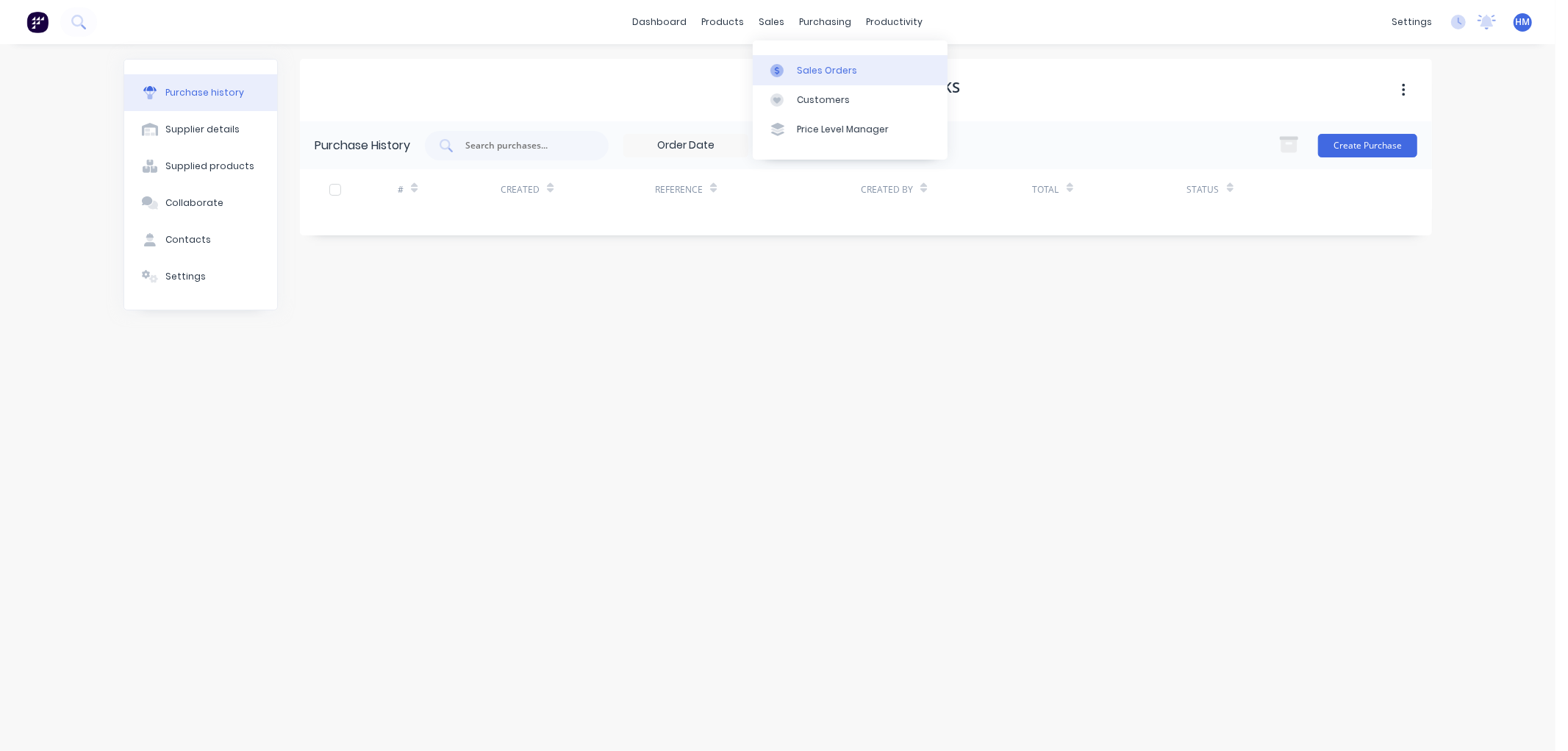
click at [806, 76] on div "Sales Orders" at bounding box center [827, 70] width 60 height 13
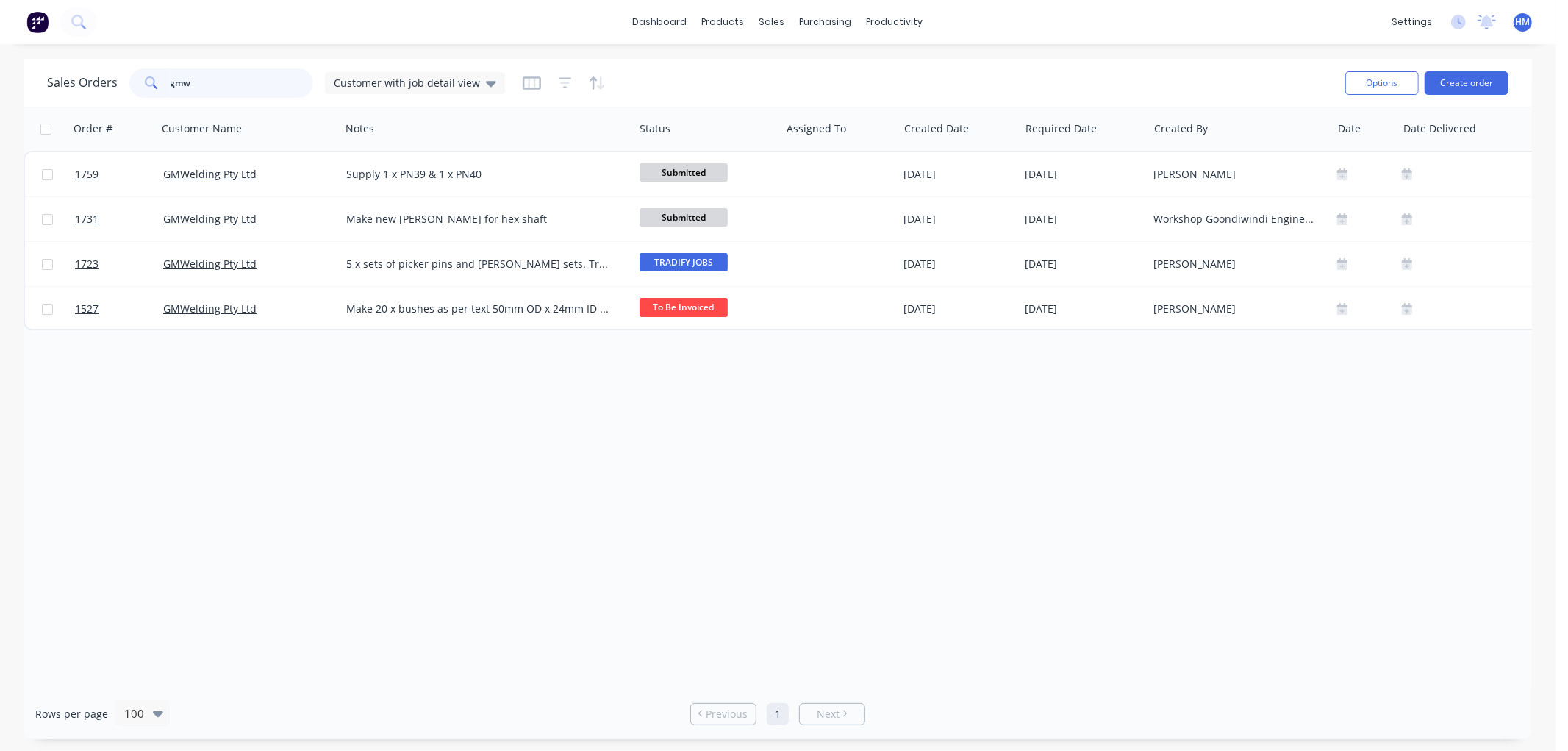
drag, startPoint x: 203, startPoint y: 85, endPoint x: 0, endPoint y: 75, distance: 203.2
click at [0, 75] on div "Sales Orders gmw Customer with job detail view Options Create order Order # Cus…" at bounding box center [778, 398] width 1555 height 680
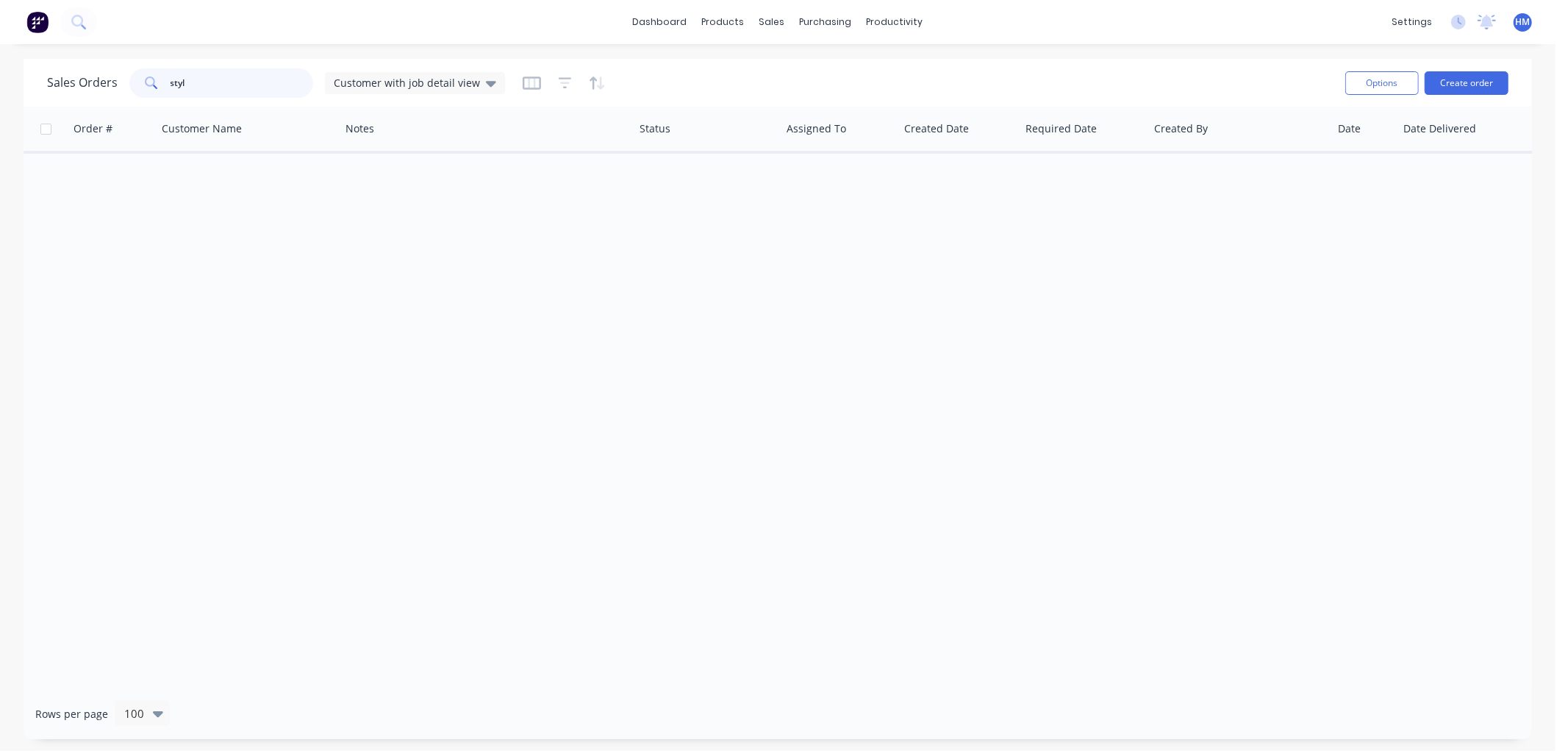
type input "styl"
drag, startPoint x: 216, startPoint y: 92, endPoint x: 53, endPoint y: 77, distance: 163.7
click at [55, 77] on div "Sales Orders styl Customer with job detail view" at bounding box center [277, 83] width 458 height 29
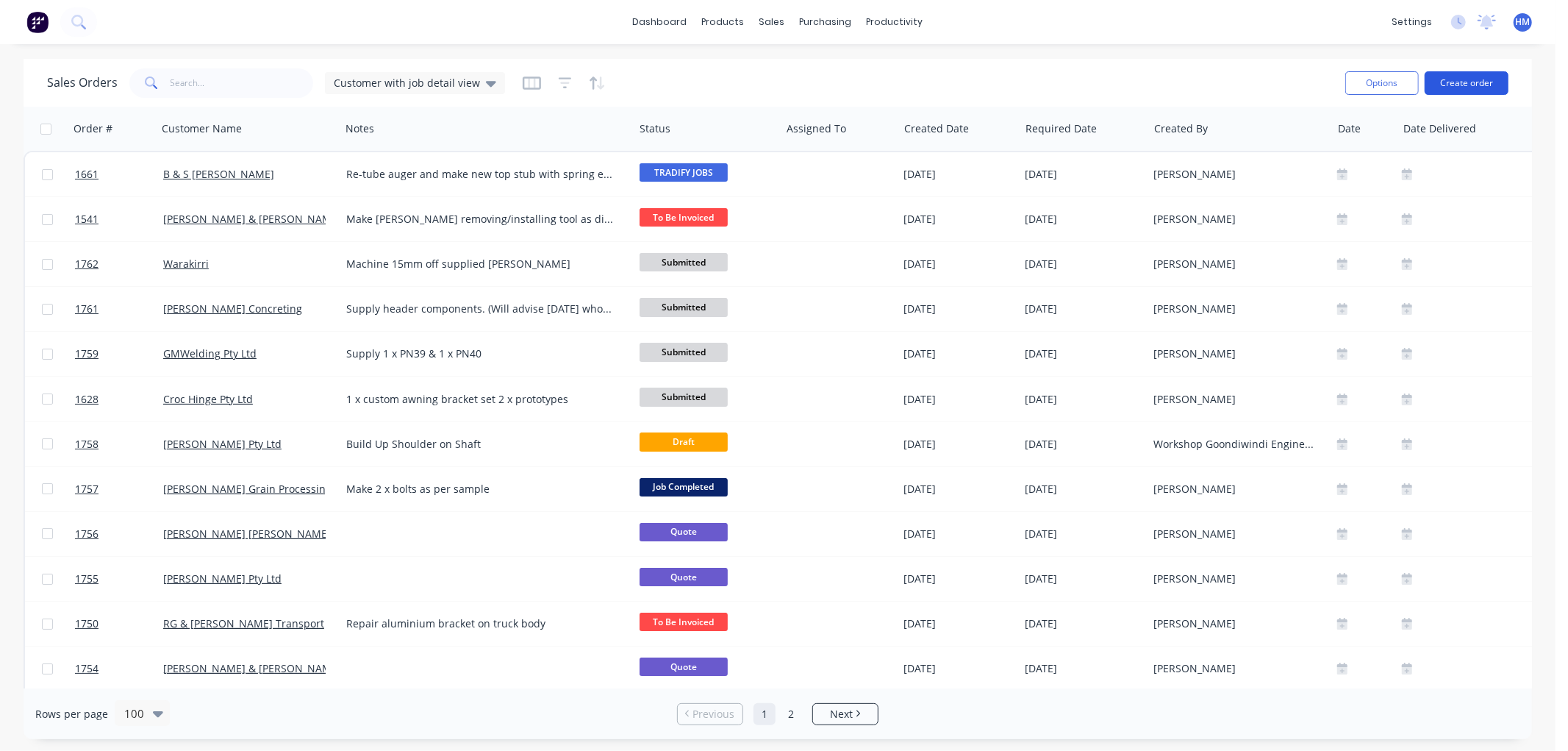
click at [1463, 81] on button "Create order" at bounding box center [1467, 83] width 84 height 24
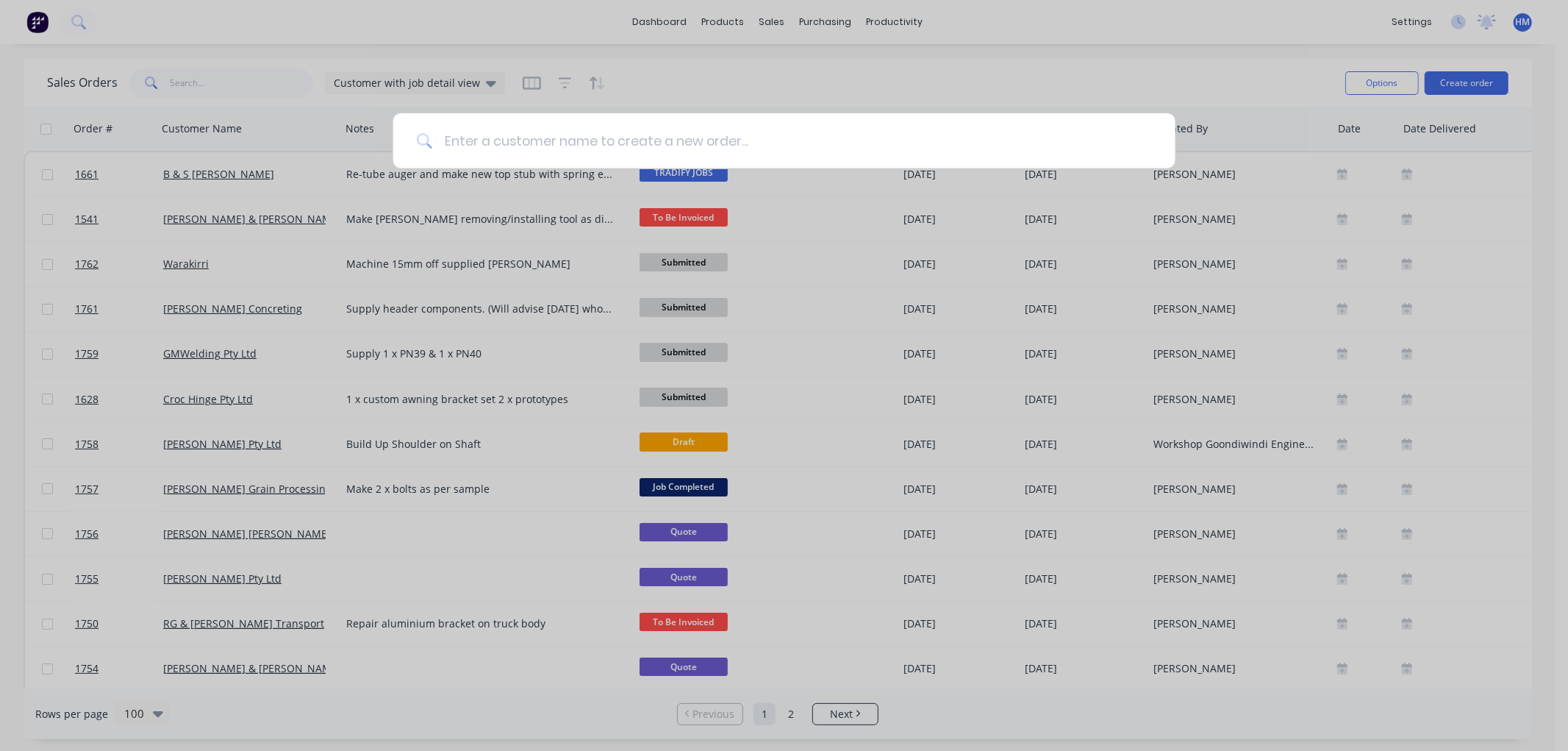
click at [644, 153] on input at bounding box center [792, 141] width 720 height 55
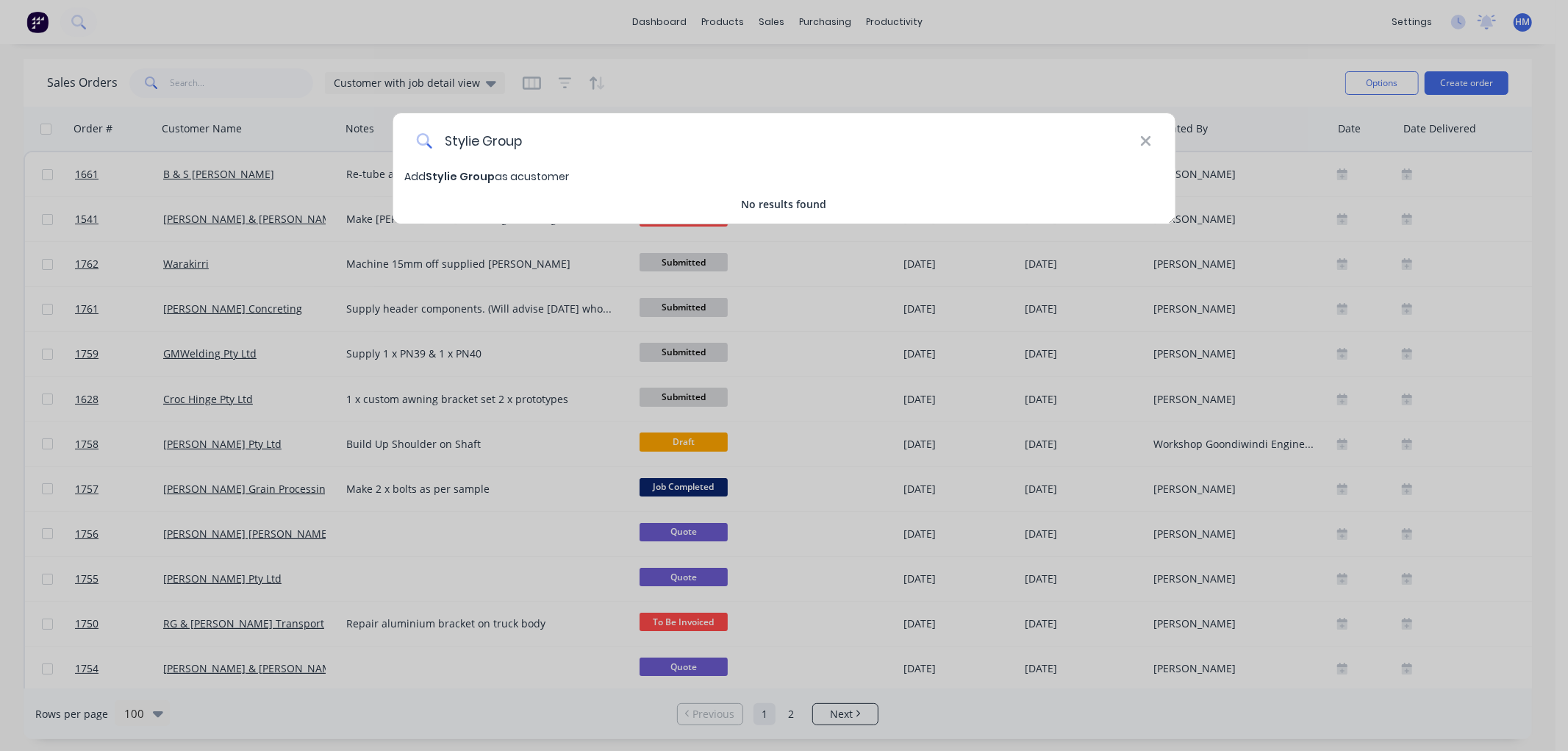
type input "Stylie Group"
click at [463, 177] on span "Stylie Group" at bounding box center [460, 176] width 69 height 15
select select "AU"
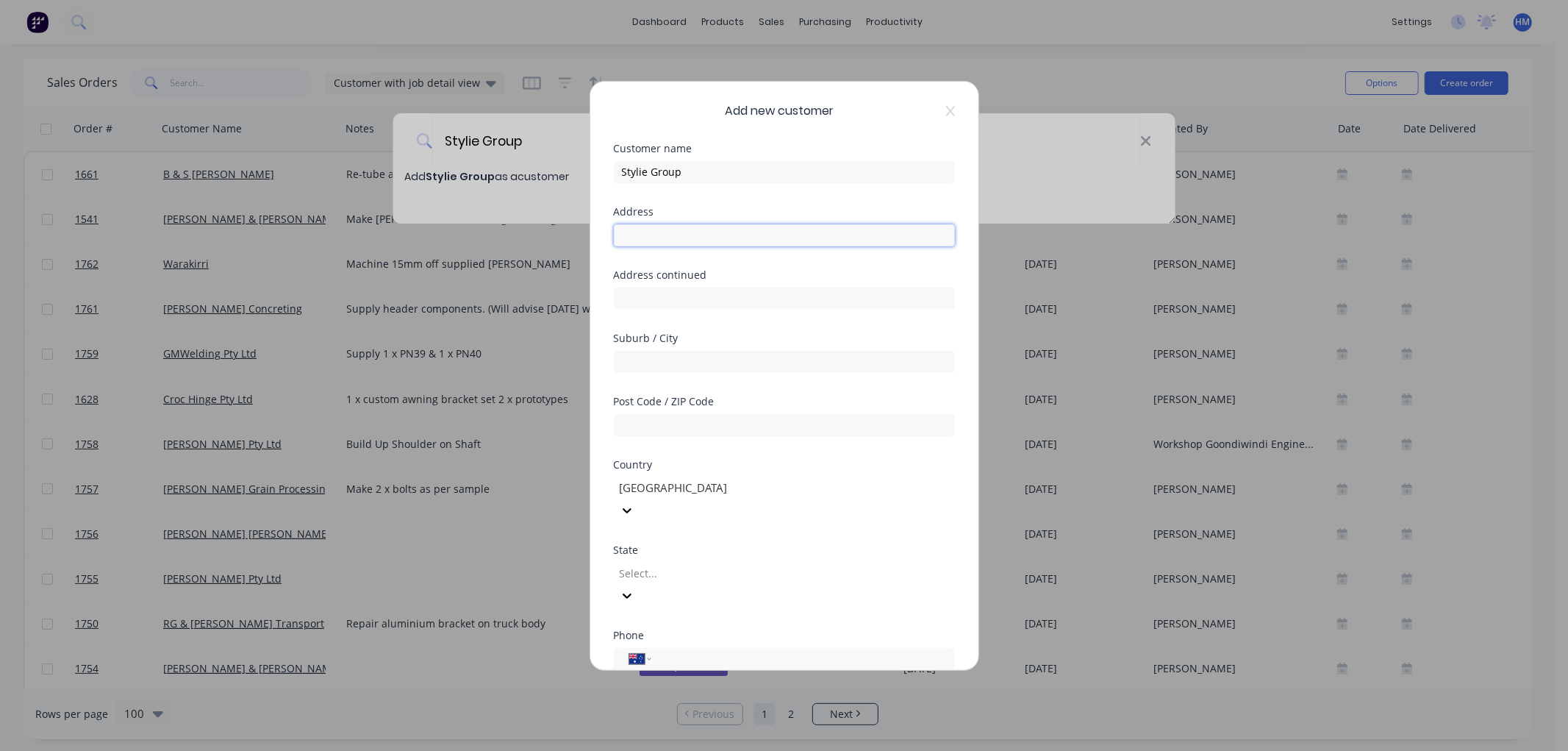
click at [671, 238] on input "text" at bounding box center [785, 236] width 341 height 22
type input "[STREET_ADDRESS]"
type input "Allora"
type input "4362"
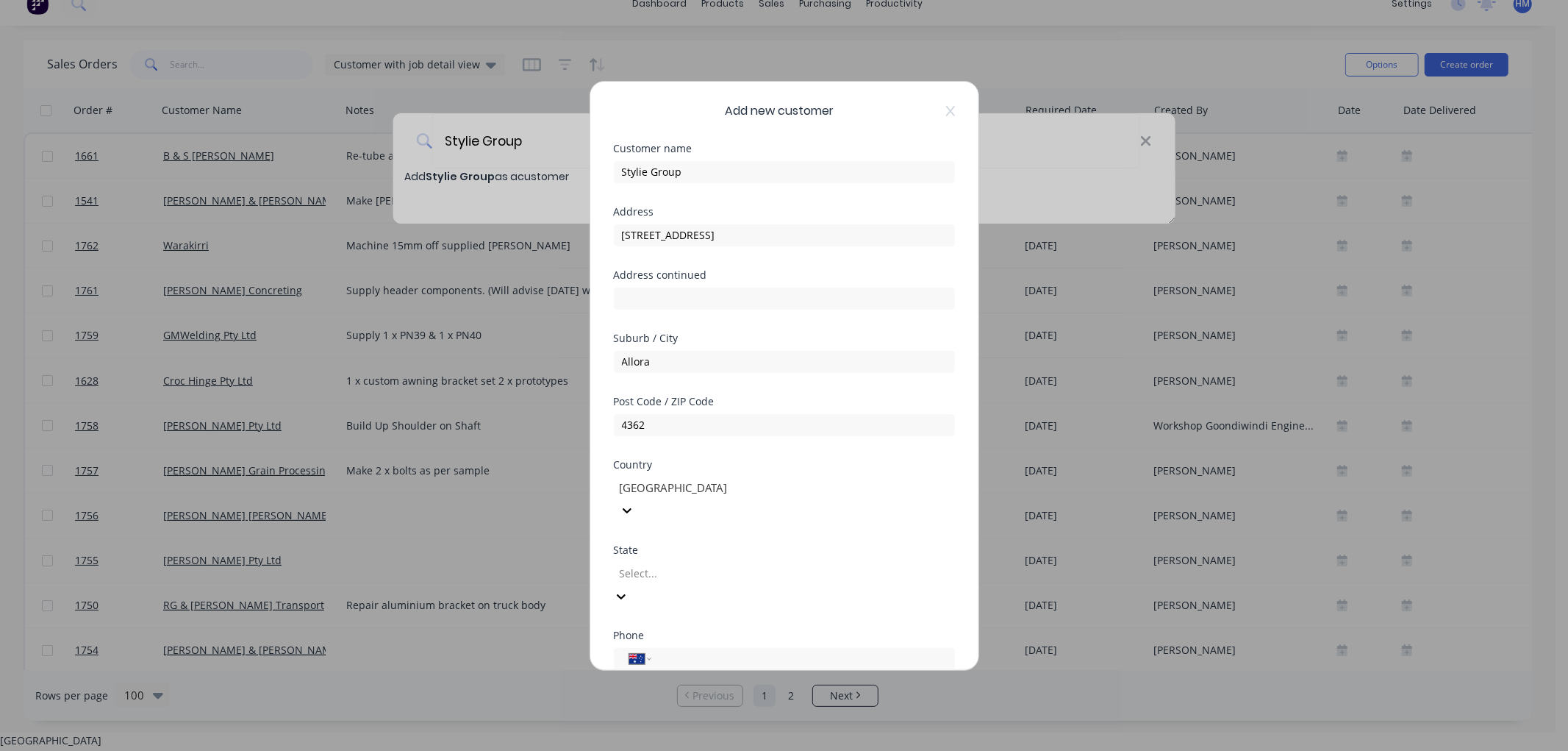
click at [677, 564] on div at bounding box center [724, 572] width 212 height 18
type input "q"
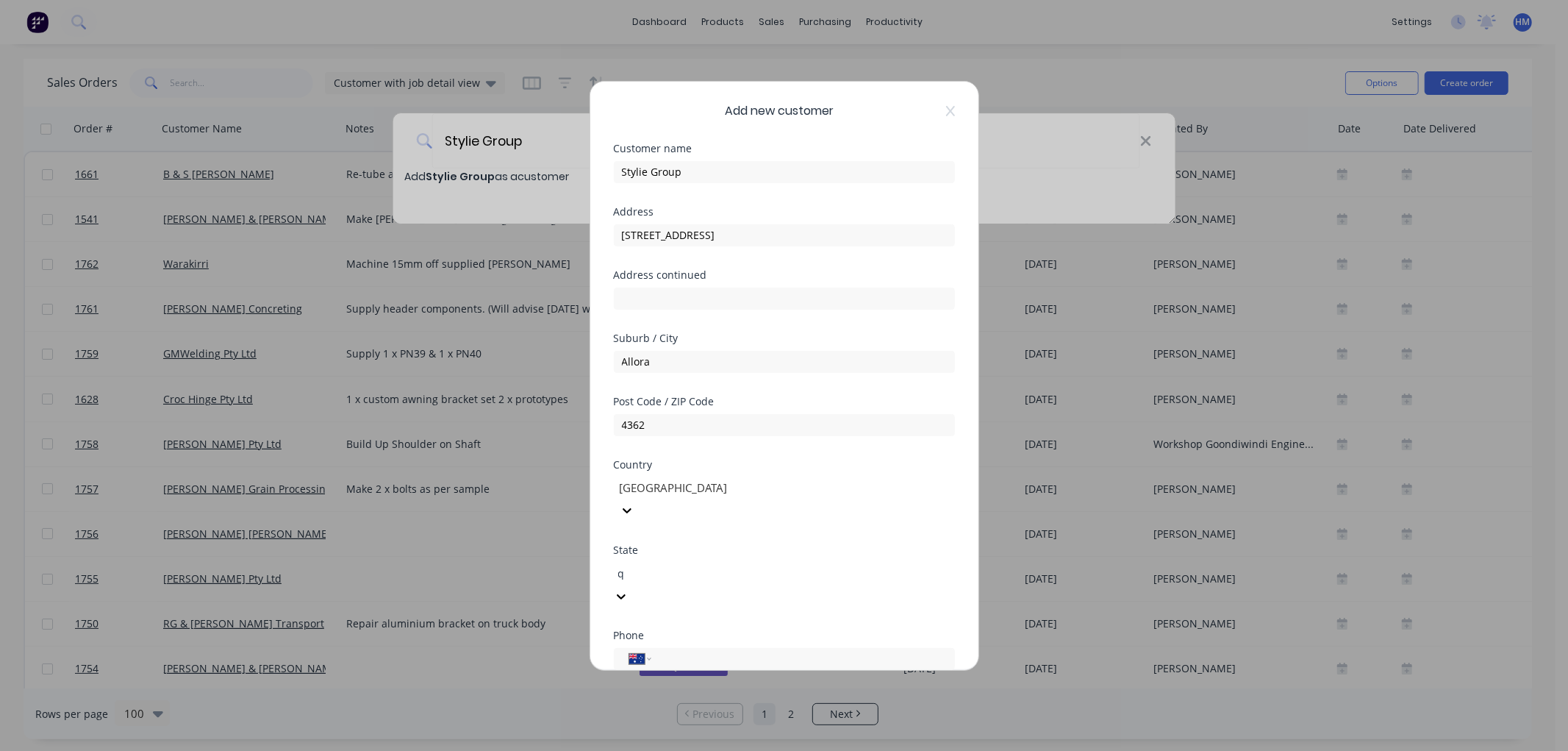
click at [805, 750] on div "[GEOGRAPHIC_DATA]" at bounding box center [778, 759] width 1555 height 16
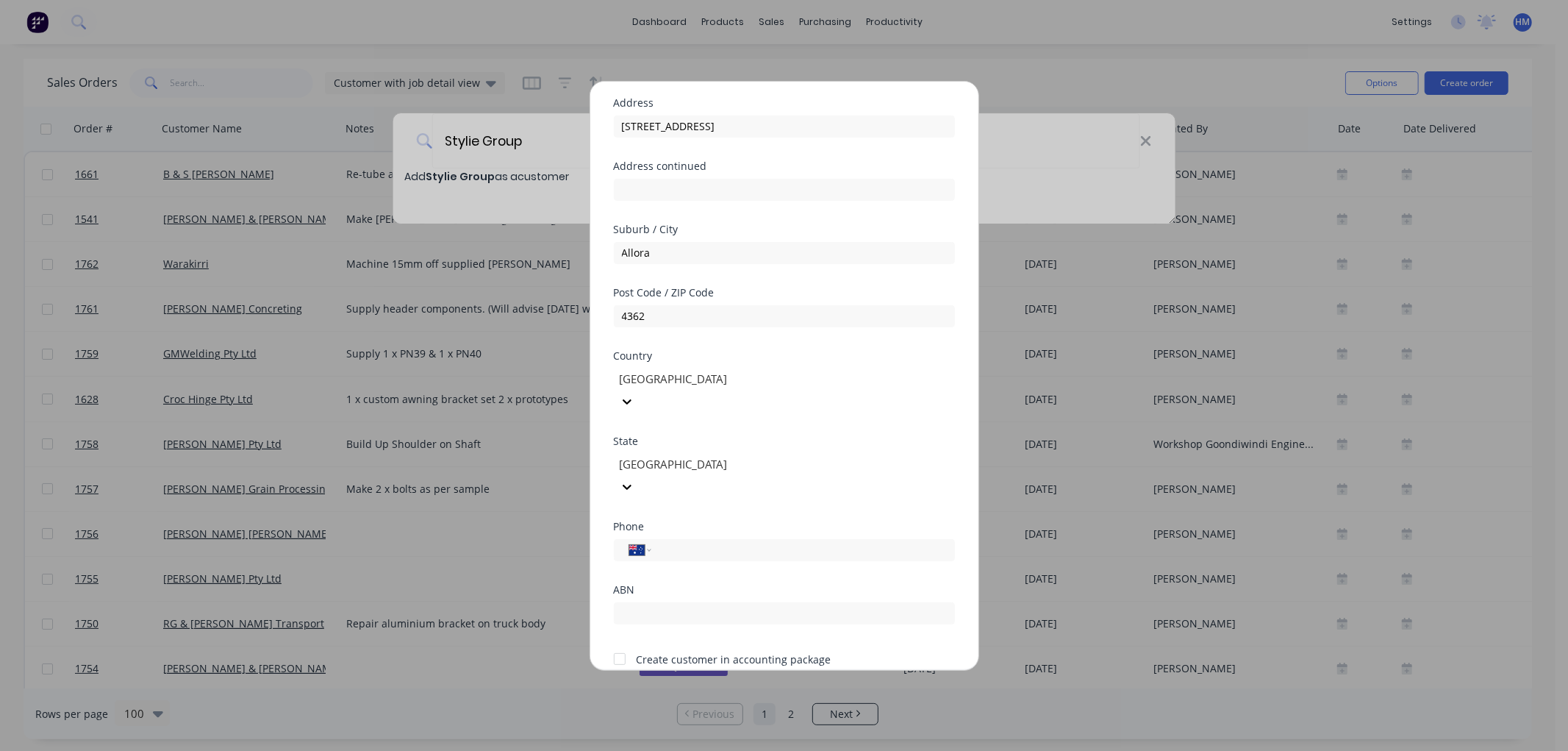
scroll to position [129, 0]
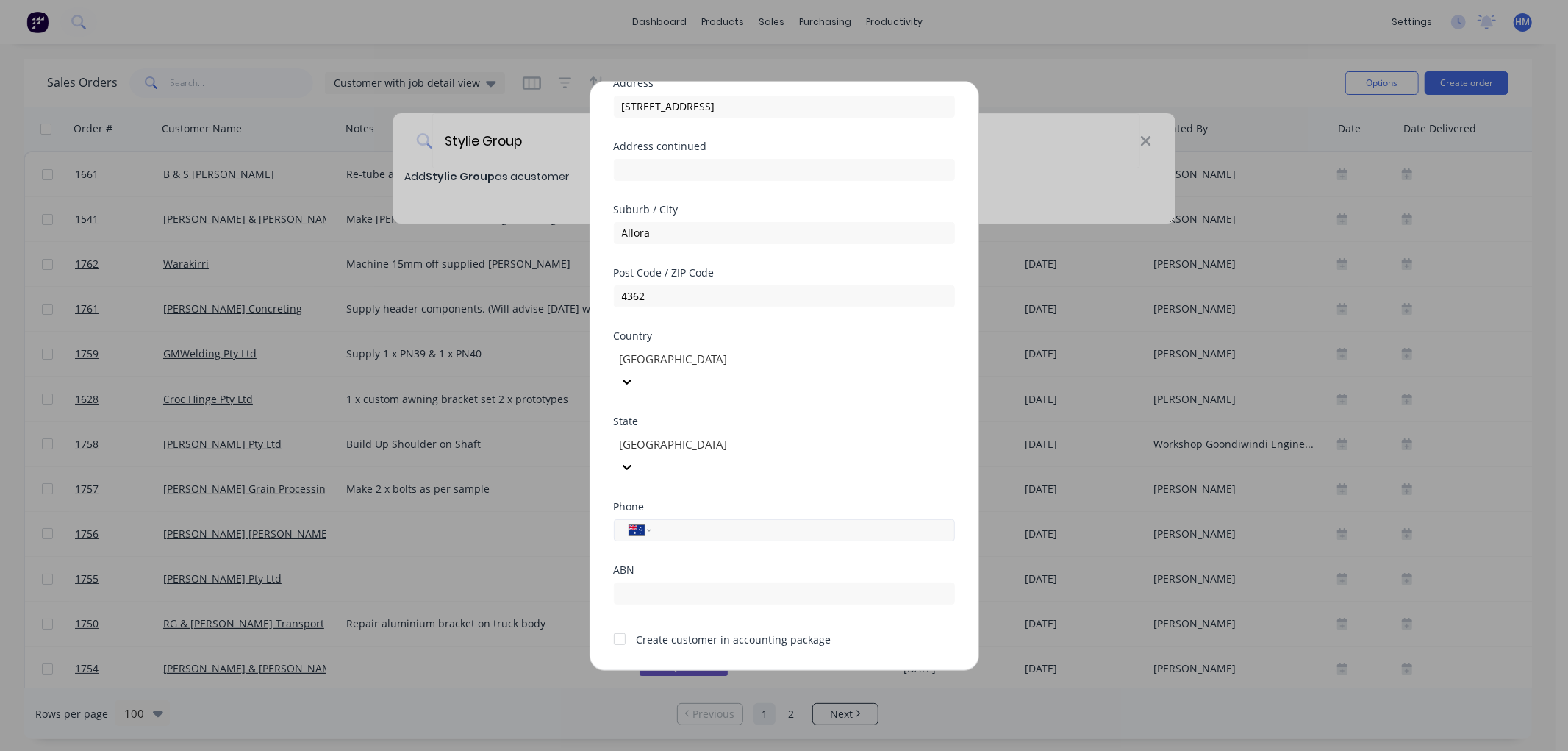
click at [711, 522] on input "tel" at bounding box center [800, 530] width 277 height 17
click at [619, 625] on div at bounding box center [620, 639] width 29 height 29
click at [722, 670] on button "Save" at bounding box center [738, 682] width 81 height 24
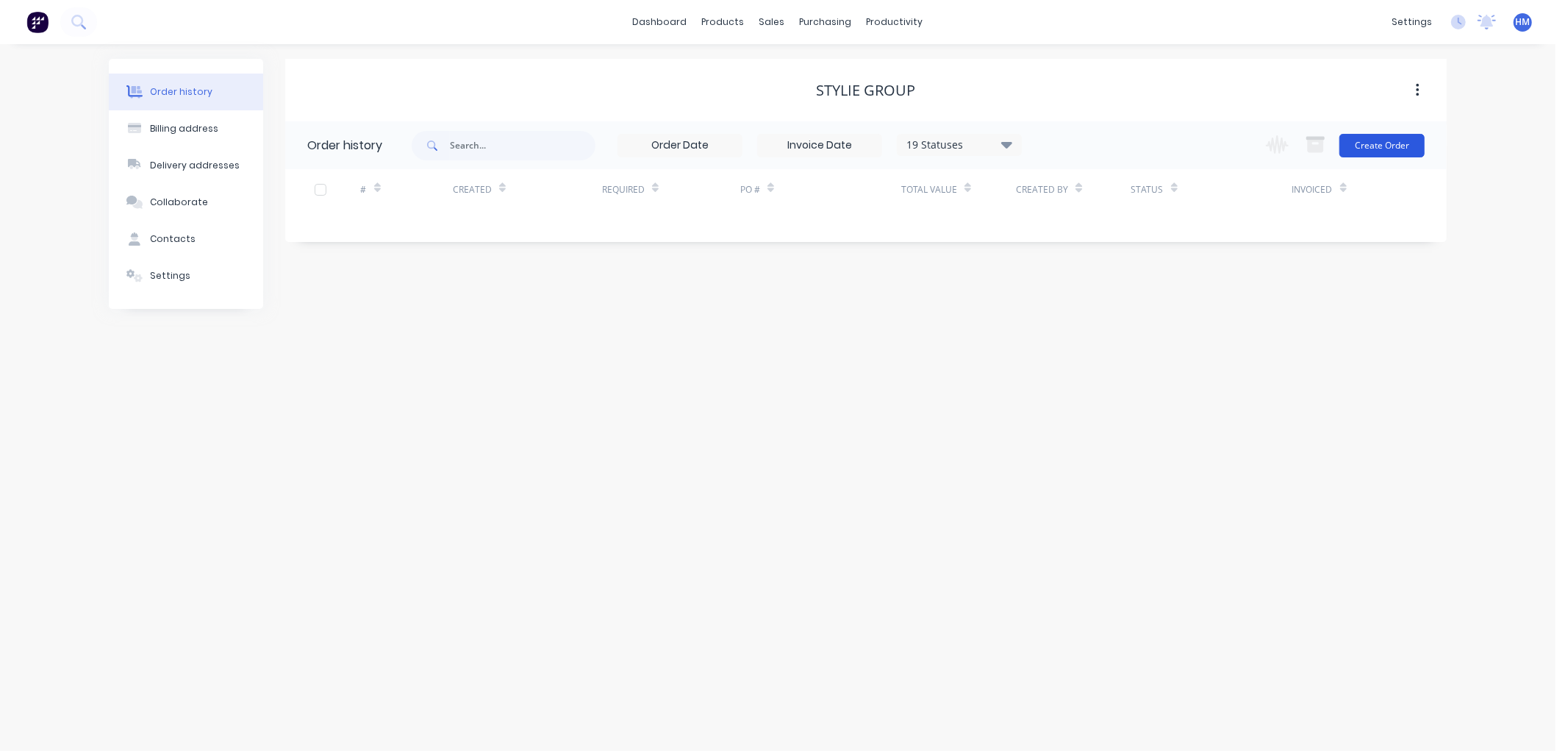
click at [1381, 153] on button "Create Order" at bounding box center [1382, 145] width 85 height 24
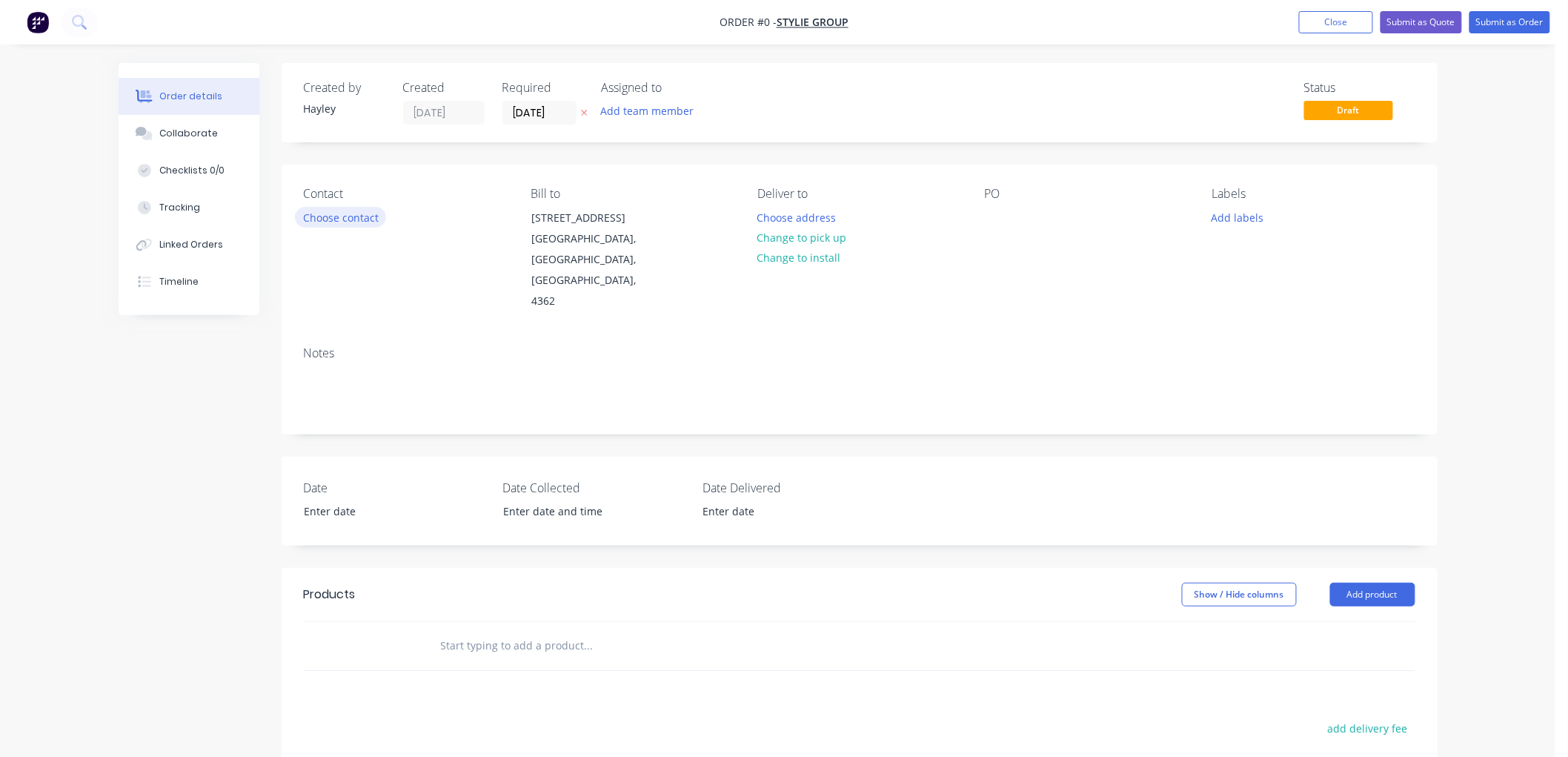
click at [344, 220] on button "Choose contact" at bounding box center [340, 217] width 91 height 20
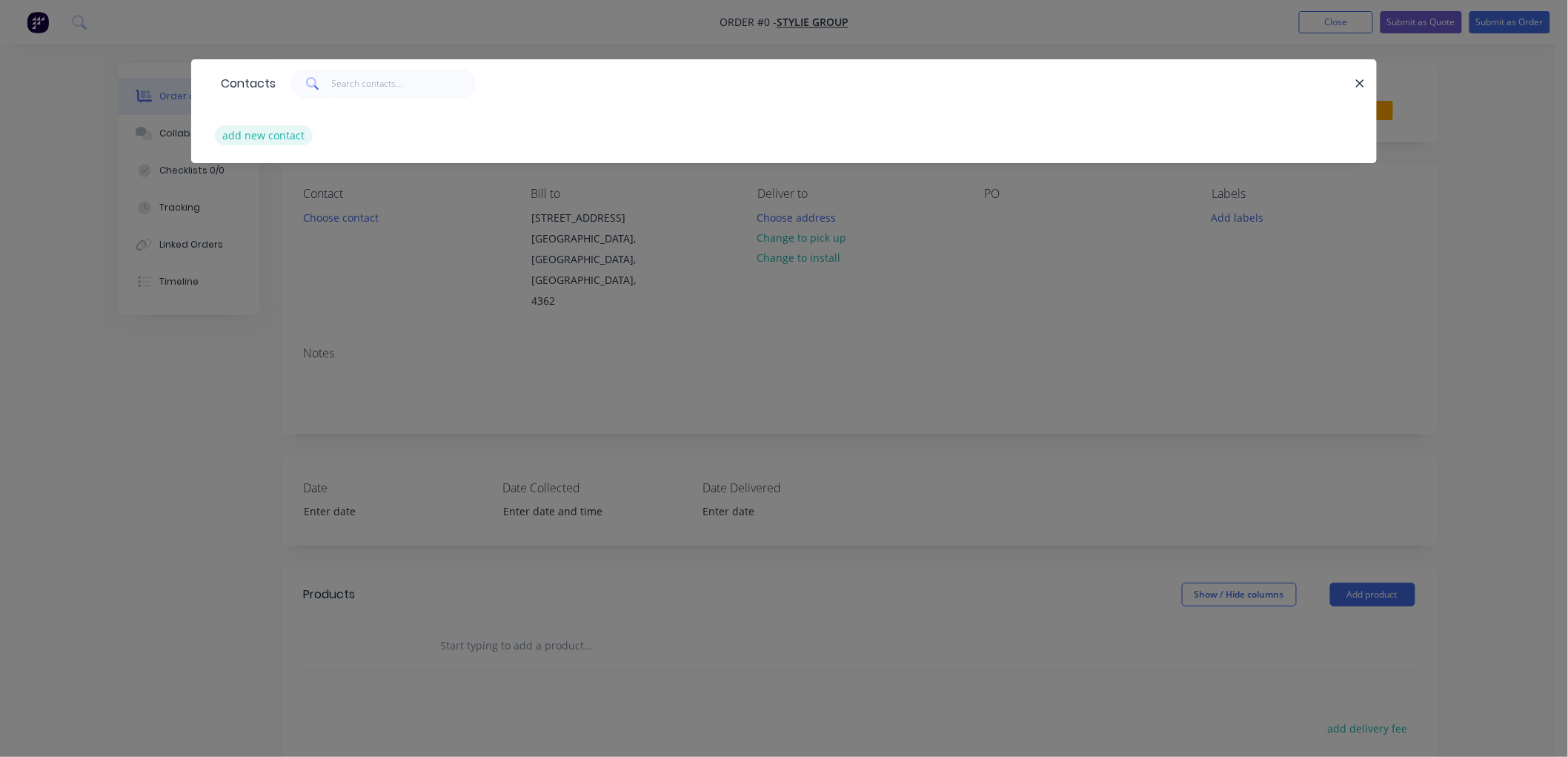
click at [272, 135] on button "add new contact" at bounding box center [264, 135] width 98 height 20
select select "AU"
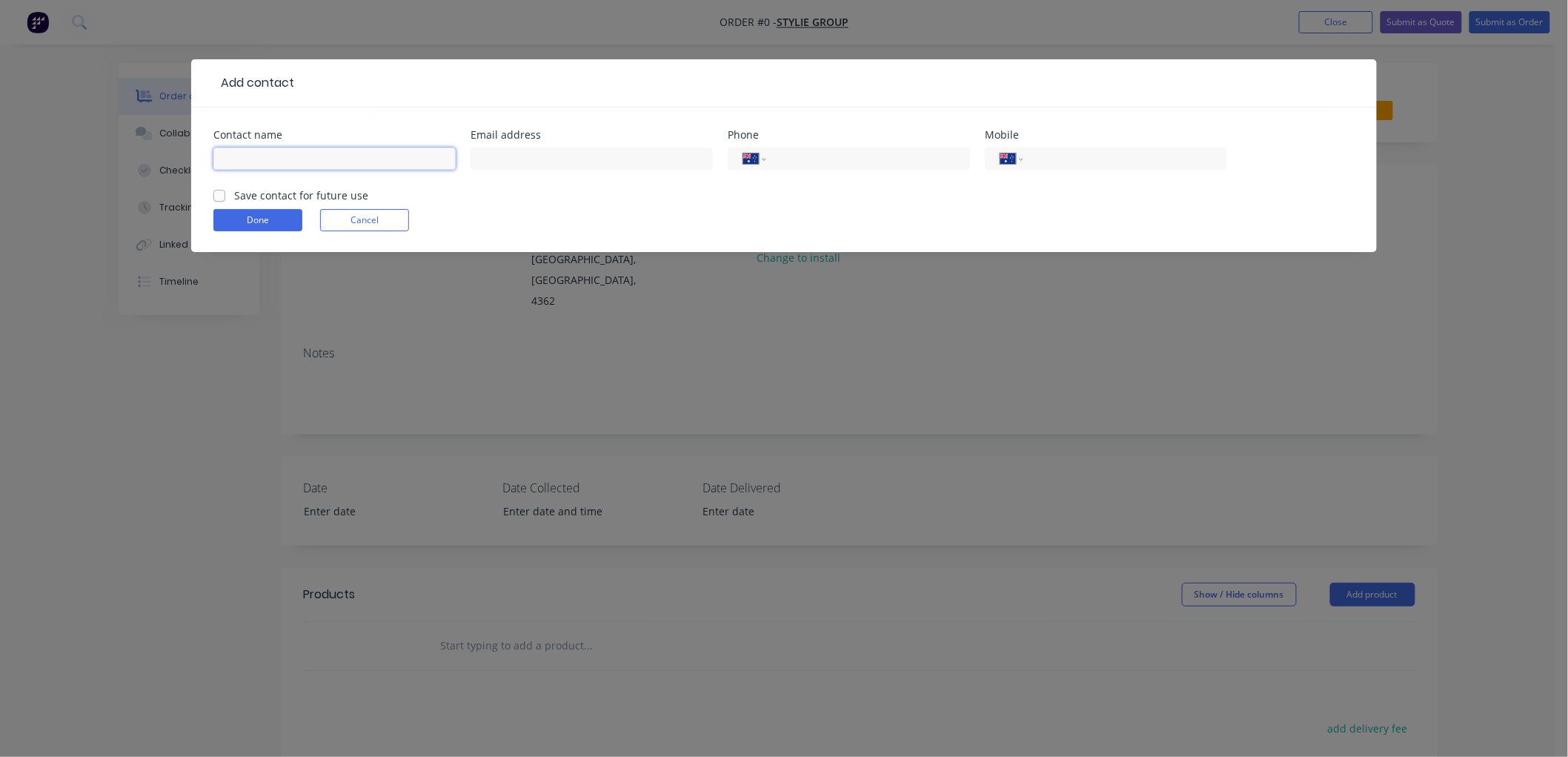
click at [275, 154] on input "text" at bounding box center [335, 159] width 242 height 22
type input "[PERSON_NAME]"
click at [234, 193] on label "Save contact for future use" at bounding box center [301, 195] width 134 height 16
click at [218, 193] on input "Save contact for future use" at bounding box center [219, 194] width 12 height 14
checkbox input "true"
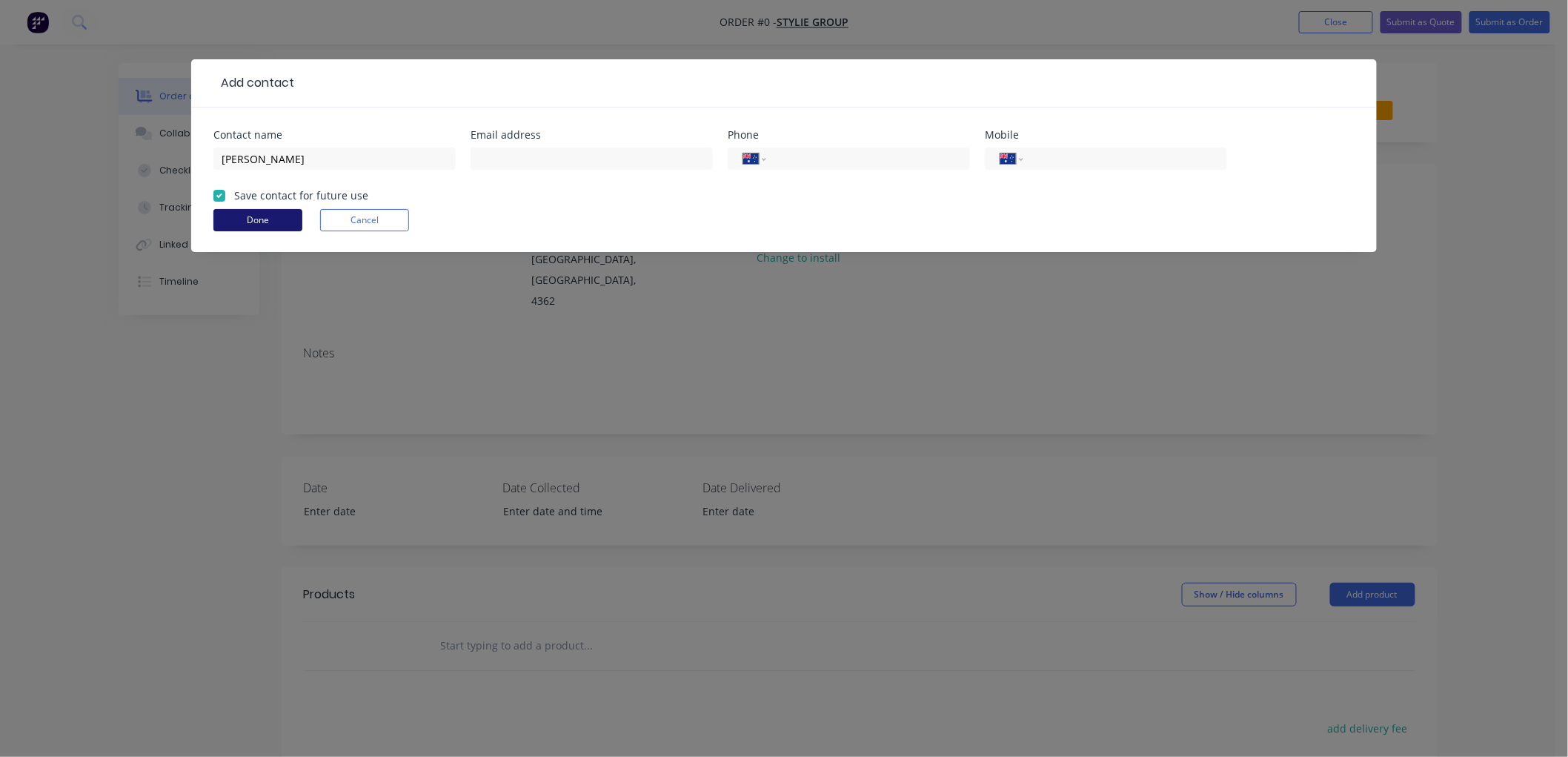
click at [276, 209] on button "Done" at bounding box center [258, 220] width 89 height 22
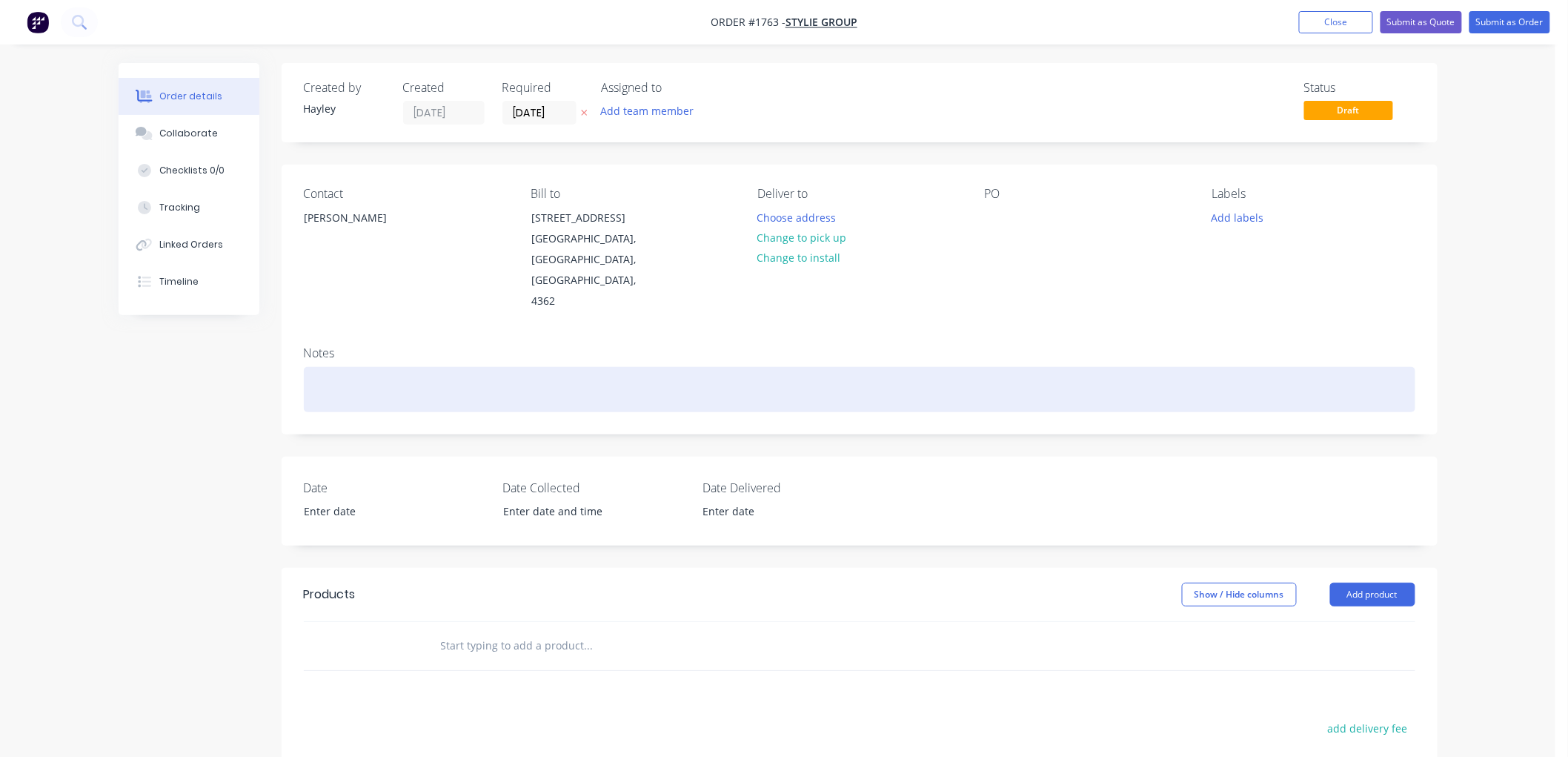
click at [344, 367] on div at bounding box center [859, 389] width 1111 height 45
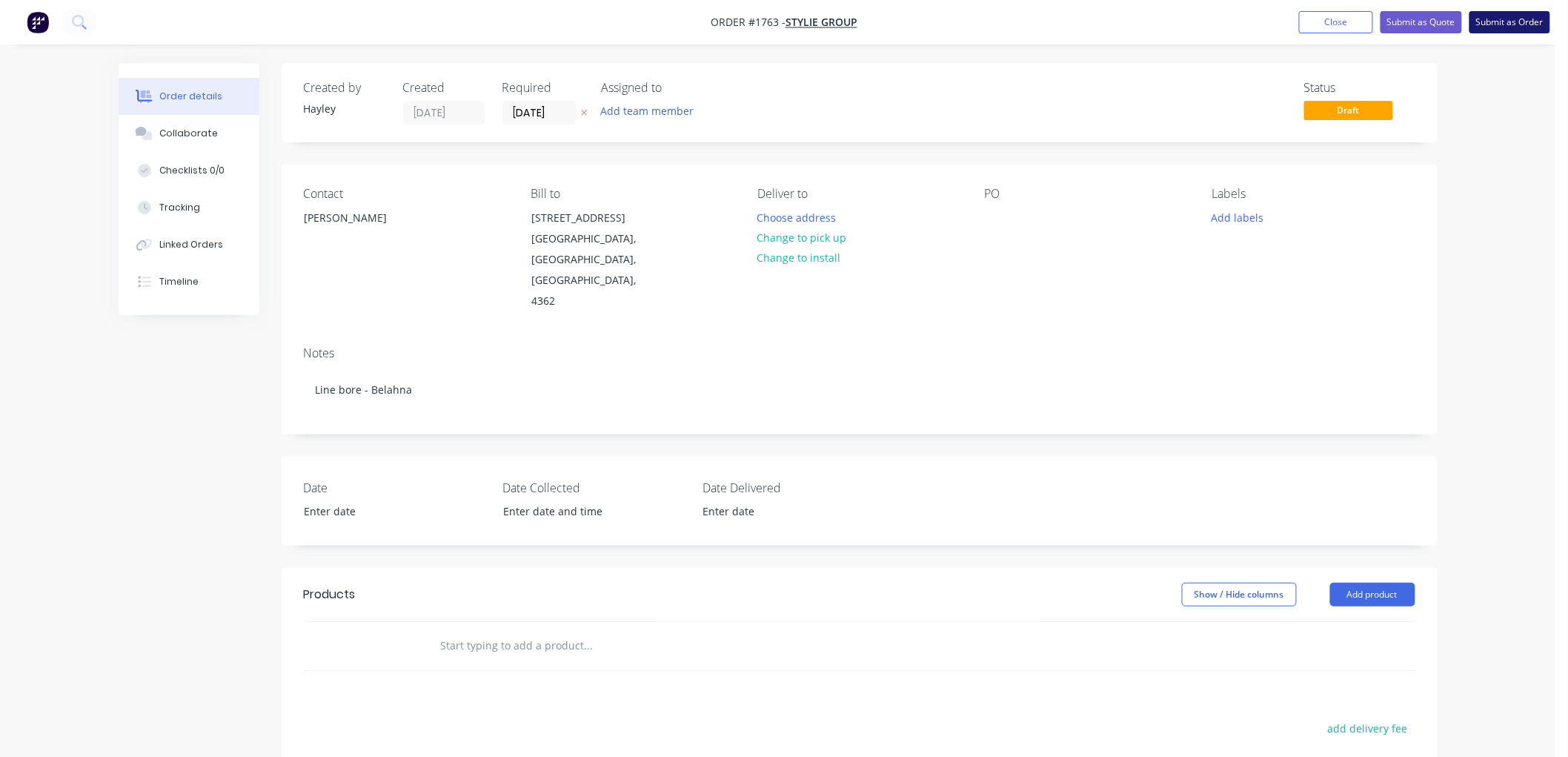
click at [1530, 22] on button "Submit as Order" at bounding box center [1510, 22] width 80 height 22
